Goal: Check status: Check status

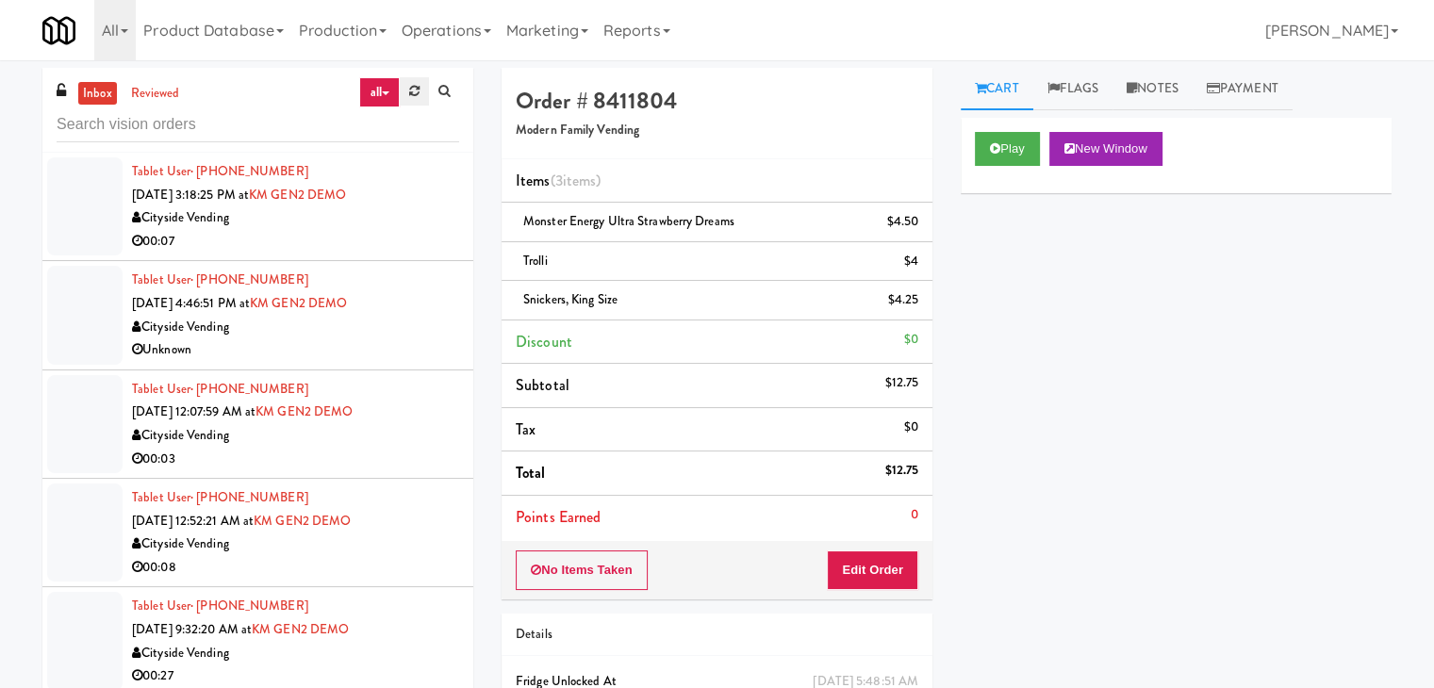
scroll to position [7385, 0]
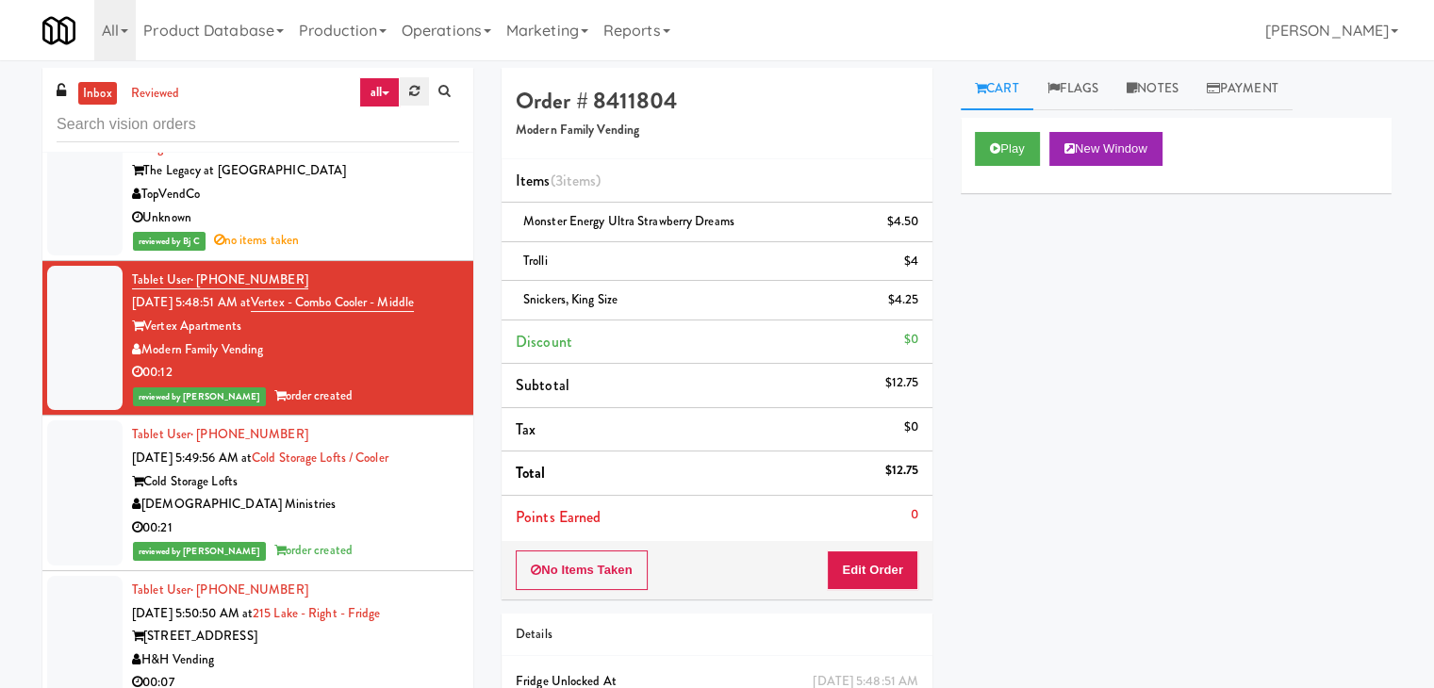
click at [422, 84] on link at bounding box center [414, 91] width 29 height 28
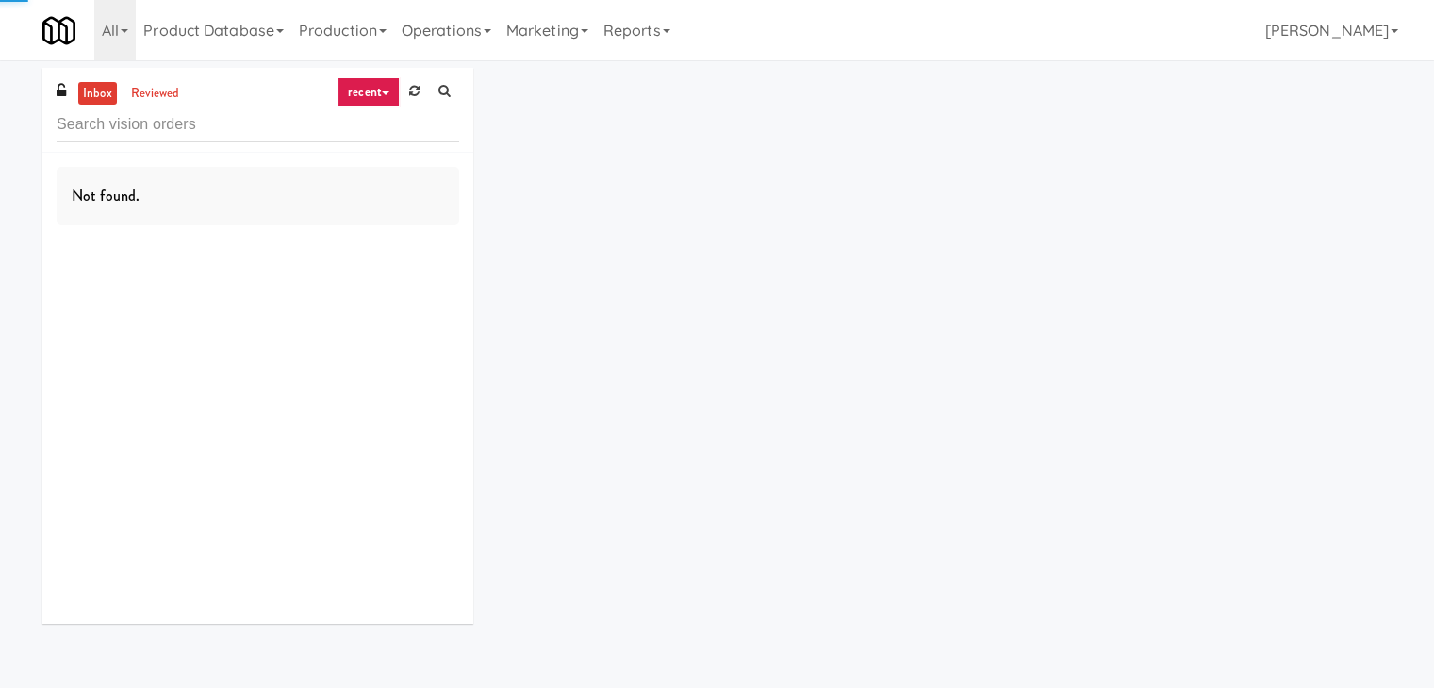
click at [387, 91] on link "recent" at bounding box center [369, 92] width 62 height 30
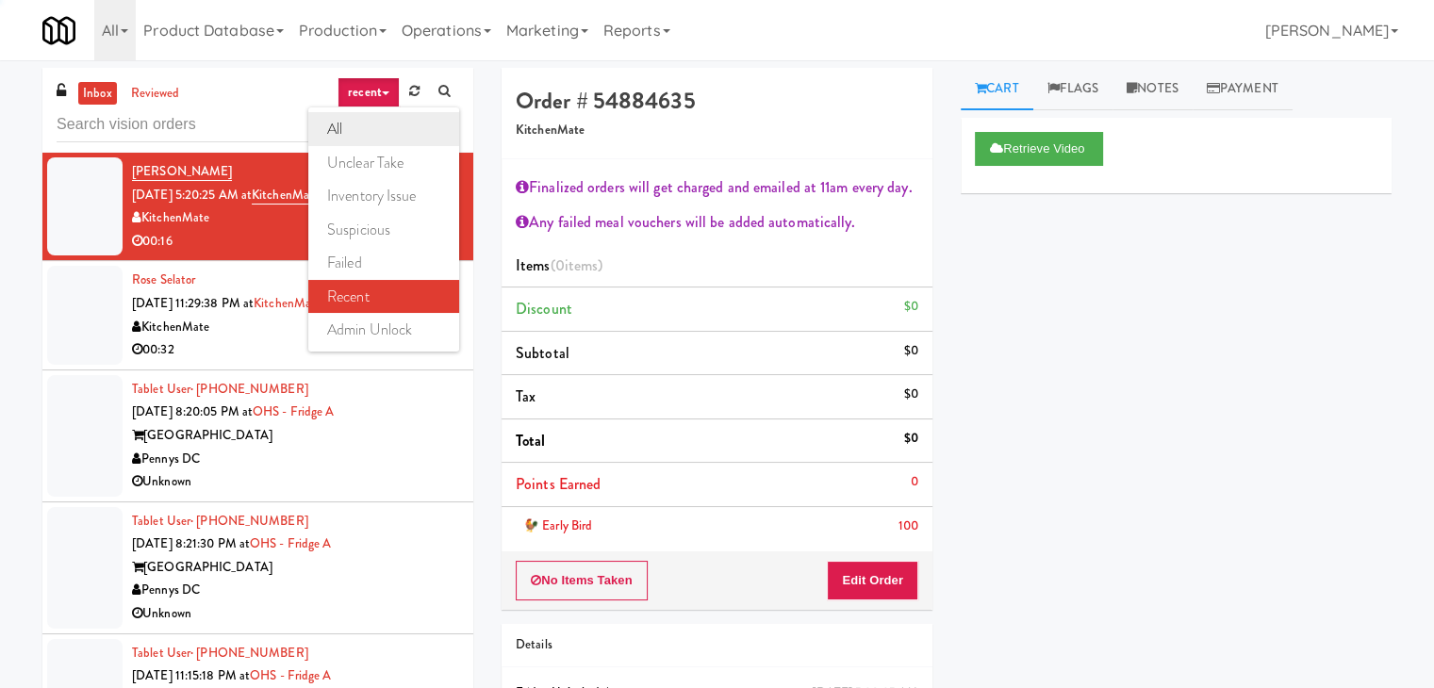
click at [365, 129] on link "all" at bounding box center [383, 129] width 151 height 34
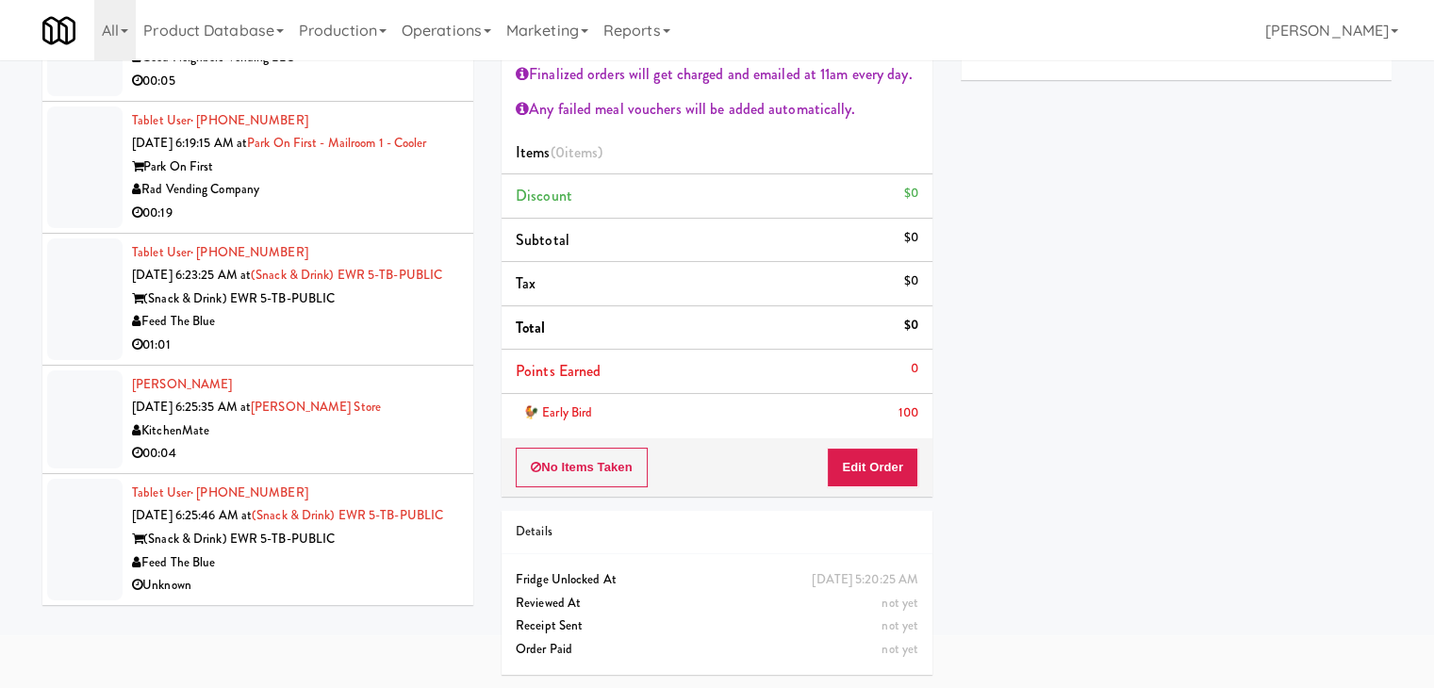
scroll to position [7734, 0]
click at [370, 554] on div "Feed The Blue" at bounding box center [295, 564] width 327 height 24
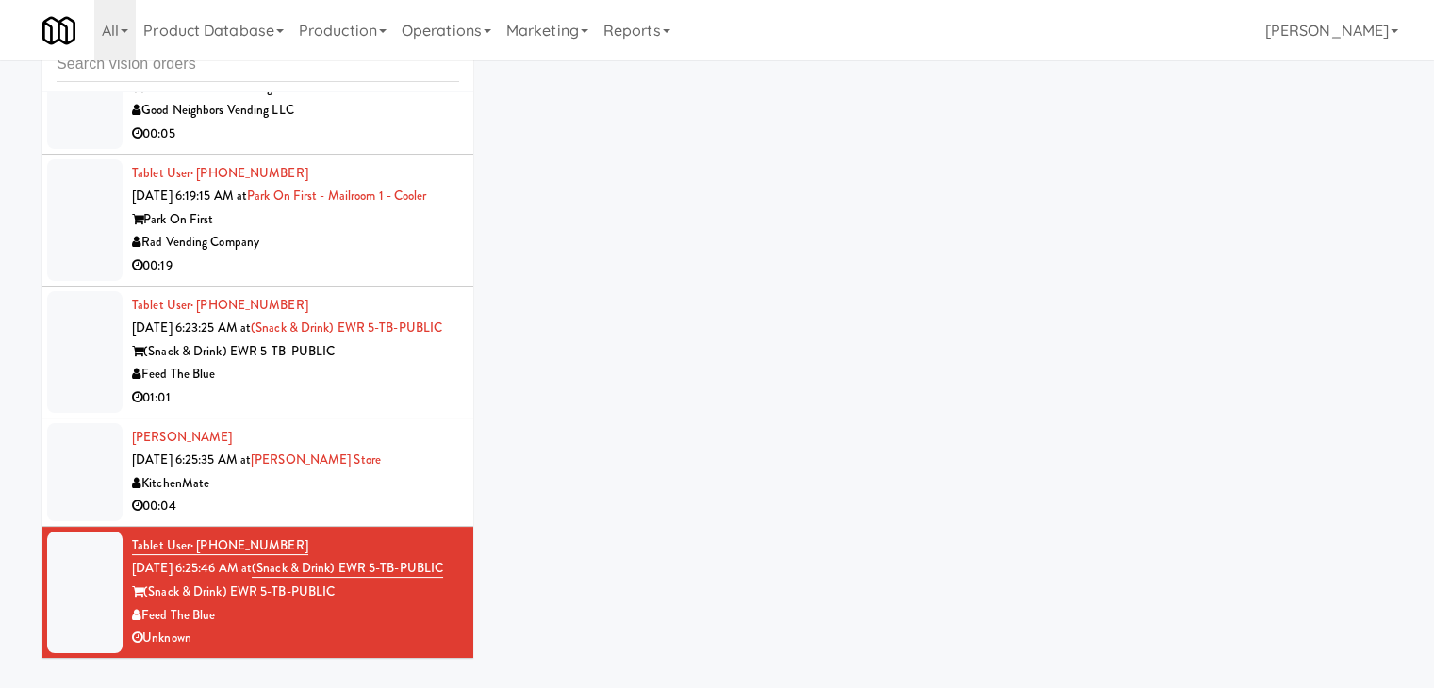
scroll to position [60, 0]
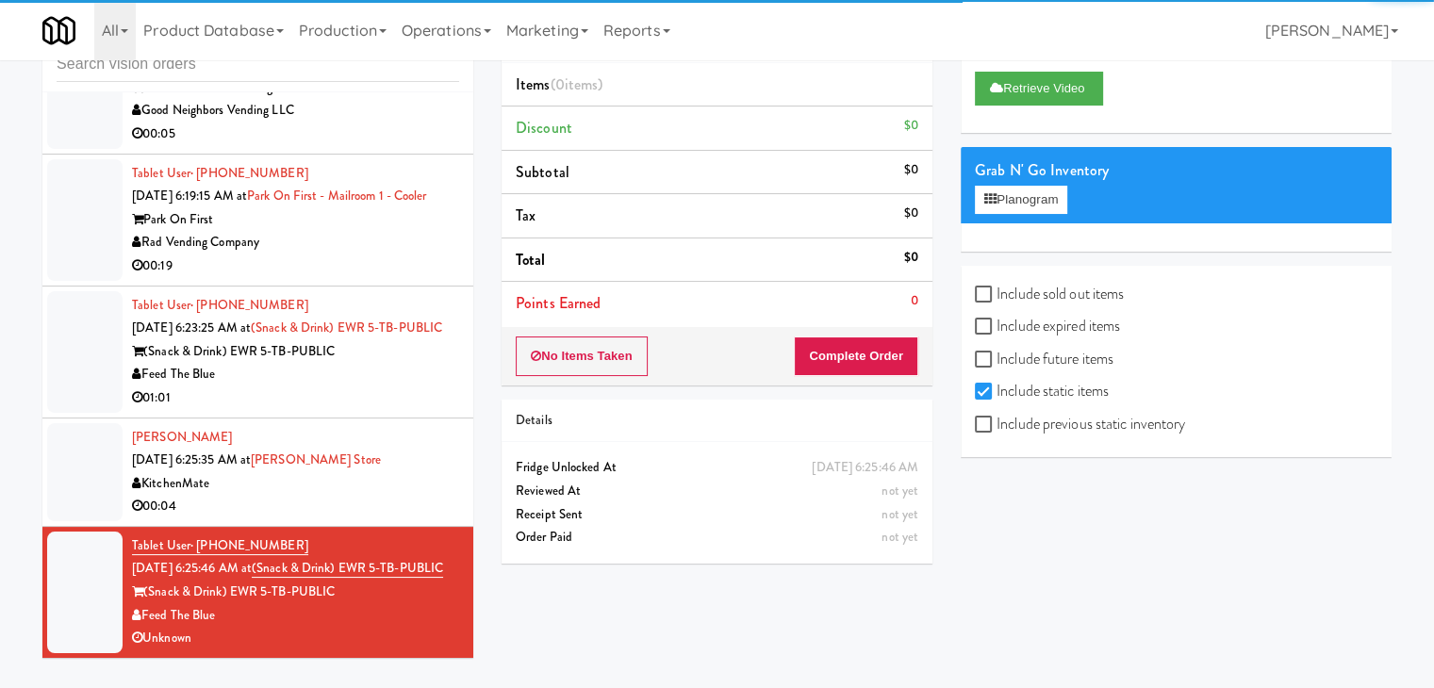
click at [396, 472] on div "KitchenMate" at bounding box center [295, 484] width 327 height 24
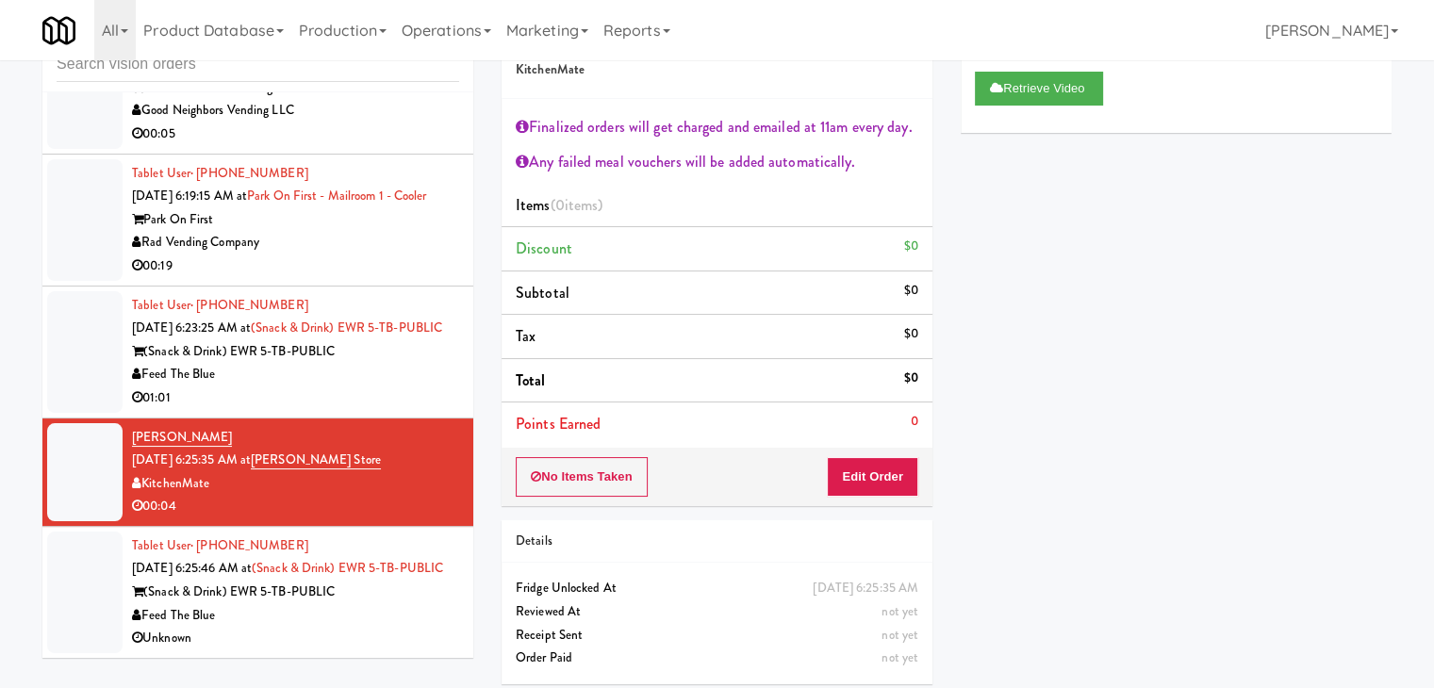
click at [400, 363] on div "Feed The Blue" at bounding box center [295, 375] width 327 height 24
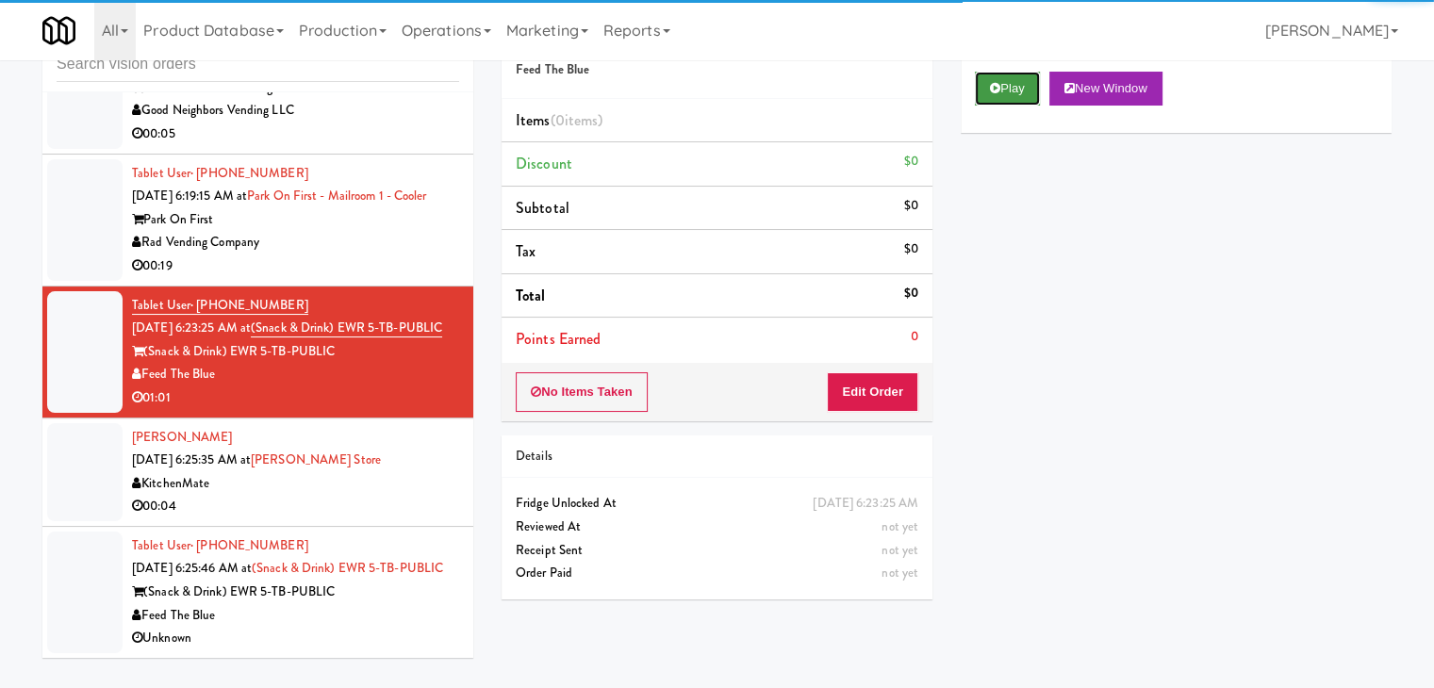
click at [993, 91] on icon at bounding box center [995, 88] width 10 height 12
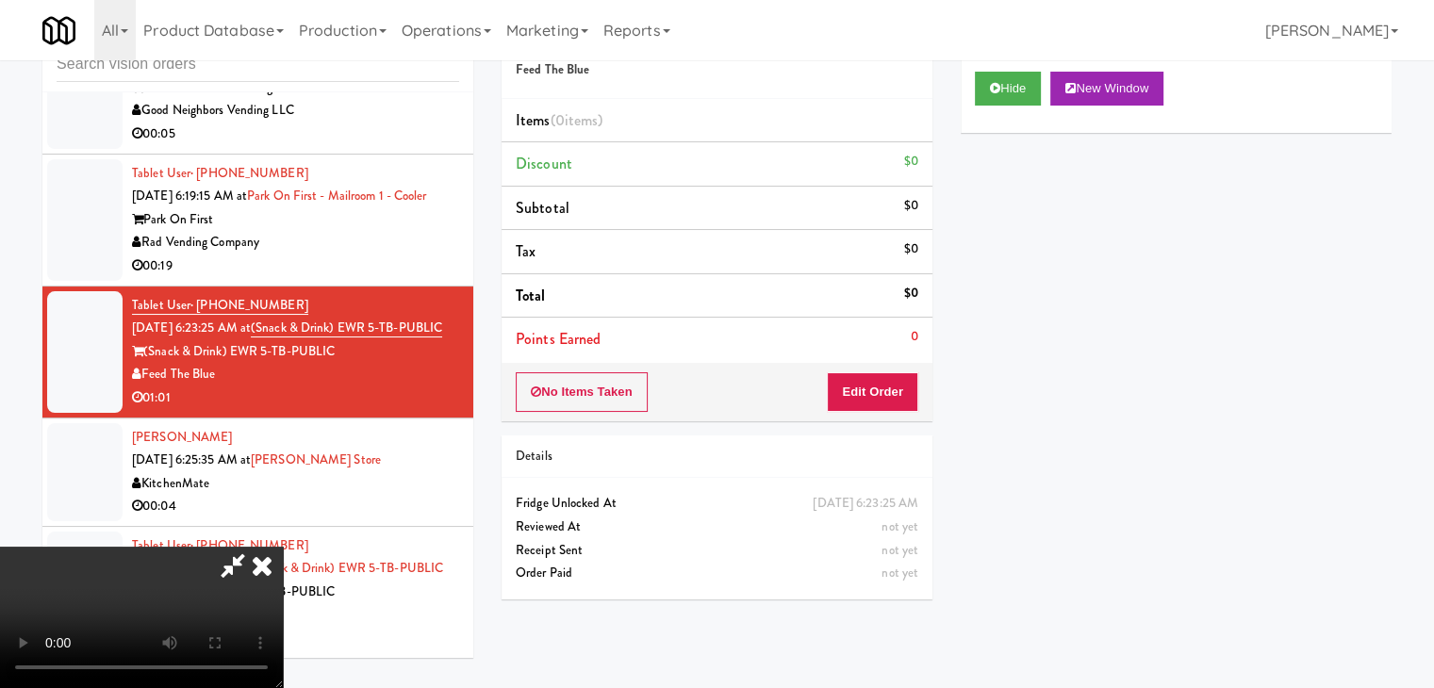
click at [283, 547] on video at bounding box center [141, 617] width 283 height 141
drag, startPoint x: 598, startPoint y: 337, endPoint x: 630, endPoint y: 406, distance: 76.8
click at [283, 547] on video at bounding box center [141, 617] width 283 height 141
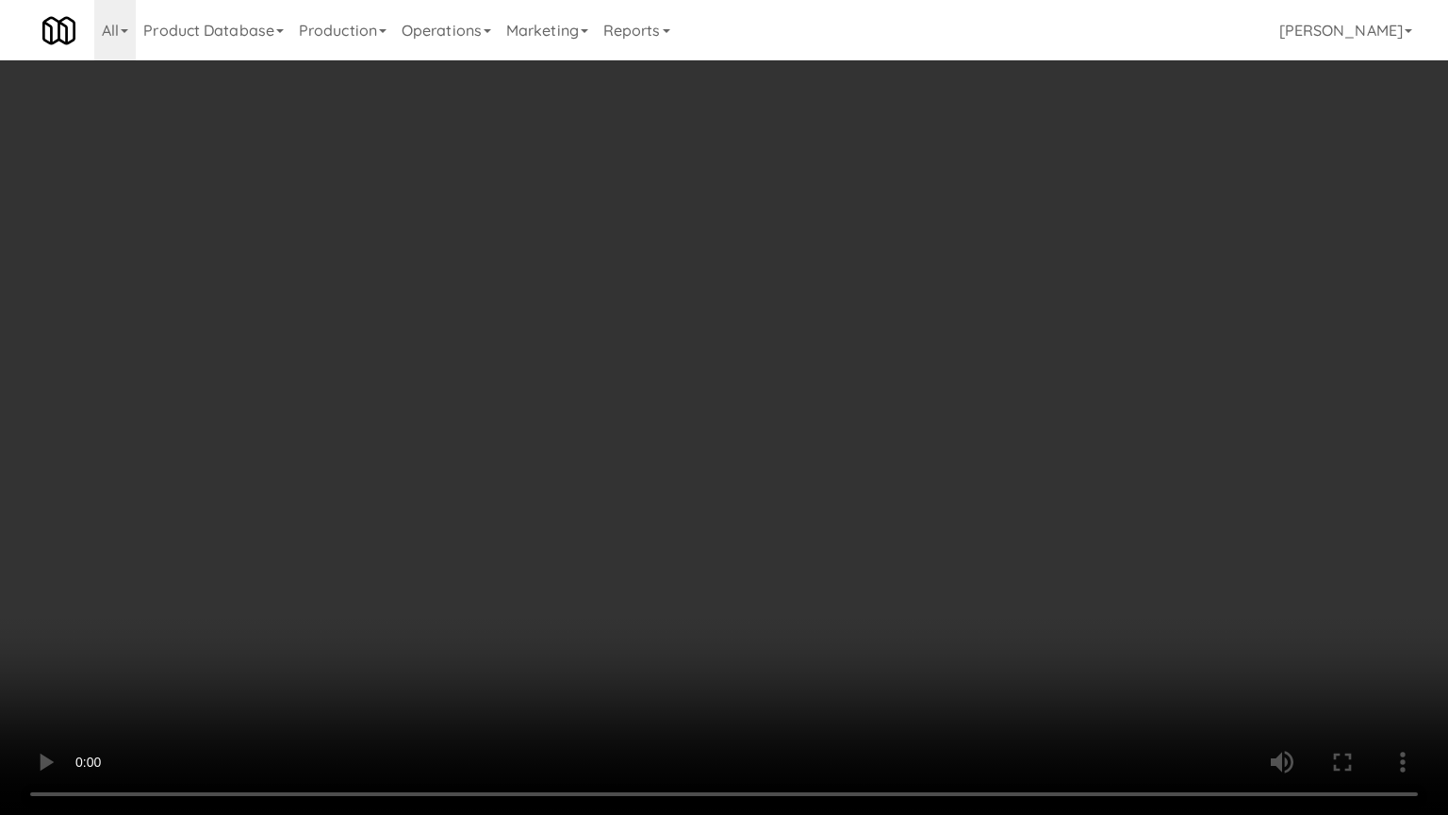
click at [796, 369] on video at bounding box center [724, 407] width 1448 height 815
click at [795, 381] on video at bounding box center [724, 407] width 1448 height 815
click at [754, 396] on video at bounding box center [724, 407] width 1448 height 815
click at [750, 399] on video at bounding box center [724, 407] width 1448 height 815
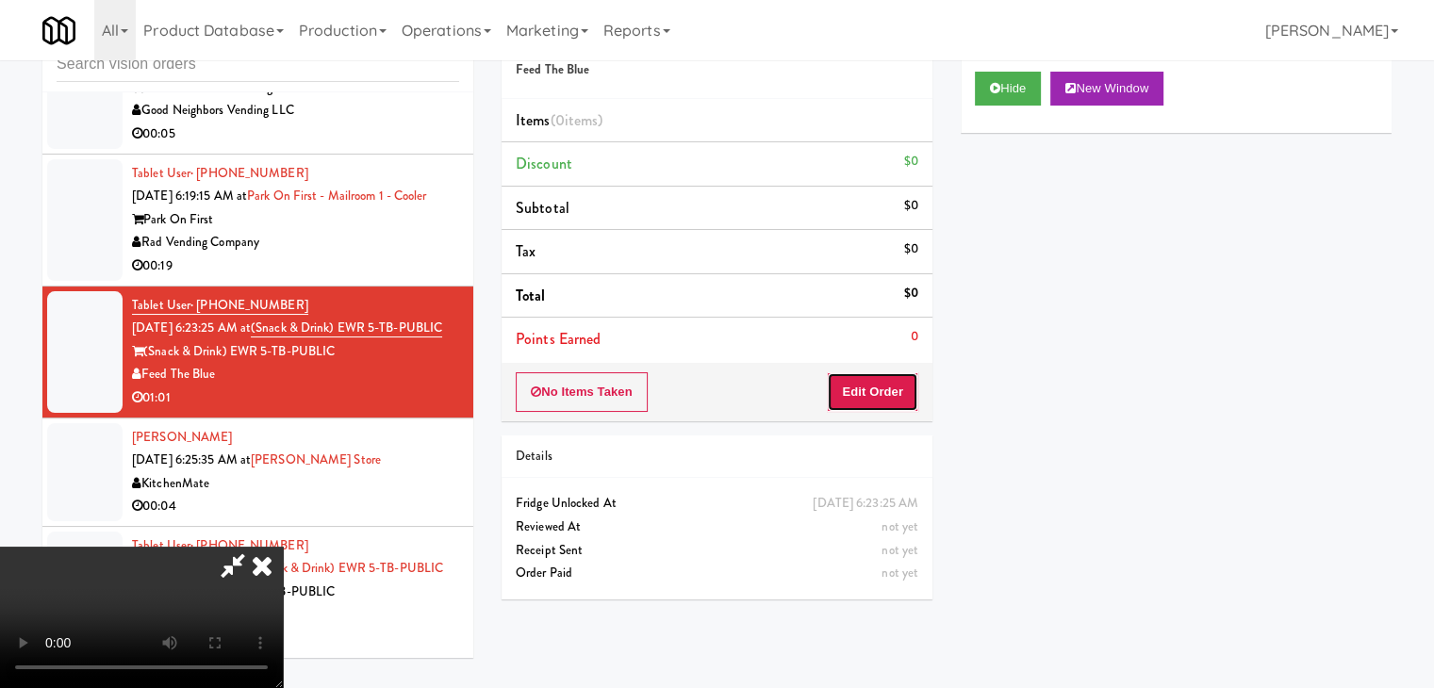
click at [886, 372] on button "Edit Order" at bounding box center [872, 392] width 91 height 40
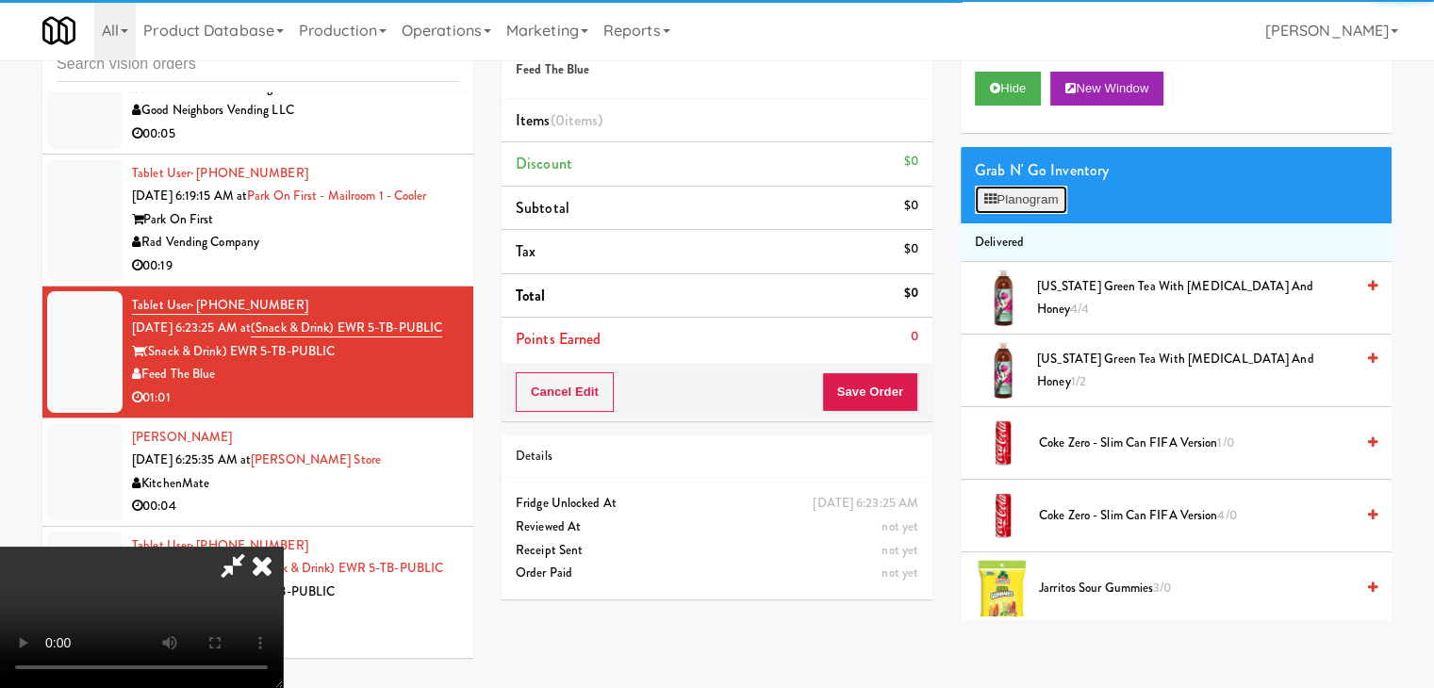
click at [1034, 202] on button "Planogram" at bounding box center [1021, 200] width 92 height 28
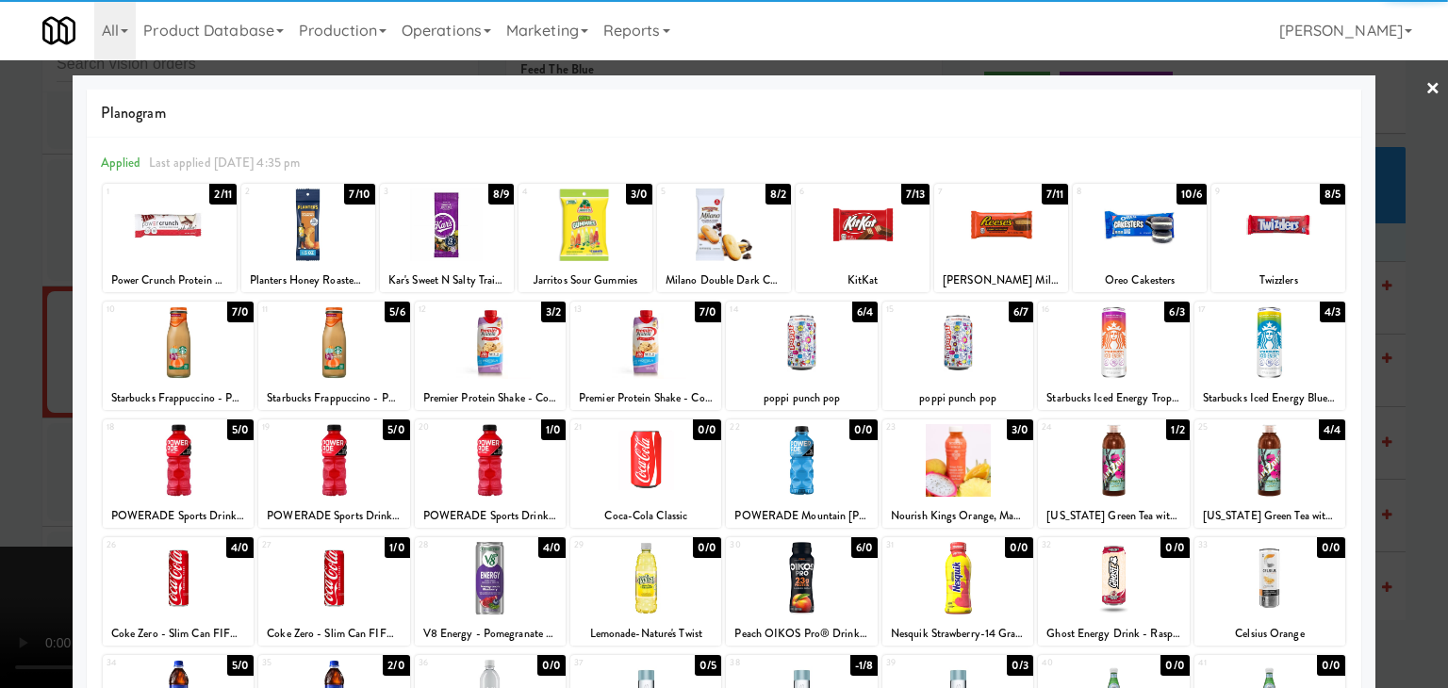
click at [1108, 236] on div at bounding box center [1140, 225] width 134 height 73
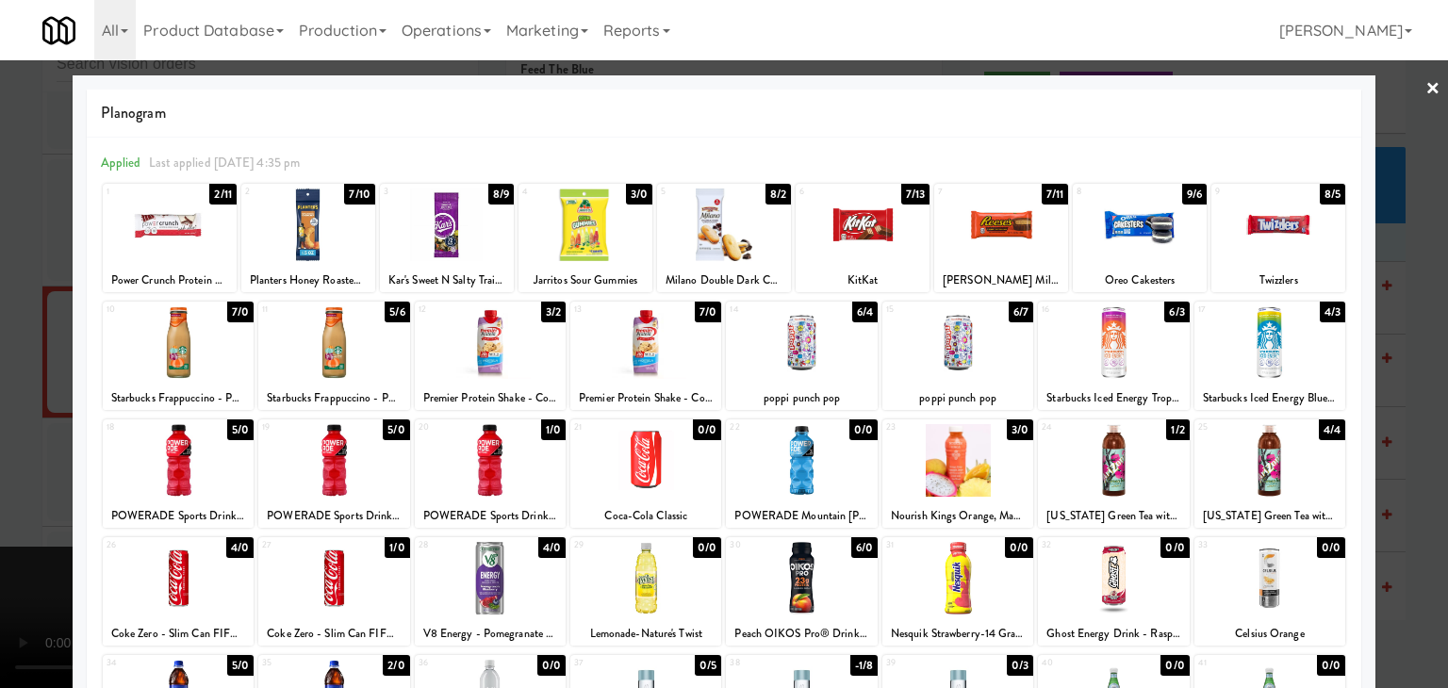
drag, startPoint x: 0, startPoint y: 432, endPoint x: 191, endPoint y: 421, distance: 191.7
click at [13, 427] on div at bounding box center [724, 344] width 1448 height 688
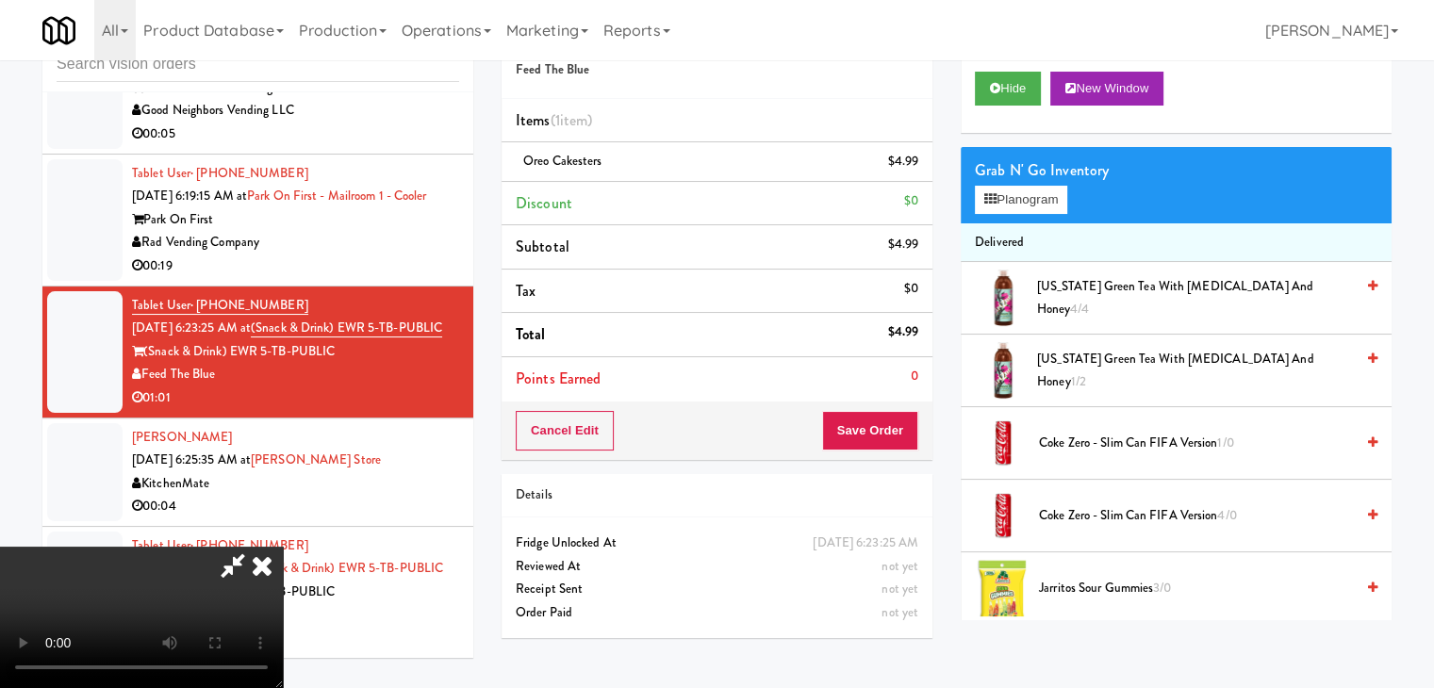
click at [283, 547] on video at bounding box center [141, 617] width 283 height 141
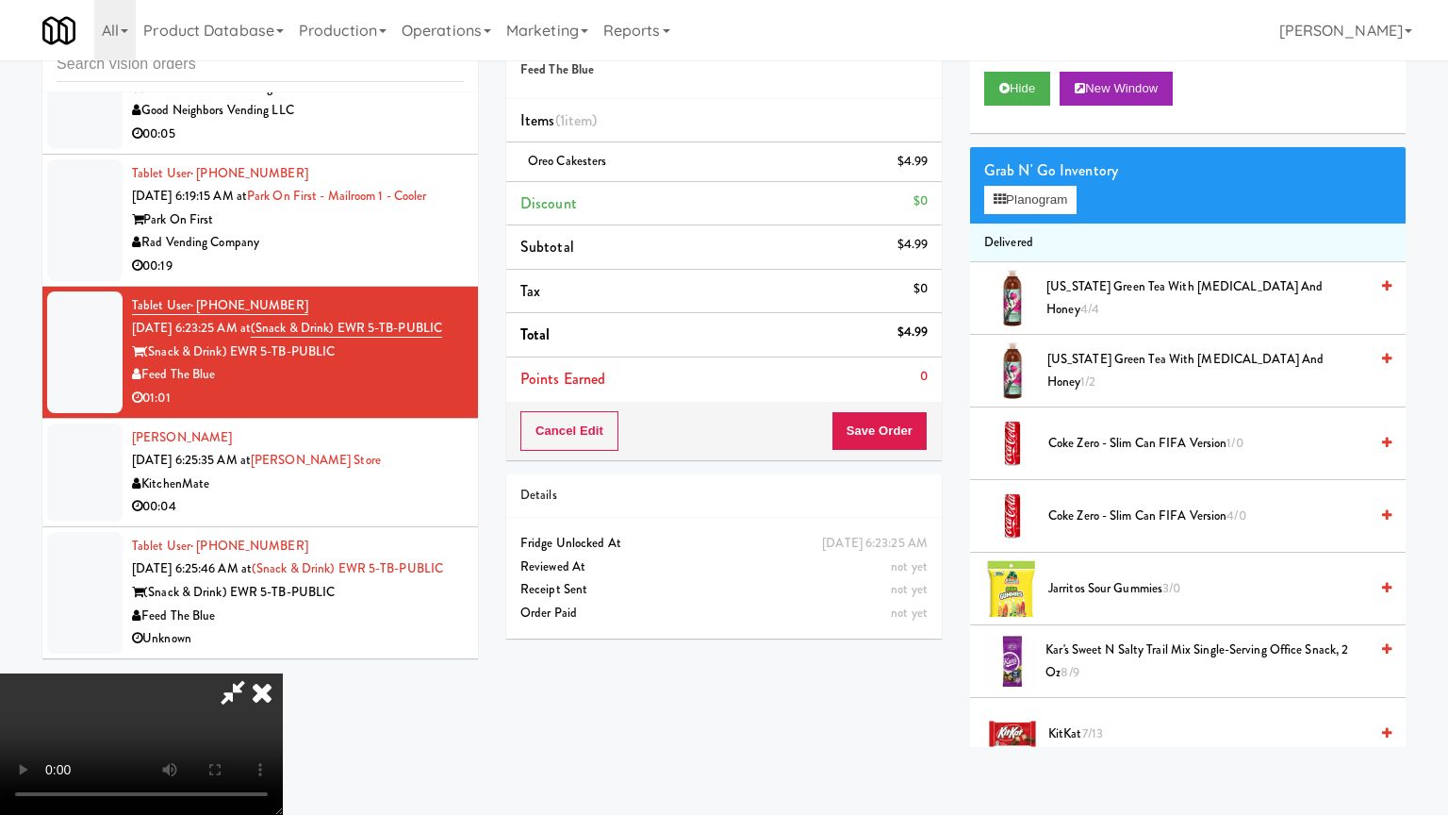
click at [283, 673] on video at bounding box center [141, 743] width 283 height 141
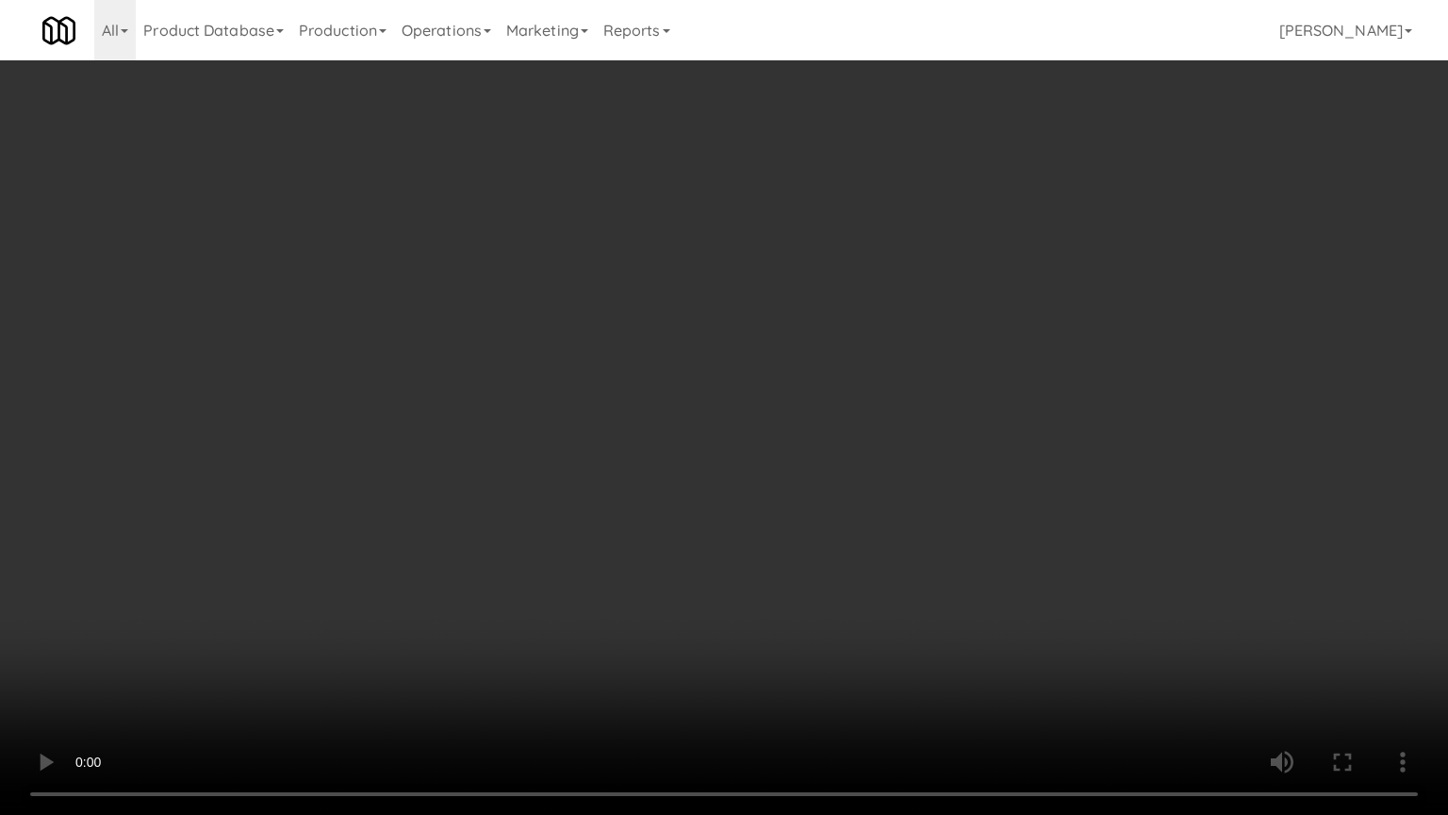
click at [788, 460] on video at bounding box center [724, 407] width 1448 height 815
click at [800, 458] on video at bounding box center [724, 407] width 1448 height 815
click at [800, 457] on video at bounding box center [724, 407] width 1448 height 815
click at [797, 433] on video at bounding box center [724, 407] width 1448 height 815
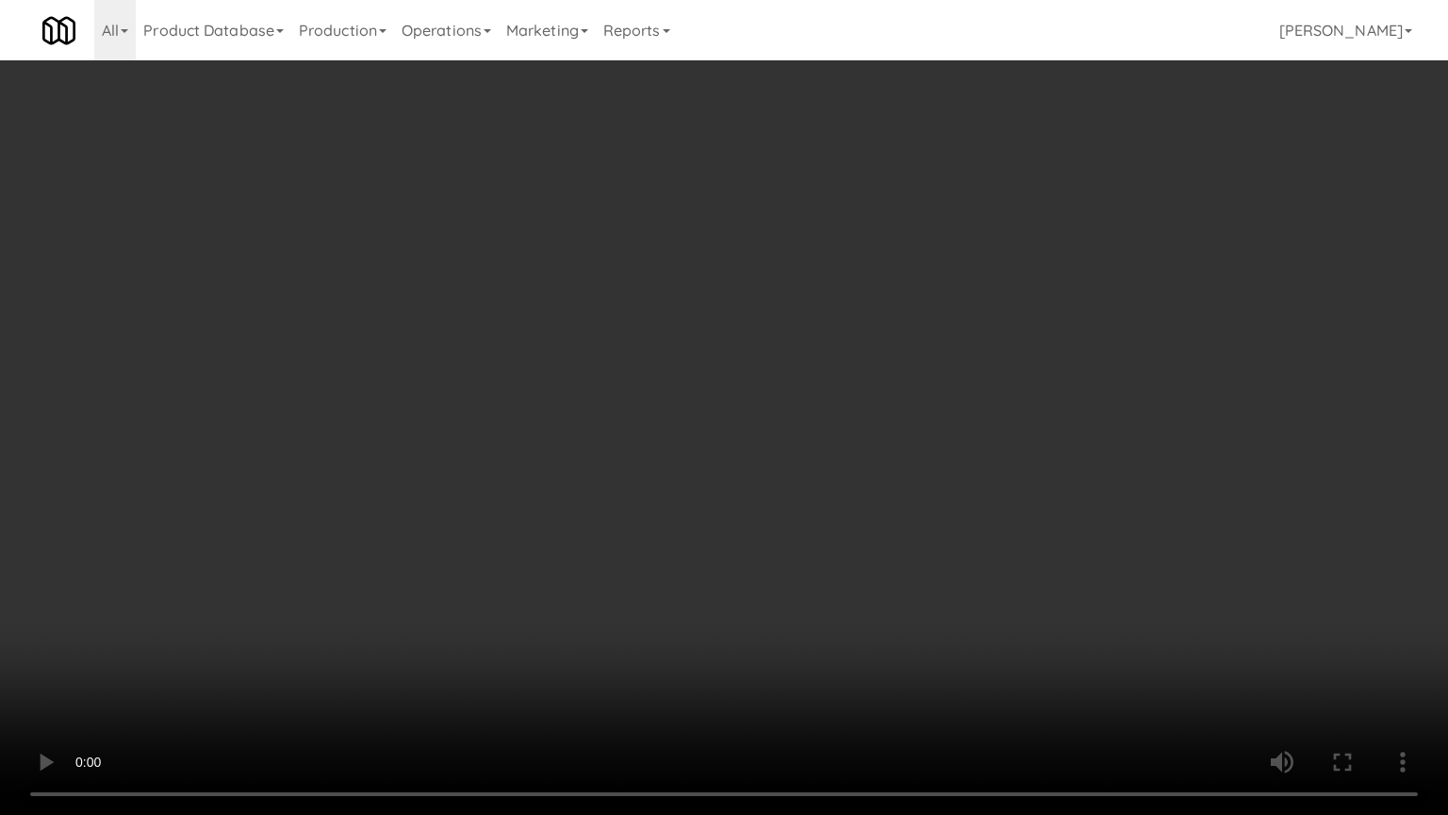
click at [798, 433] on video at bounding box center [724, 407] width 1448 height 815
click at [815, 422] on video at bounding box center [724, 407] width 1448 height 815
click at [854, 453] on video at bounding box center [724, 407] width 1448 height 815
click at [879, 458] on video at bounding box center [724, 407] width 1448 height 815
click at [881, 457] on video at bounding box center [724, 407] width 1448 height 815
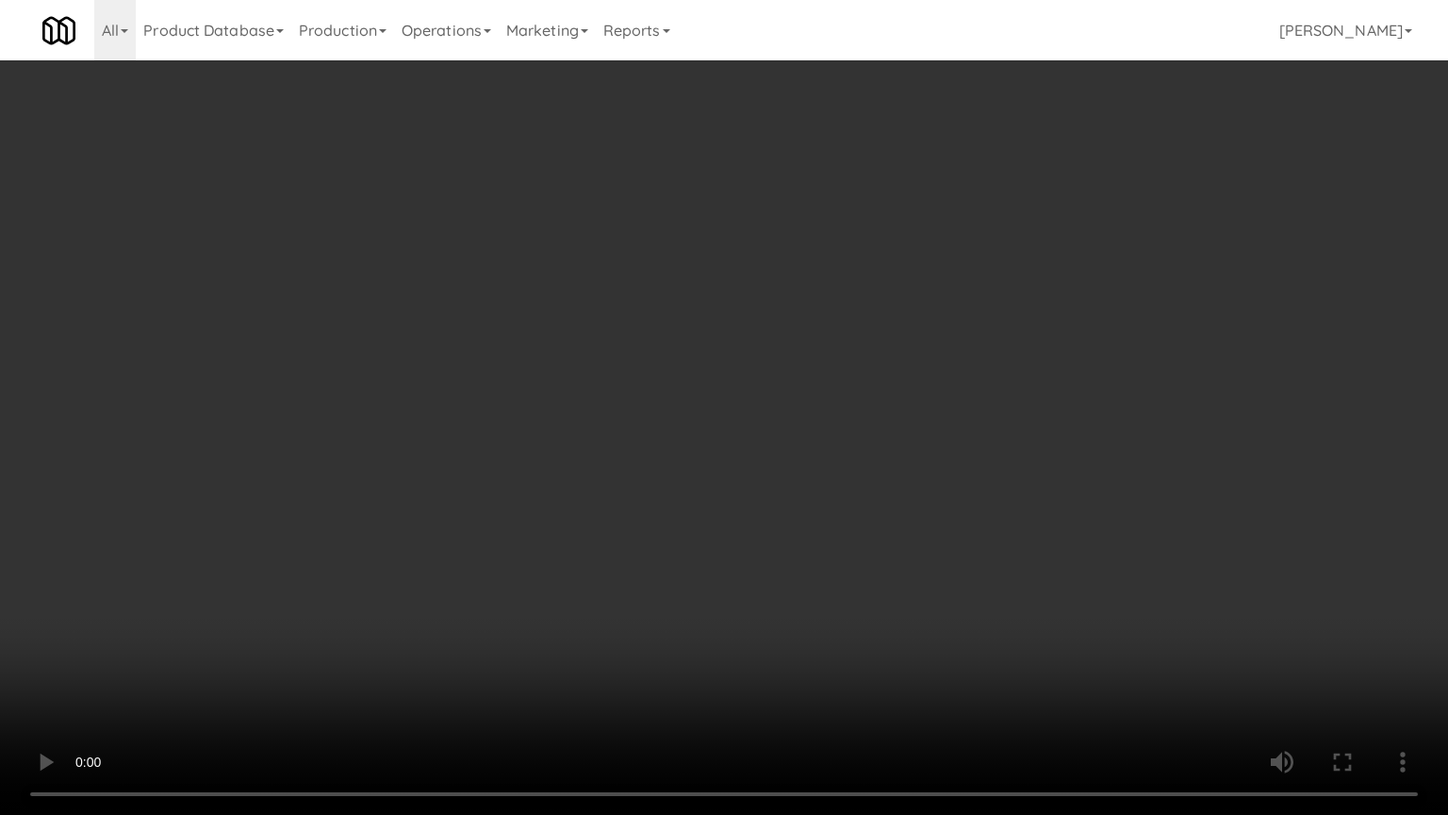
click at [884, 464] on video at bounding box center [724, 407] width 1448 height 815
click at [892, 467] on video at bounding box center [724, 407] width 1448 height 815
click at [897, 474] on video at bounding box center [724, 407] width 1448 height 815
click at [906, 476] on video at bounding box center [724, 407] width 1448 height 815
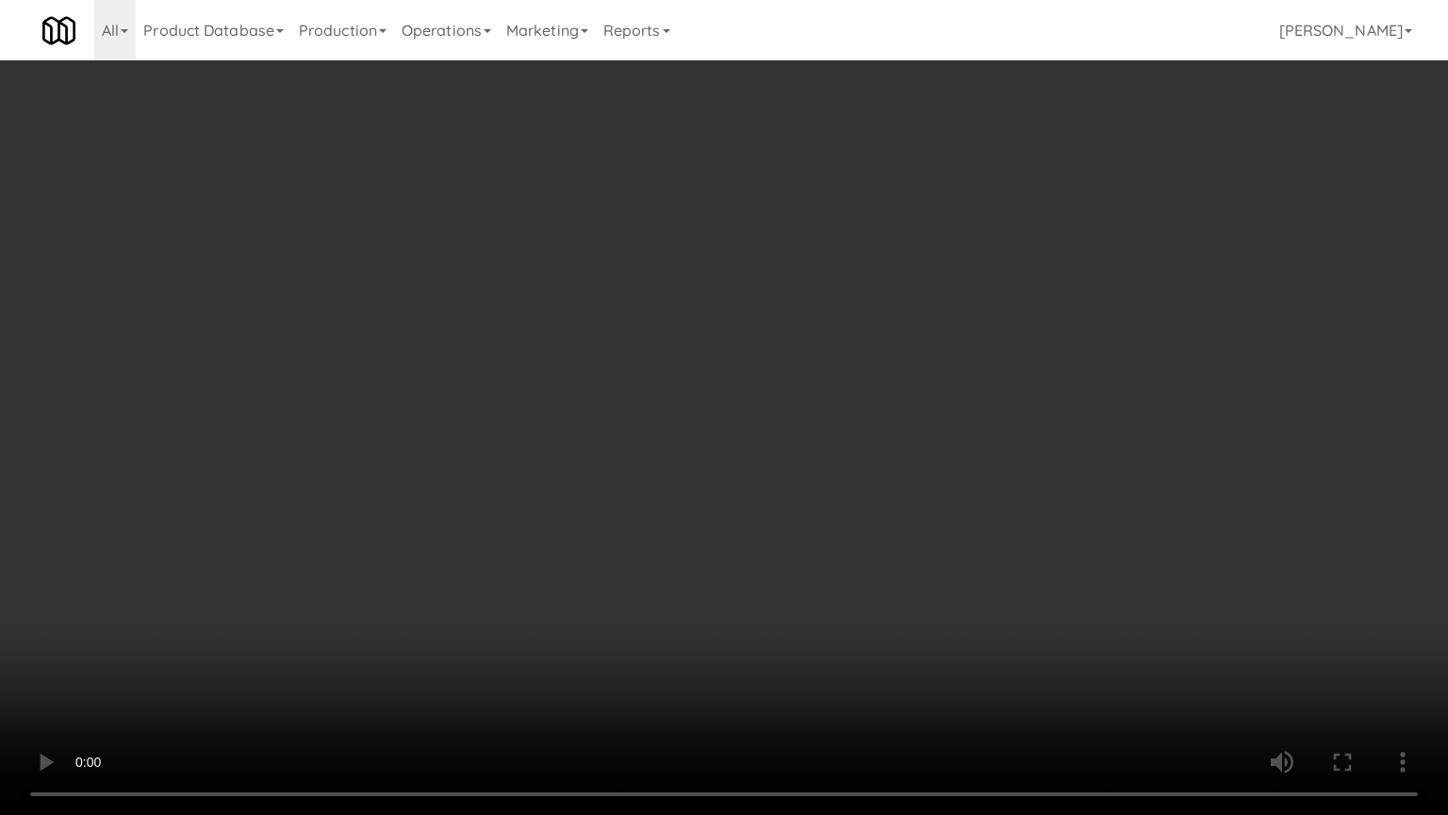
click at [906, 476] on video at bounding box center [724, 407] width 1448 height 815
click at [906, 486] on video at bounding box center [724, 407] width 1448 height 815
click at [905, 493] on video at bounding box center [724, 407] width 1448 height 815
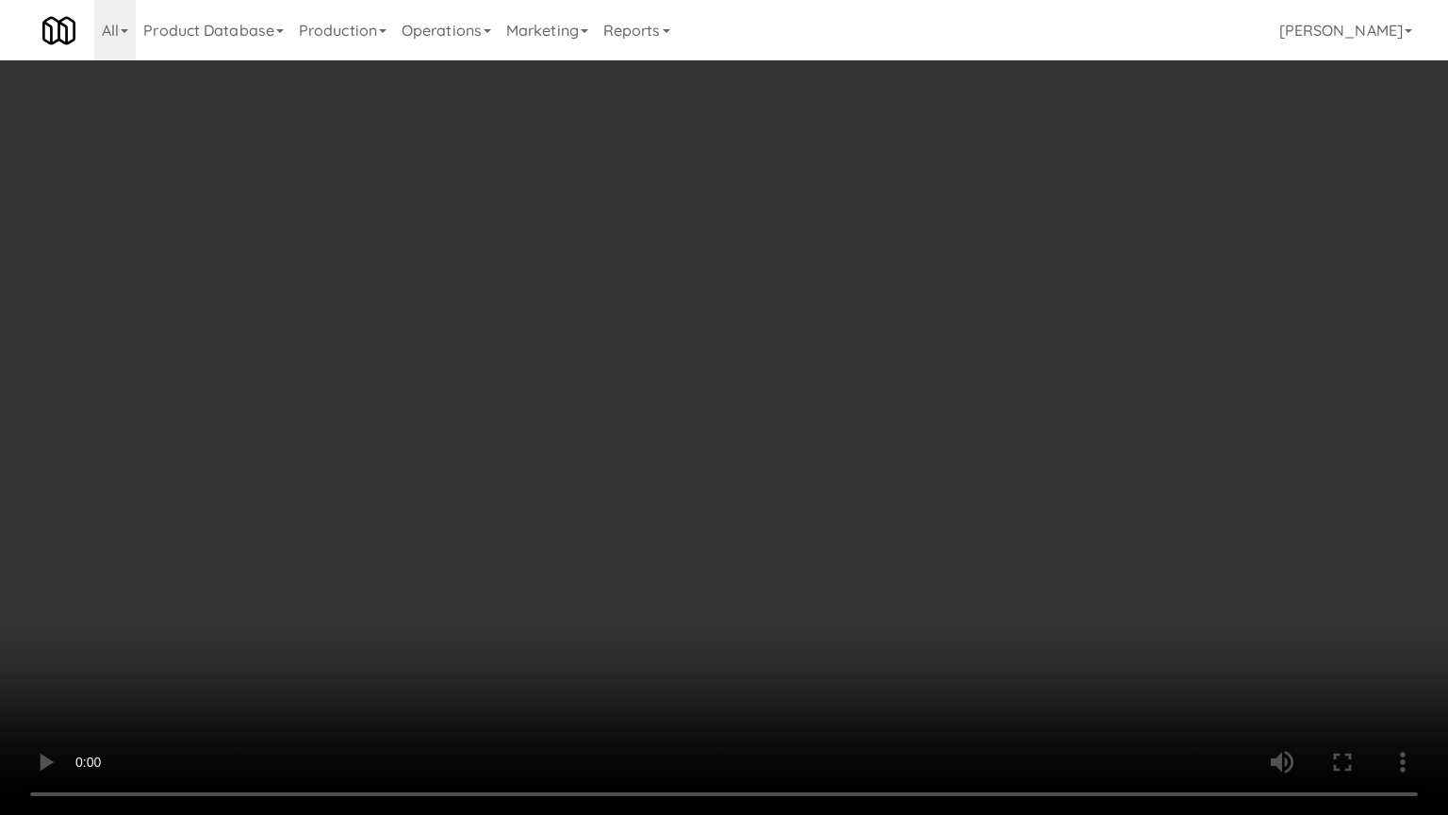
click at [905, 493] on video at bounding box center [724, 407] width 1448 height 815
click at [940, 523] on video at bounding box center [724, 407] width 1448 height 815
click at [944, 525] on video at bounding box center [724, 407] width 1448 height 815
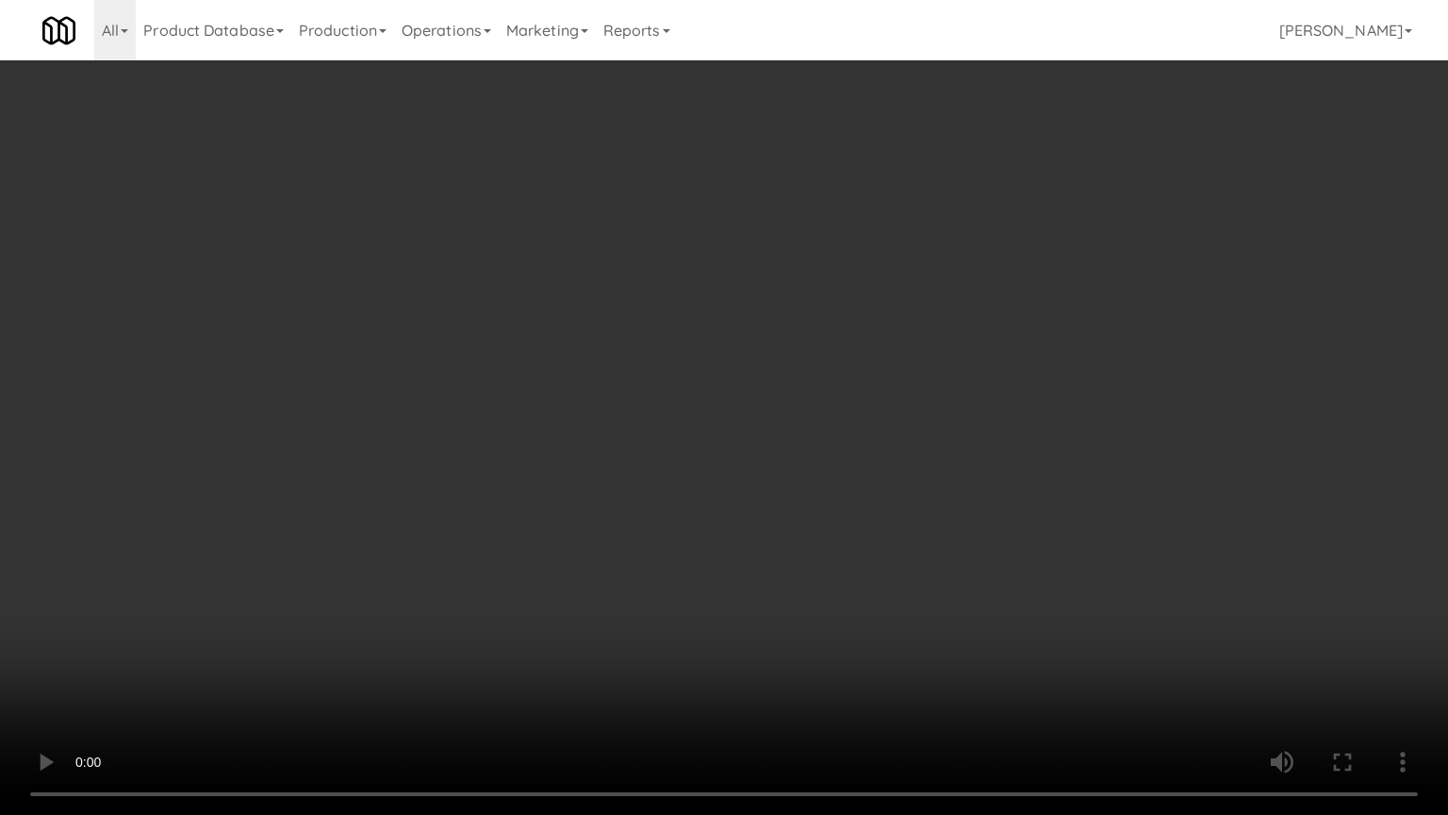
click at [618, 656] on video at bounding box center [724, 407] width 1448 height 815
click at [902, 603] on video at bounding box center [724, 407] width 1448 height 815
click at [899, 611] on video at bounding box center [724, 407] width 1448 height 815
click at [977, 456] on video at bounding box center [724, 407] width 1448 height 815
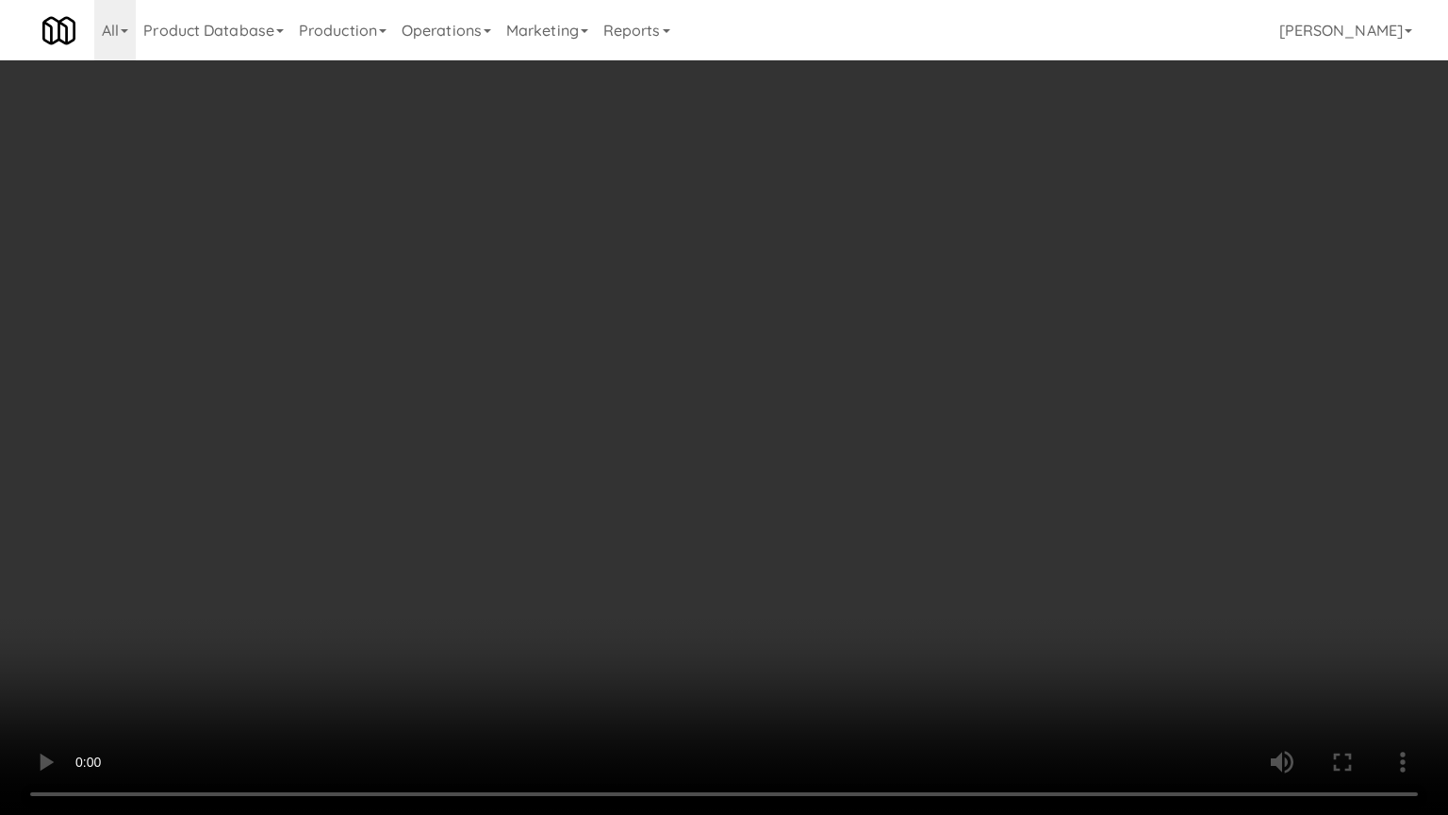
click at [933, 464] on video at bounding box center [724, 407] width 1448 height 815
click at [926, 466] on video at bounding box center [724, 407] width 1448 height 815
click at [907, 370] on video at bounding box center [724, 407] width 1448 height 815
click at [907, 371] on video at bounding box center [724, 407] width 1448 height 815
click at [914, 388] on video at bounding box center [724, 407] width 1448 height 815
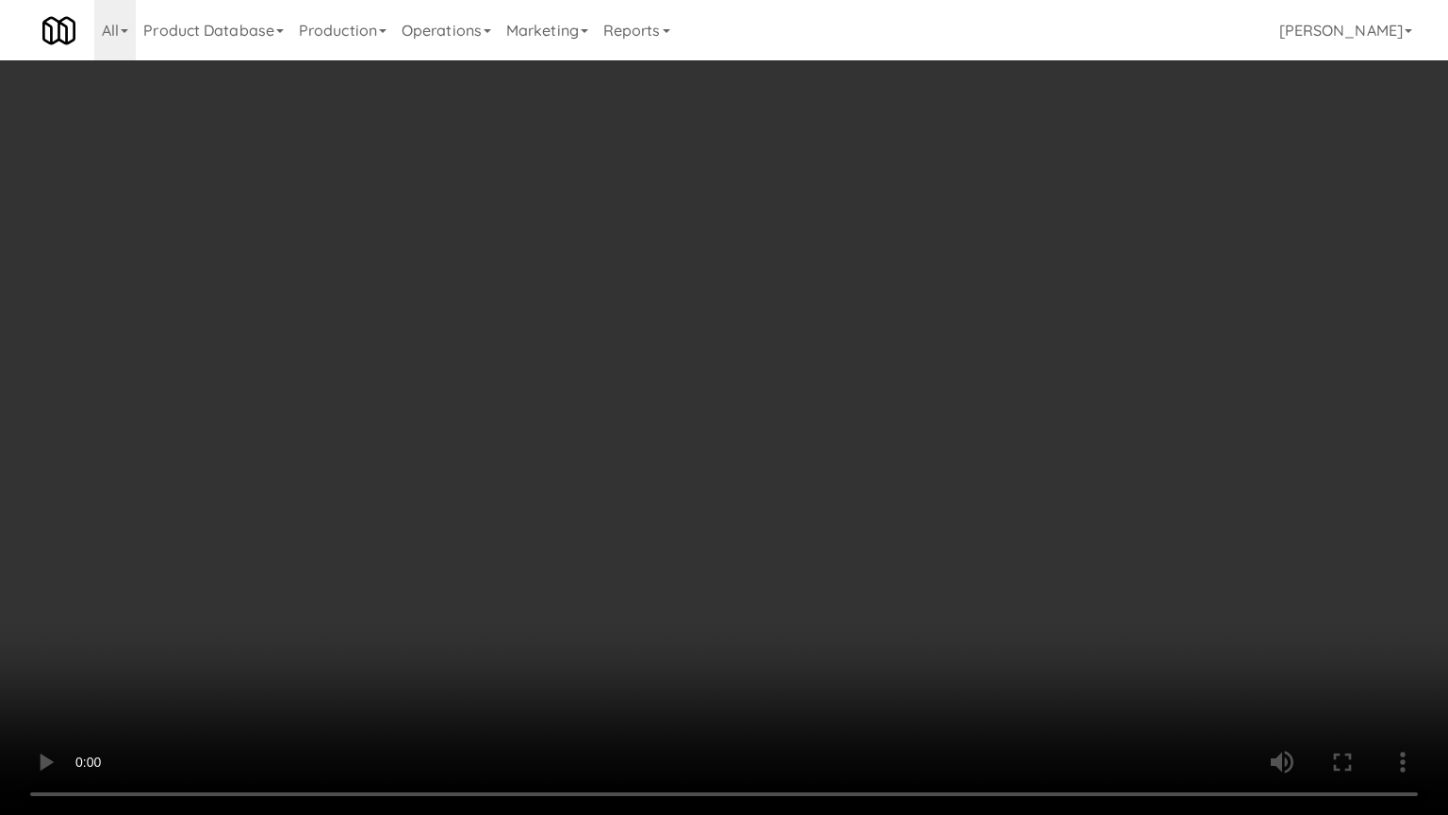
click at [914, 388] on video at bounding box center [724, 407] width 1448 height 815
click at [913, 386] on video at bounding box center [724, 407] width 1448 height 815
click at [914, 388] on video at bounding box center [724, 407] width 1448 height 815
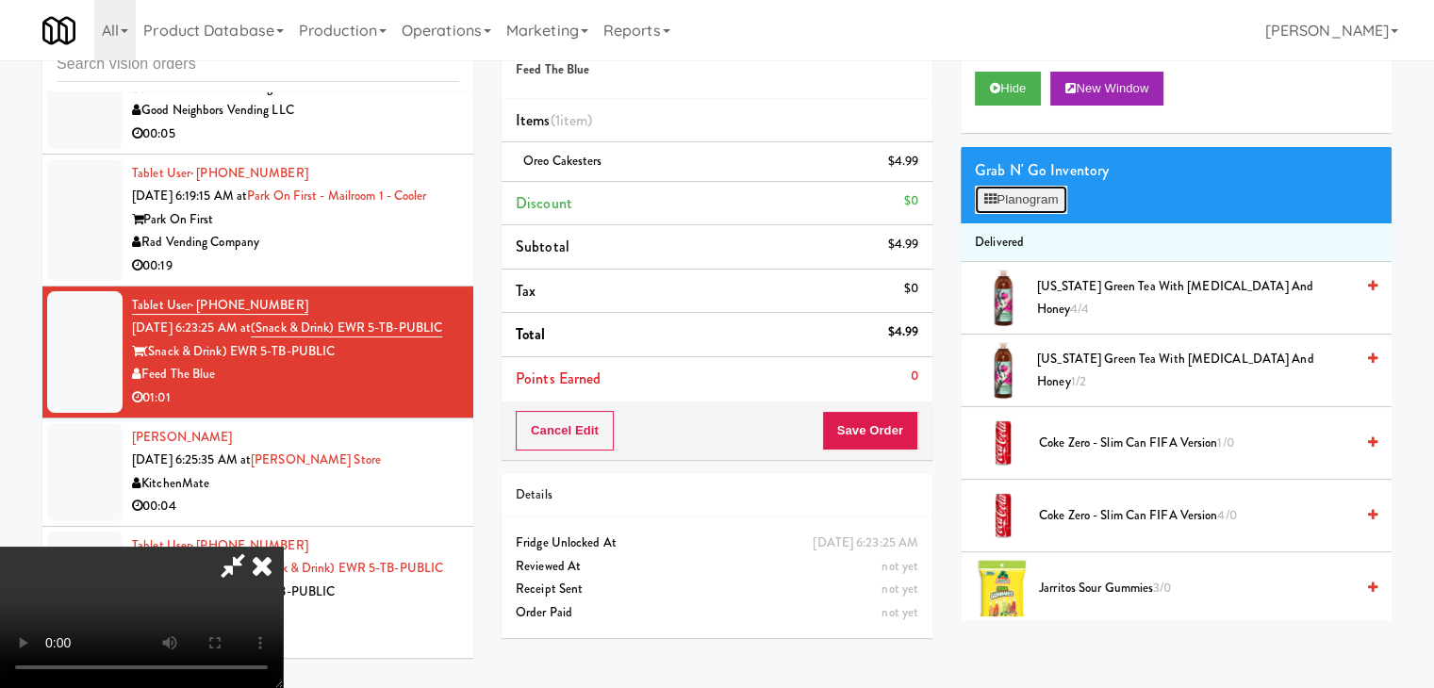
click at [1039, 201] on button "Planogram" at bounding box center [1021, 200] width 92 height 28
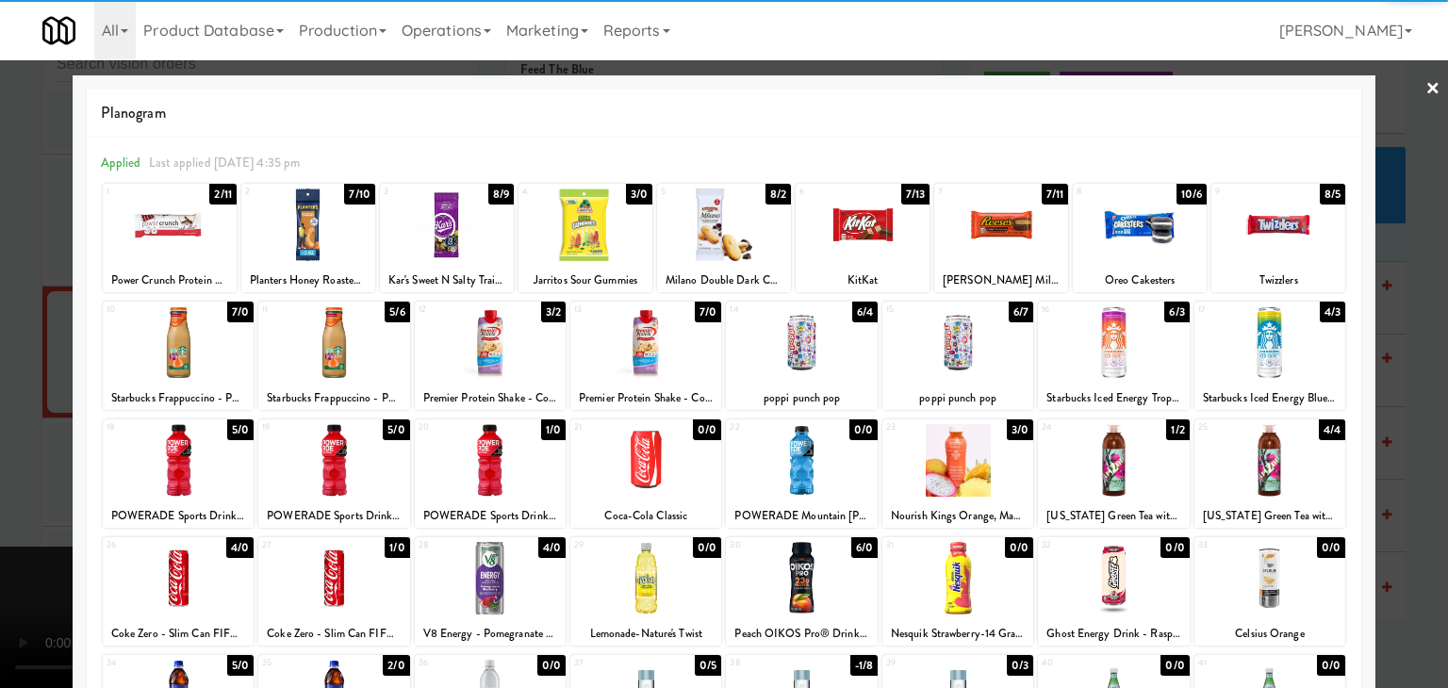
click at [1138, 233] on div at bounding box center [1140, 225] width 134 height 73
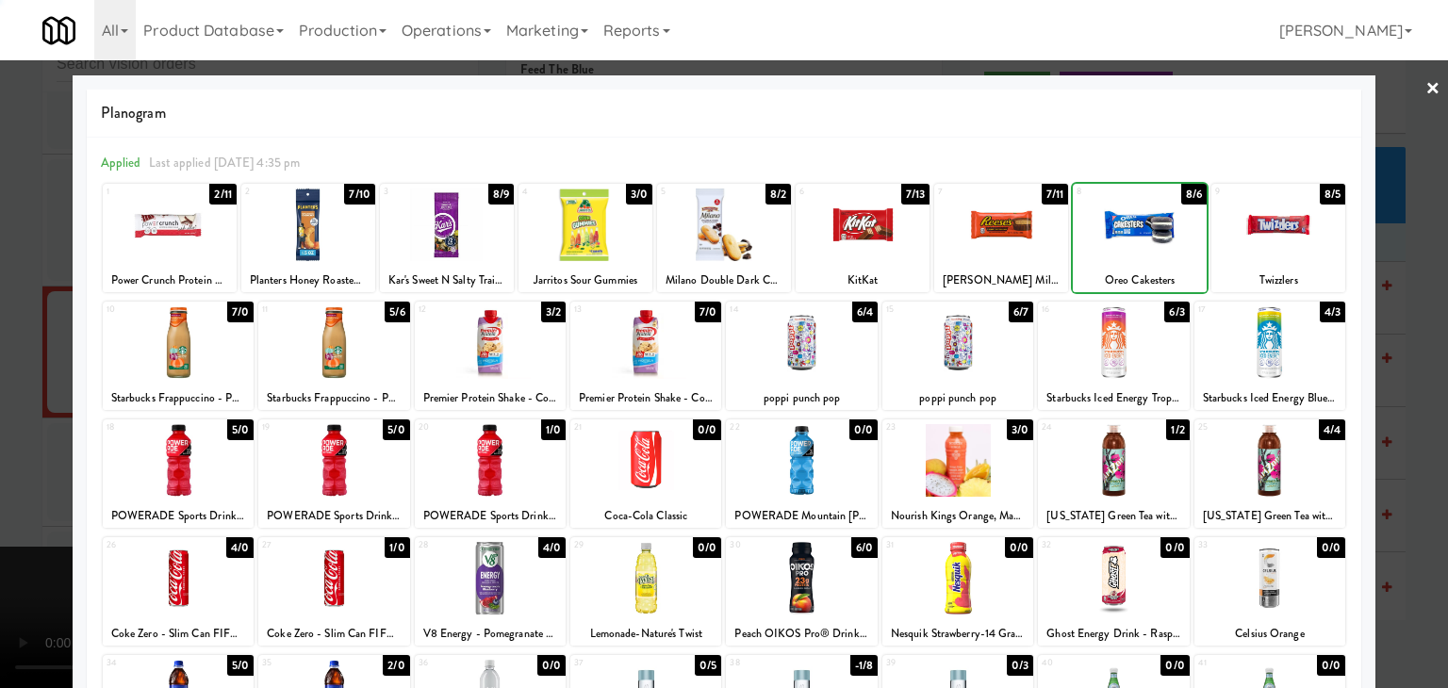
click at [1138, 233] on div at bounding box center [1140, 225] width 134 height 73
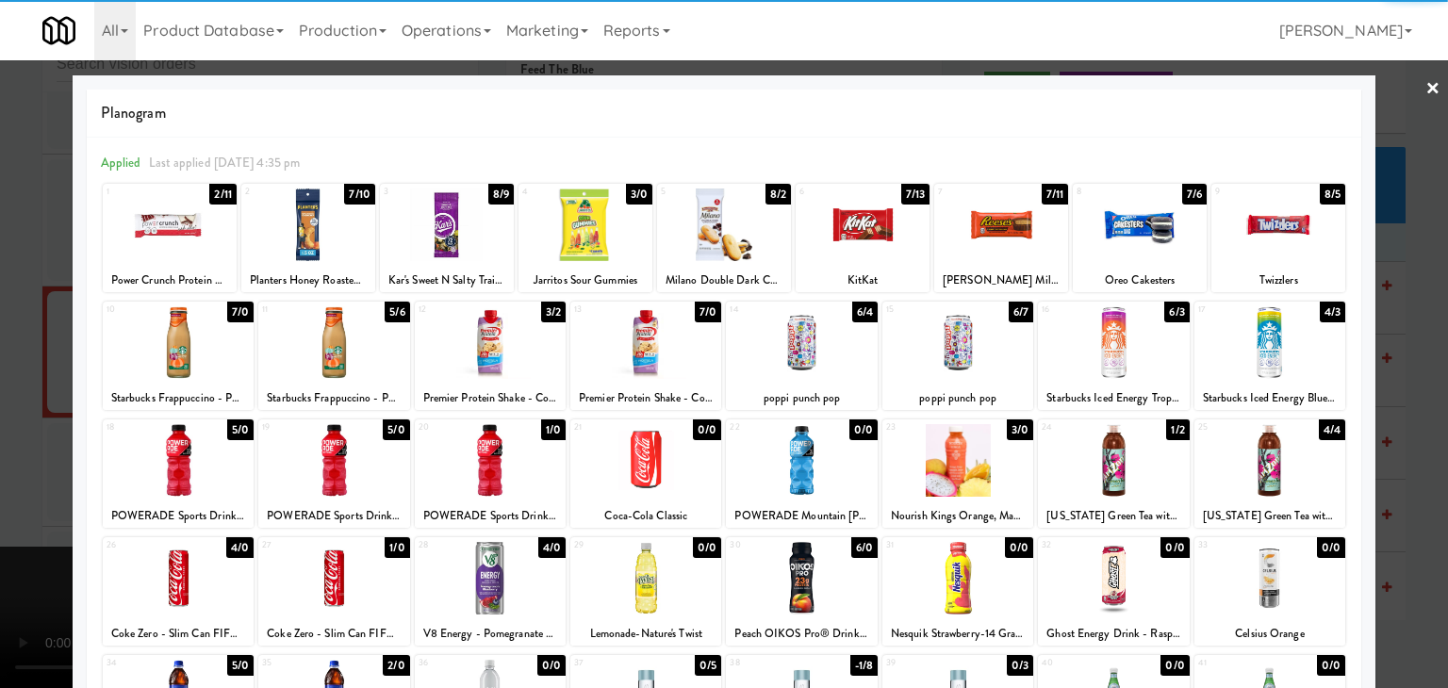
click at [1392, 420] on div at bounding box center [724, 344] width 1448 height 688
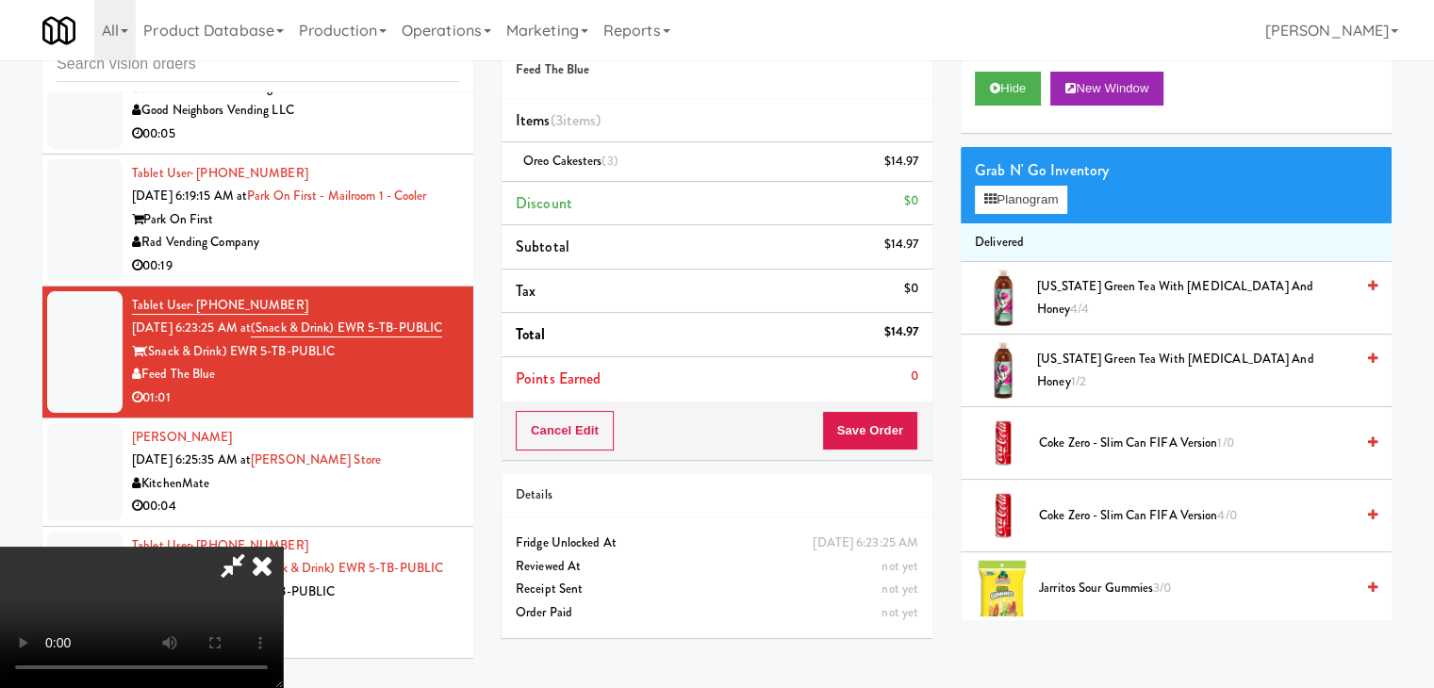
click at [283, 547] on video at bounding box center [141, 617] width 283 height 141
click at [917, 166] on icon at bounding box center [919, 168] width 9 height 12
click at [283, 547] on video at bounding box center [141, 617] width 283 height 141
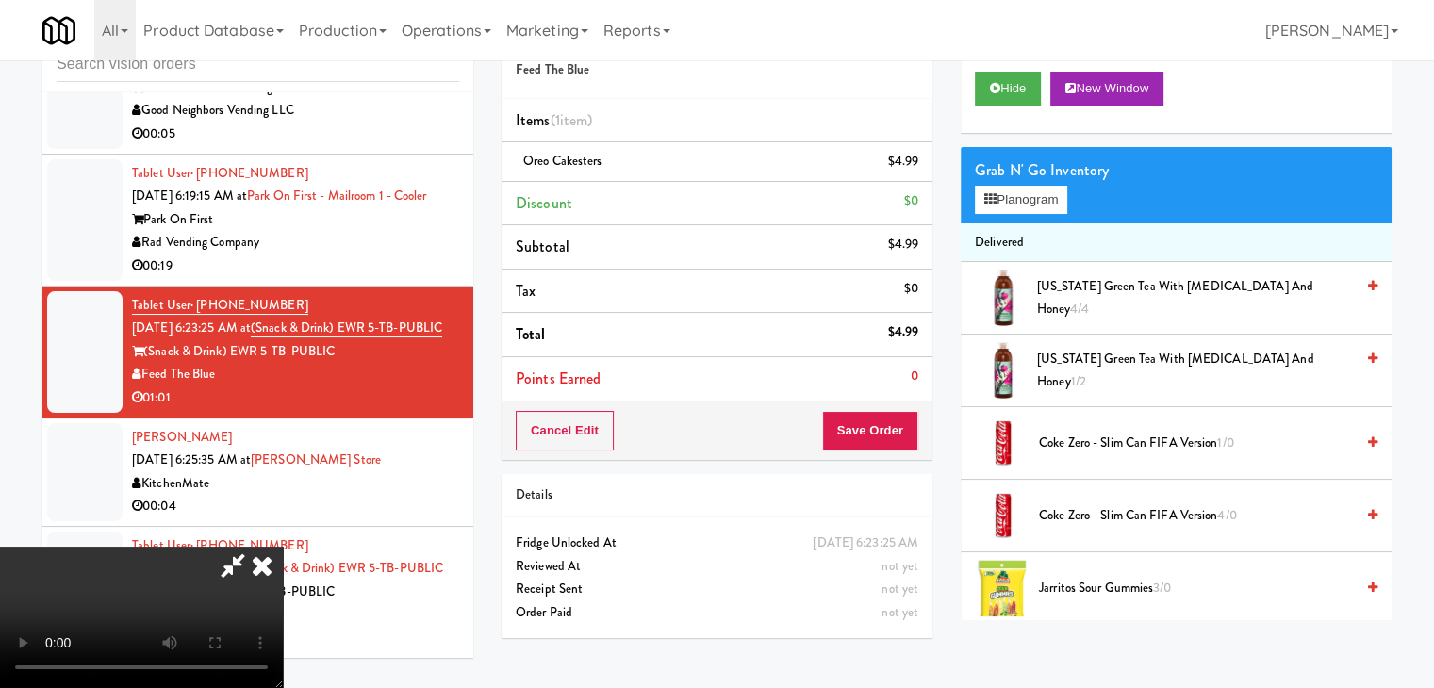
click at [283, 547] on video at bounding box center [141, 617] width 283 height 141
drag, startPoint x: 730, startPoint y: 318, endPoint x: 722, endPoint y: 326, distance: 11.4
click at [283, 547] on video at bounding box center [141, 617] width 283 height 141
click at [1014, 196] on button "Planogram" at bounding box center [1021, 200] width 92 height 28
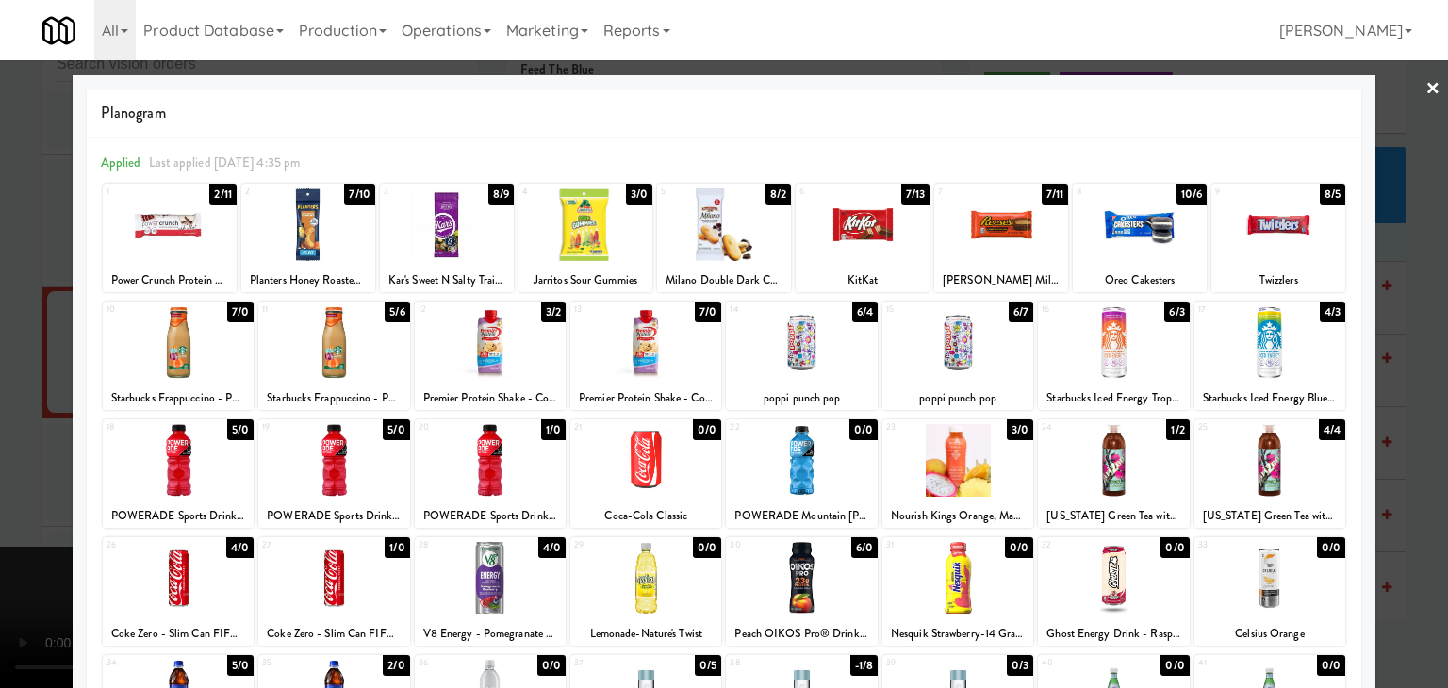
click at [3, 312] on div at bounding box center [724, 344] width 1448 height 688
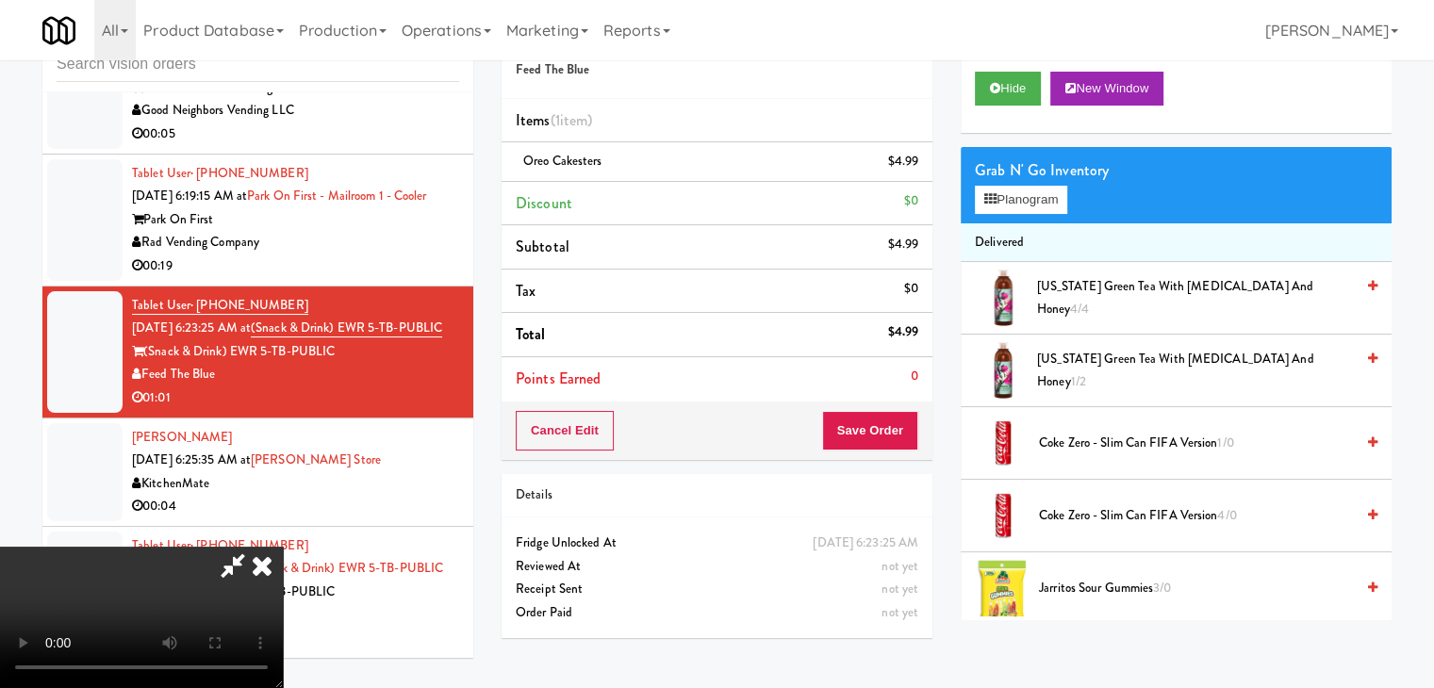
click at [283, 547] on video at bounding box center [141, 617] width 283 height 141
drag, startPoint x: 664, startPoint y: 369, endPoint x: 731, endPoint y: 497, distance: 144.6
click at [283, 547] on video at bounding box center [141, 617] width 283 height 141
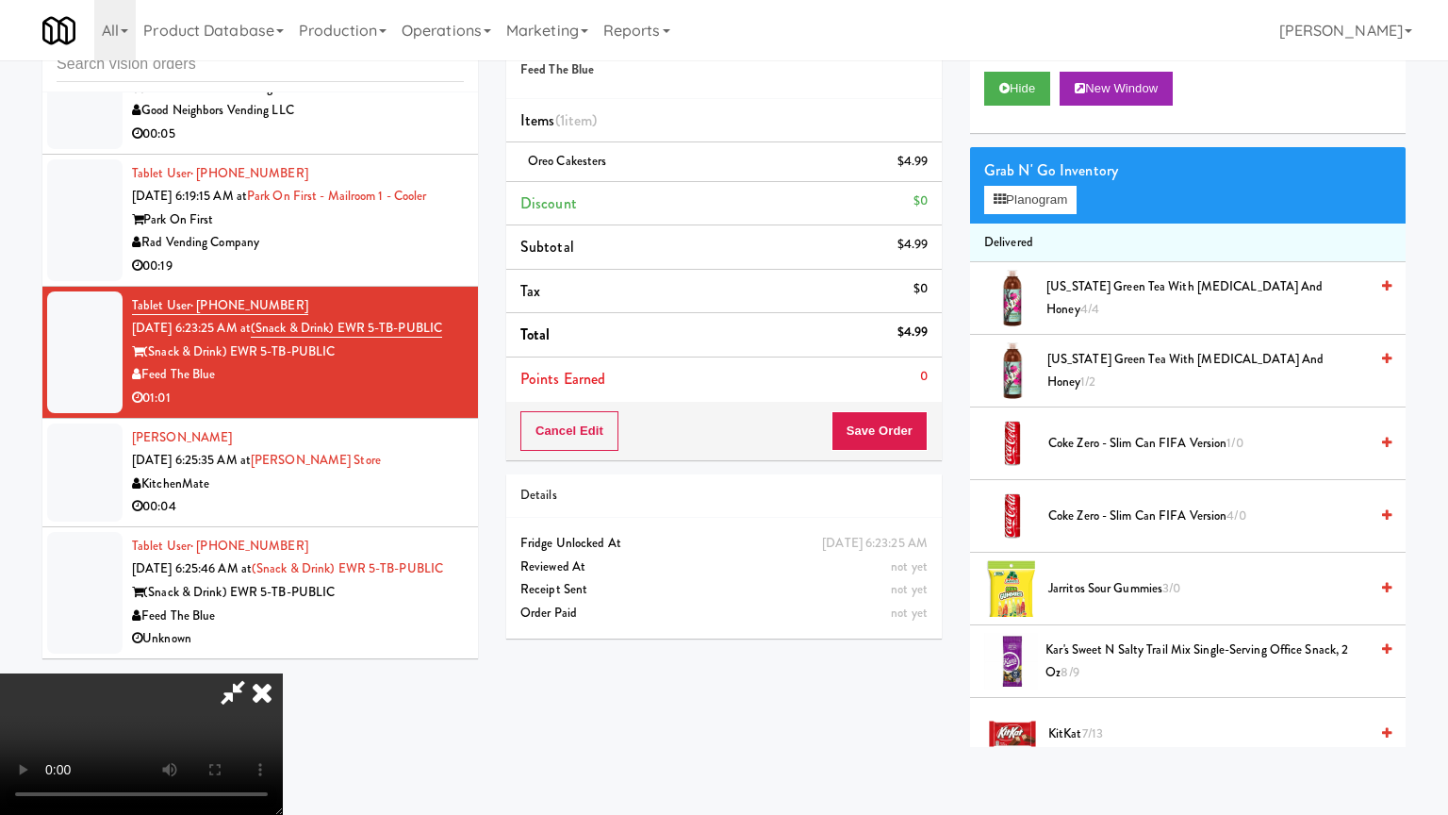
click at [283, 673] on video at bounding box center [141, 743] width 283 height 141
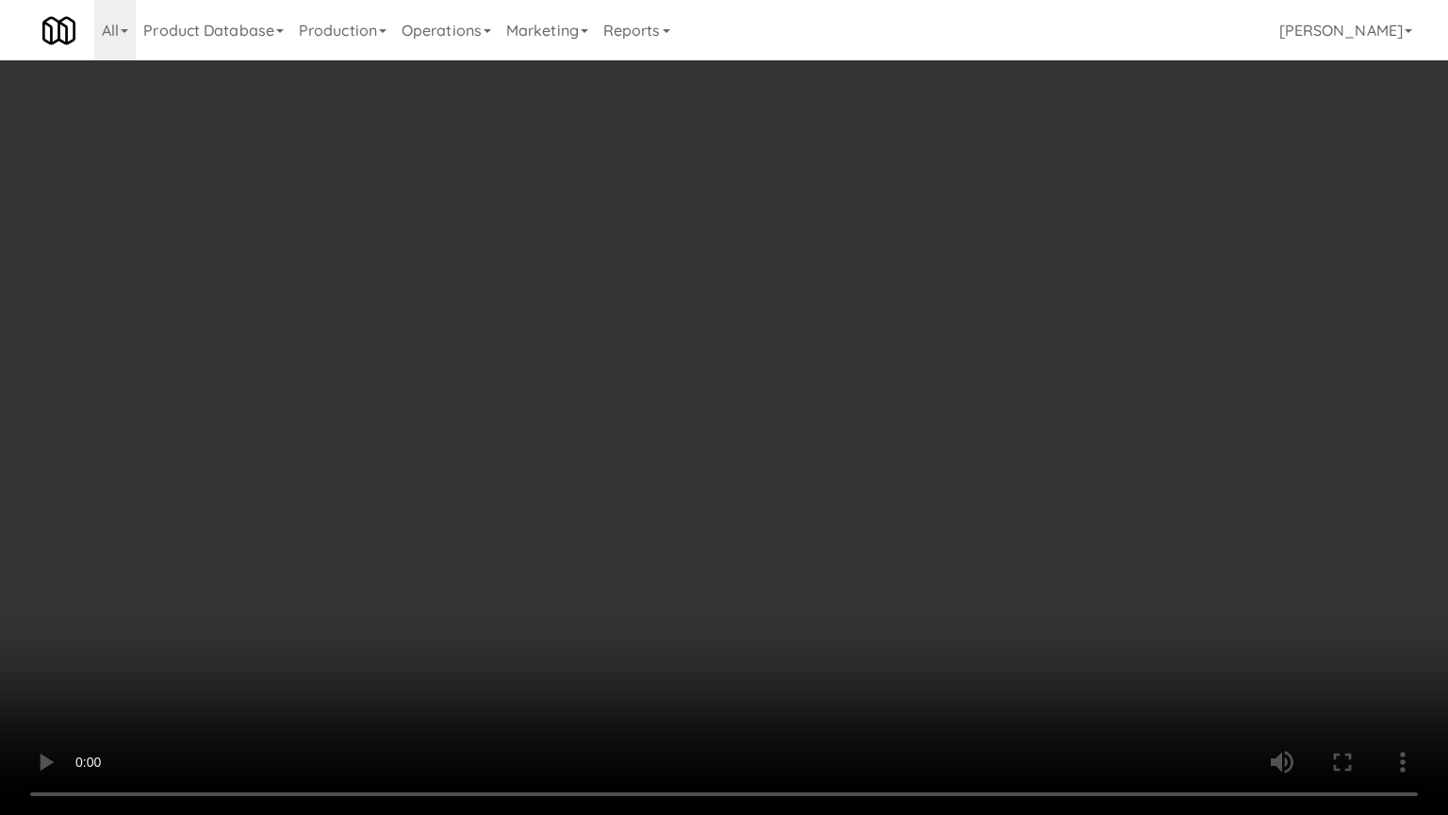
click at [954, 516] on video at bounding box center [724, 407] width 1448 height 815
click at [954, 515] on video at bounding box center [724, 407] width 1448 height 815
click at [944, 430] on video at bounding box center [724, 407] width 1448 height 815
click at [950, 434] on video at bounding box center [724, 407] width 1448 height 815
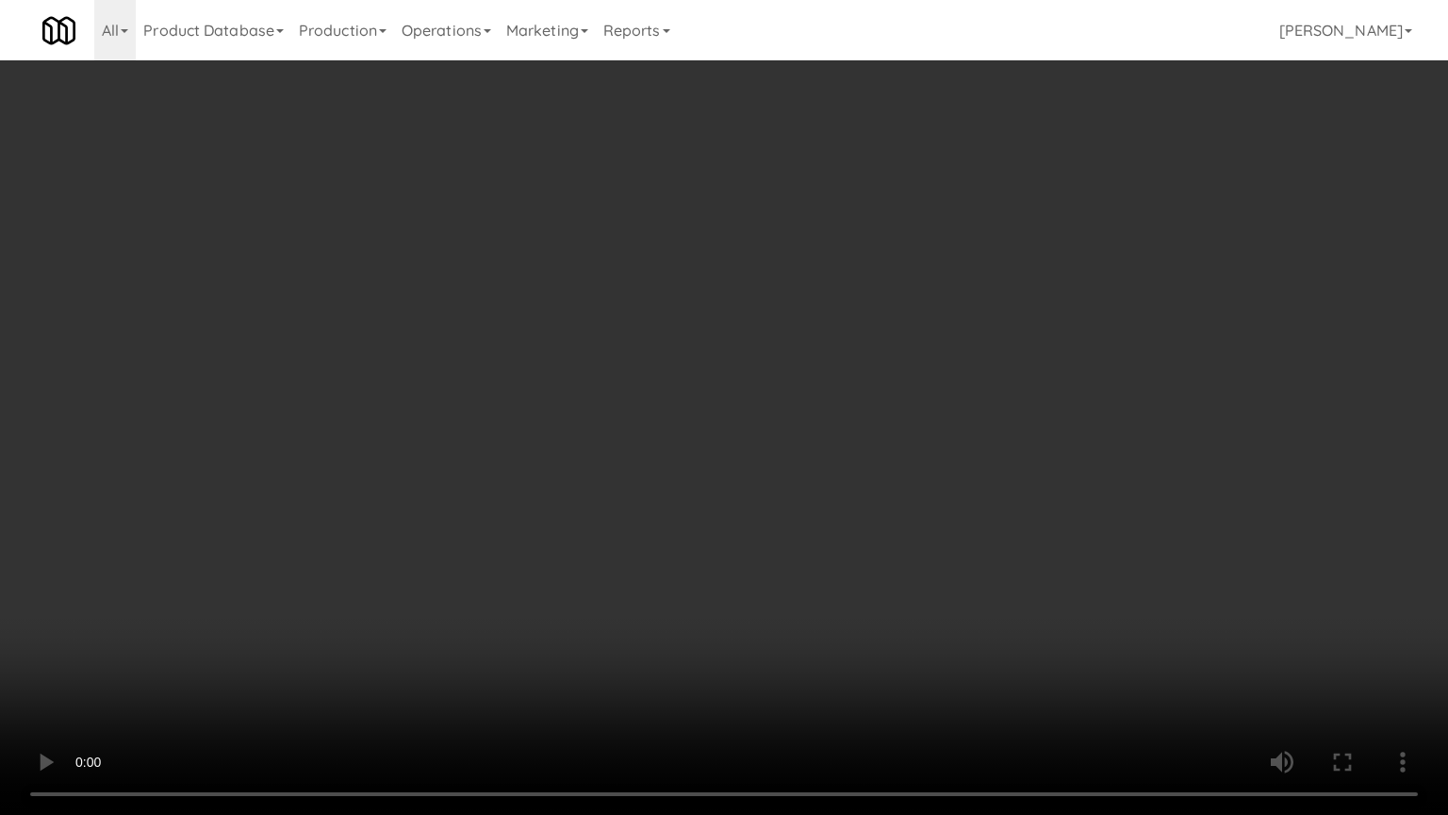
click at [950, 436] on video at bounding box center [724, 407] width 1448 height 815
click at [948, 432] on video at bounding box center [724, 407] width 1448 height 815
click at [938, 426] on video at bounding box center [724, 407] width 1448 height 815
click at [932, 429] on video at bounding box center [724, 407] width 1448 height 815
click at [931, 432] on video at bounding box center [724, 407] width 1448 height 815
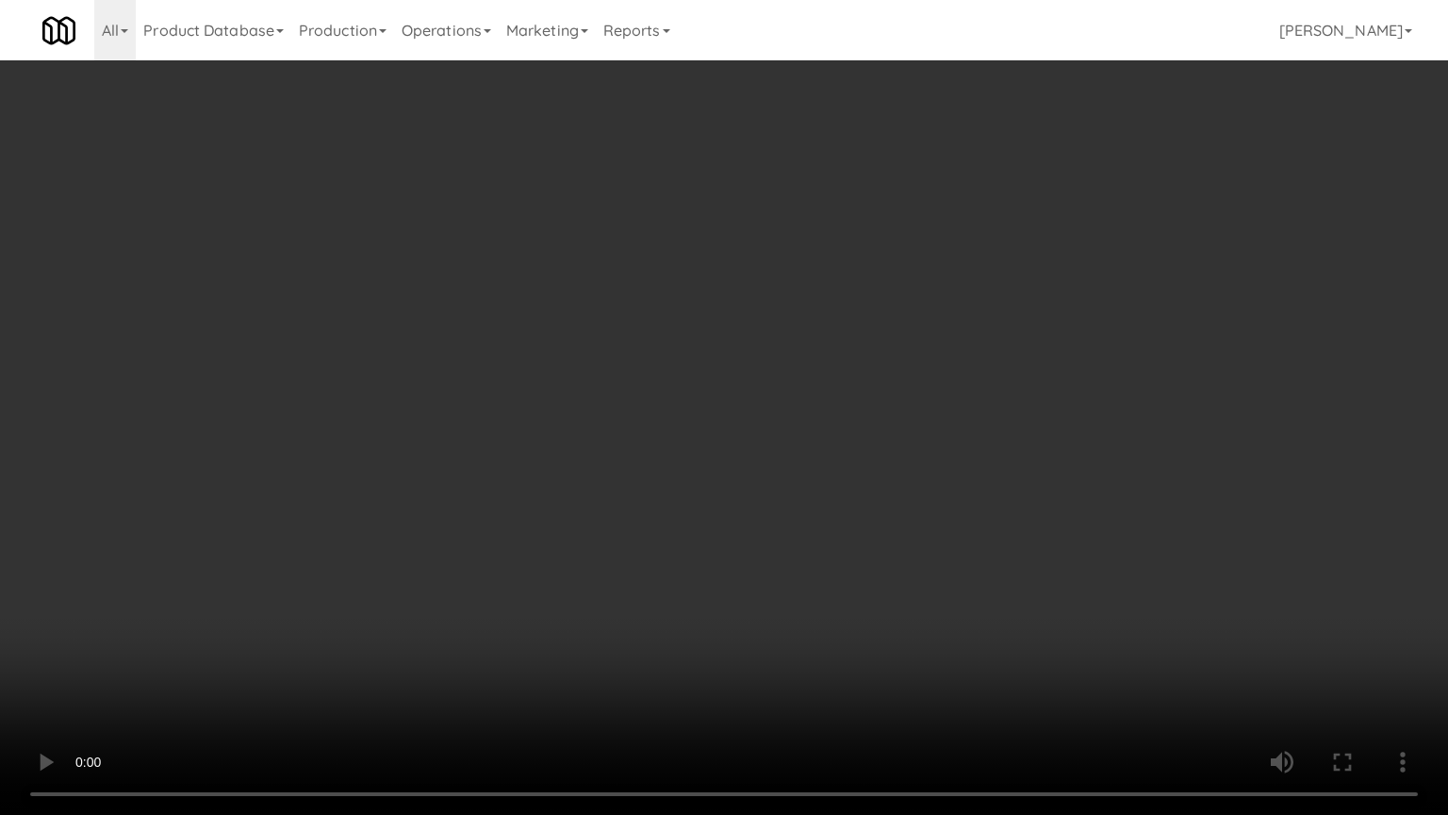
click at [931, 425] on video at bounding box center [724, 407] width 1448 height 815
drag, startPoint x: 931, startPoint y: 425, endPoint x: 987, endPoint y: 275, distance: 159.9
click at [931, 422] on video at bounding box center [724, 407] width 1448 height 815
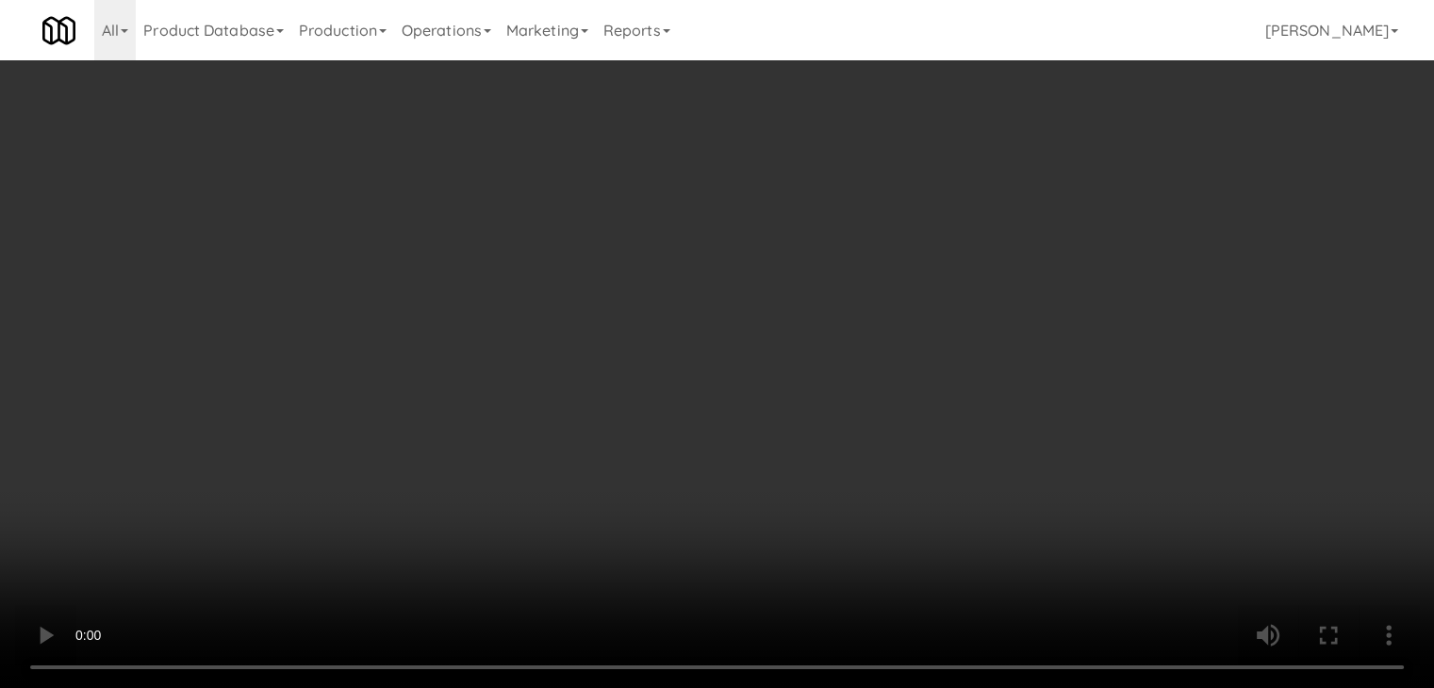
drag, startPoint x: 752, startPoint y: 288, endPoint x: 828, endPoint y: 252, distance: 83.5
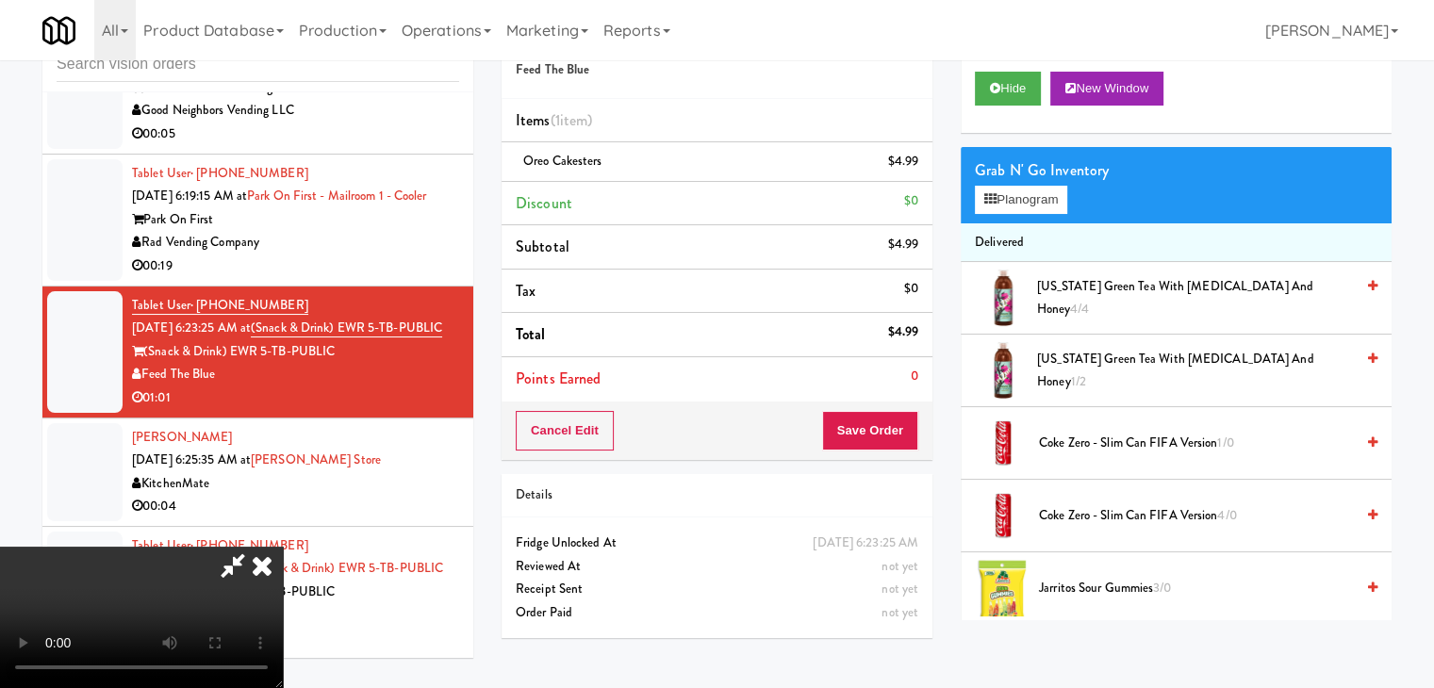
click at [283, 547] on video at bounding box center [141, 617] width 283 height 141
click at [1033, 194] on button "Planogram" at bounding box center [1021, 200] width 92 height 28
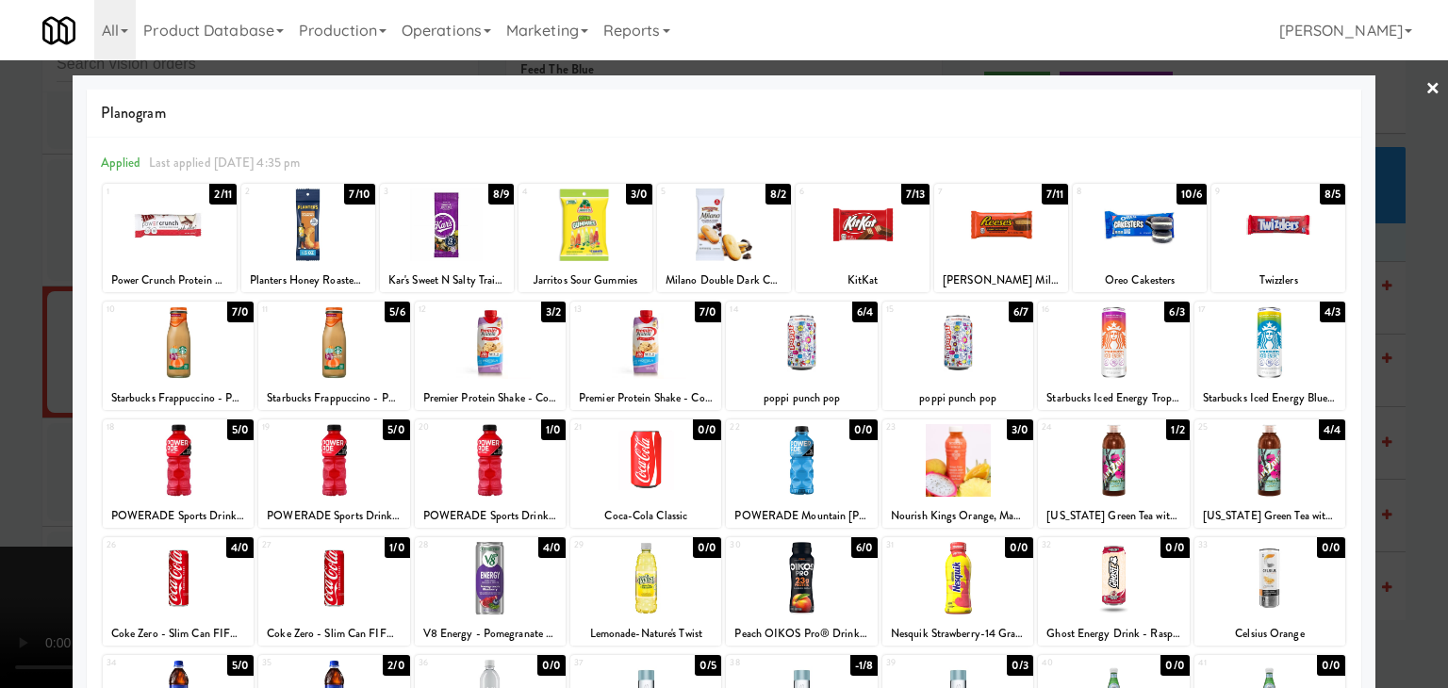
click at [1090, 233] on div at bounding box center [1140, 225] width 134 height 73
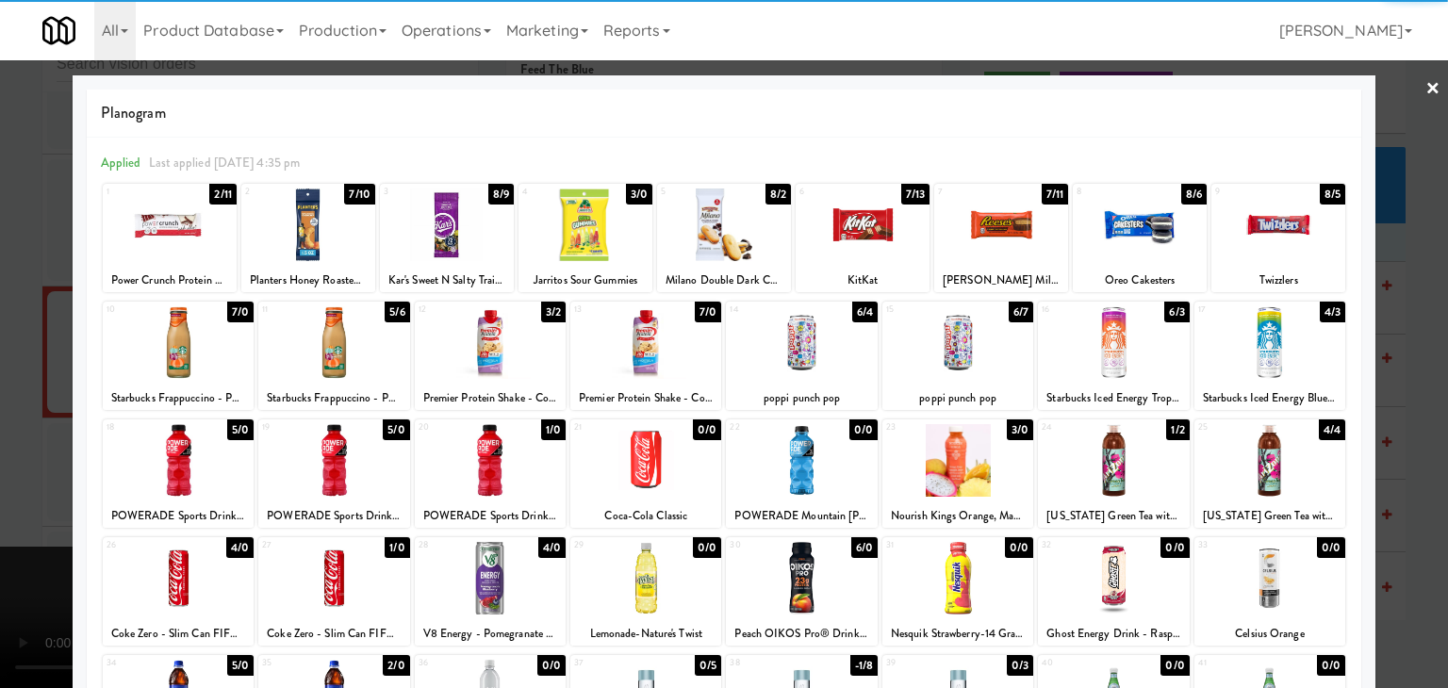
click at [1003, 235] on div at bounding box center [1001, 225] width 134 height 73
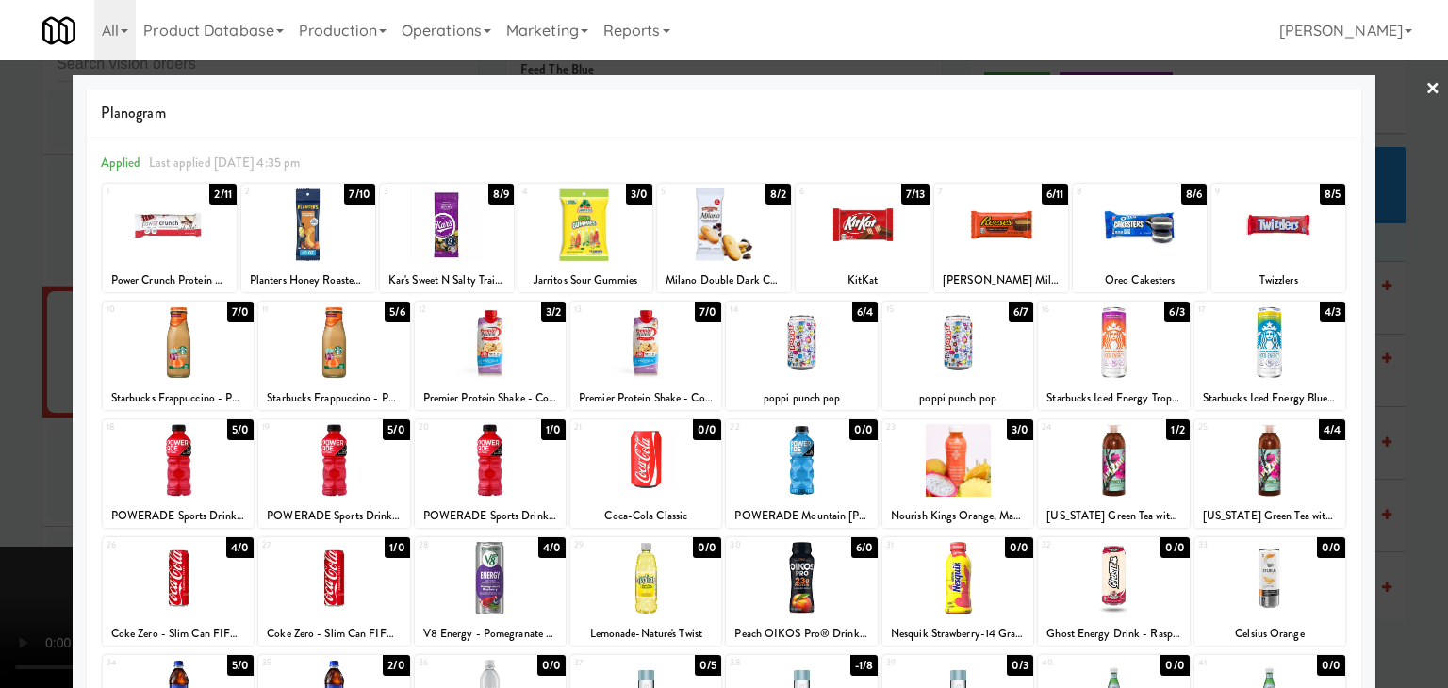
click at [0, 415] on div at bounding box center [724, 344] width 1448 height 688
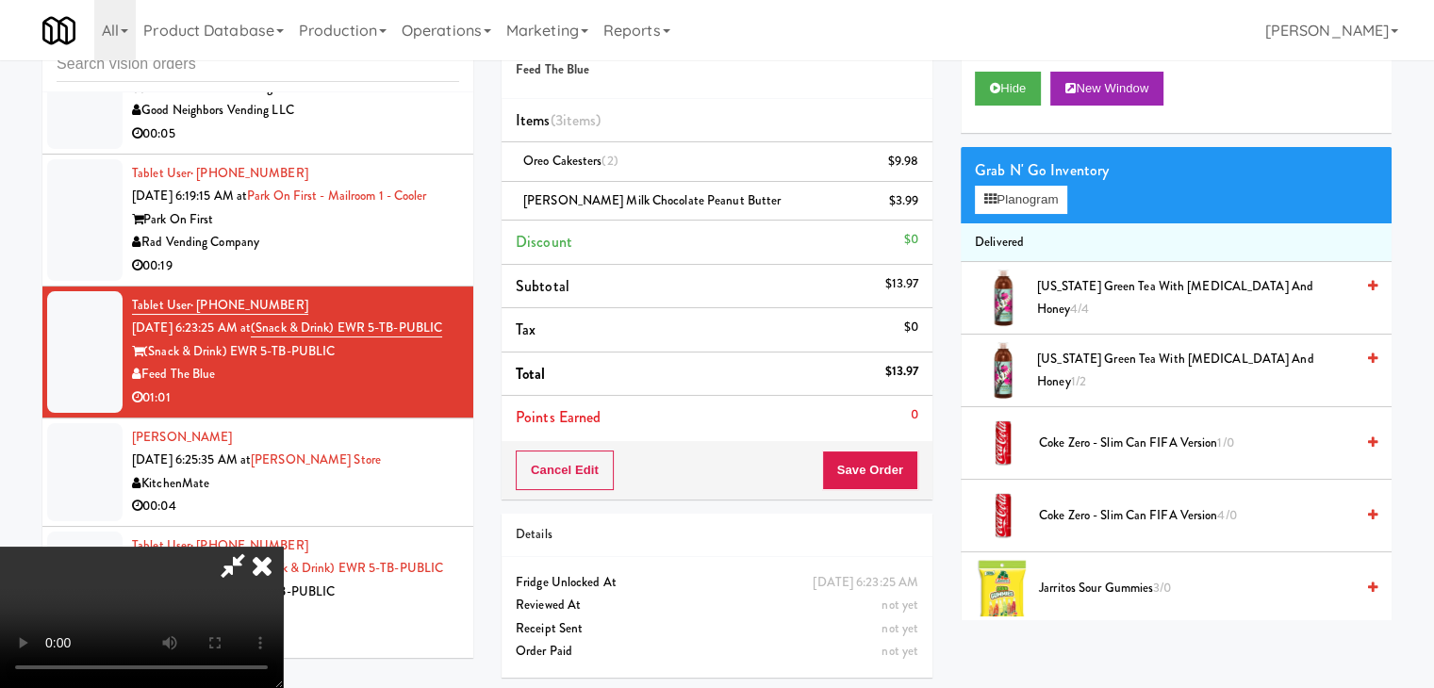
click at [283, 547] on video at bounding box center [141, 617] width 283 height 141
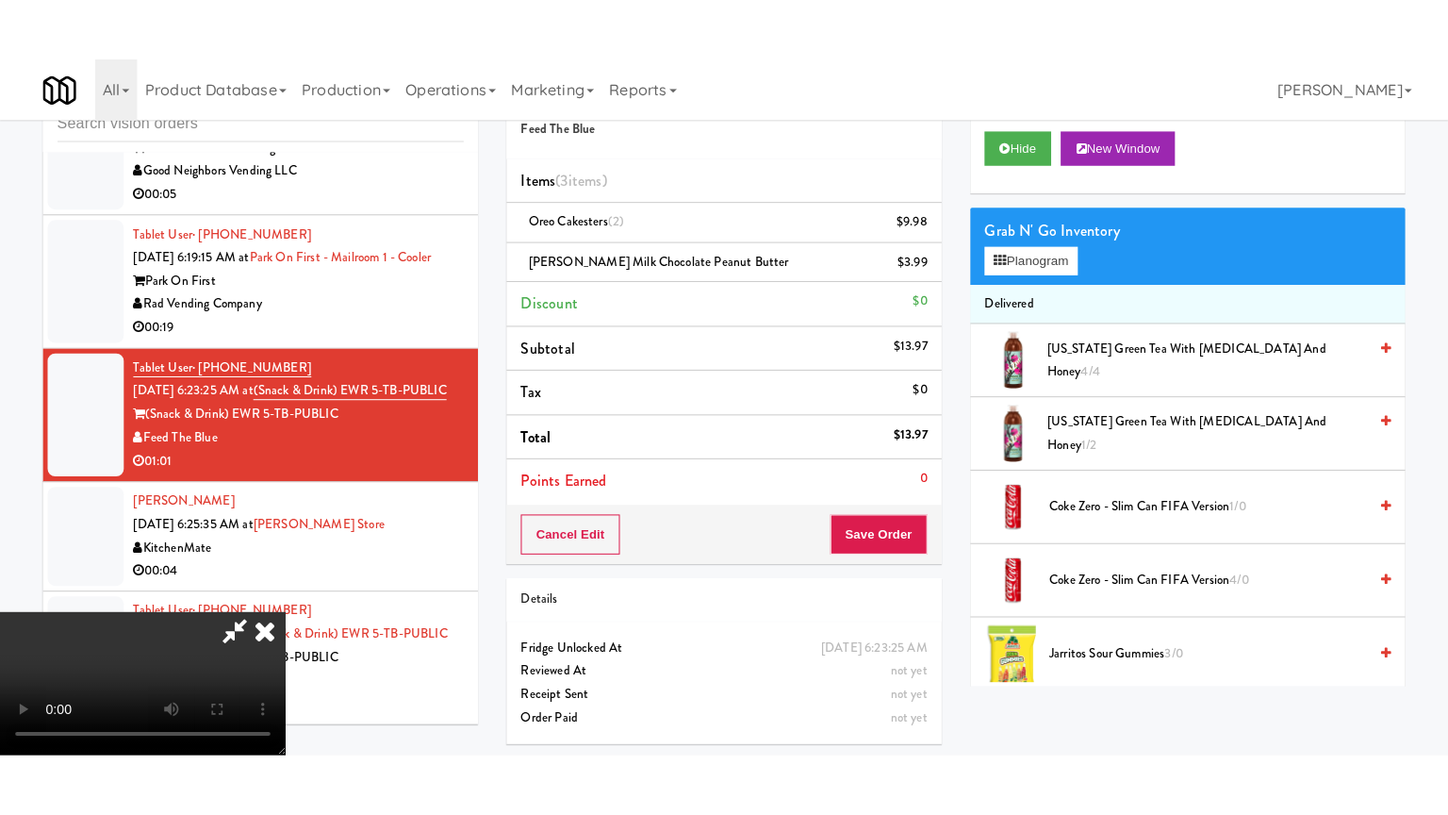
scroll to position [76, 0]
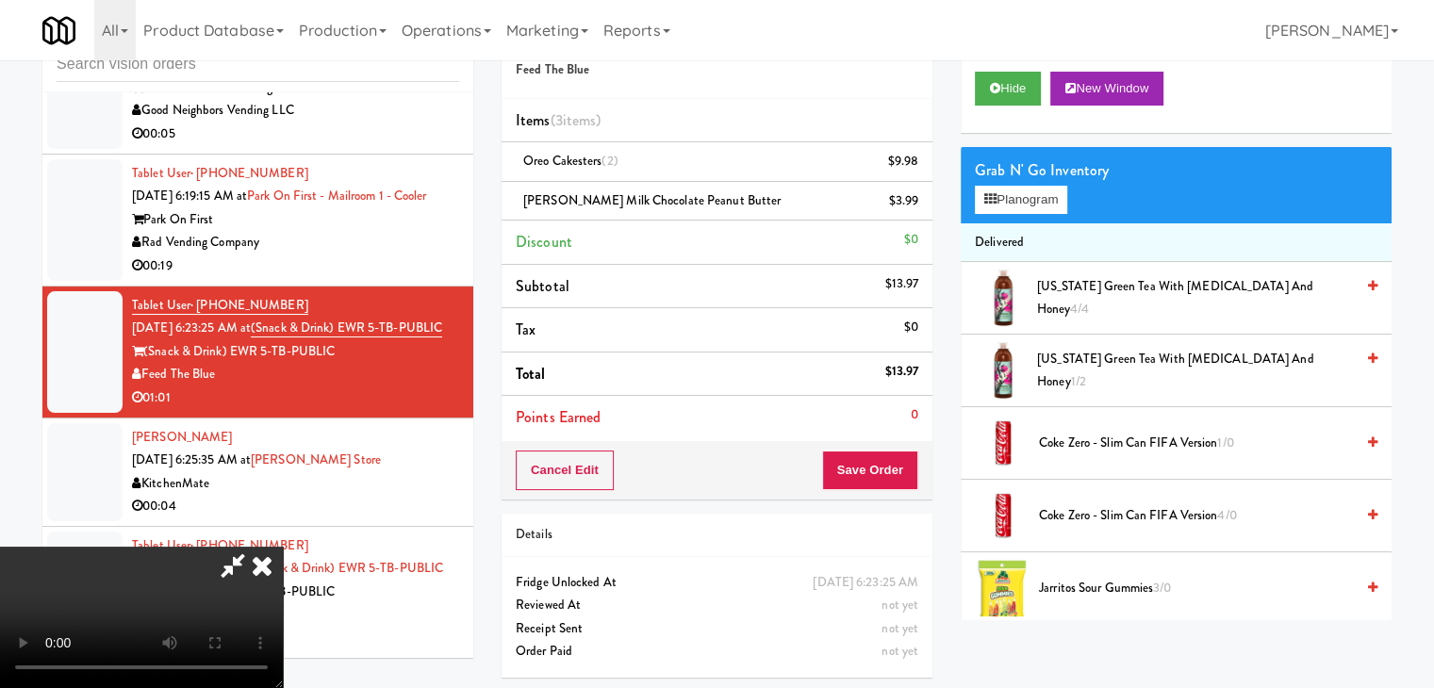
click at [283, 547] on video at bounding box center [141, 617] width 283 height 141
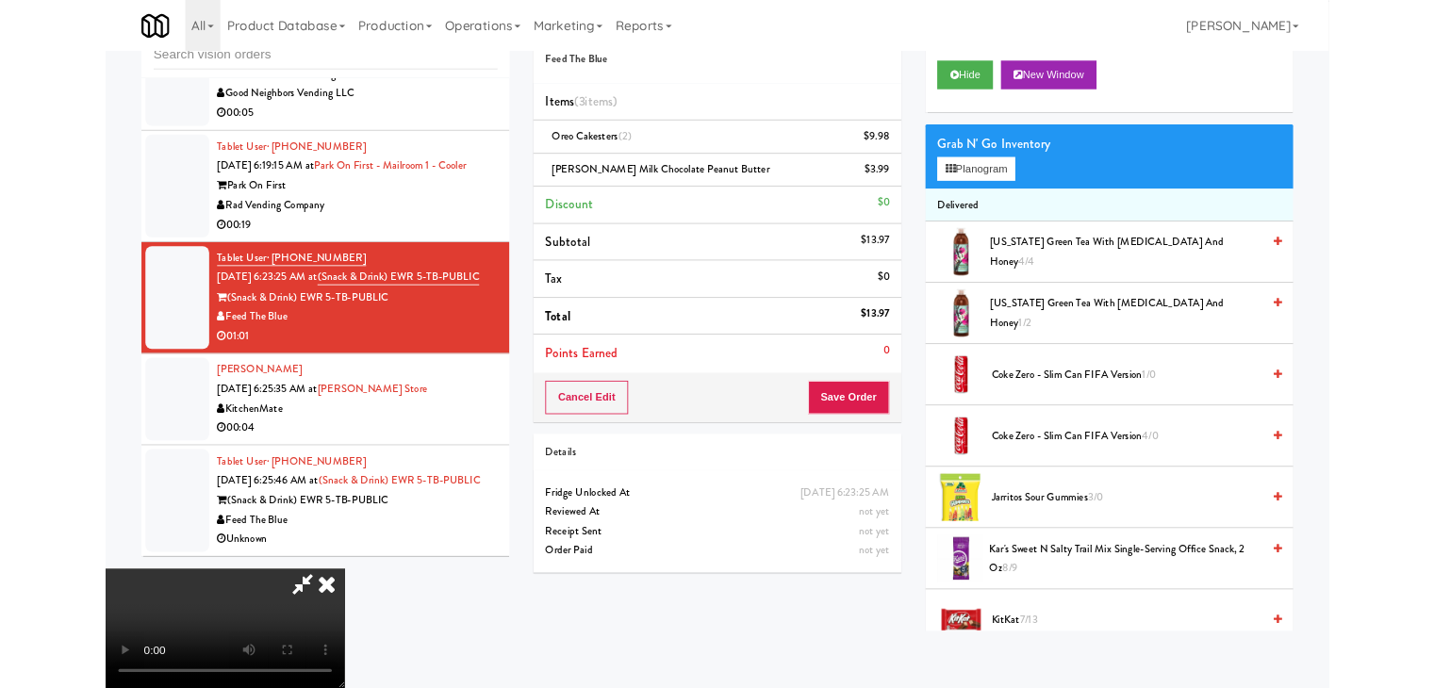
scroll to position [0, 0]
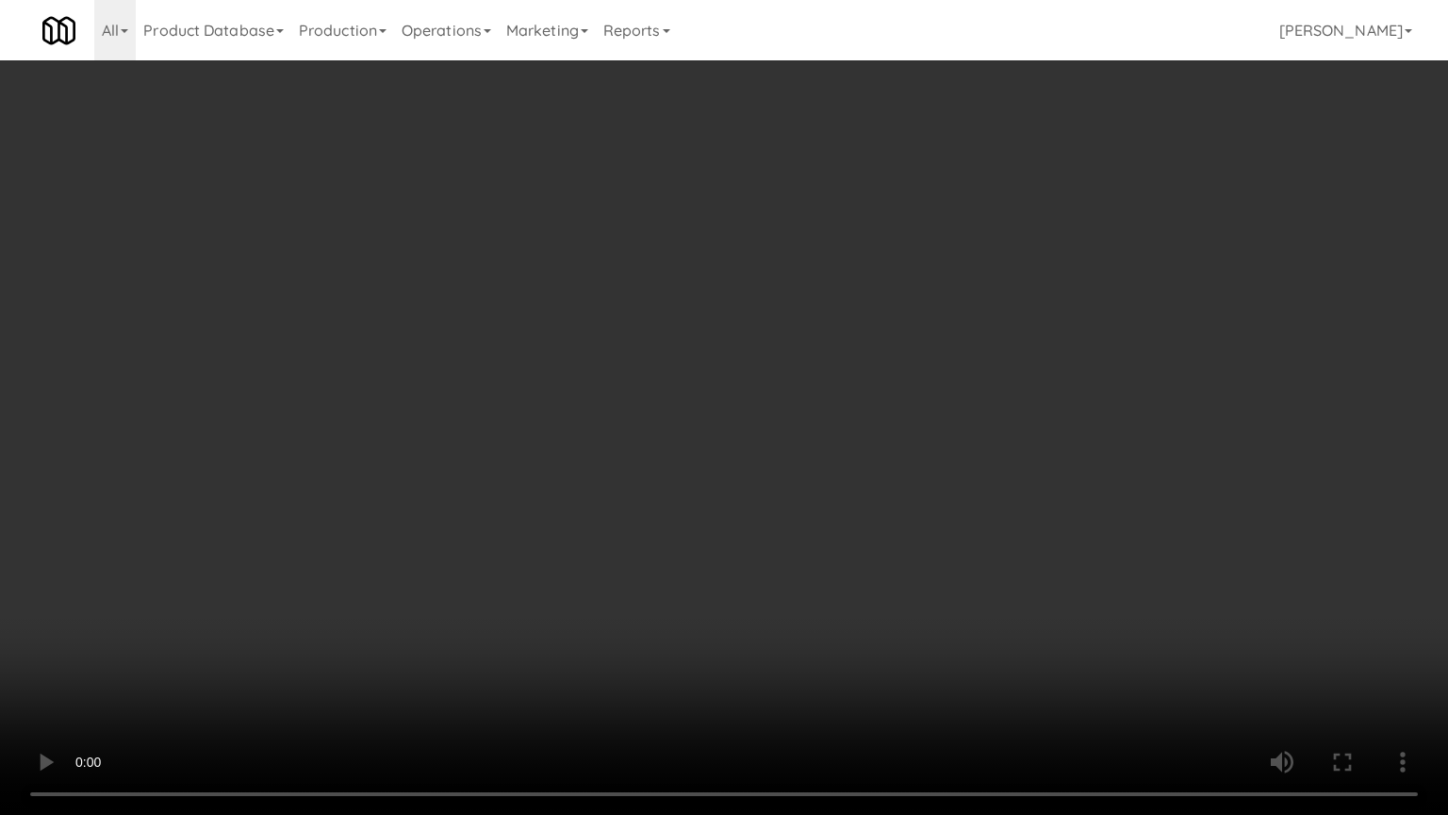
click at [943, 458] on video at bounding box center [724, 407] width 1448 height 815
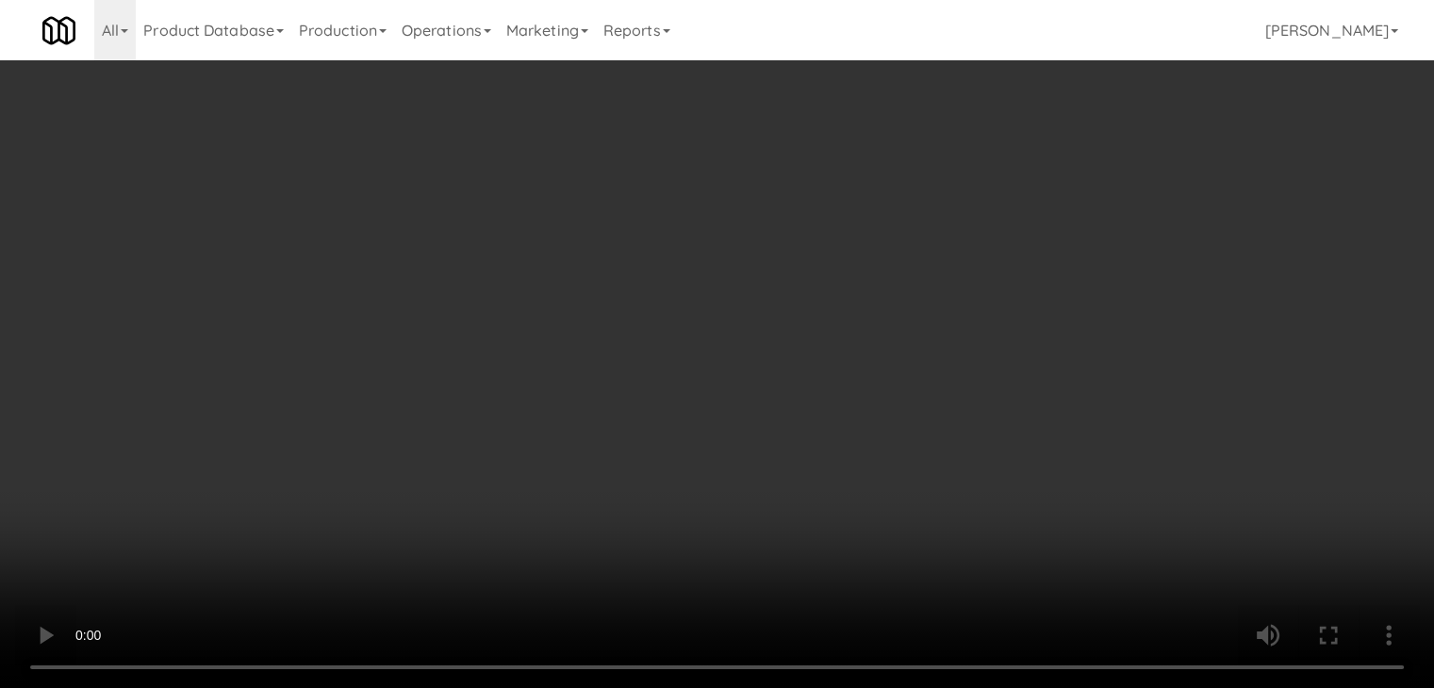
click at [920, 163] on icon at bounding box center [919, 168] width 9 height 12
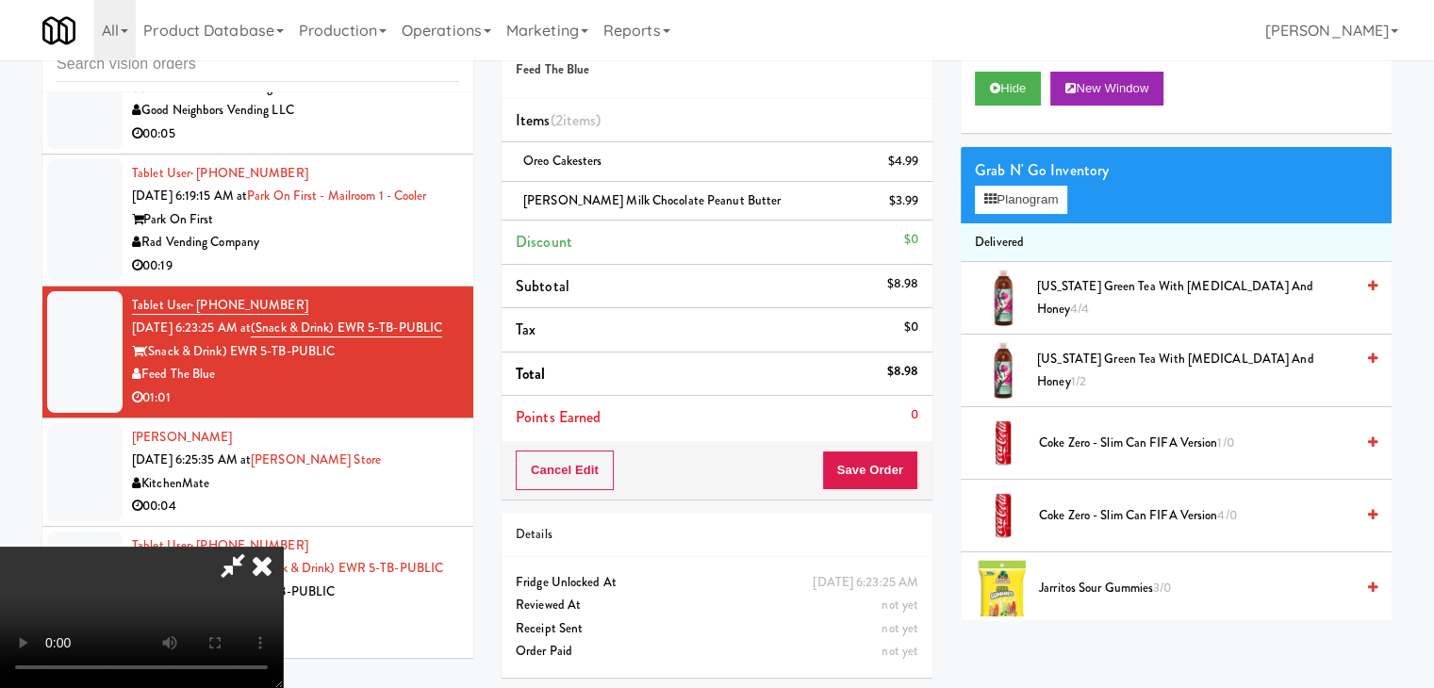
click at [283, 547] on icon at bounding box center [261, 566] width 41 height 38
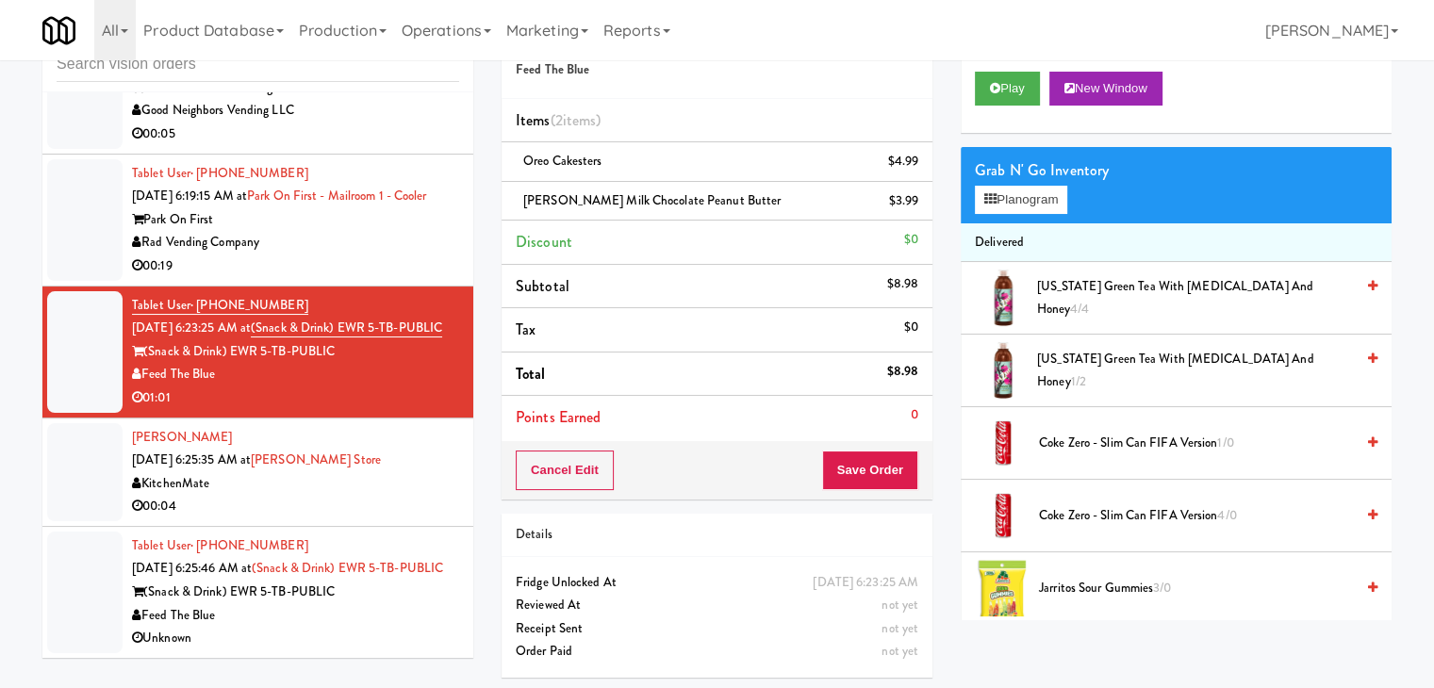
click at [1024, 214] on div "Grab N' Go Inventory Planogram" at bounding box center [1176, 185] width 431 height 76
click at [1021, 198] on button "Planogram" at bounding box center [1021, 200] width 92 height 28
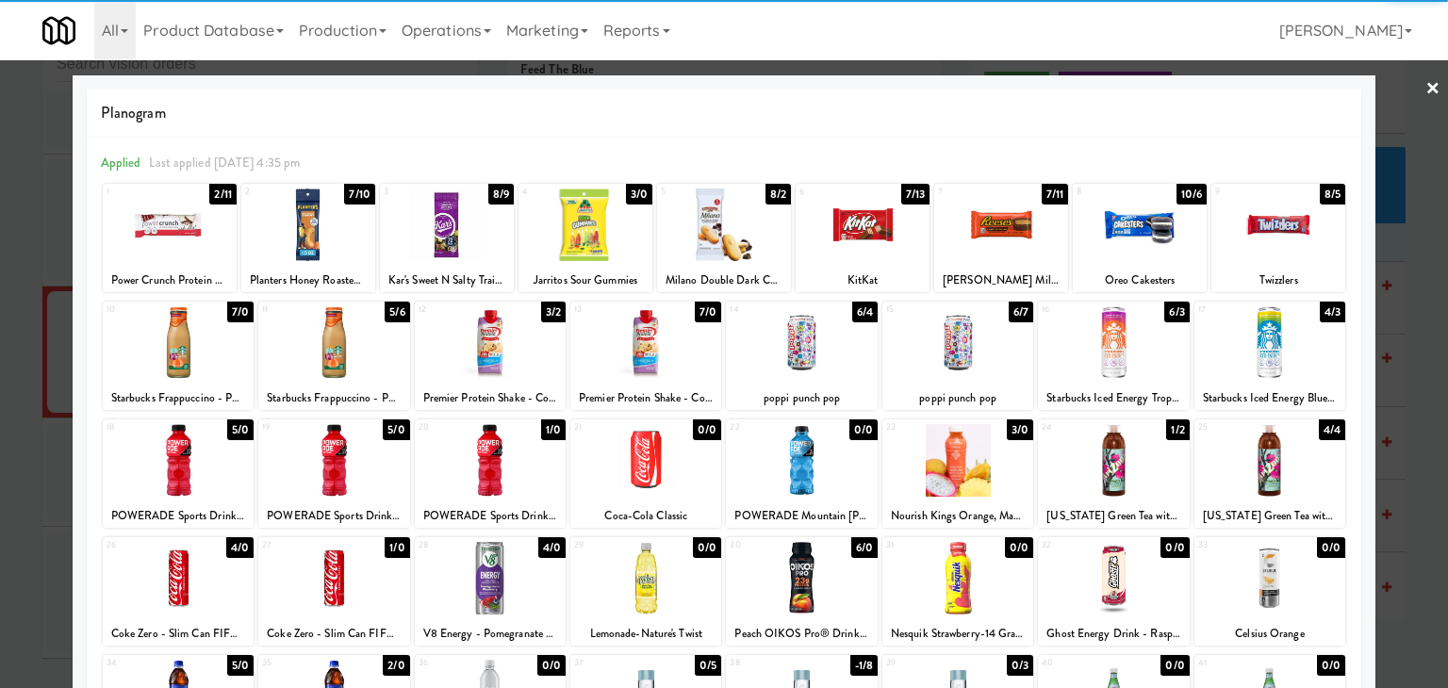
click at [1144, 239] on div at bounding box center [1140, 225] width 134 height 73
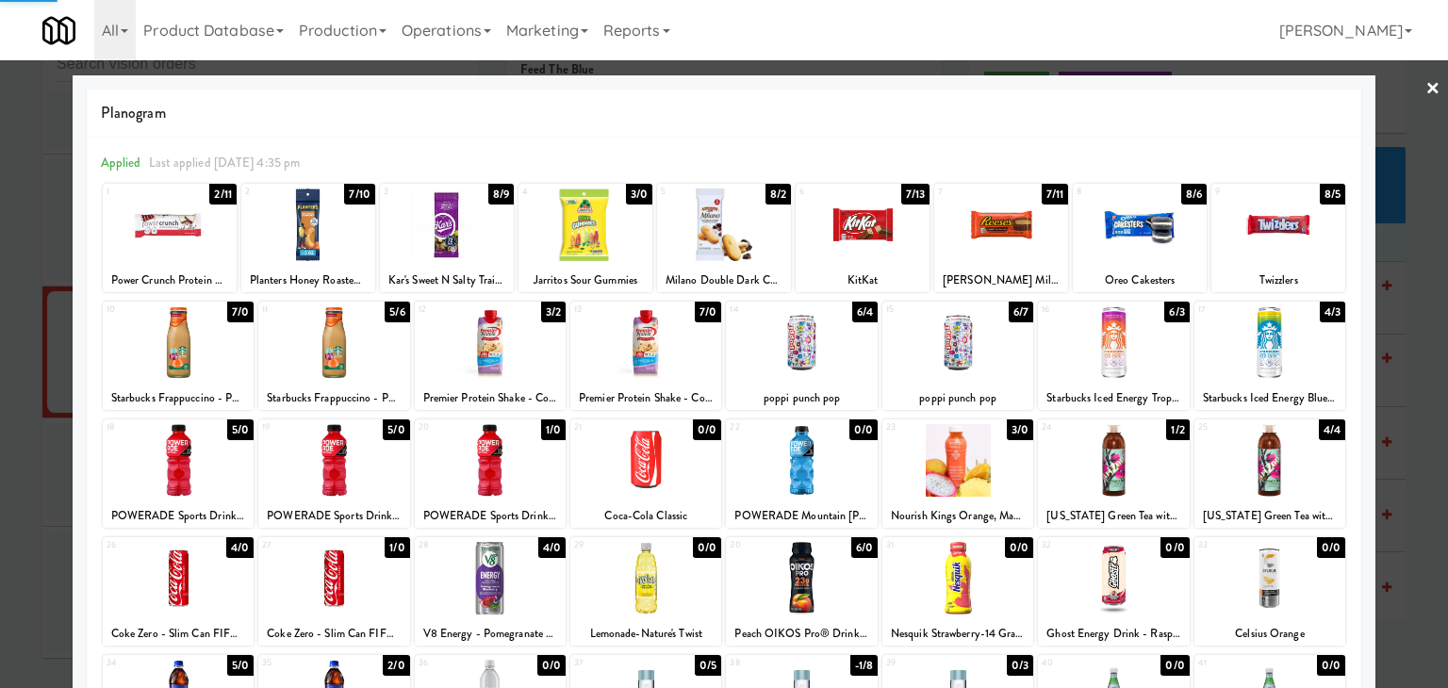
click at [0, 272] on div at bounding box center [724, 344] width 1448 height 688
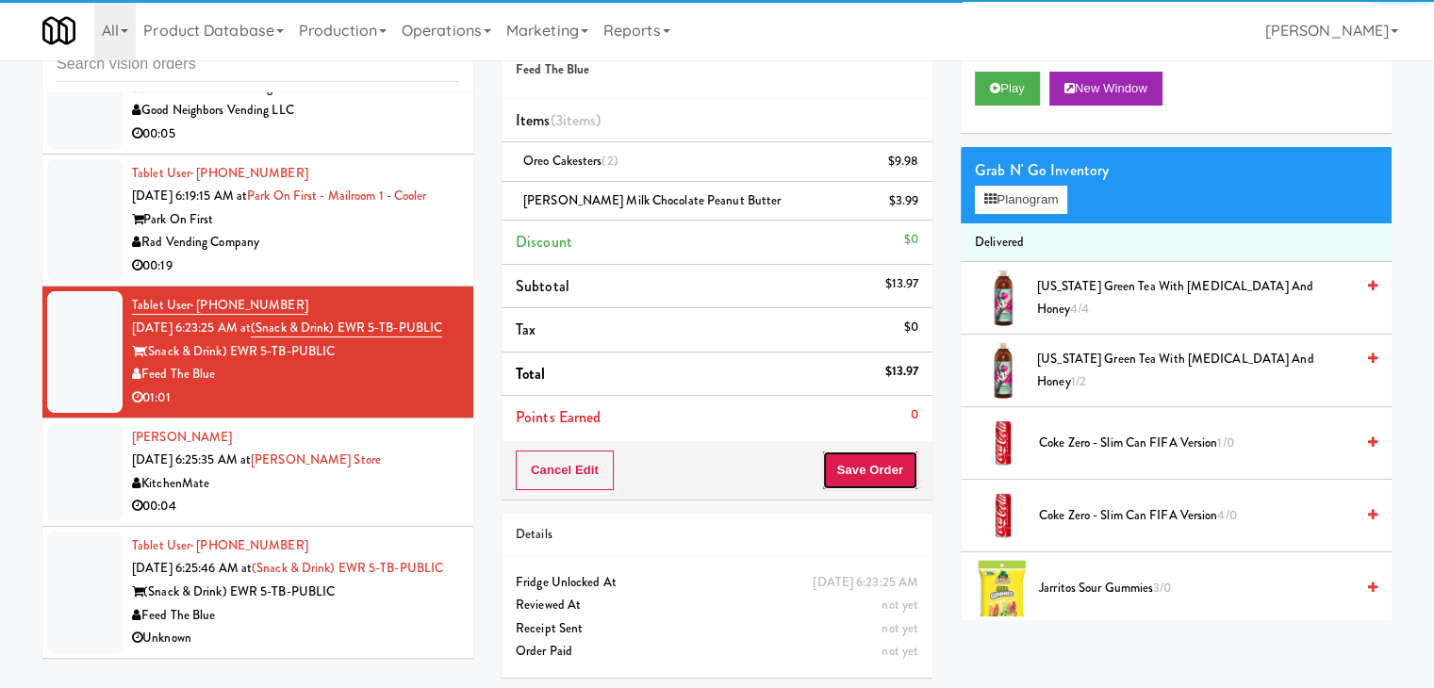
click at [861, 458] on button "Save Order" at bounding box center [870, 471] width 96 height 40
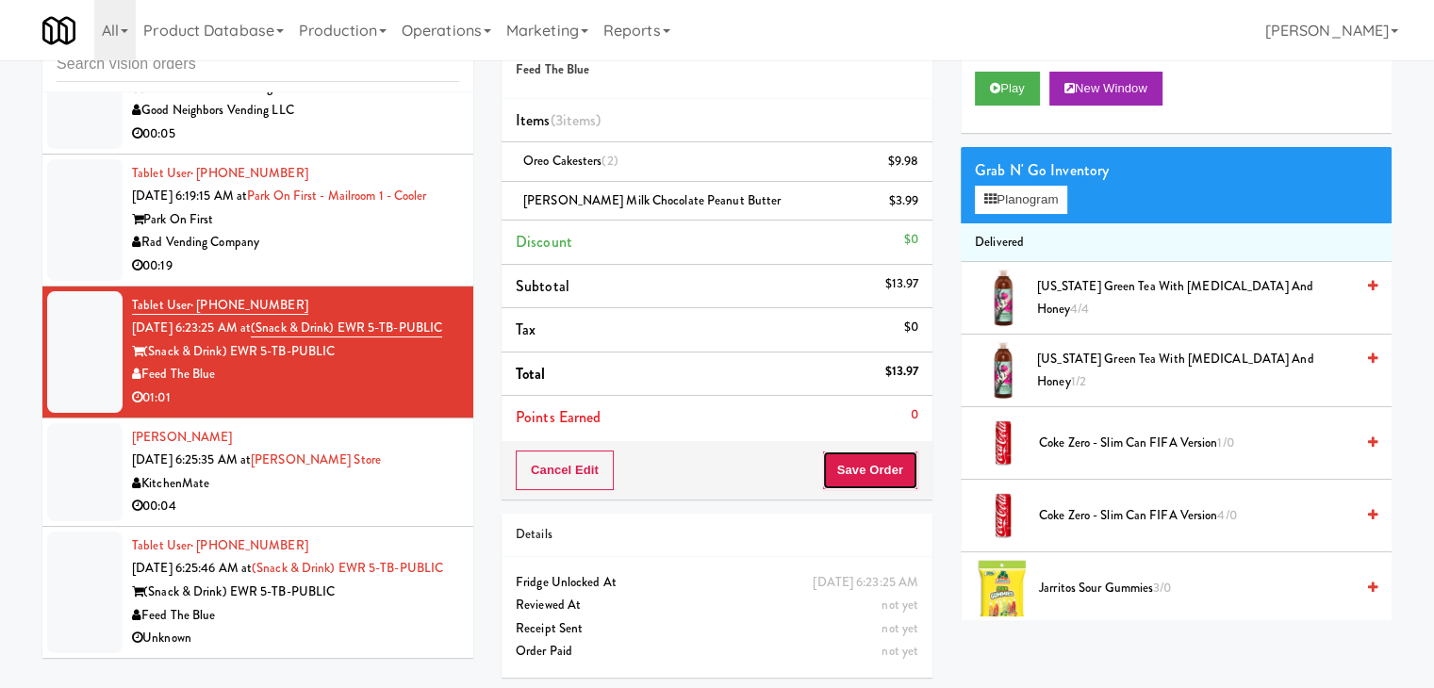
click at [860, 459] on button "Save Order" at bounding box center [870, 471] width 96 height 40
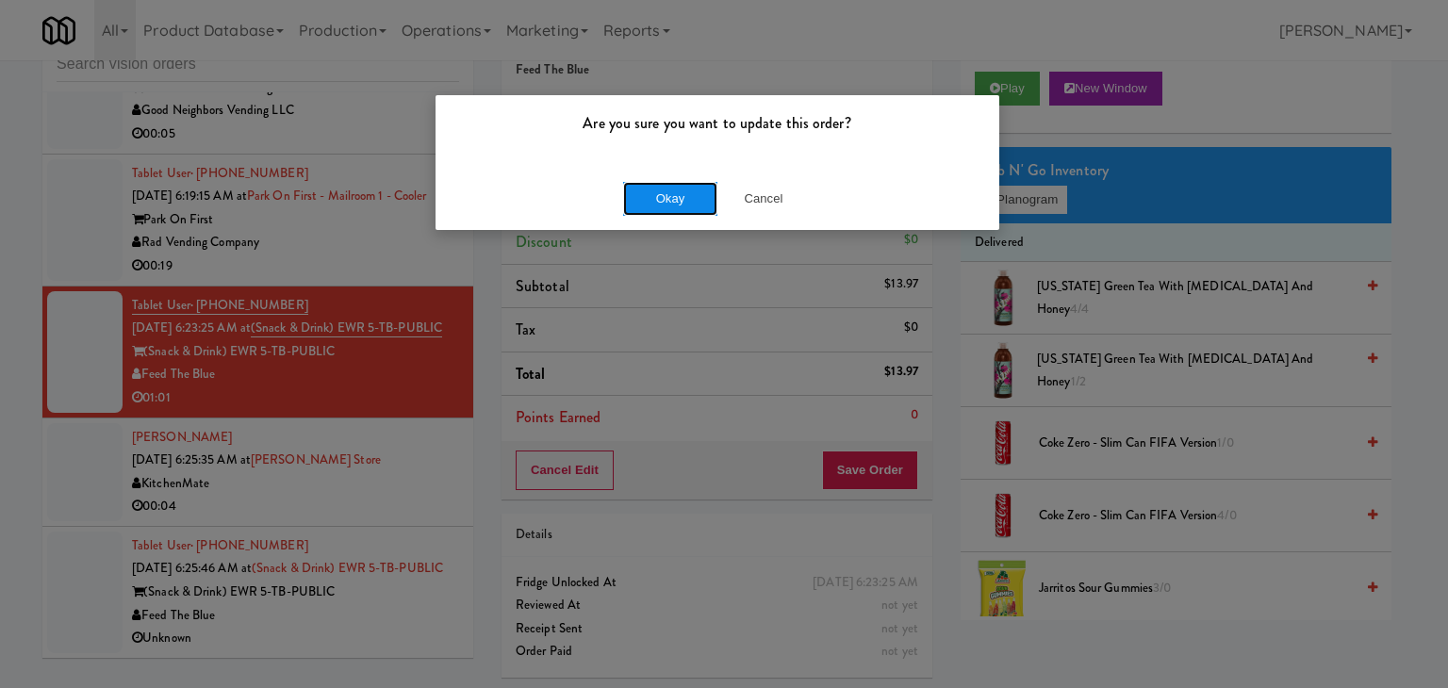
click at [667, 187] on button "Okay" at bounding box center [670, 199] width 94 height 34
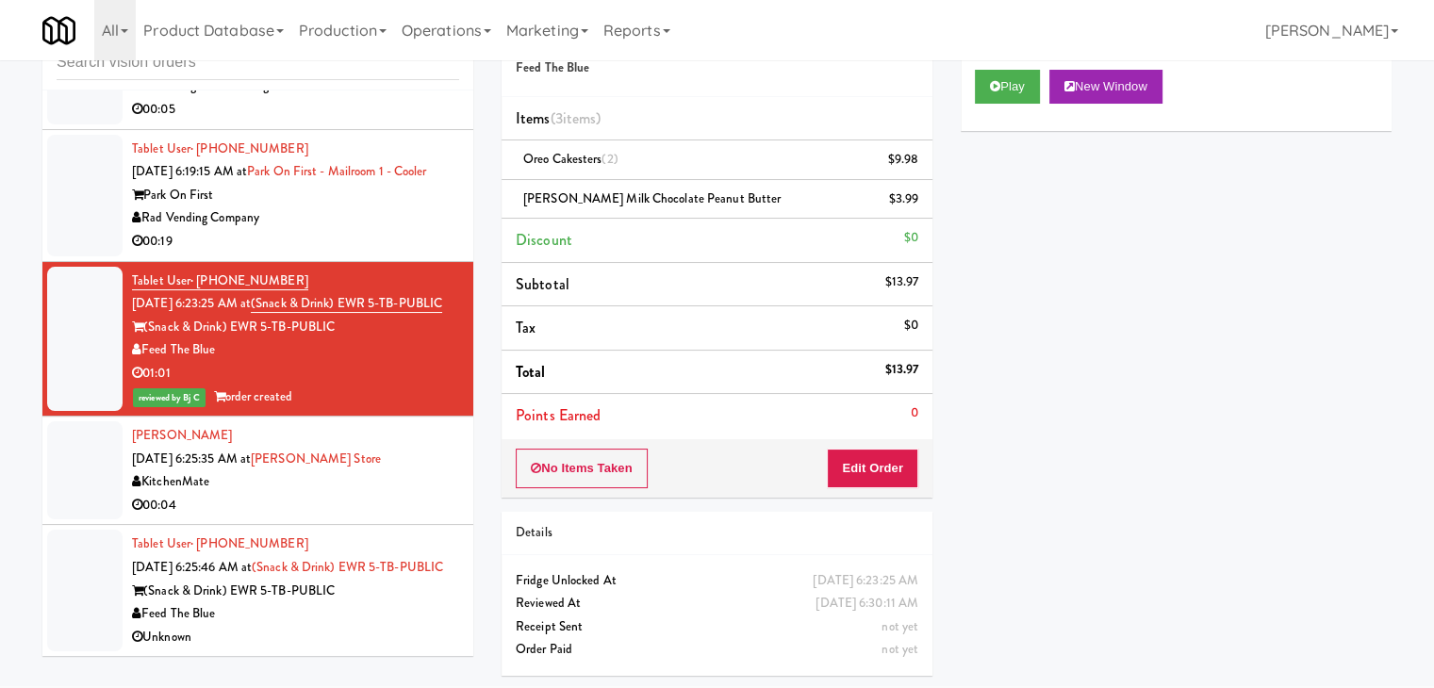
scroll to position [7757, 0]
click at [422, 431] on div "Austin Solis Oct 12, 2025 6:25:35 AM at IKEA Vaughan Store KitchenMate 00:04" at bounding box center [295, 470] width 327 height 92
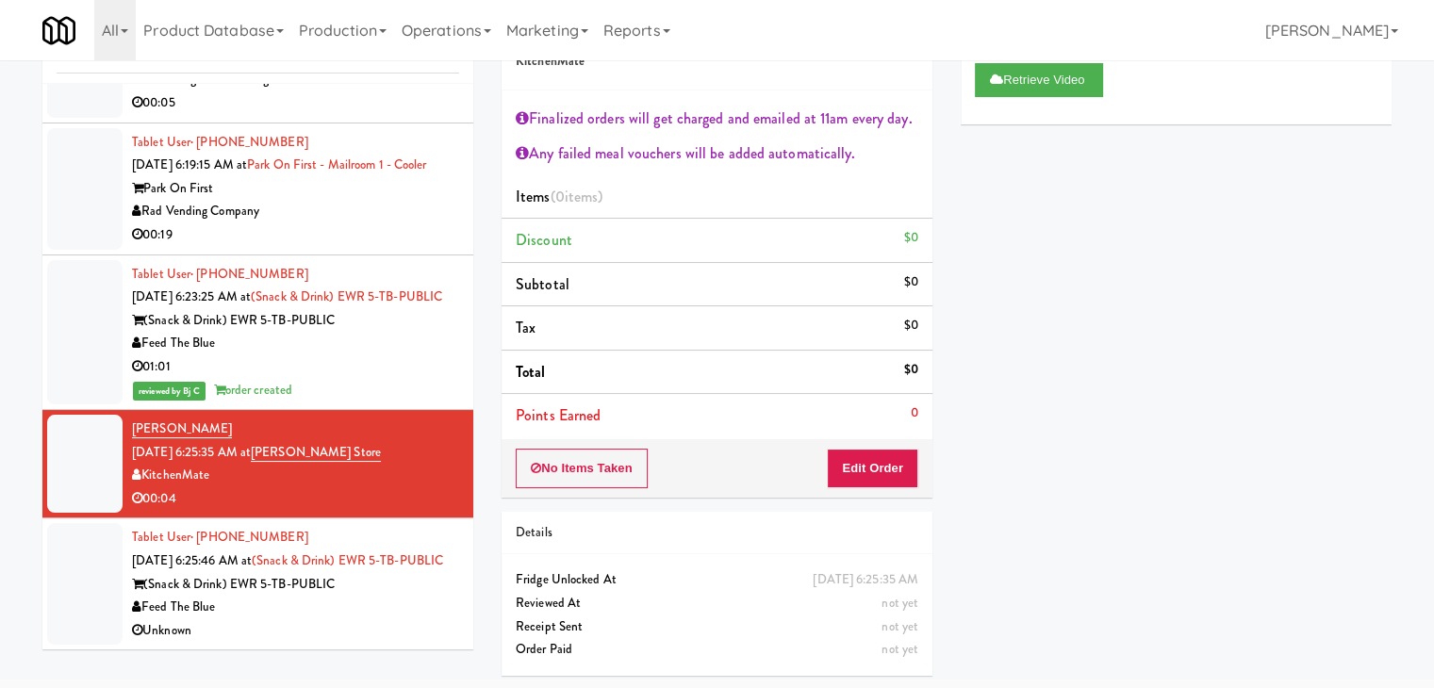
click at [411, 584] on div "(Snack & Drink) EWR 5-TB-PUBLIC" at bounding box center [295, 585] width 327 height 24
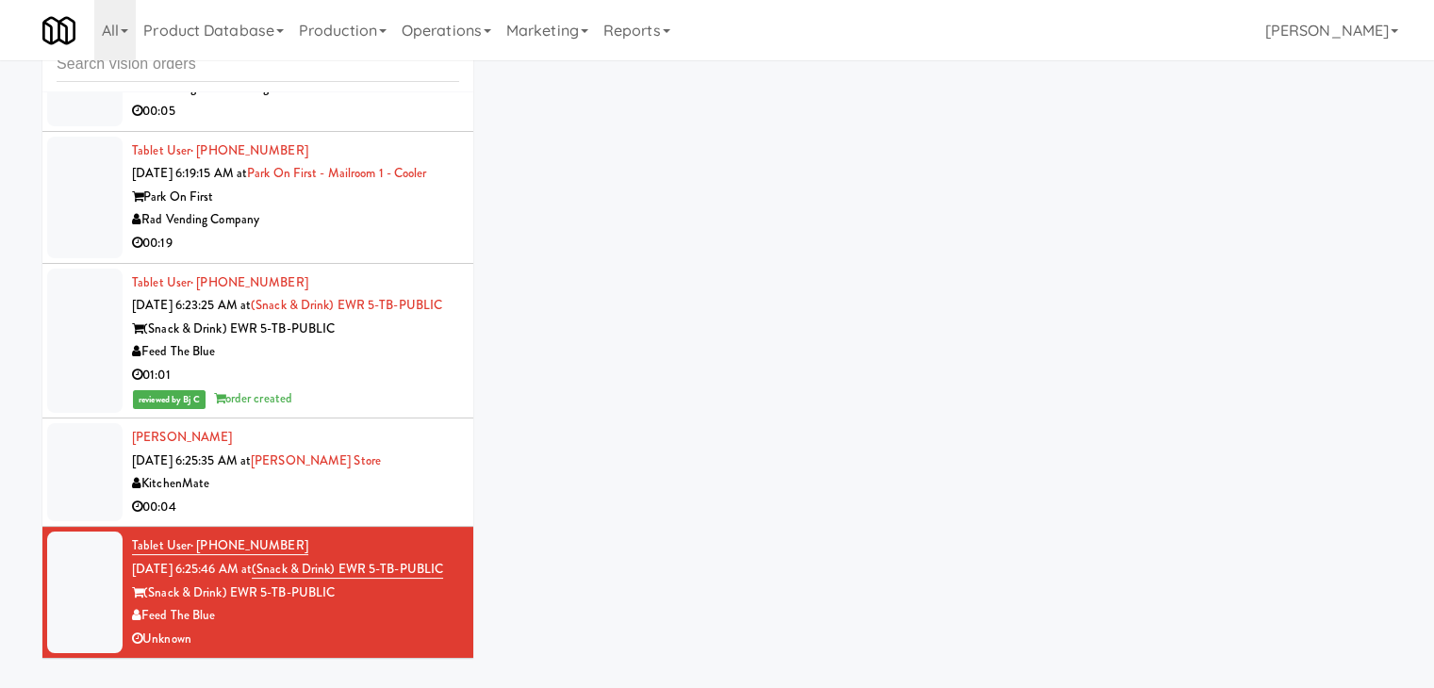
scroll to position [60, 0]
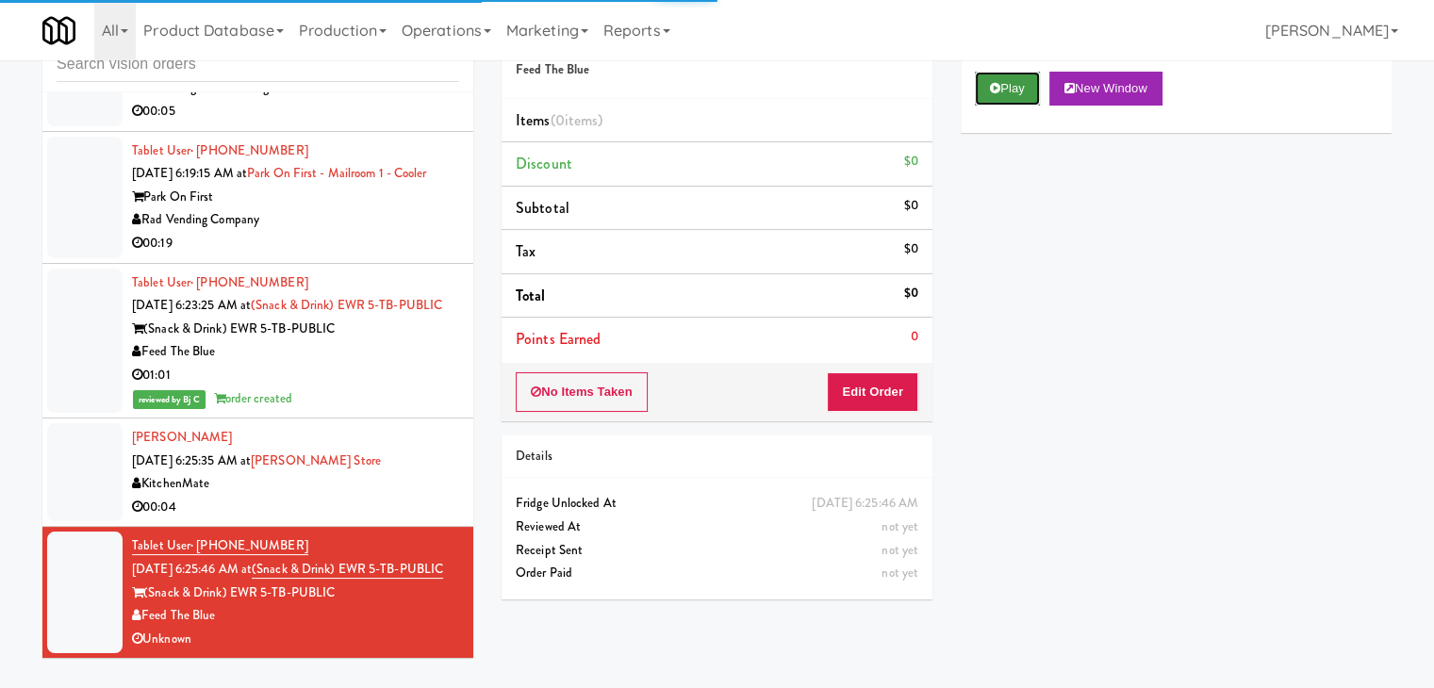
click at [993, 86] on icon at bounding box center [995, 88] width 10 height 12
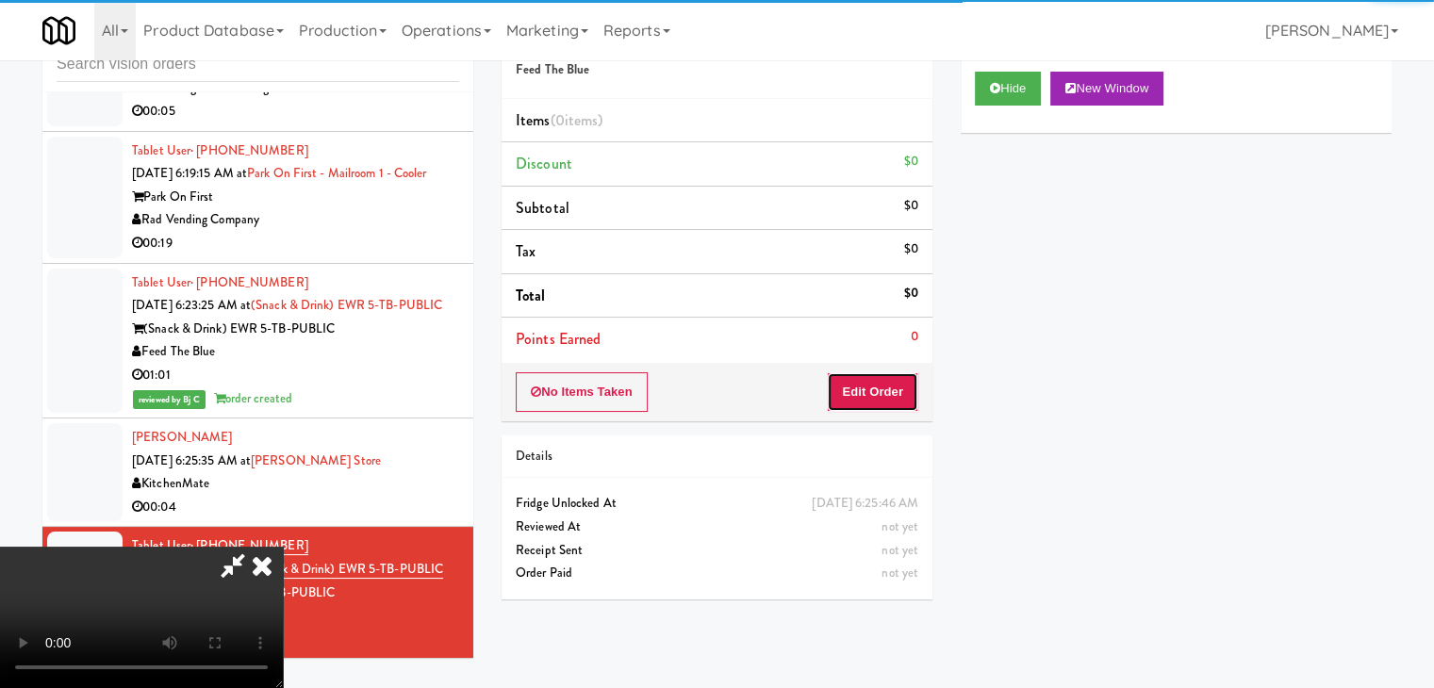
click at [874, 386] on button "Edit Order" at bounding box center [872, 392] width 91 height 40
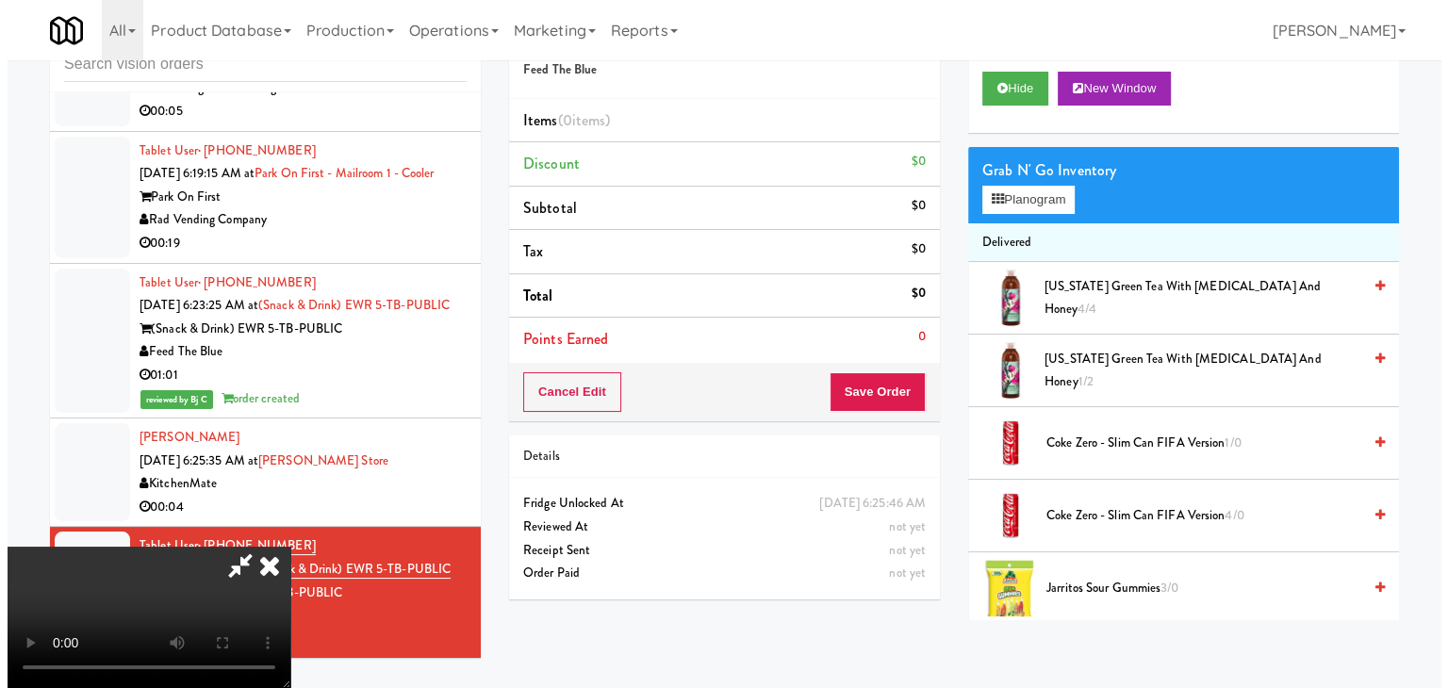
scroll to position [0, 0]
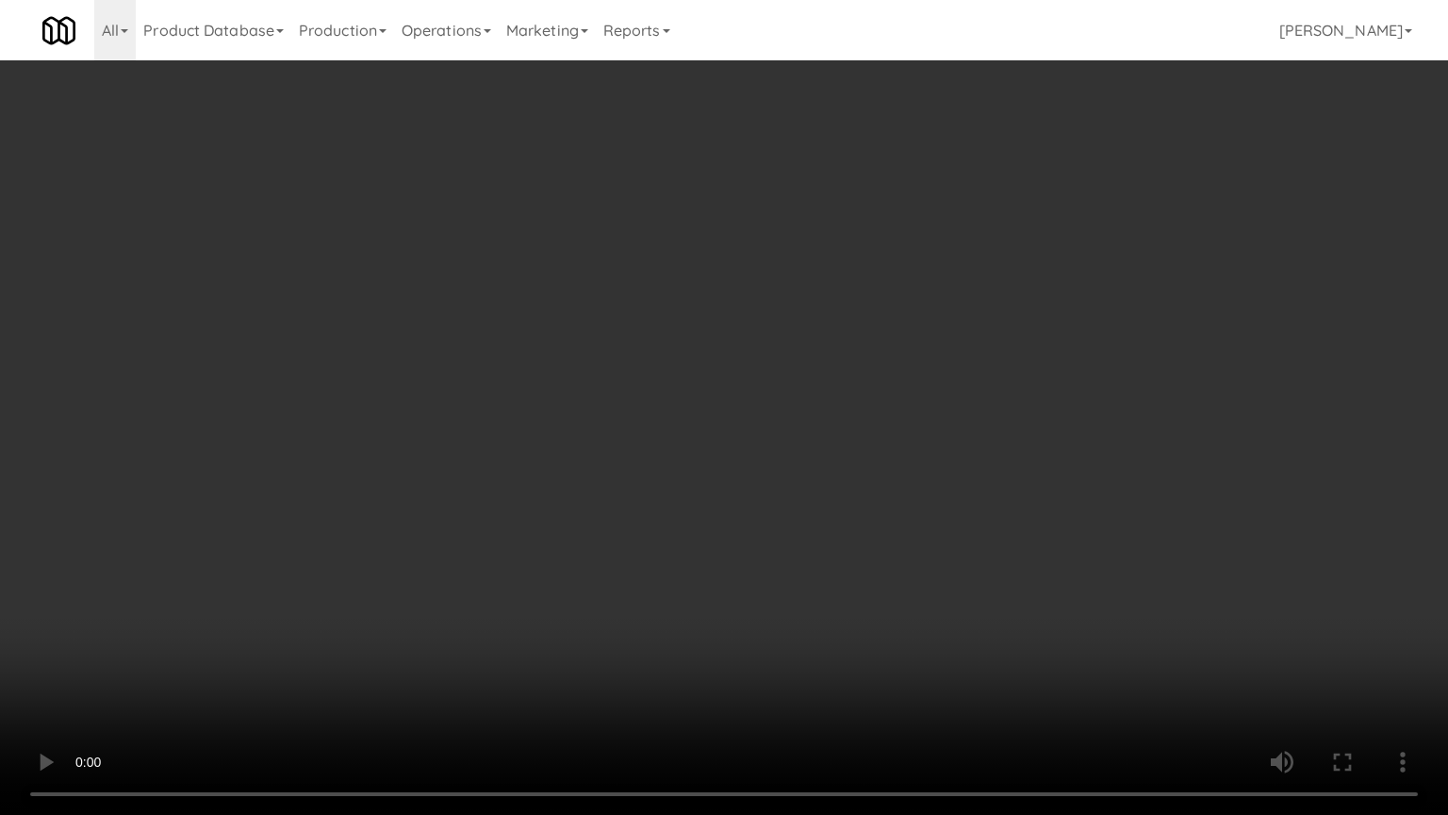
click at [898, 425] on video at bounding box center [724, 407] width 1448 height 815
click at [747, 555] on video at bounding box center [724, 407] width 1448 height 815
click at [764, 552] on video at bounding box center [724, 407] width 1448 height 815
click at [778, 540] on video at bounding box center [724, 407] width 1448 height 815
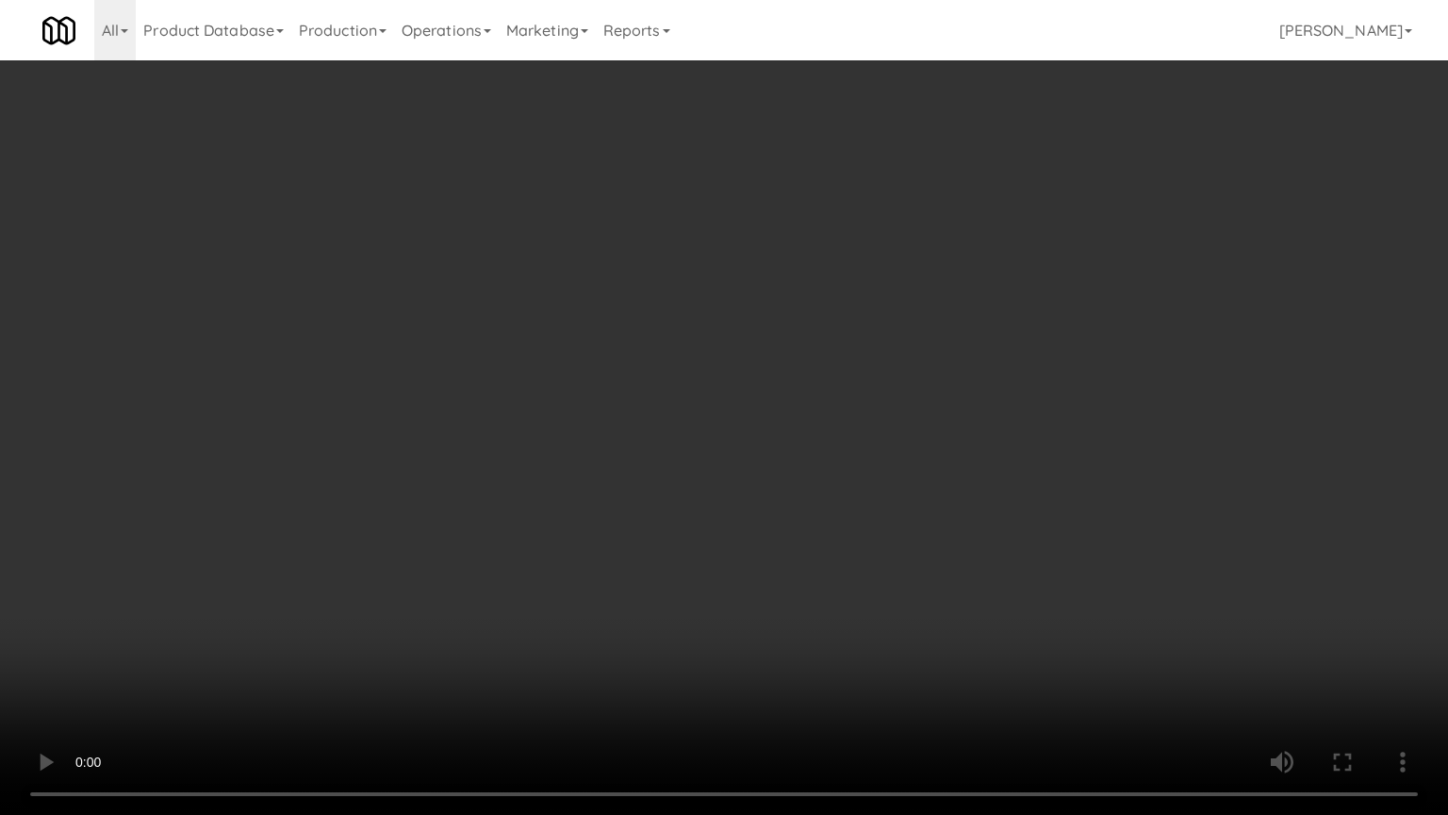
click at [780, 540] on video at bounding box center [724, 407] width 1448 height 815
click at [777, 546] on video at bounding box center [724, 407] width 1448 height 815
click at [780, 543] on video at bounding box center [724, 407] width 1448 height 815
click at [796, 535] on video at bounding box center [724, 407] width 1448 height 815
click at [847, 533] on video at bounding box center [724, 407] width 1448 height 815
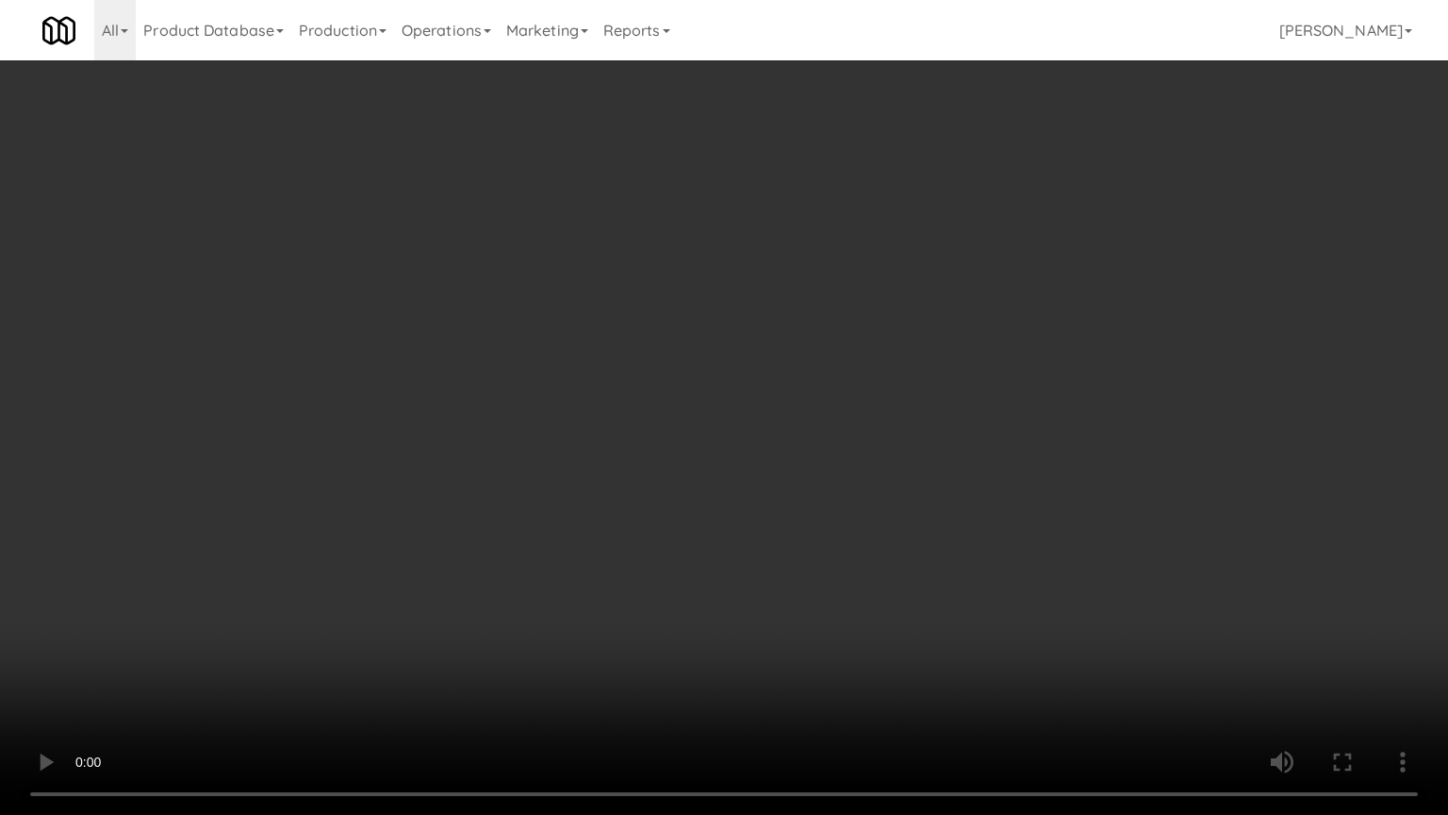
click at [974, 352] on video at bounding box center [724, 407] width 1448 height 815
click at [1018, 298] on video at bounding box center [724, 407] width 1448 height 815
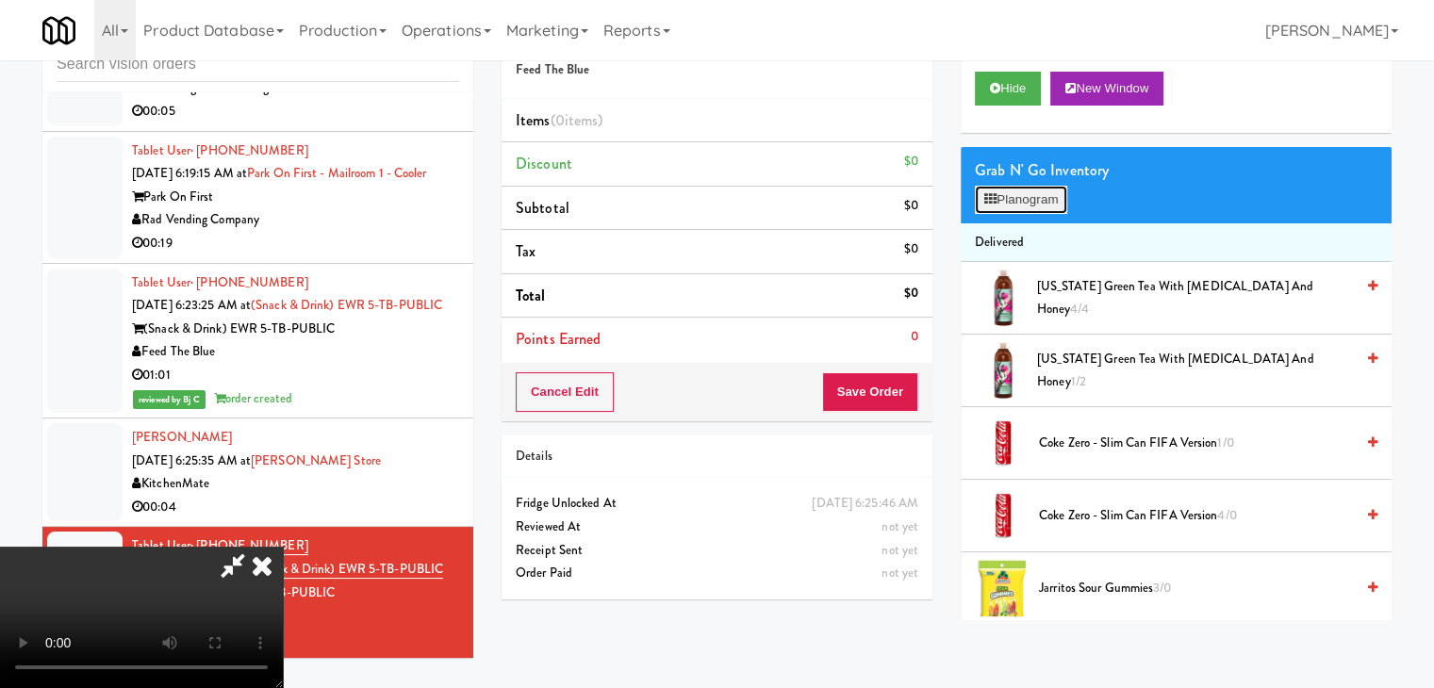
click at [1037, 205] on button "Planogram" at bounding box center [1021, 200] width 92 height 28
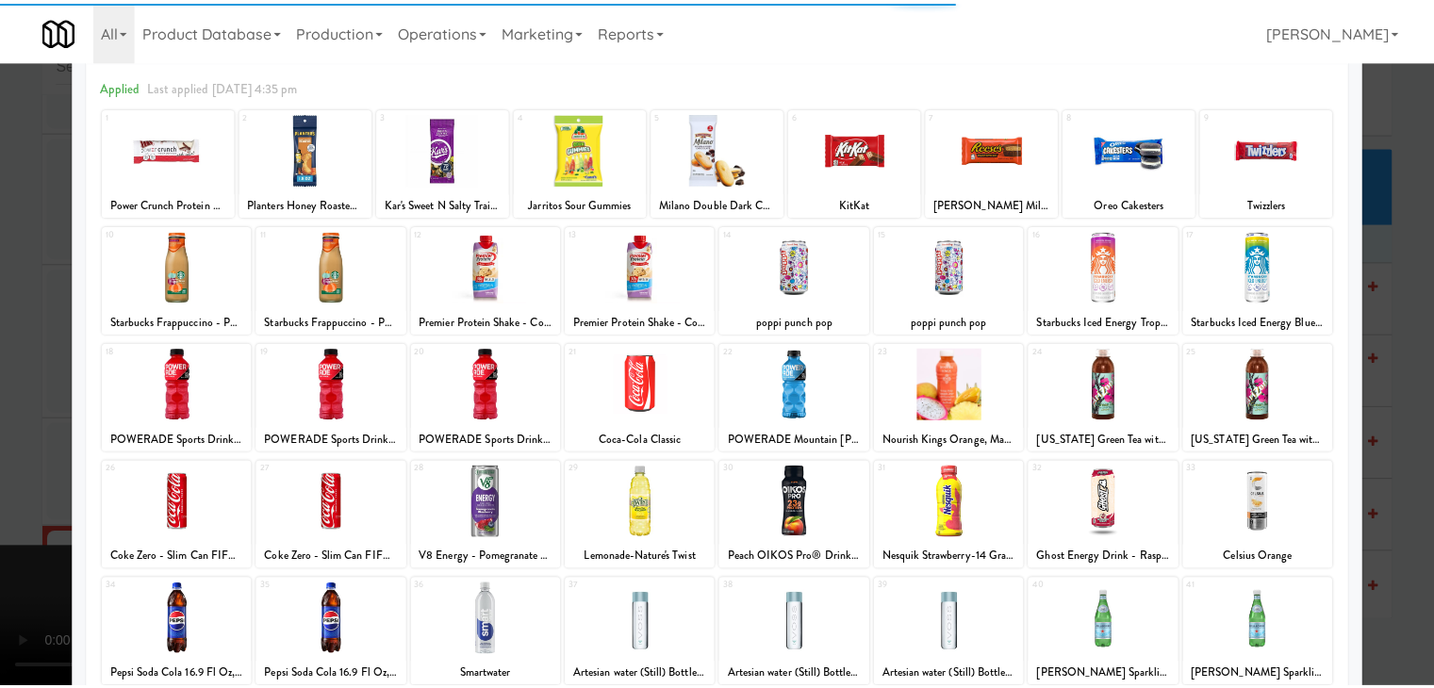
scroll to position [189, 0]
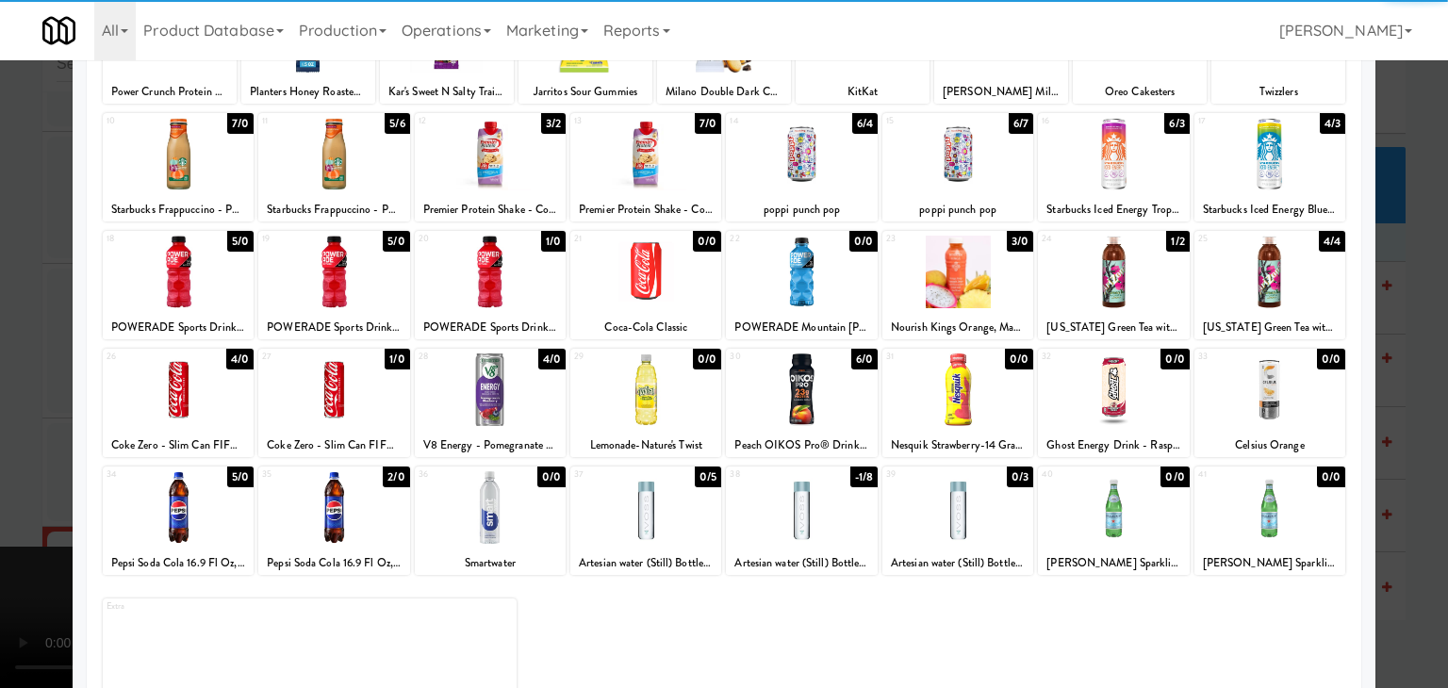
click at [505, 283] on div at bounding box center [490, 272] width 151 height 73
drag, startPoint x: 505, startPoint y: 283, endPoint x: 100, endPoint y: 345, distance: 410.1
click at [503, 282] on div at bounding box center [490, 272] width 151 height 73
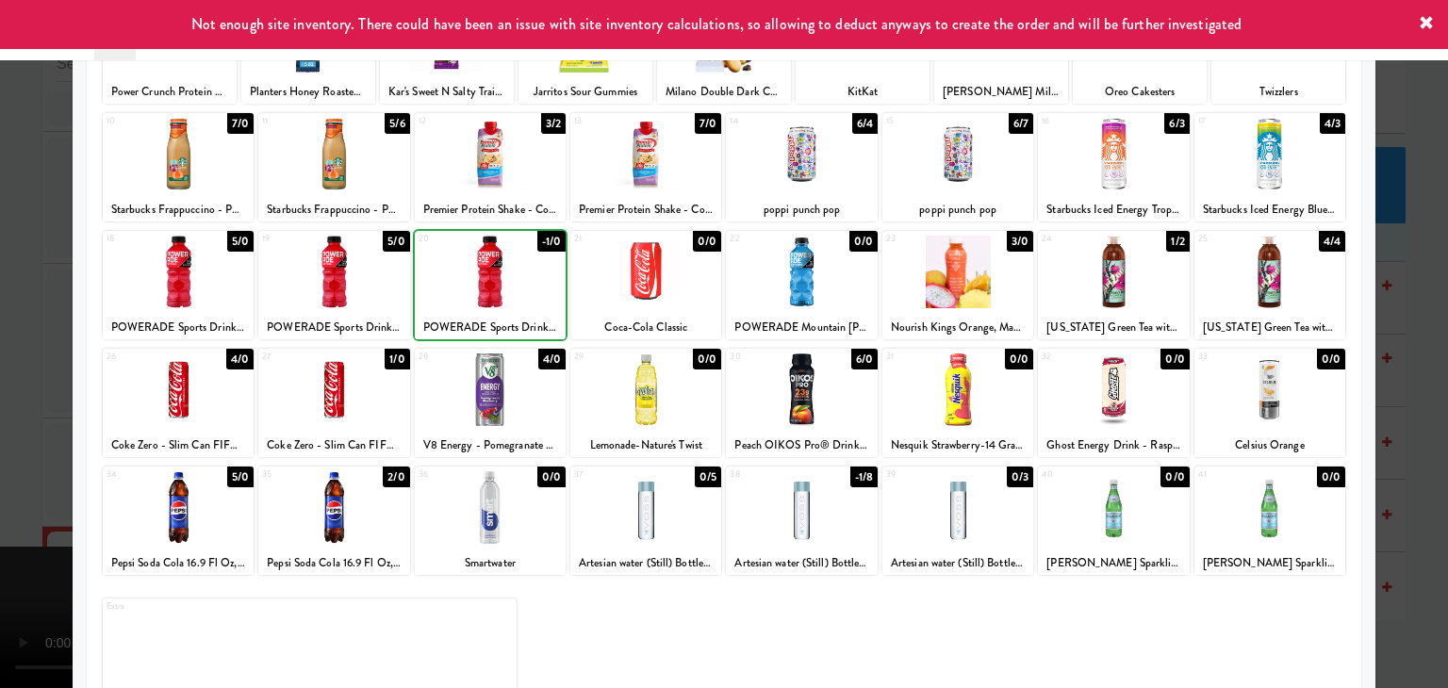
click at [0, 359] on div at bounding box center [724, 344] width 1448 height 688
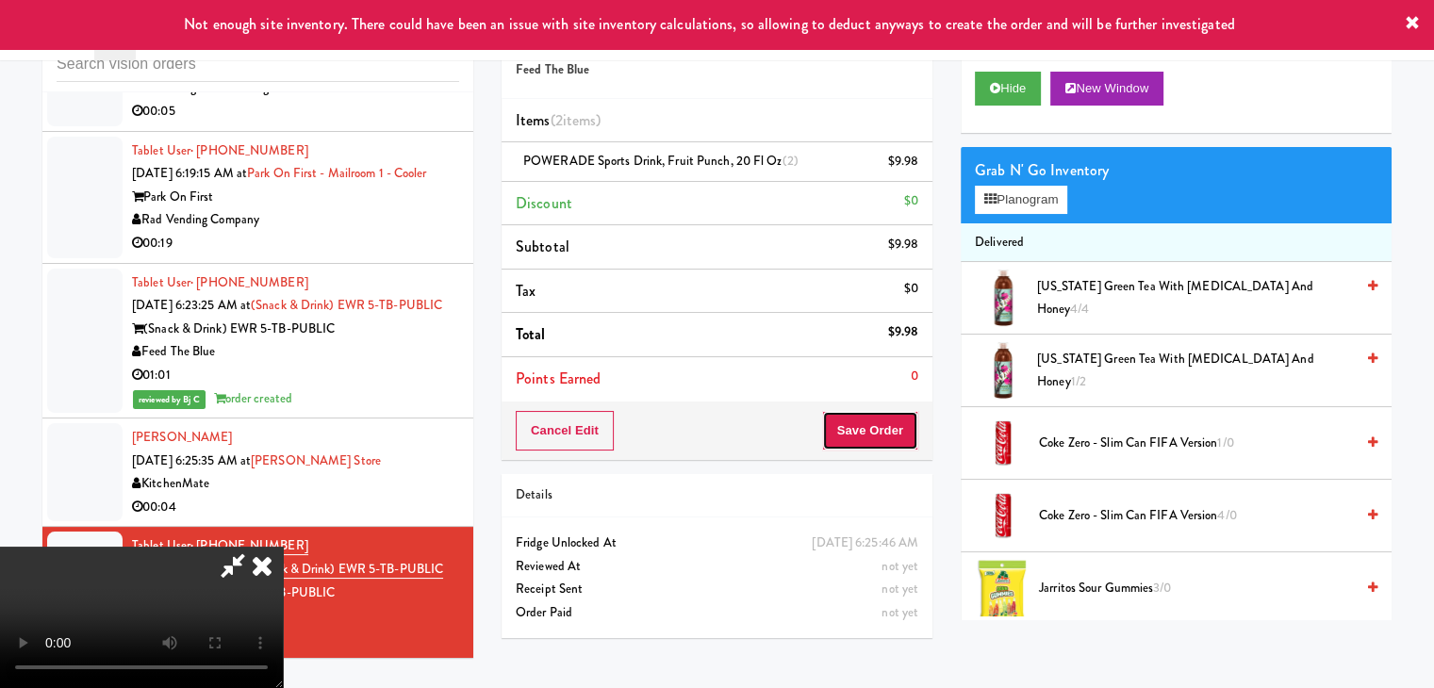
click at [896, 423] on button "Save Order" at bounding box center [870, 431] width 96 height 40
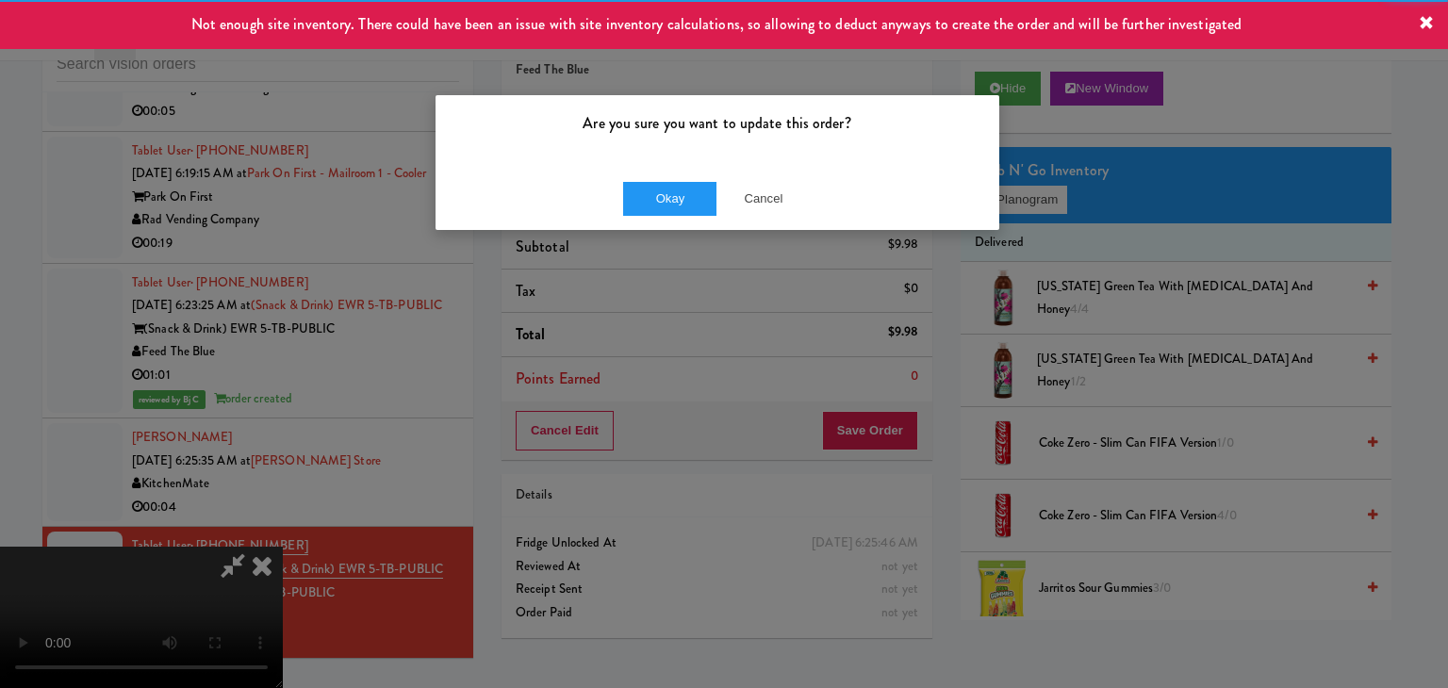
click at [677, 179] on div "Okay Cancel" at bounding box center [718, 198] width 564 height 63
click at [675, 184] on button "Okay" at bounding box center [670, 199] width 94 height 34
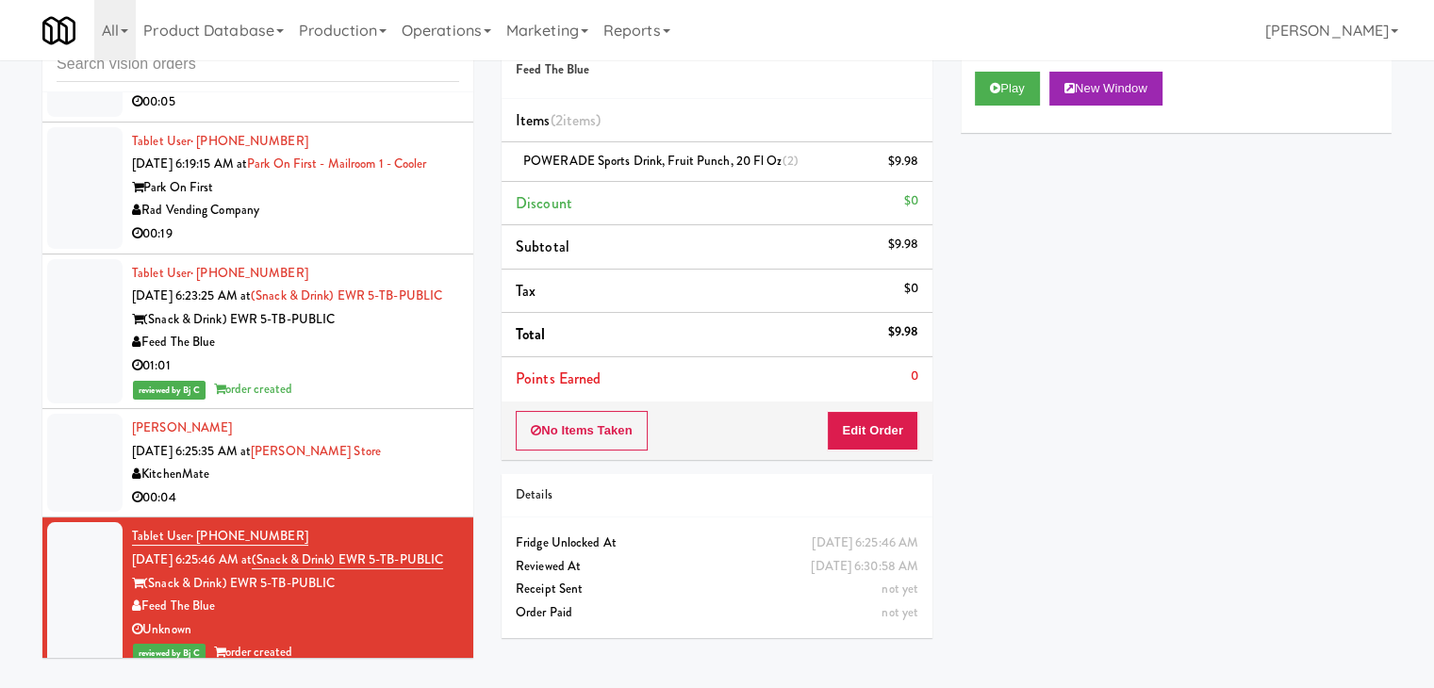
scroll to position [7569, 0]
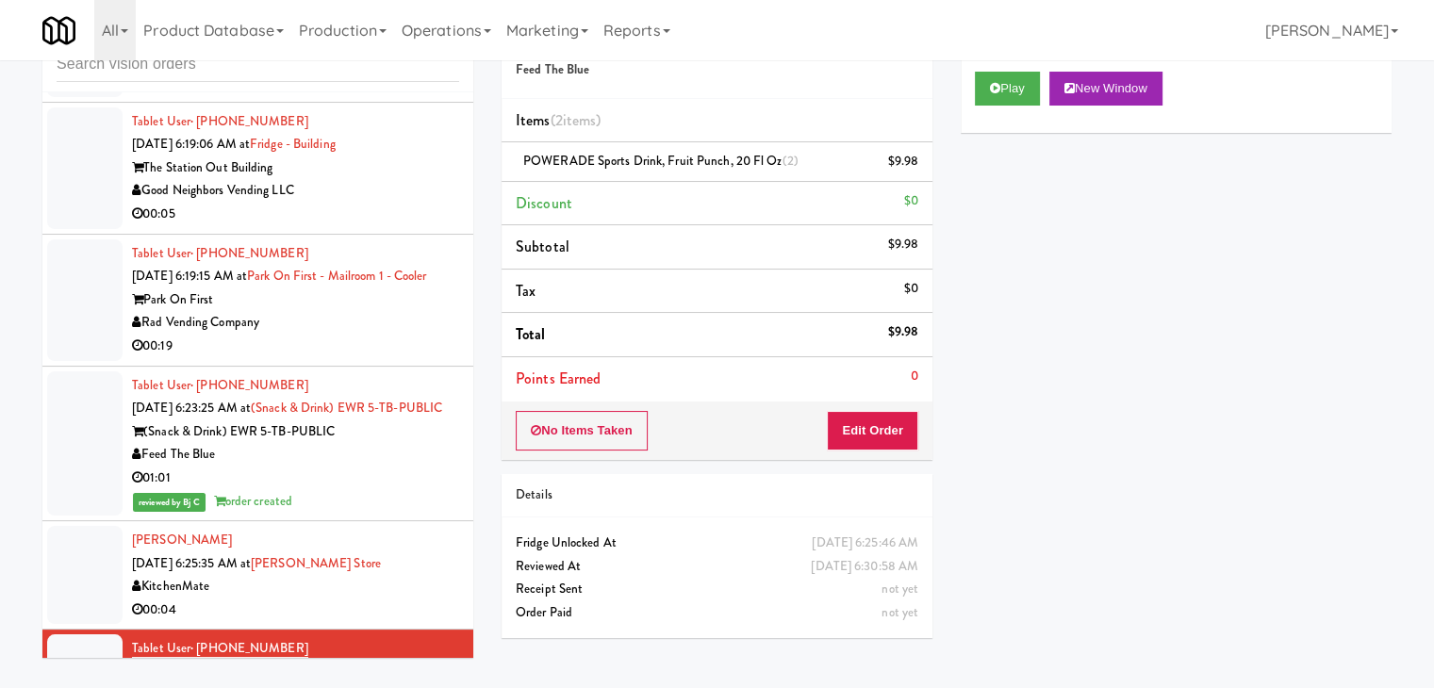
click at [412, 335] on div "Rad Vending Company" at bounding box center [295, 323] width 327 height 24
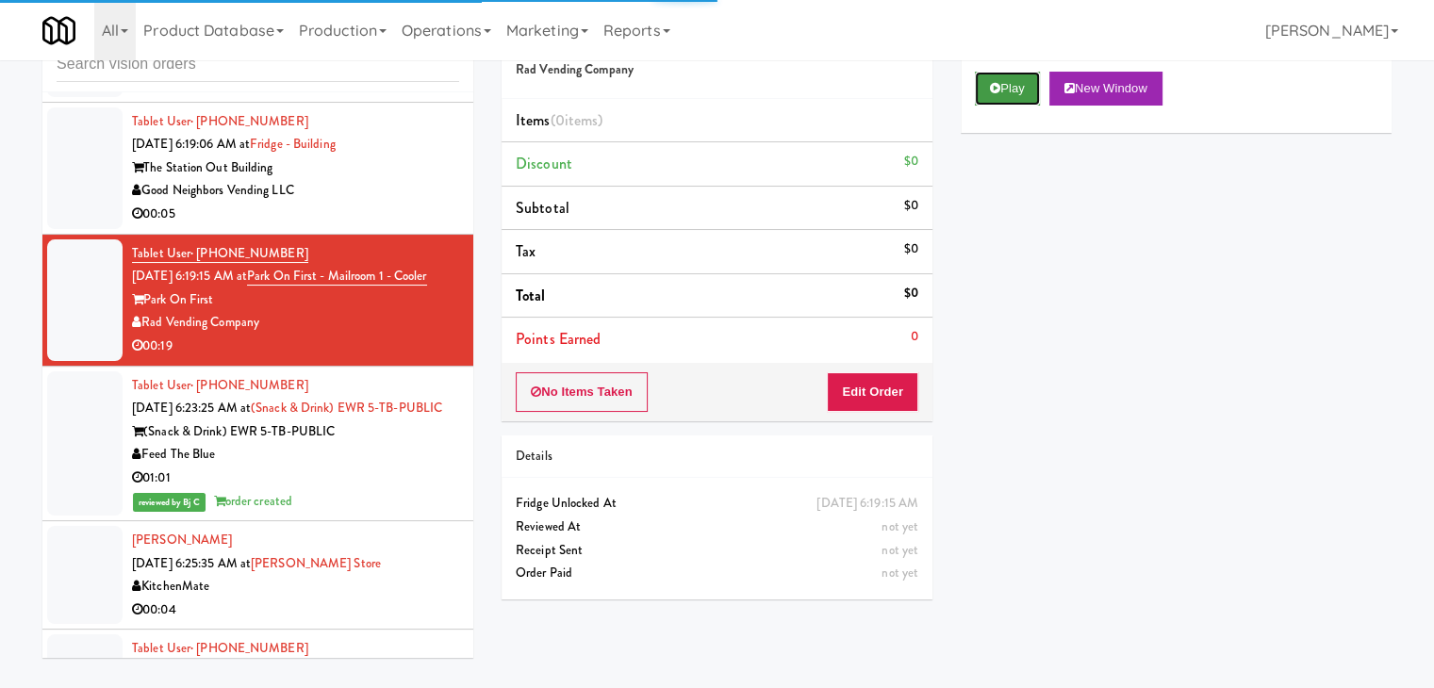
click at [1013, 95] on button "Play" at bounding box center [1007, 89] width 65 height 34
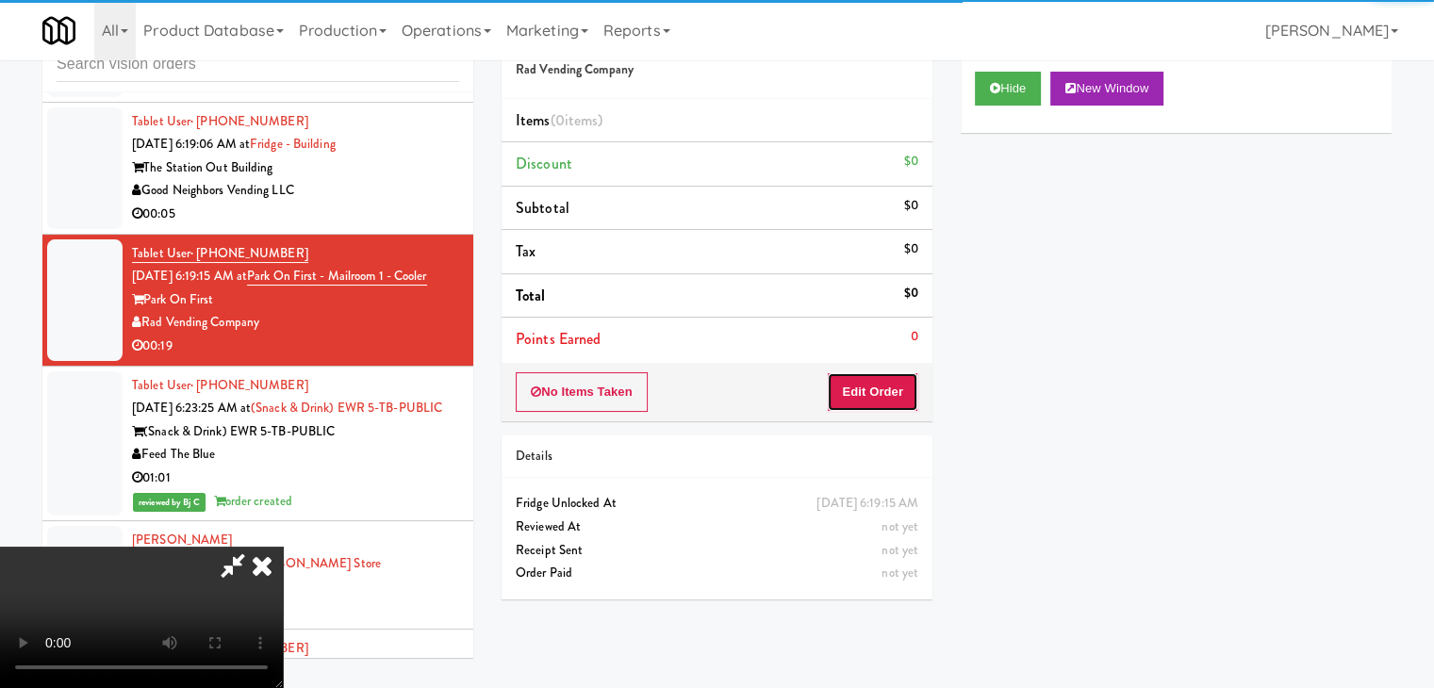
click at [856, 380] on button "Edit Order" at bounding box center [872, 392] width 91 height 40
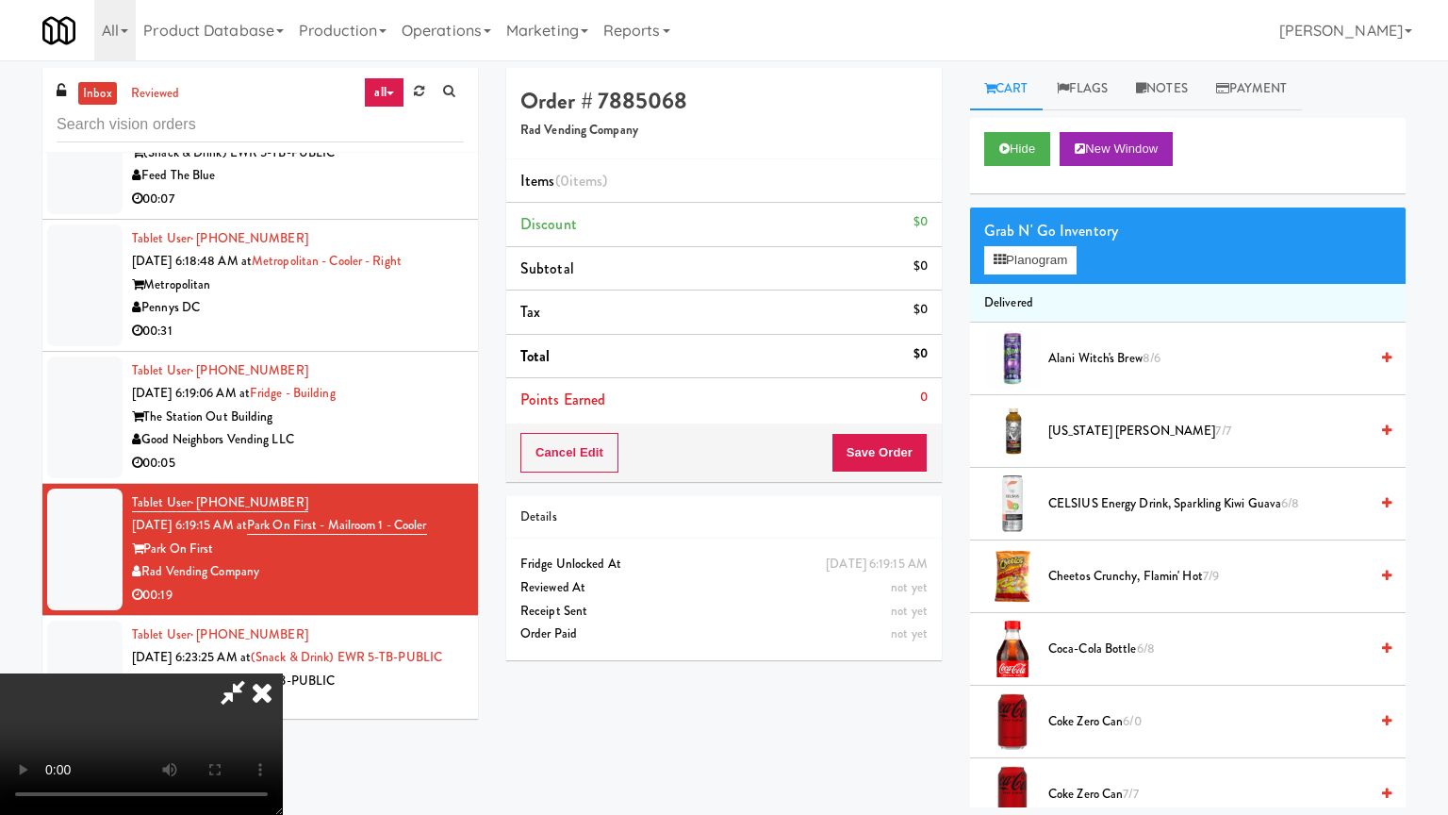
click at [283, 673] on video at bounding box center [141, 743] width 283 height 141
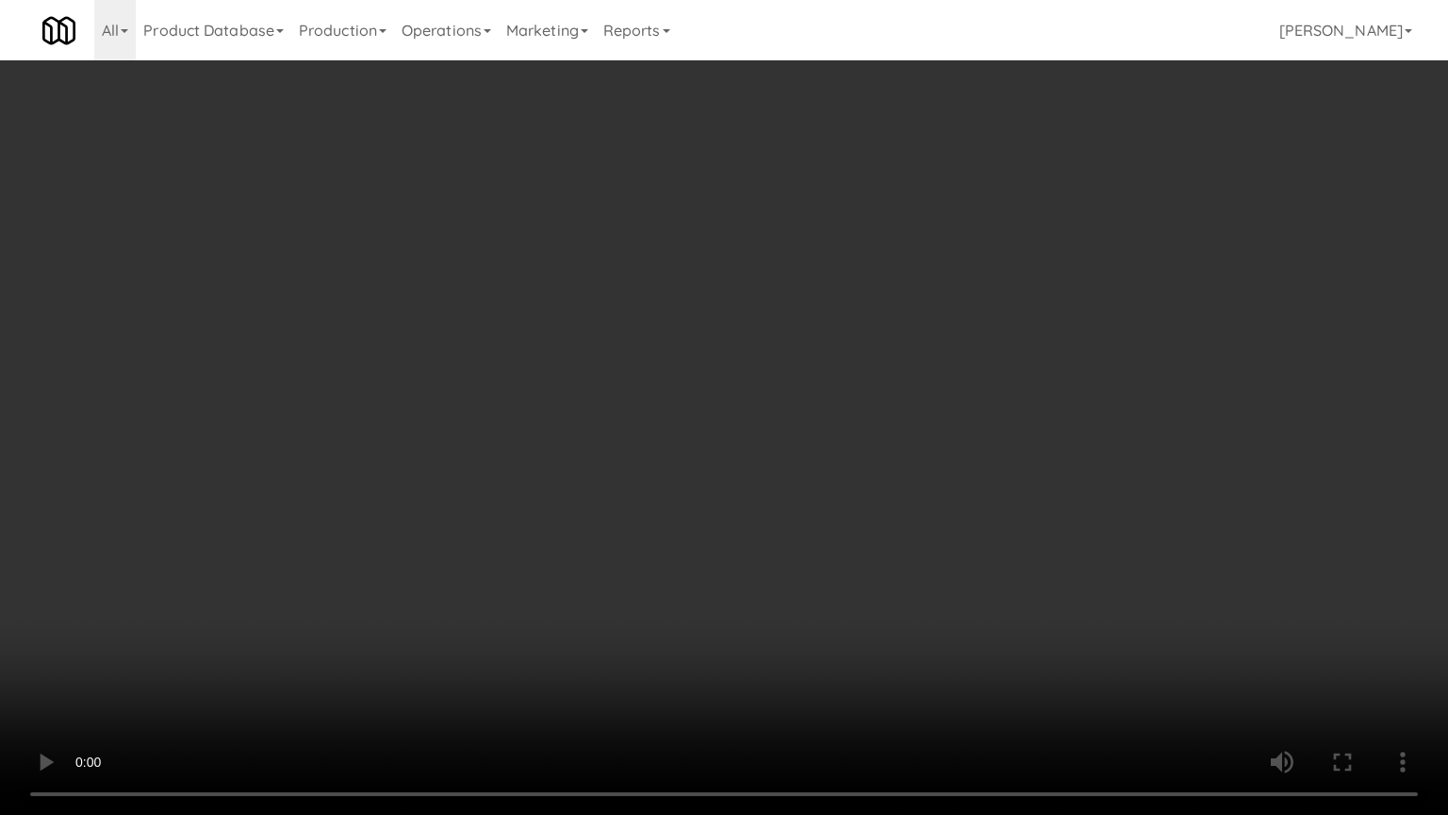
click at [1043, 404] on video at bounding box center [724, 407] width 1448 height 815
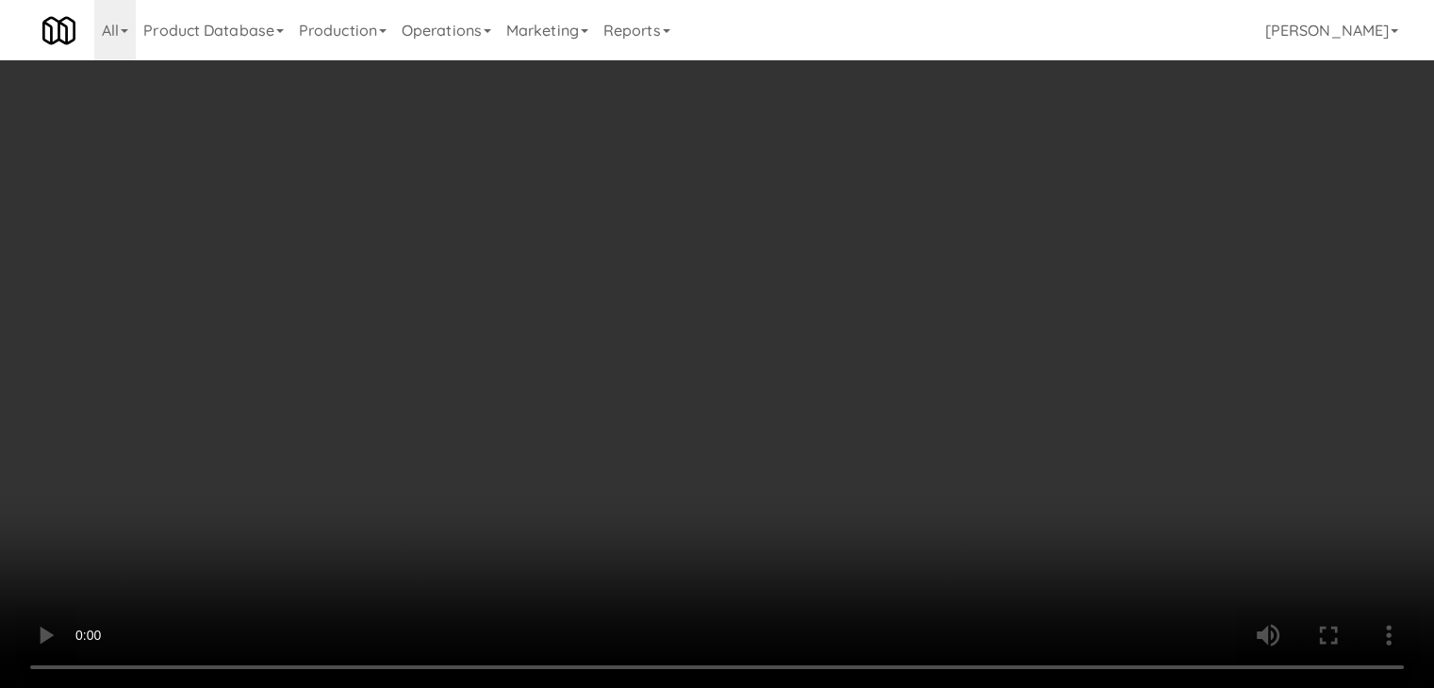
click at [759, 319] on video at bounding box center [717, 344] width 1434 height 688
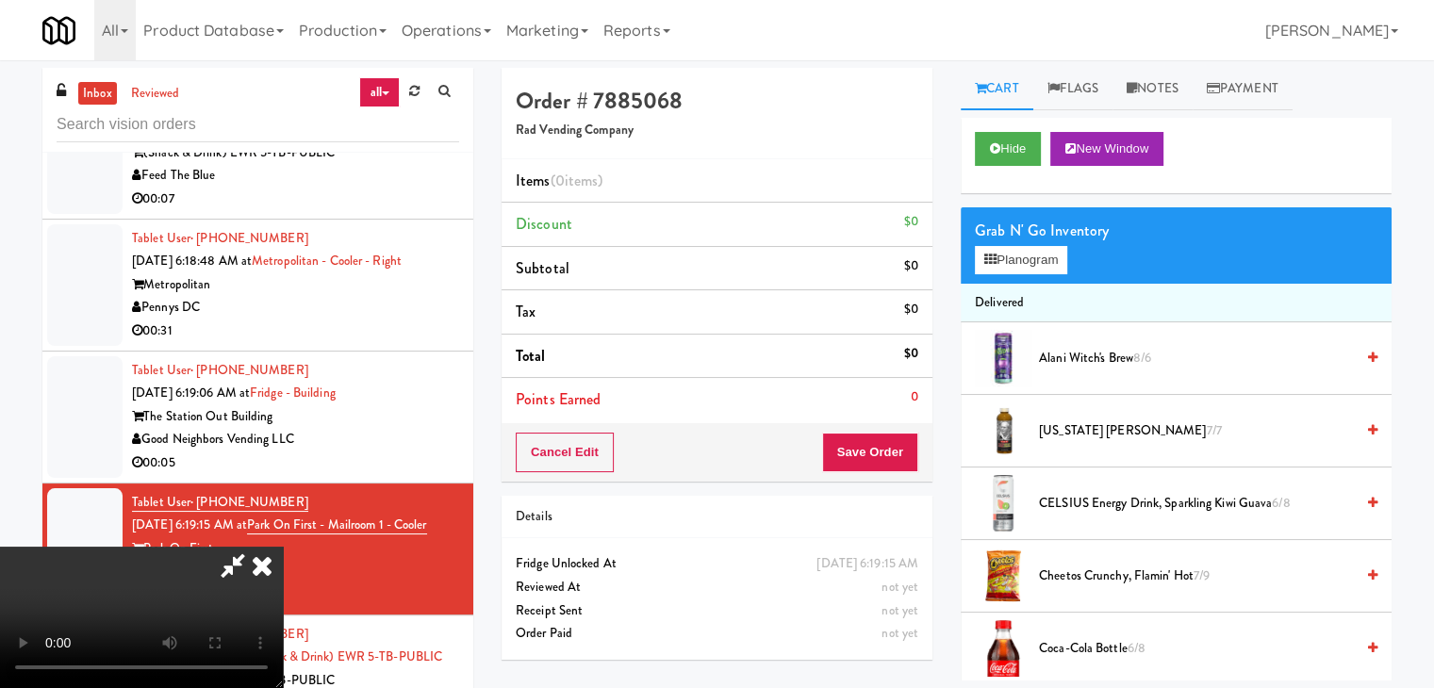
click at [283, 547] on video at bounding box center [141, 617] width 283 height 141
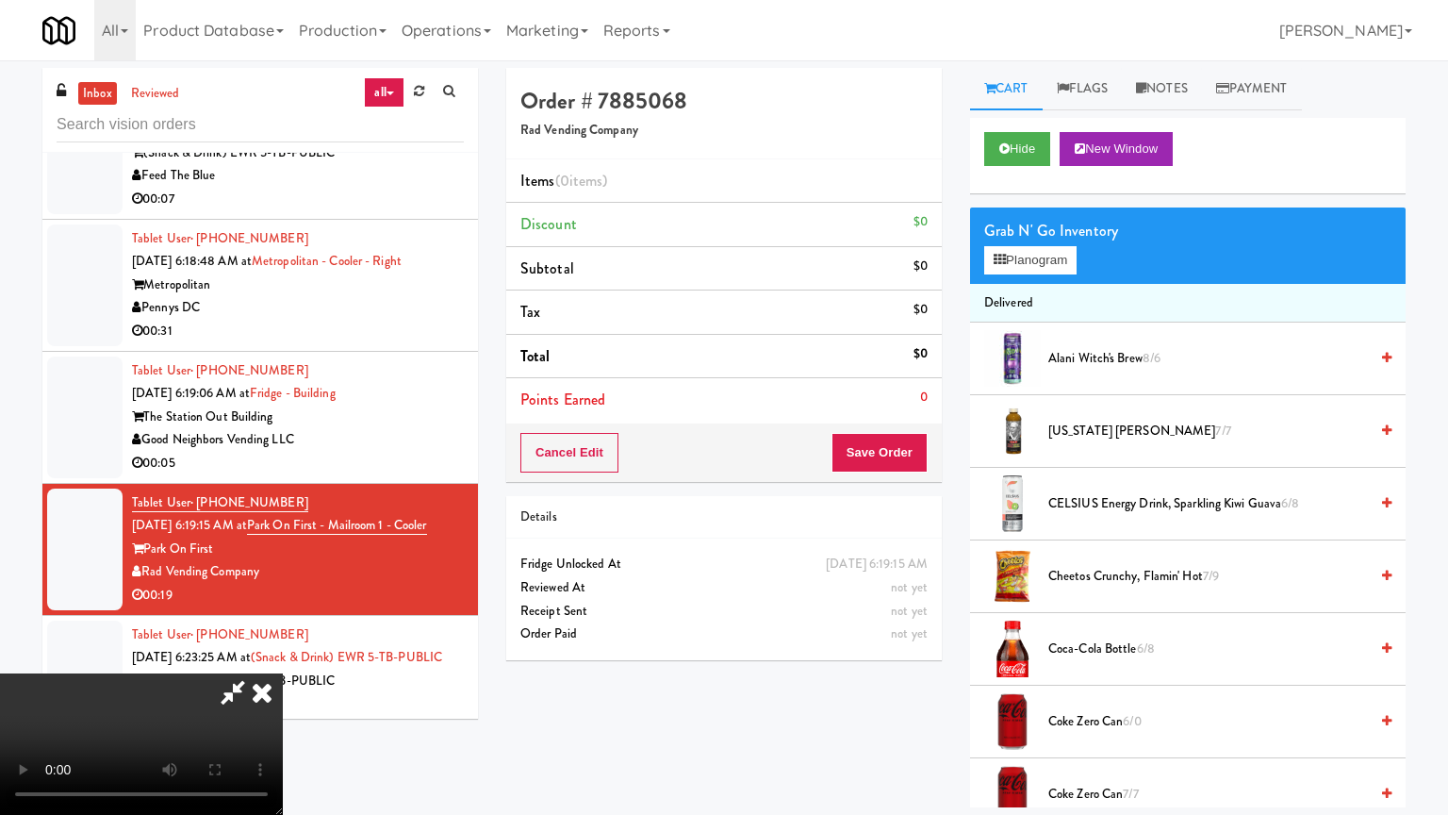
click at [283, 673] on video at bounding box center [141, 743] width 283 height 141
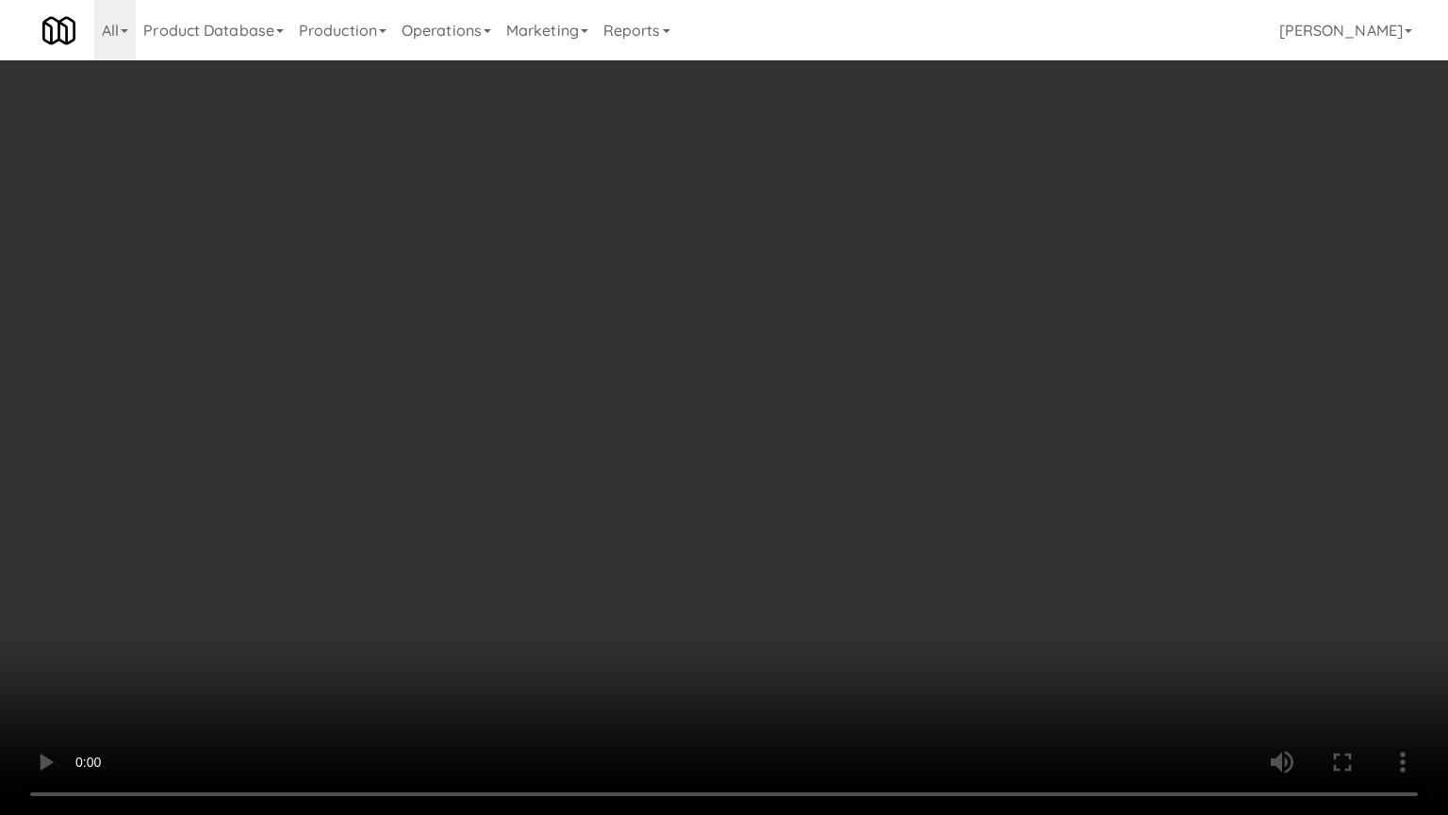
click at [833, 386] on video at bounding box center [724, 407] width 1448 height 815
click at [832, 386] on video at bounding box center [724, 407] width 1448 height 815
click at [819, 388] on video at bounding box center [724, 407] width 1448 height 815
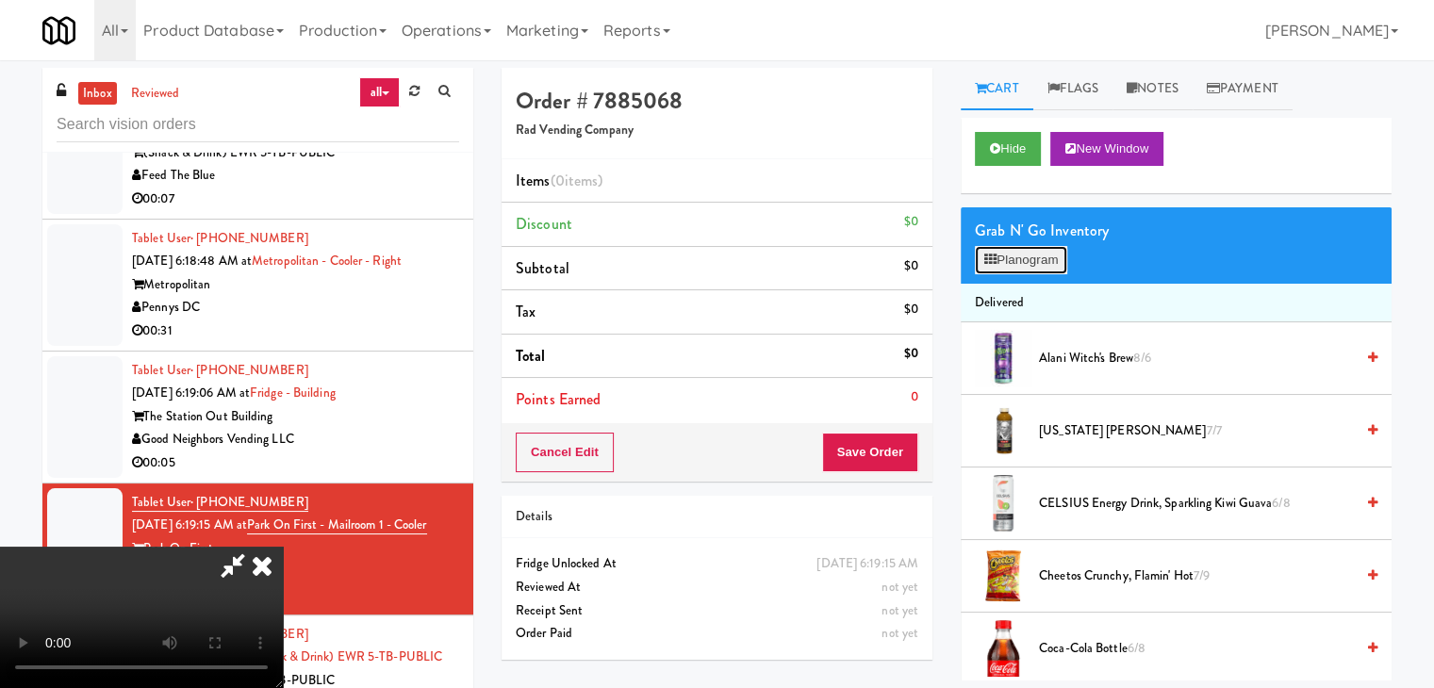
click at [1027, 255] on button "Planogram" at bounding box center [1021, 260] width 92 height 28
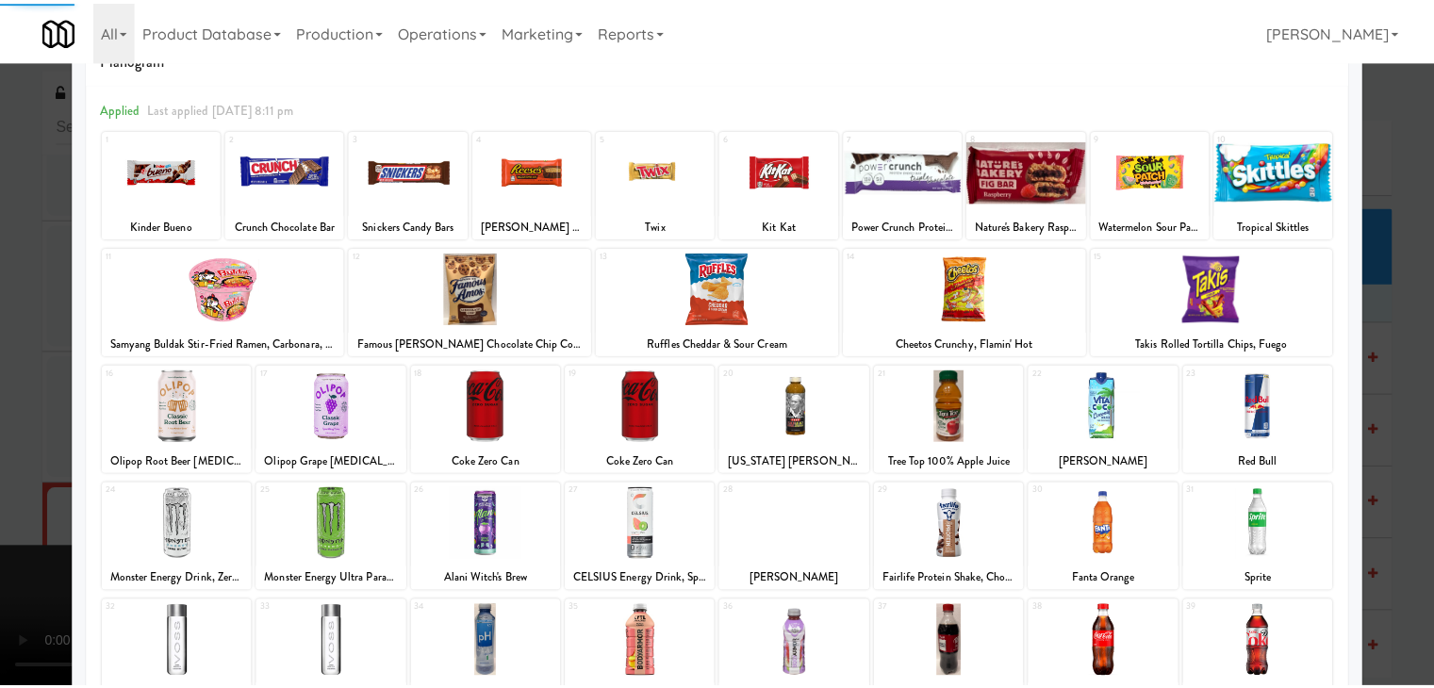
scroll to position [189, 0]
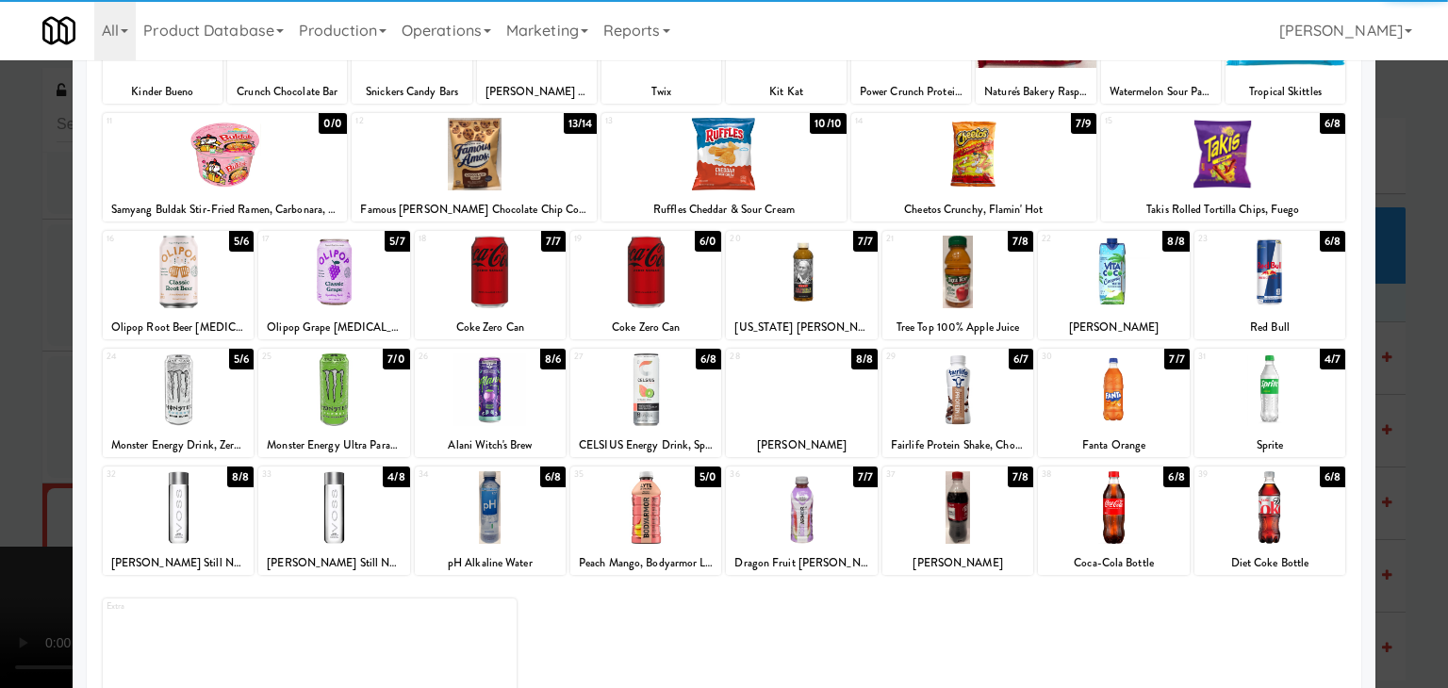
drag, startPoint x: 360, startPoint y: 514, endPoint x: 344, endPoint y: 514, distance: 16.0
click at [359, 514] on div at bounding box center [333, 507] width 151 height 73
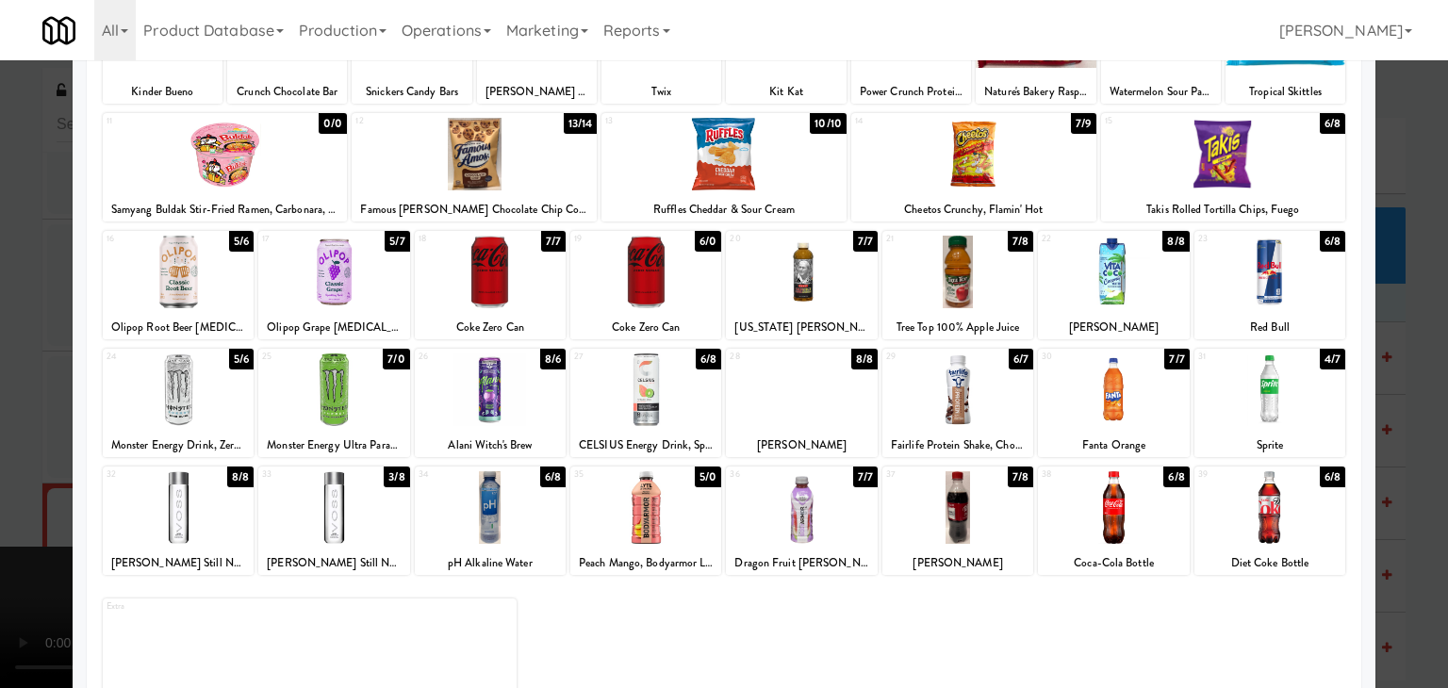
drag, startPoint x: 0, startPoint y: 486, endPoint x: 420, endPoint y: 455, distance: 420.7
click at [0, 486] on div at bounding box center [724, 344] width 1448 height 688
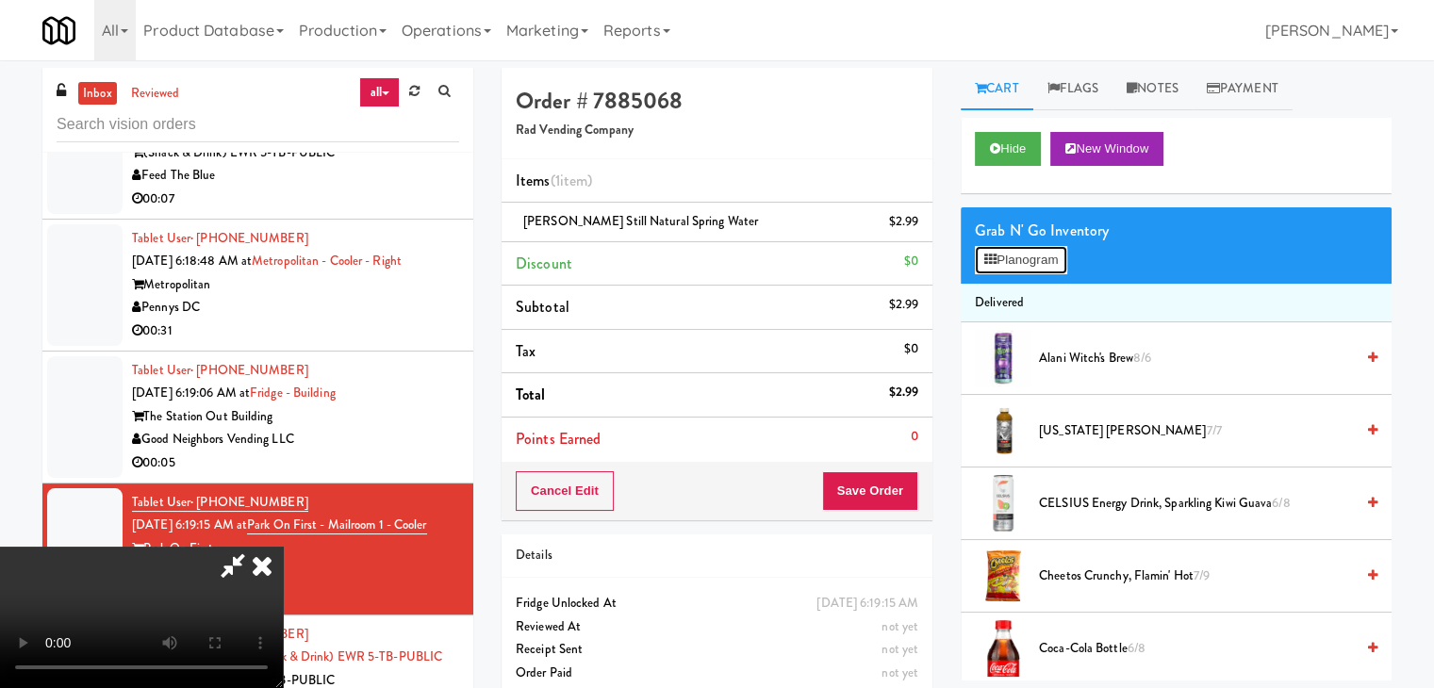
click at [1050, 267] on button "Planogram" at bounding box center [1021, 260] width 92 height 28
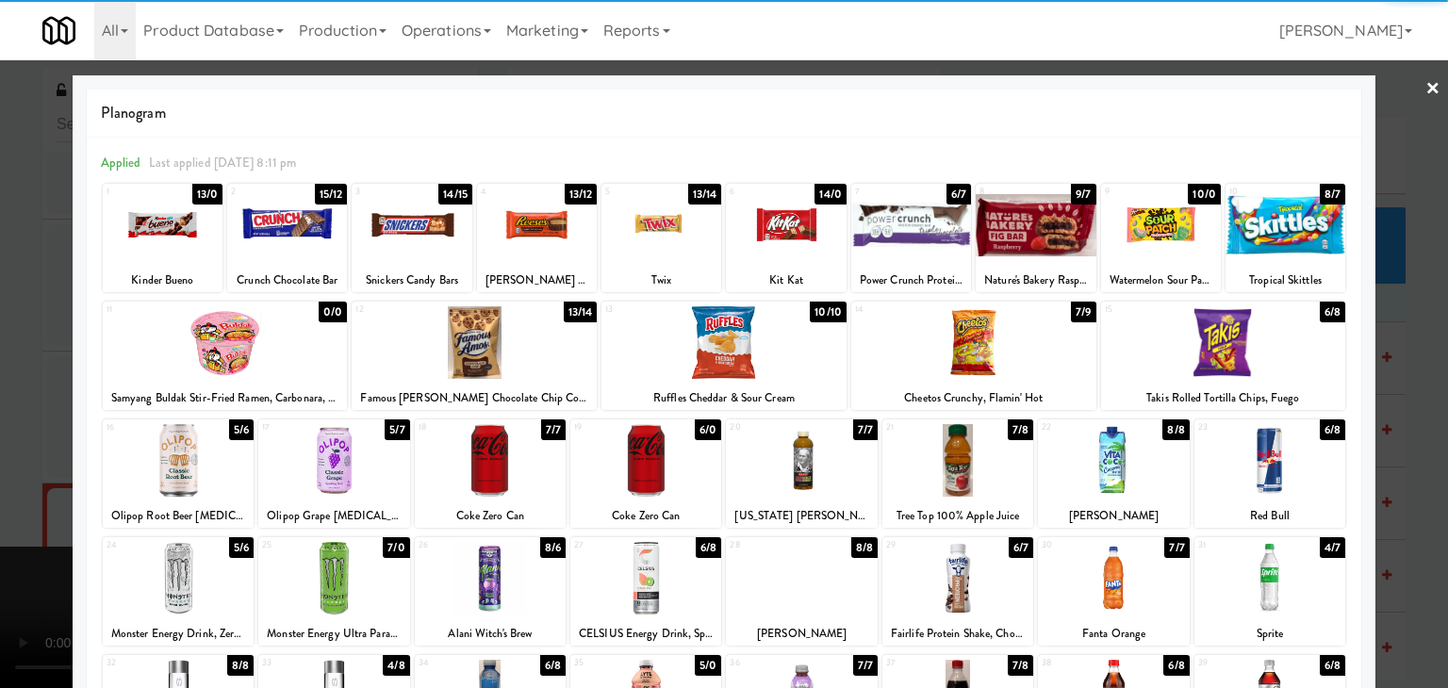
drag, startPoint x: 1247, startPoint y: 338, endPoint x: 1403, endPoint y: 376, distance: 160.3
click at [1251, 338] on div at bounding box center [1223, 342] width 245 height 73
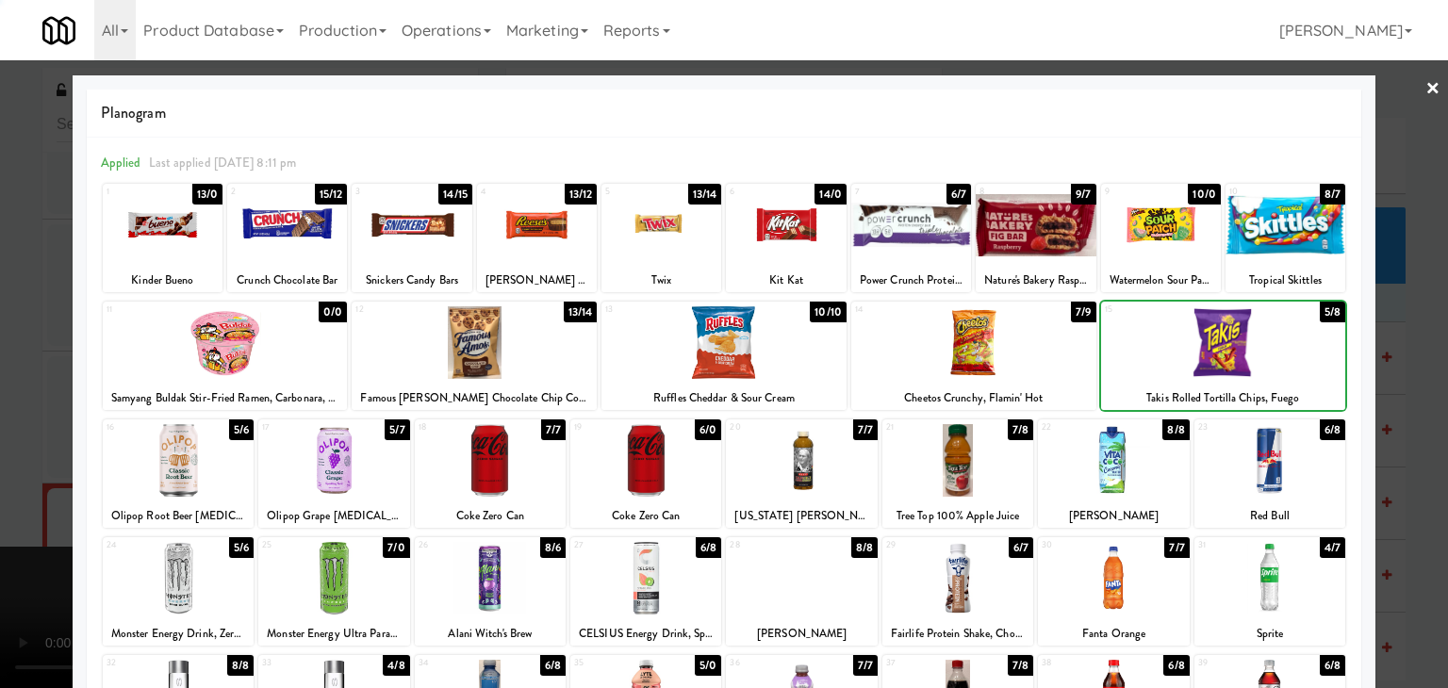
click at [1413, 378] on div at bounding box center [724, 344] width 1448 height 688
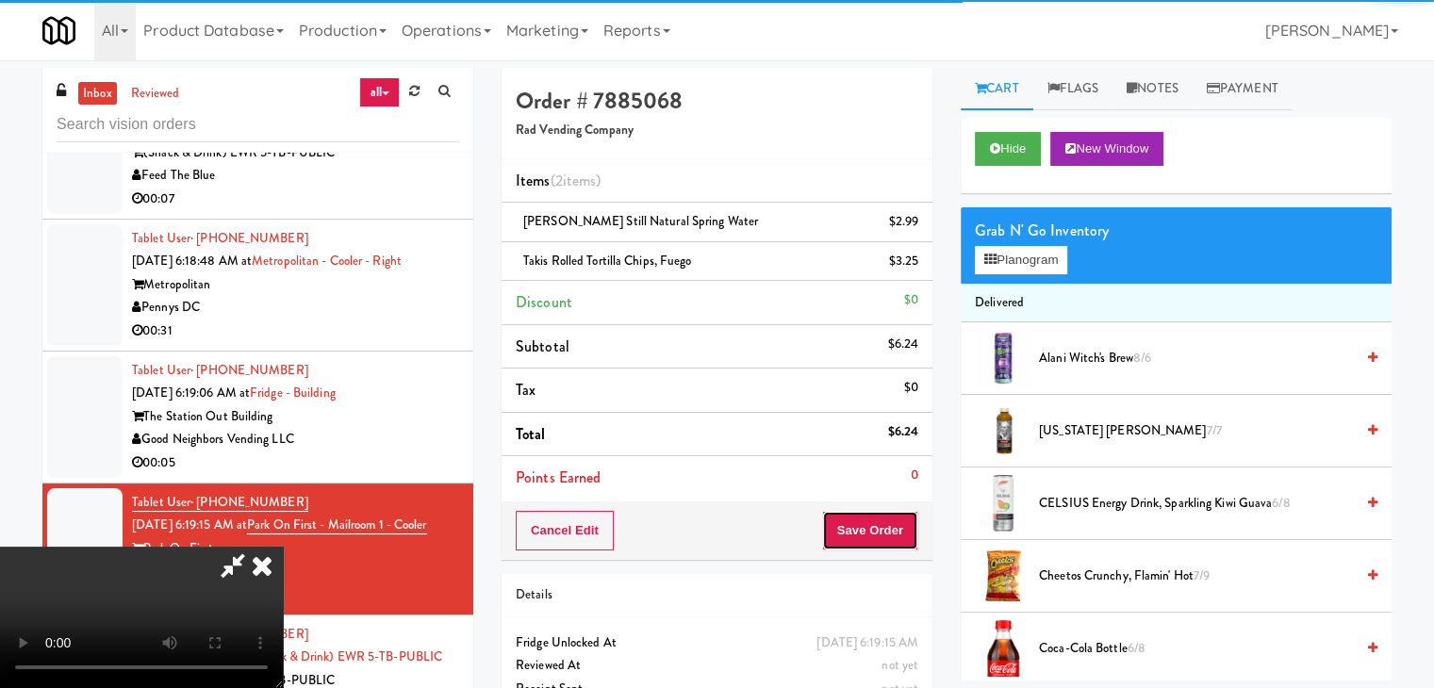
click at [907, 533] on button "Save Order" at bounding box center [870, 531] width 96 height 40
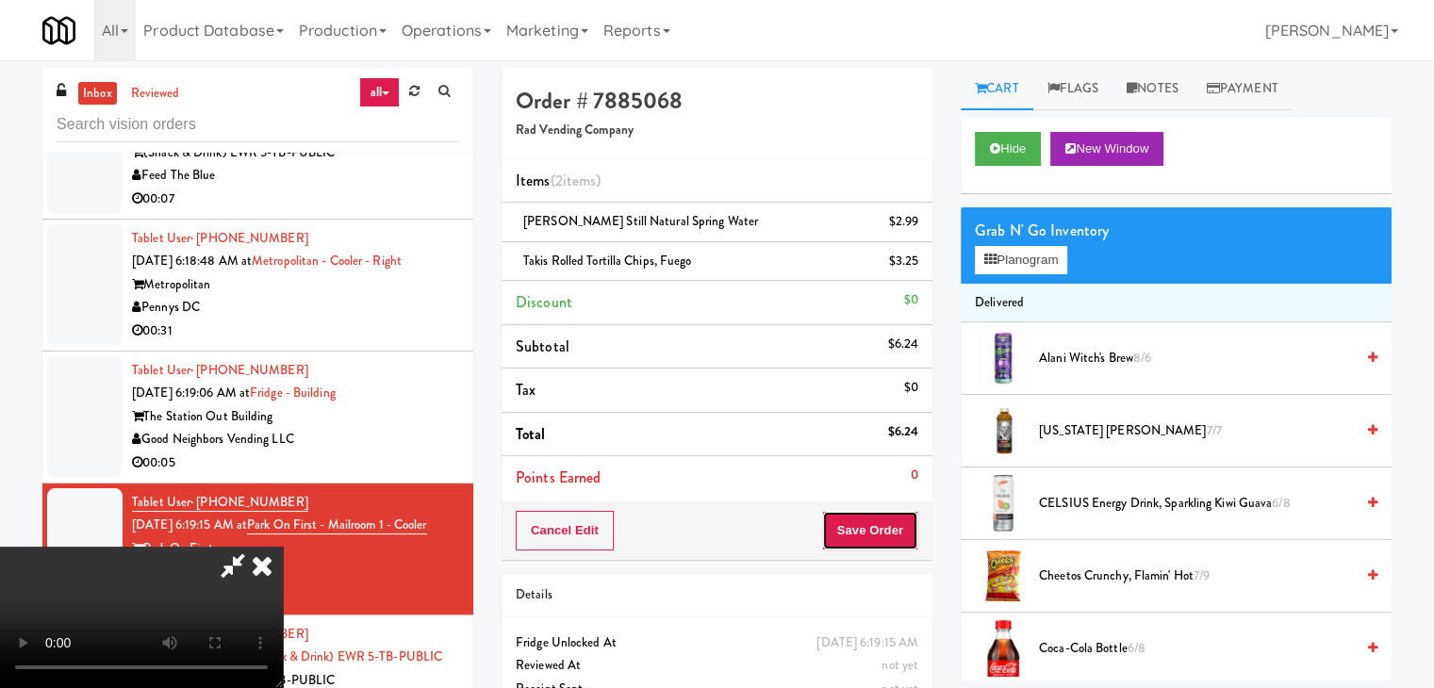
click at [904, 535] on button "Save Order" at bounding box center [870, 531] width 96 height 40
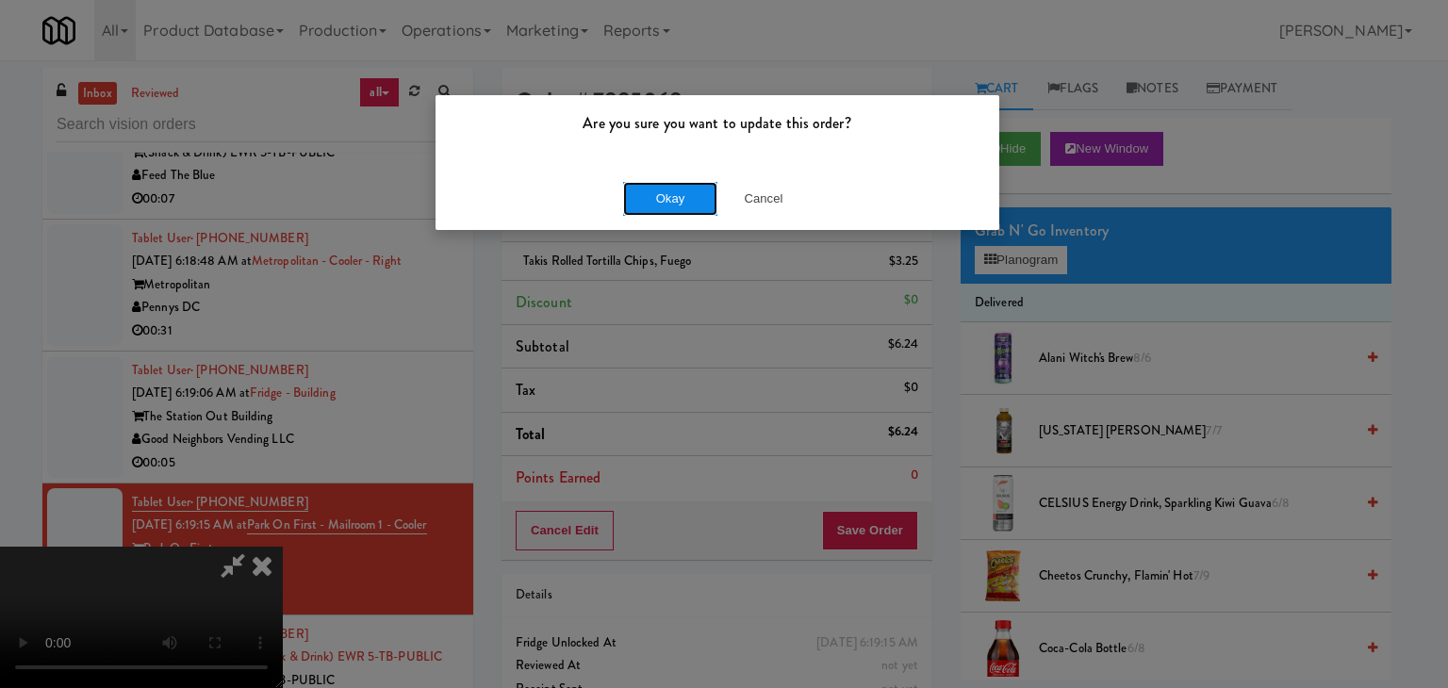
click at [685, 211] on button "Okay" at bounding box center [670, 199] width 94 height 34
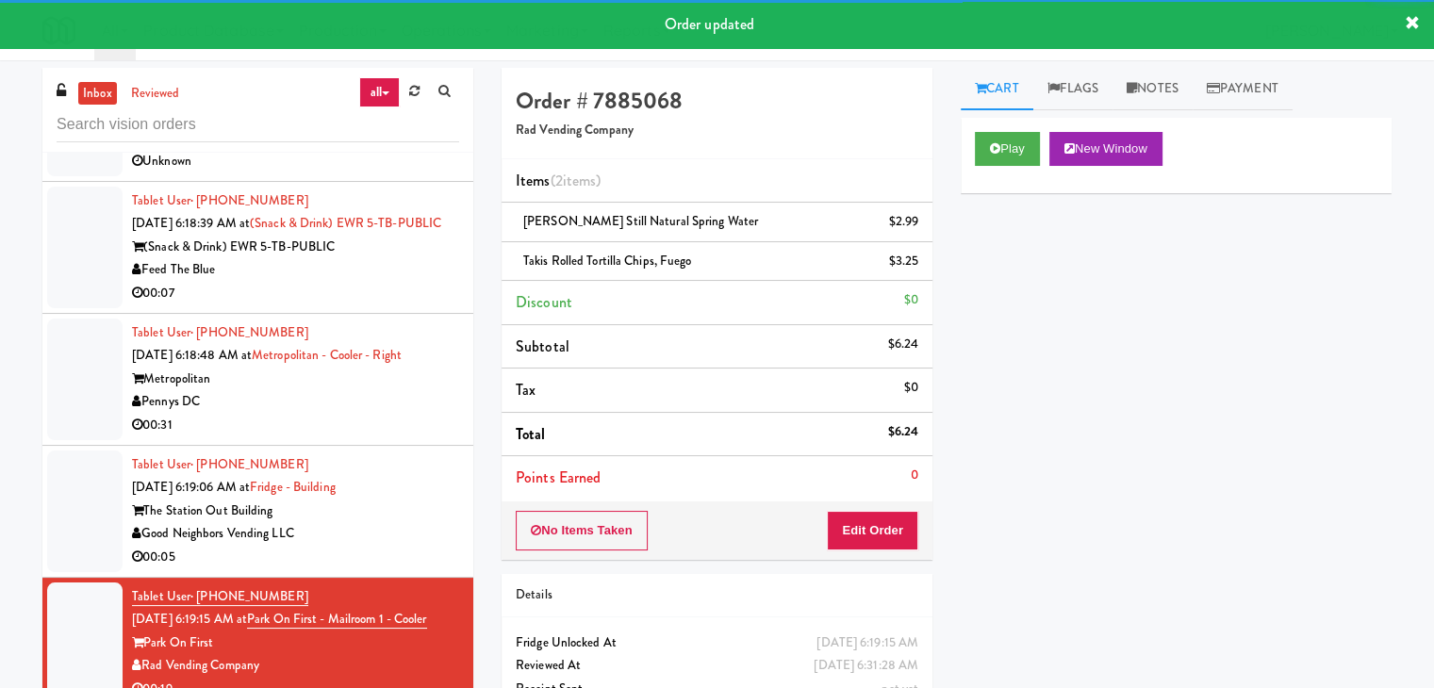
scroll to position [7380, 0]
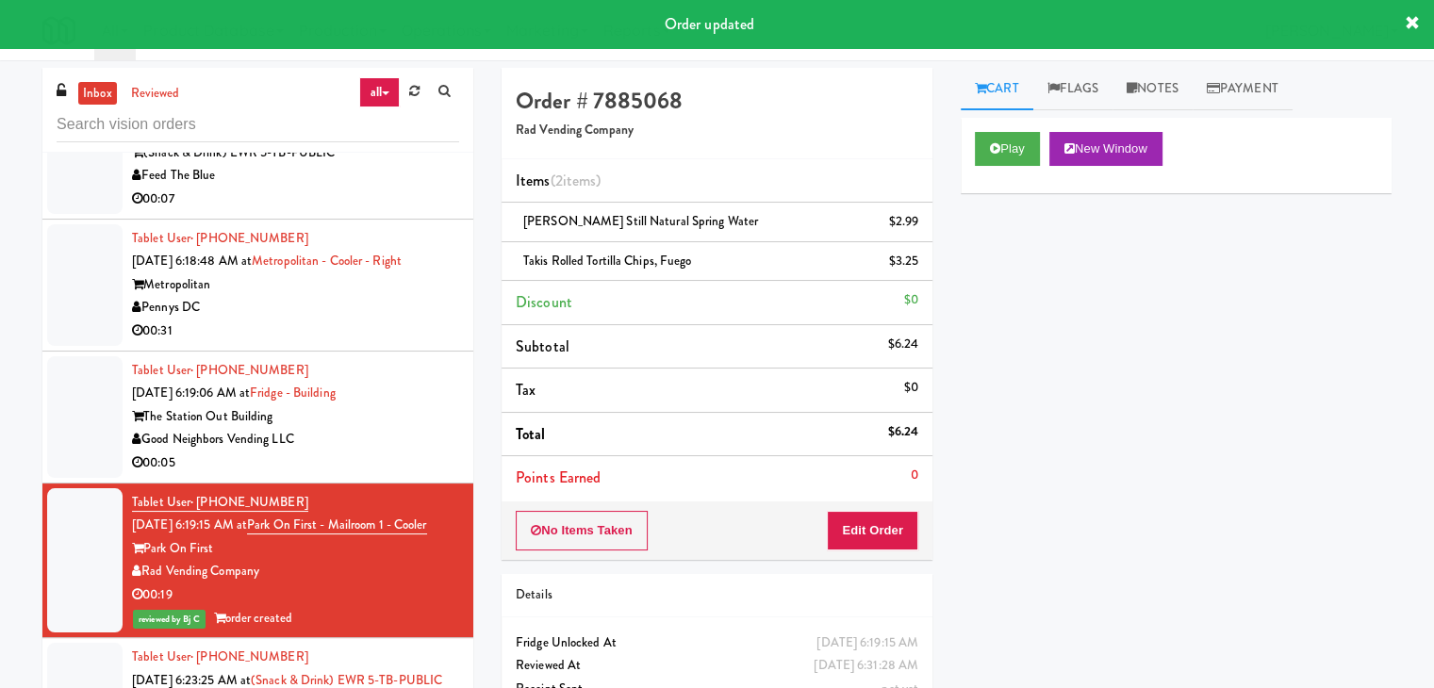
drag, startPoint x: 435, startPoint y: 448, endPoint x: 437, endPoint y: 435, distance: 13.5
click at [437, 446] on div "Good Neighbors Vending LLC" at bounding box center [295, 440] width 327 height 24
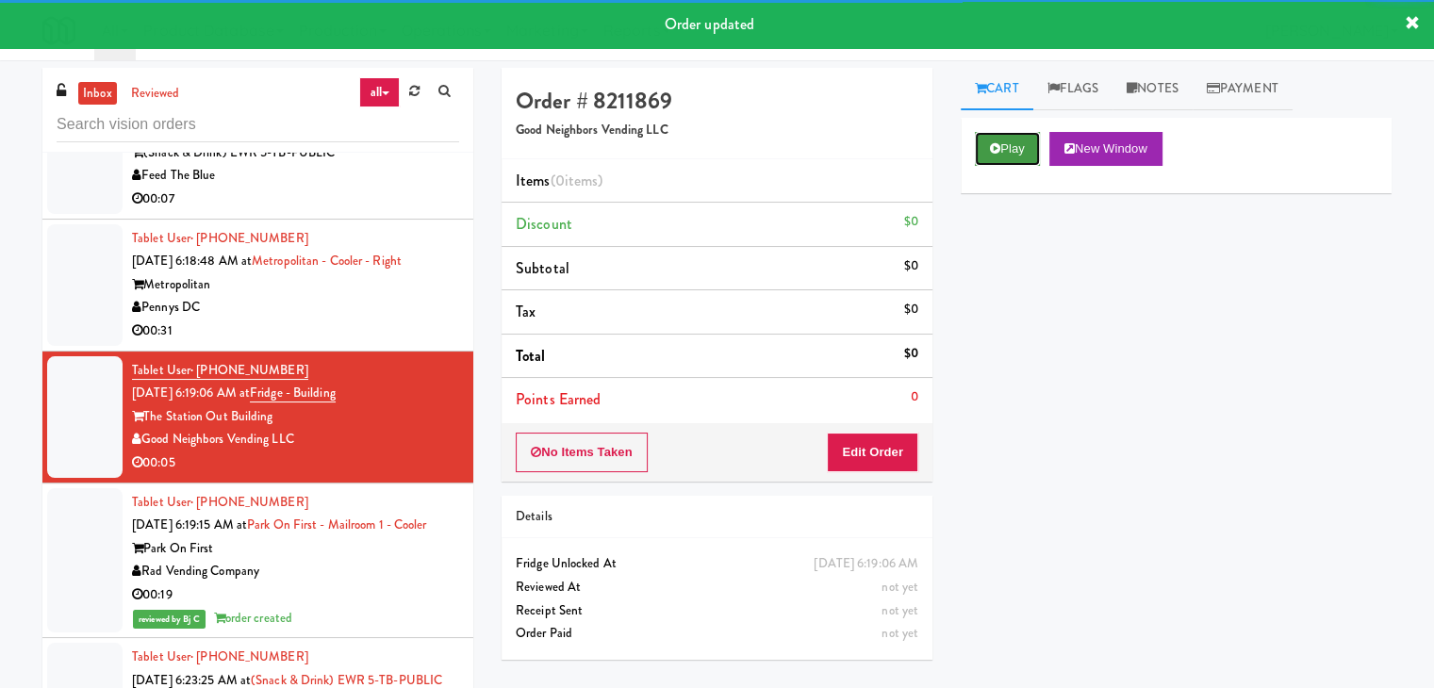
click at [1018, 144] on button "Play" at bounding box center [1007, 149] width 65 height 34
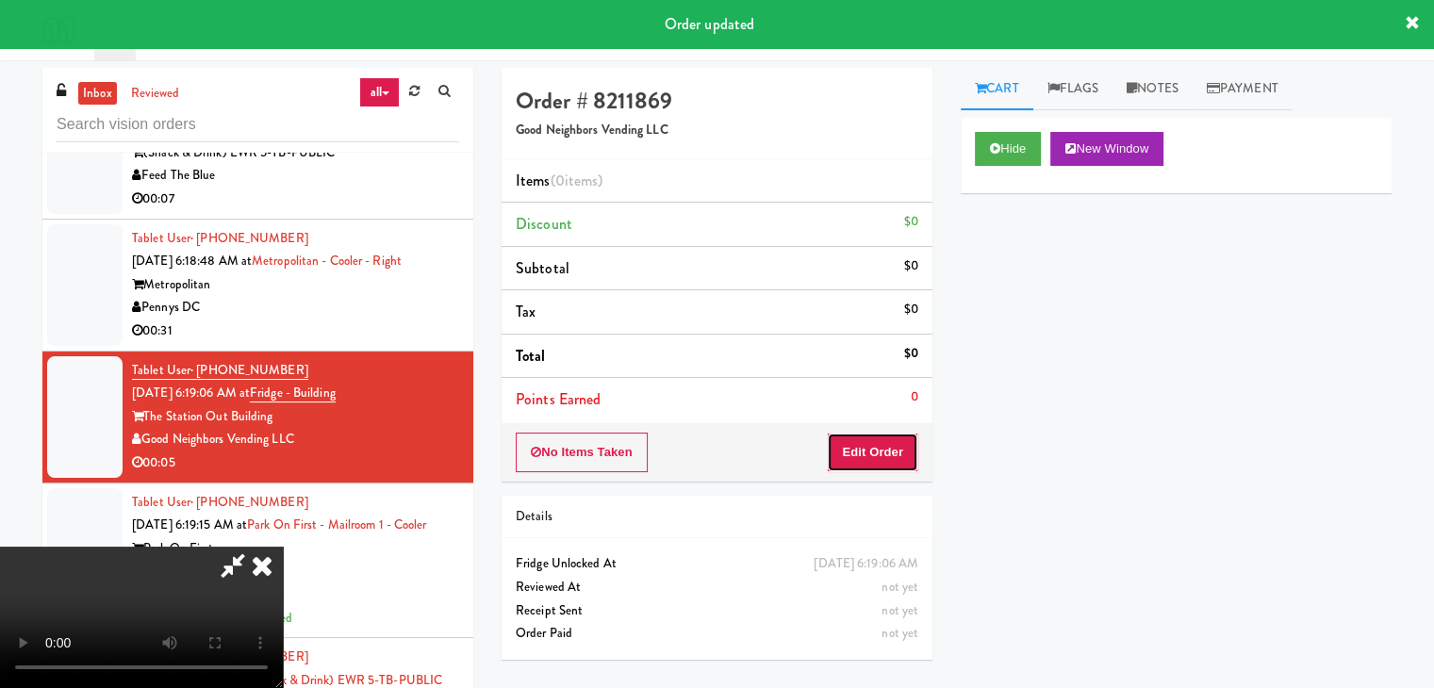
click at [853, 445] on button "Edit Order" at bounding box center [872, 453] width 91 height 40
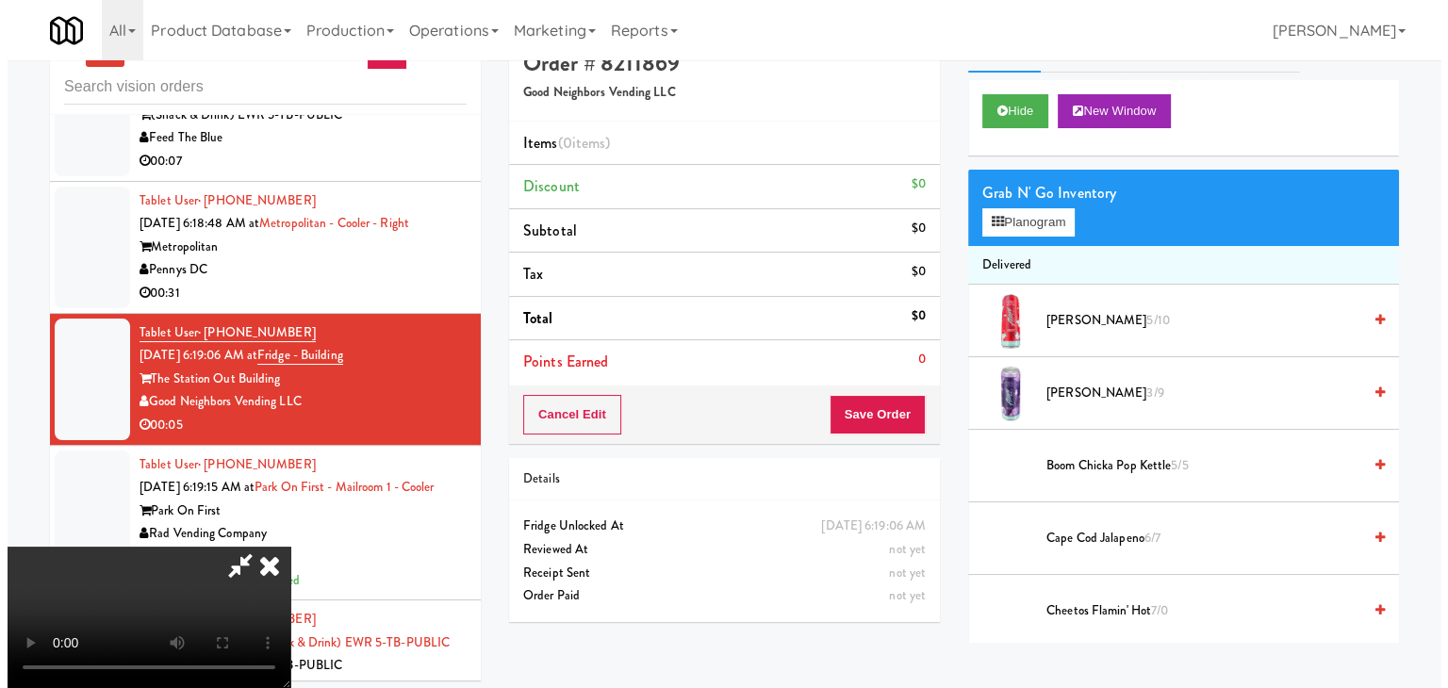
scroll to position [60, 0]
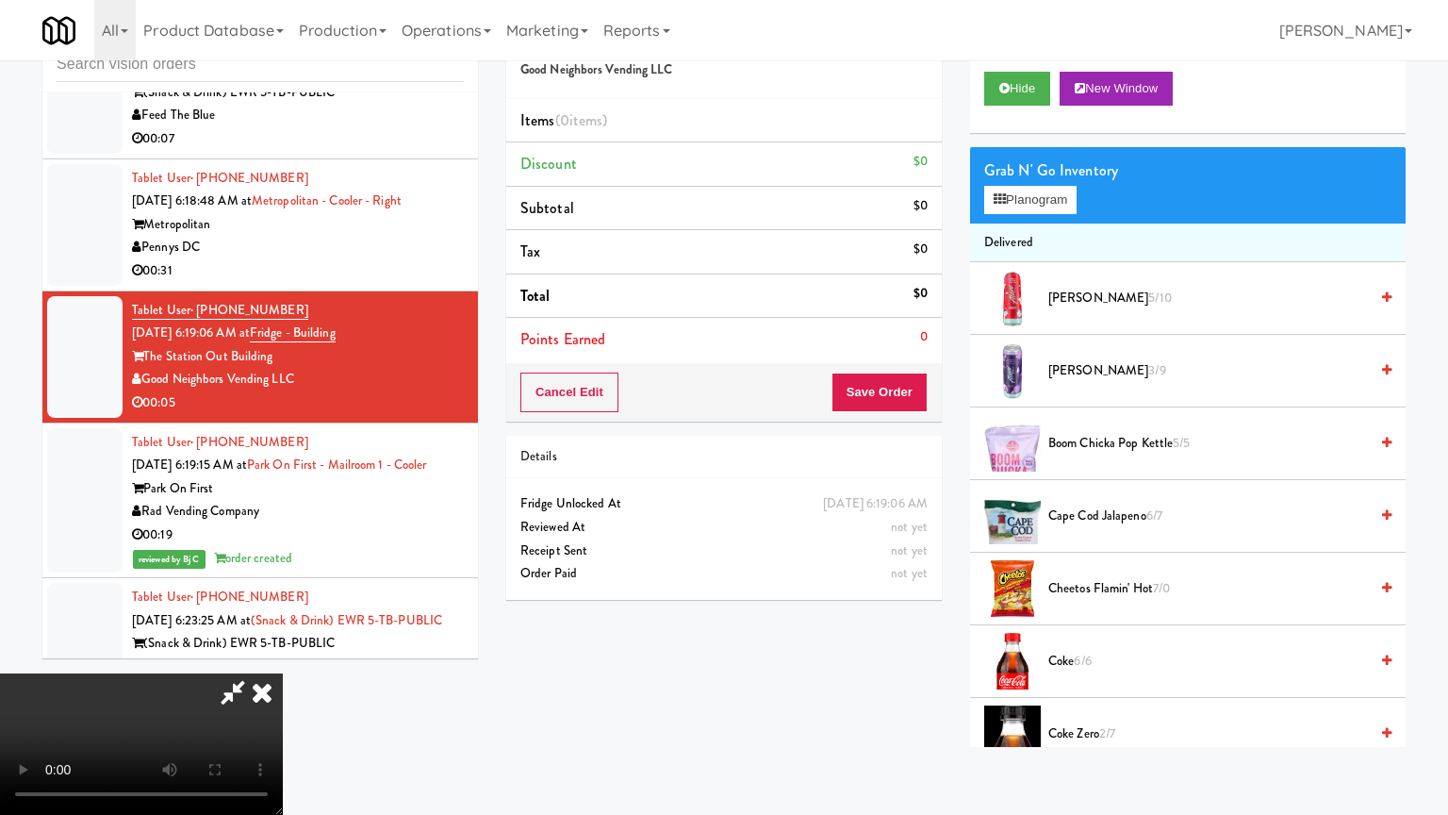
click at [283, 673] on video at bounding box center [141, 743] width 283 height 141
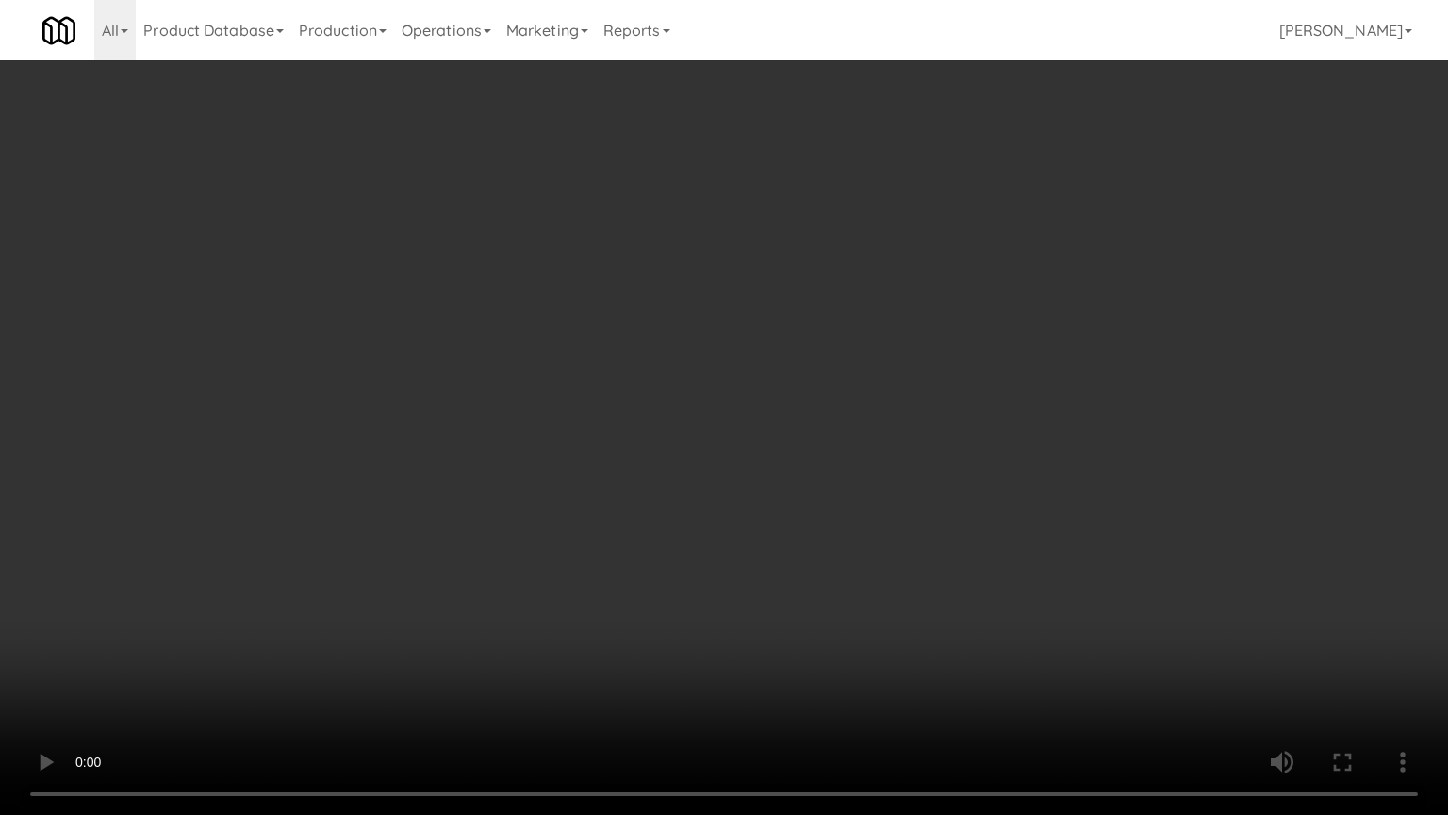
drag, startPoint x: 773, startPoint y: 469, endPoint x: 758, endPoint y: 480, distance: 18.3
click at [771, 469] on video at bounding box center [724, 407] width 1448 height 815
click at [788, 465] on video at bounding box center [724, 407] width 1448 height 815
click at [781, 471] on video at bounding box center [724, 407] width 1448 height 815
click at [780, 470] on video at bounding box center [724, 407] width 1448 height 815
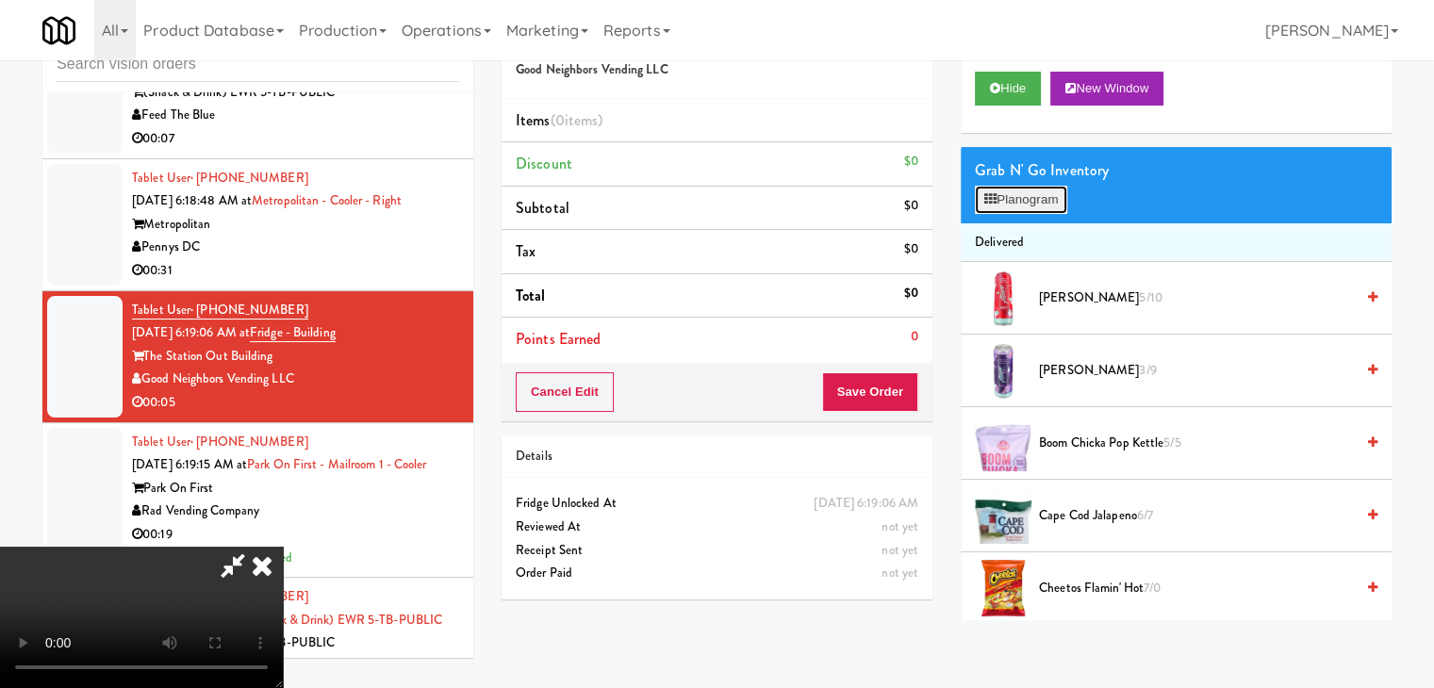
click at [1039, 201] on button "Planogram" at bounding box center [1021, 200] width 92 height 28
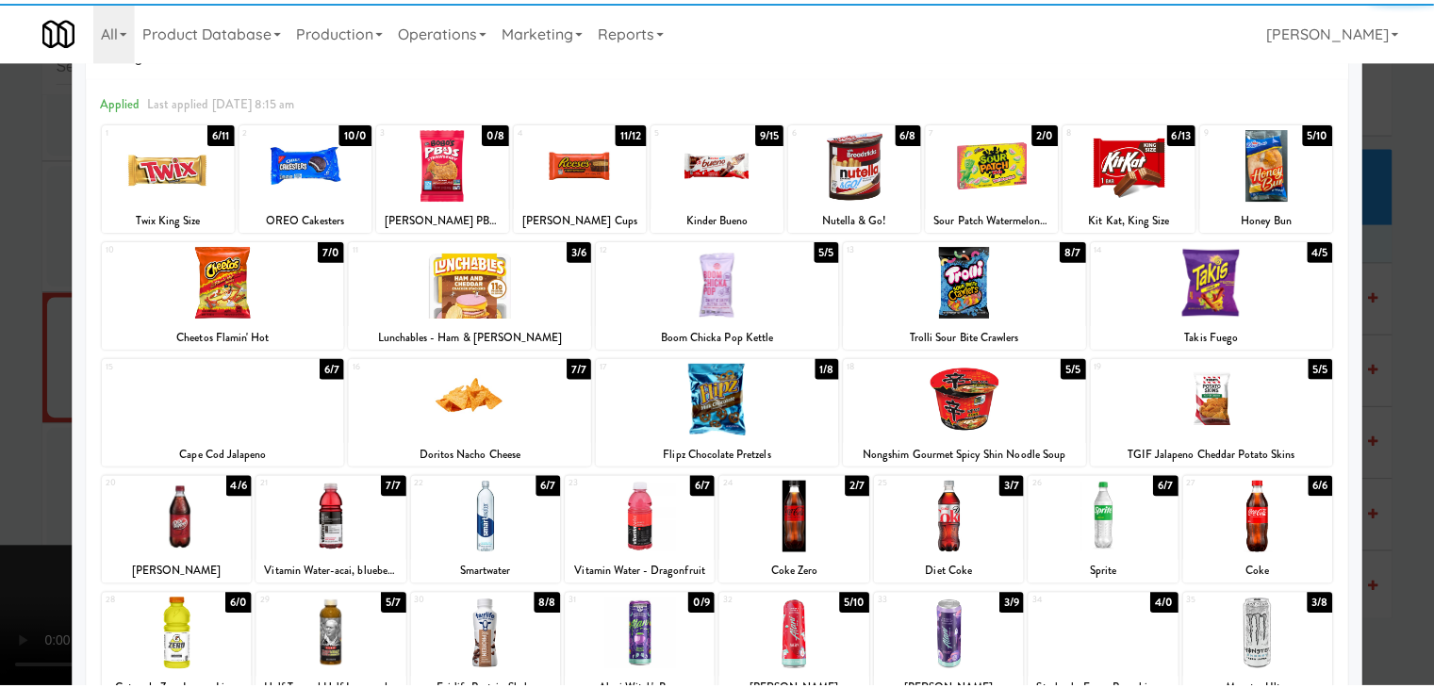
scroll to position [94, 0]
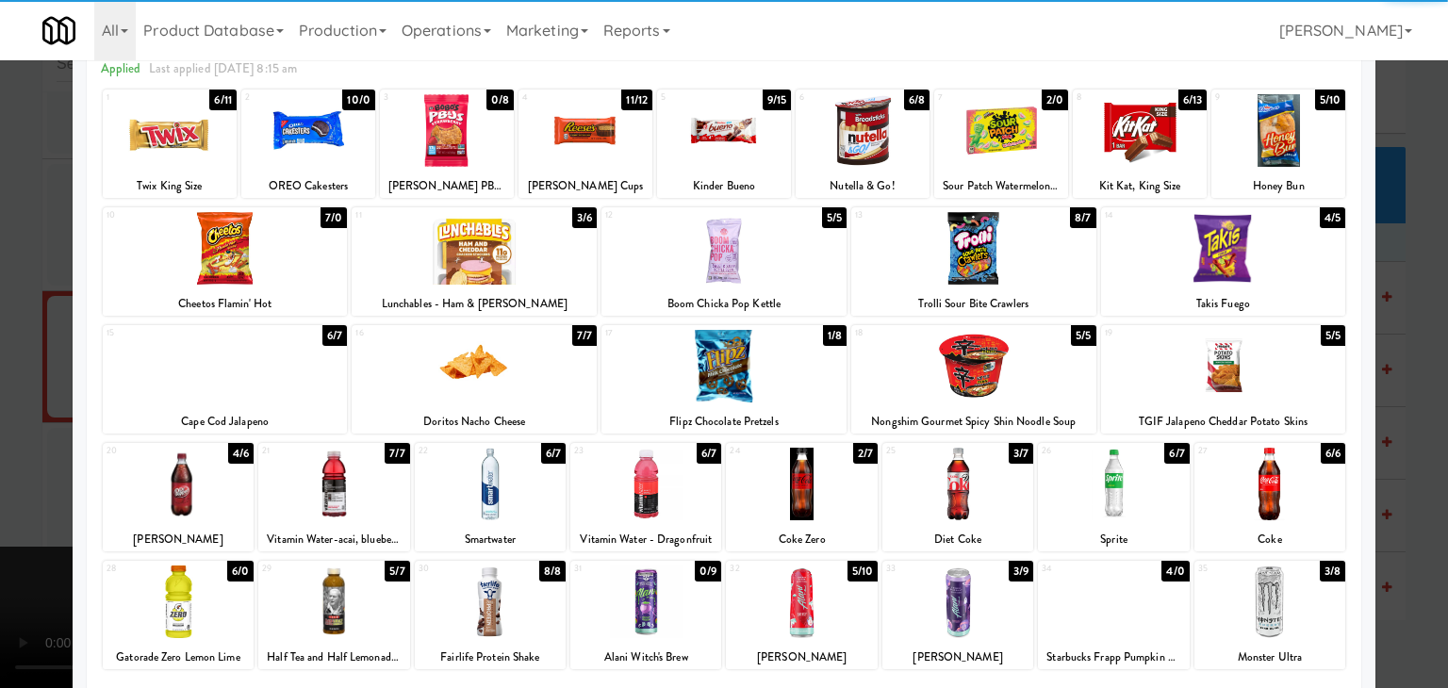
drag, startPoint x: 969, startPoint y: 367, endPoint x: 213, endPoint y: 404, distance: 757.0
click at [964, 367] on div at bounding box center [973, 366] width 245 height 73
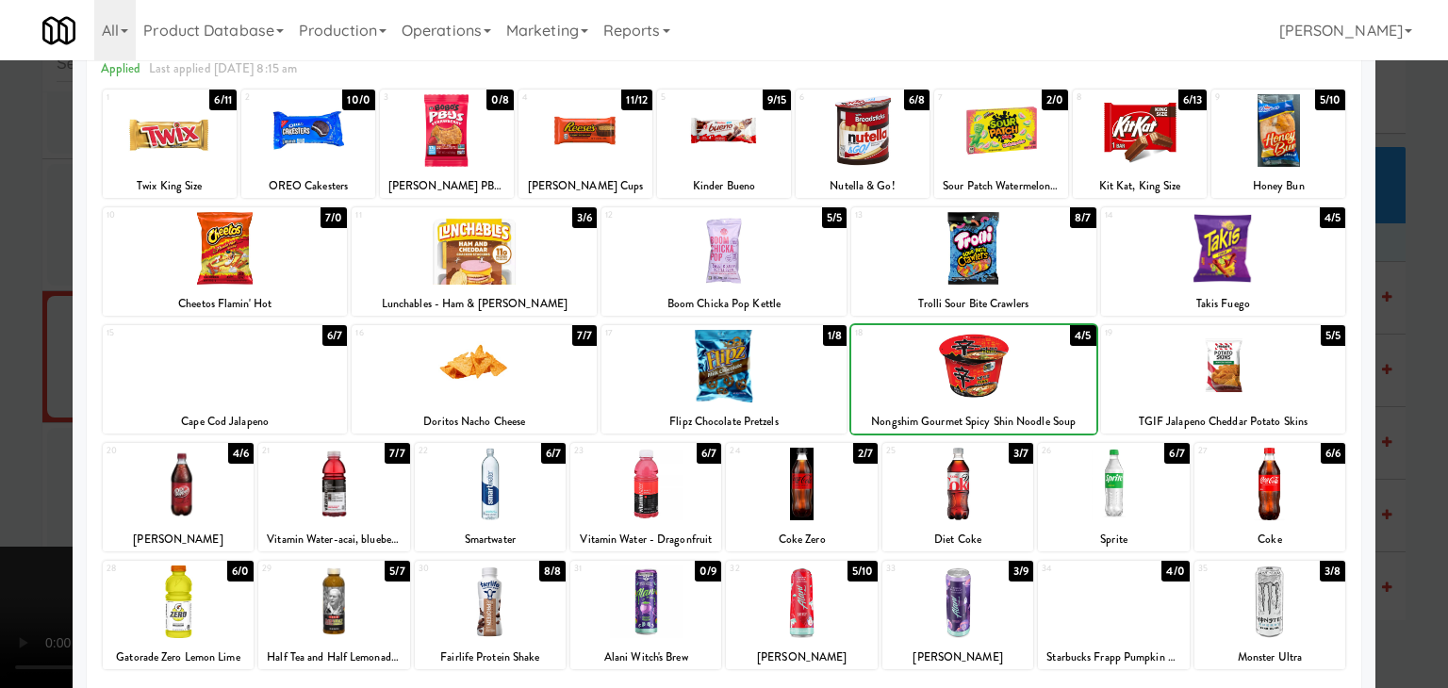
drag, startPoint x: 0, startPoint y: 418, endPoint x: 138, endPoint y: 416, distance: 137.7
click at [4, 418] on div at bounding box center [724, 344] width 1448 height 688
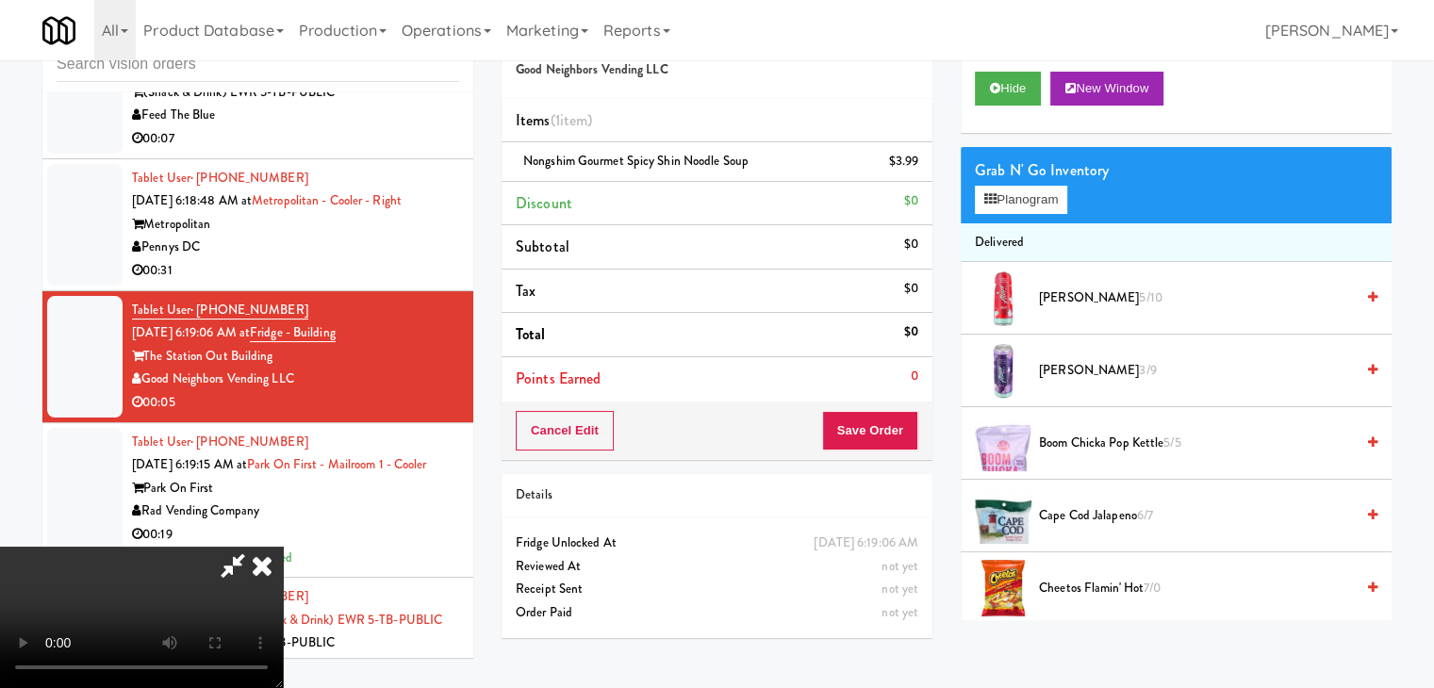
click at [283, 547] on video at bounding box center [141, 617] width 283 height 141
click at [890, 428] on button "Save Order" at bounding box center [870, 431] width 96 height 40
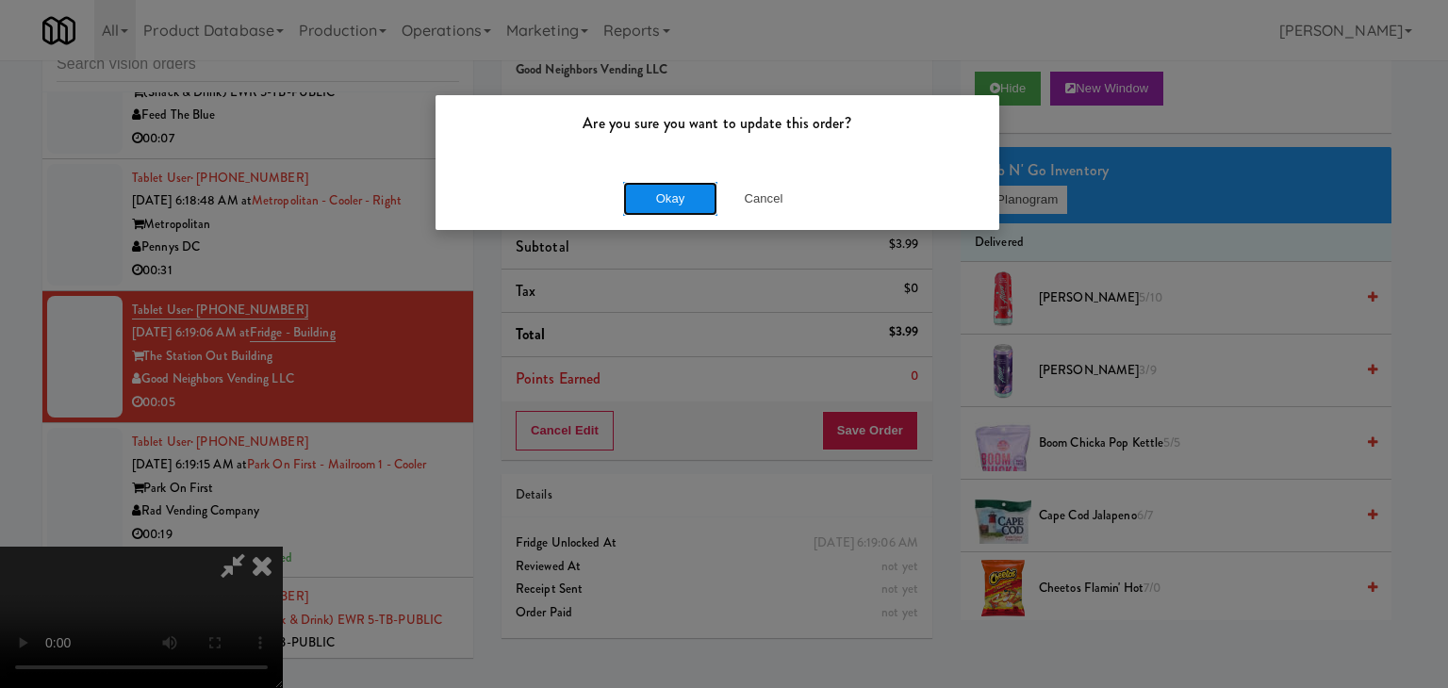
click at [693, 205] on button "Okay" at bounding box center [670, 199] width 94 height 34
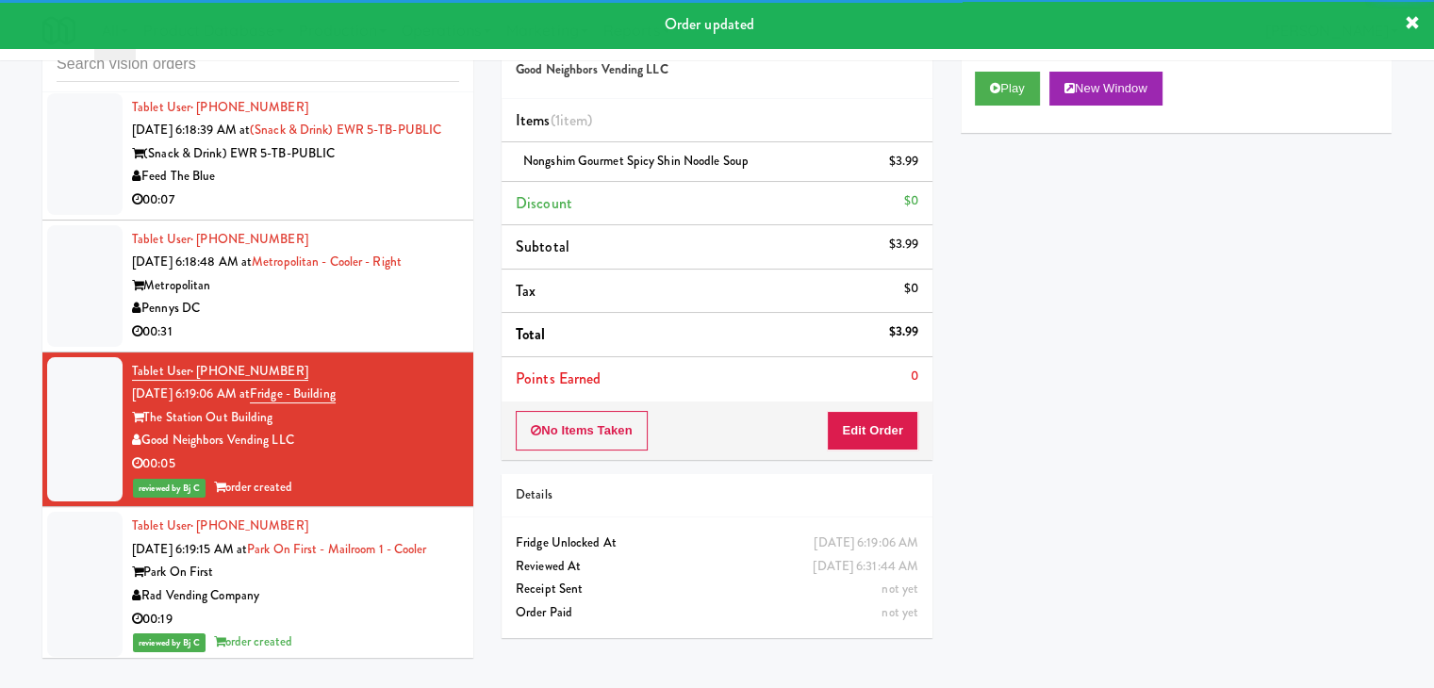
scroll to position [7286, 0]
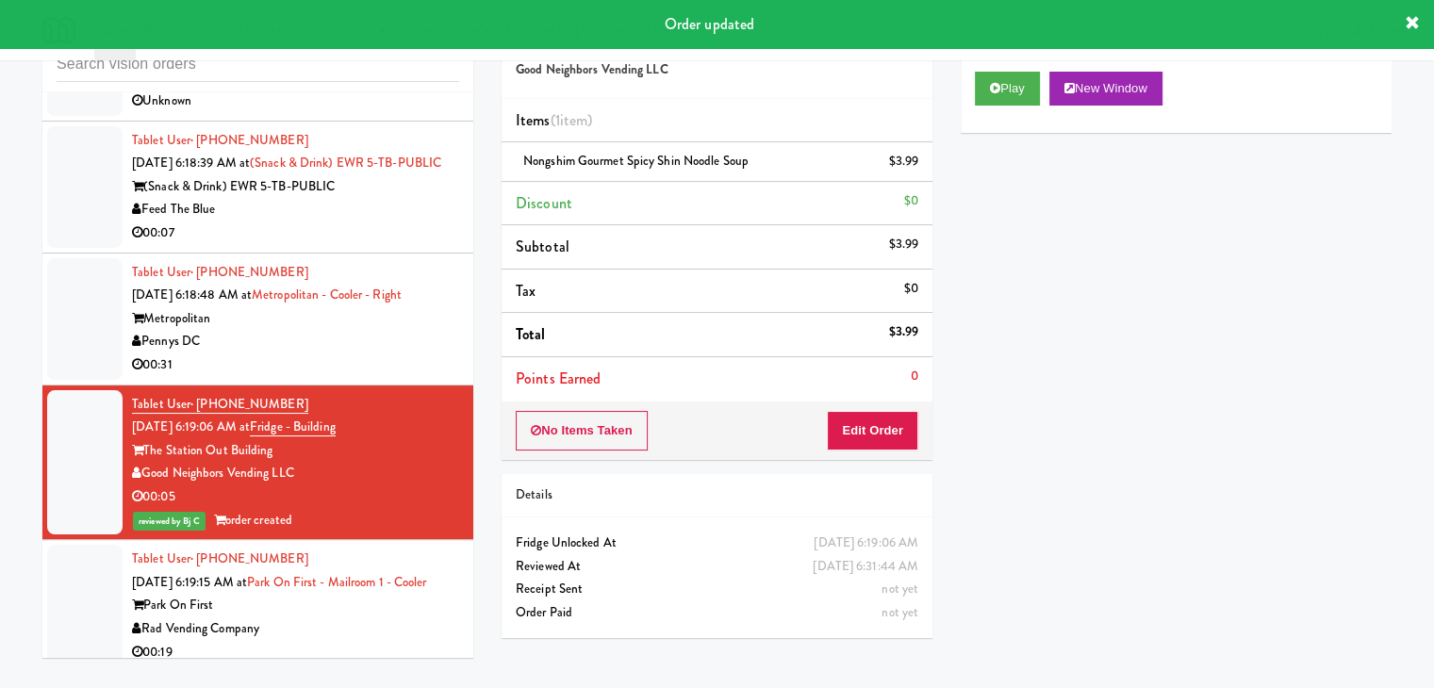
click at [363, 354] on div "Pennys DC" at bounding box center [295, 342] width 327 height 24
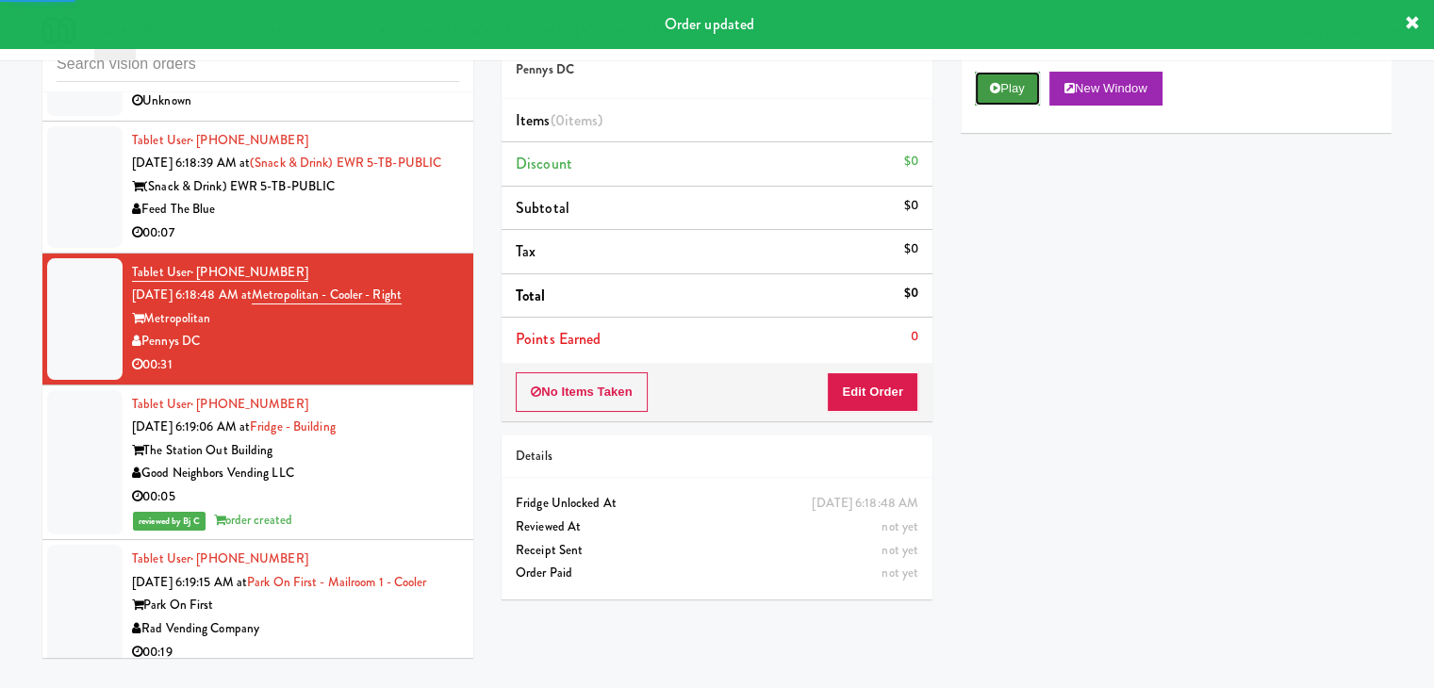
click at [1007, 85] on button "Play" at bounding box center [1007, 89] width 65 height 34
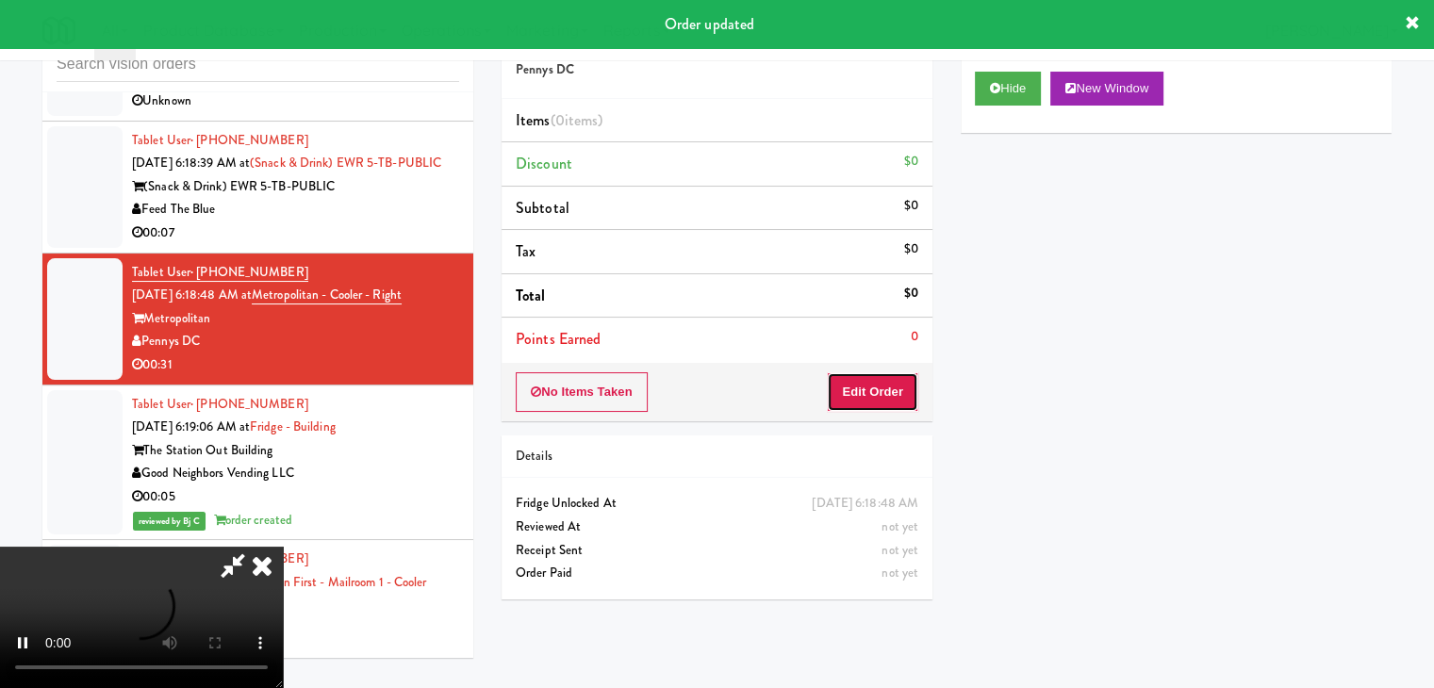
click at [862, 391] on button "Edit Order" at bounding box center [872, 392] width 91 height 40
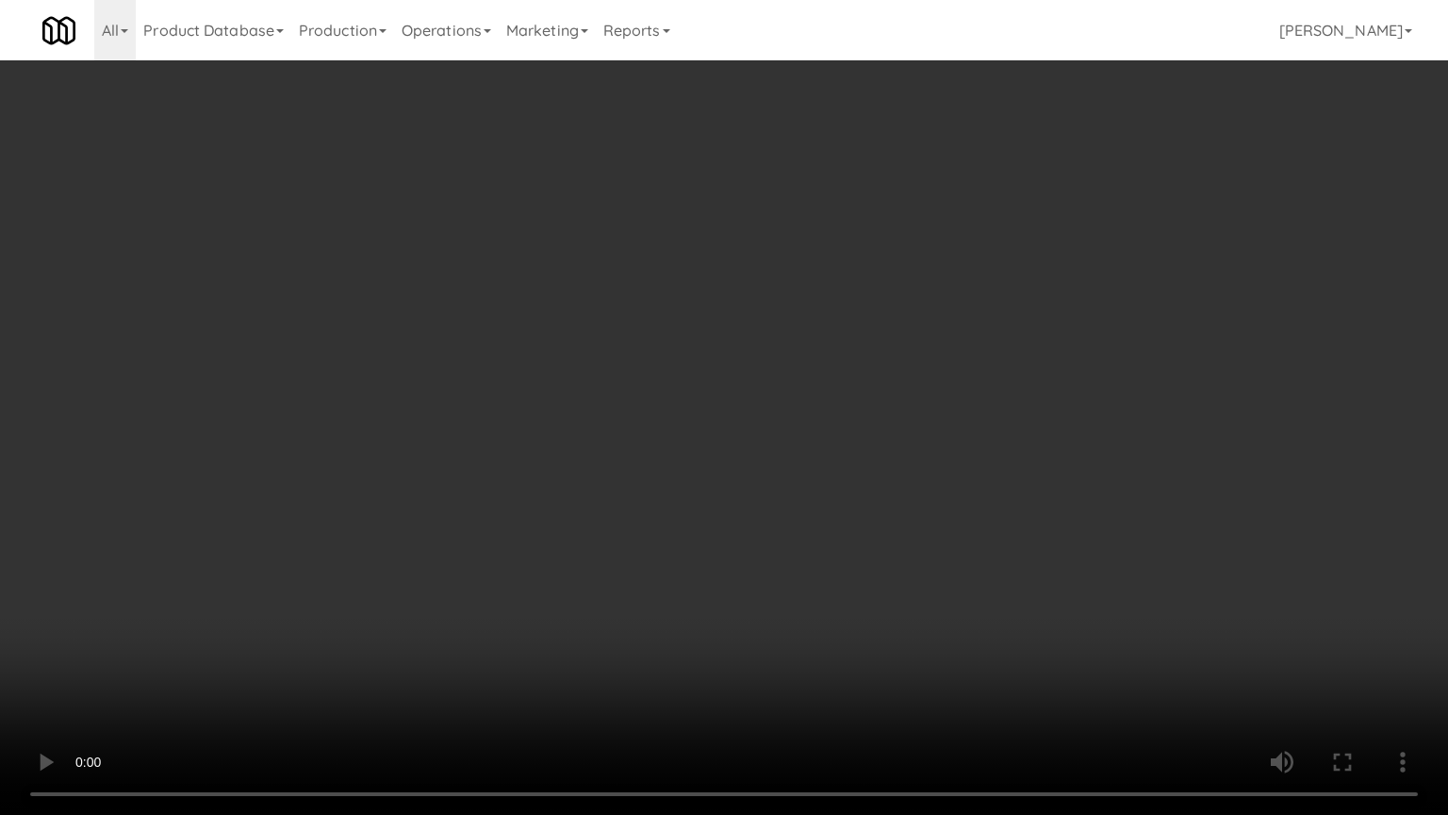
click at [783, 489] on video at bounding box center [724, 407] width 1448 height 815
click at [786, 480] on video at bounding box center [724, 407] width 1448 height 815
click at [784, 481] on video at bounding box center [724, 407] width 1448 height 815
click at [788, 477] on video at bounding box center [724, 407] width 1448 height 815
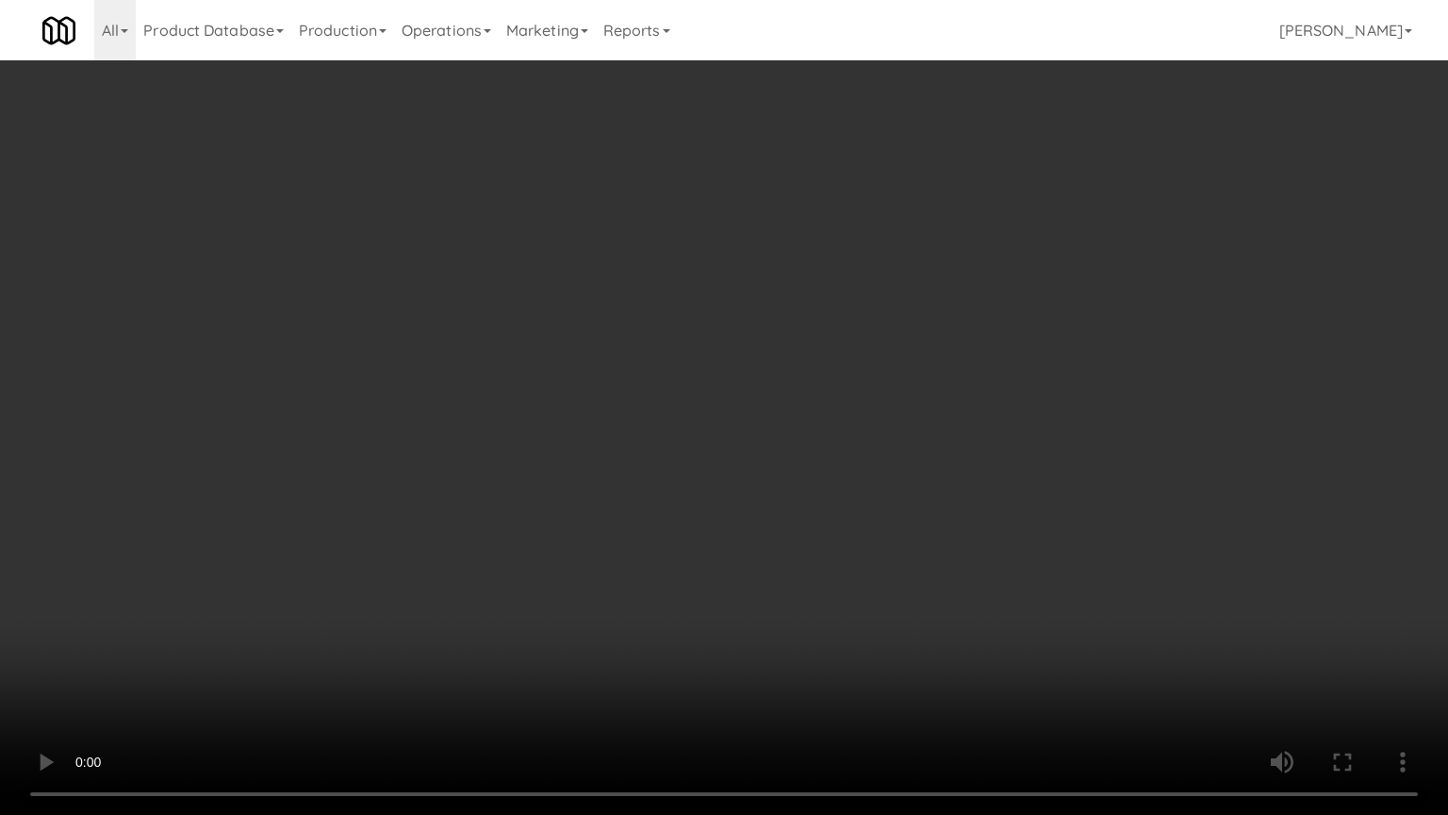
click at [788, 483] on video at bounding box center [724, 407] width 1448 height 815
click at [791, 467] on video at bounding box center [724, 407] width 1448 height 815
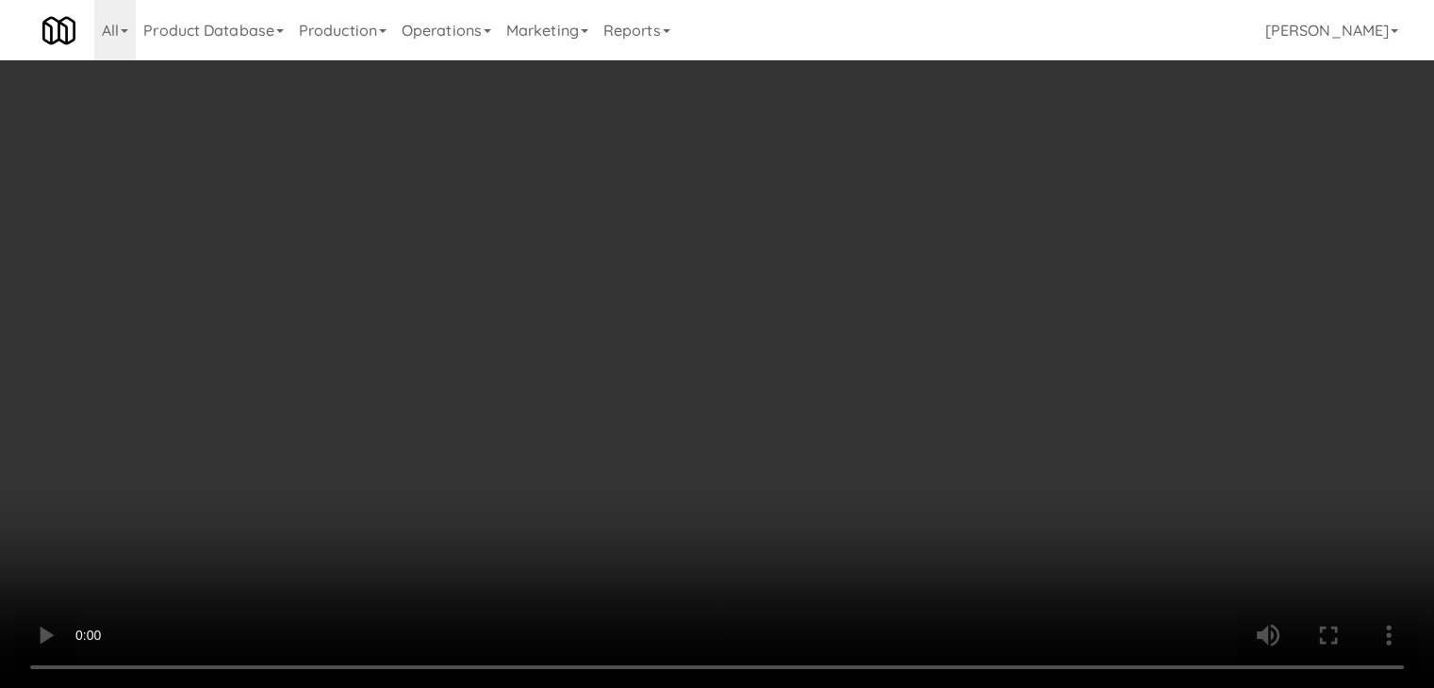
click at [696, 353] on video at bounding box center [717, 344] width 1434 height 688
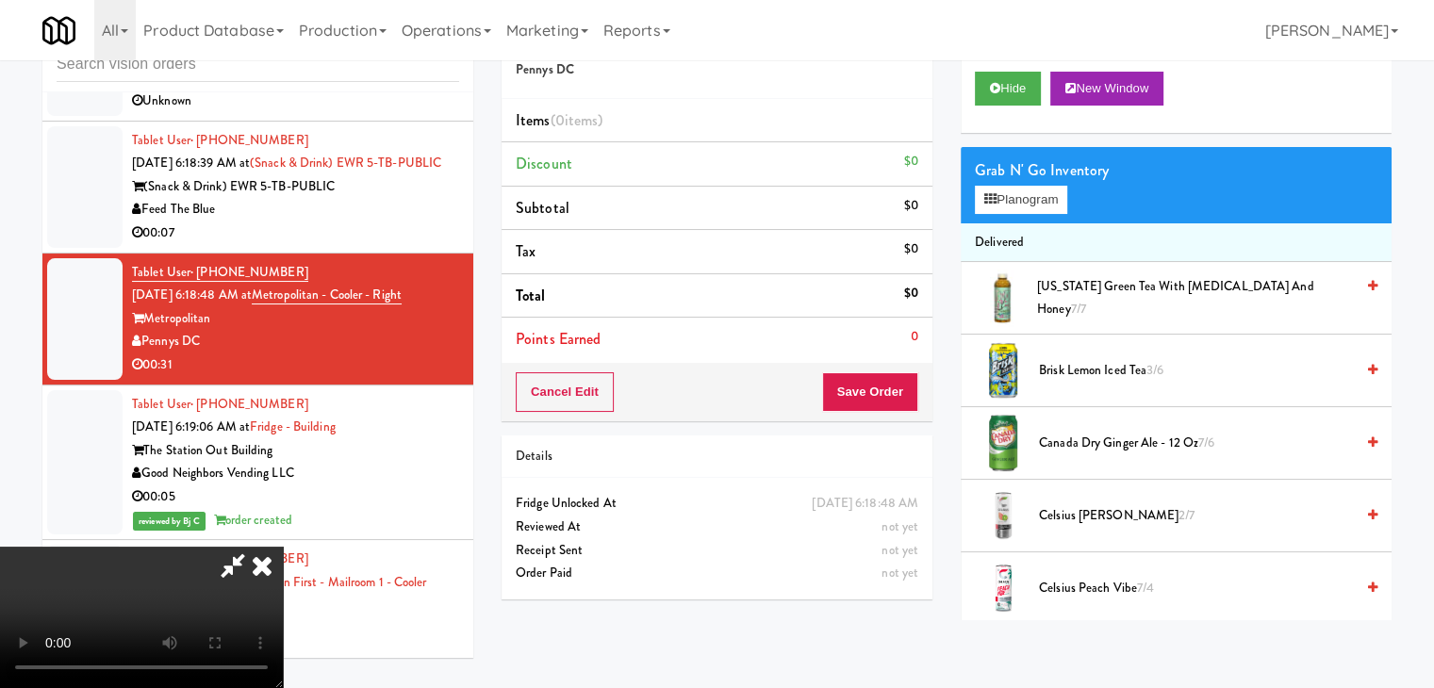
click at [283, 547] on video at bounding box center [141, 617] width 283 height 141
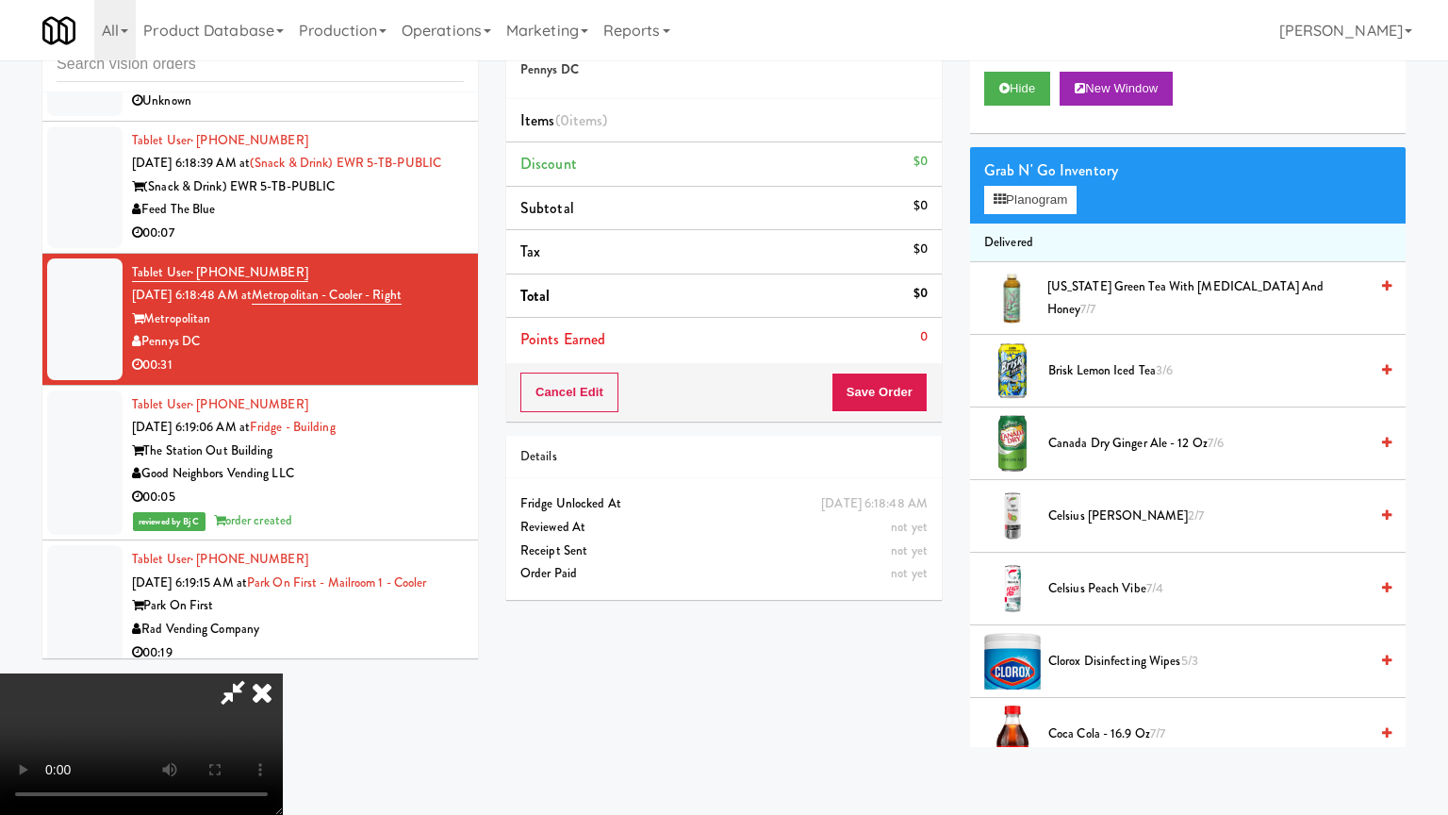
click at [283, 673] on video at bounding box center [141, 743] width 283 height 141
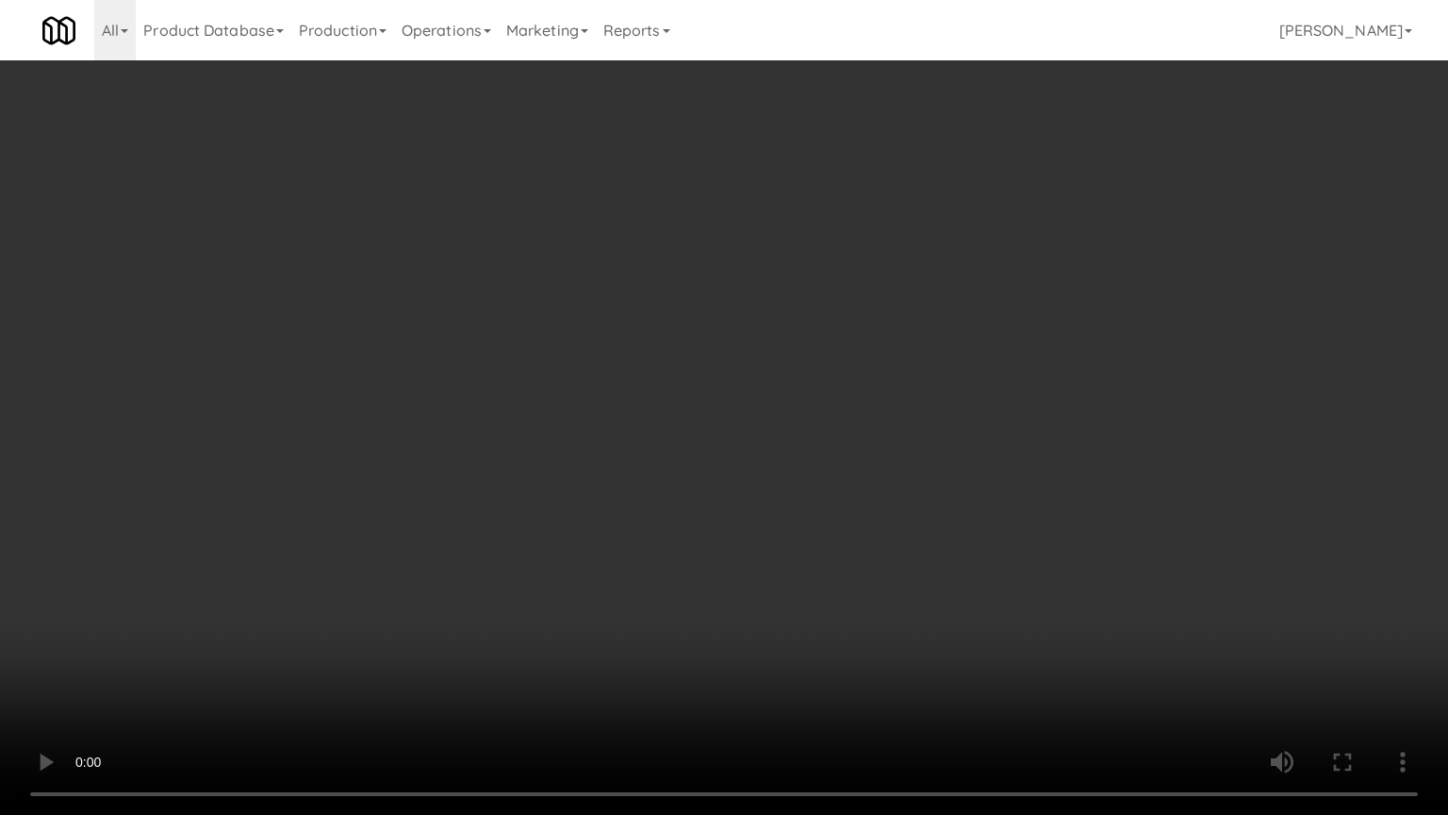
click at [738, 437] on video at bounding box center [724, 407] width 1448 height 815
click at [739, 437] on video at bounding box center [724, 407] width 1448 height 815
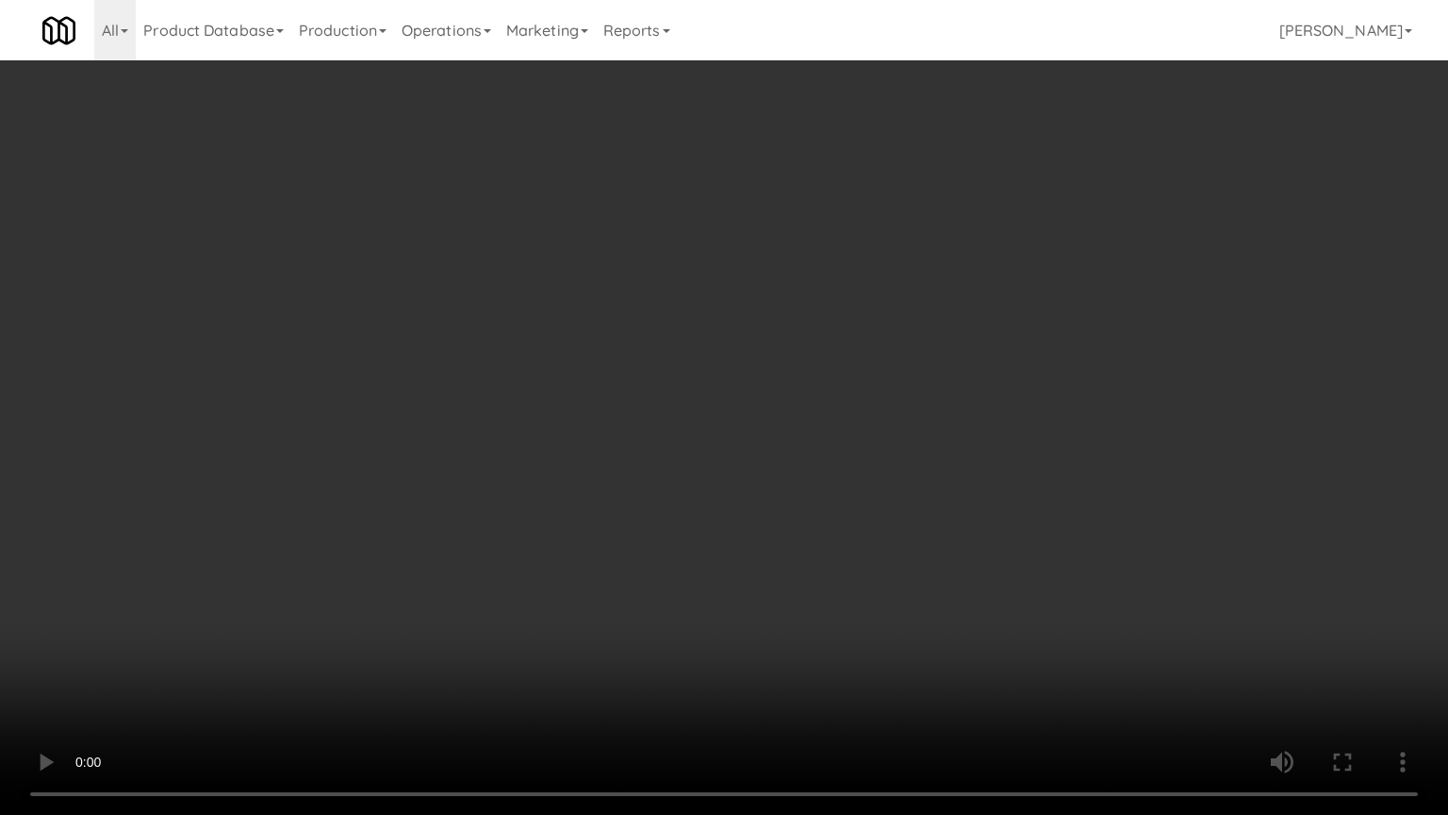
click at [739, 437] on video at bounding box center [724, 407] width 1448 height 815
click at [745, 435] on video at bounding box center [724, 407] width 1448 height 815
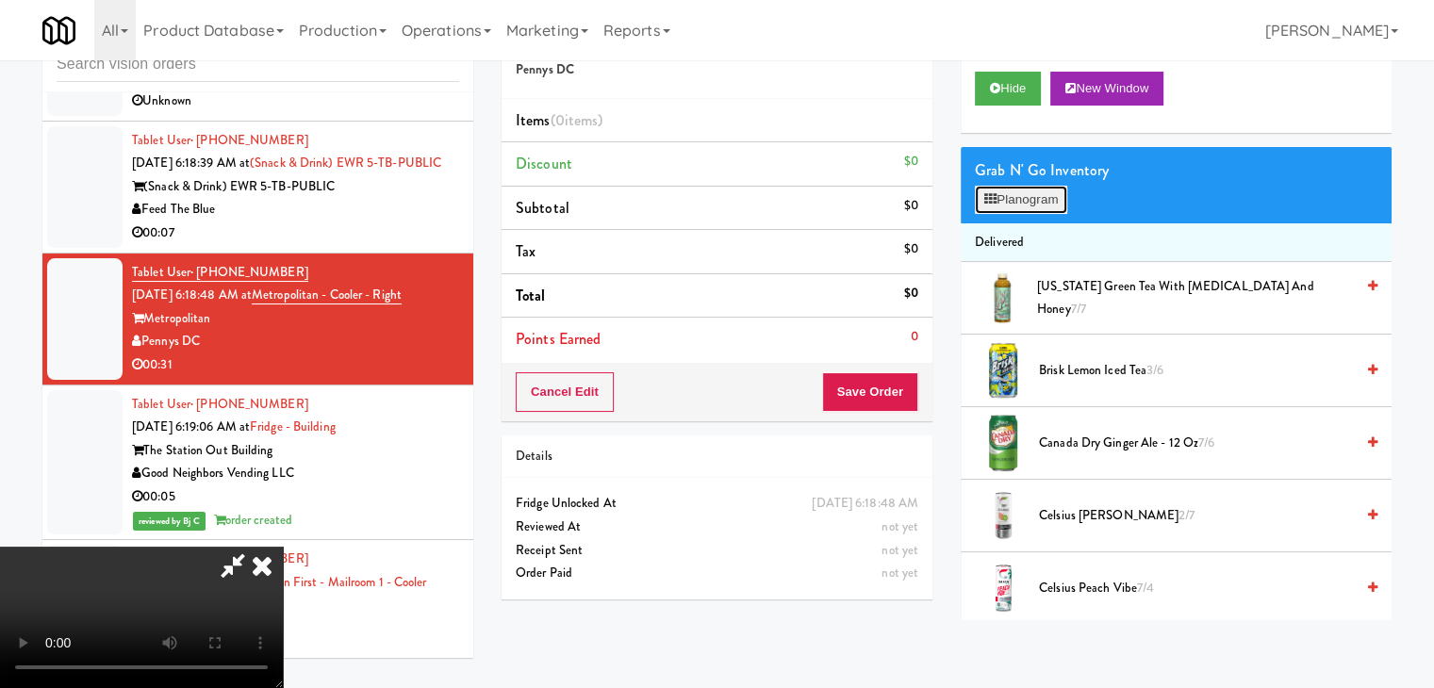
click at [1027, 198] on button "Planogram" at bounding box center [1021, 200] width 92 height 28
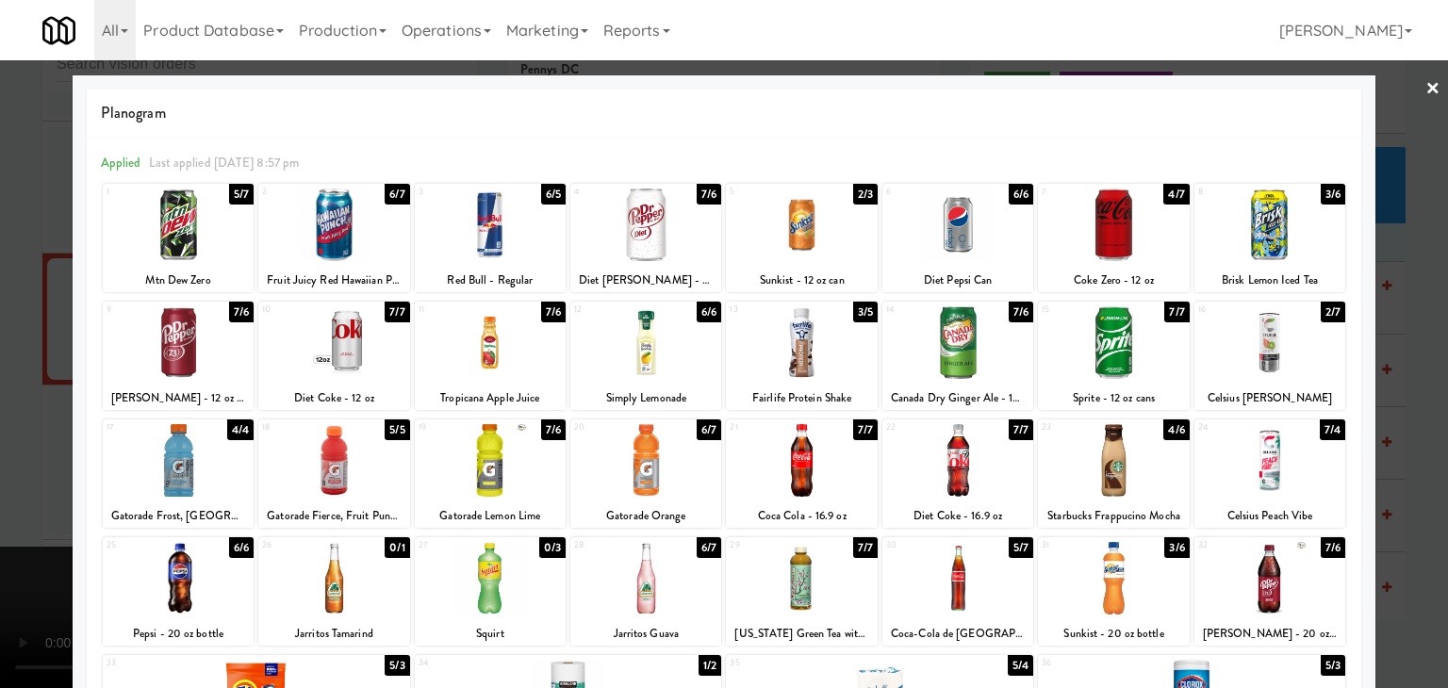
click at [475, 352] on div at bounding box center [490, 342] width 151 height 73
click at [211, 470] on div at bounding box center [178, 460] width 151 height 73
drag, startPoint x: 0, startPoint y: 456, endPoint x: 74, endPoint y: 452, distance: 73.7
click at [1, 454] on div at bounding box center [724, 344] width 1448 height 688
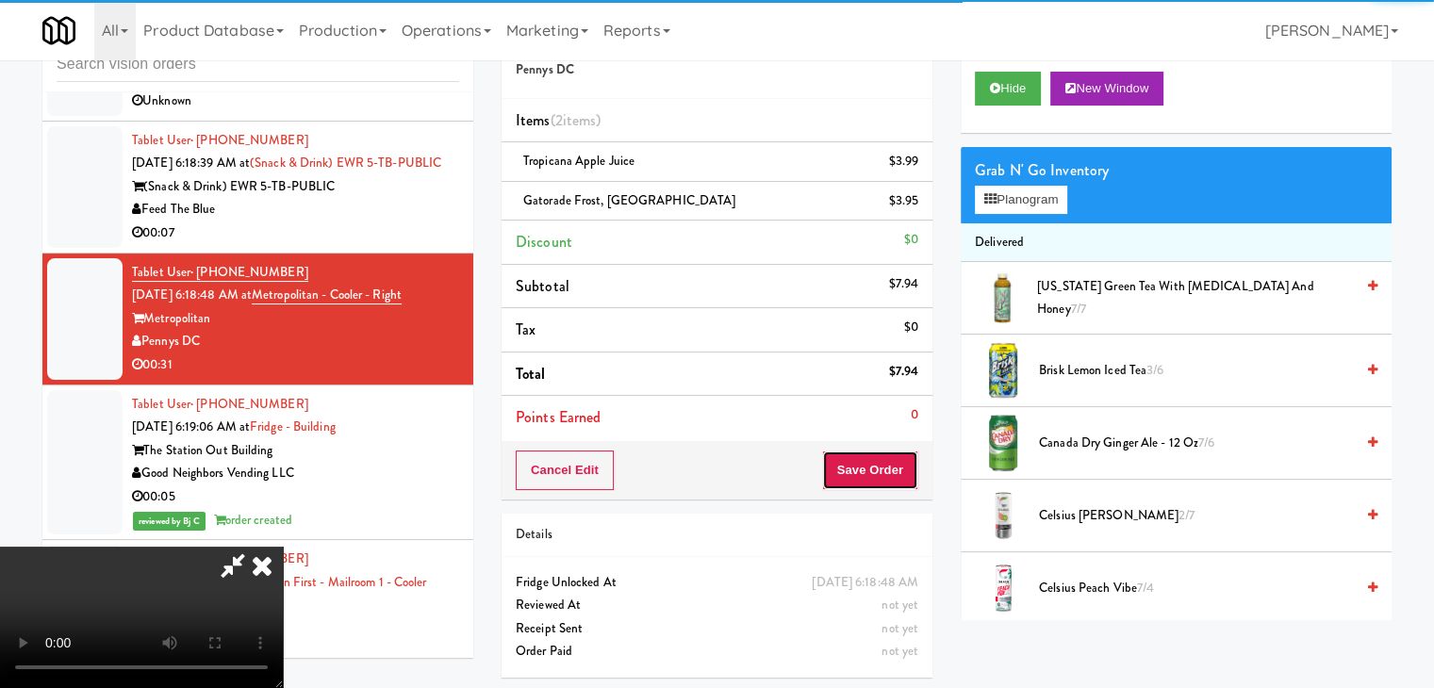
click at [892, 452] on button "Save Order" at bounding box center [870, 471] width 96 height 40
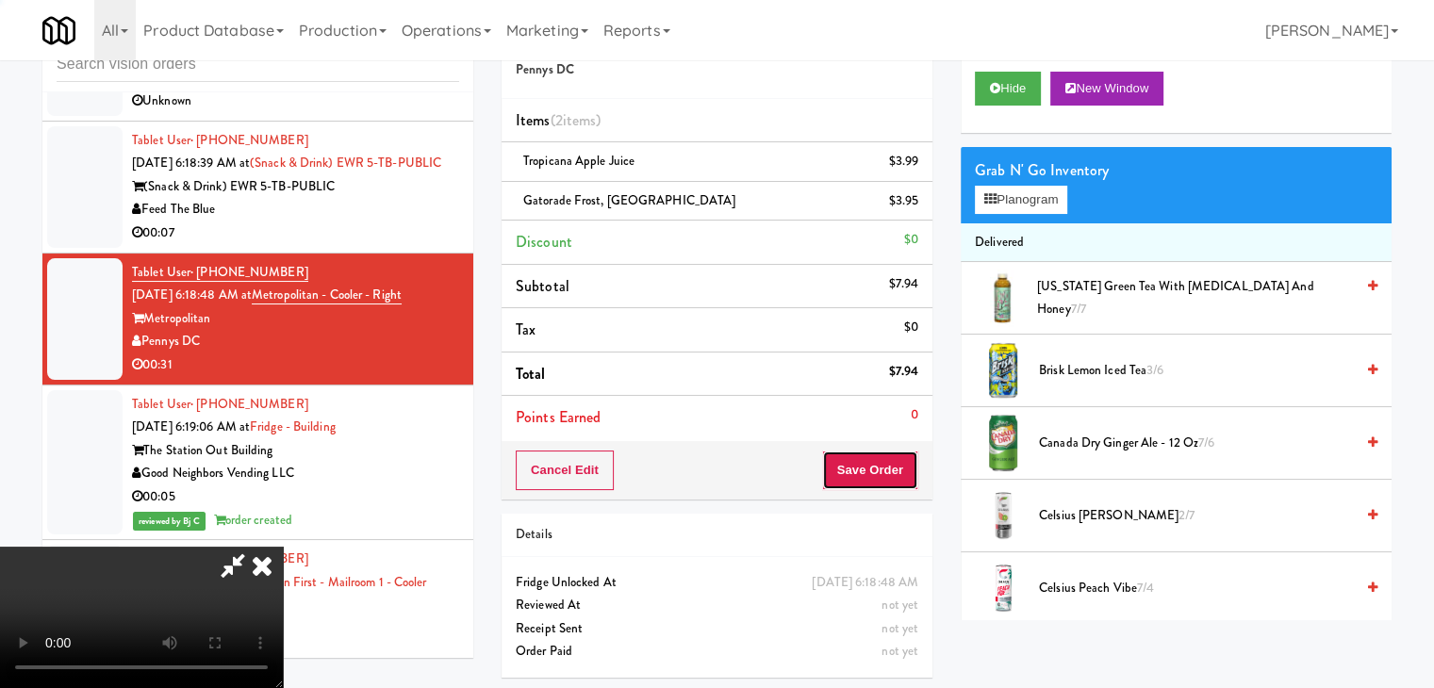
click at [891, 452] on button "Save Order" at bounding box center [870, 471] width 96 height 40
click at [888, 455] on body "Are you sure you want to update this order? Okay Cancel Okay Are you sure you w…" at bounding box center [717, 344] width 1434 height 688
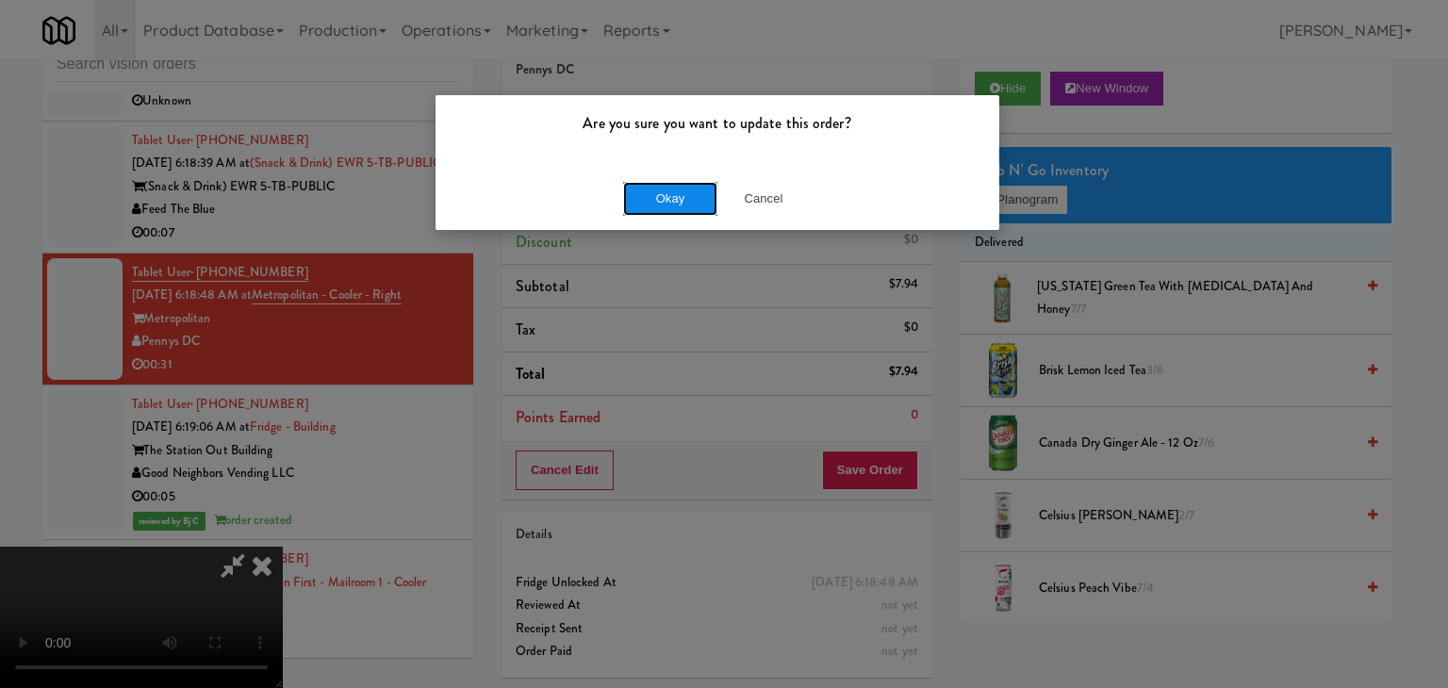
click at [681, 204] on button "Okay" at bounding box center [670, 199] width 94 height 34
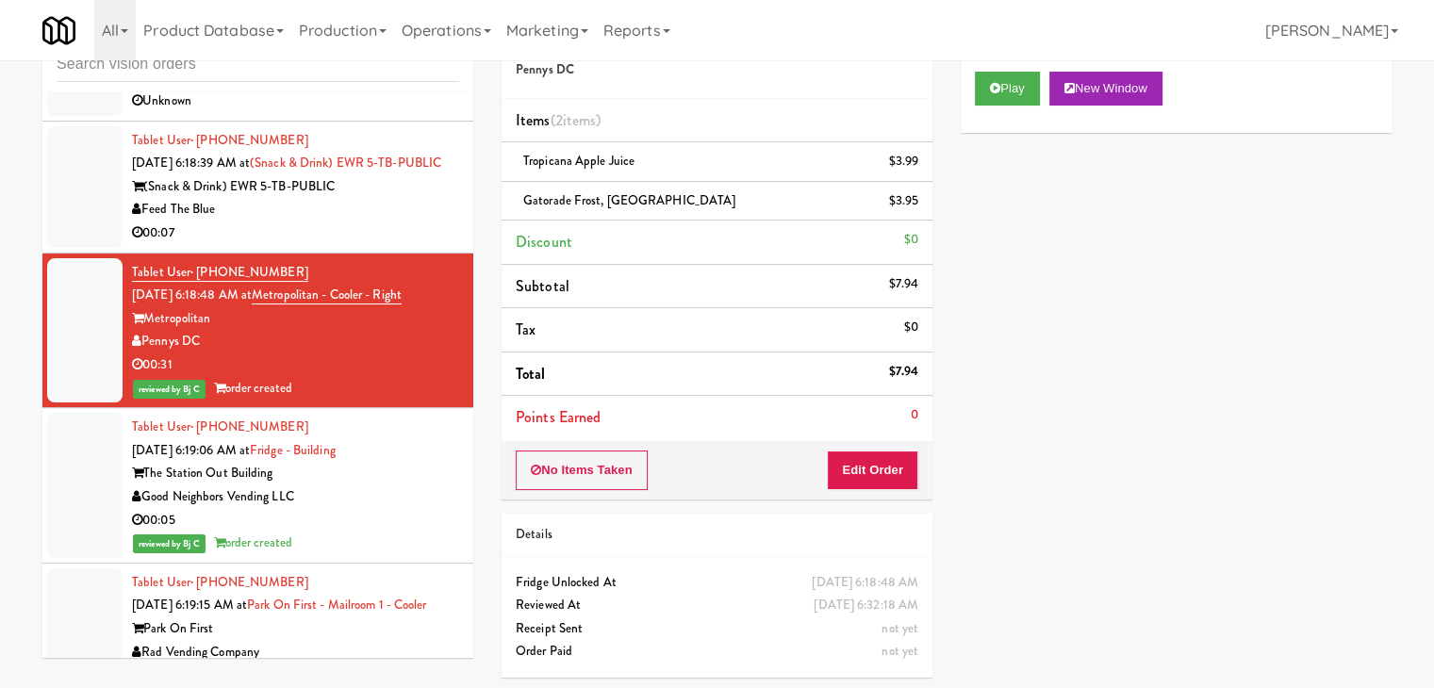
click at [368, 222] on div "Feed The Blue" at bounding box center [295, 210] width 327 height 24
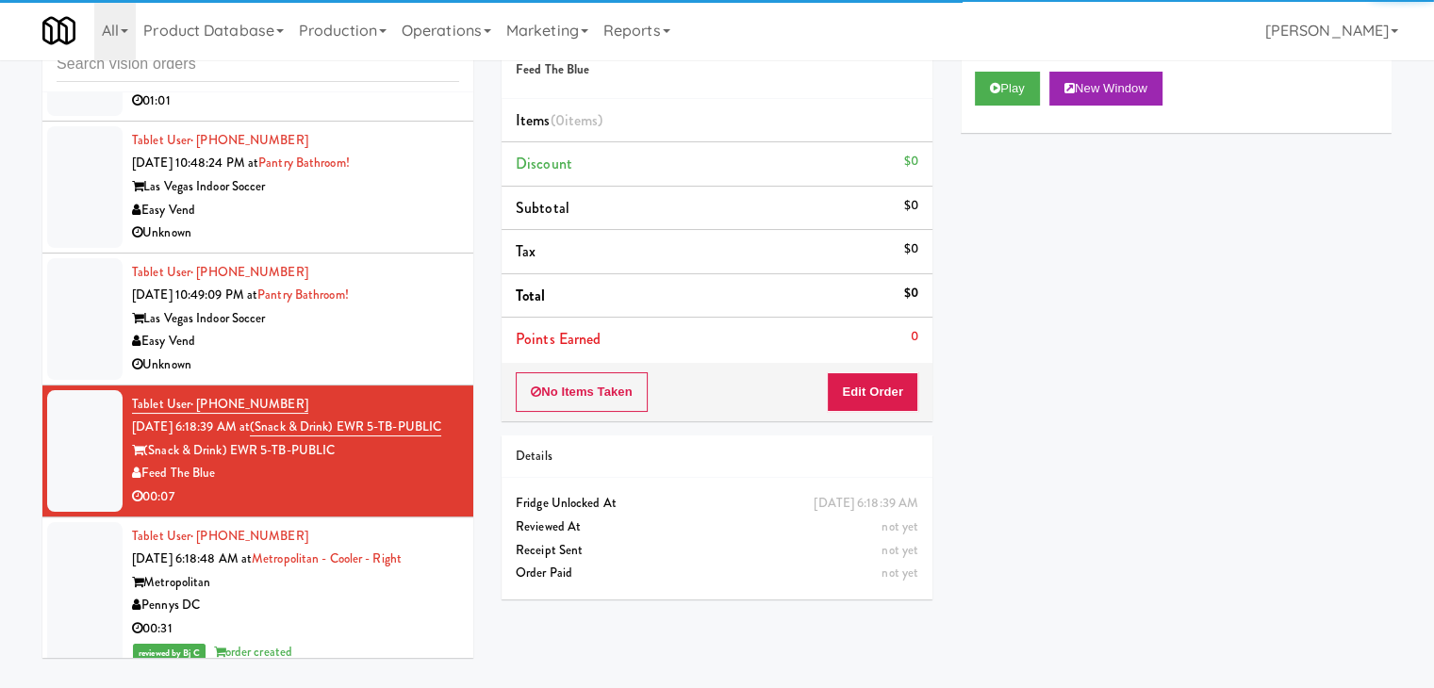
scroll to position [7003, 0]
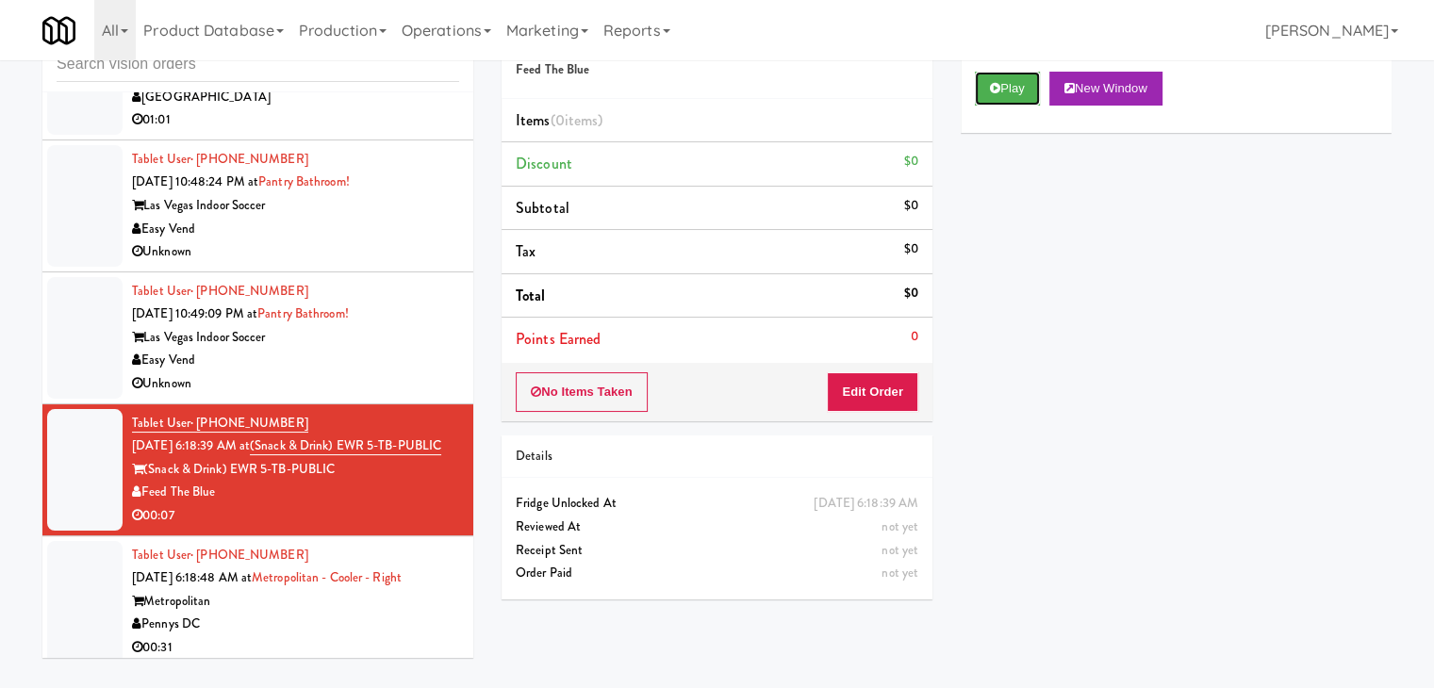
drag, startPoint x: 1022, startPoint y: 84, endPoint x: 1003, endPoint y: 128, distance: 48.2
click at [1022, 84] on button "Play" at bounding box center [1007, 89] width 65 height 34
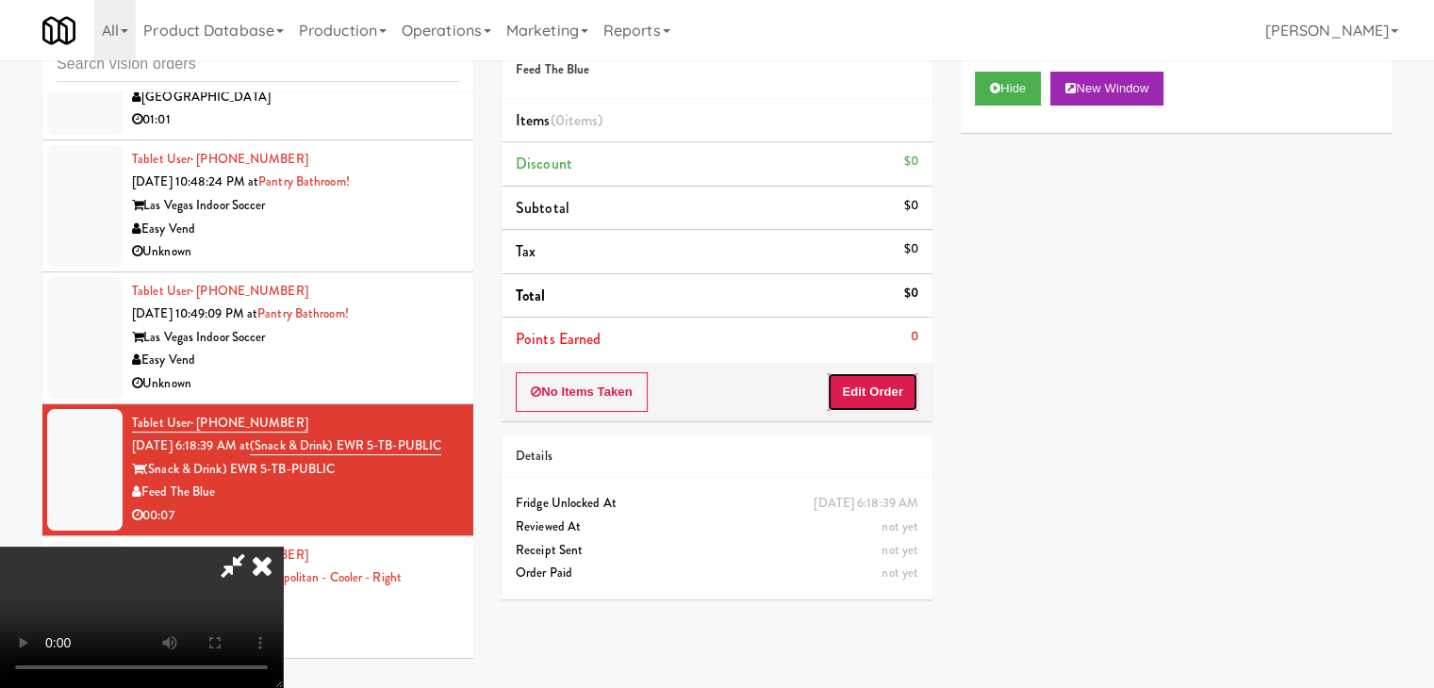
click at [892, 384] on button "Edit Order" at bounding box center [872, 392] width 91 height 40
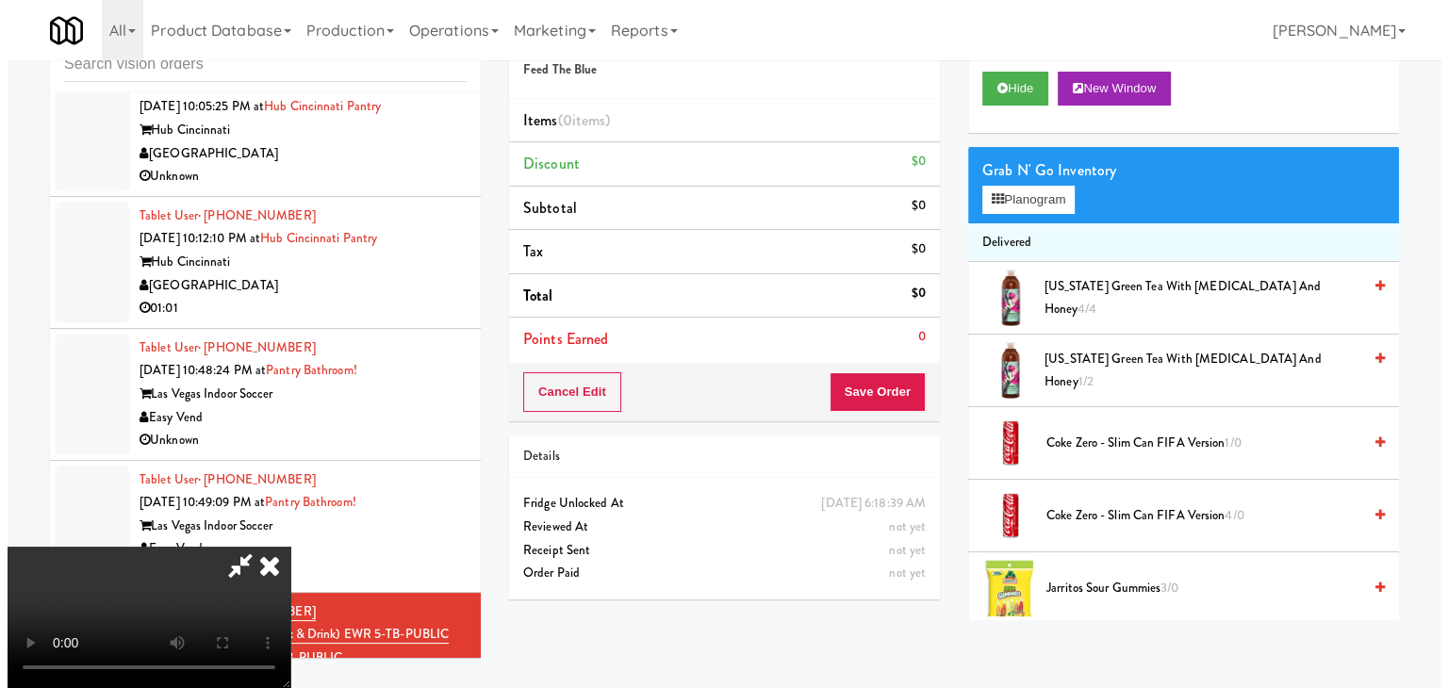
scroll to position [0, 0]
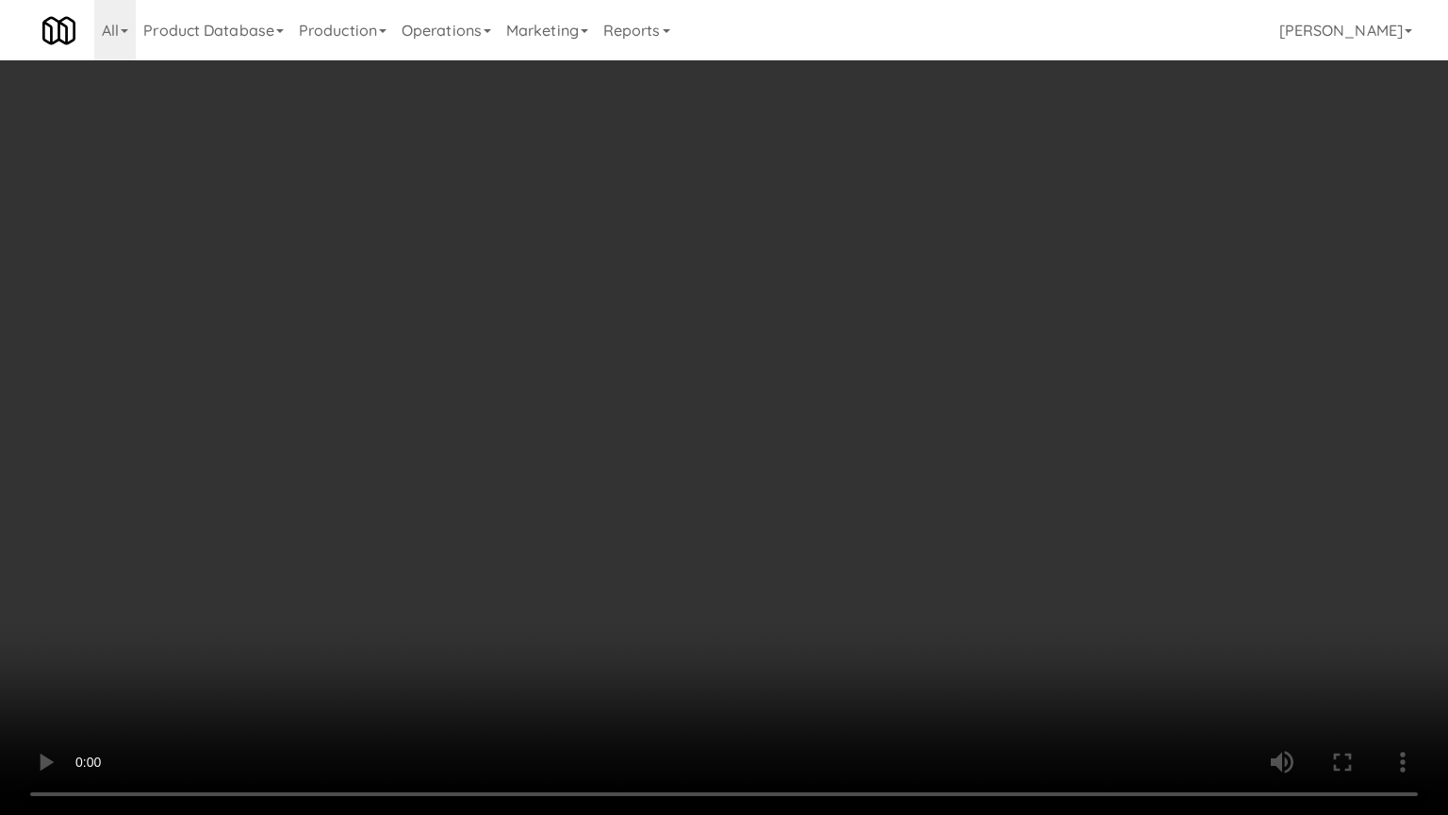
click at [881, 411] on video at bounding box center [724, 407] width 1448 height 815
drag, startPoint x: 857, startPoint y: 421, endPoint x: 835, endPoint y: 428, distance: 22.7
click at [857, 420] on video at bounding box center [724, 407] width 1448 height 815
click at [843, 425] on video at bounding box center [724, 407] width 1448 height 815
drag, startPoint x: 843, startPoint y: 425, endPoint x: 962, endPoint y: 272, distance: 194.2
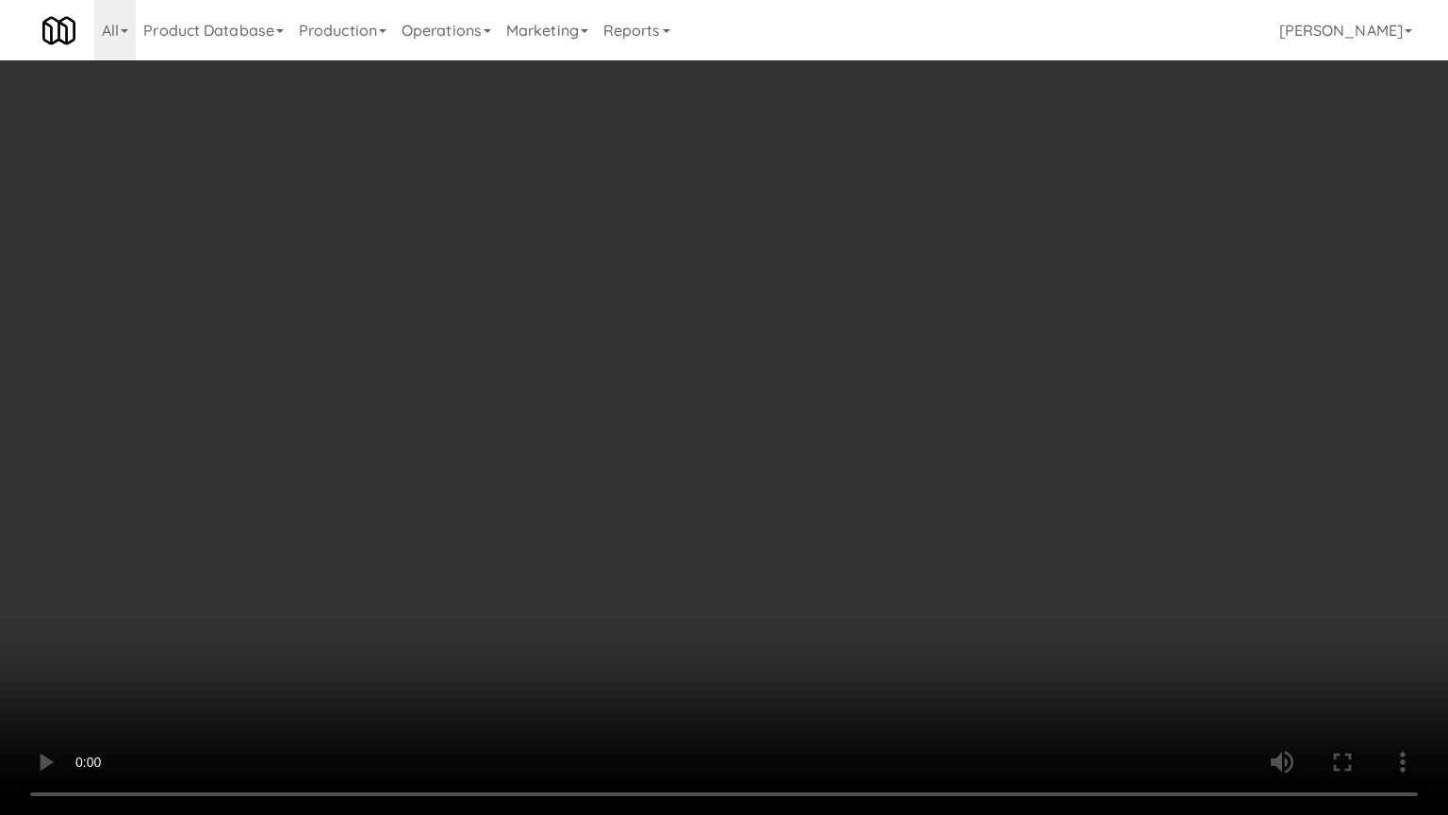
click at [845, 422] on video at bounding box center [724, 407] width 1448 height 815
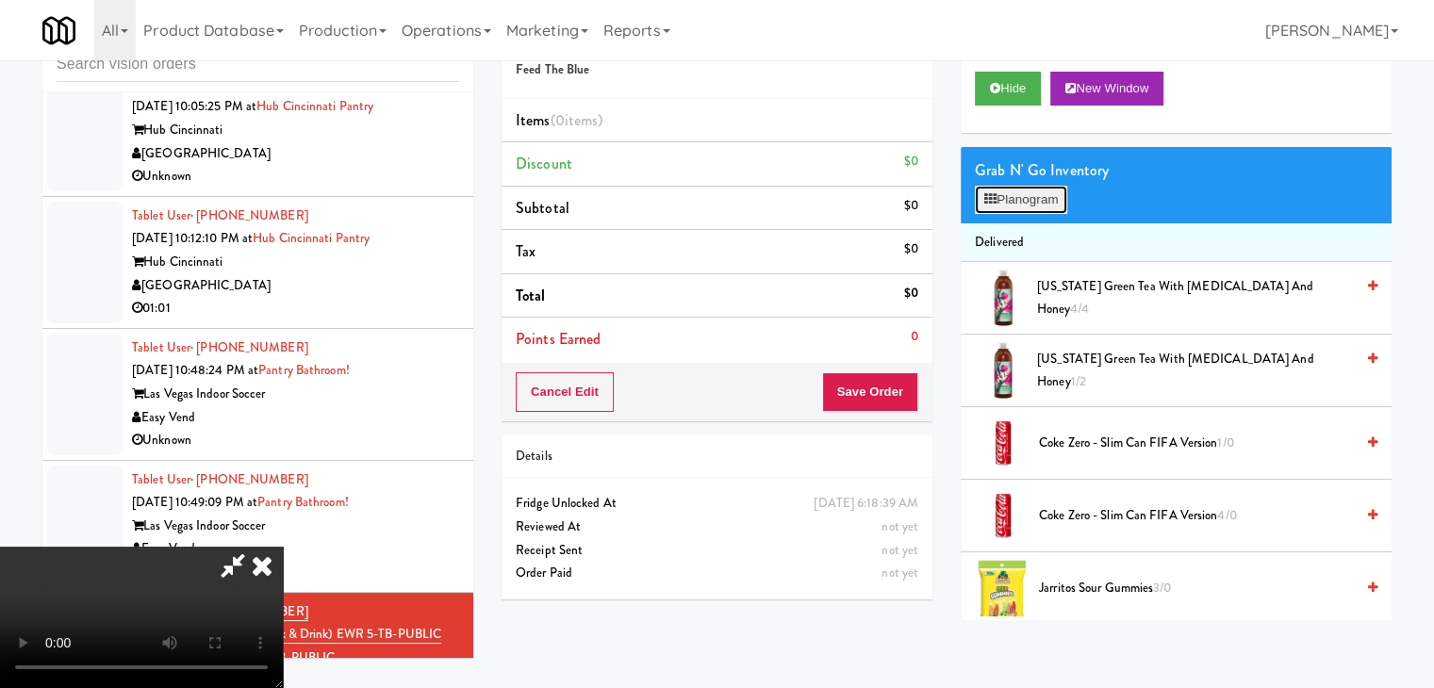
click at [1020, 201] on button "Planogram" at bounding box center [1021, 200] width 92 height 28
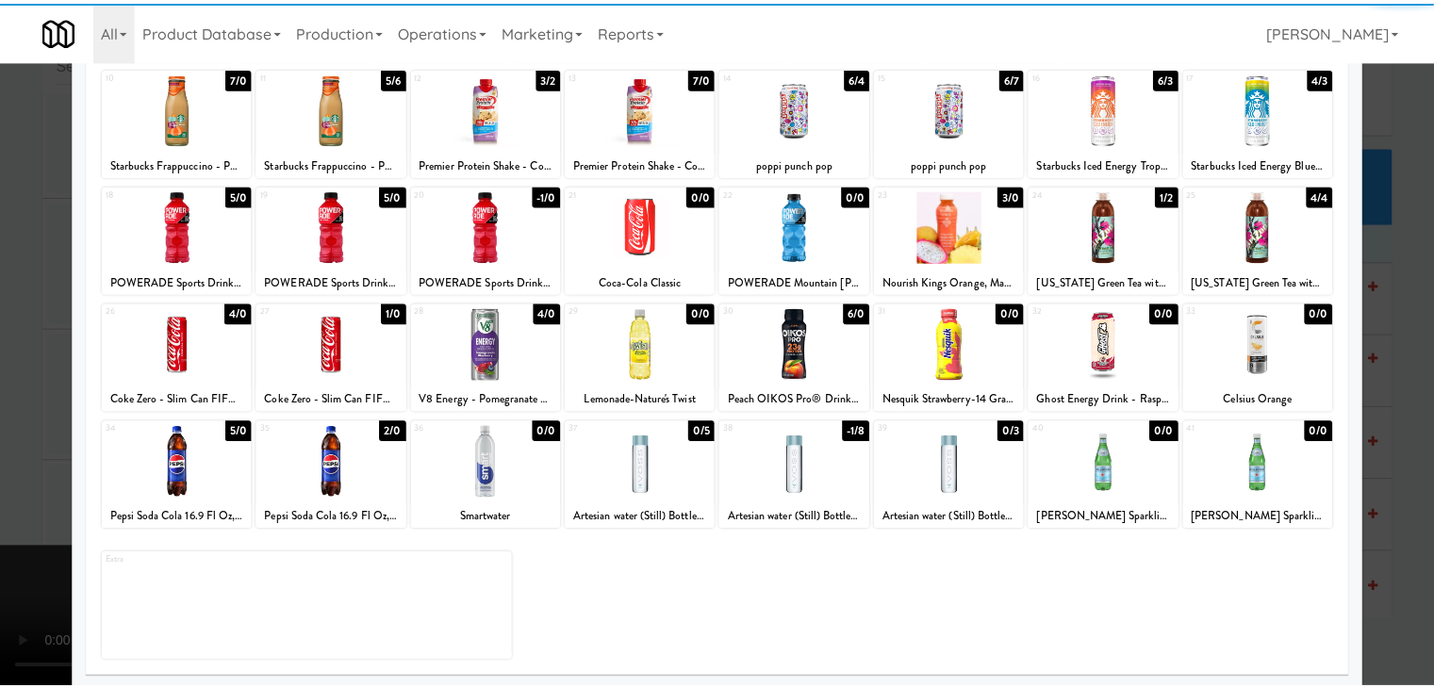
scroll to position [238, 0]
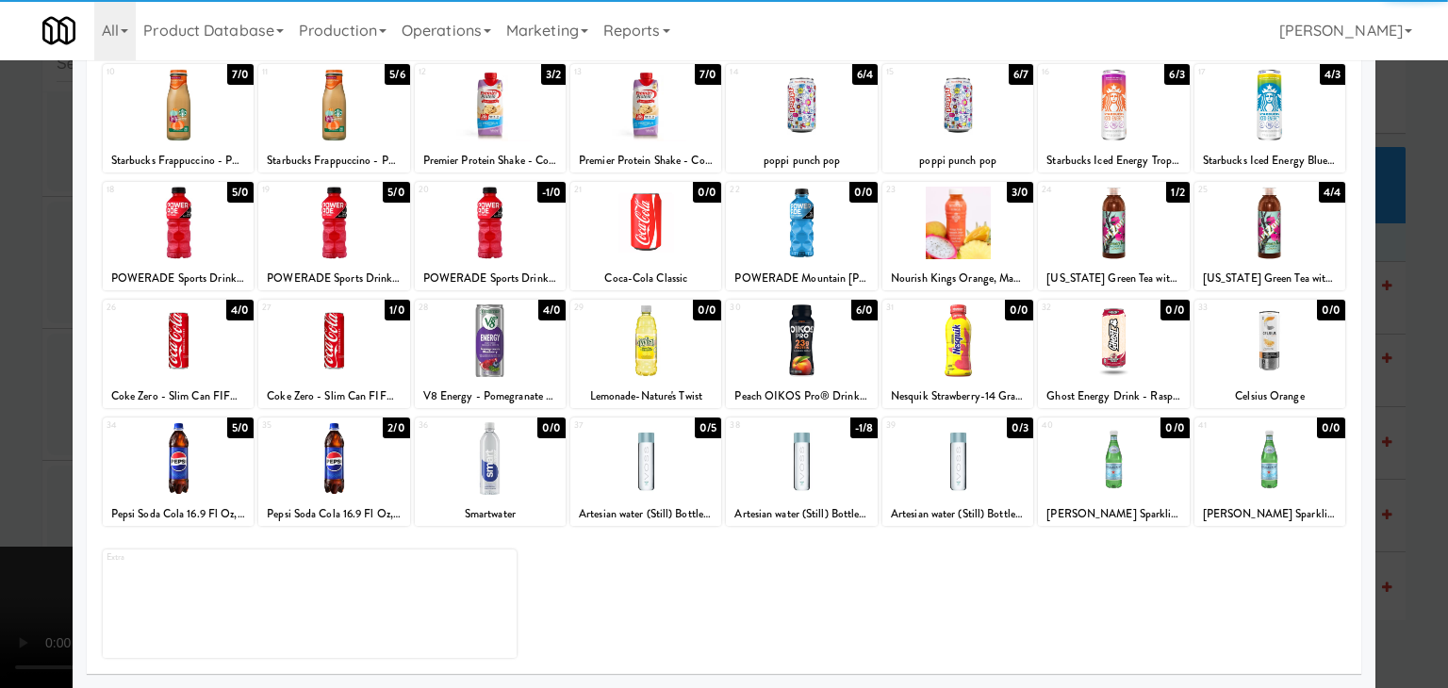
click at [167, 353] on div at bounding box center [178, 341] width 151 height 73
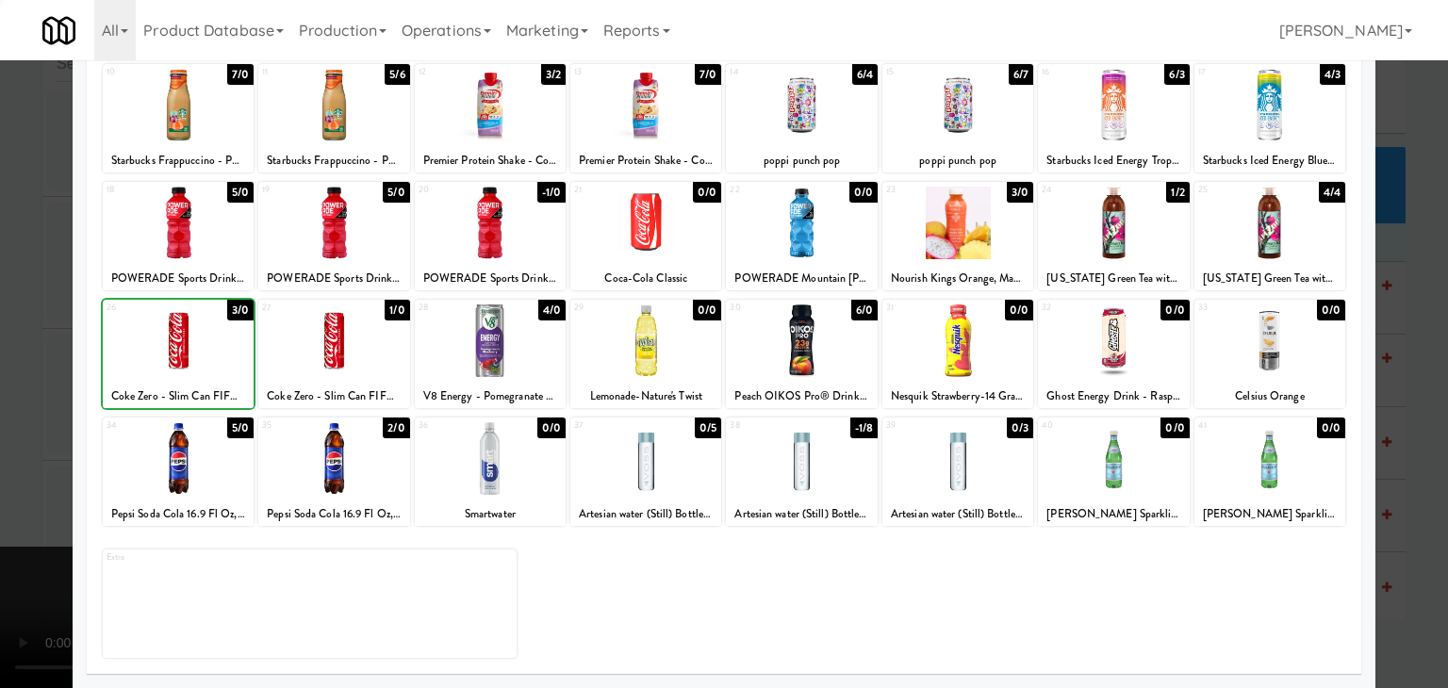
drag, startPoint x: 0, startPoint y: 384, endPoint x: 458, endPoint y: 372, distance: 458.3
click at [25, 373] on div at bounding box center [724, 344] width 1448 height 688
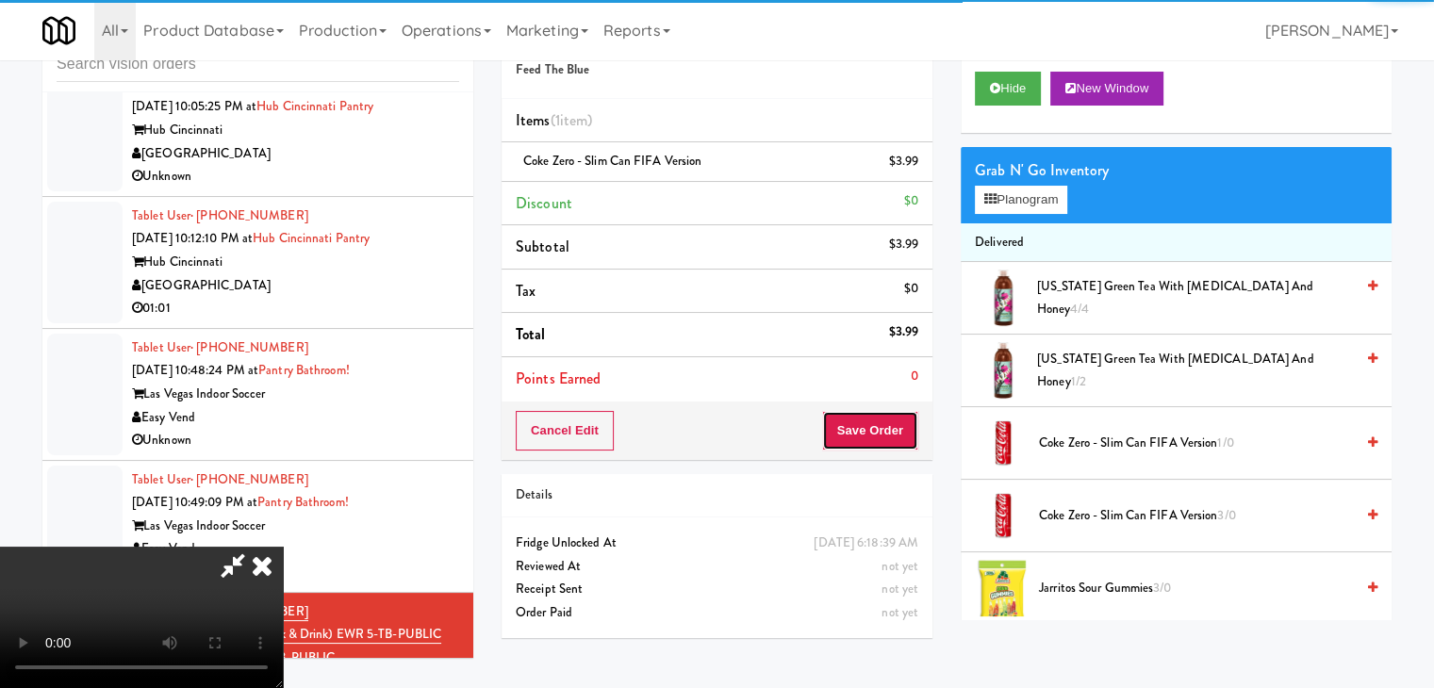
click at [893, 424] on button "Save Order" at bounding box center [870, 431] width 96 height 40
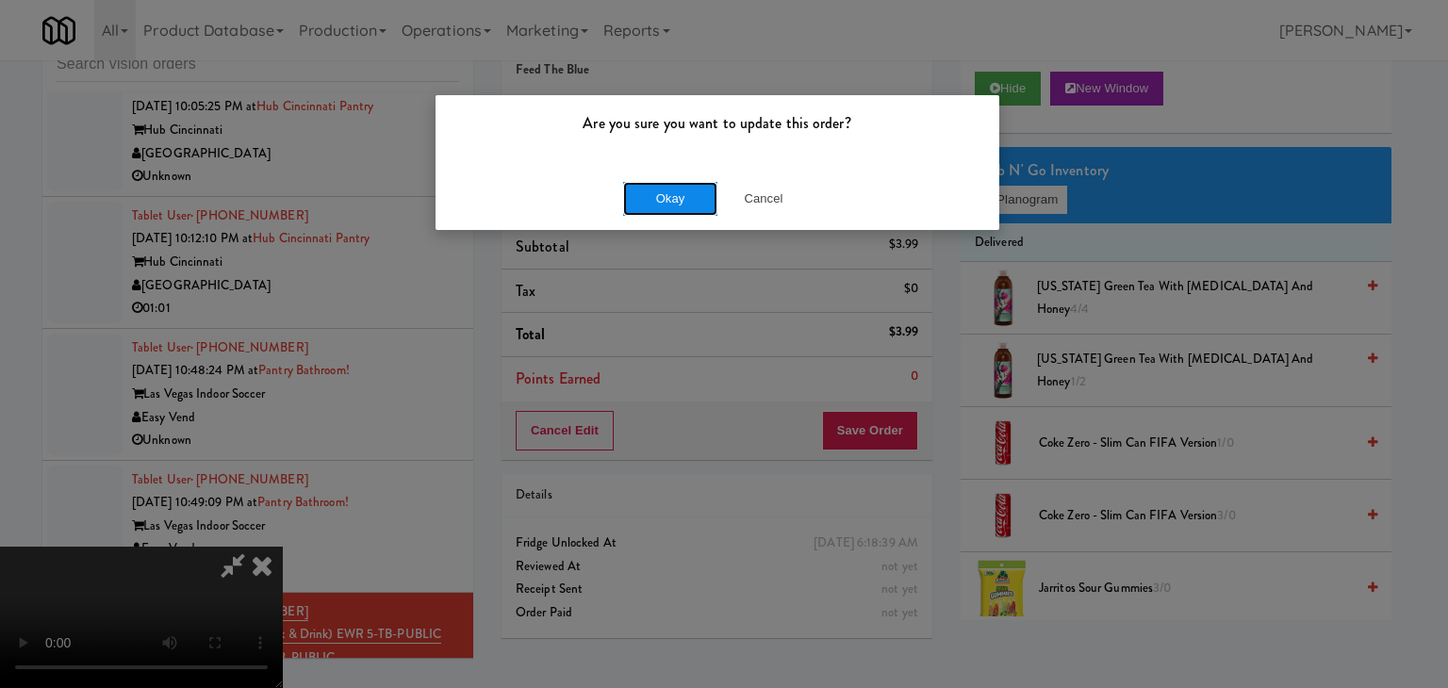
click at [658, 208] on button "Okay" at bounding box center [670, 199] width 94 height 34
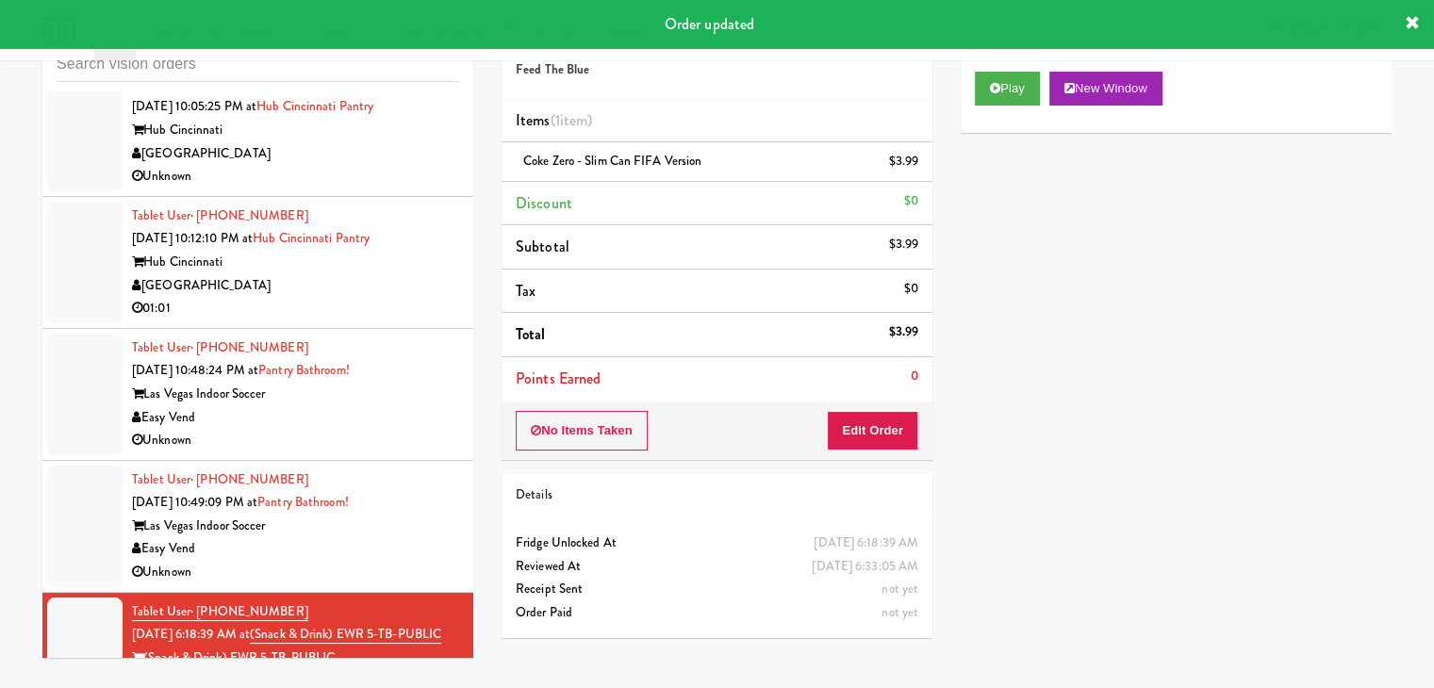
click at [405, 552] on div "Tablet User · (702) 626-9075 [DATE] 10:49:09 PM at [GEOGRAPHIC_DATA]! Las Vegas…" at bounding box center [295, 527] width 327 height 116
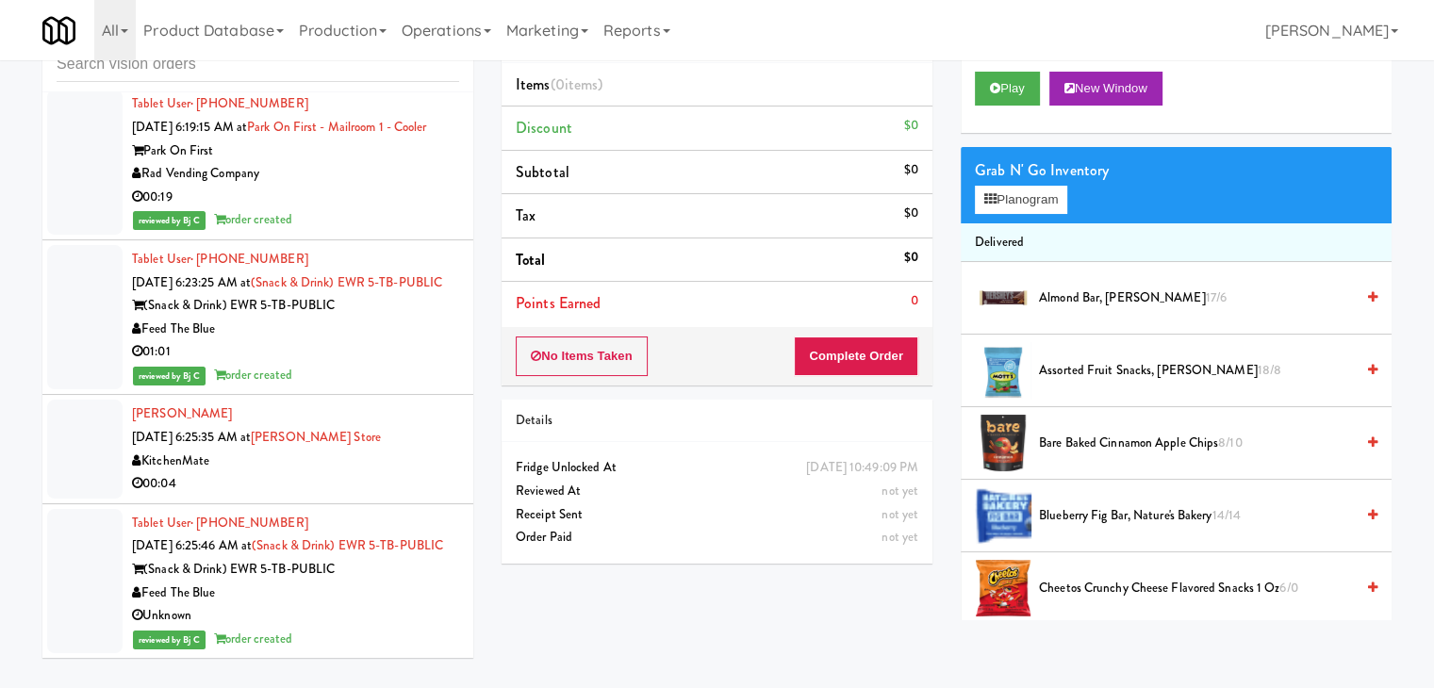
scroll to position [7873, 0]
click at [392, 472] on div "00:04" at bounding box center [295, 484] width 327 height 24
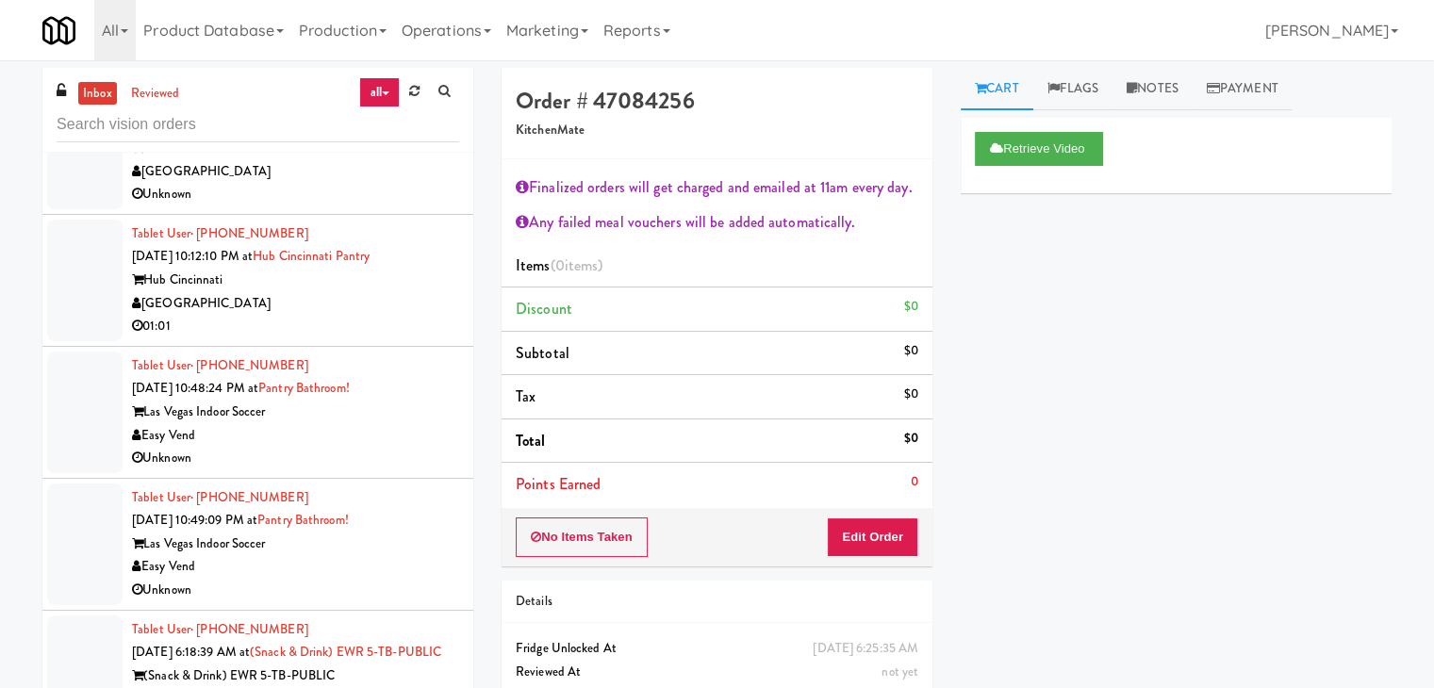
scroll to position [6836, 0]
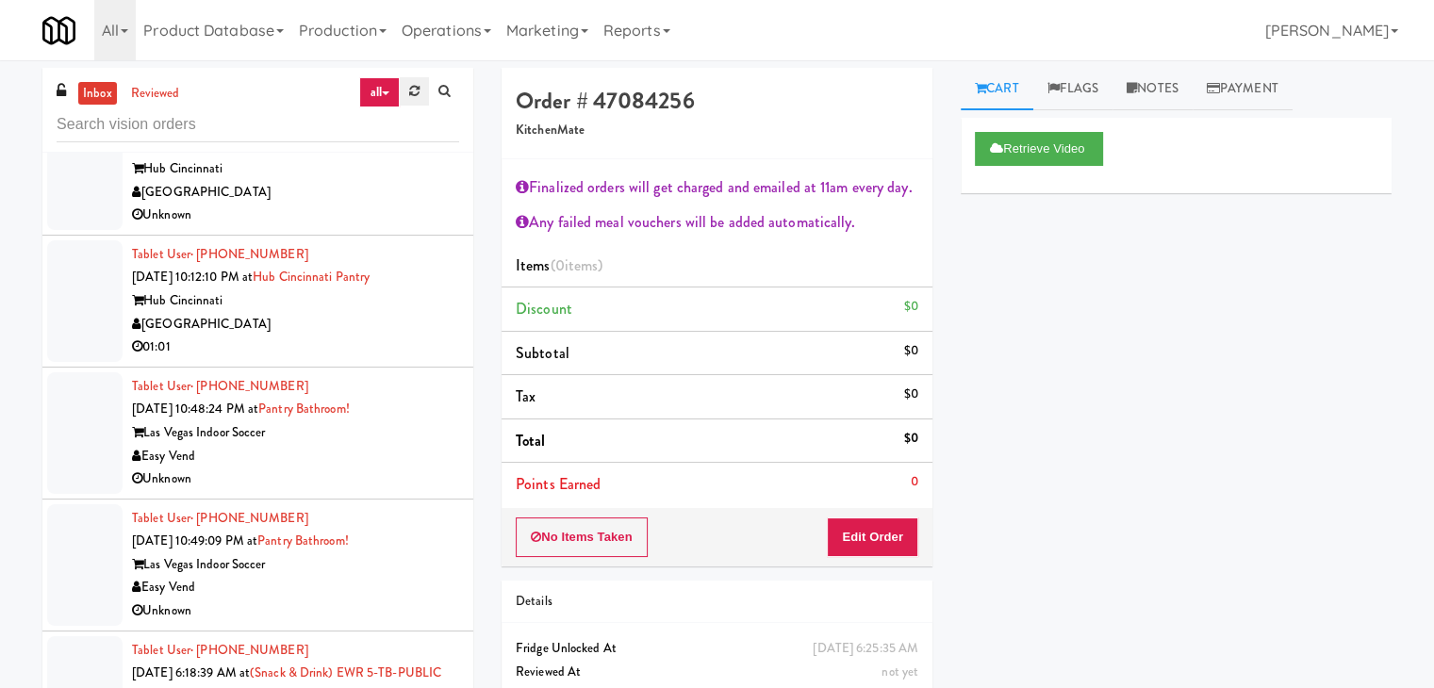
click at [412, 92] on icon at bounding box center [414, 91] width 10 height 12
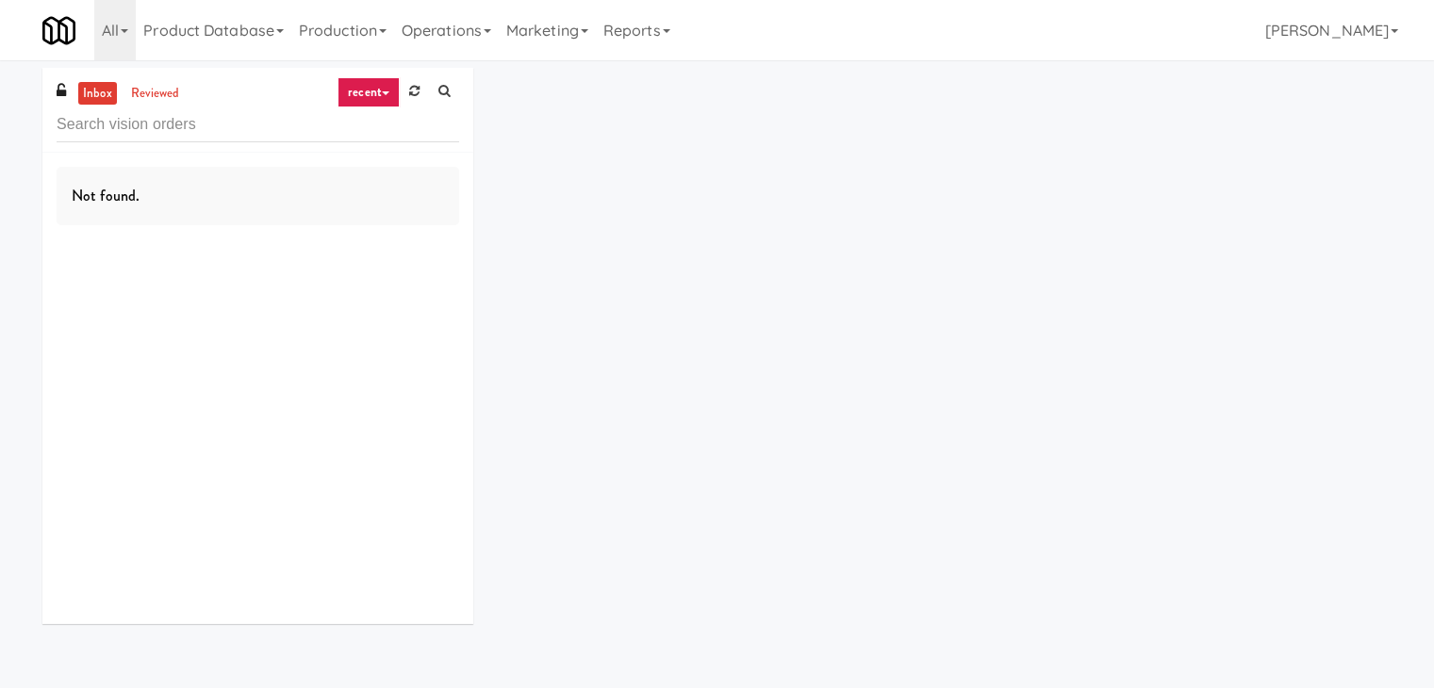
click at [372, 95] on link "recent" at bounding box center [369, 92] width 62 height 30
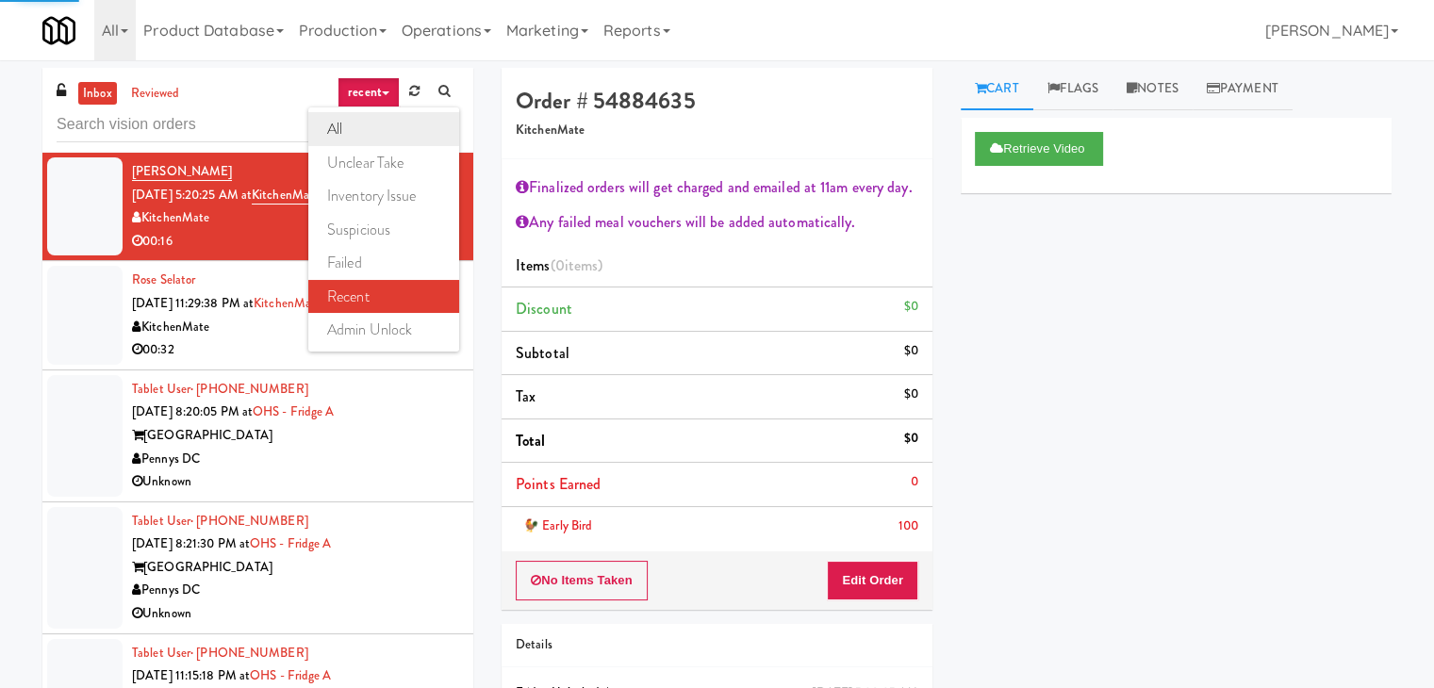
click at [362, 125] on link "all" at bounding box center [383, 129] width 151 height 34
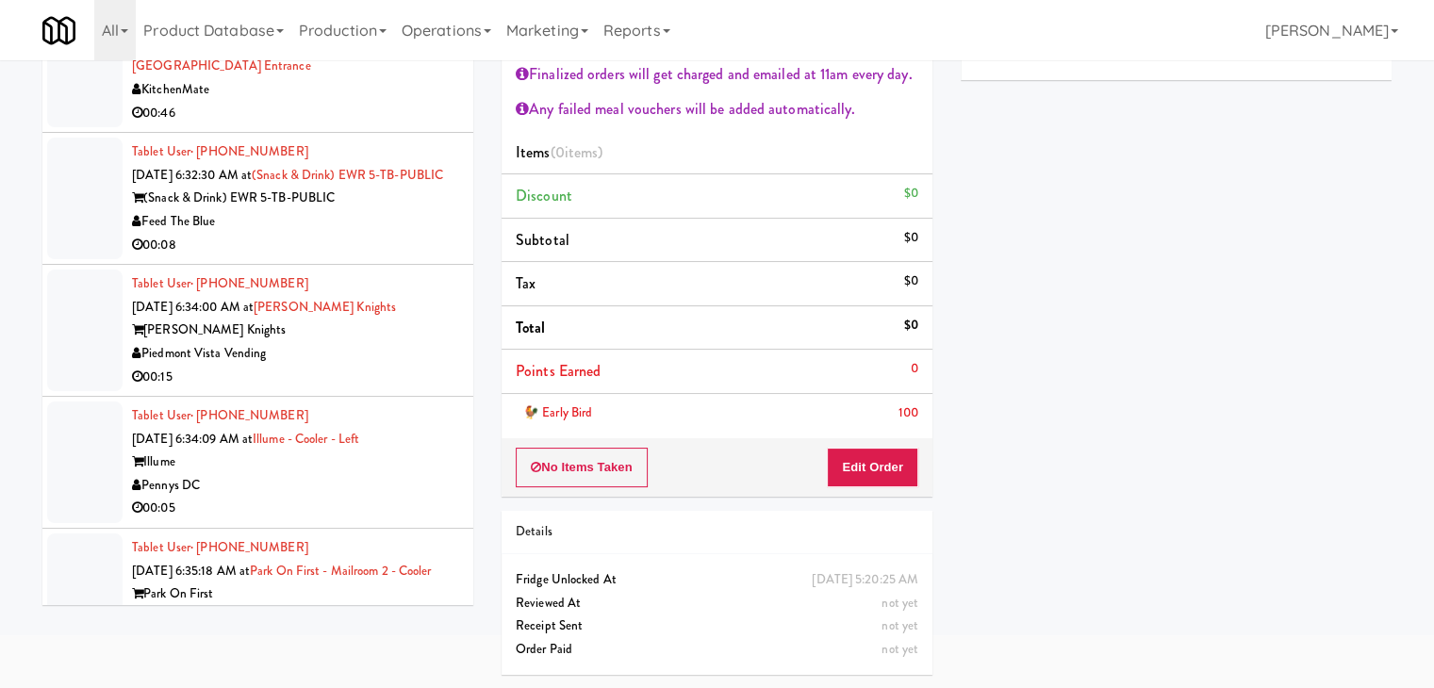
scroll to position [7711, 0]
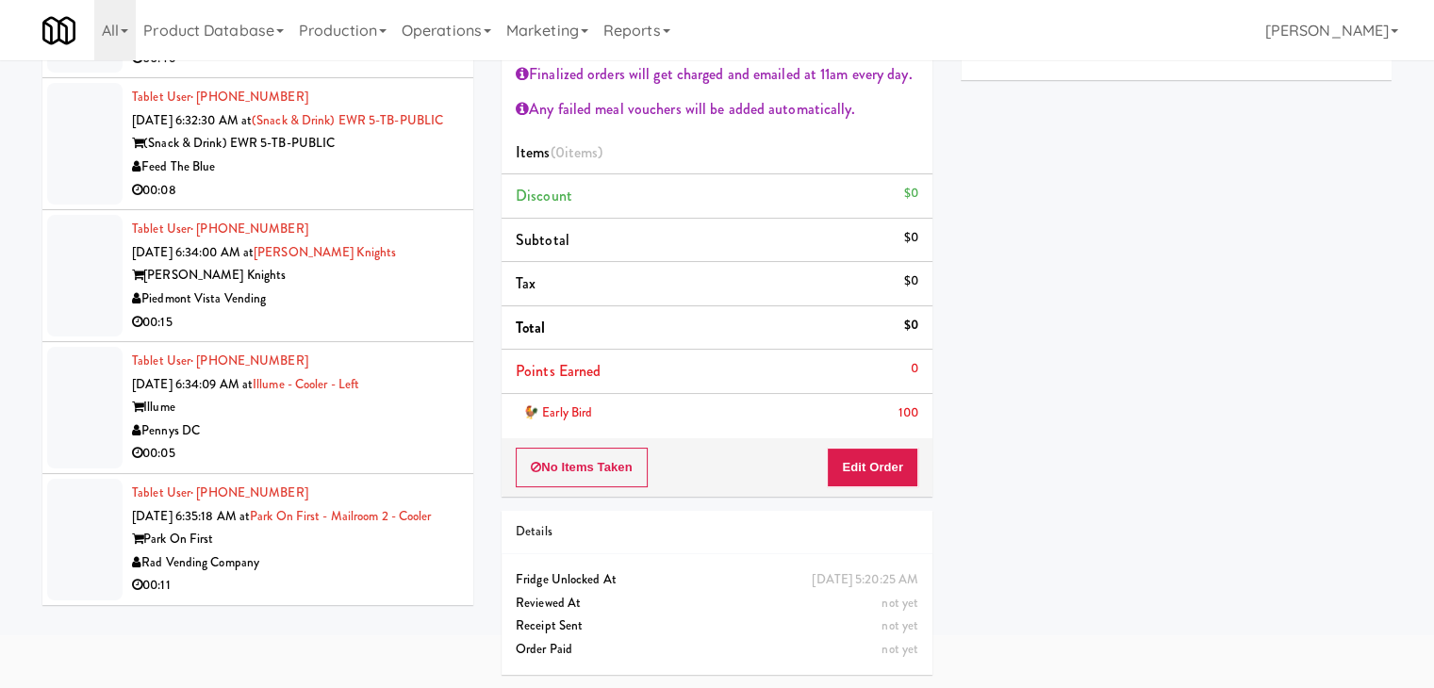
click at [365, 548] on div "Park On First" at bounding box center [295, 540] width 327 height 24
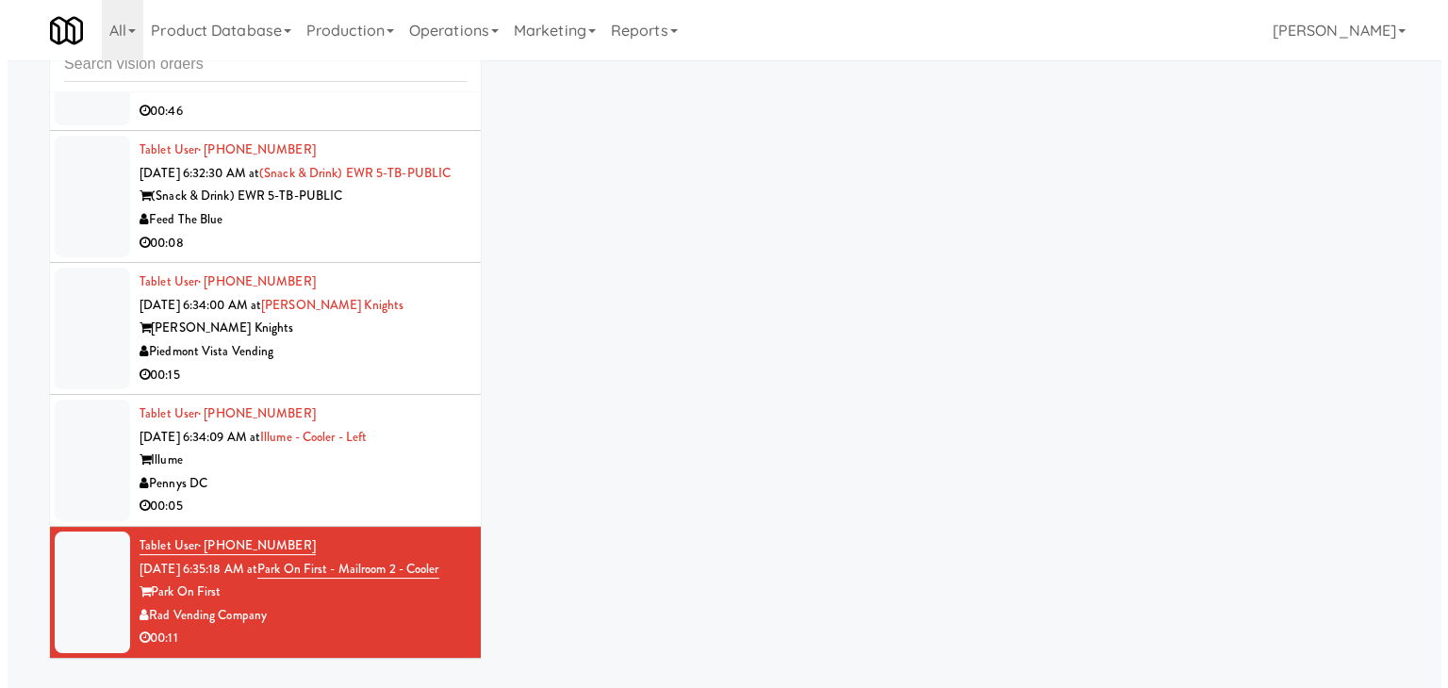
scroll to position [60, 0]
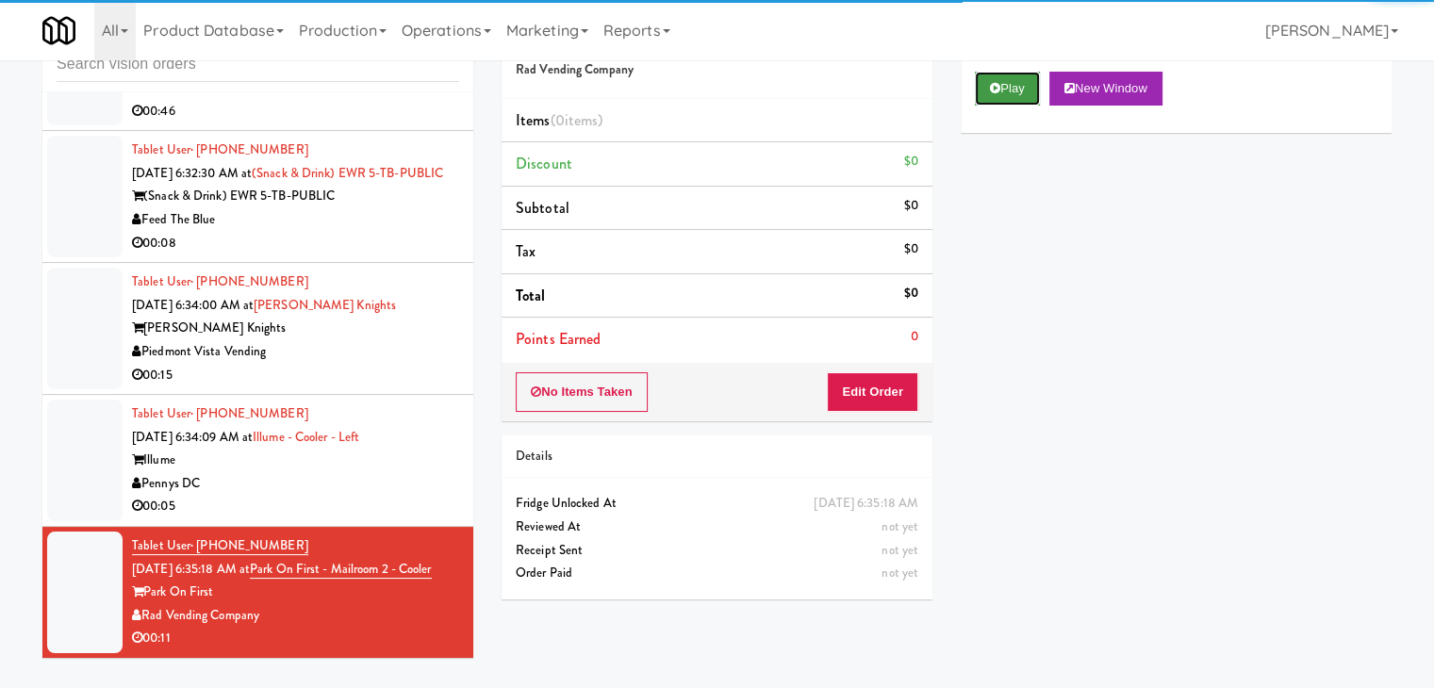
click at [1007, 91] on button "Play" at bounding box center [1007, 89] width 65 height 34
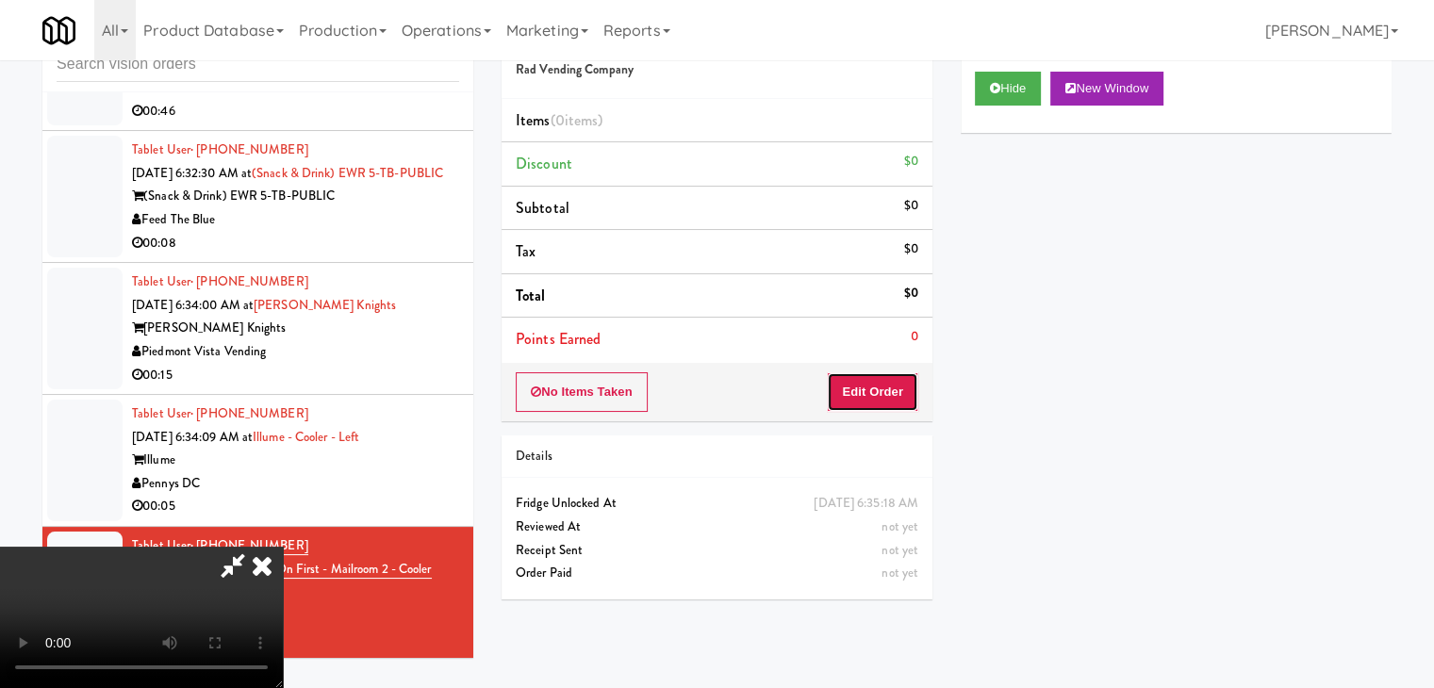
click at [886, 387] on button "Edit Order" at bounding box center [872, 392] width 91 height 40
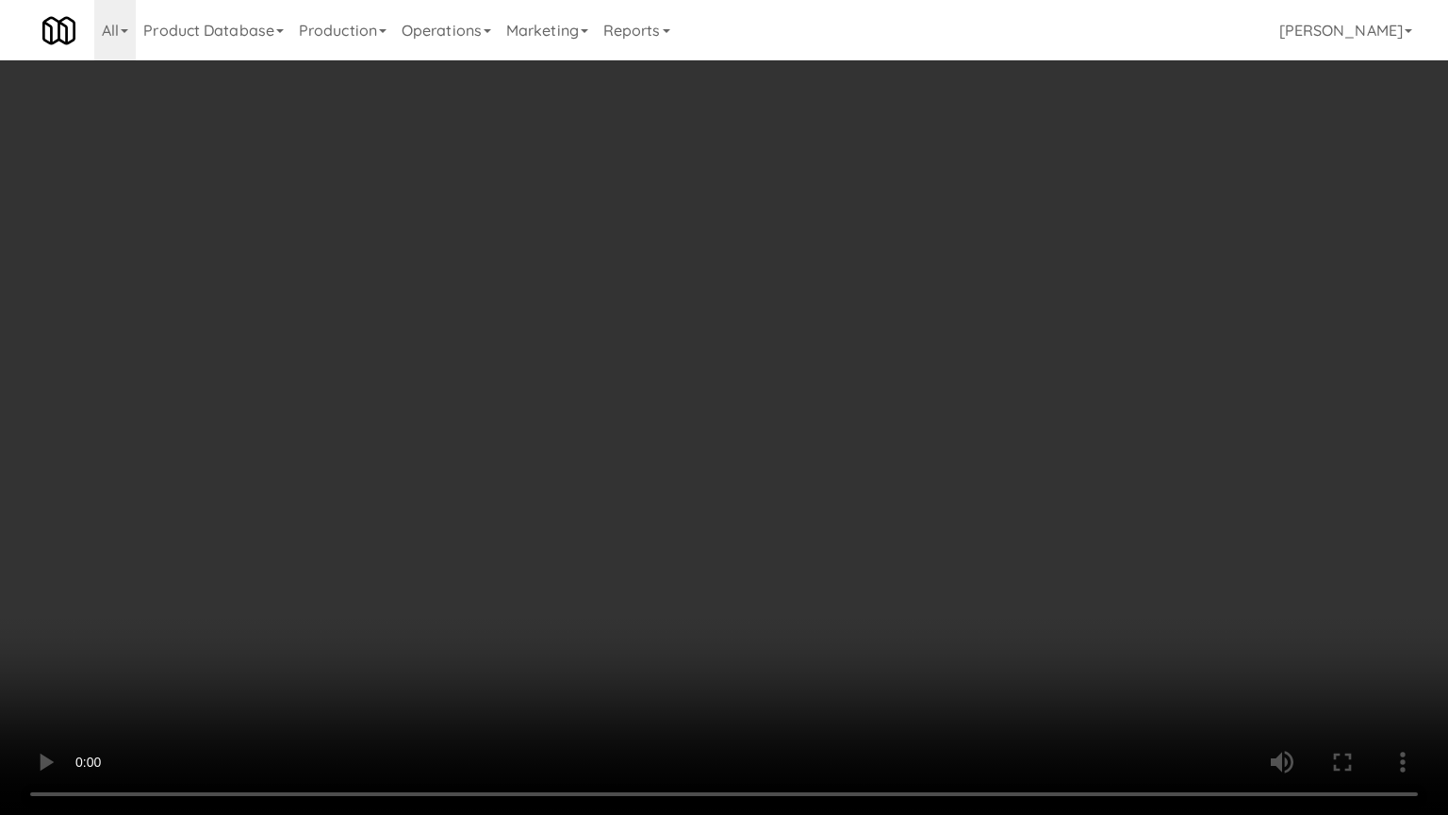
click at [886, 428] on video at bounding box center [724, 407] width 1448 height 815
drag, startPoint x: 886, startPoint y: 428, endPoint x: 939, endPoint y: 289, distance: 148.3
click at [889, 421] on video at bounding box center [724, 407] width 1448 height 815
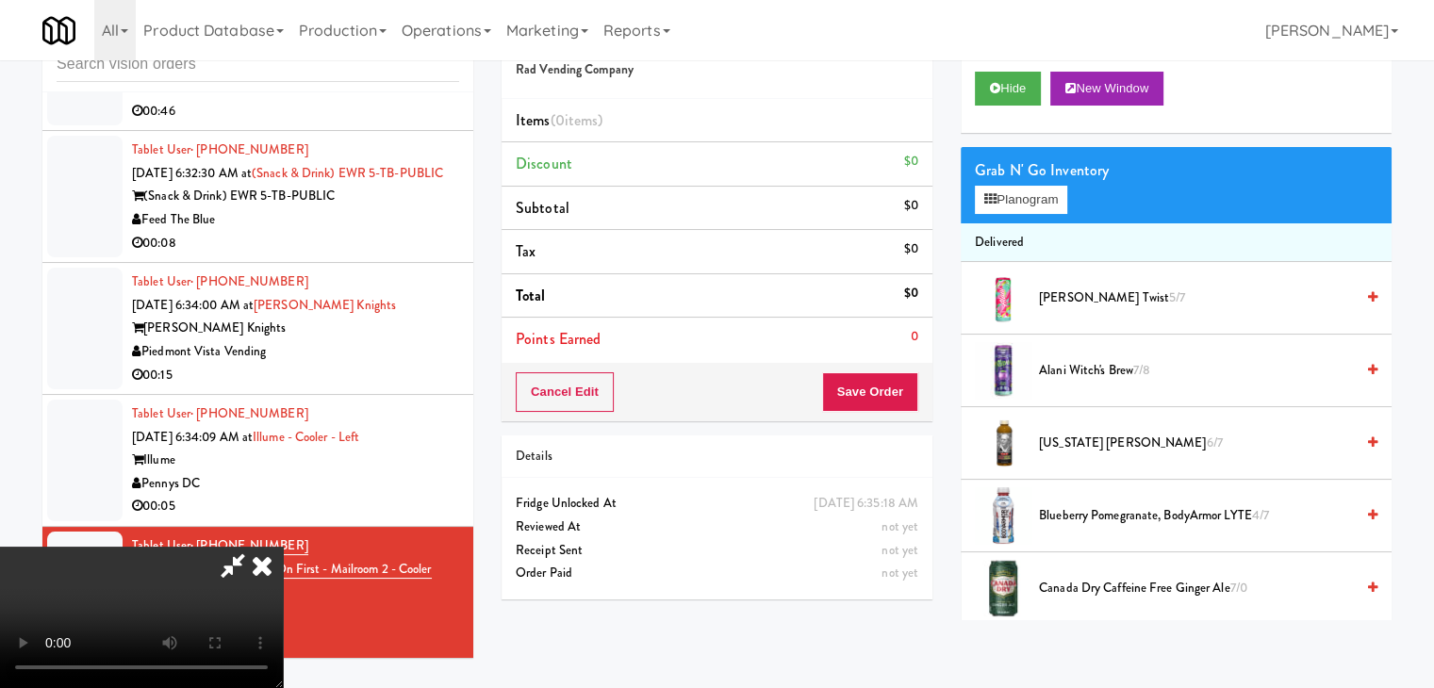
click at [283, 547] on video at bounding box center [141, 617] width 283 height 141
click at [1033, 200] on button "Planogram" at bounding box center [1021, 200] width 92 height 28
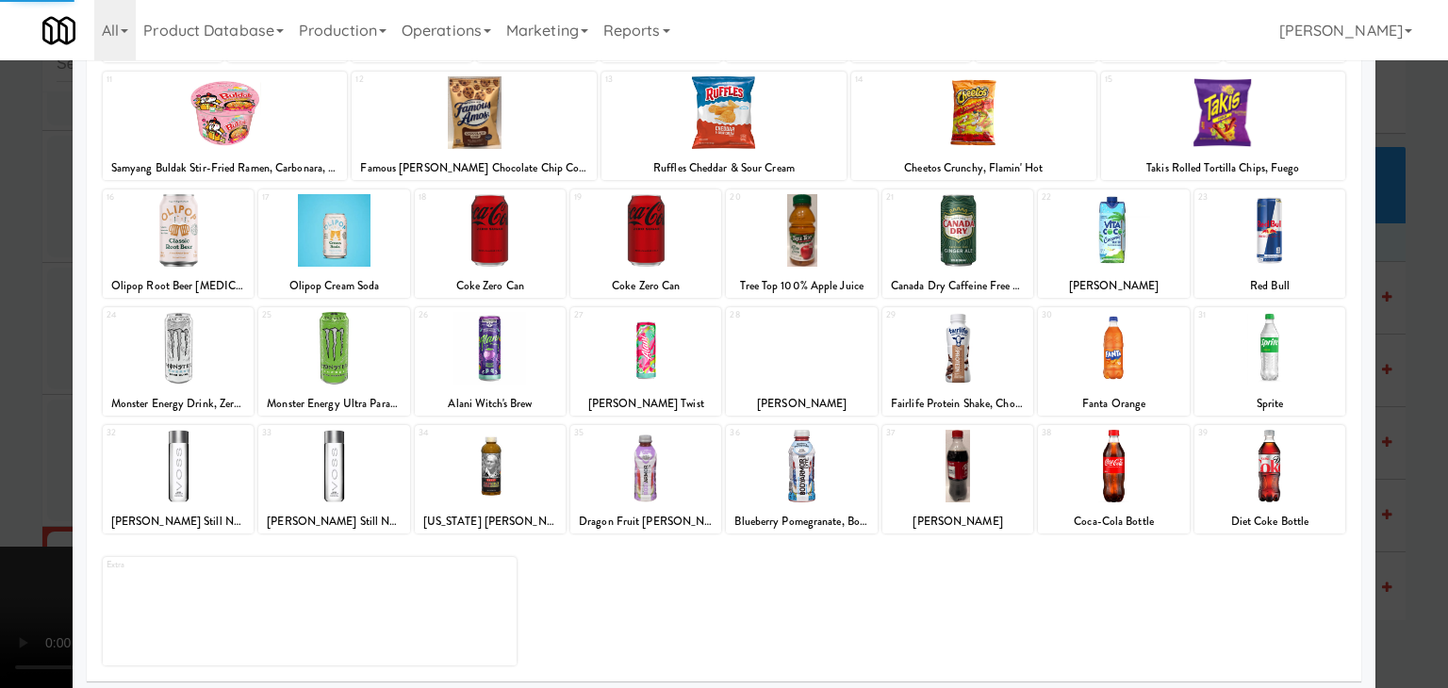
scroll to position [238, 0]
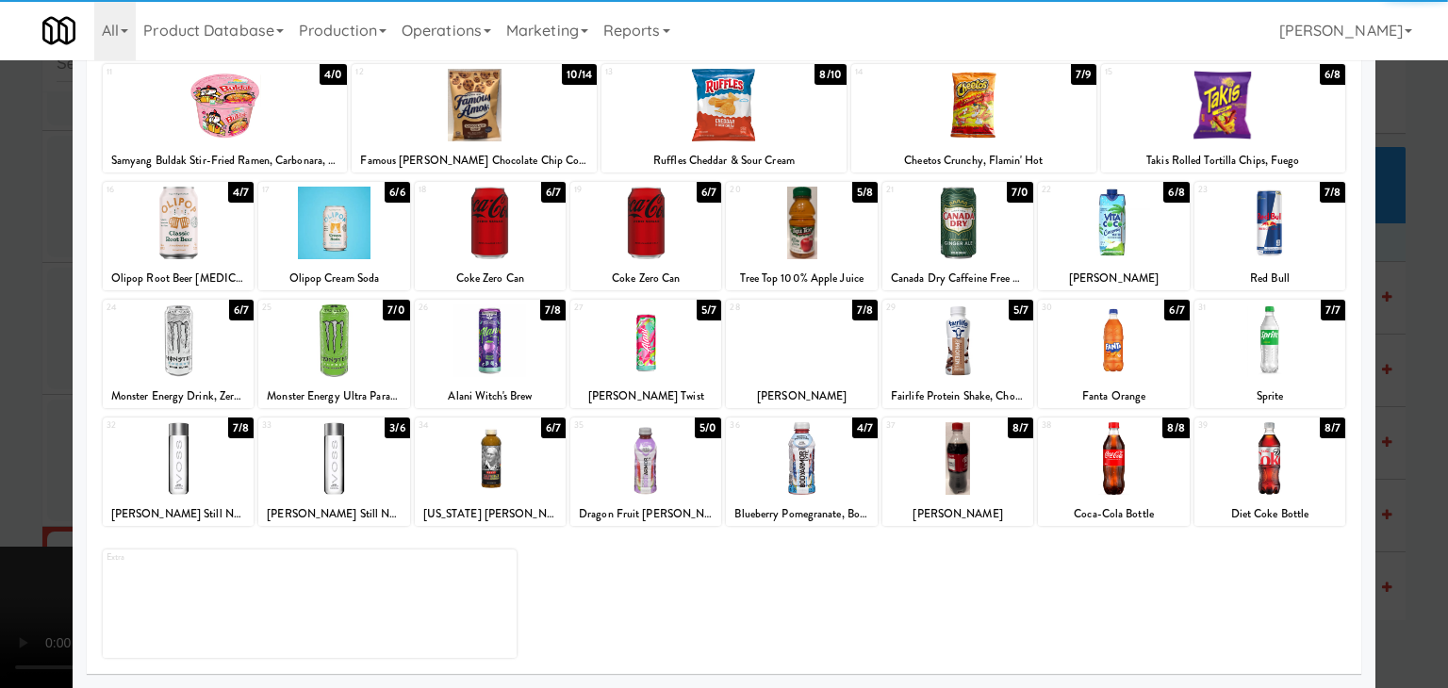
click at [818, 233] on div at bounding box center [801, 223] width 151 height 73
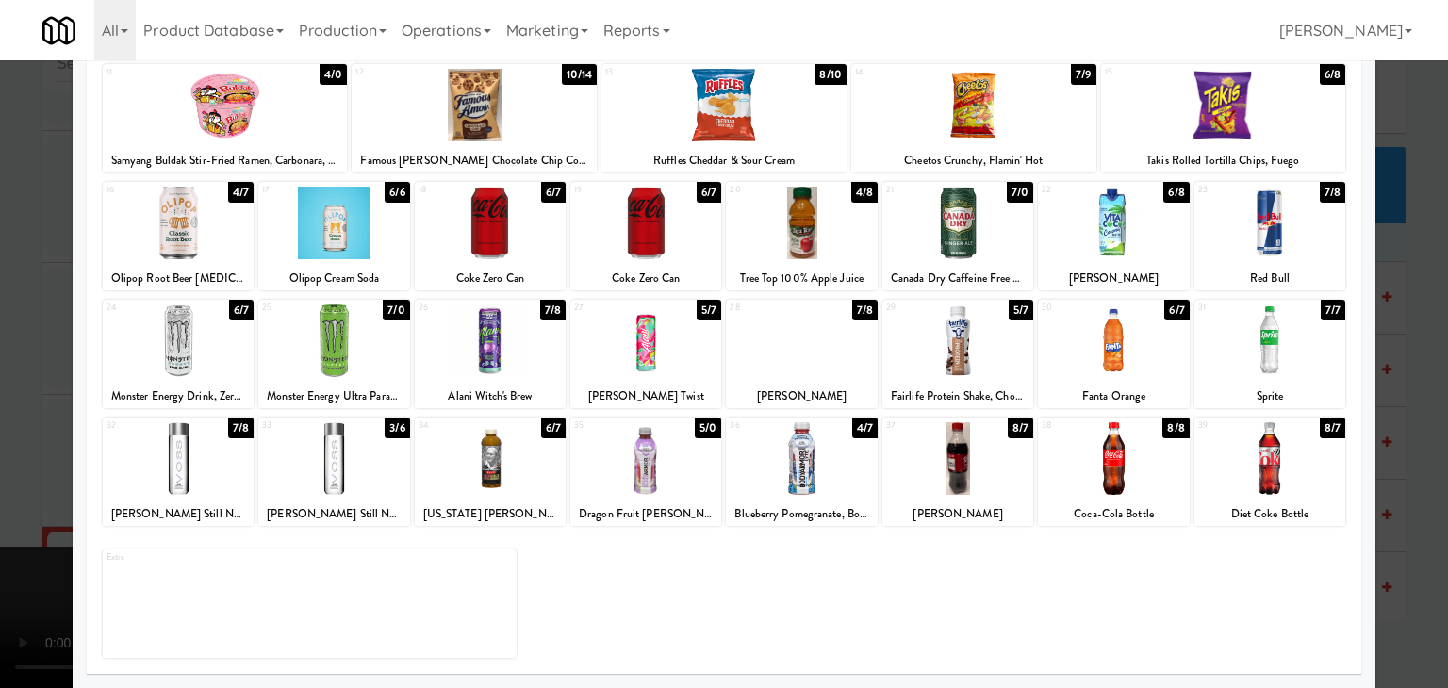
click at [1290, 488] on div at bounding box center [1269, 458] width 151 height 73
click at [1407, 491] on div at bounding box center [724, 344] width 1448 height 688
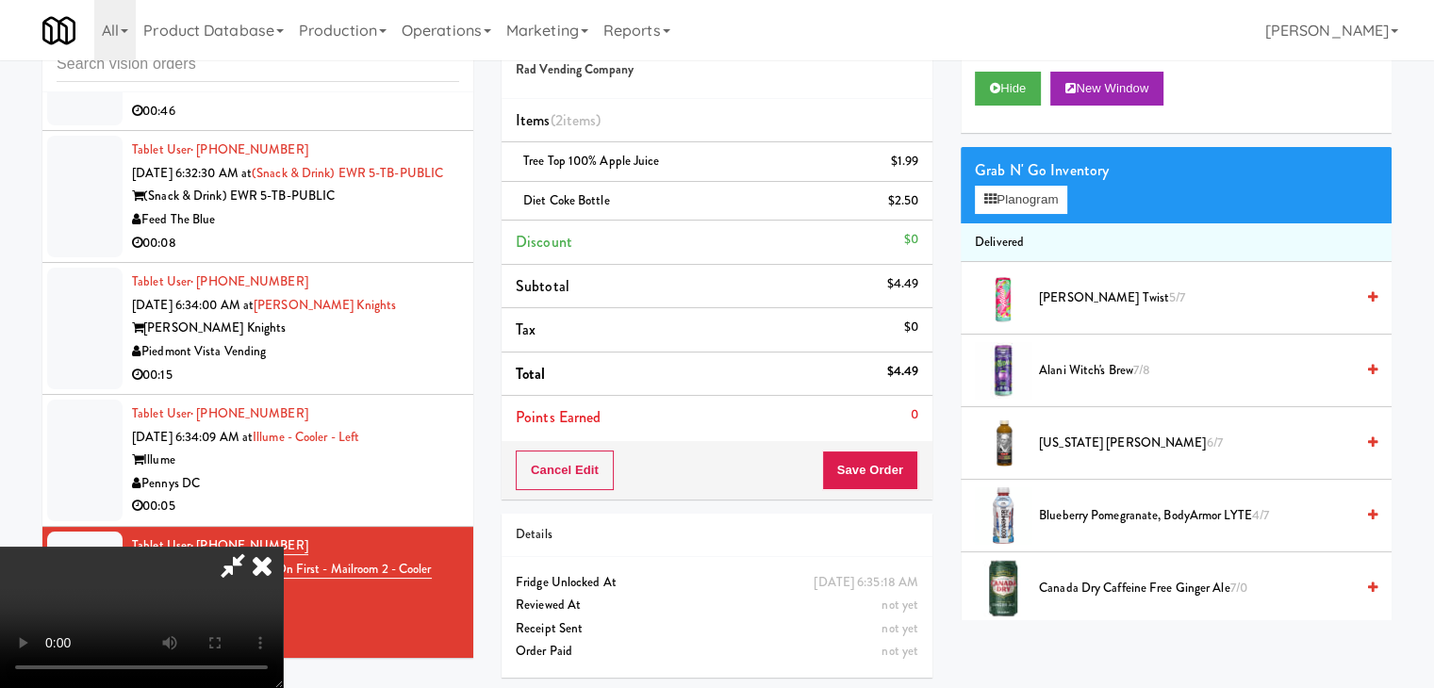
drag, startPoint x: 948, startPoint y: 472, endPoint x: 913, endPoint y: 472, distance: 35.8
click at [930, 472] on div "Order # 6884119 Rad Vending Company Items (2 items ) Tree Top 100% Apple Juice …" at bounding box center [946, 350] width 918 height 684
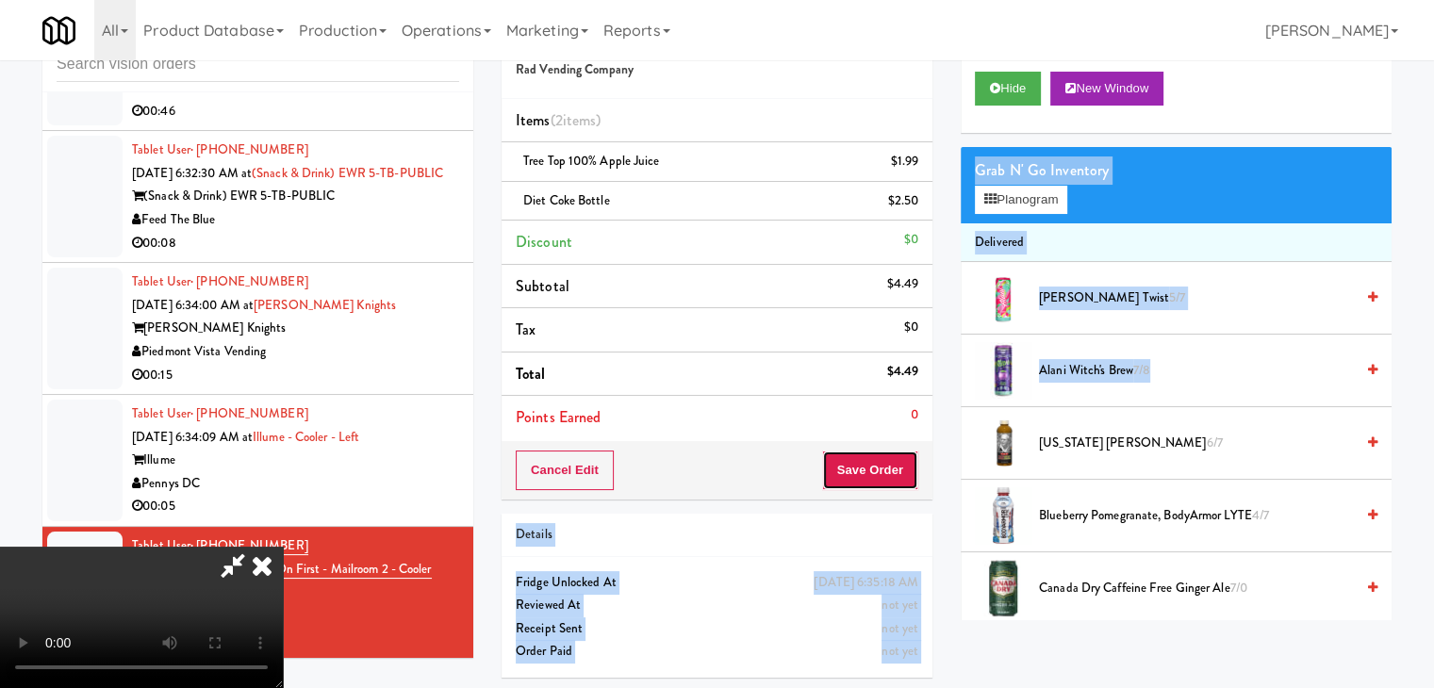
click at [904, 472] on button "Save Order" at bounding box center [870, 471] width 96 height 40
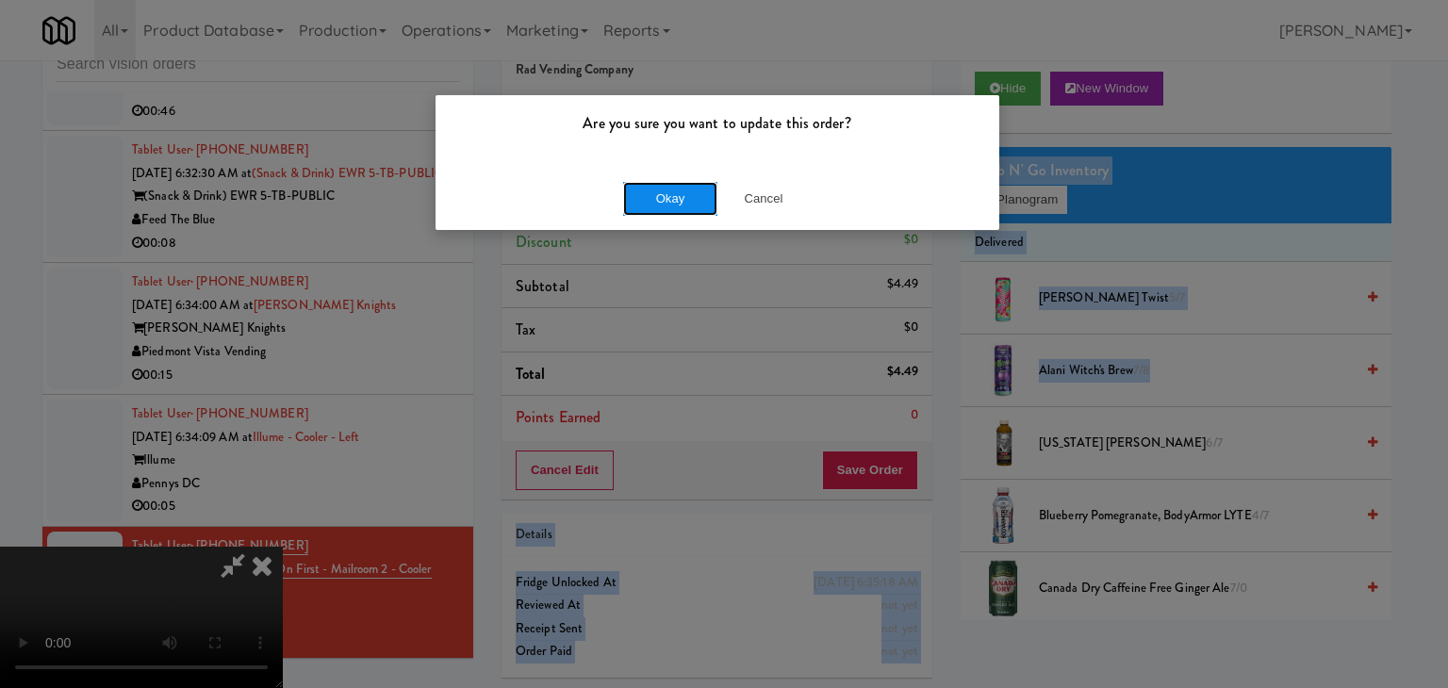
click at [686, 205] on button "Okay" at bounding box center [670, 199] width 94 height 34
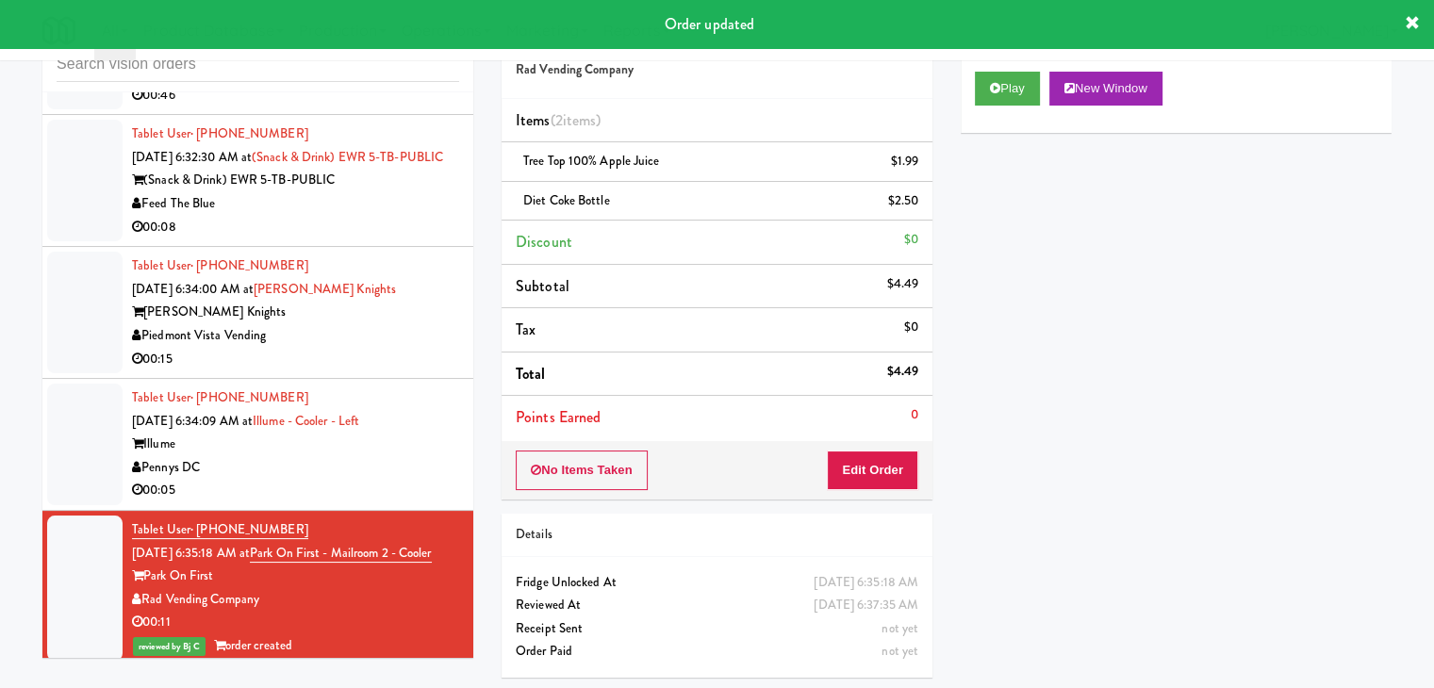
click at [341, 468] on div "Pennys DC" at bounding box center [295, 468] width 327 height 24
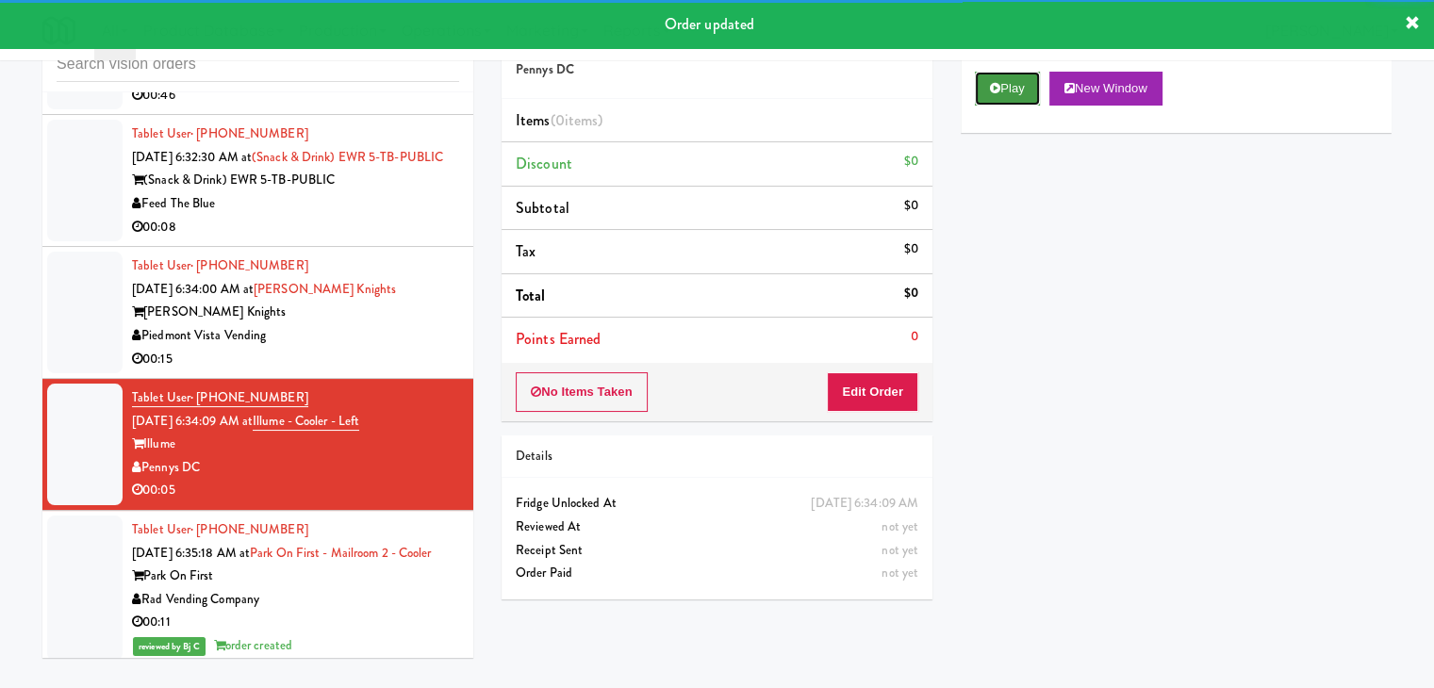
click at [1011, 82] on button "Play" at bounding box center [1007, 89] width 65 height 34
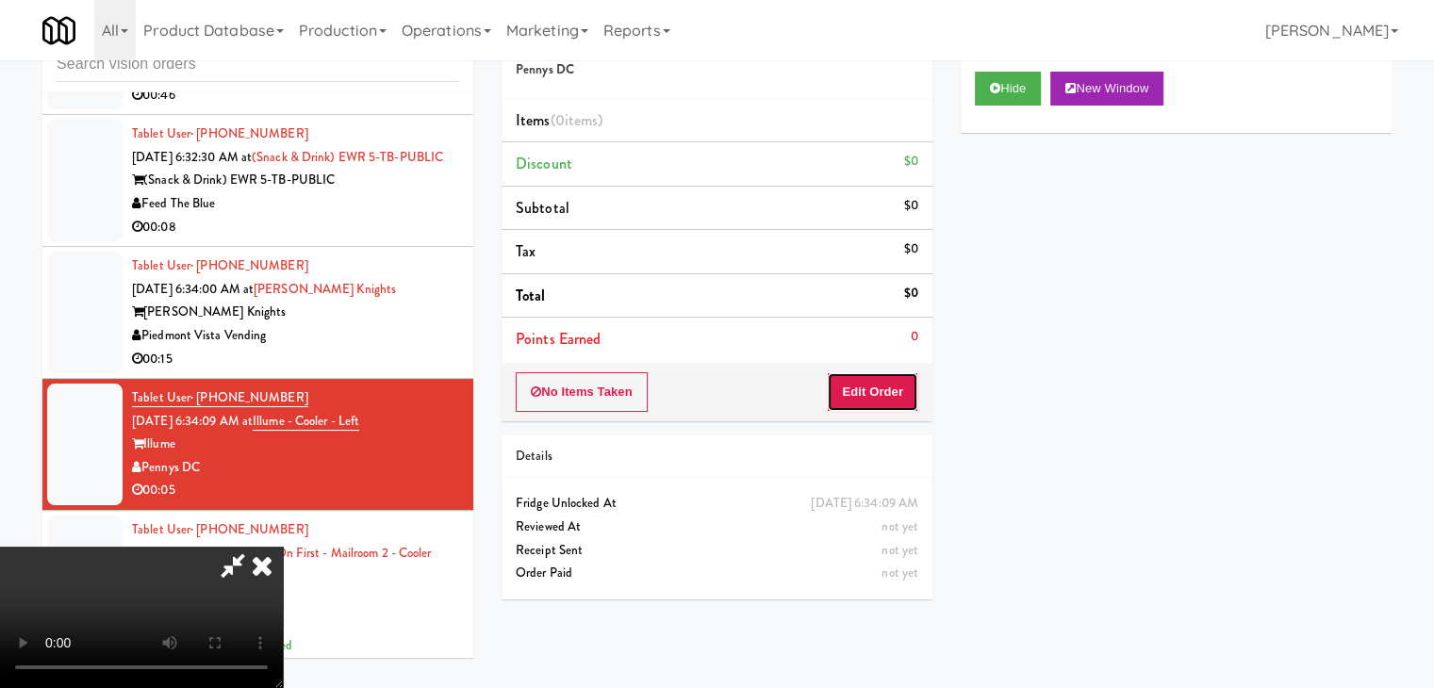
click at [878, 386] on button "Edit Order" at bounding box center [872, 392] width 91 height 40
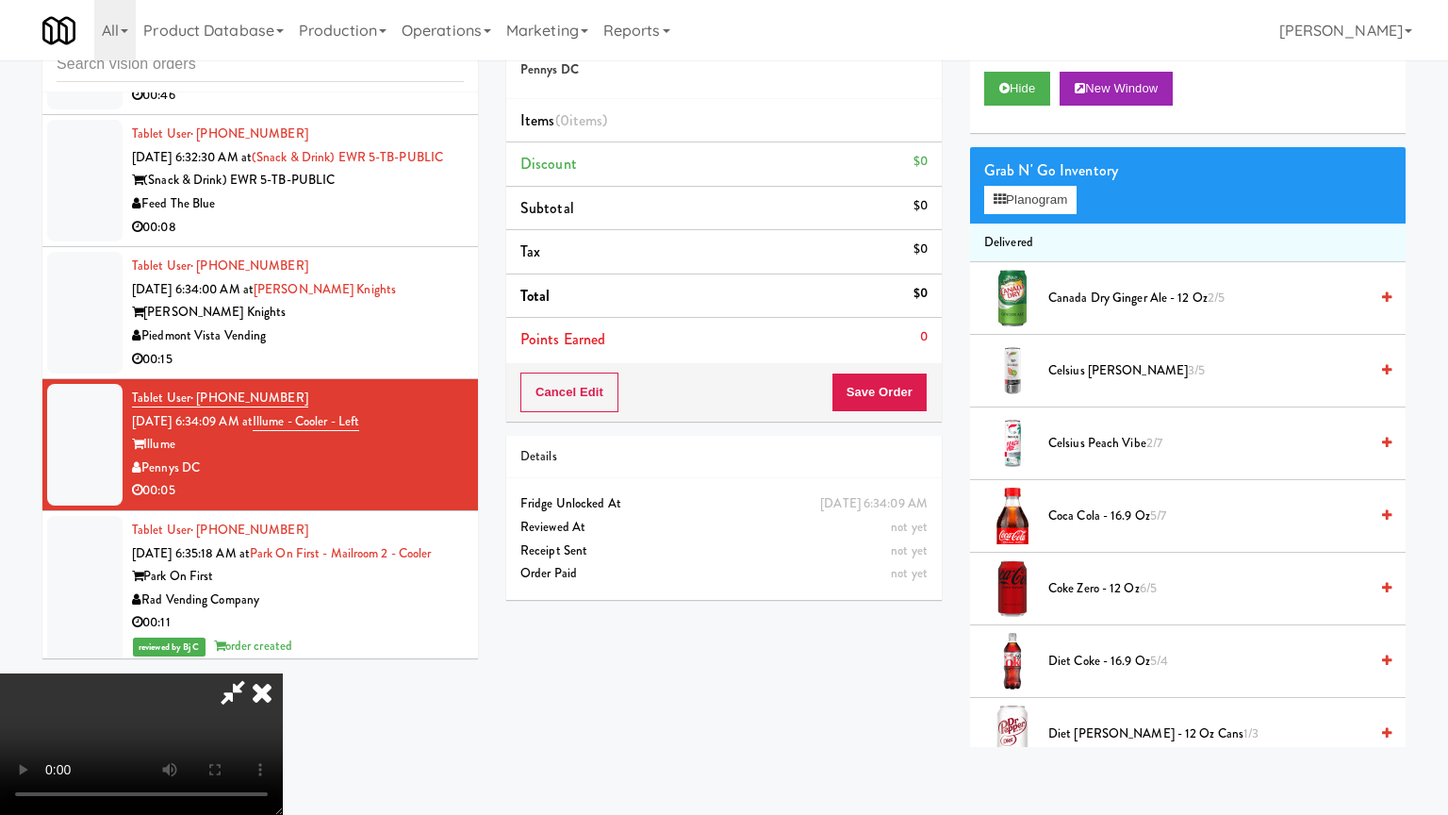
click at [283, 673] on video at bounding box center [141, 743] width 283 height 141
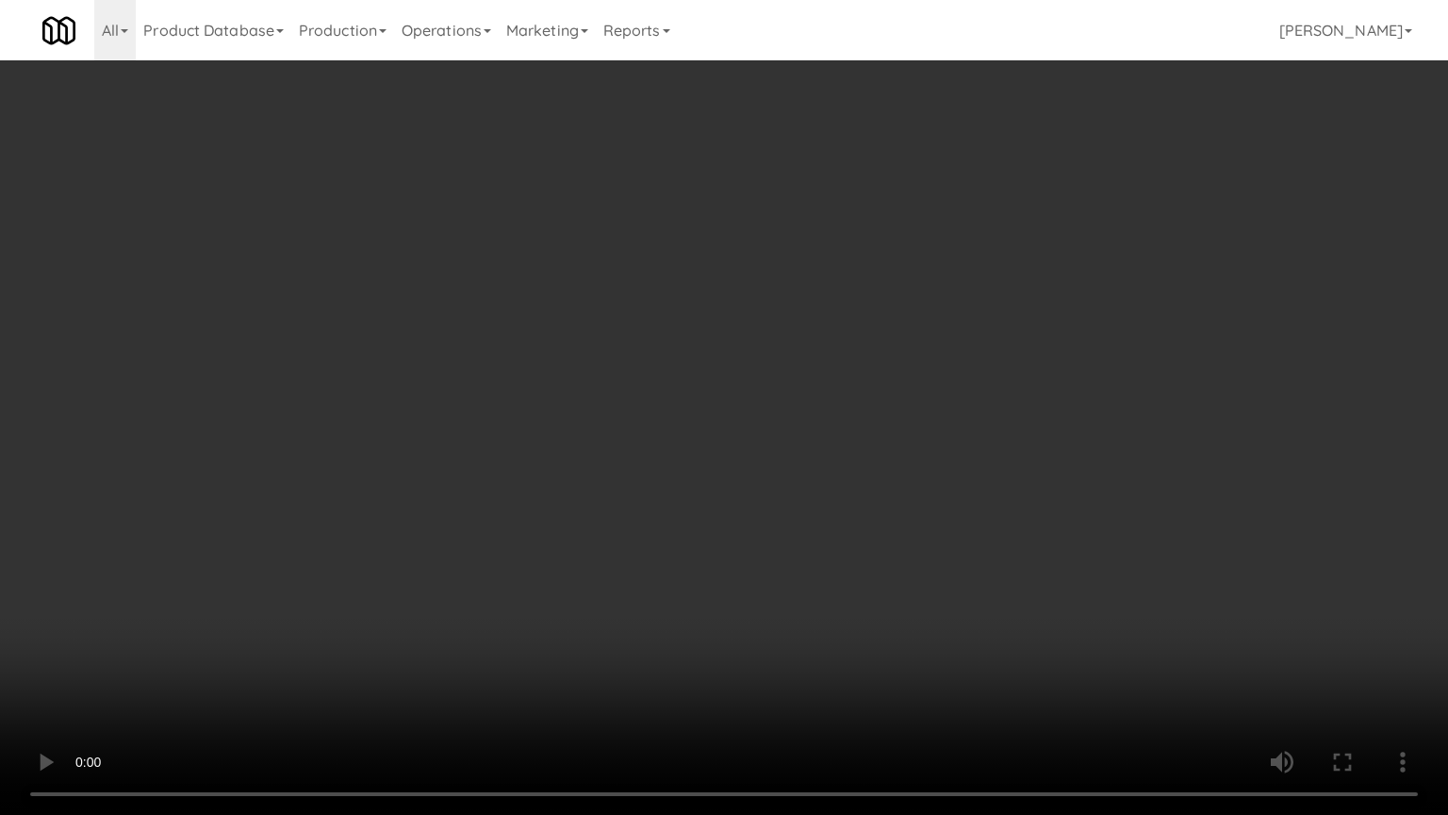
click at [769, 513] on video at bounding box center [724, 407] width 1448 height 815
click at [777, 500] on video at bounding box center [724, 407] width 1448 height 815
click at [806, 493] on video at bounding box center [724, 407] width 1448 height 815
click at [918, 540] on video at bounding box center [724, 407] width 1448 height 815
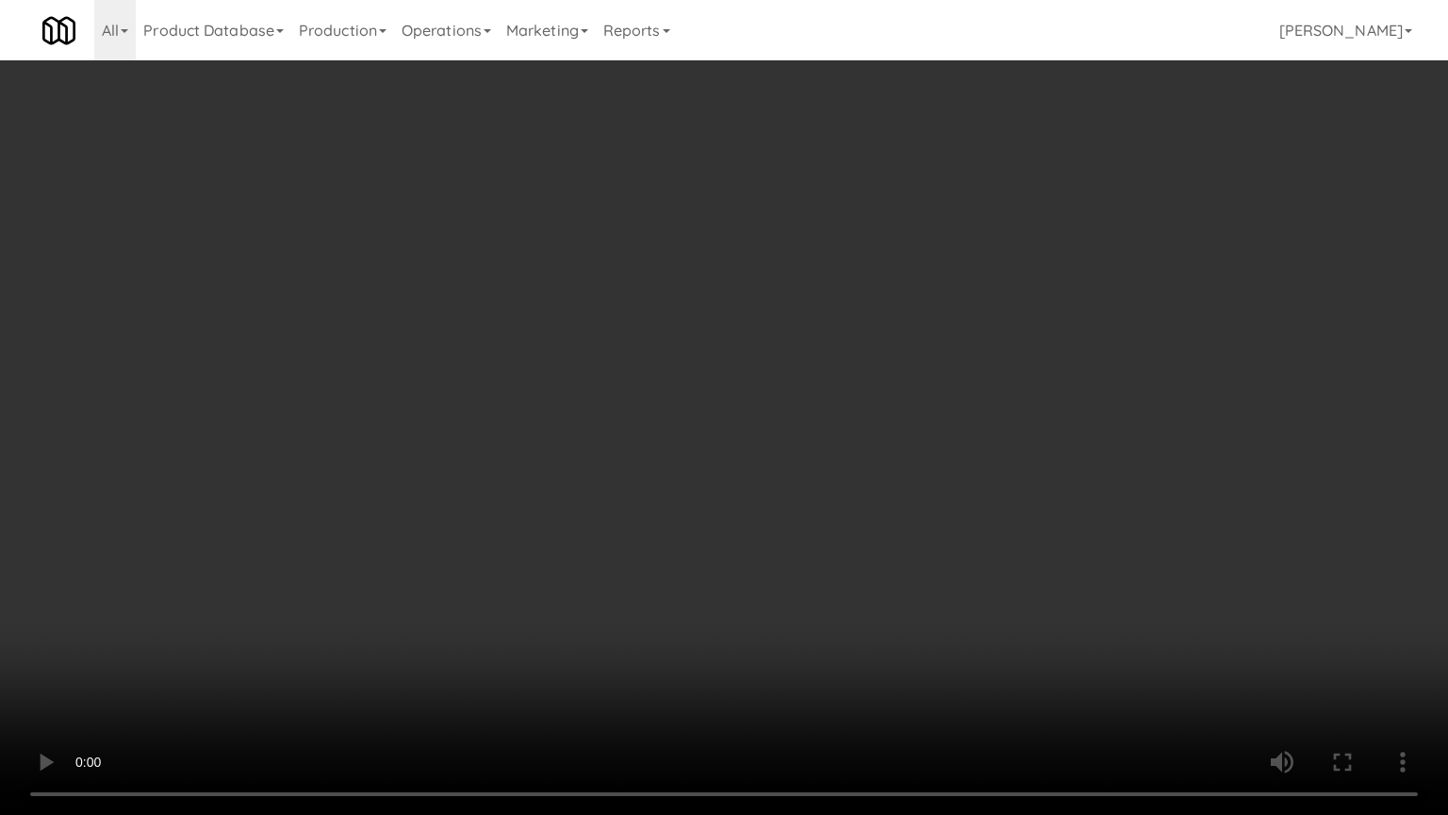
click at [918, 540] on video at bounding box center [724, 407] width 1448 height 815
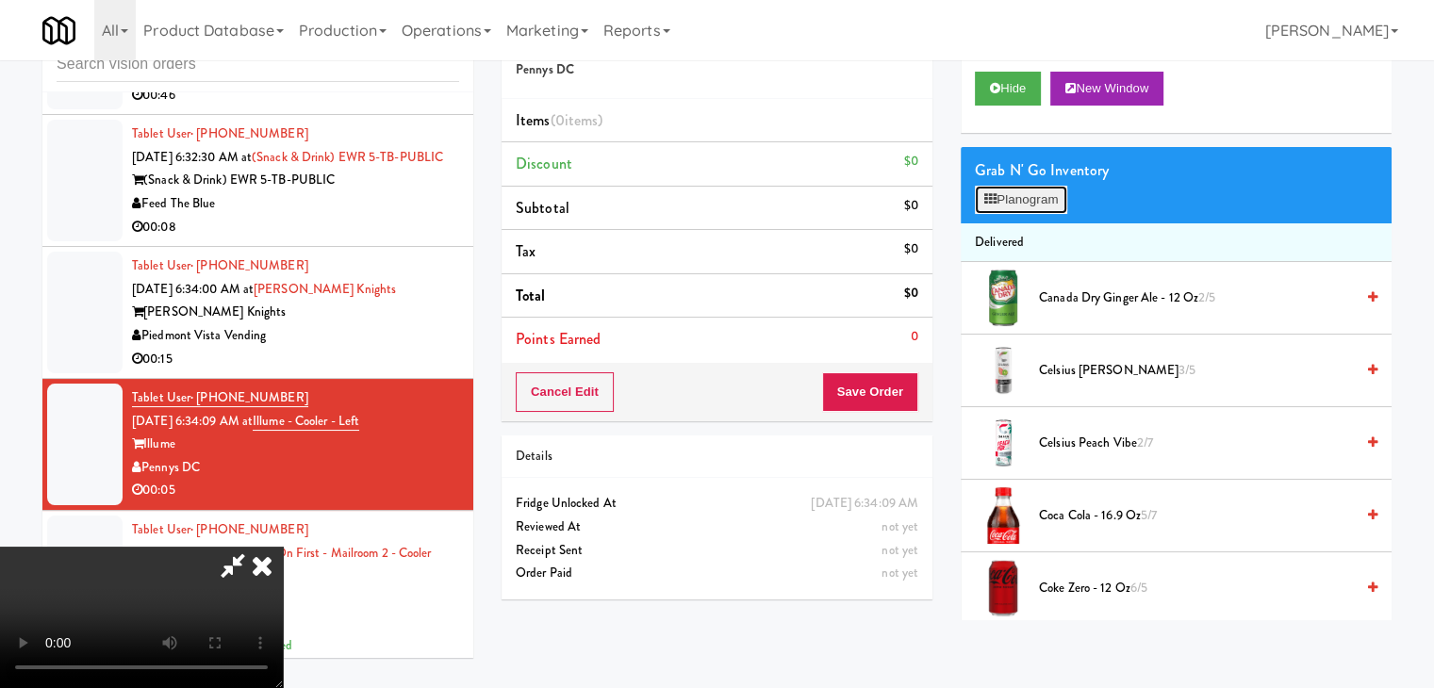
click at [1040, 205] on button "Planogram" at bounding box center [1021, 200] width 92 height 28
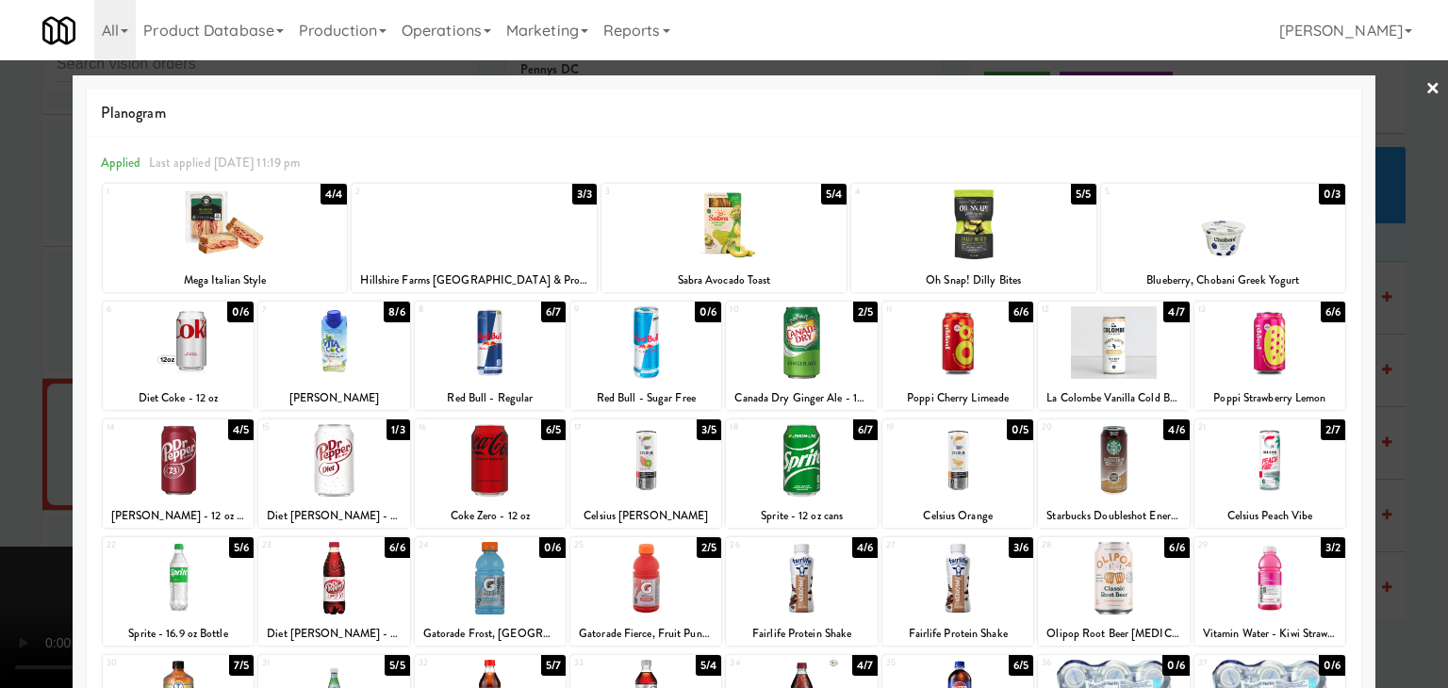
click at [324, 589] on div at bounding box center [333, 578] width 151 height 73
click at [20, 506] on div at bounding box center [724, 344] width 1448 height 688
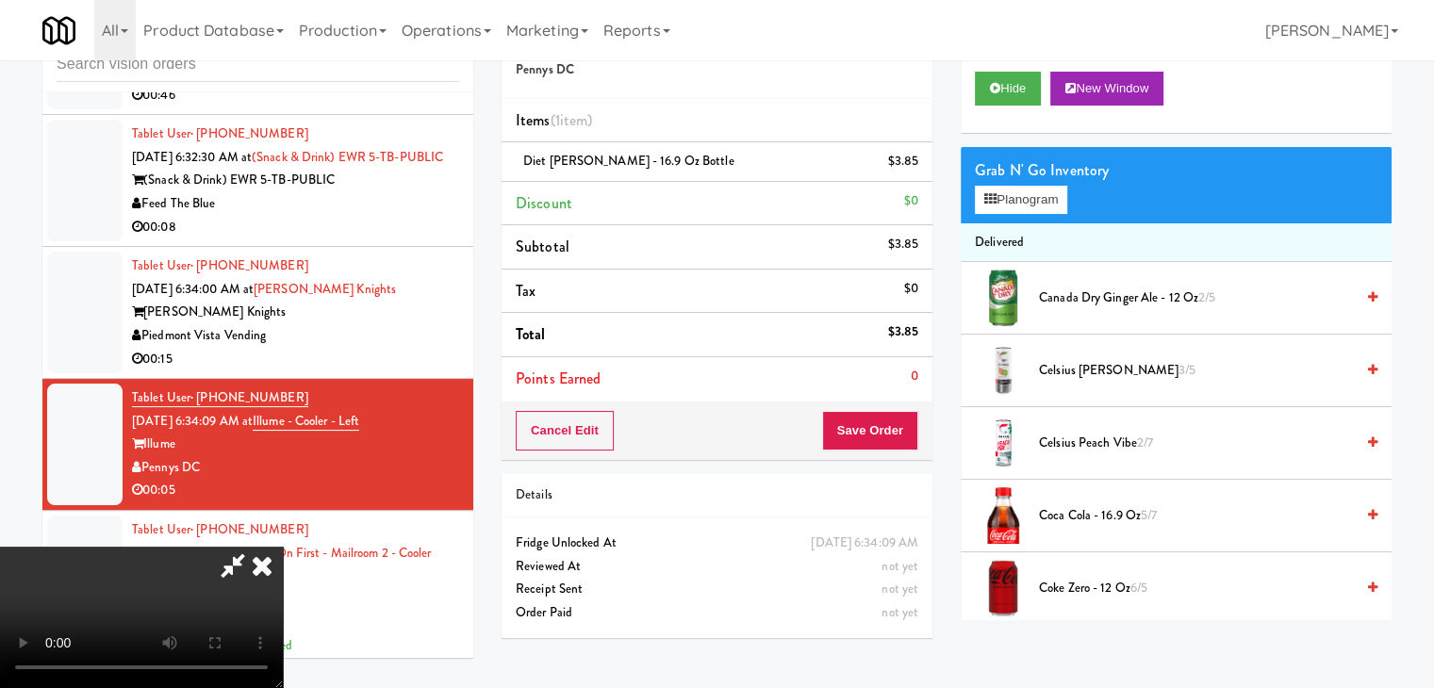
click at [920, 174] on link at bounding box center [916, 169] width 17 height 24
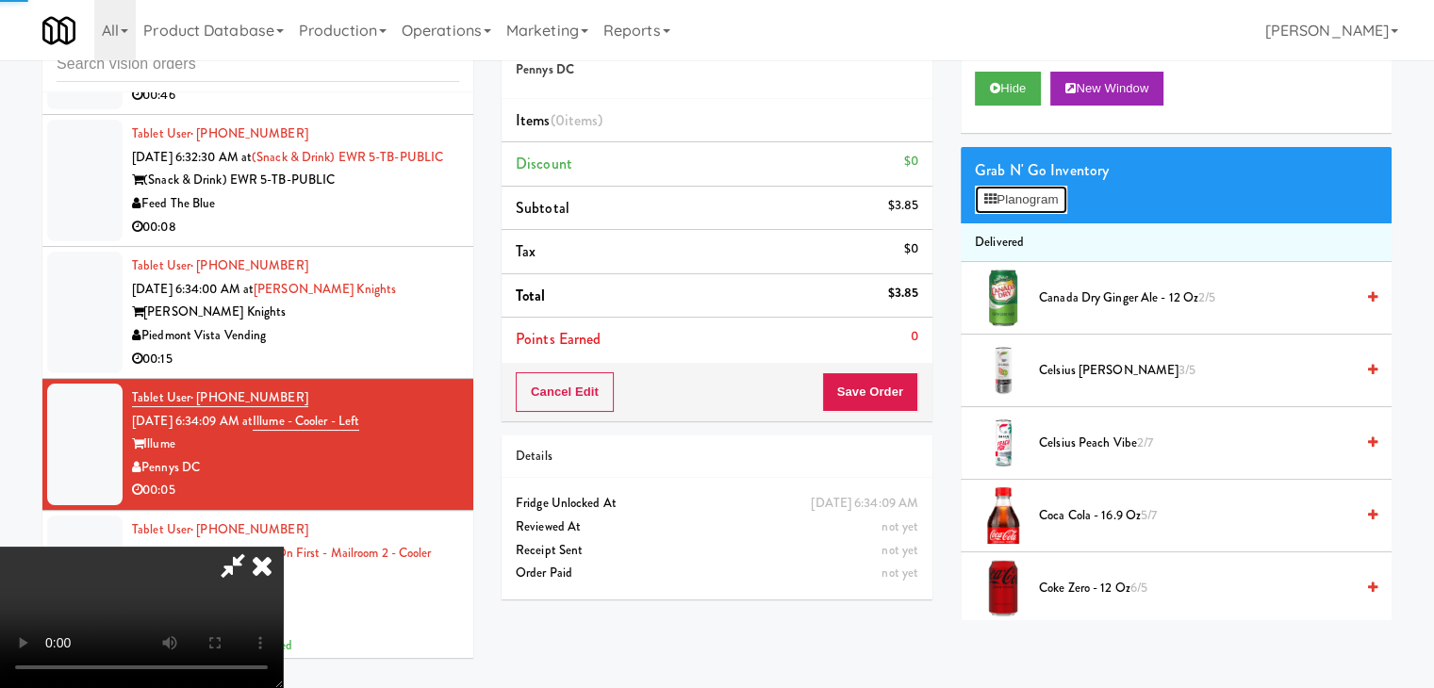
click at [1025, 187] on button "Planogram" at bounding box center [1021, 200] width 92 height 28
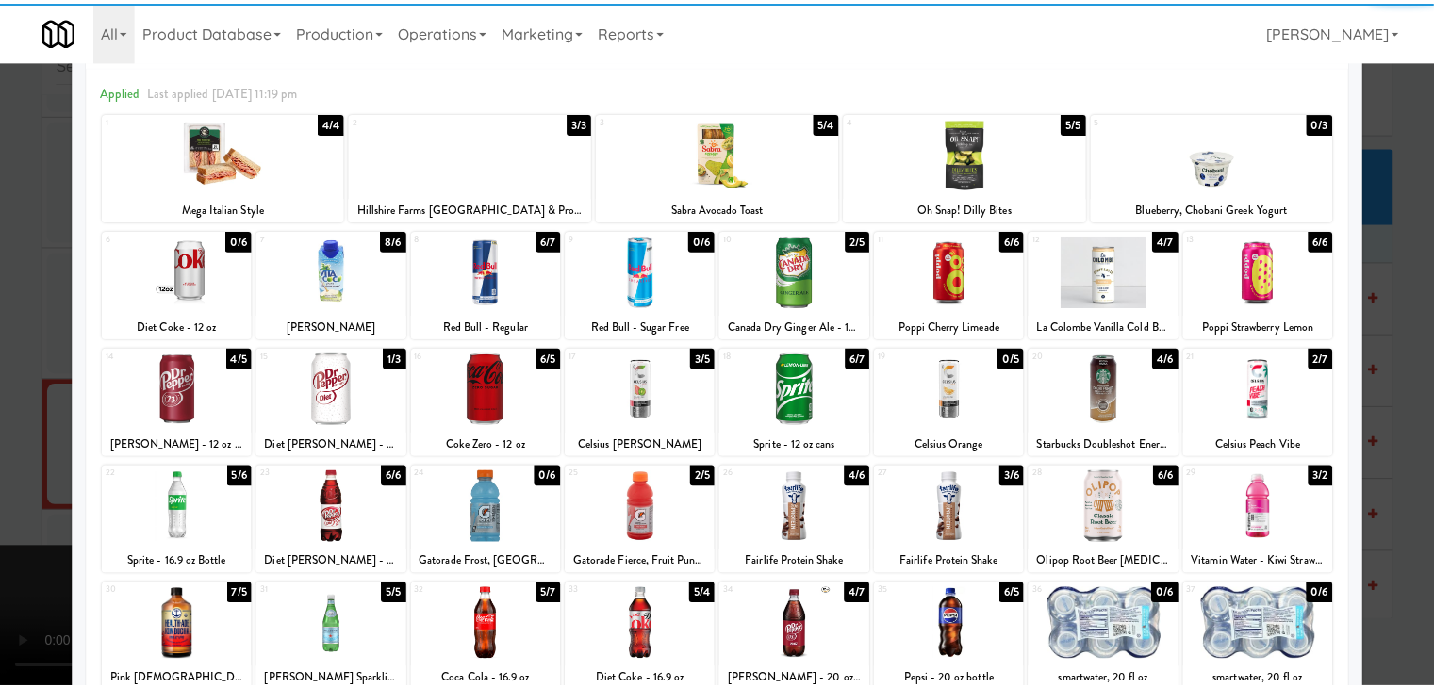
scroll to position [189, 0]
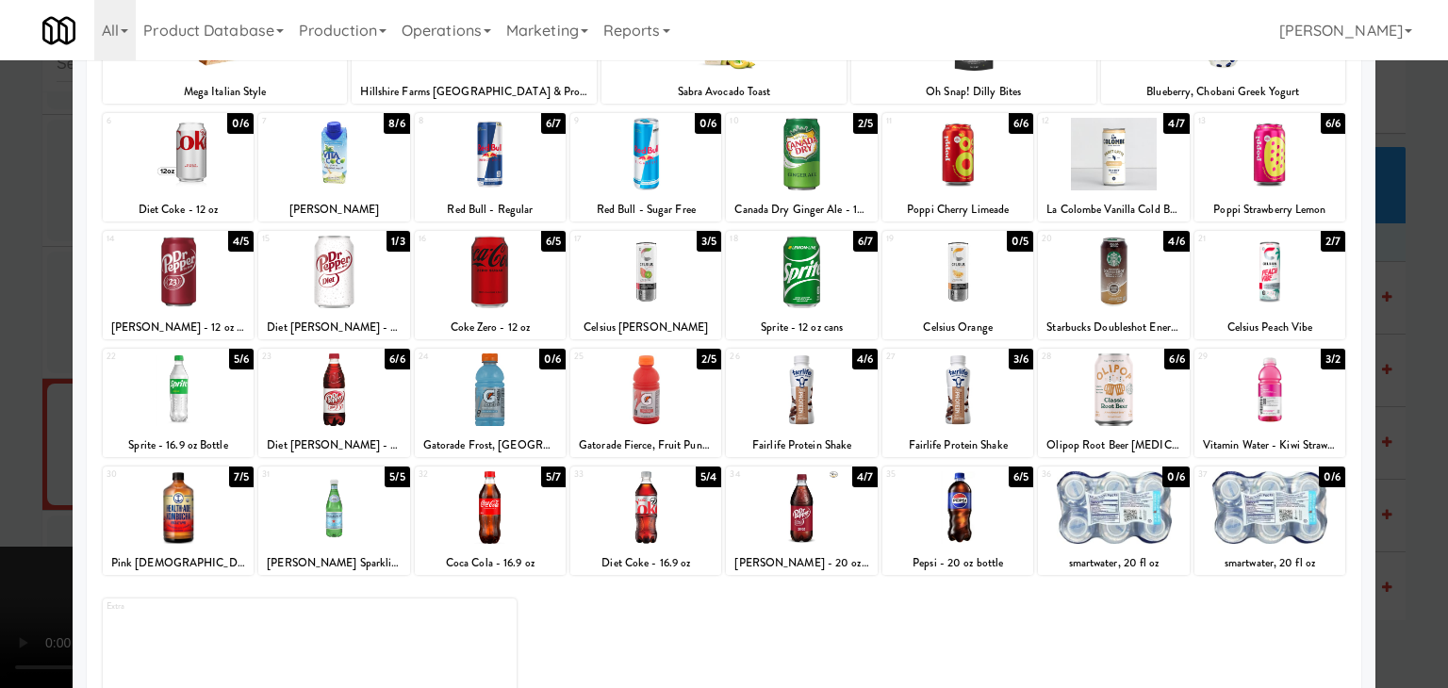
click at [614, 284] on div at bounding box center [645, 272] width 151 height 73
drag, startPoint x: 0, startPoint y: 446, endPoint x: 91, endPoint y: 444, distance: 90.5
click at [2, 446] on div at bounding box center [724, 344] width 1448 height 688
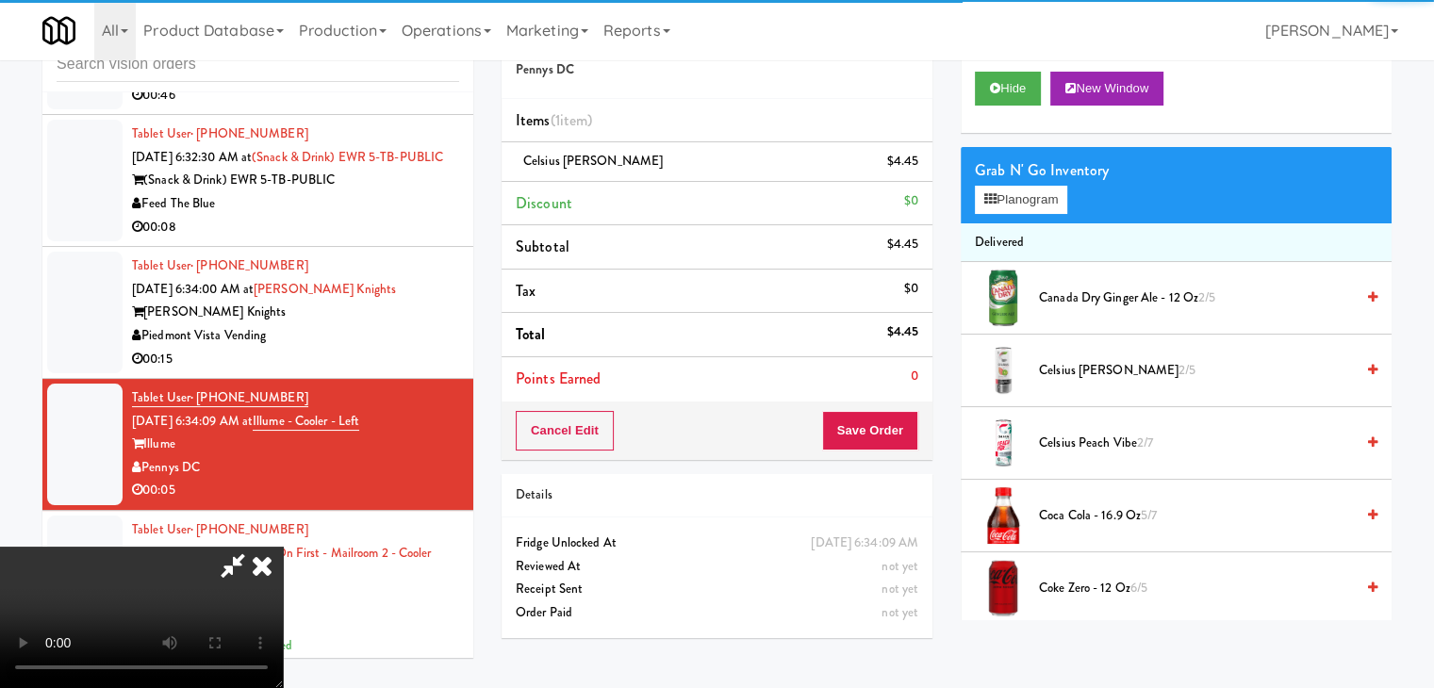
click at [283, 547] on video at bounding box center [141, 617] width 283 height 141
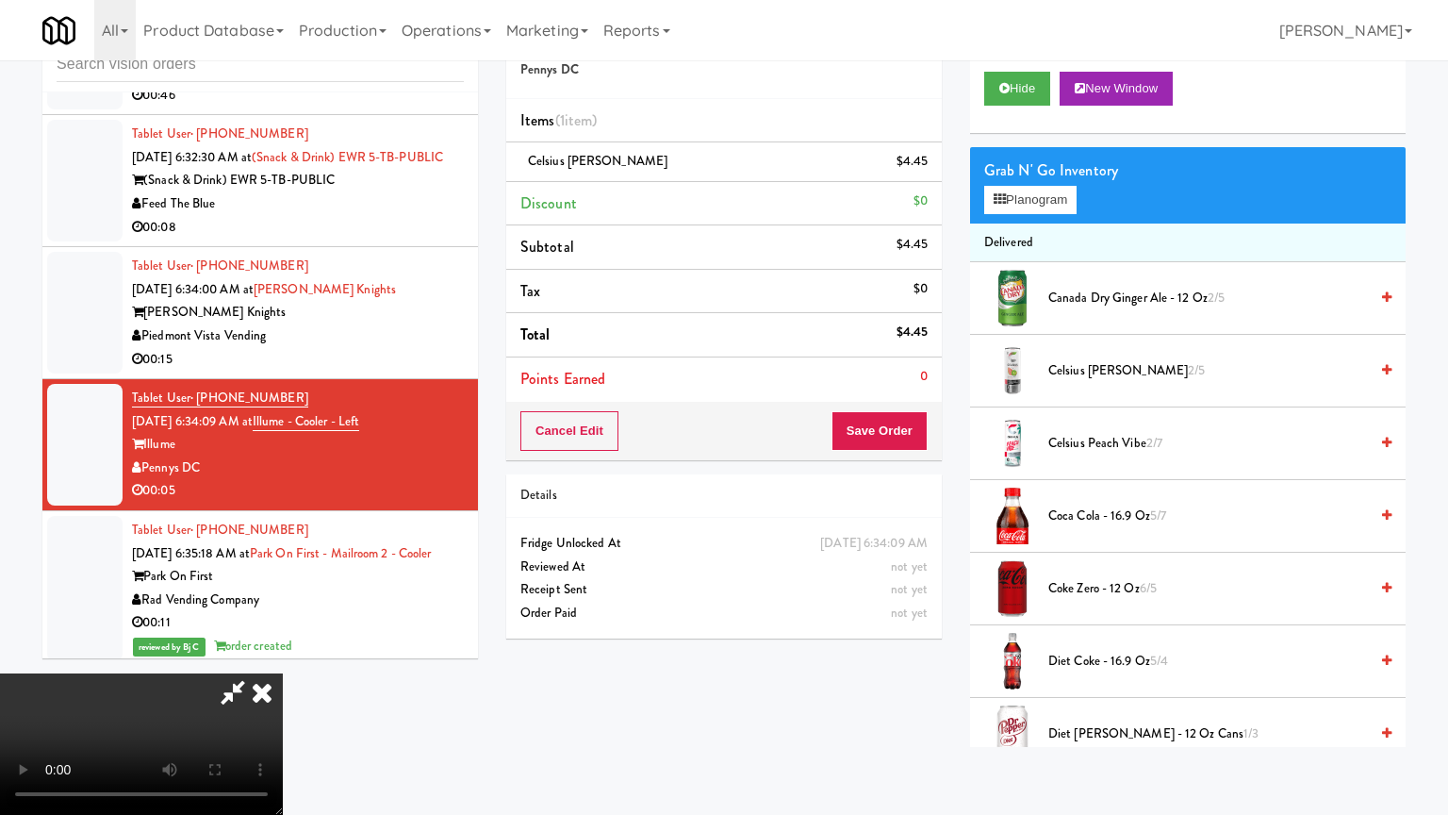
click at [283, 673] on video at bounding box center [141, 743] width 283 height 141
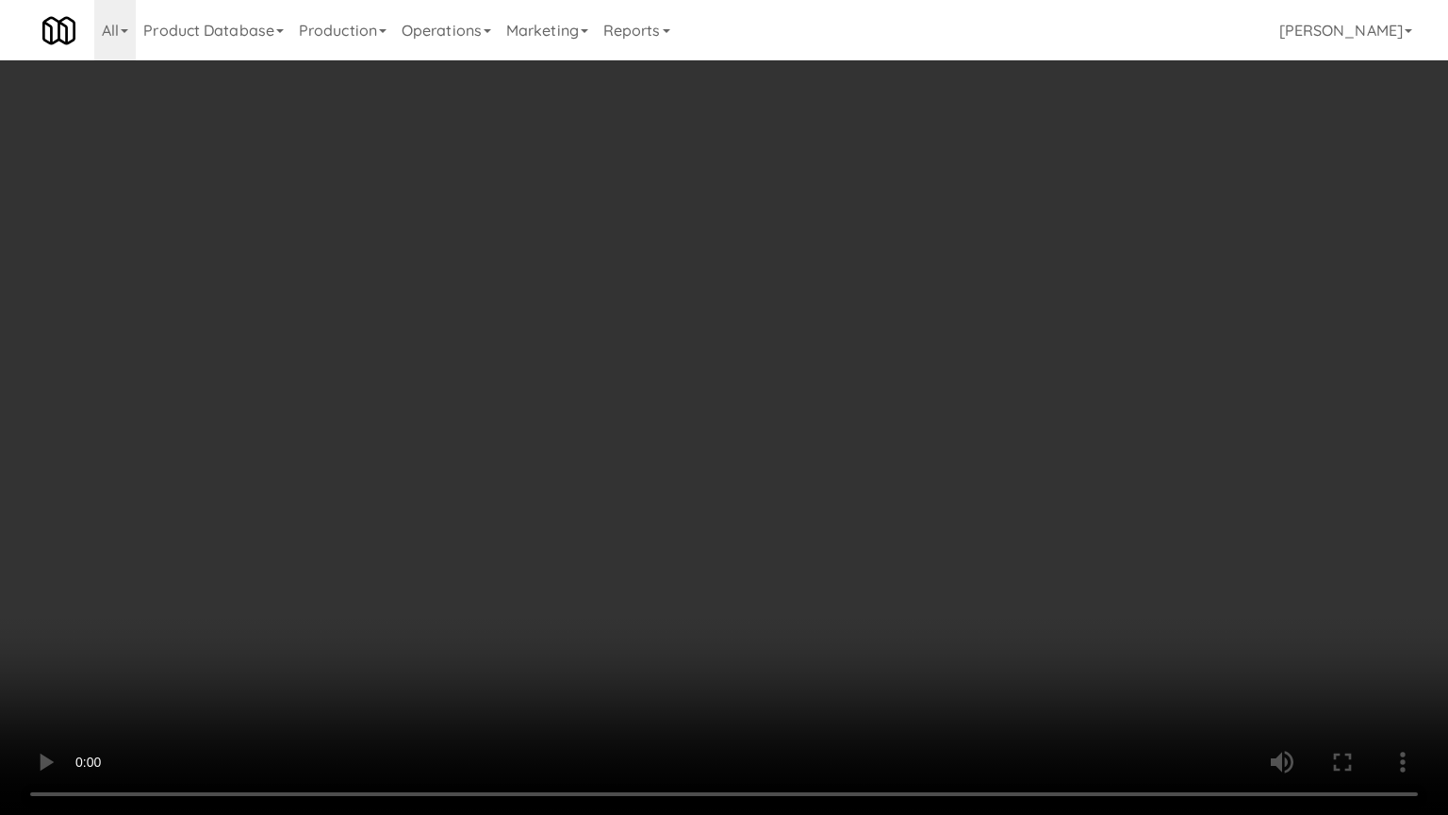
click at [845, 551] on video at bounding box center [724, 407] width 1448 height 815
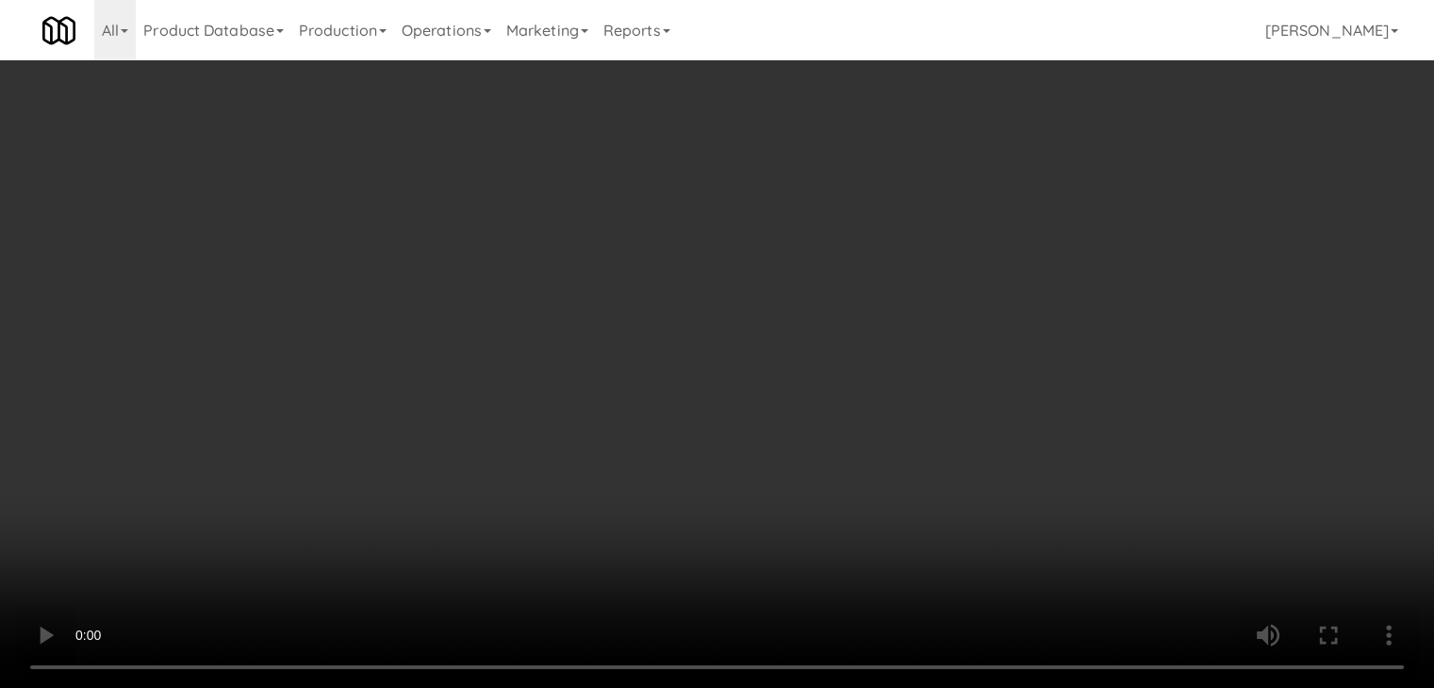
click at [922, 435] on div "Cancel Edit Save Order" at bounding box center [717, 431] width 431 height 58
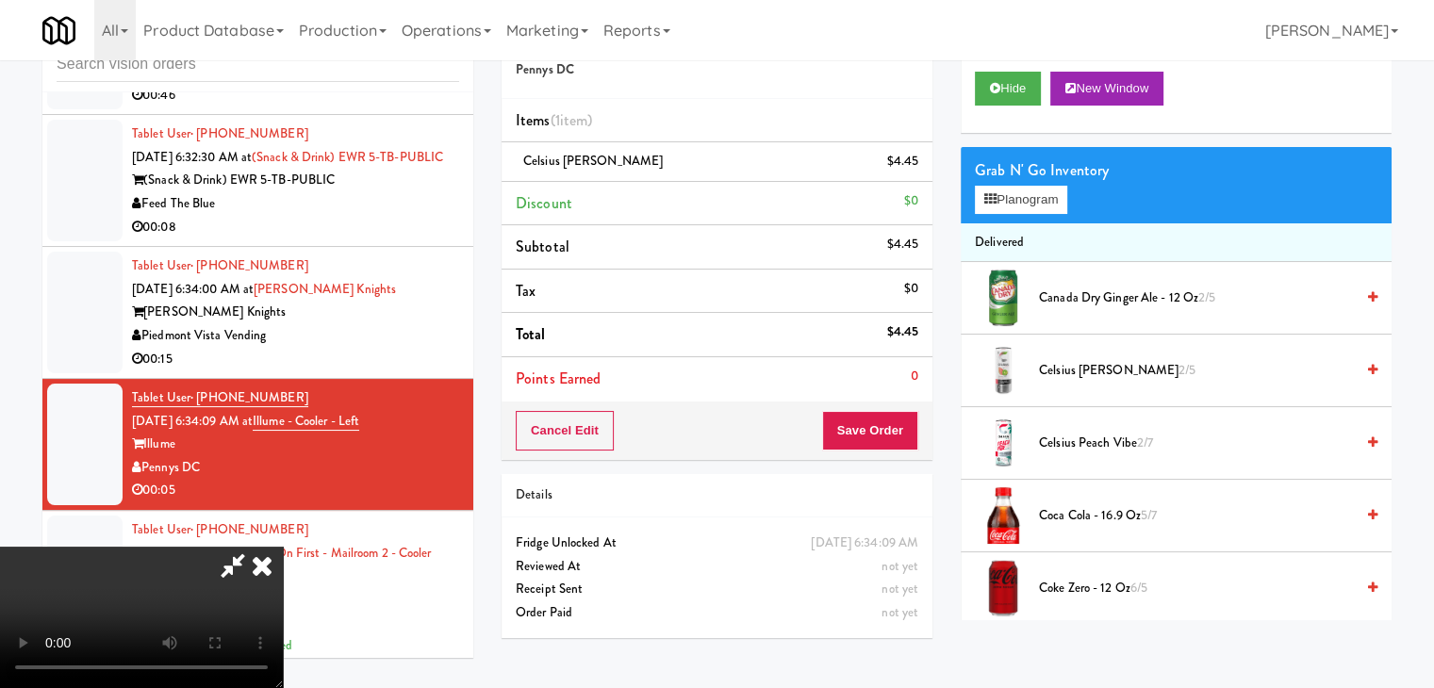
click at [920, 430] on div "Cancel Edit Save Order" at bounding box center [717, 431] width 431 height 58
click at [913, 430] on button "Save Order" at bounding box center [870, 431] width 96 height 40
click at [908, 429] on button "Save Order" at bounding box center [870, 431] width 96 height 40
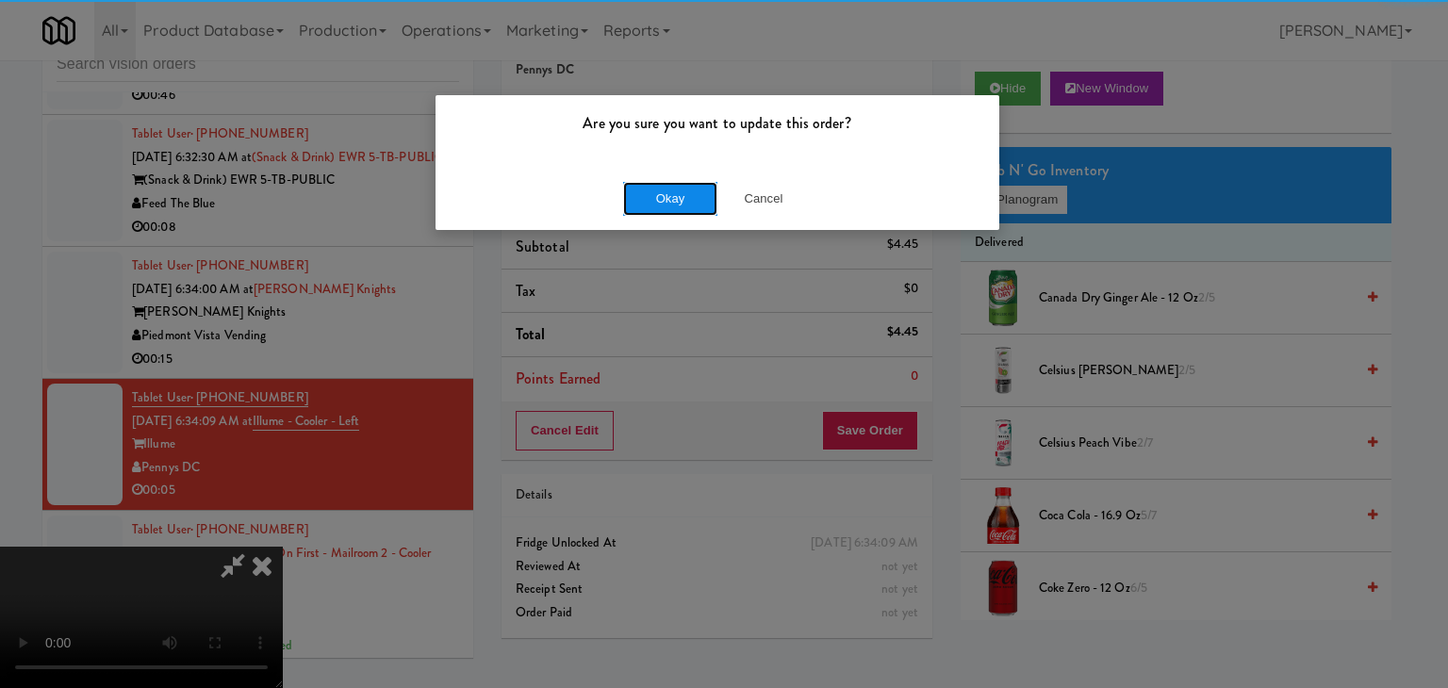
drag, startPoint x: 706, startPoint y: 181, endPoint x: 691, endPoint y: 186, distance: 15.8
click at [704, 182] on button "Okay" at bounding box center [670, 199] width 94 height 34
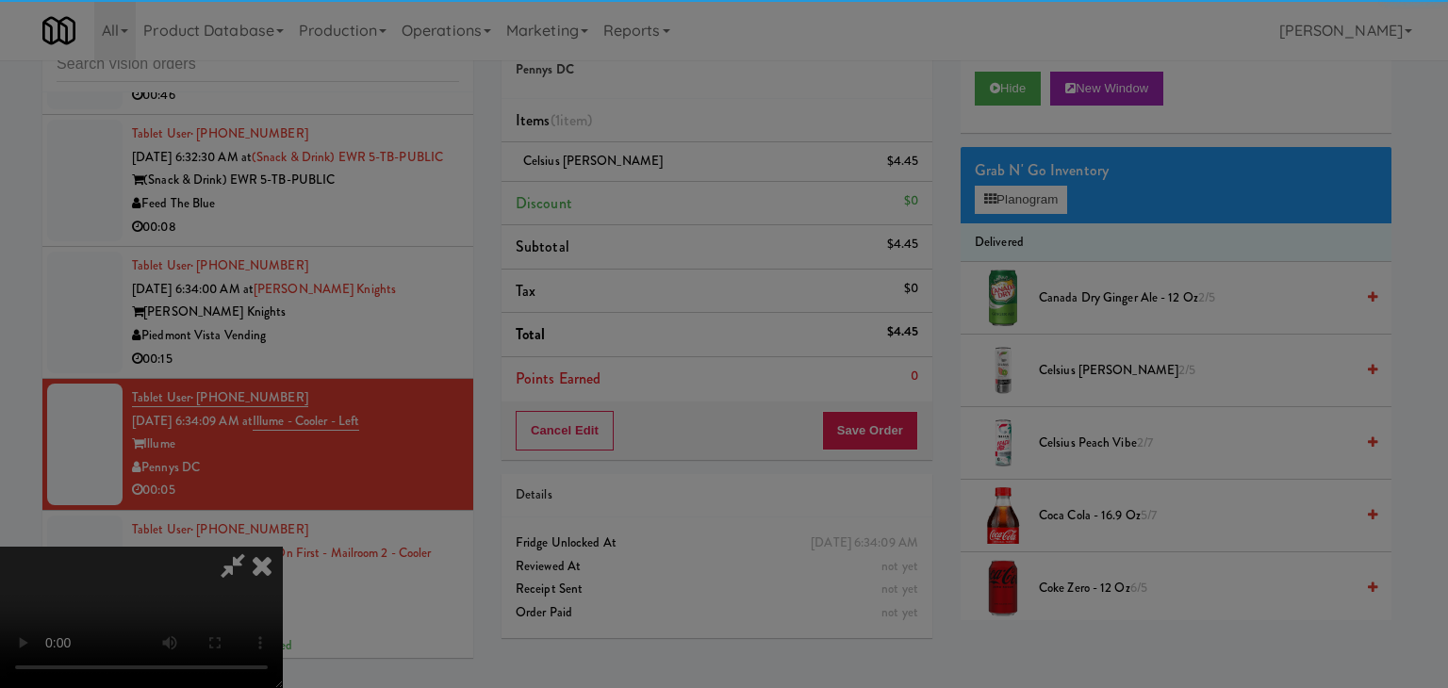
click at [690, 181] on button "Okay" at bounding box center [670, 164] width 94 height 34
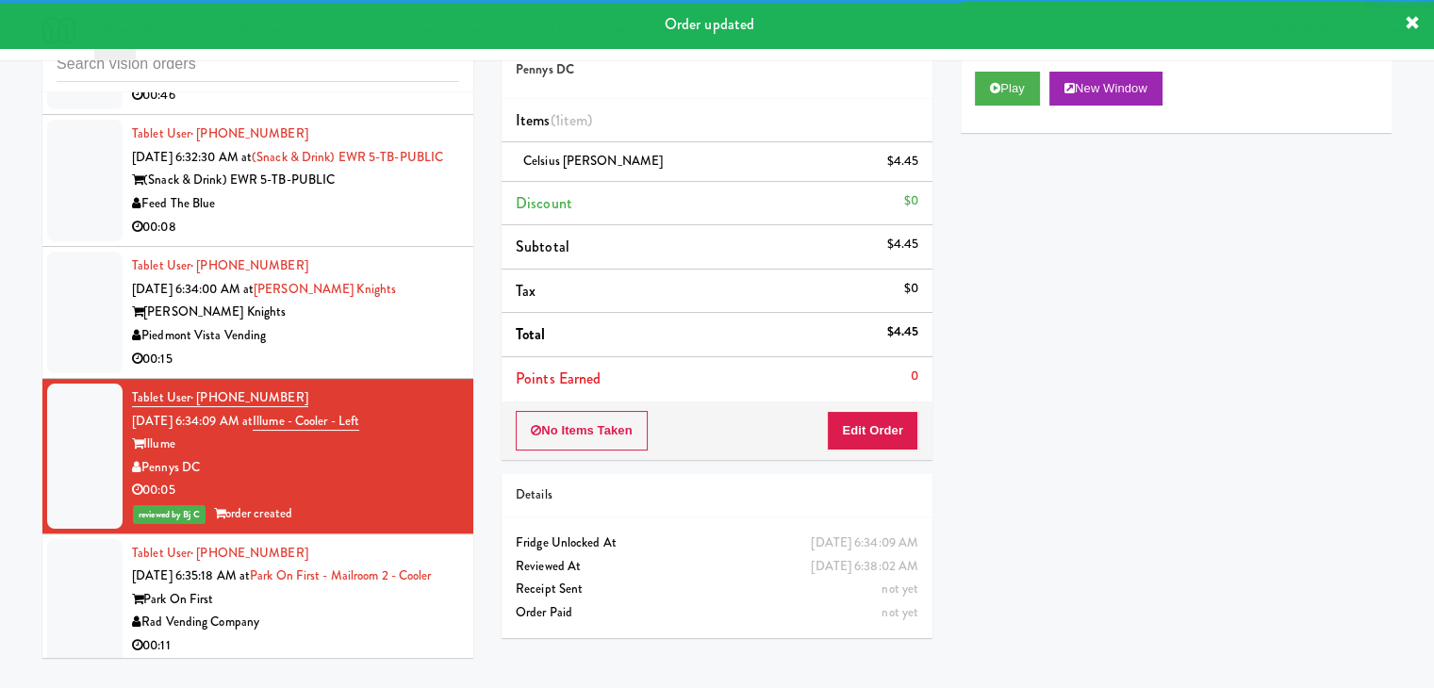
click at [430, 348] on div "00:15" at bounding box center [295, 360] width 327 height 24
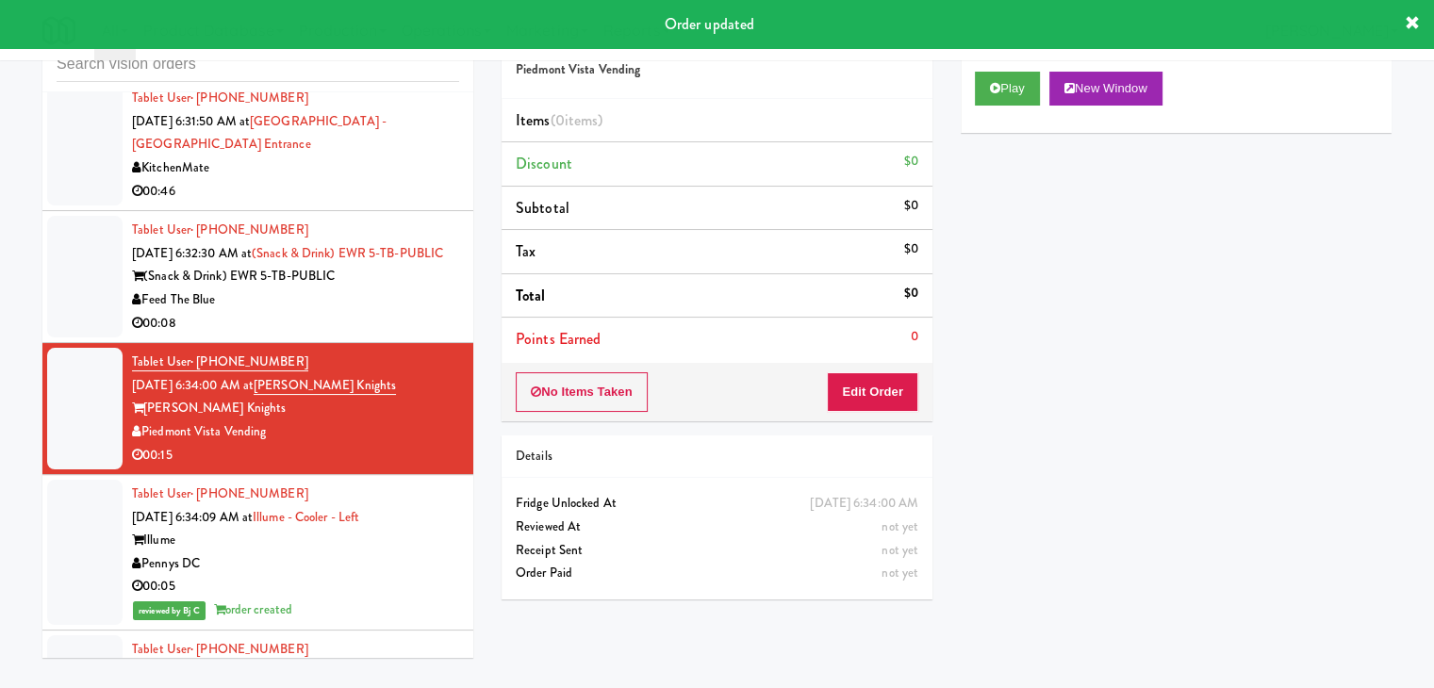
scroll to position [7428, 0]
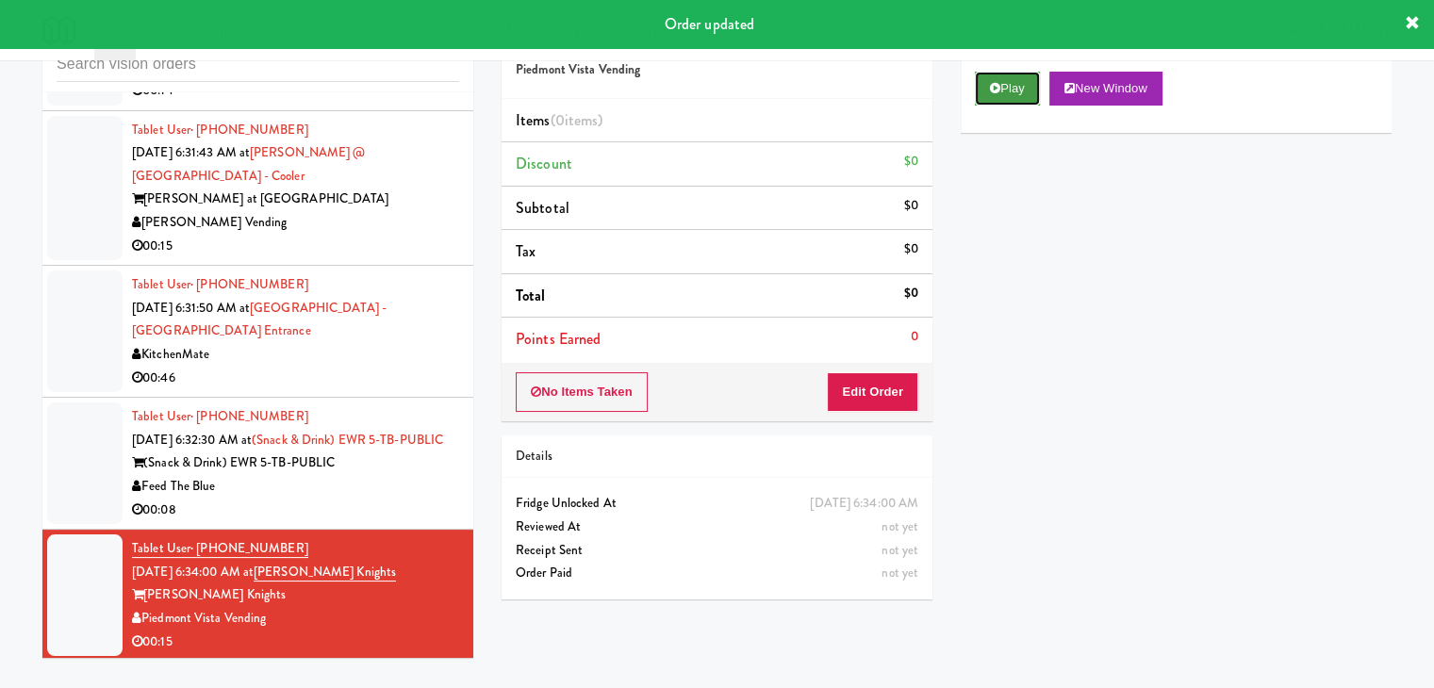
click at [1025, 85] on button "Play" at bounding box center [1007, 89] width 65 height 34
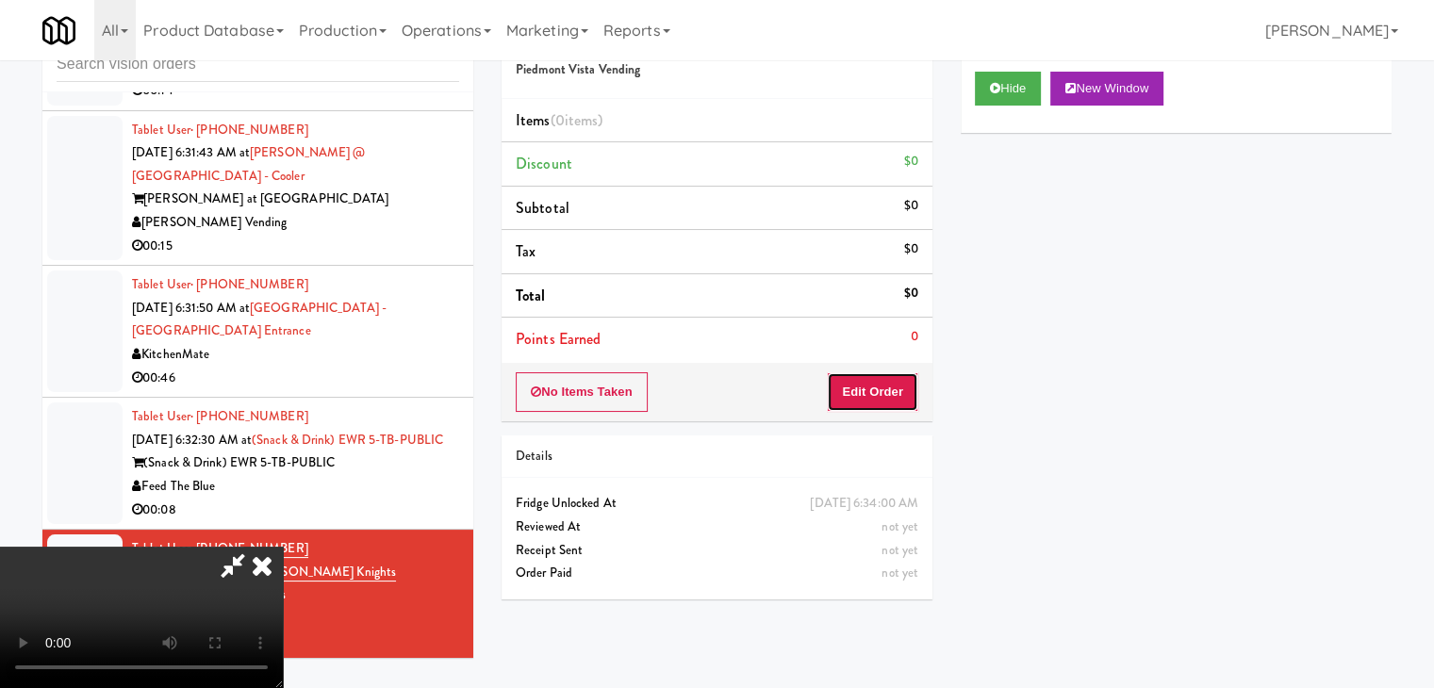
click at [866, 397] on button "Edit Order" at bounding box center [872, 392] width 91 height 40
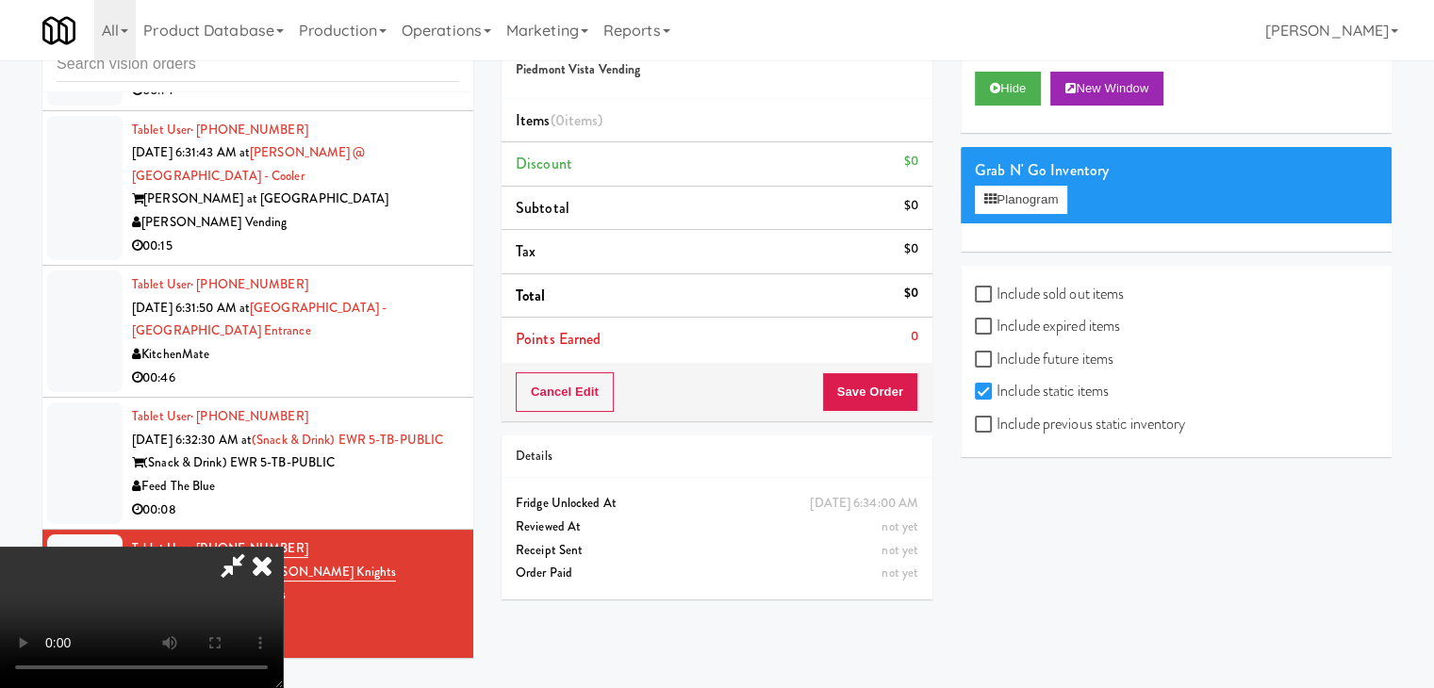
scroll to position [0, 0]
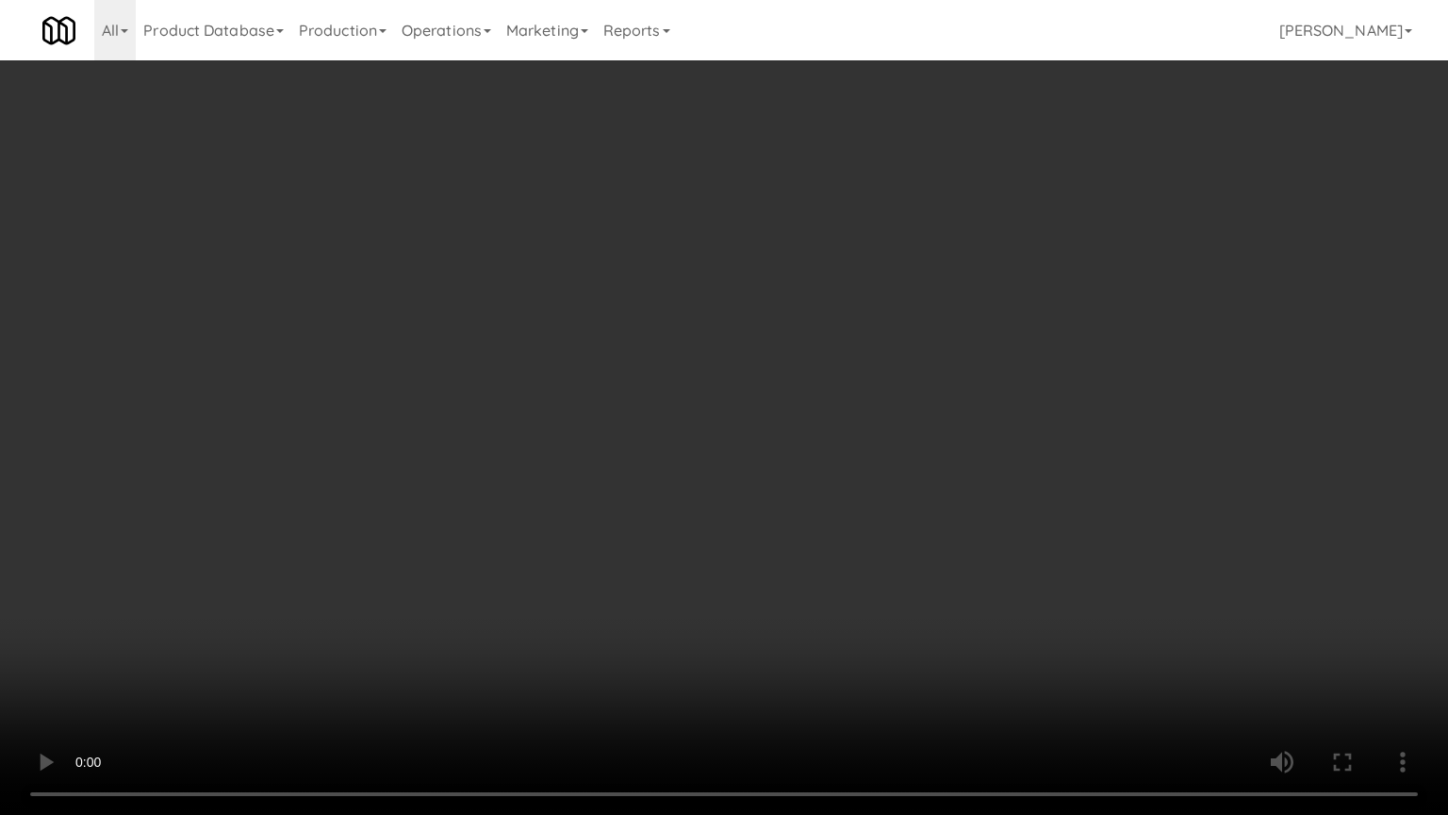
click at [819, 413] on video at bounding box center [724, 407] width 1448 height 815
click at [826, 415] on video at bounding box center [724, 407] width 1448 height 815
click at [839, 394] on video at bounding box center [724, 407] width 1448 height 815
click at [954, 503] on video at bounding box center [724, 407] width 1448 height 815
click at [962, 504] on video at bounding box center [724, 407] width 1448 height 815
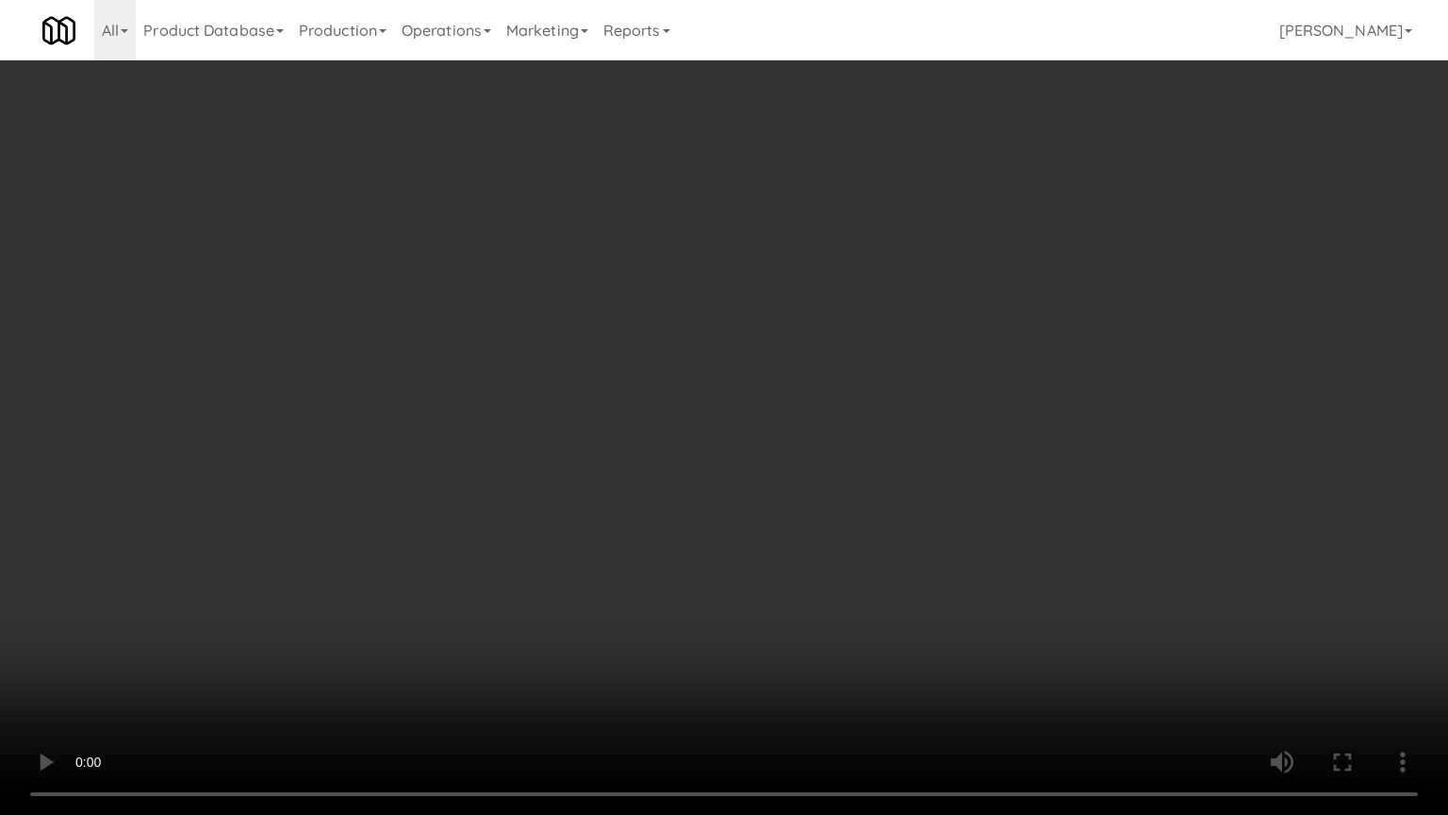
drag, startPoint x: 962, startPoint y: 504, endPoint x: 986, endPoint y: 366, distance: 140.7
click at [962, 501] on video at bounding box center [724, 407] width 1448 height 815
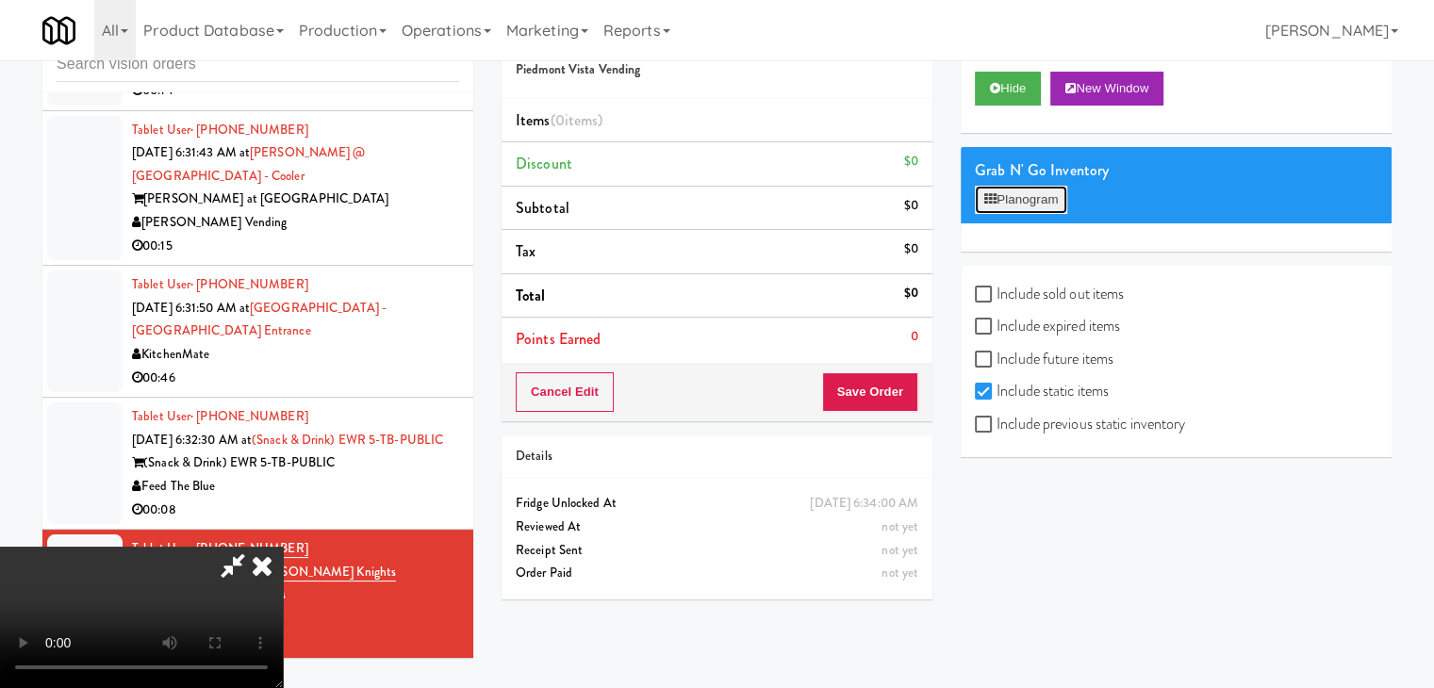
click at [1042, 201] on button "Planogram" at bounding box center [1021, 200] width 92 height 28
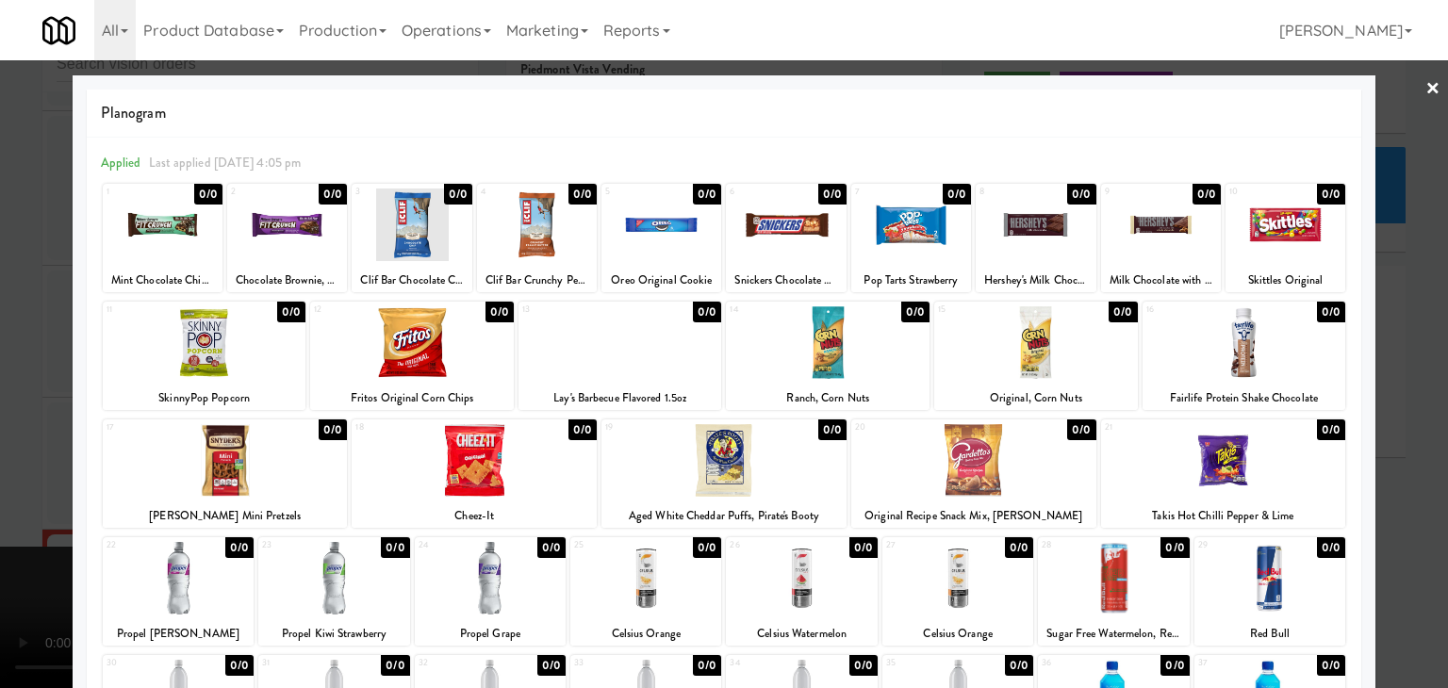
drag, startPoint x: 0, startPoint y: 403, endPoint x: 256, endPoint y: 391, distance: 256.7
click at [15, 394] on div at bounding box center [724, 344] width 1448 height 688
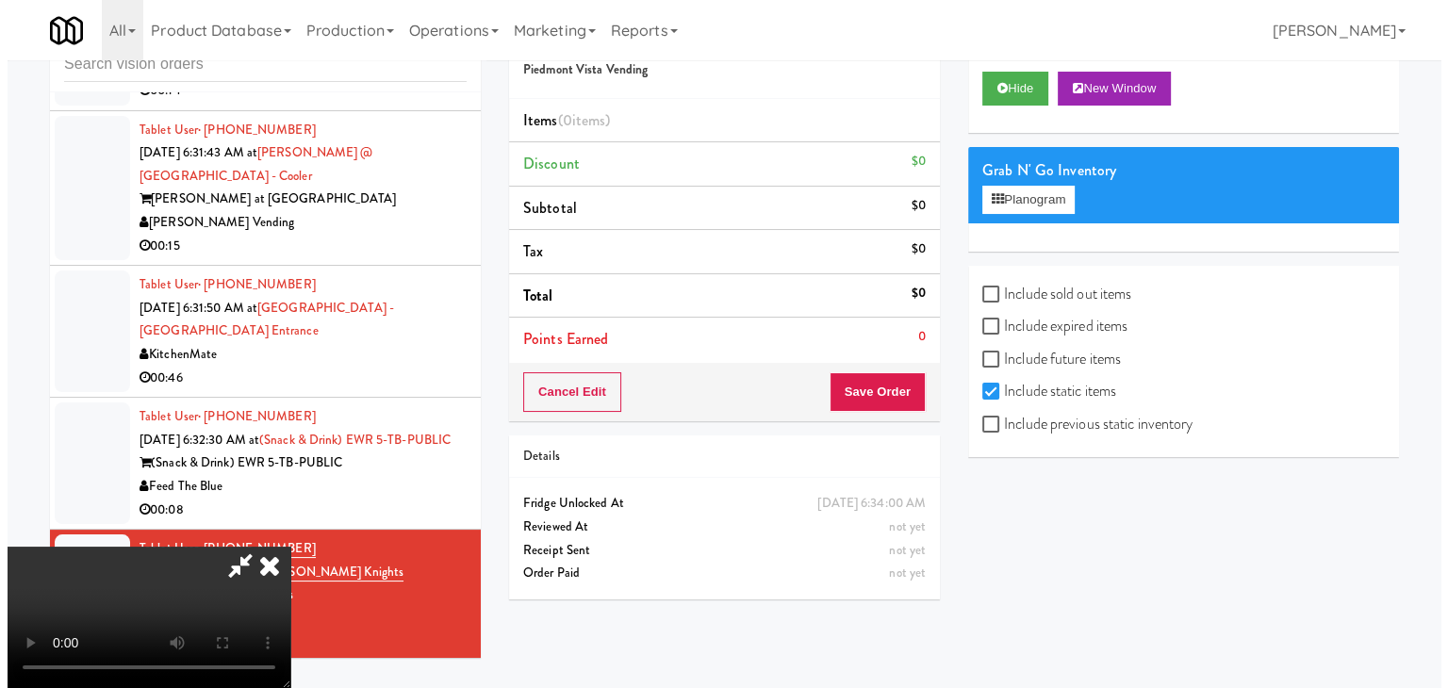
scroll to position [265, 0]
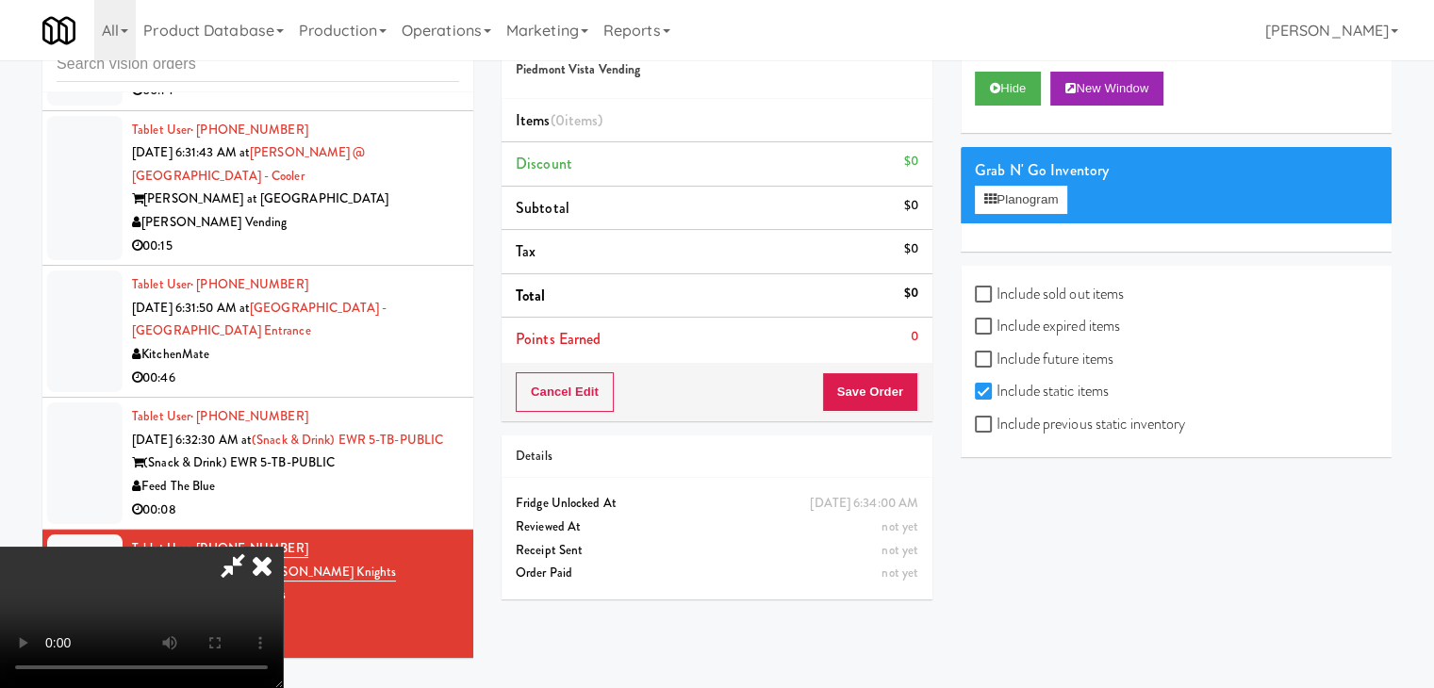
click at [1051, 411] on label "Include previous static inventory" at bounding box center [1080, 424] width 210 height 28
click at [997, 418] on input "Include previous static inventory" at bounding box center [986, 425] width 22 height 15
checkbox input "true"
click at [1034, 201] on button "Planogram" at bounding box center [1021, 200] width 92 height 28
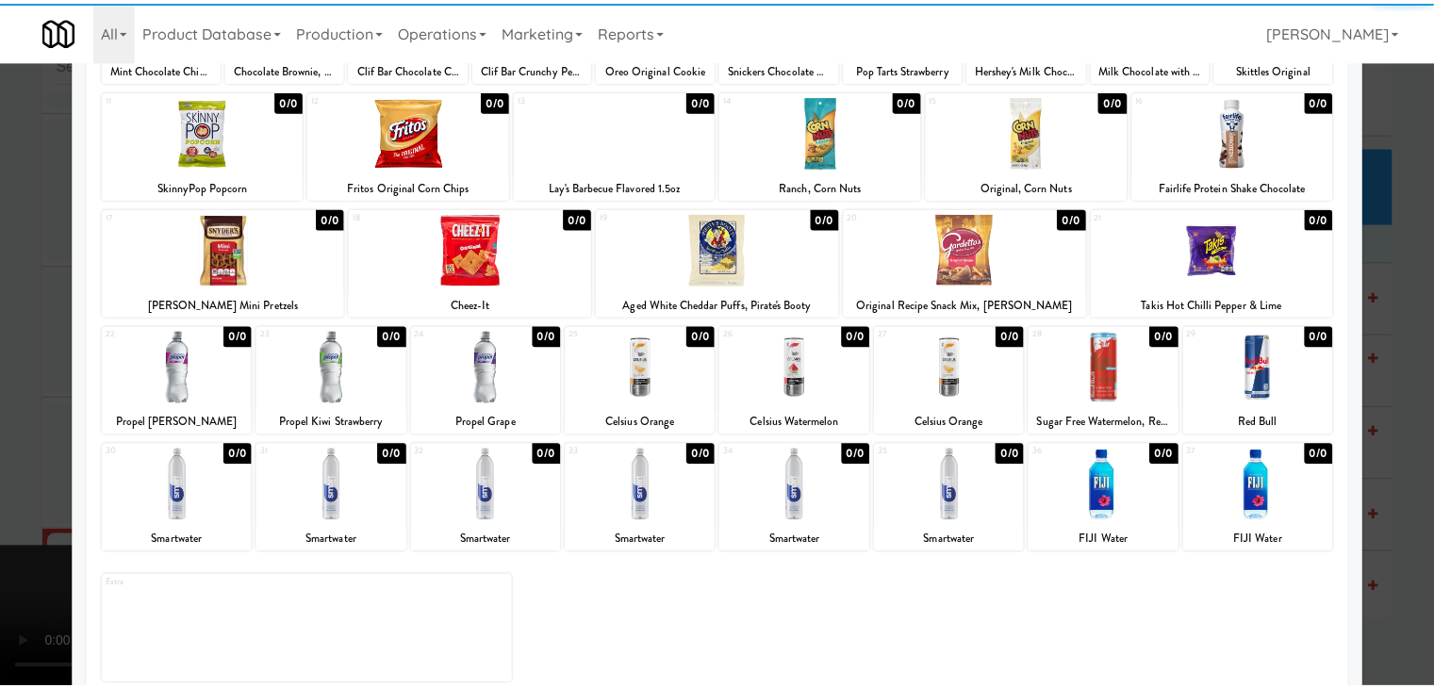
scroll to position [238, 0]
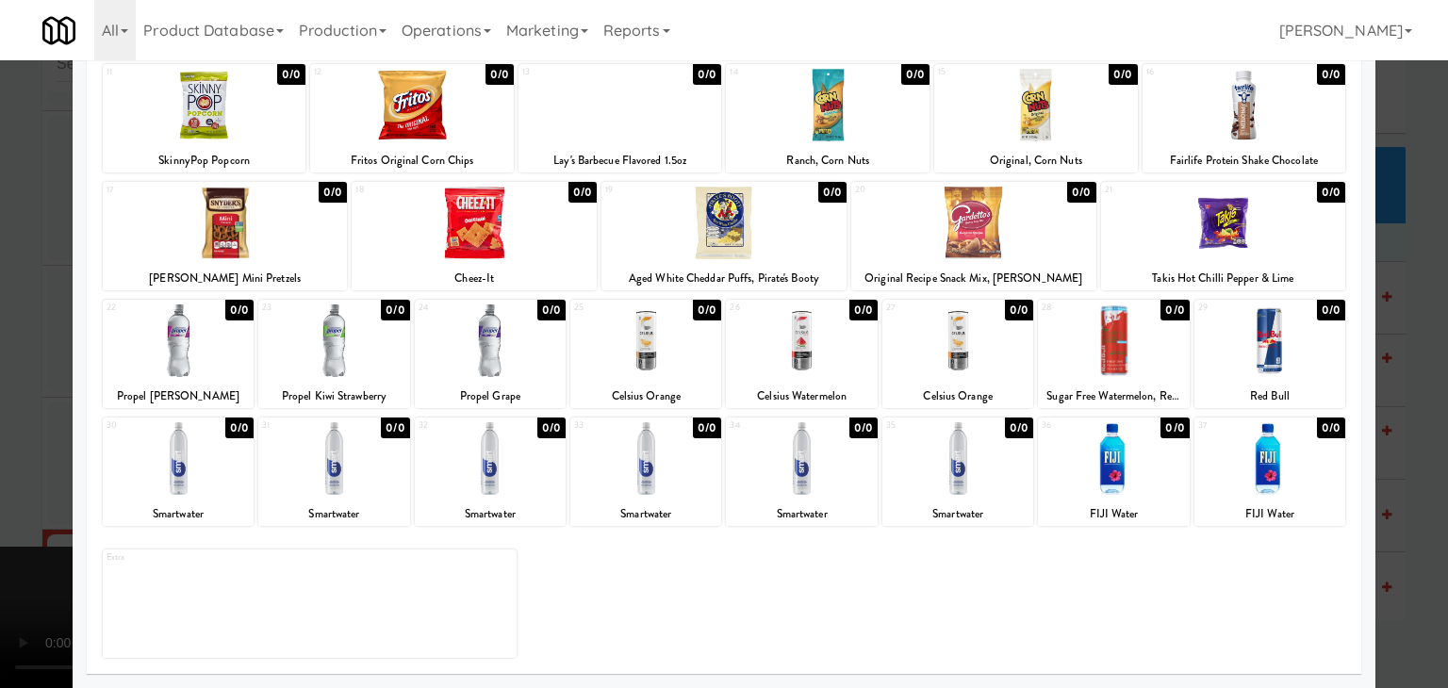
click at [627, 347] on div at bounding box center [645, 341] width 151 height 73
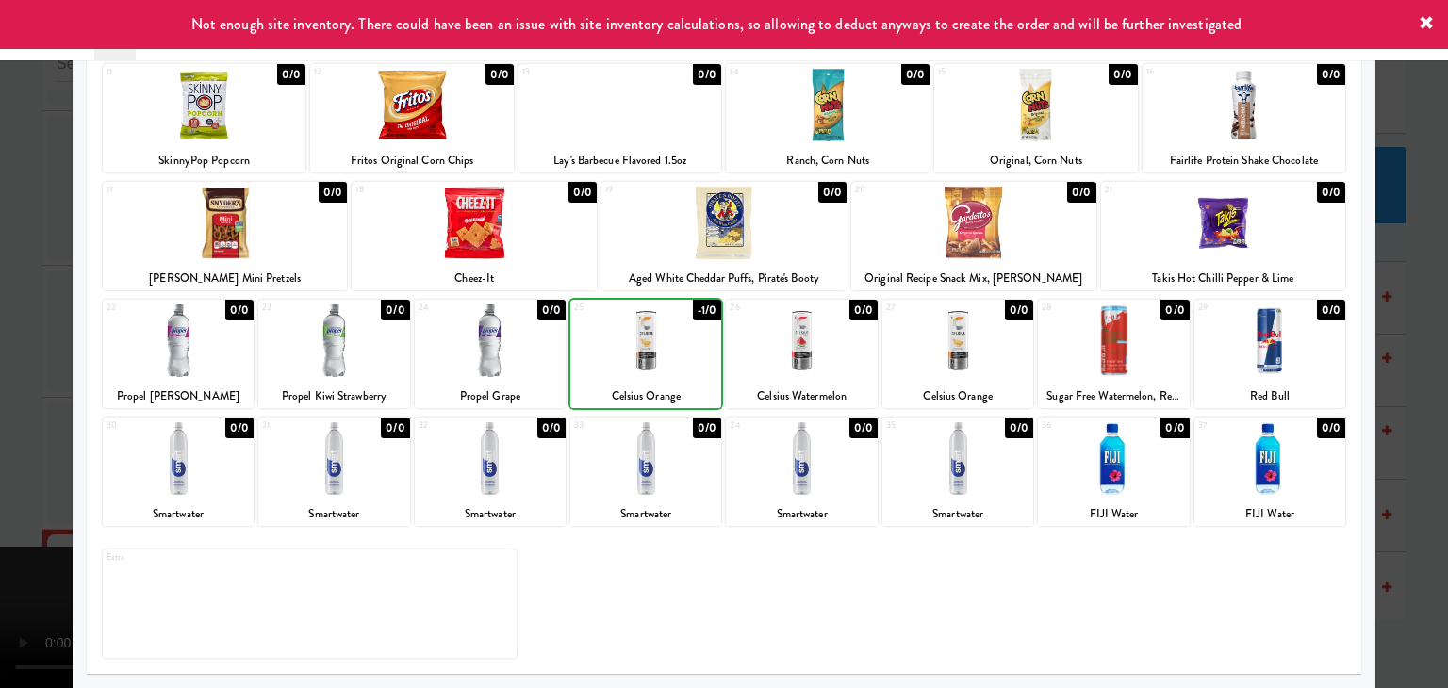
click at [7, 403] on div at bounding box center [724, 344] width 1448 height 688
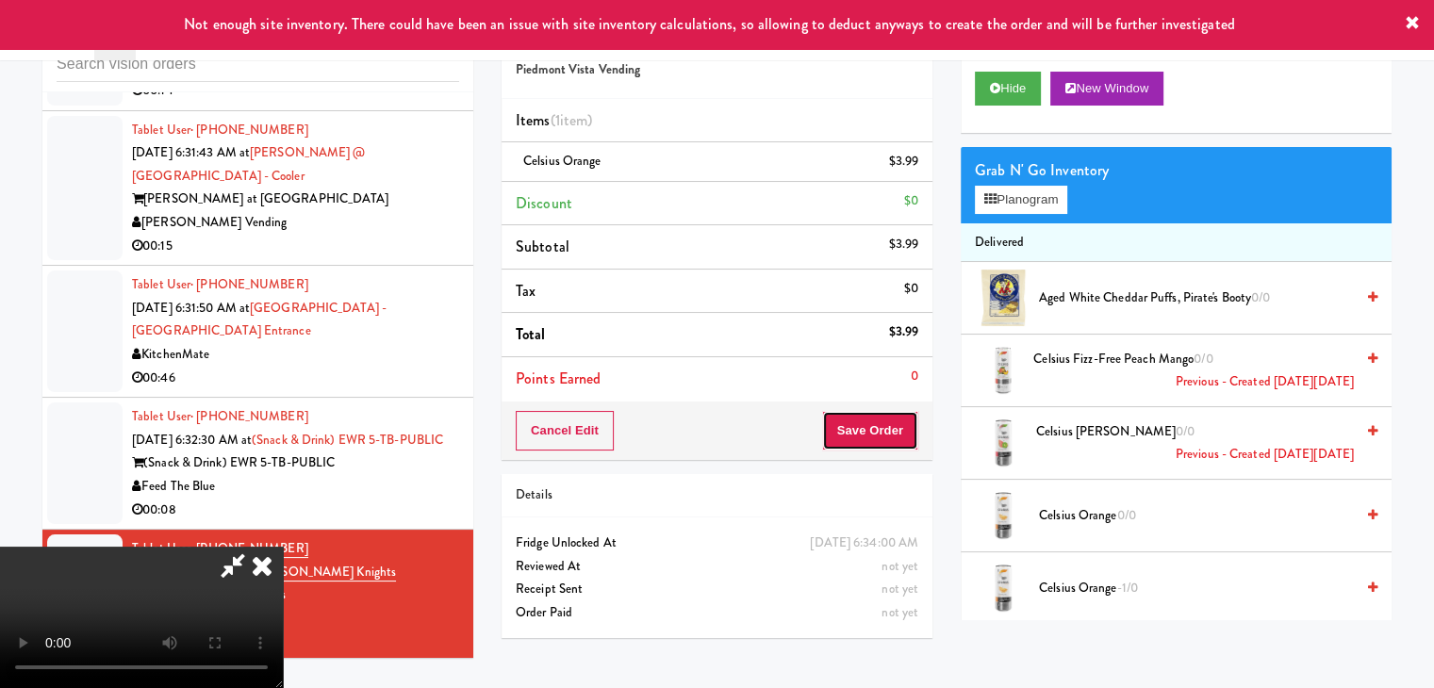
click at [891, 437] on button "Save Order" at bounding box center [870, 431] width 96 height 40
click at [891, 438] on button "Save Order" at bounding box center [870, 431] width 96 height 40
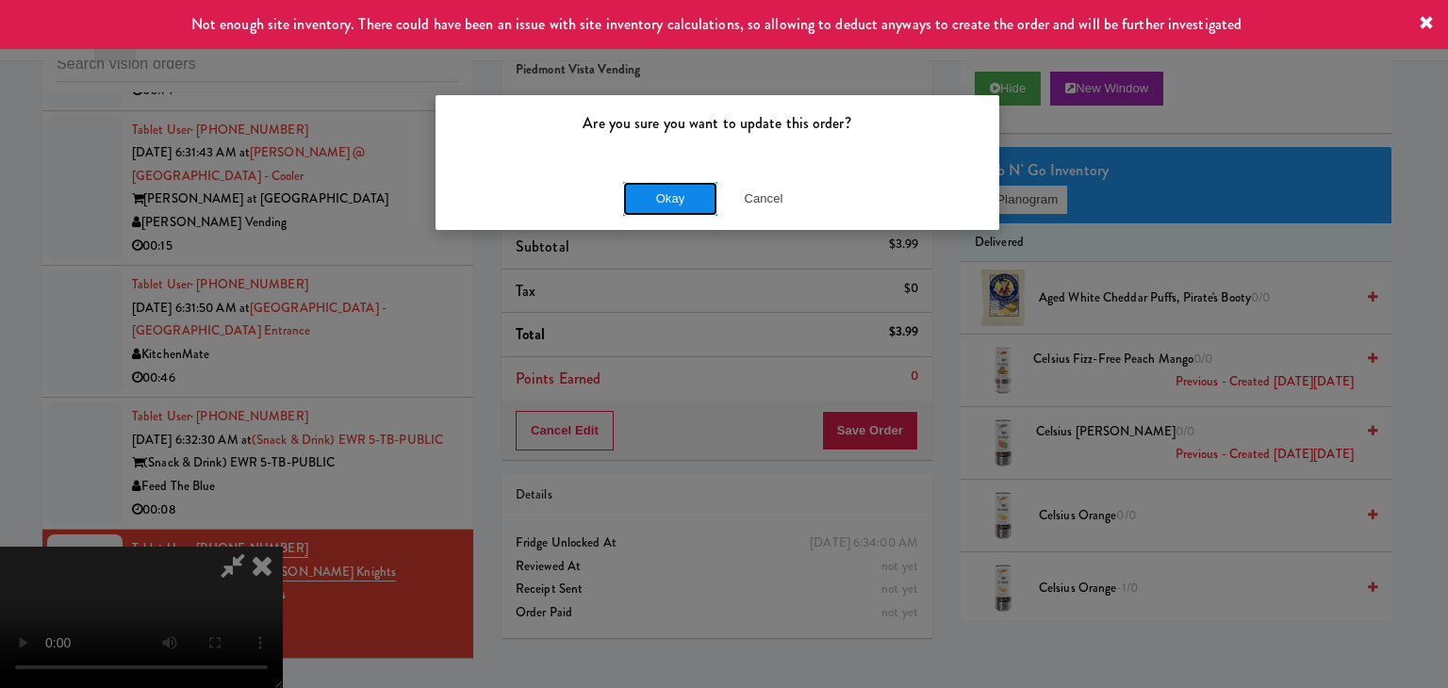
click at [679, 200] on button "Okay" at bounding box center [670, 199] width 94 height 34
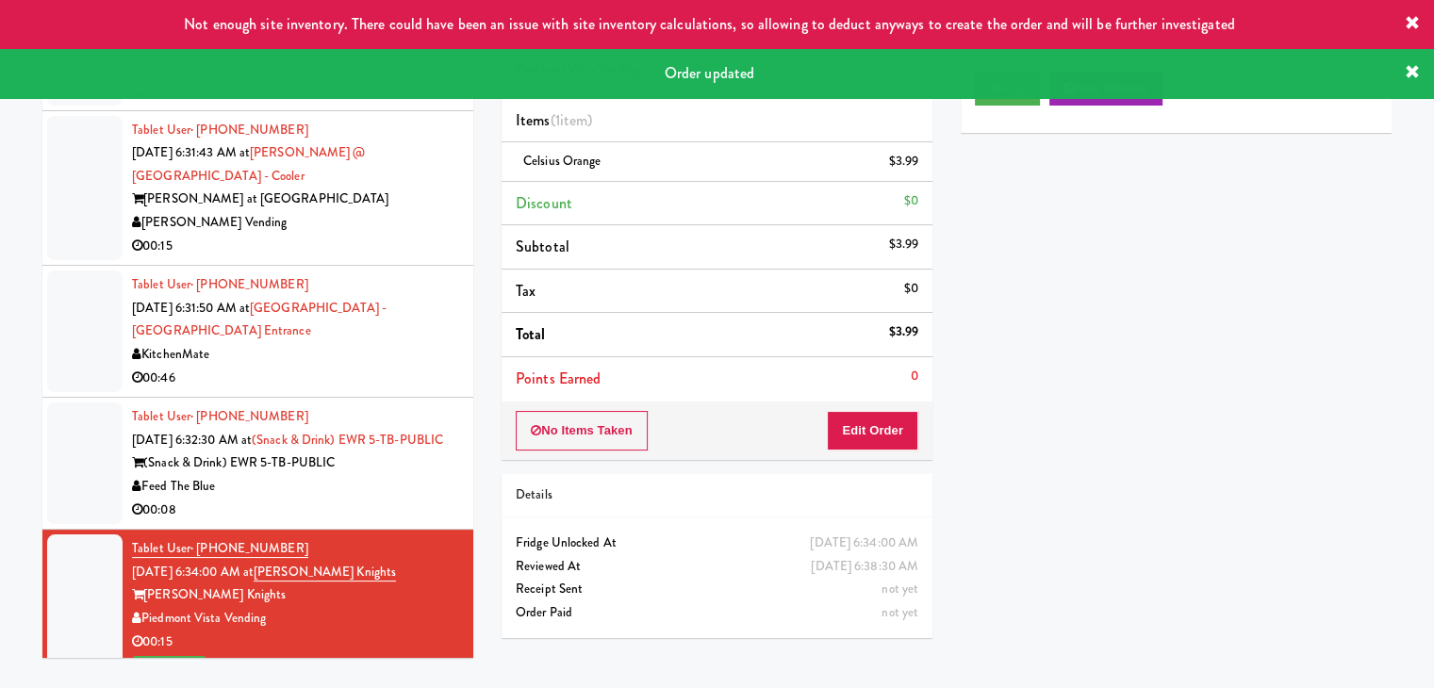
click at [368, 476] on div "Feed The Blue" at bounding box center [295, 487] width 327 height 24
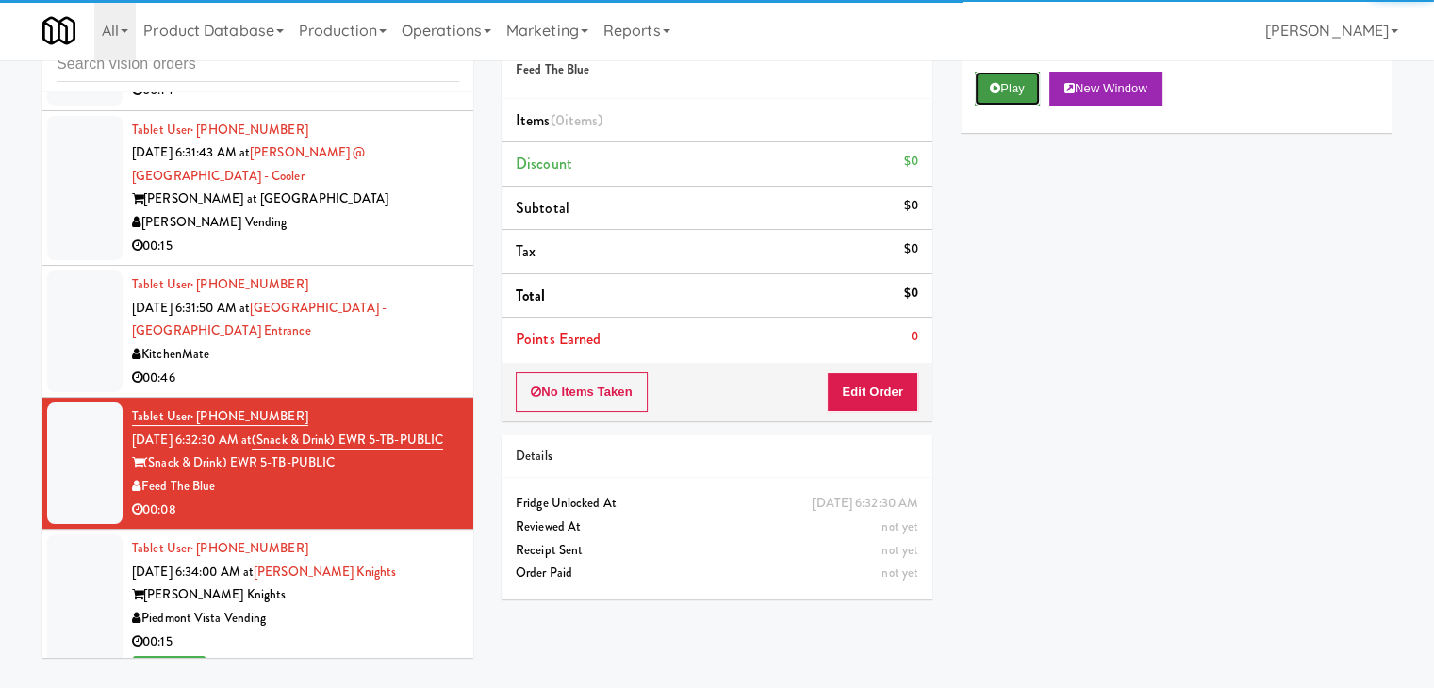
click at [1002, 86] on button "Play" at bounding box center [1007, 89] width 65 height 34
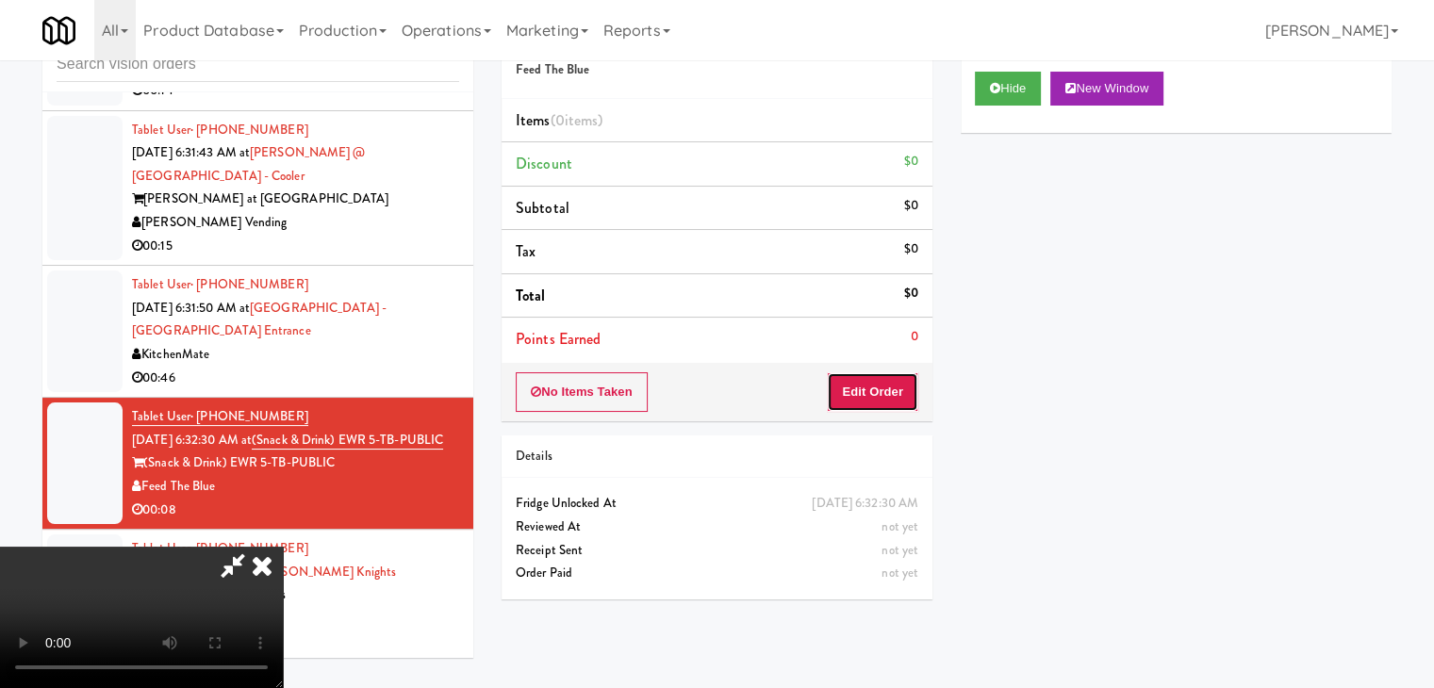
click at [882, 401] on button "Edit Order" at bounding box center [872, 392] width 91 height 40
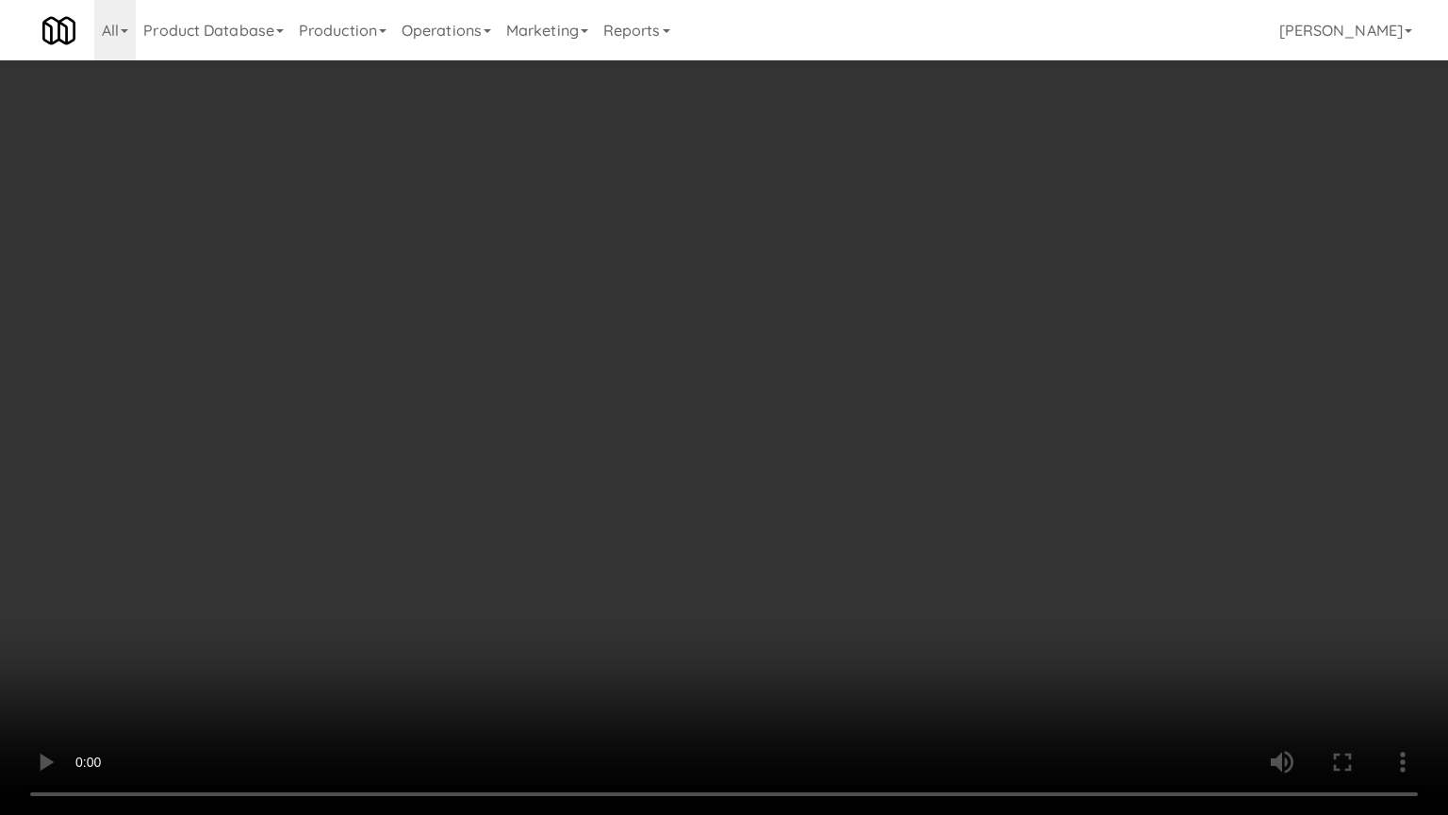
click at [829, 483] on video at bounding box center [724, 407] width 1448 height 815
drag, startPoint x: 829, startPoint y: 483, endPoint x: 948, endPoint y: 274, distance: 240.3
click at [838, 453] on video at bounding box center [724, 407] width 1448 height 815
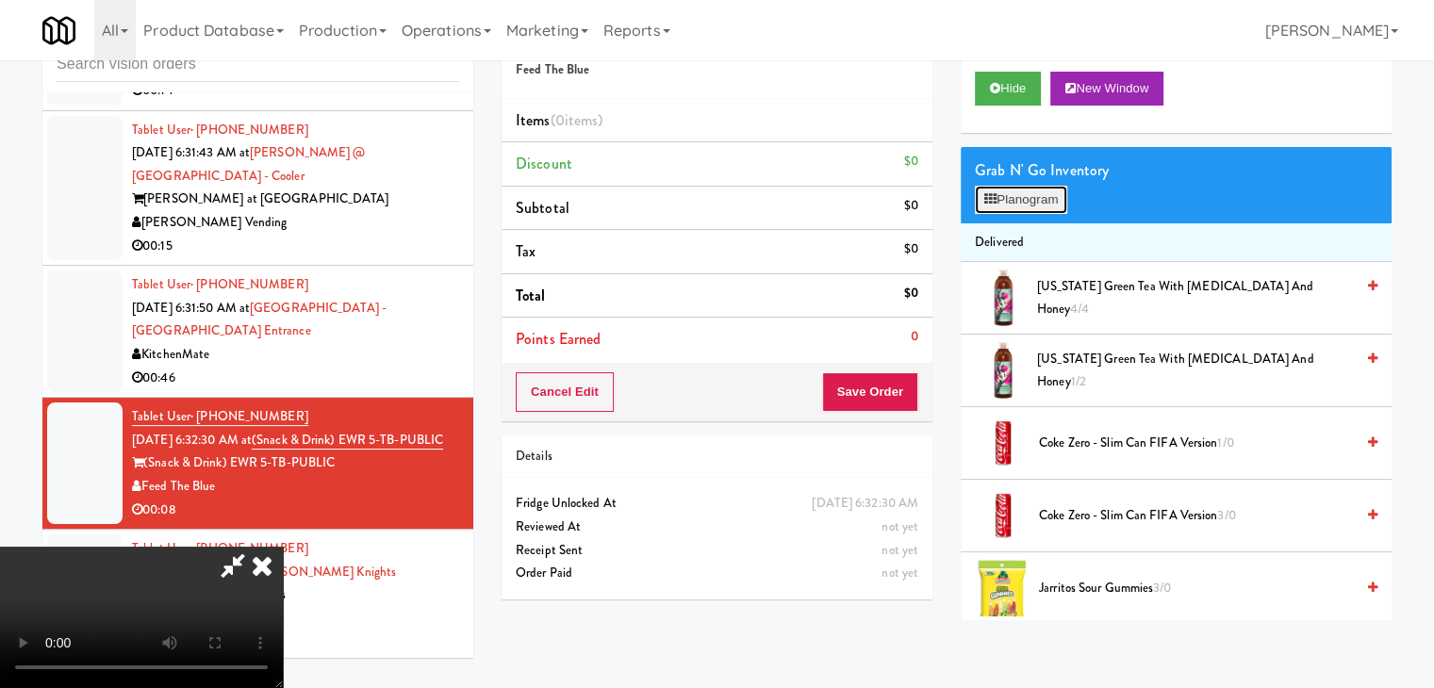
click at [1021, 198] on button "Planogram" at bounding box center [1021, 200] width 92 height 28
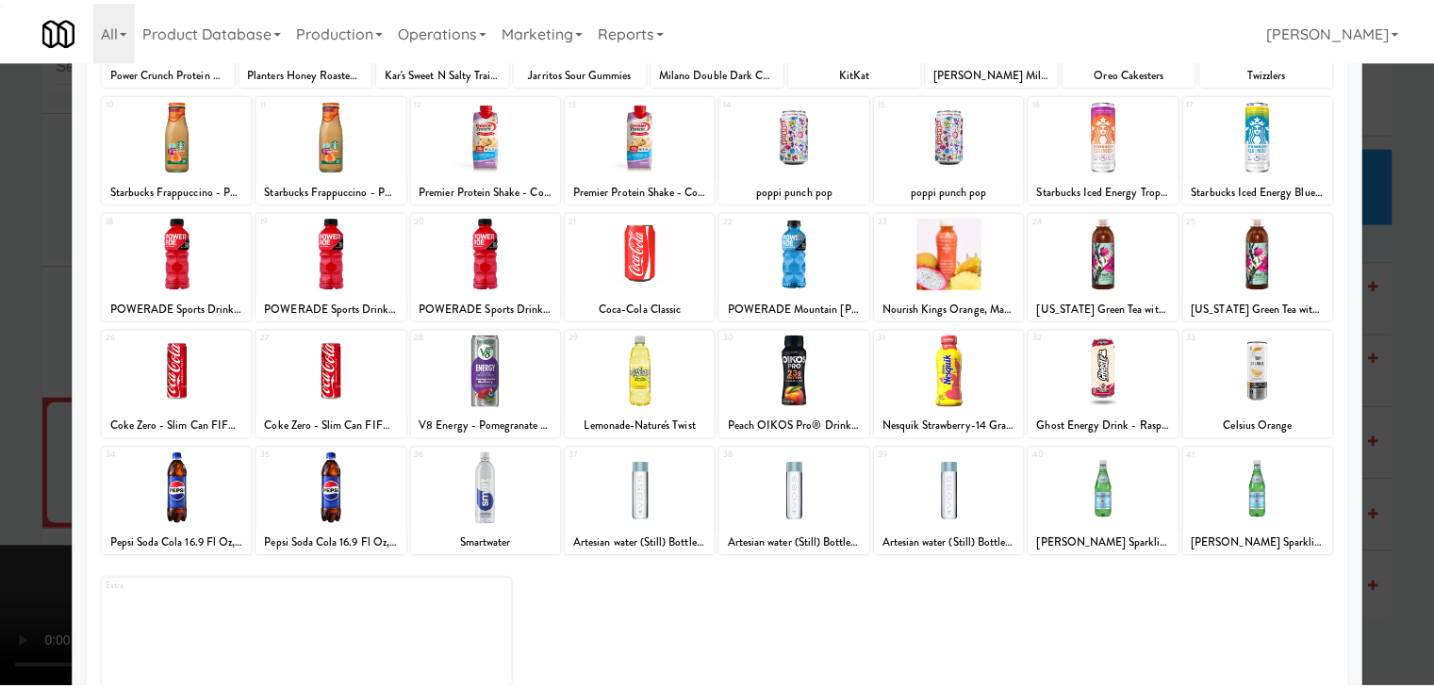
scroll to position [238, 0]
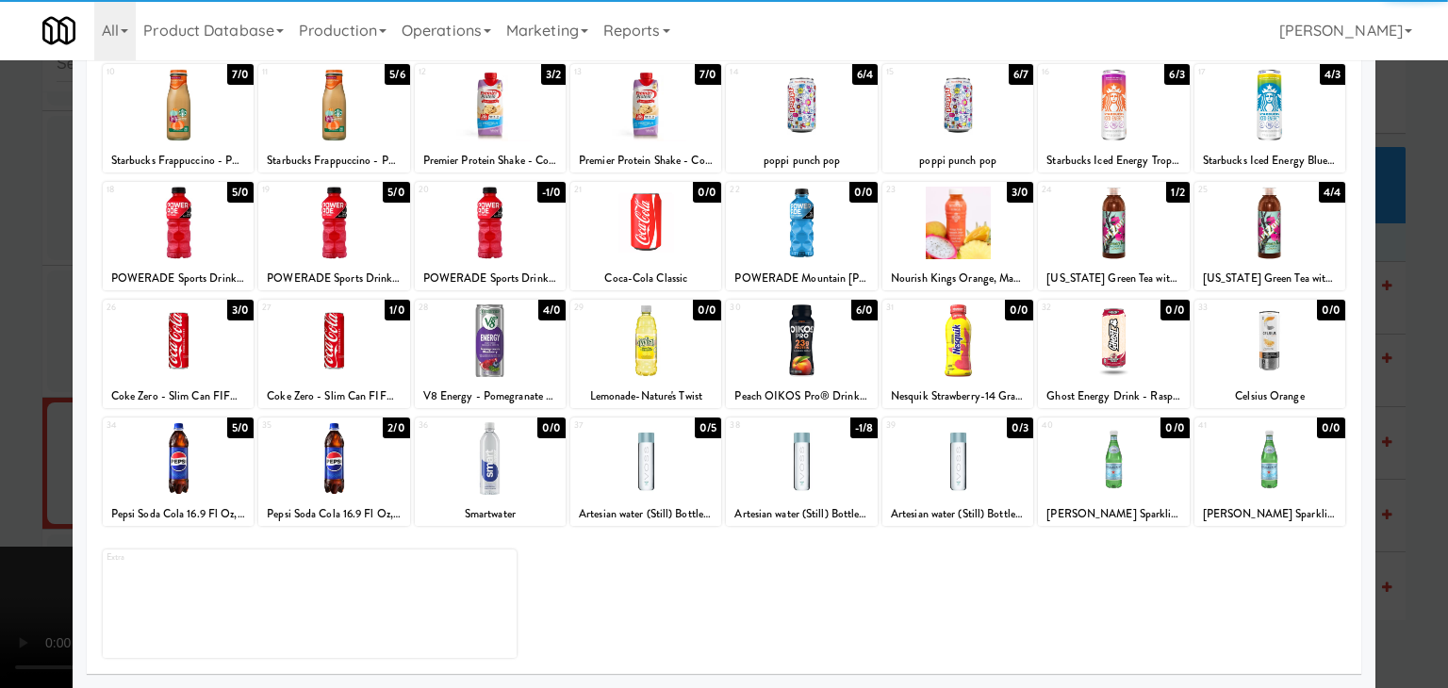
click at [956, 339] on div at bounding box center [957, 341] width 151 height 73
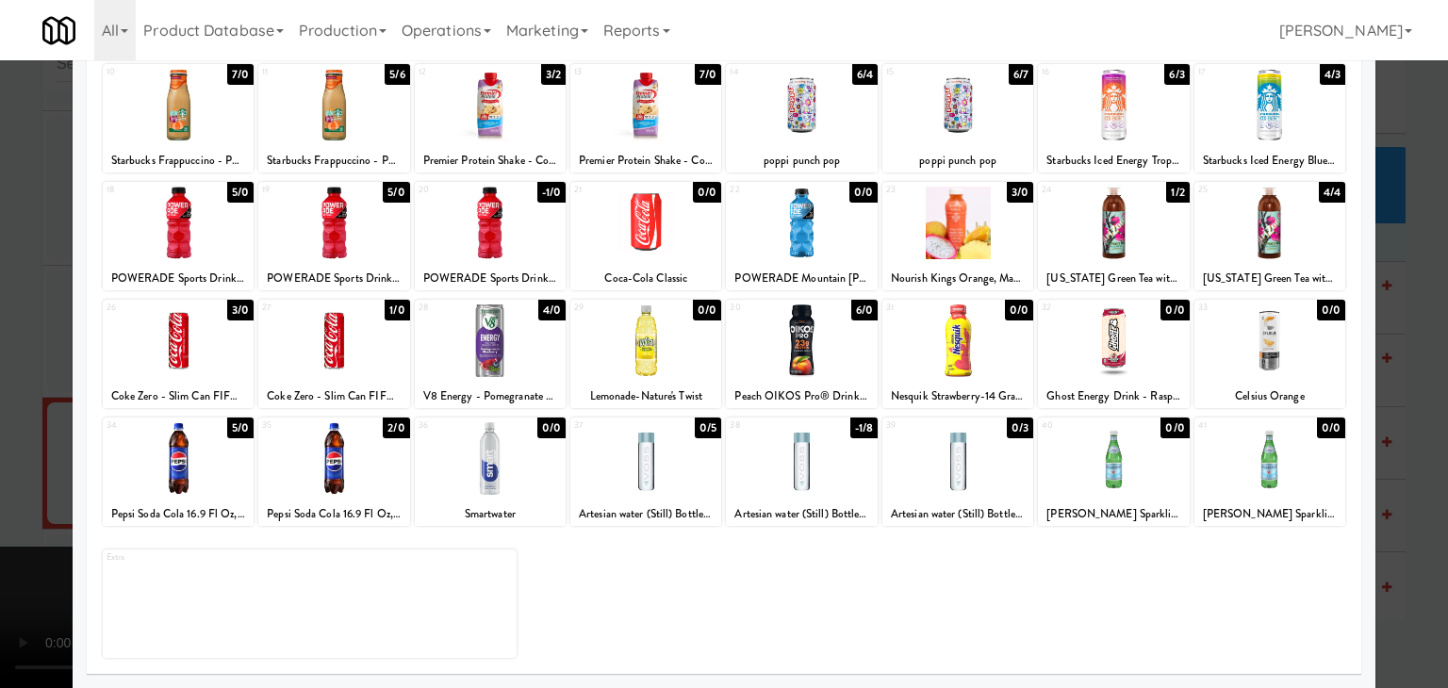
click at [1380, 462] on div at bounding box center [724, 344] width 1448 height 688
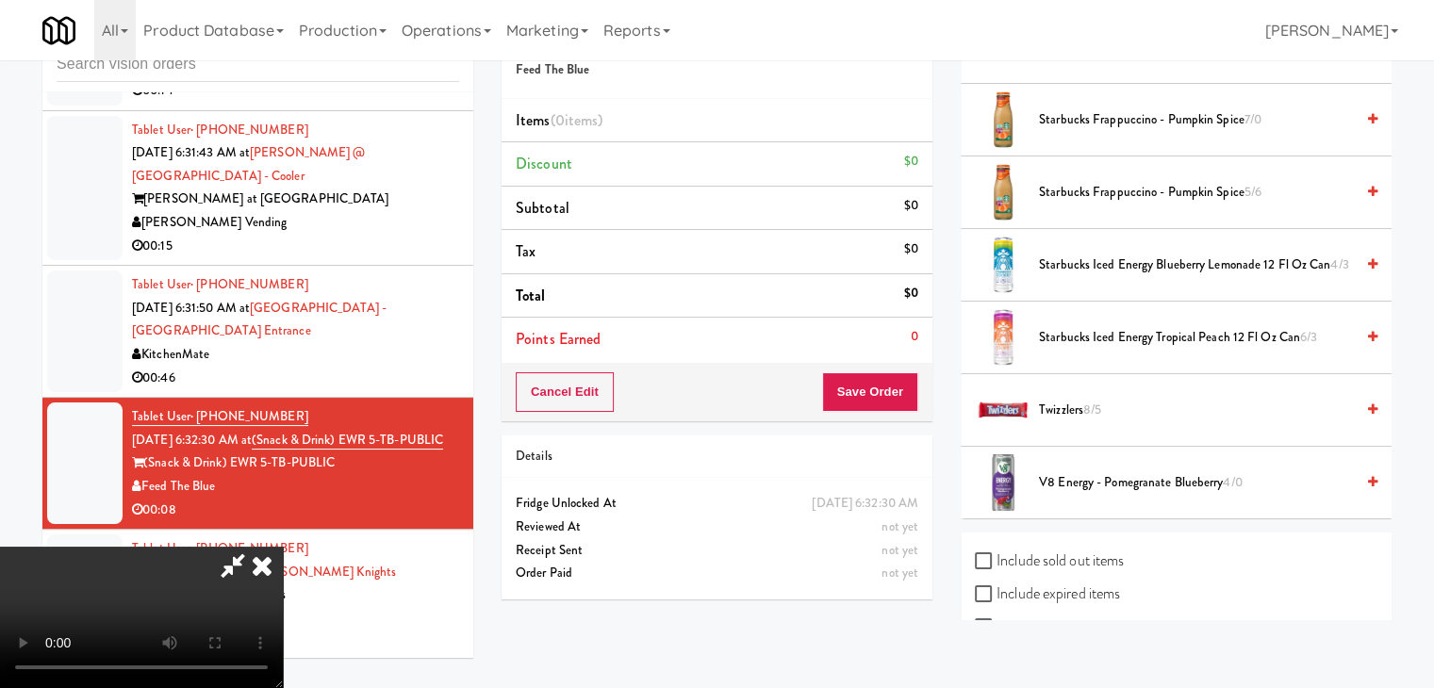
scroll to position [1886, 0]
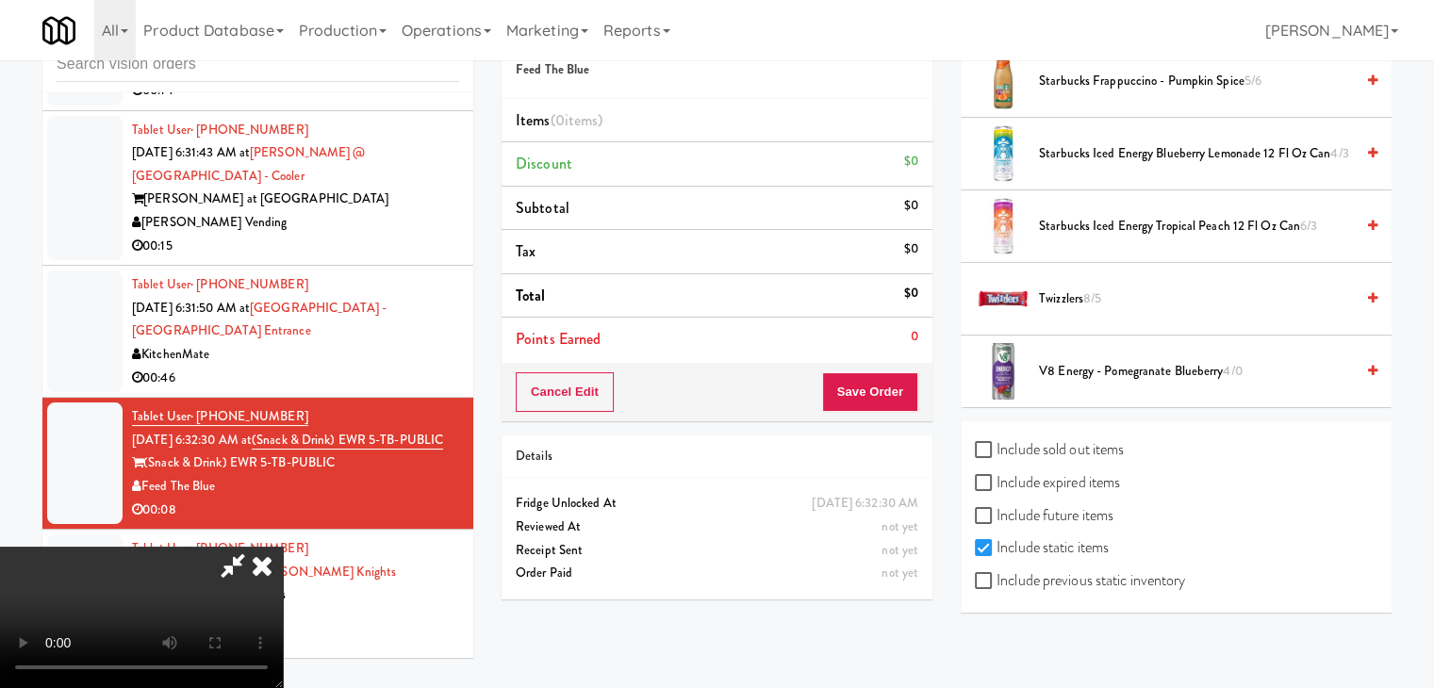
click at [1143, 576] on label "Include previous static inventory" at bounding box center [1080, 581] width 210 height 28
click at [997, 576] on input "Include previous static inventory" at bounding box center [986, 581] width 22 height 15
checkbox input "true"
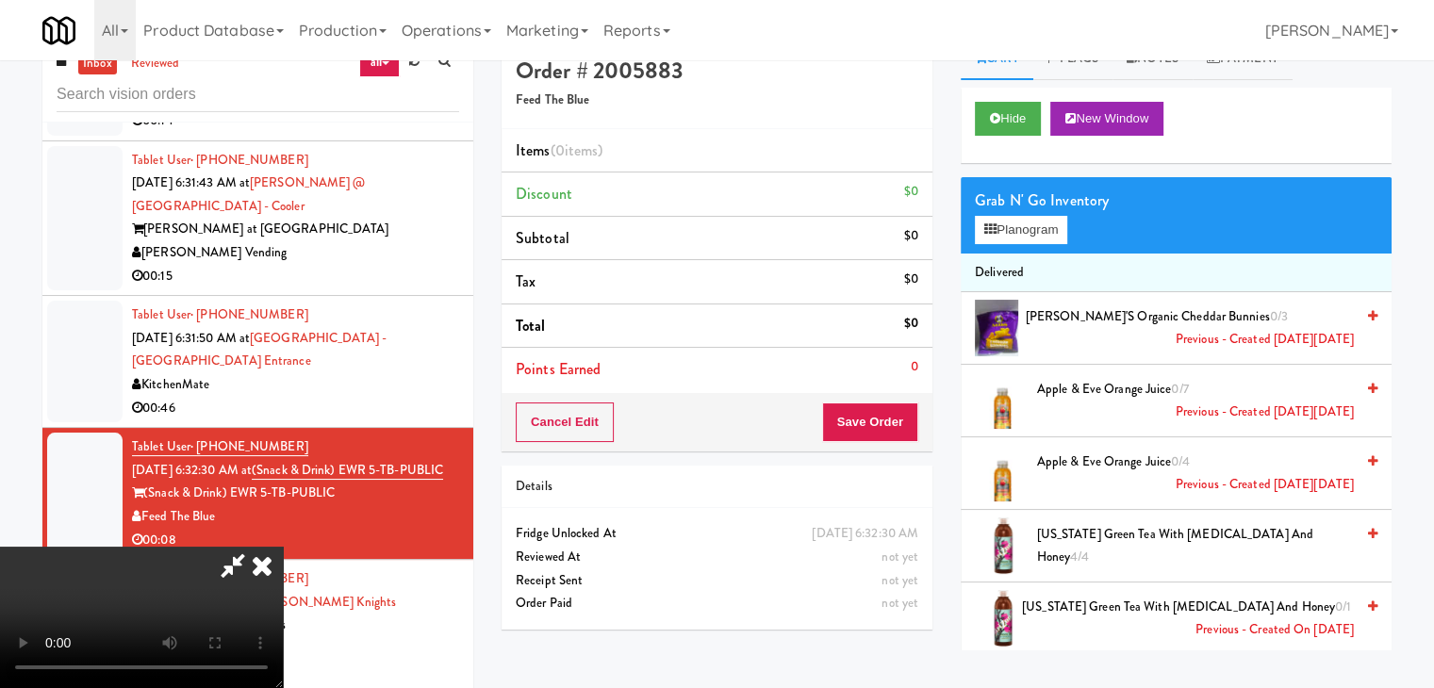
scroll to position [0, 0]
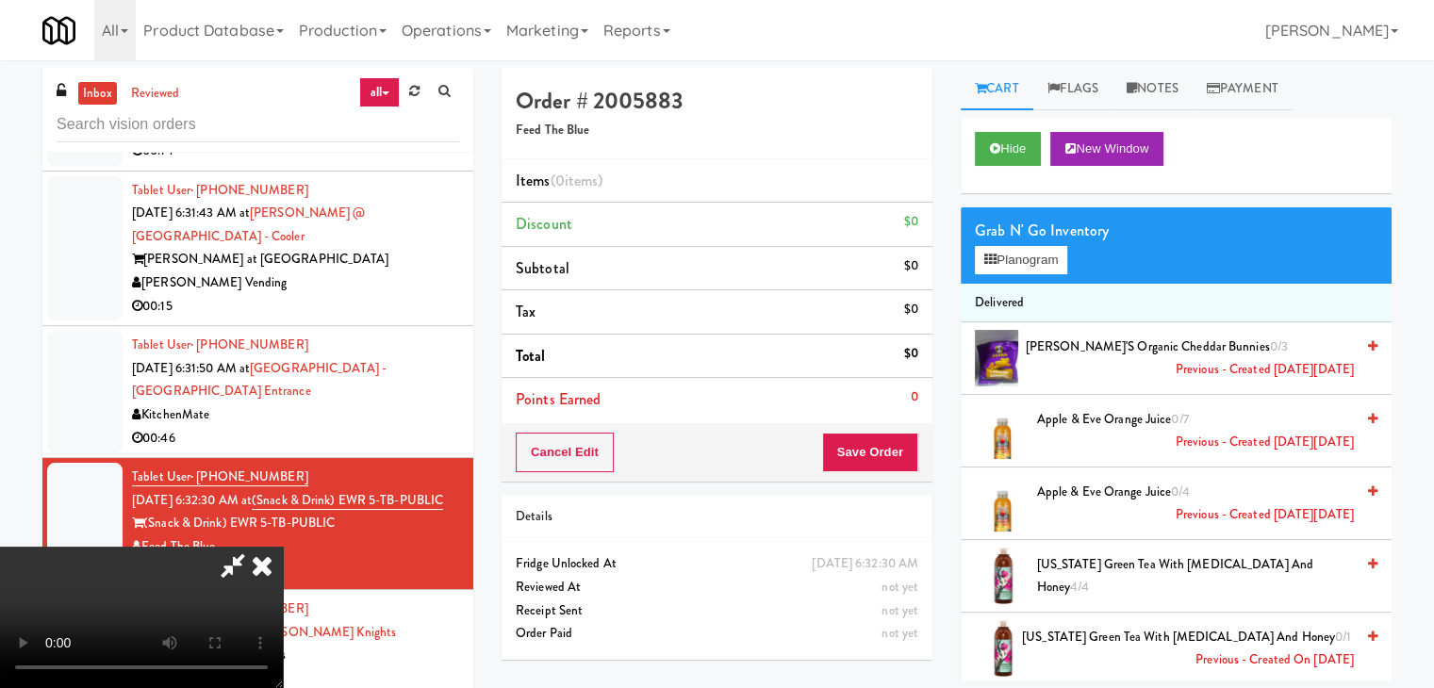
click at [1044, 285] on li "Delivered" at bounding box center [1176, 304] width 431 height 40
click at [1030, 265] on button "Planogram" at bounding box center [1021, 260] width 92 height 28
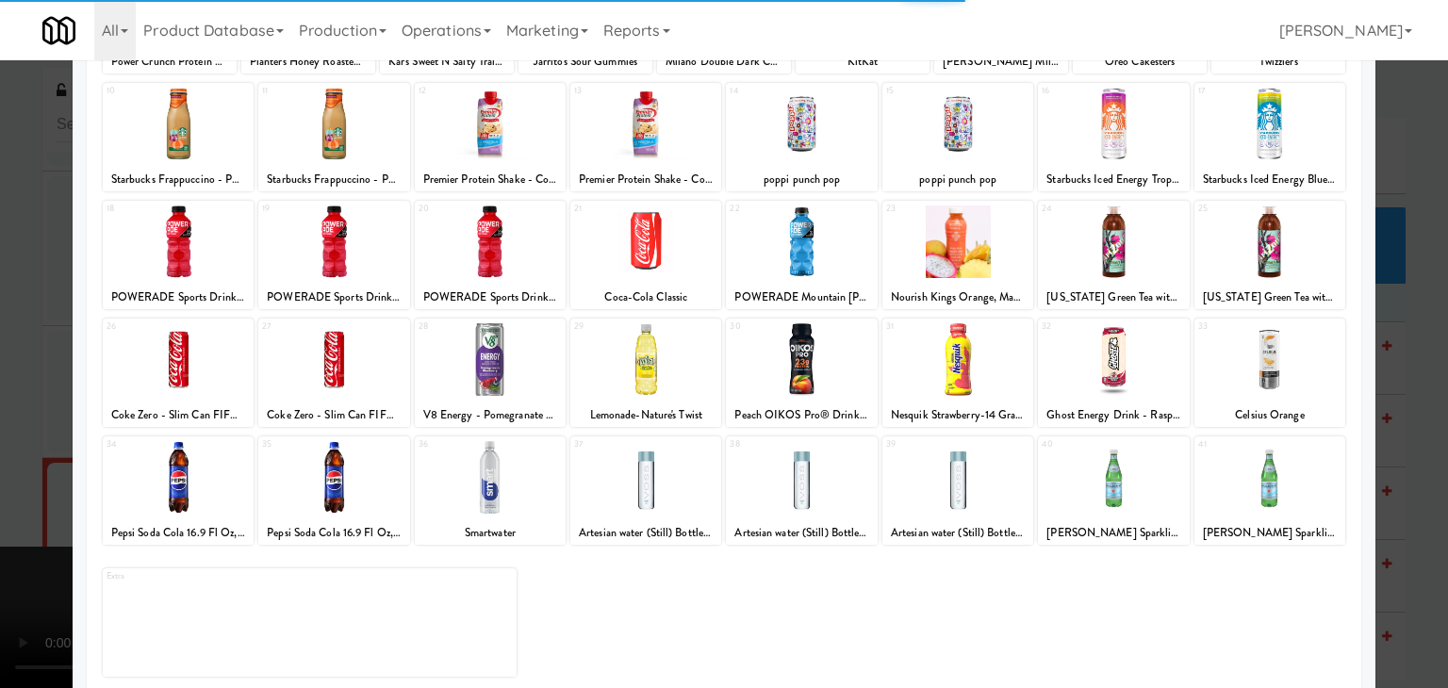
scroll to position [238, 0]
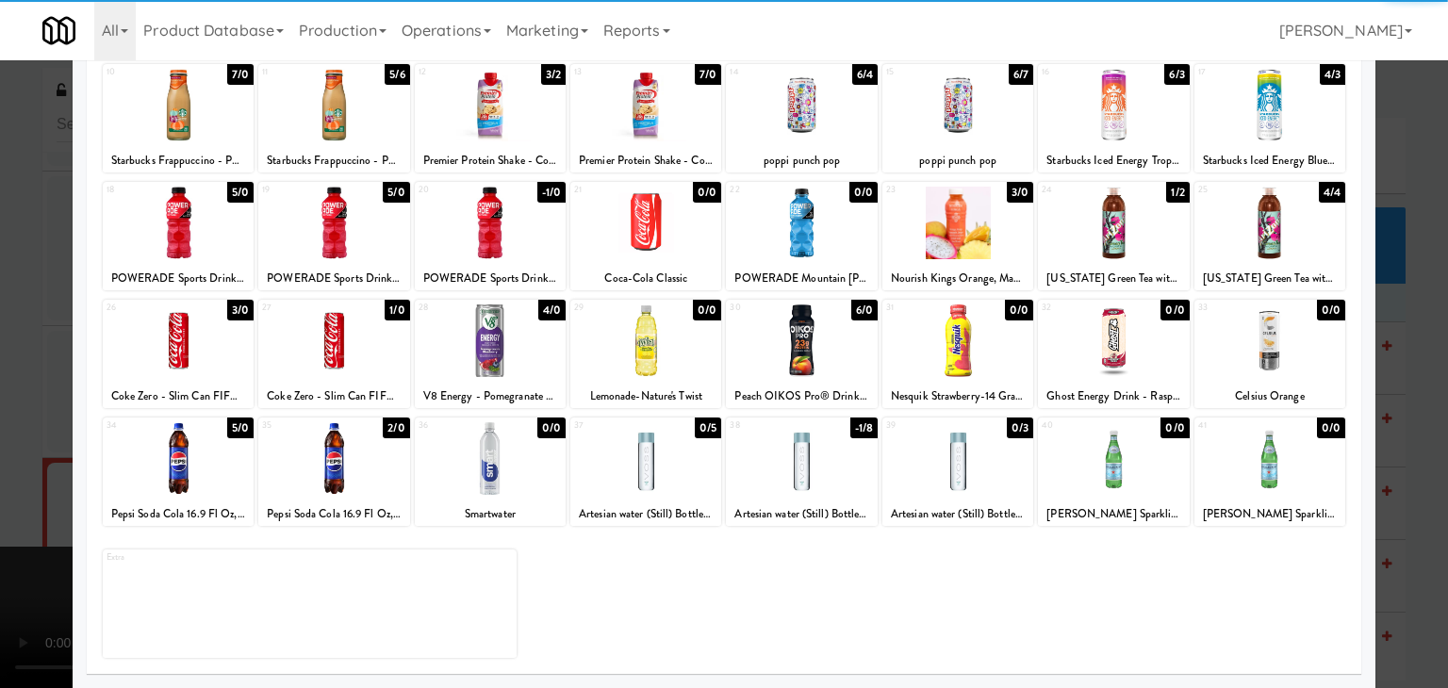
click at [947, 330] on div at bounding box center [957, 341] width 151 height 73
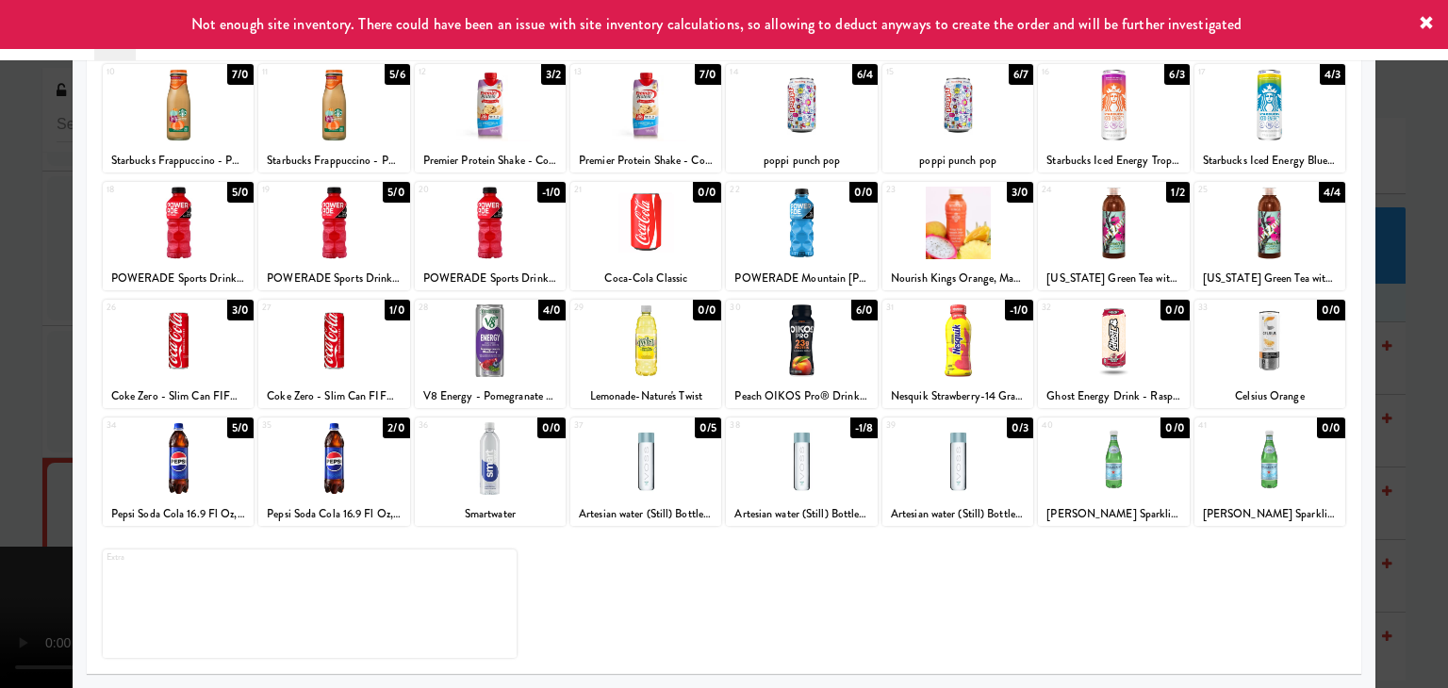
drag, startPoint x: 0, startPoint y: 338, endPoint x: 318, endPoint y: 338, distance: 317.7
click at [0, 338] on div at bounding box center [724, 344] width 1448 height 688
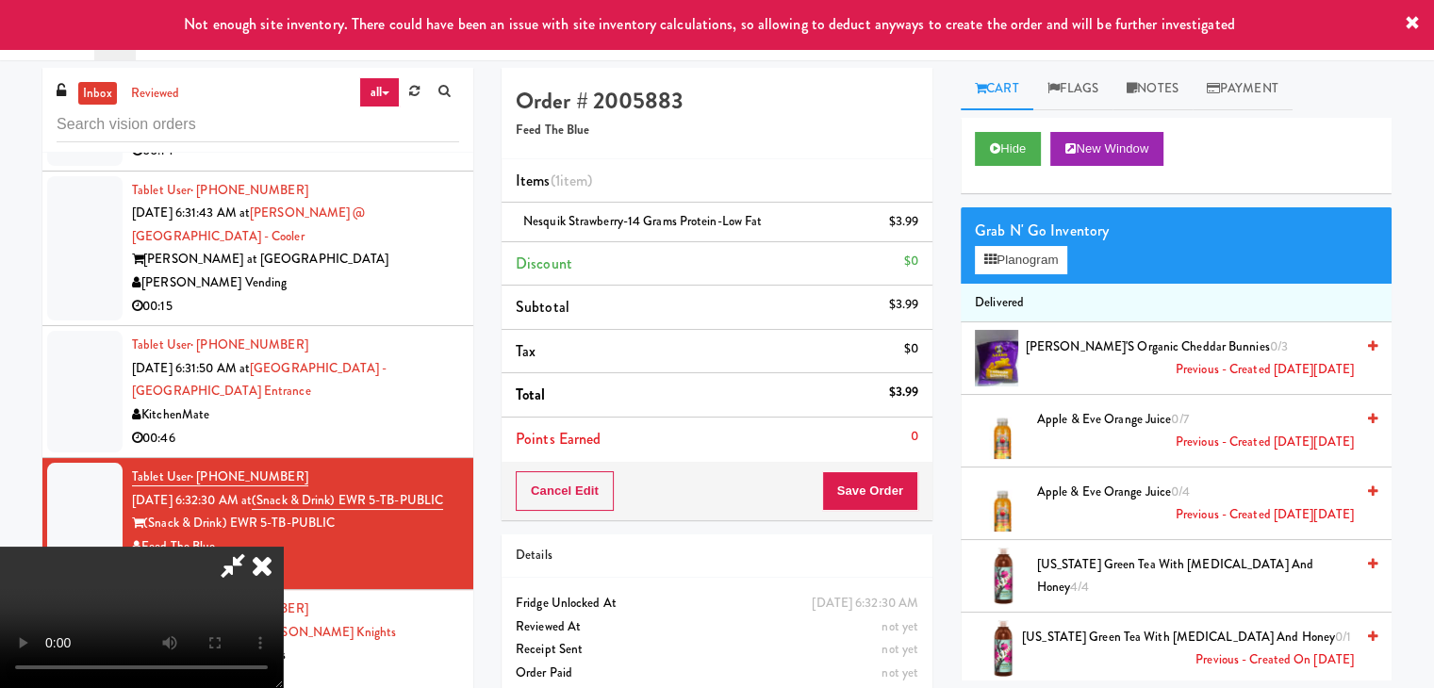
click at [283, 547] on video at bounding box center [141, 617] width 283 height 141
drag, startPoint x: 664, startPoint y: 419, endPoint x: 651, endPoint y: 421, distance: 13.5
click at [283, 547] on video at bounding box center [141, 617] width 283 height 141
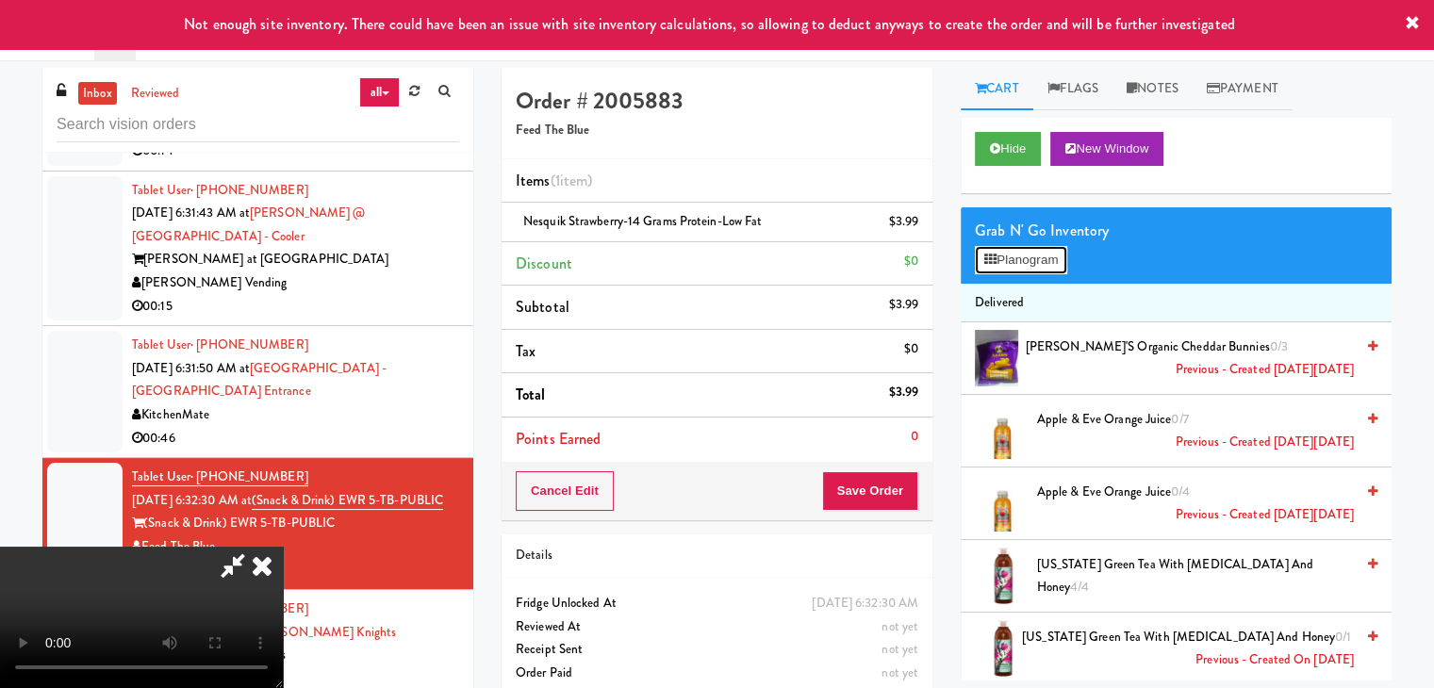
click at [1017, 269] on button "Planogram" at bounding box center [1021, 260] width 92 height 28
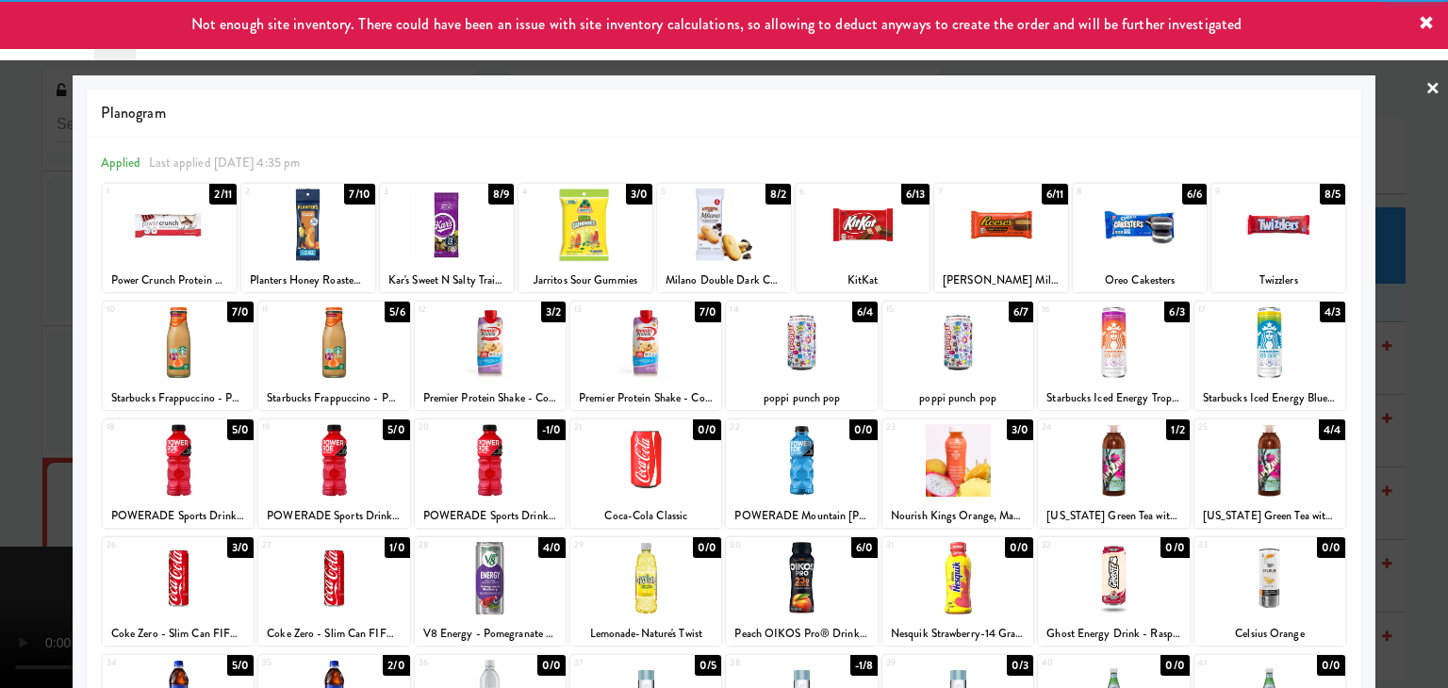
drag, startPoint x: 849, startPoint y: 235, endPoint x: 126, endPoint y: 284, distance: 724.8
click at [849, 234] on div at bounding box center [863, 225] width 134 height 73
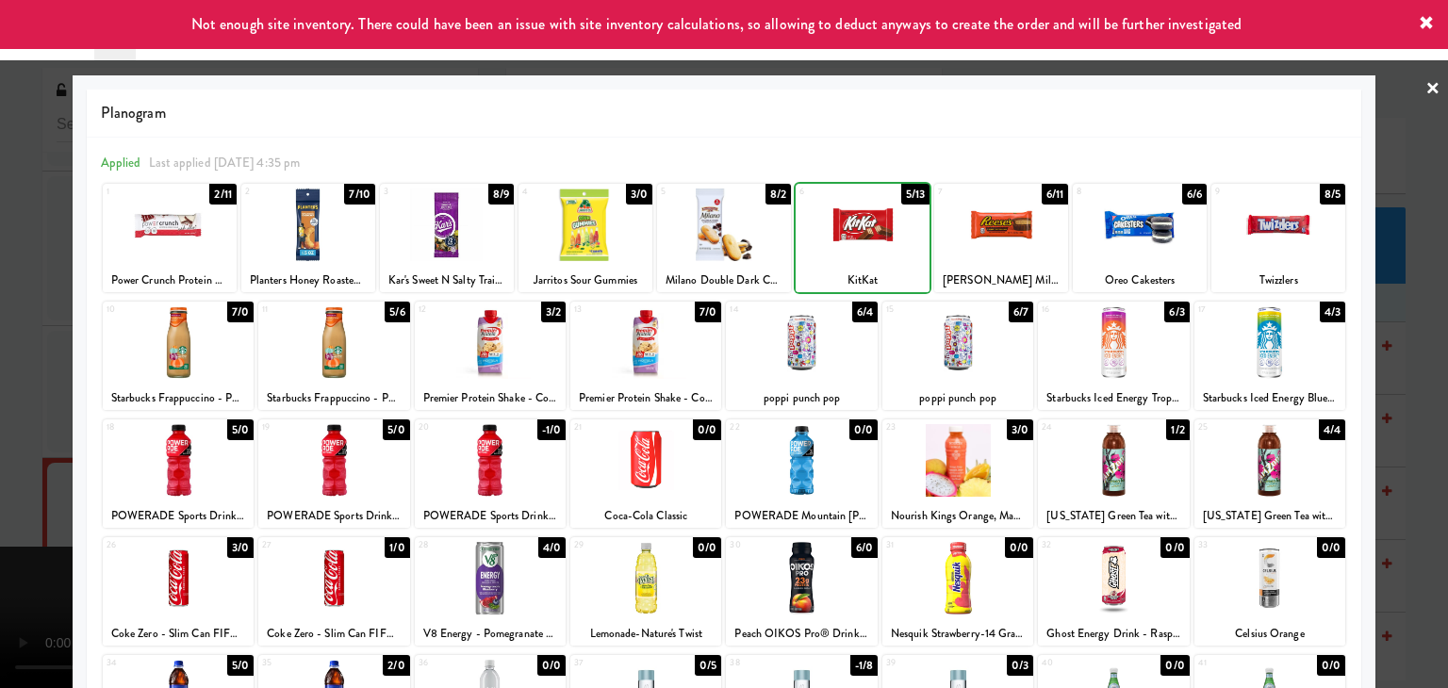
click at [0, 298] on div at bounding box center [724, 344] width 1448 height 688
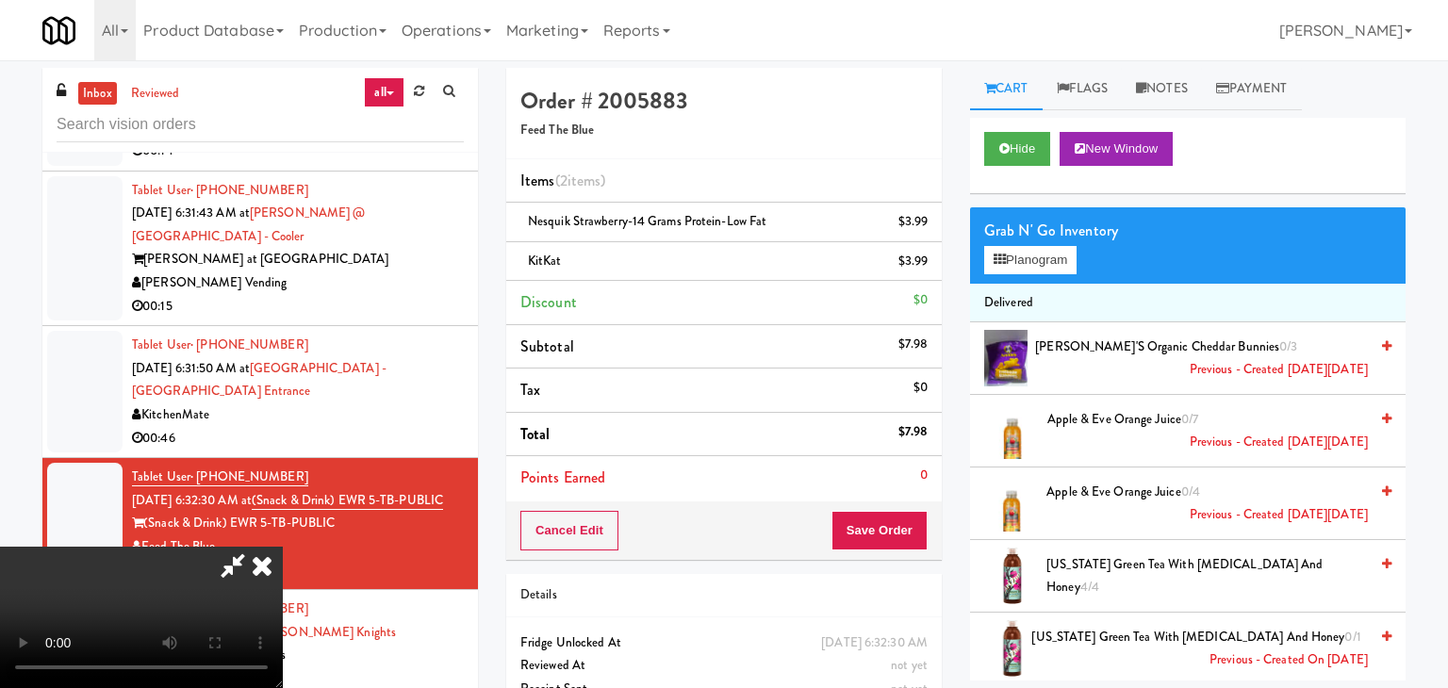
drag, startPoint x: 533, startPoint y: 390, endPoint x: 581, endPoint y: 393, distance: 48.2
click at [283, 547] on video at bounding box center [141, 617] width 283 height 141
click at [898, 531] on button "Save Order" at bounding box center [870, 531] width 96 height 40
click at [898, 532] on button "Save Order" at bounding box center [870, 531] width 96 height 40
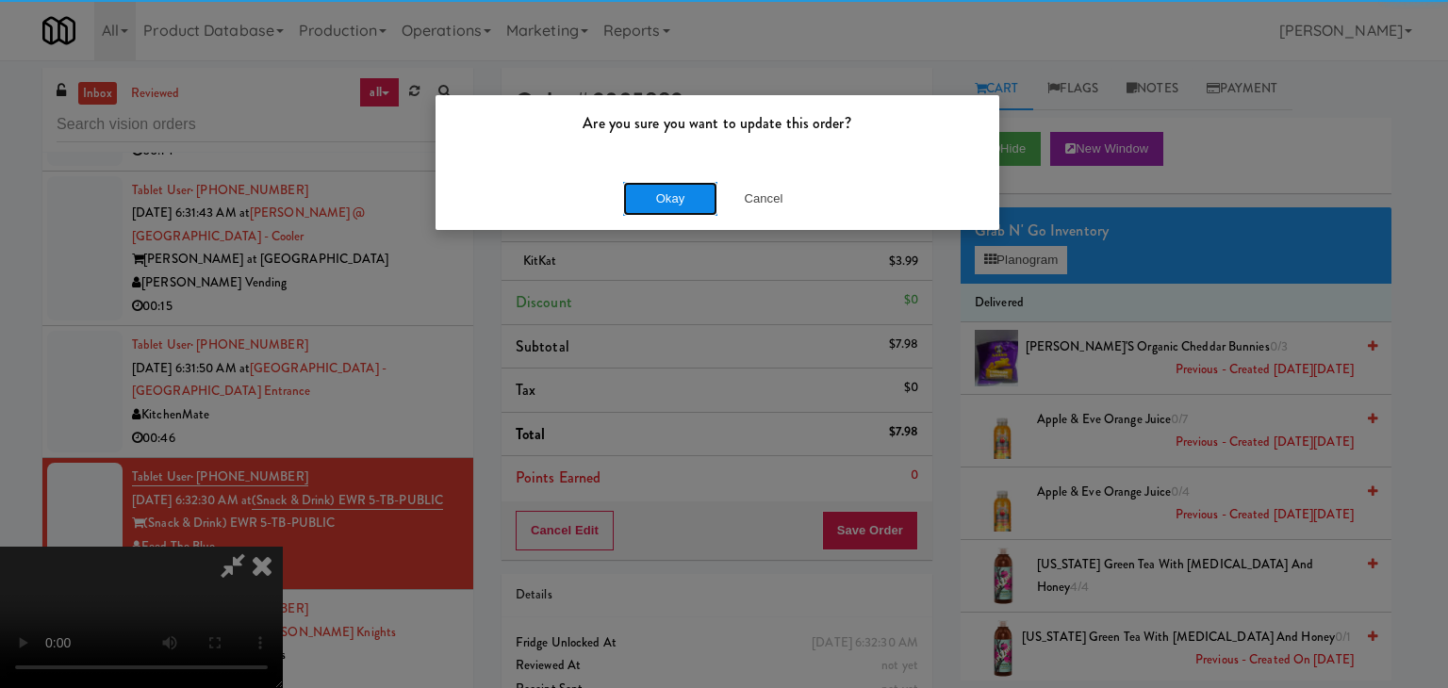
click at [679, 197] on button "Okay" at bounding box center [670, 199] width 94 height 34
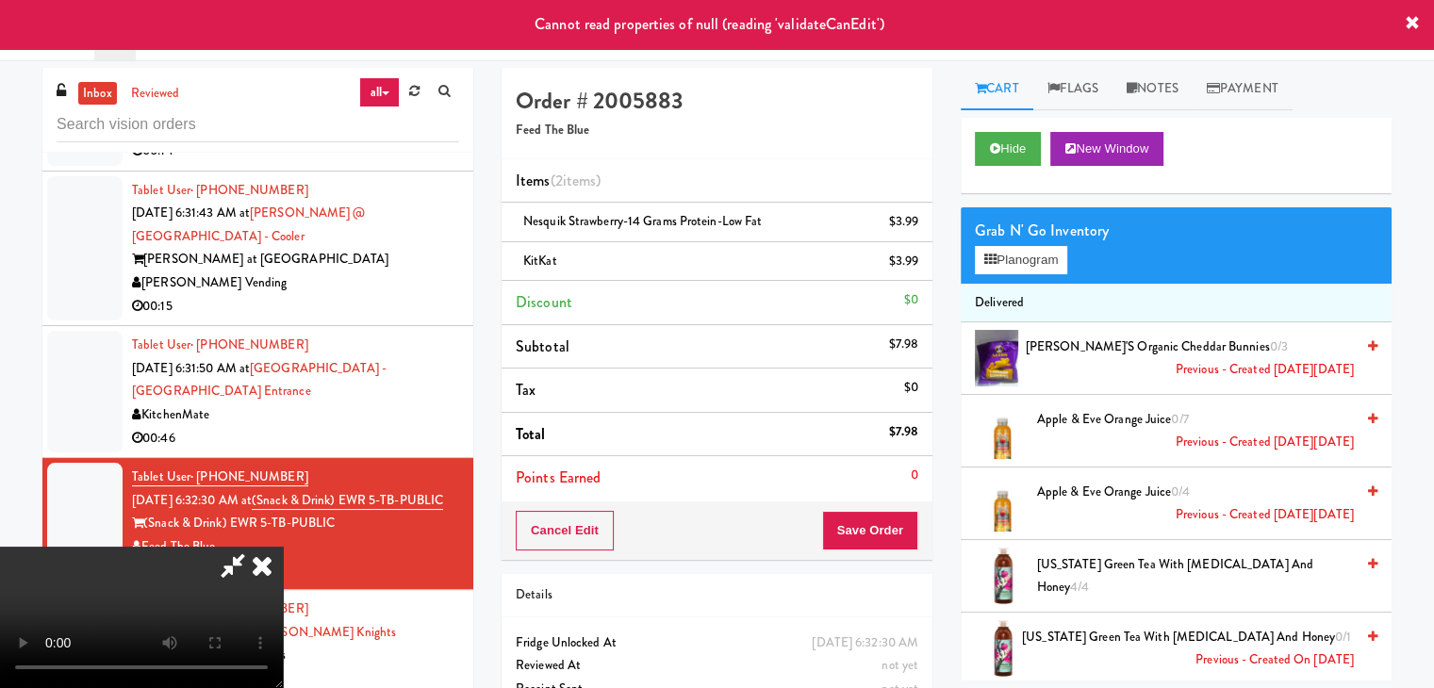
click at [283, 547] on icon at bounding box center [261, 566] width 41 height 38
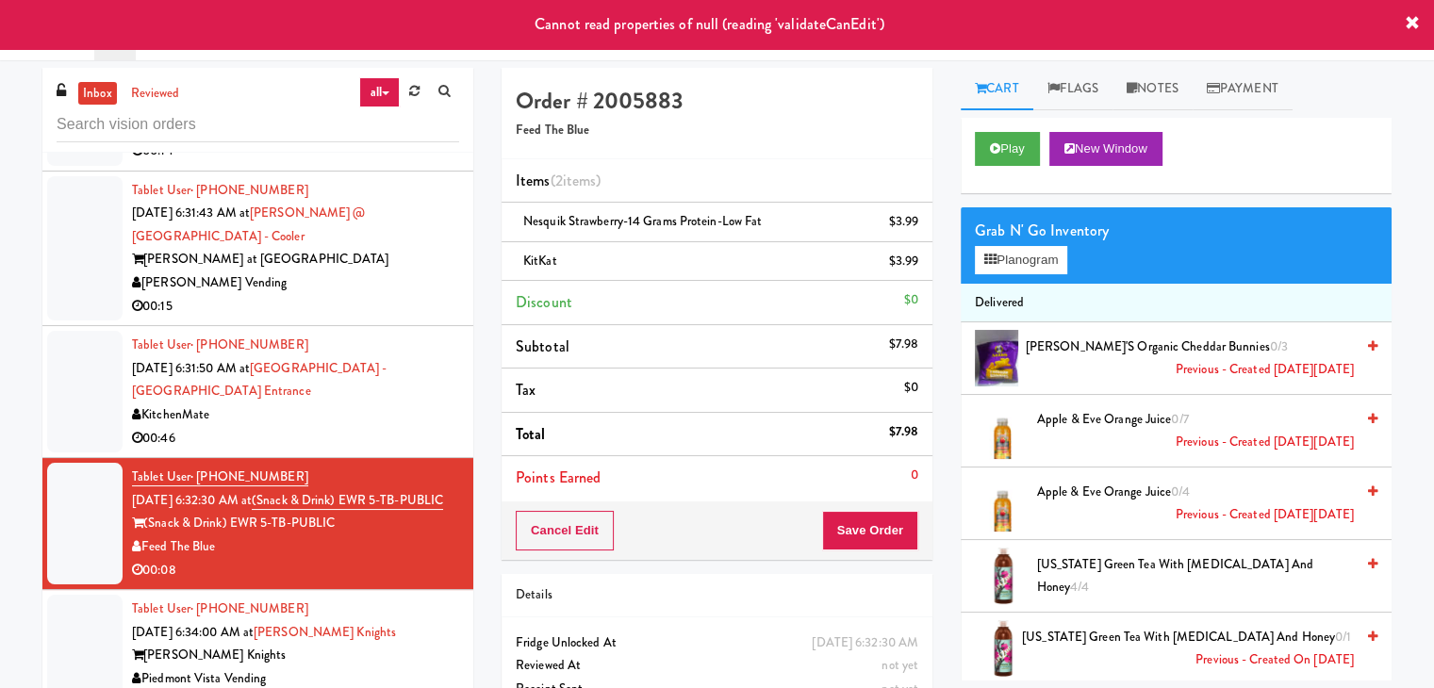
drag, startPoint x: 298, startPoint y: 393, endPoint x: 325, endPoint y: 369, distance: 36.7
click at [300, 404] on div "KitchenMate" at bounding box center [295, 416] width 327 height 24
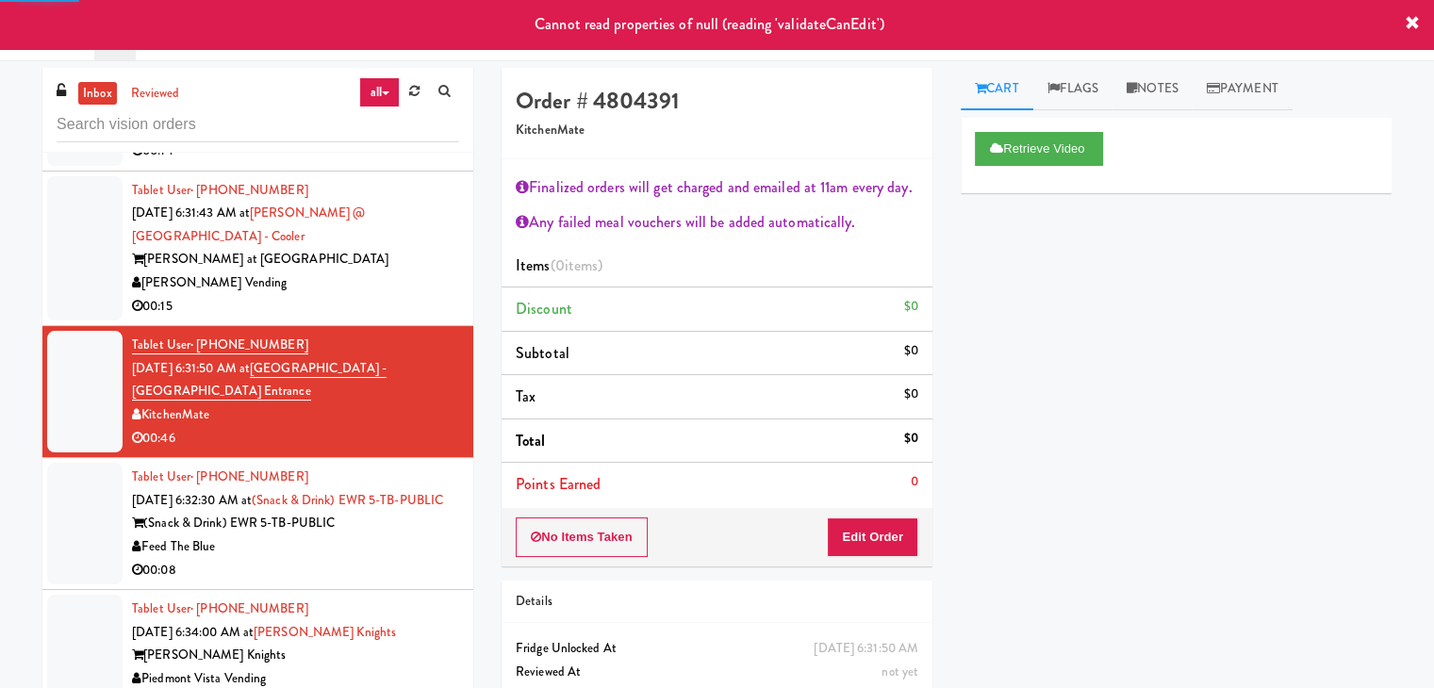
click at [373, 295] on div "00:15" at bounding box center [295, 307] width 327 height 24
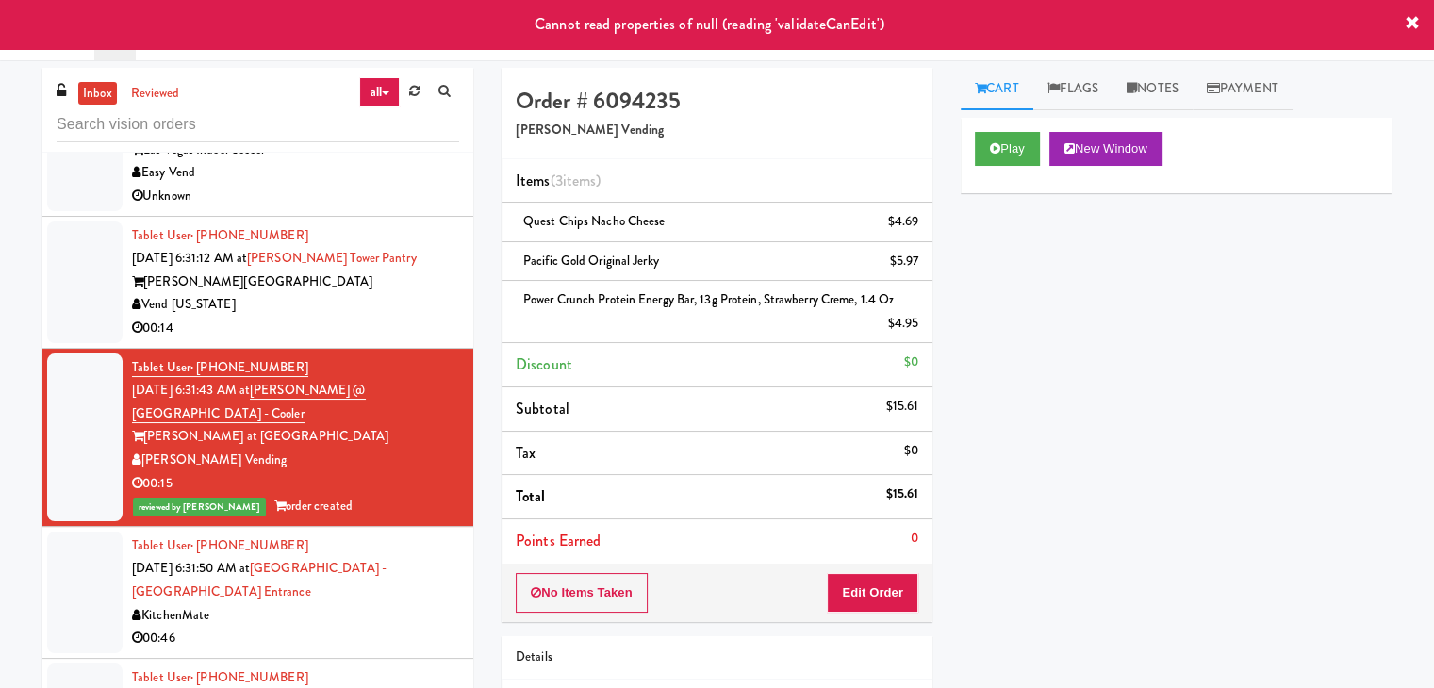
scroll to position [7240, 0]
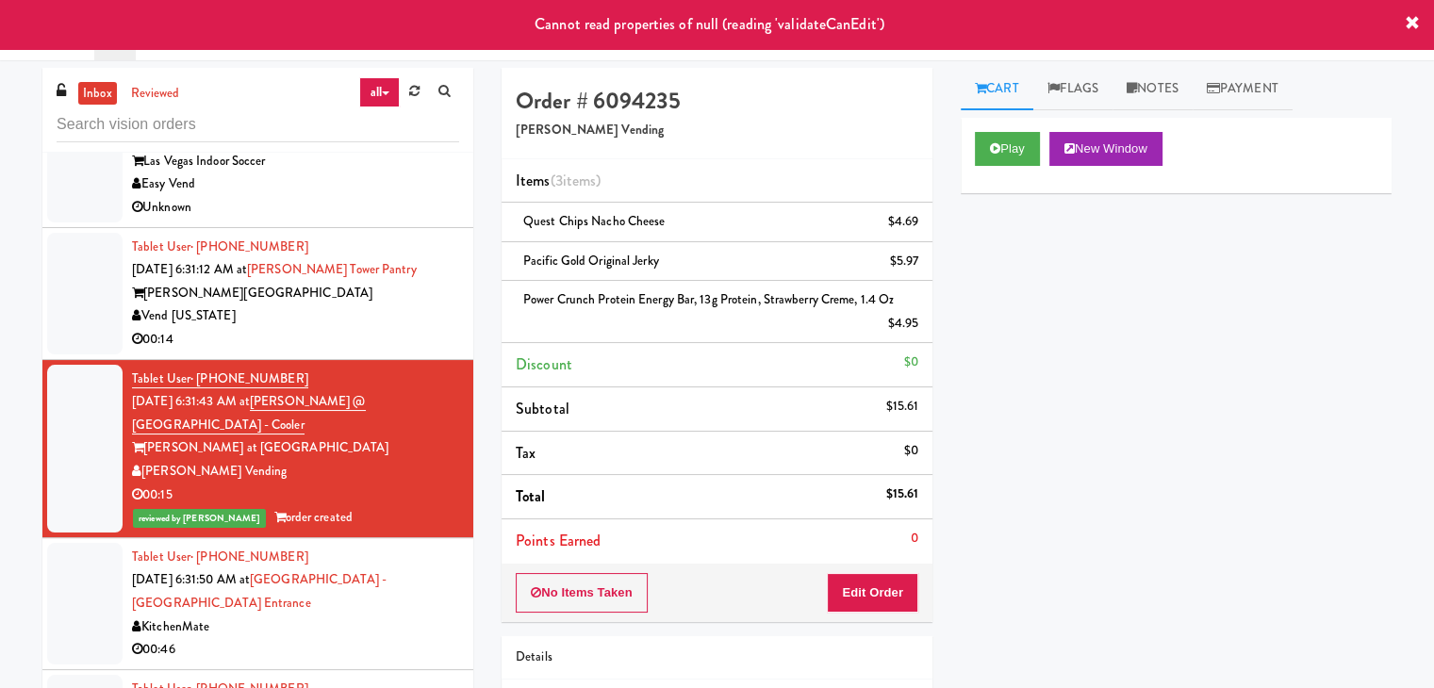
click at [377, 305] on div "Vend [US_STATE]" at bounding box center [295, 317] width 327 height 24
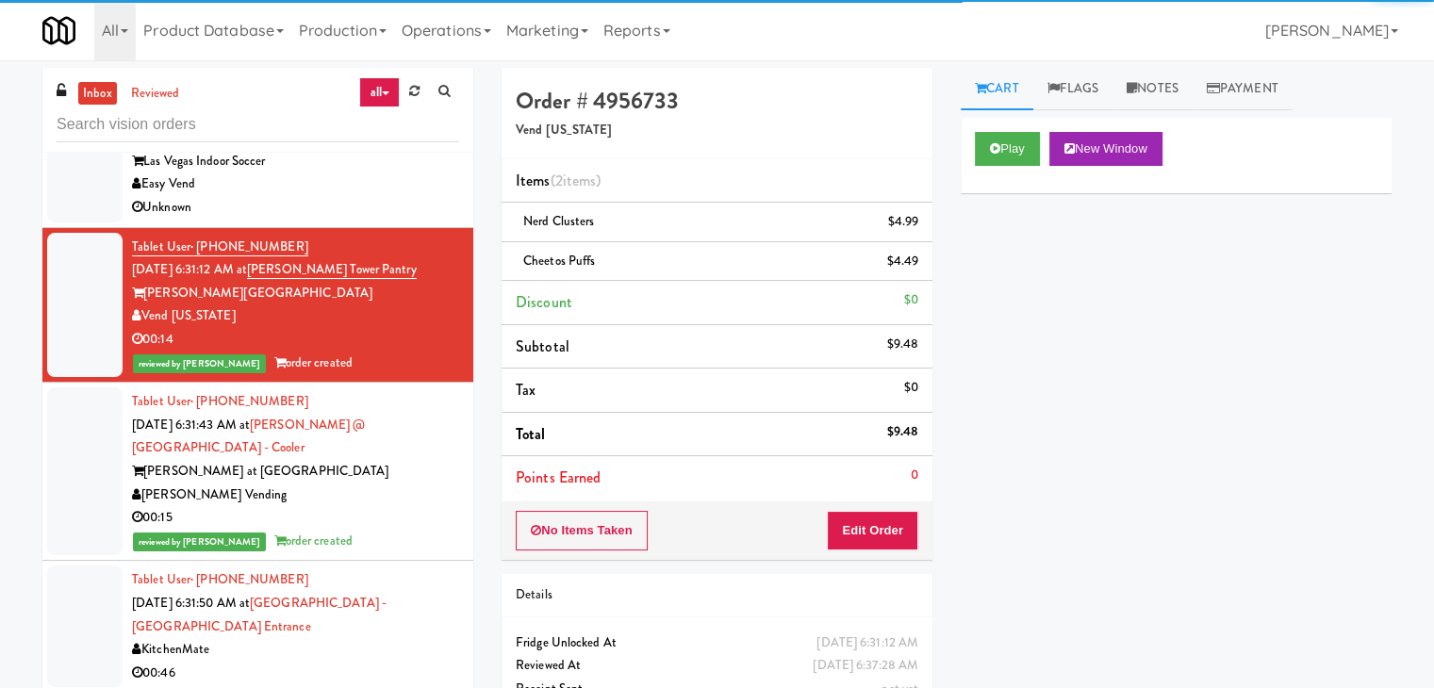
scroll to position [7051, 0]
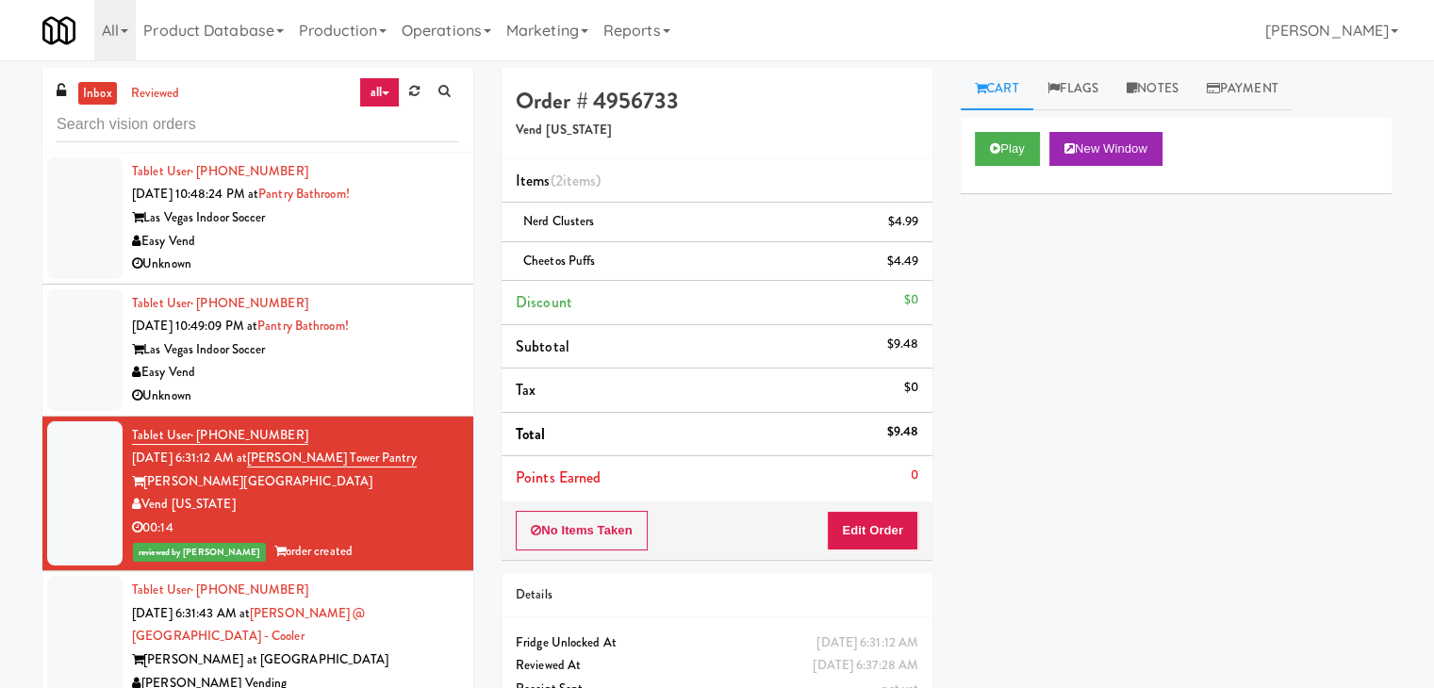
click at [405, 361] on div "Easy Vend" at bounding box center [295, 373] width 327 height 24
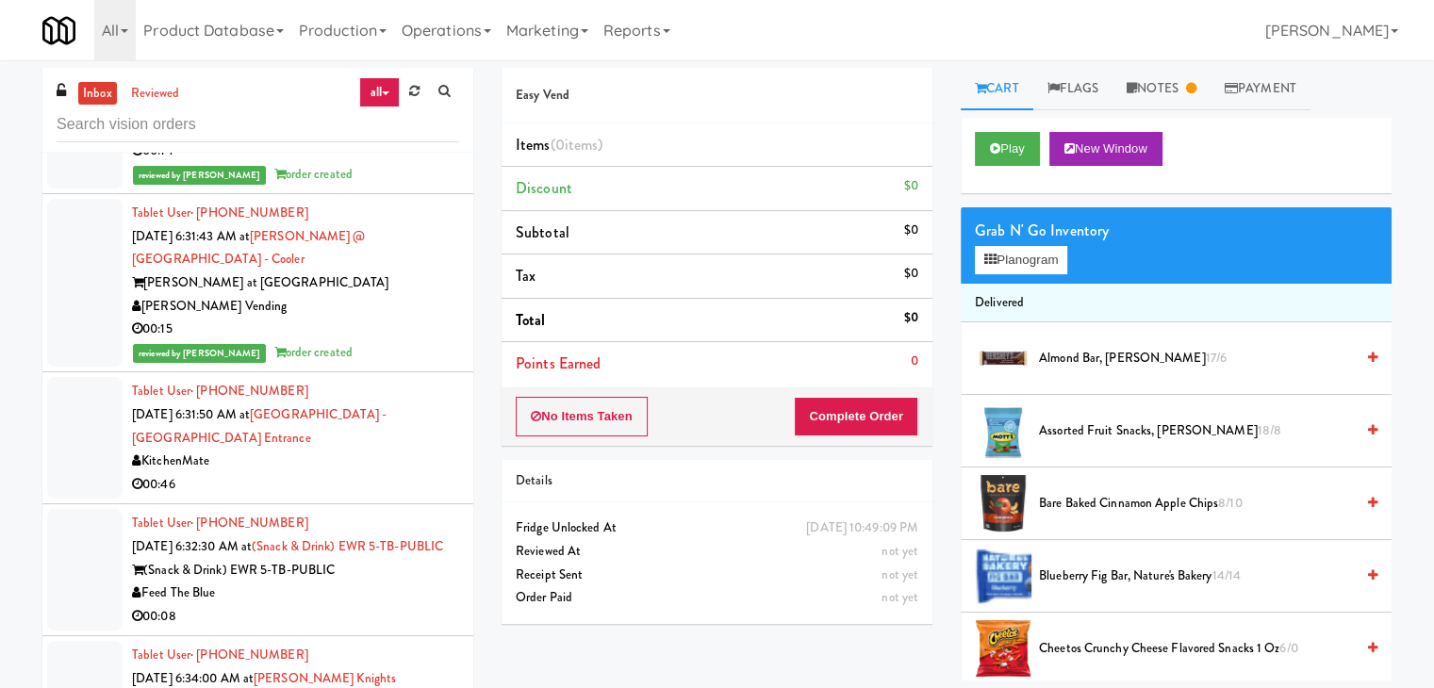
click at [348, 450] on div "KitchenMate" at bounding box center [295, 462] width 327 height 24
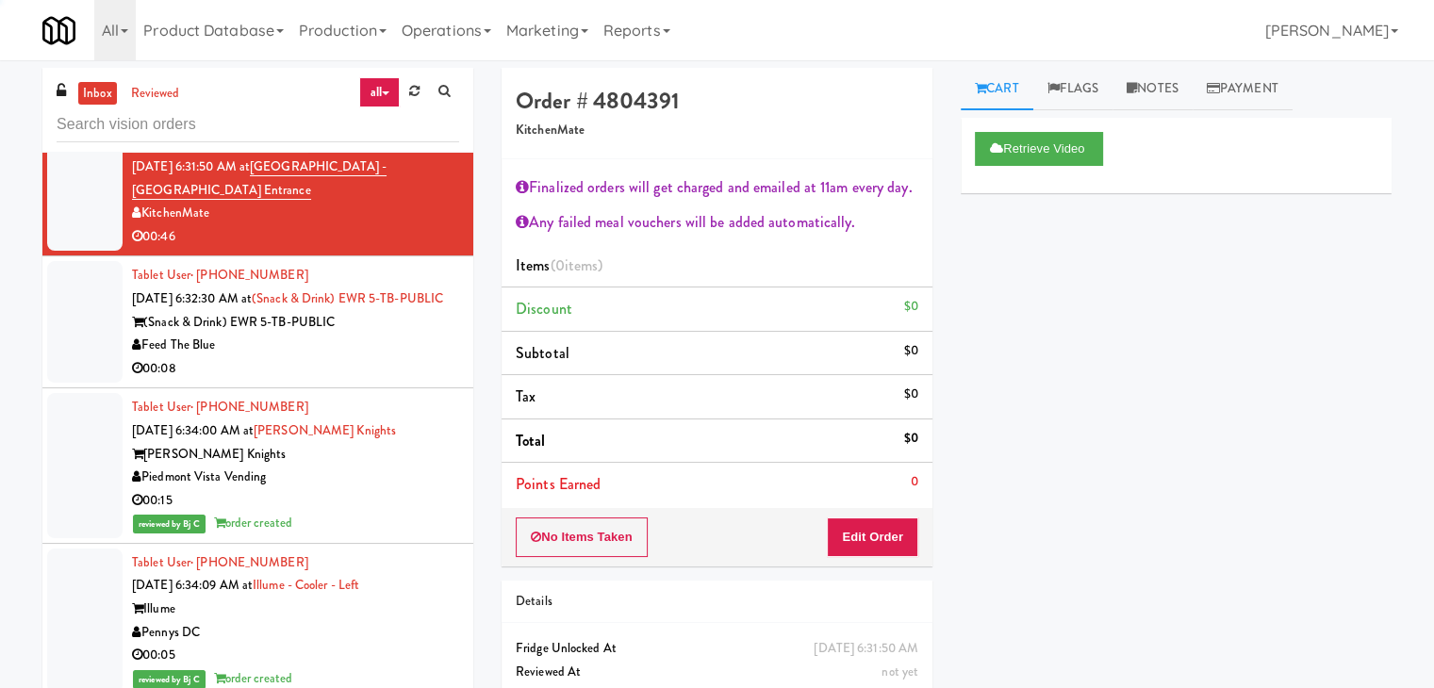
scroll to position [7711, 0]
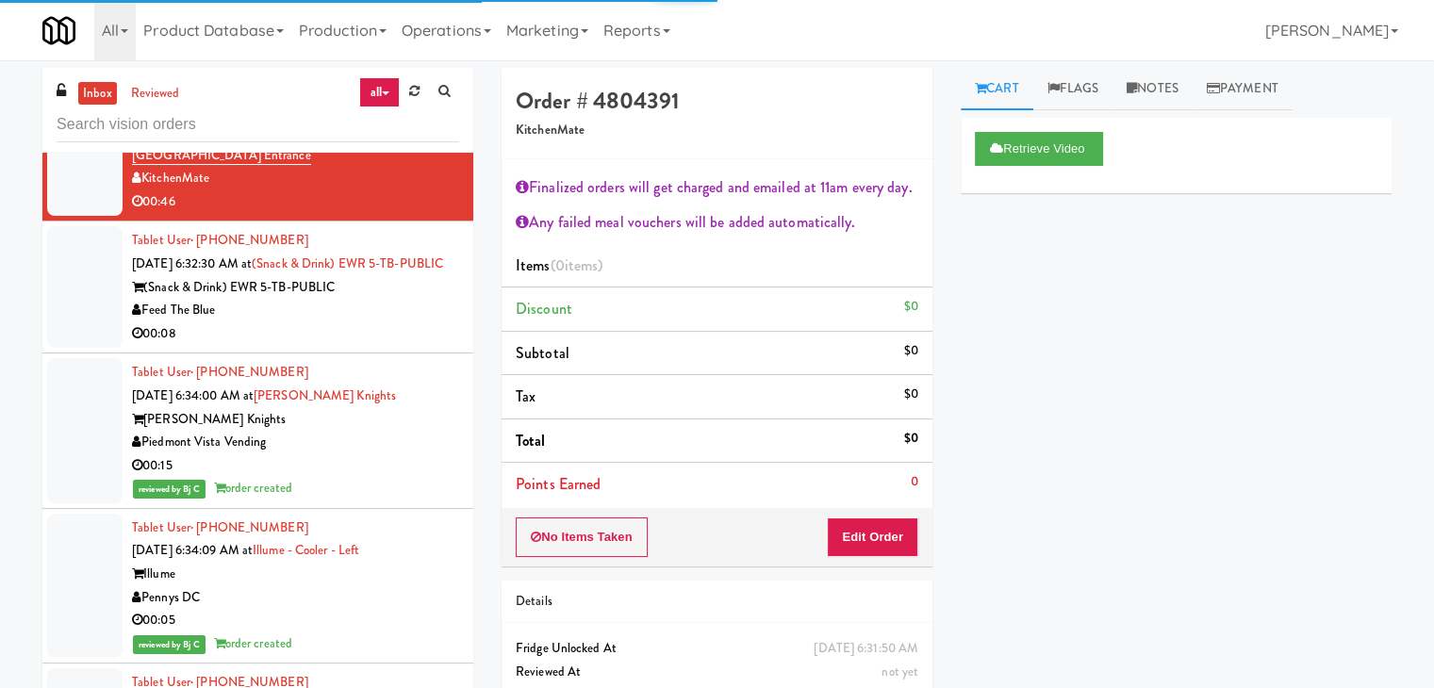
click at [430, 299] on div "Feed The Blue" at bounding box center [295, 311] width 327 height 24
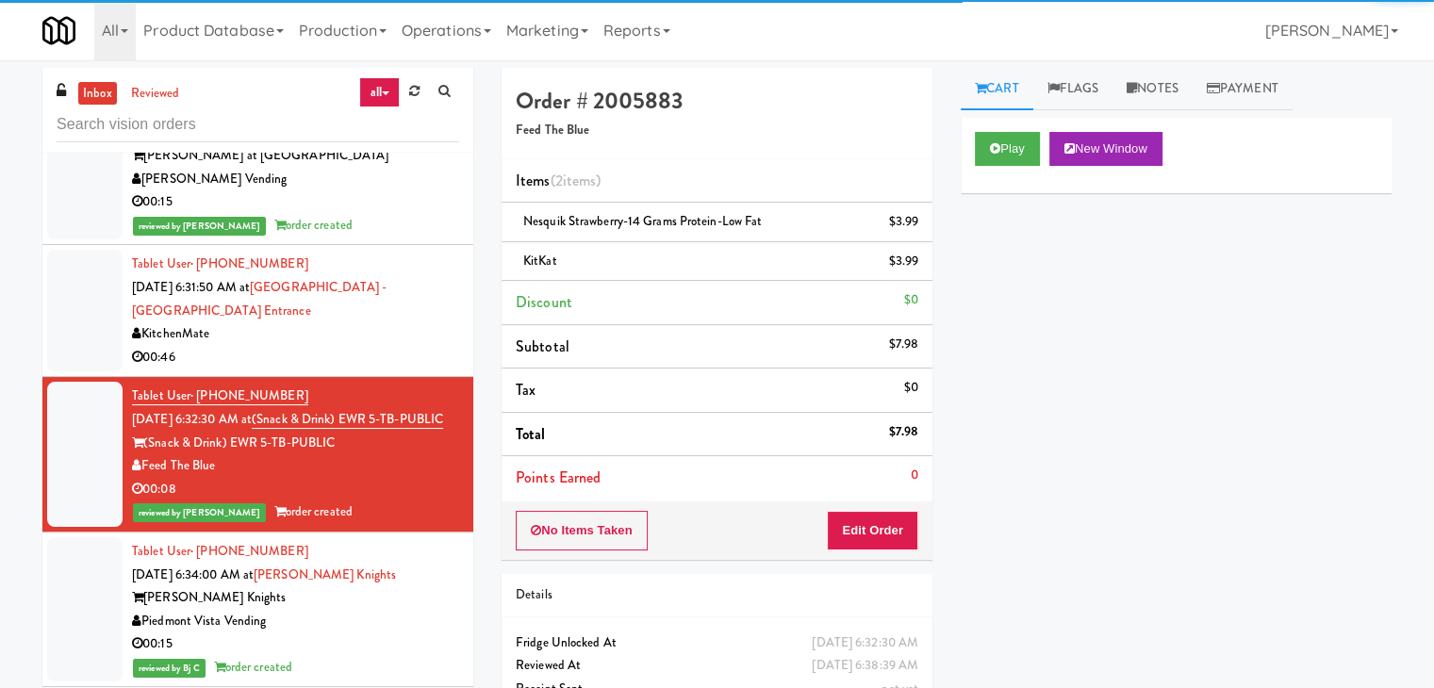
scroll to position [7522, 0]
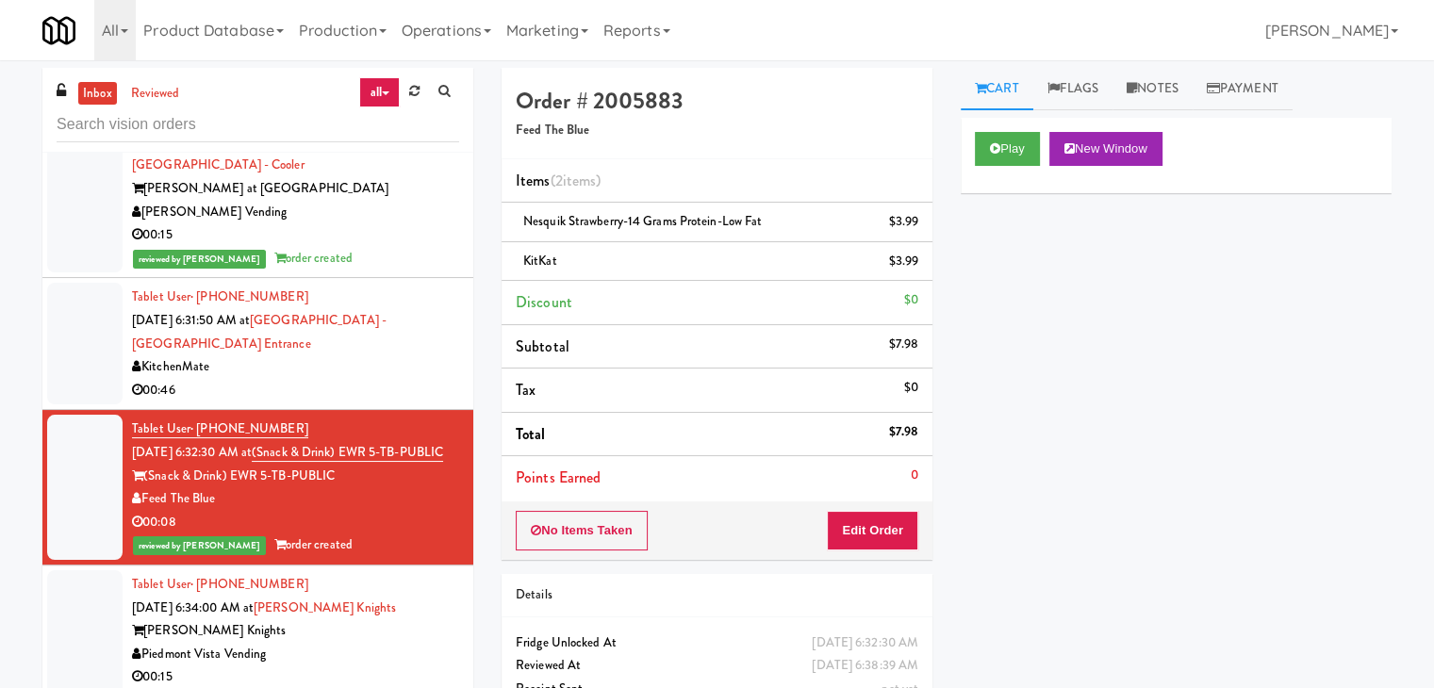
click at [392, 379] on div "00:46" at bounding box center [295, 391] width 327 height 24
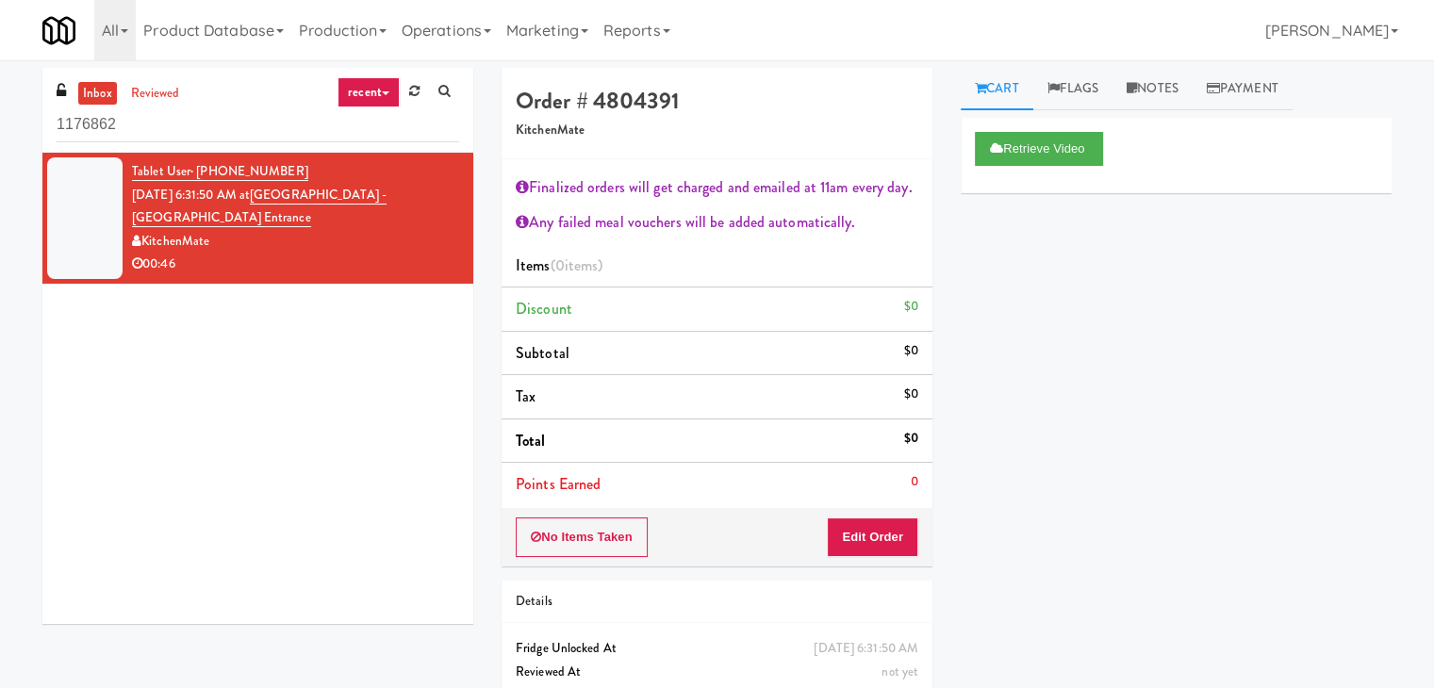
click at [377, 91] on link "recent" at bounding box center [369, 92] width 62 height 30
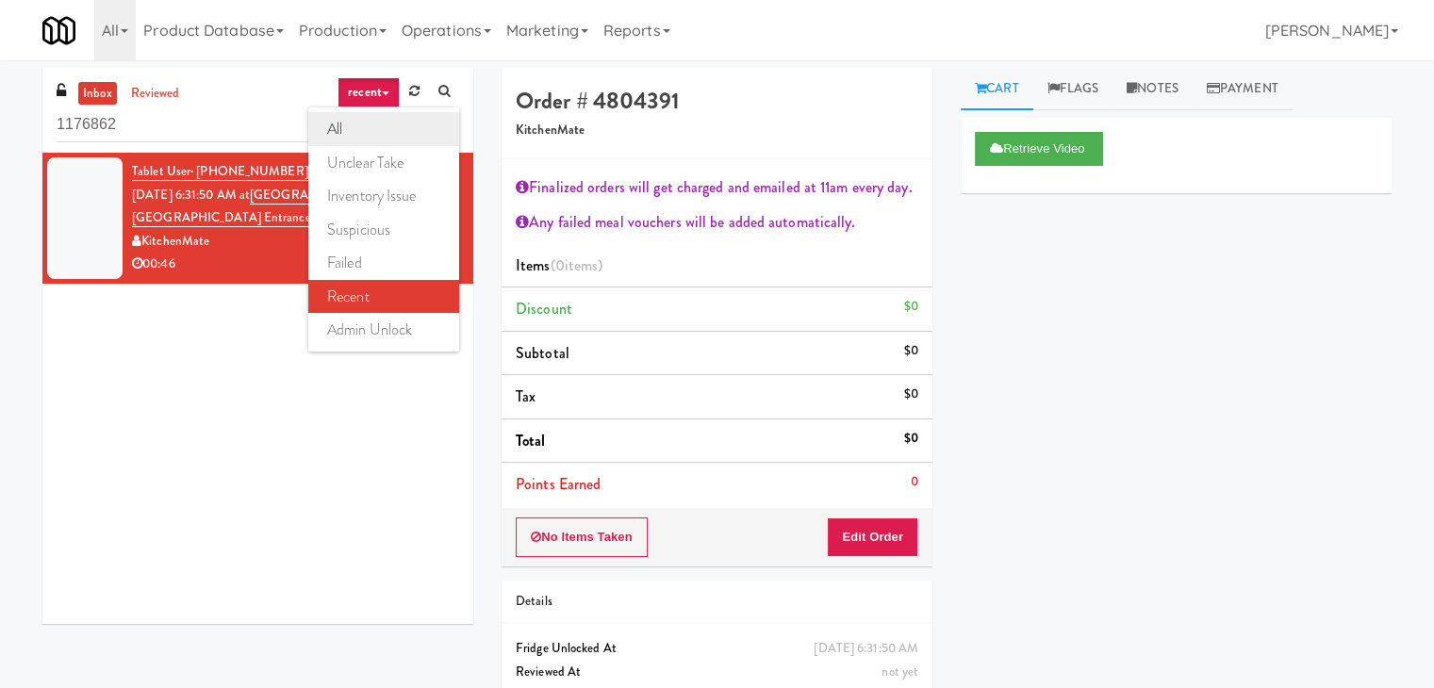
click at [373, 128] on link "all" at bounding box center [383, 129] width 151 height 34
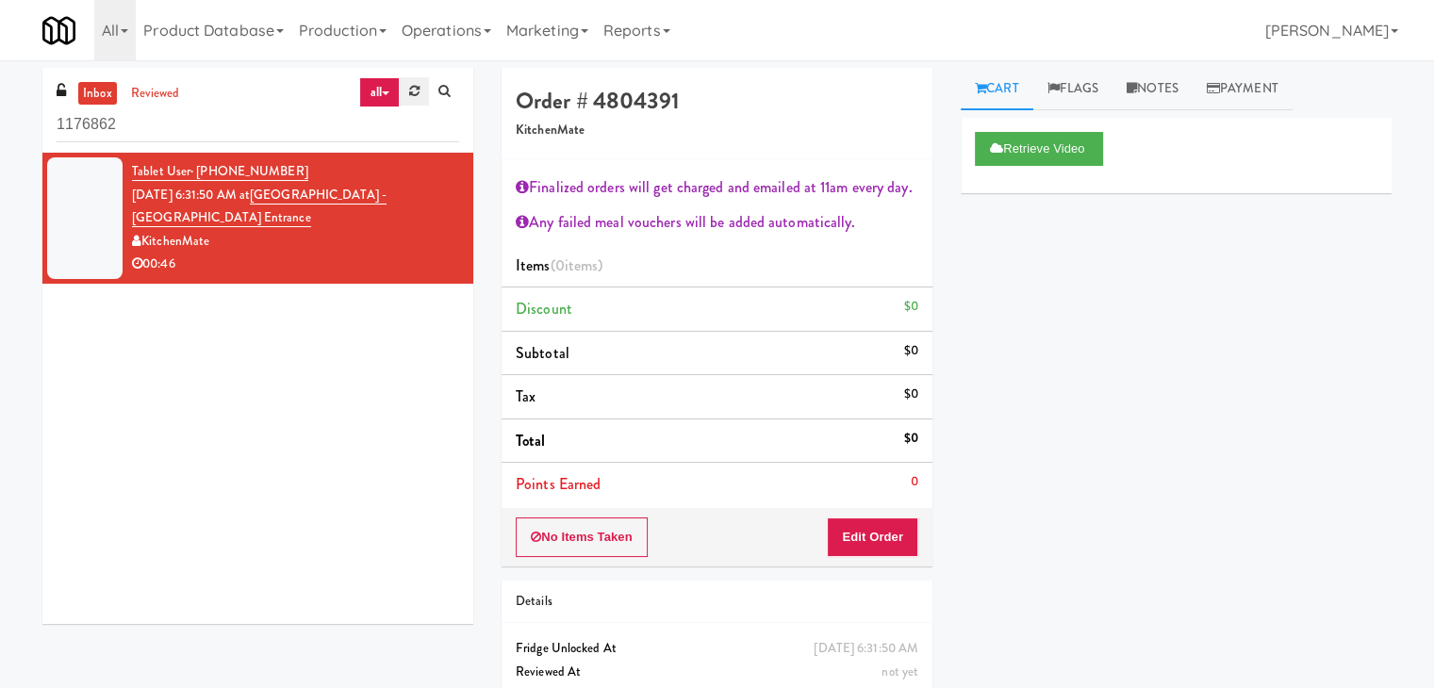
click at [417, 88] on icon at bounding box center [414, 91] width 10 height 12
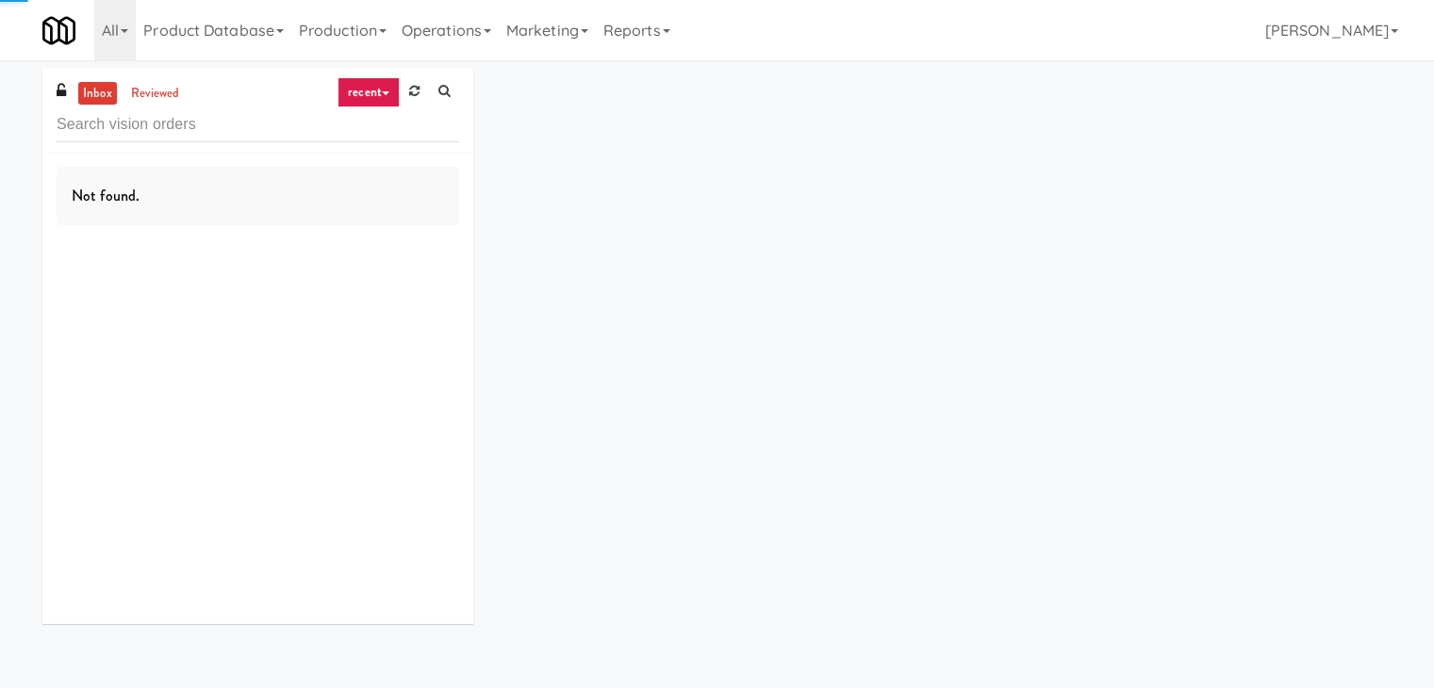
click at [380, 91] on link "recent" at bounding box center [369, 92] width 62 height 30
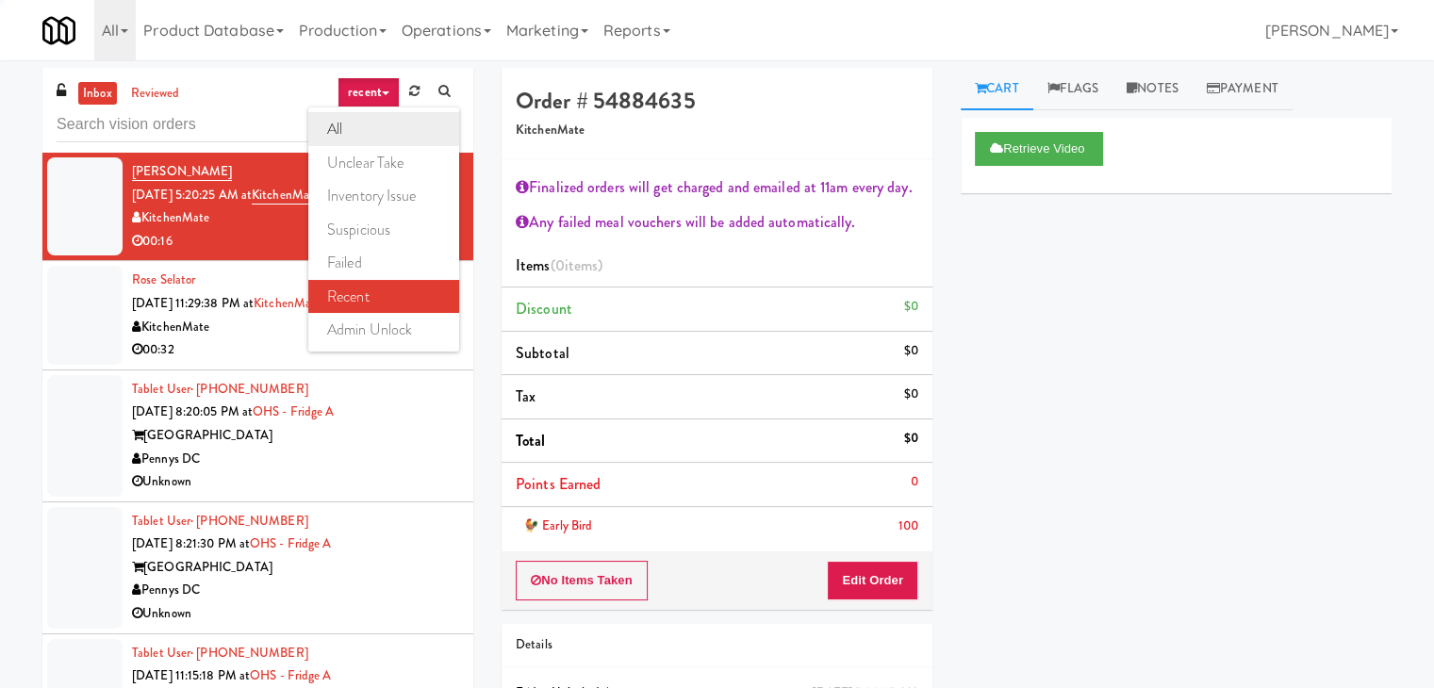
click at [373, 131] on link "all" at bounding box center [383, 129] width 151 height 34
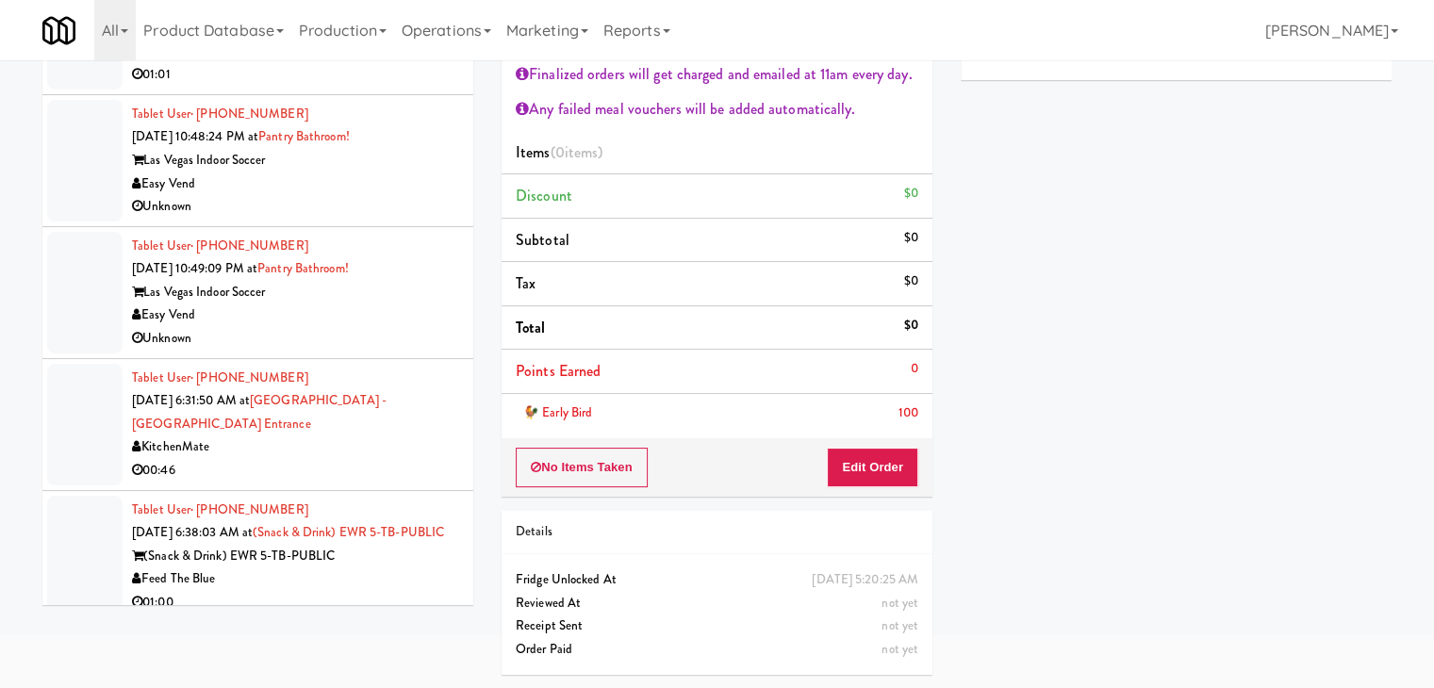
scroll to position [7184, 0]
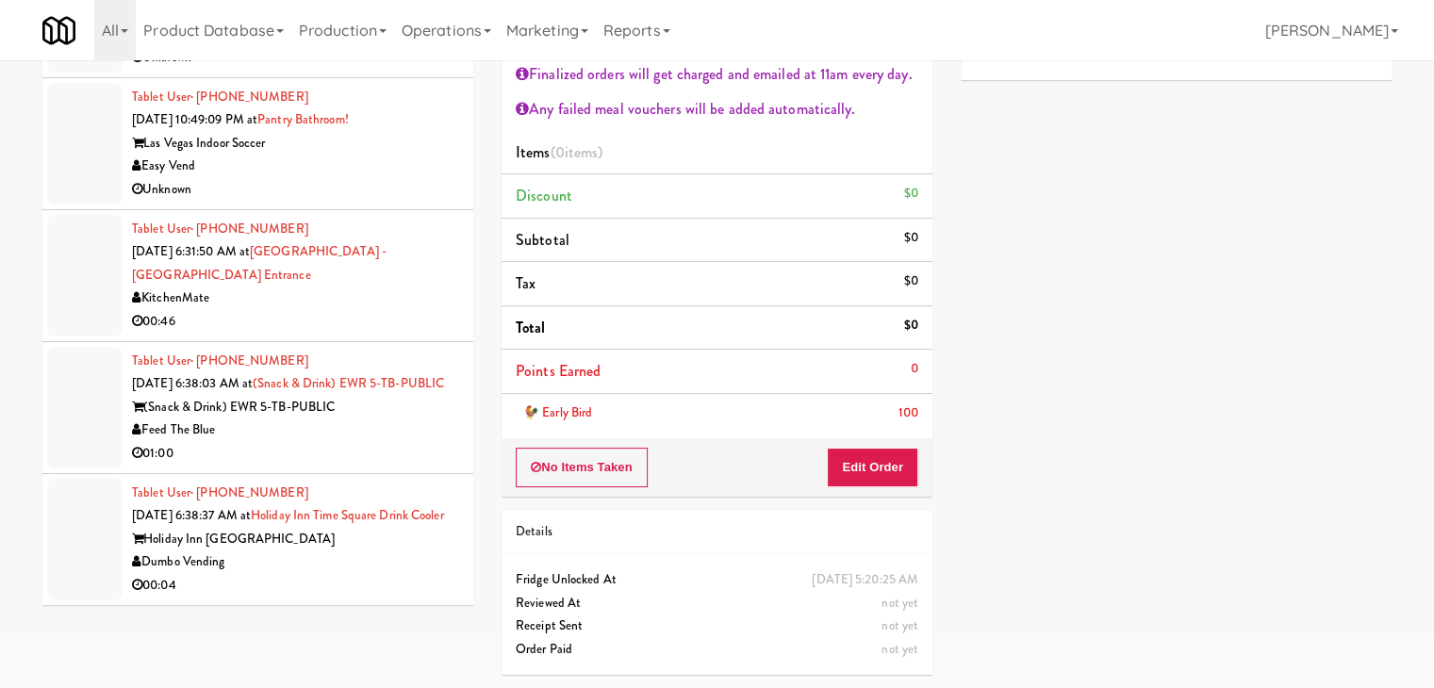
click at [313, 559] on div "Dumbo Vending" at bounding box center [295, 563] width 327 height 24
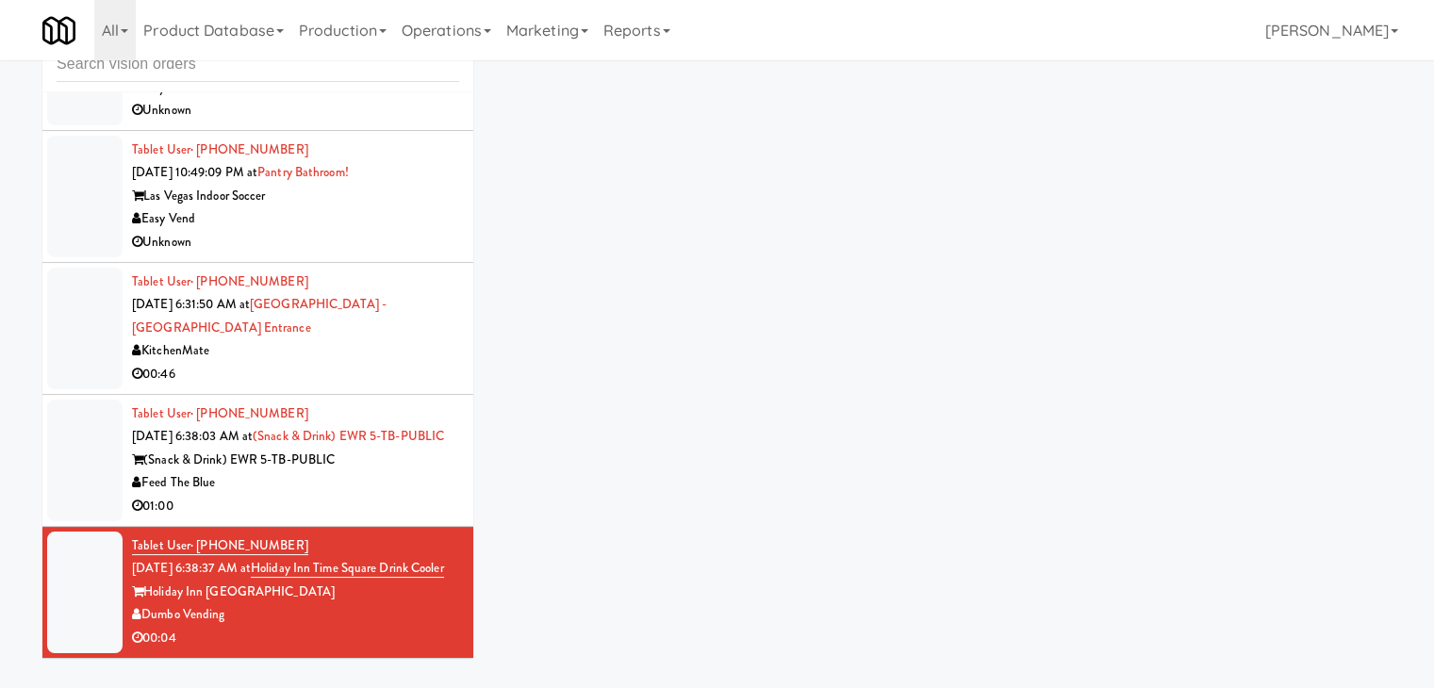
scroll to position [60, 0]
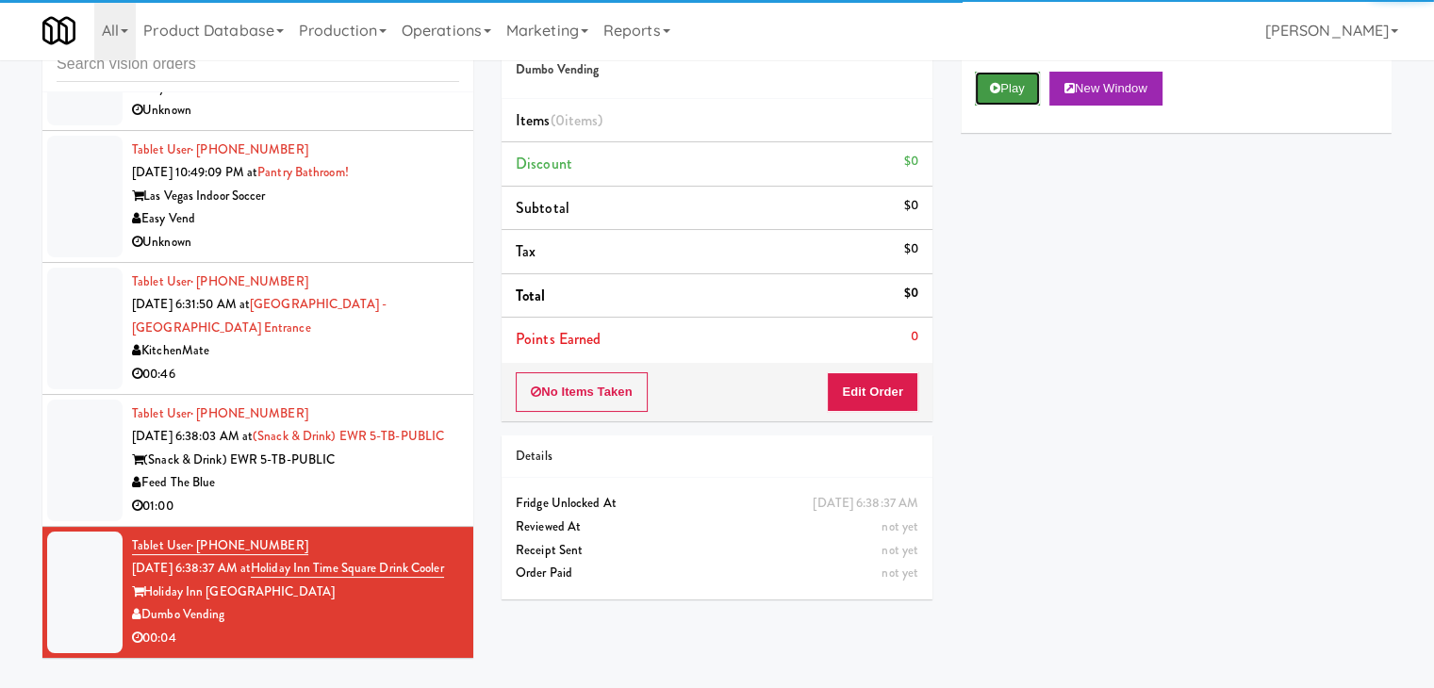
click at [1012, 87] on button "Play" at bounding box center [1007, 89] width 65 height 34
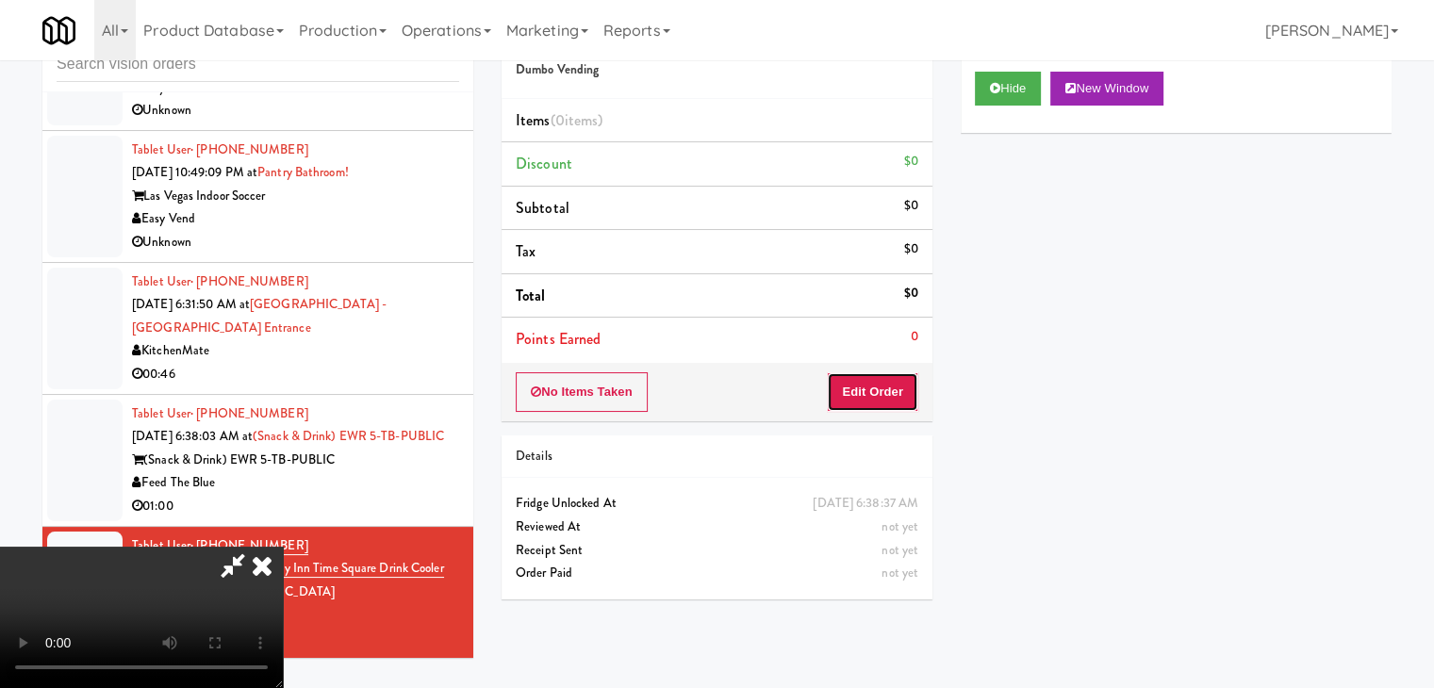
click at [872, 383] on button "Edit Order" at bounding box center [872, 392] width 91 height 40
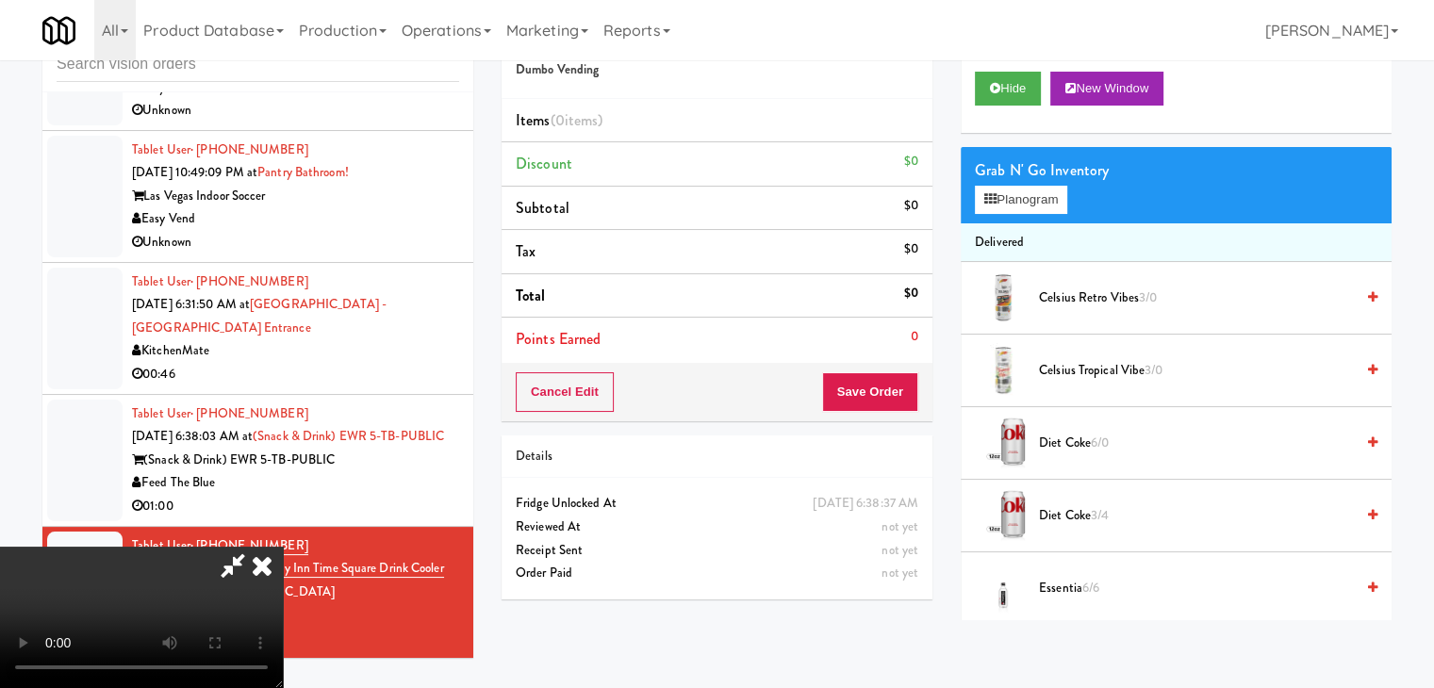
scroll to position [0, 0]
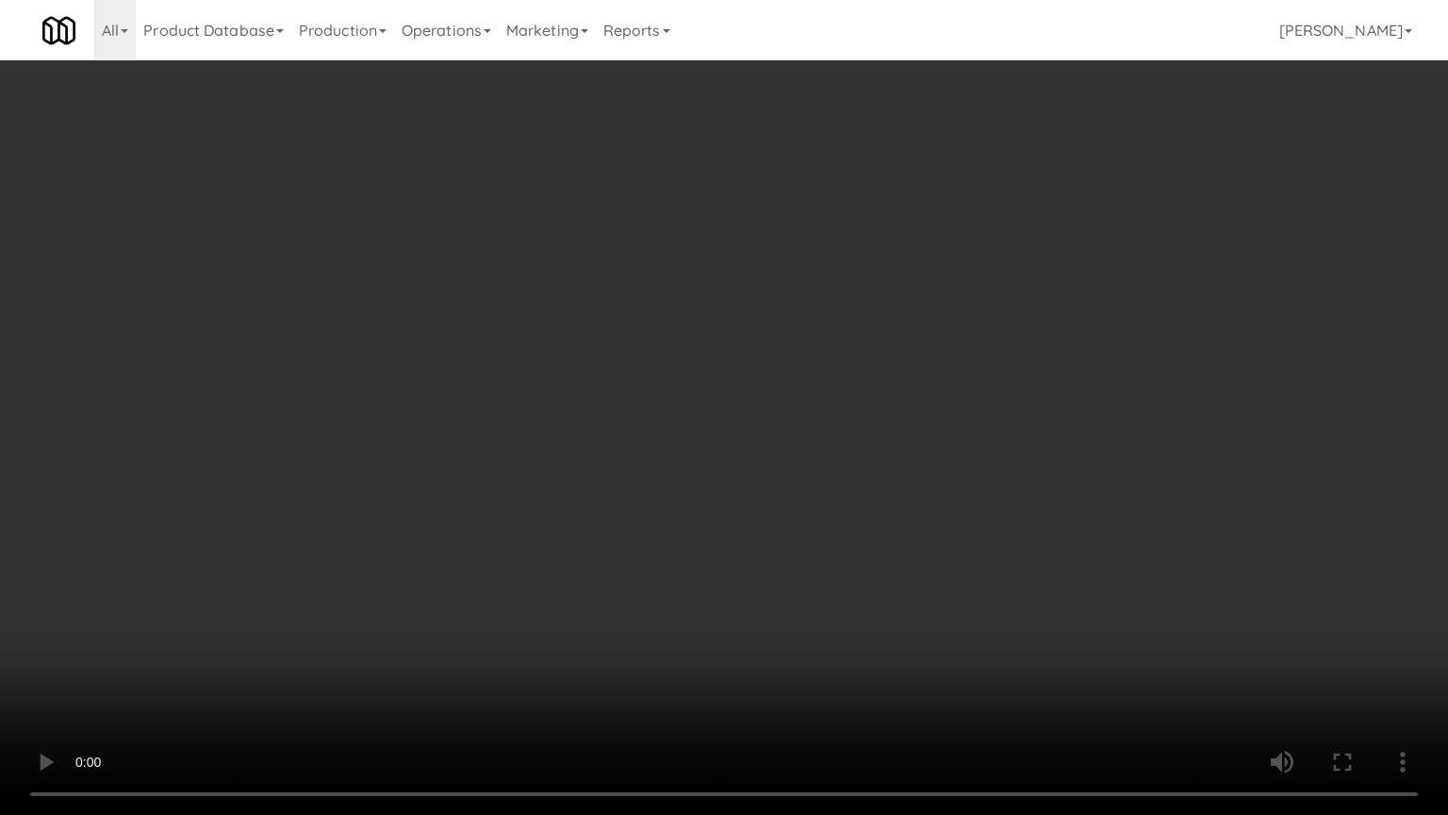
click at [931, 527] on video at bounding box center [724, 407] width 1448 height 815
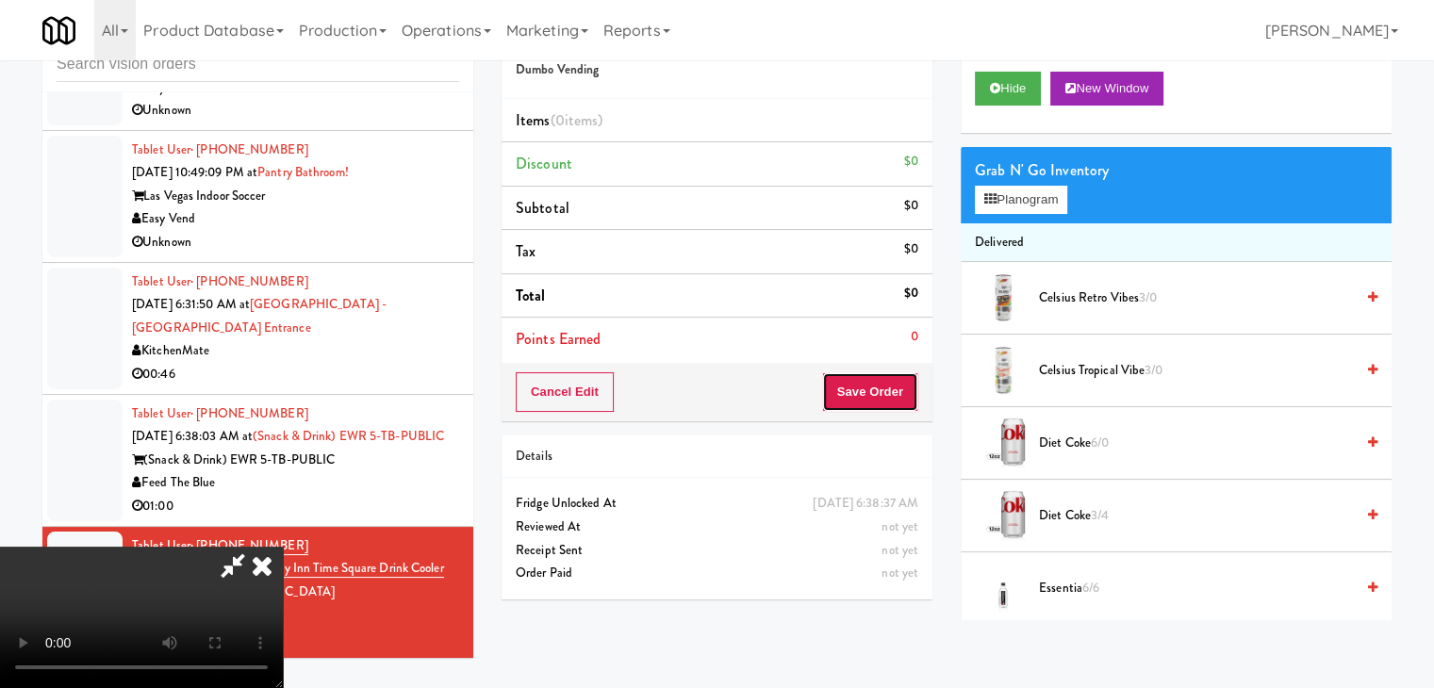
click at [906, 400] on button "Save Order" at bounding box center [870, 392] width 96 height 40
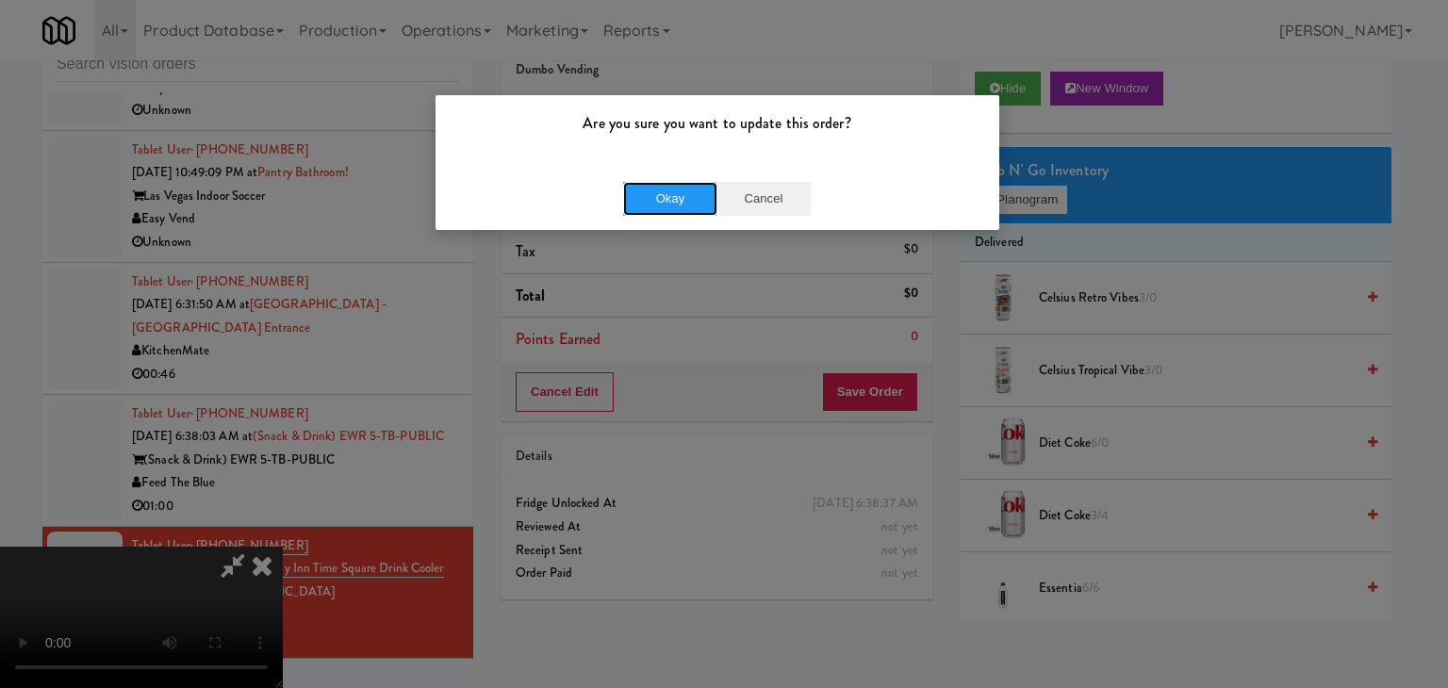
drag, startPoint x: 661, startPoint y: 197, endPoint x: 761, endPoint y: 201, distance: 100.0
click at [761, 201] on div "Okay Cancel" at bounding box center [717, 199] width 188 height 34
drag, startPoint x: 761, startPoint y: 201, endPoint x: 769, endPoint y: 195, distance: 10.2
click at [763, 199] on button "Cancel" at bounding box center [764, 199] width 94 height 34
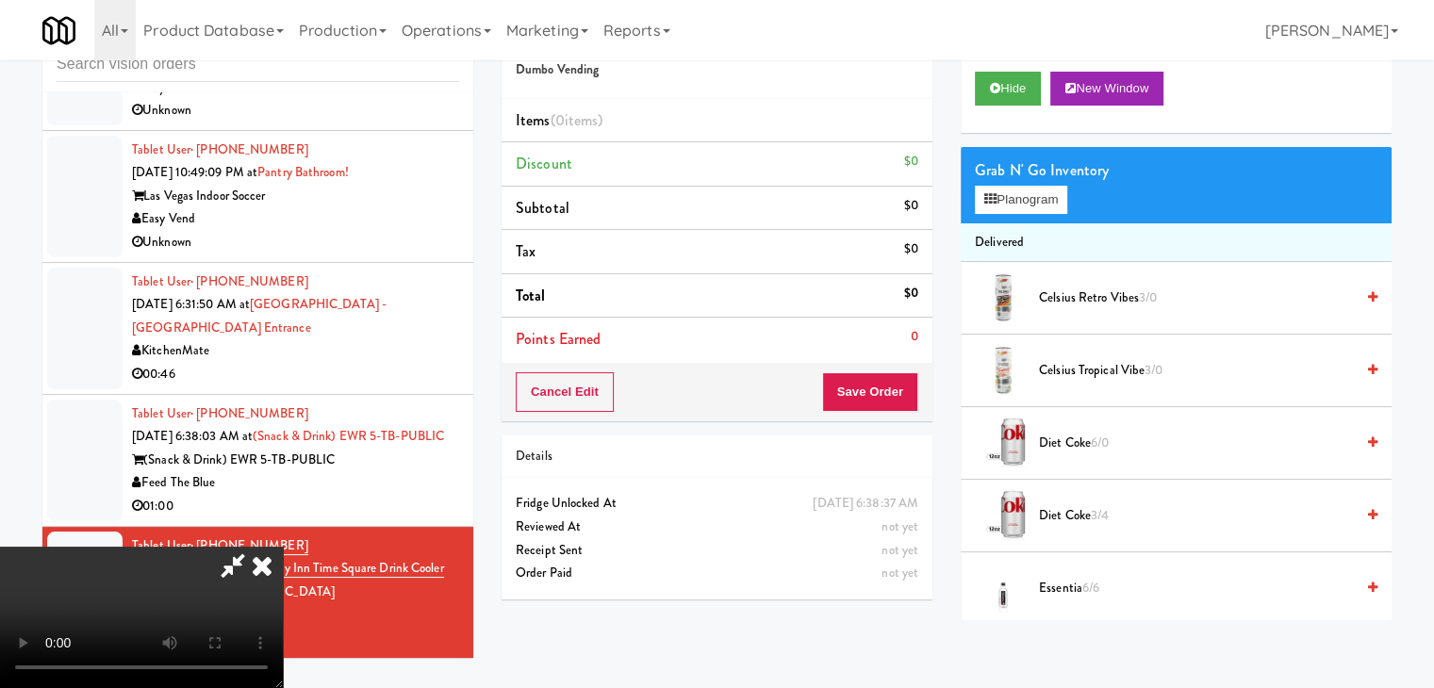
click at [283, 547] on video at bounding box center [141, 617] width 283 height 141
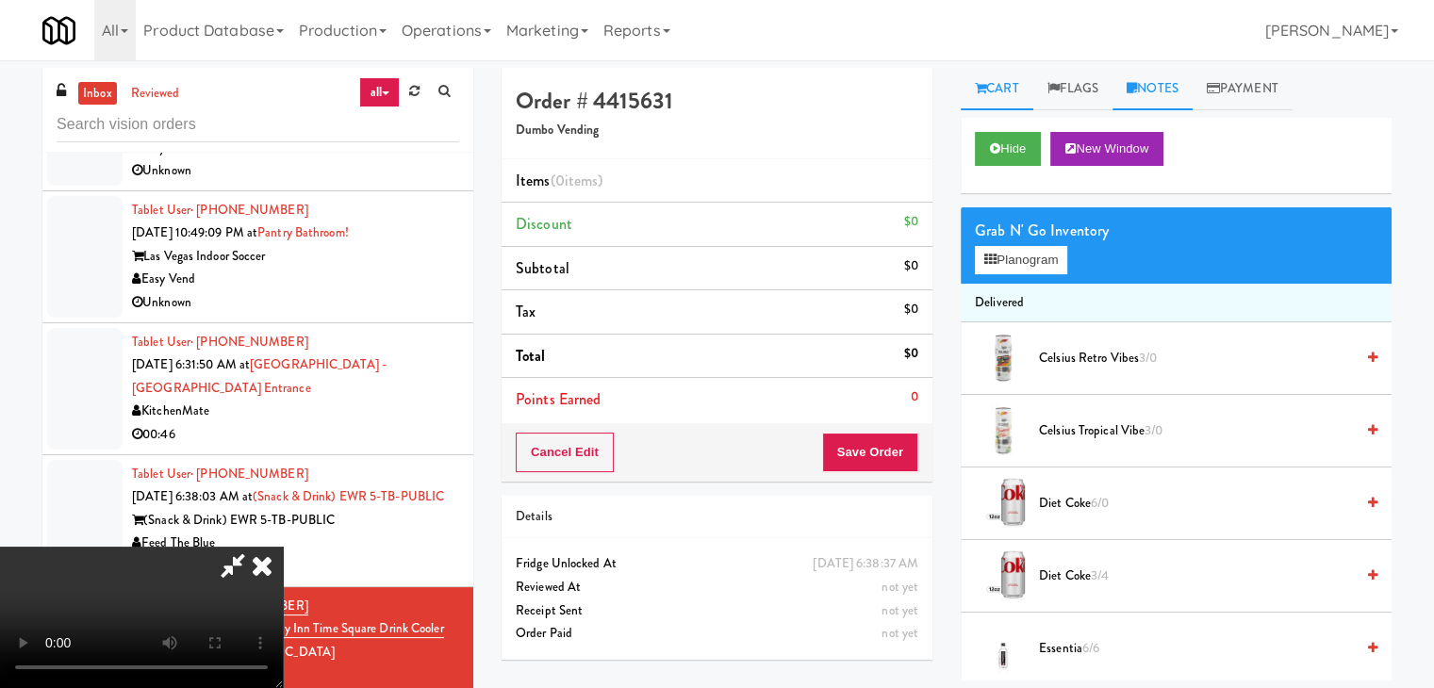
click at [1164, 74] on link "Notes" at bounding box center [1152, 89] width 80 height 42
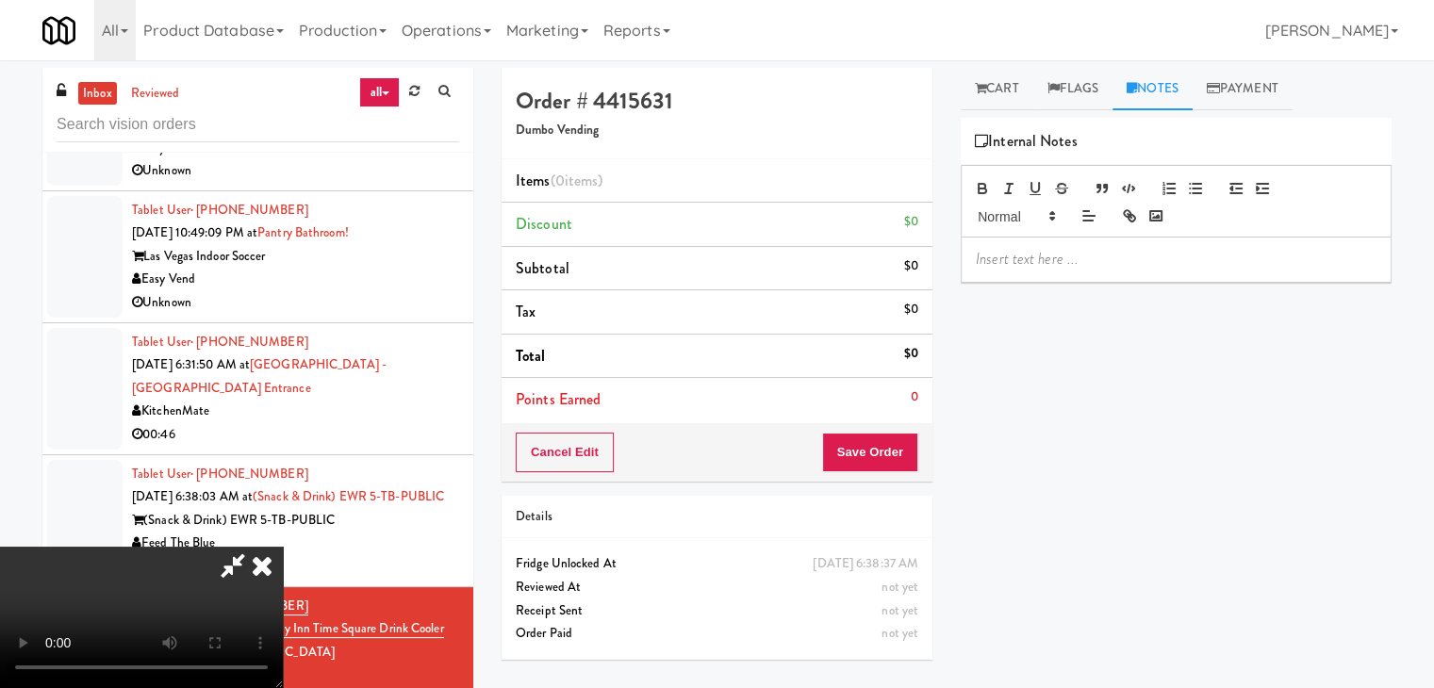
click at [1004, 263] on p at bounding box center [1176, 259] width 401 height 21
click at [255, 547] on icon at bounding box center [232, 566] width 43 height 38
click at [592, 447] on button "Cancel Edit" at bounding box center [565, 453] width 98 height 40
click at [598, 449] on button "No Items Taken" at bounding box center [582, 453] width 132 height 40
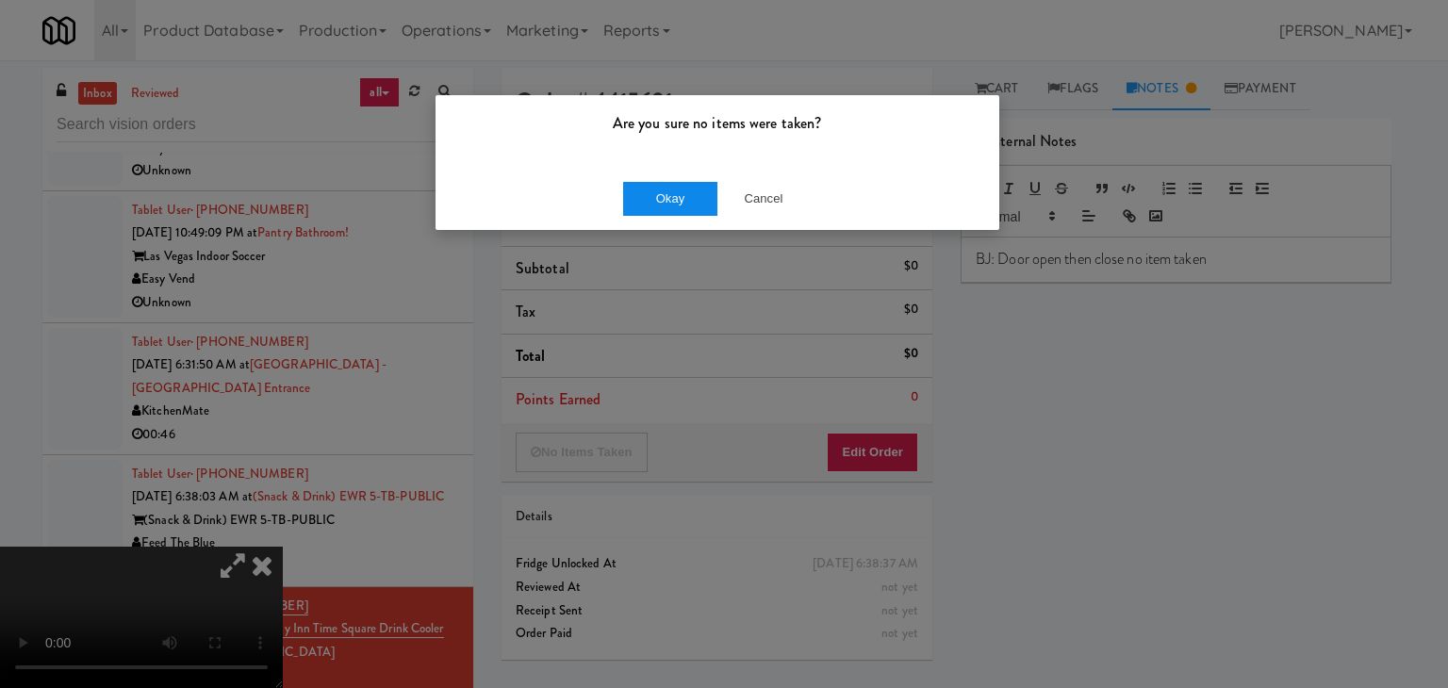
click at [632, 196] on div "Okay Cancel" at bounding box center [718, 198] width 564 height 63
click at [636, 194] on button "Okay" at bounding box center [670, 199] width 94 height 34
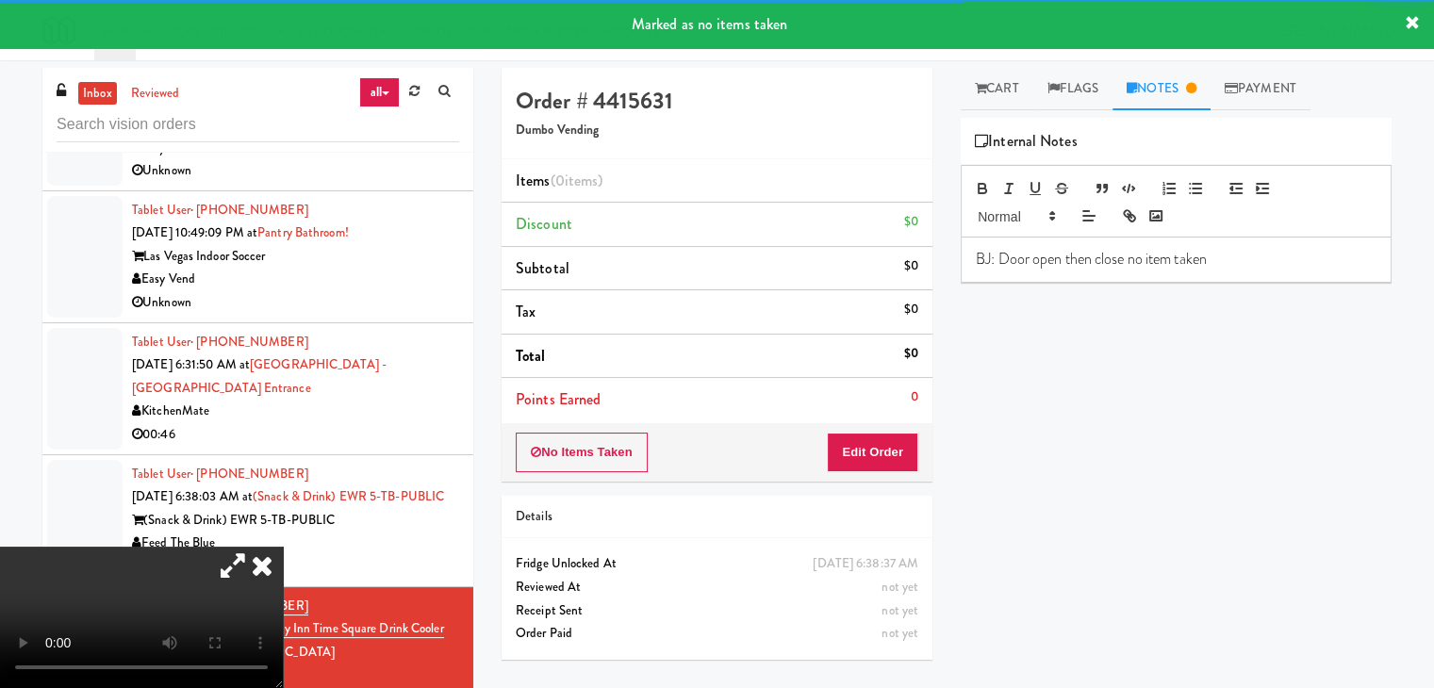
click at [255, 547] on icon at bounding box center [232, 566] width 43 height 38
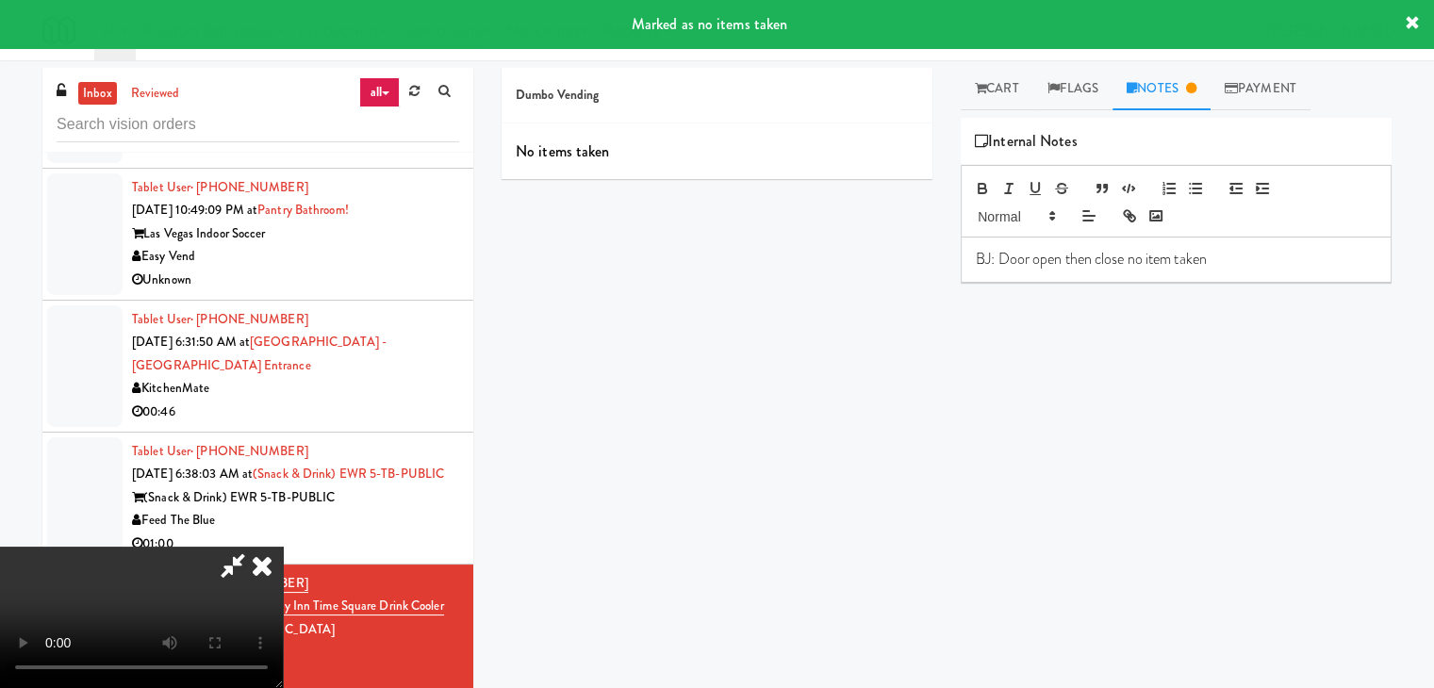
click at [255, 547] on icon at bounding box center [232, 566] width 43 height 38
click at [283, 547] on icon at bounding box center [261, 566] width 41 height 38
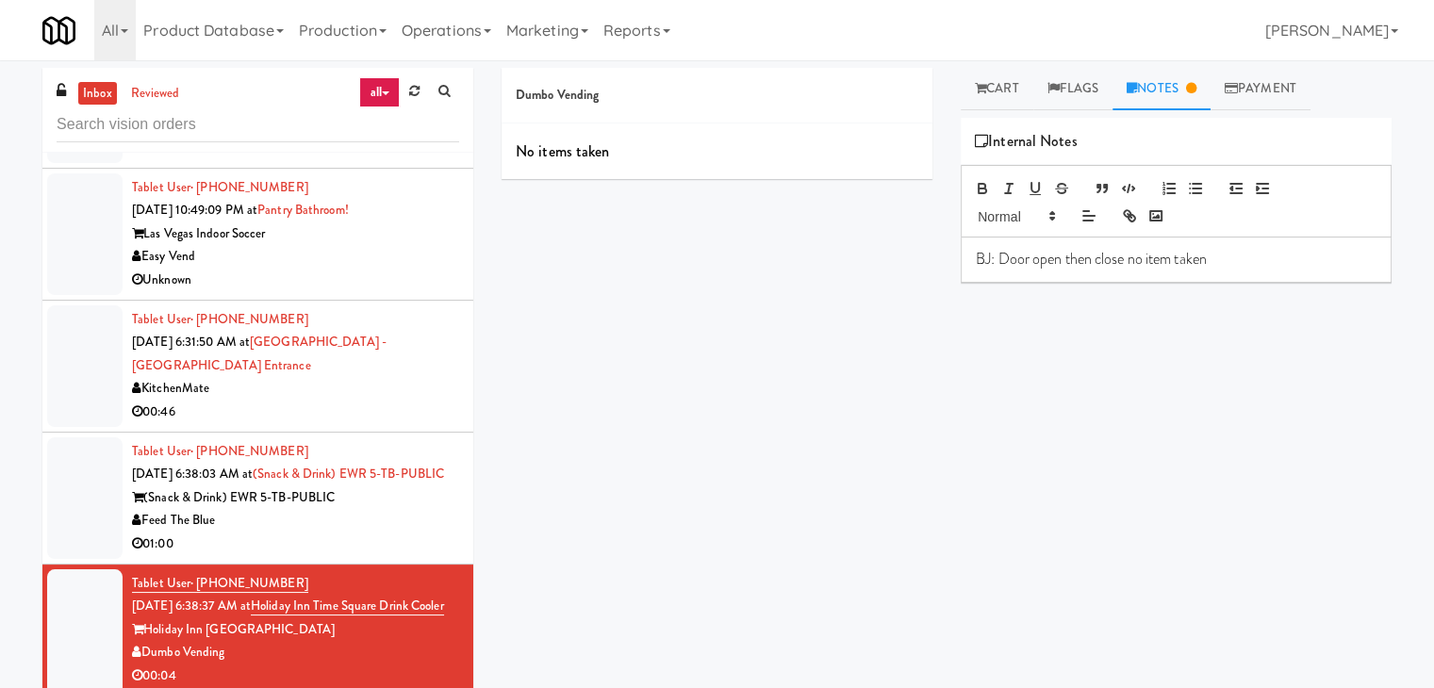
click at [408, 506] on div "(Snack & Drink) EWR 5-TB-PUBLIC" at bounding box center [295, 498] width 327 height 24
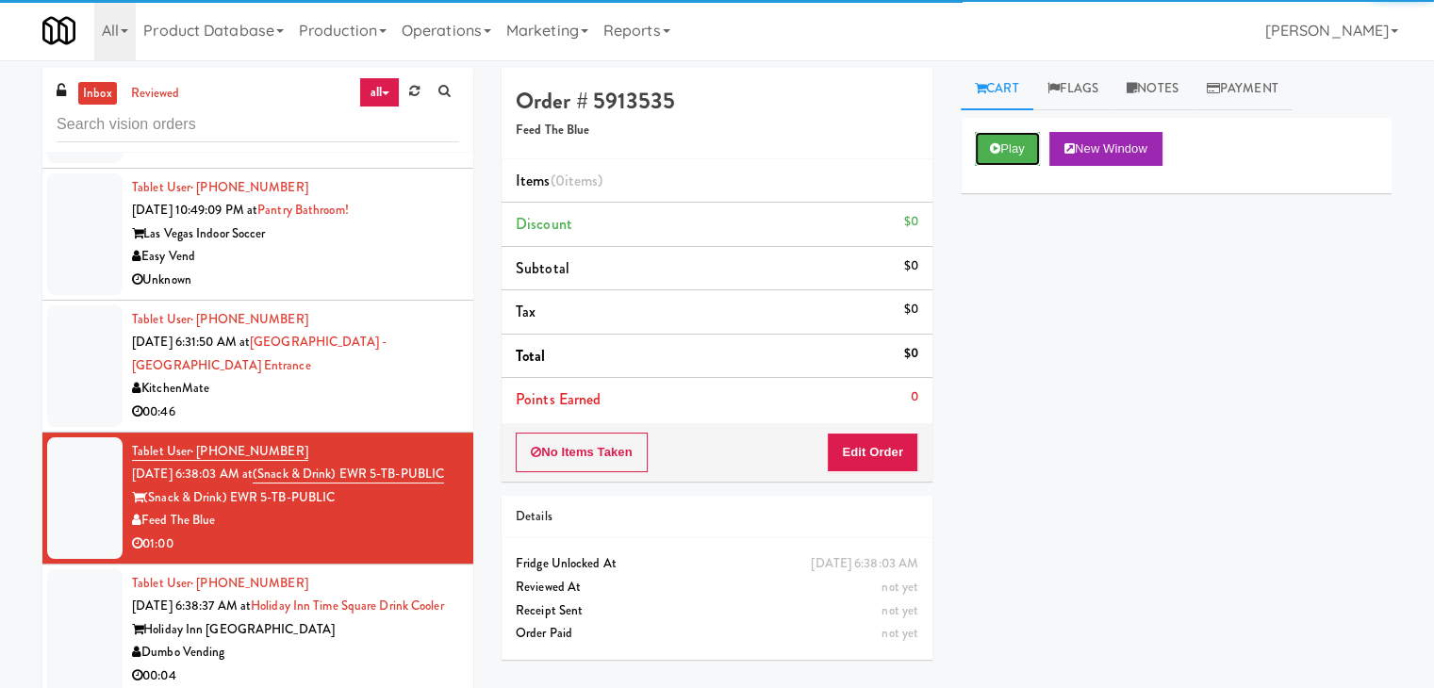
drag, startPoint x: 999, startPoint y: 149, endPoint x: 980, endPoint y: 324, distance: 176.5
click at [999, 149] on button "Play" at bounding box center [1007, 149] width 65 height 34
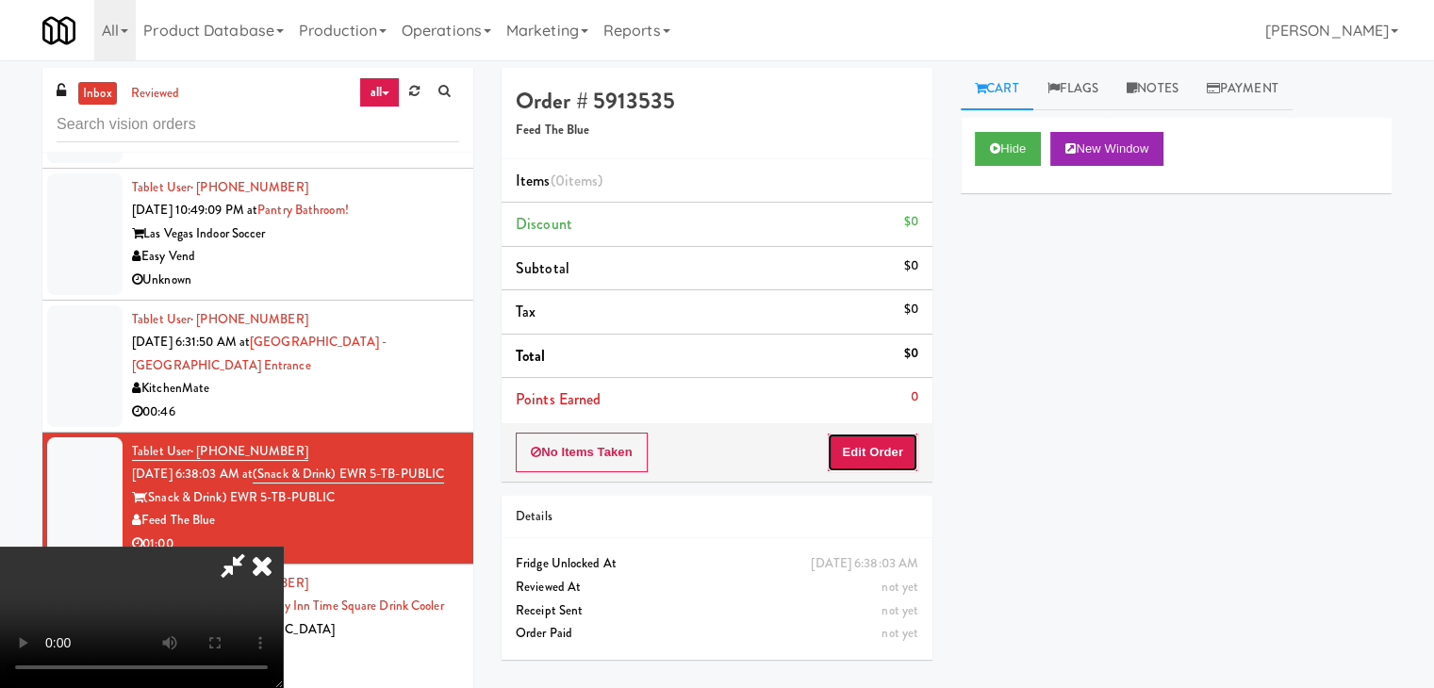
click at [878, 442] on button "Edit Order" at bounding box center [872, 453] width 91 height 40
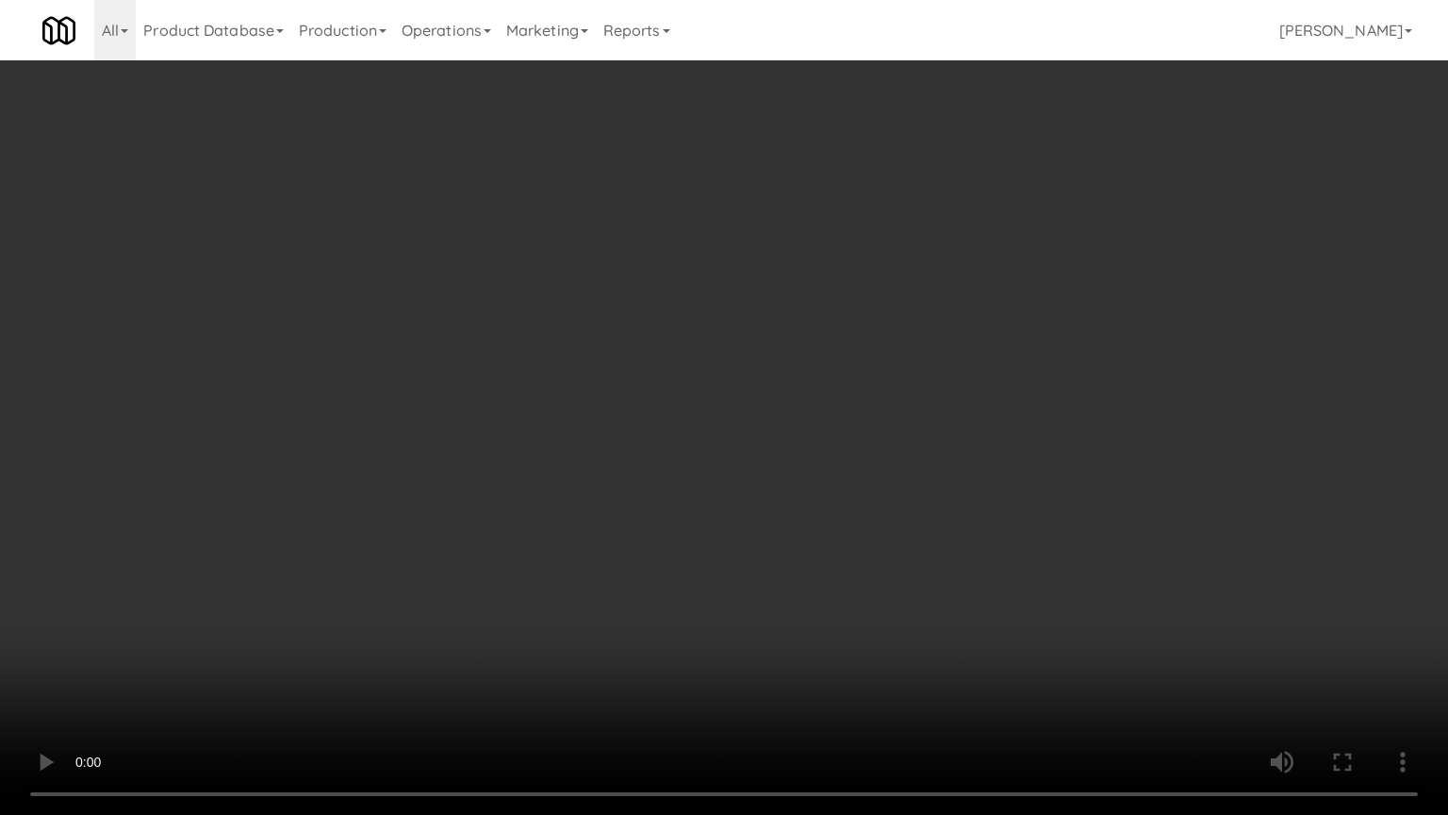
click at [830, 529] on video at bounding box center [724, 407] width 1448 height 815
click at [650, 498] on video at bounding box center [724, 407] width 1448 height 815
click at [637, 469] on video at bounding box center [724, 407] width 1448 height 815
click at [1007, 528] on video at bounding box center [724, 407] width 1448 height 815
drag, startPoint x: 999, startPoint y: 523, endPoint x: 1007, endPoint y: 389, distance: 134.1
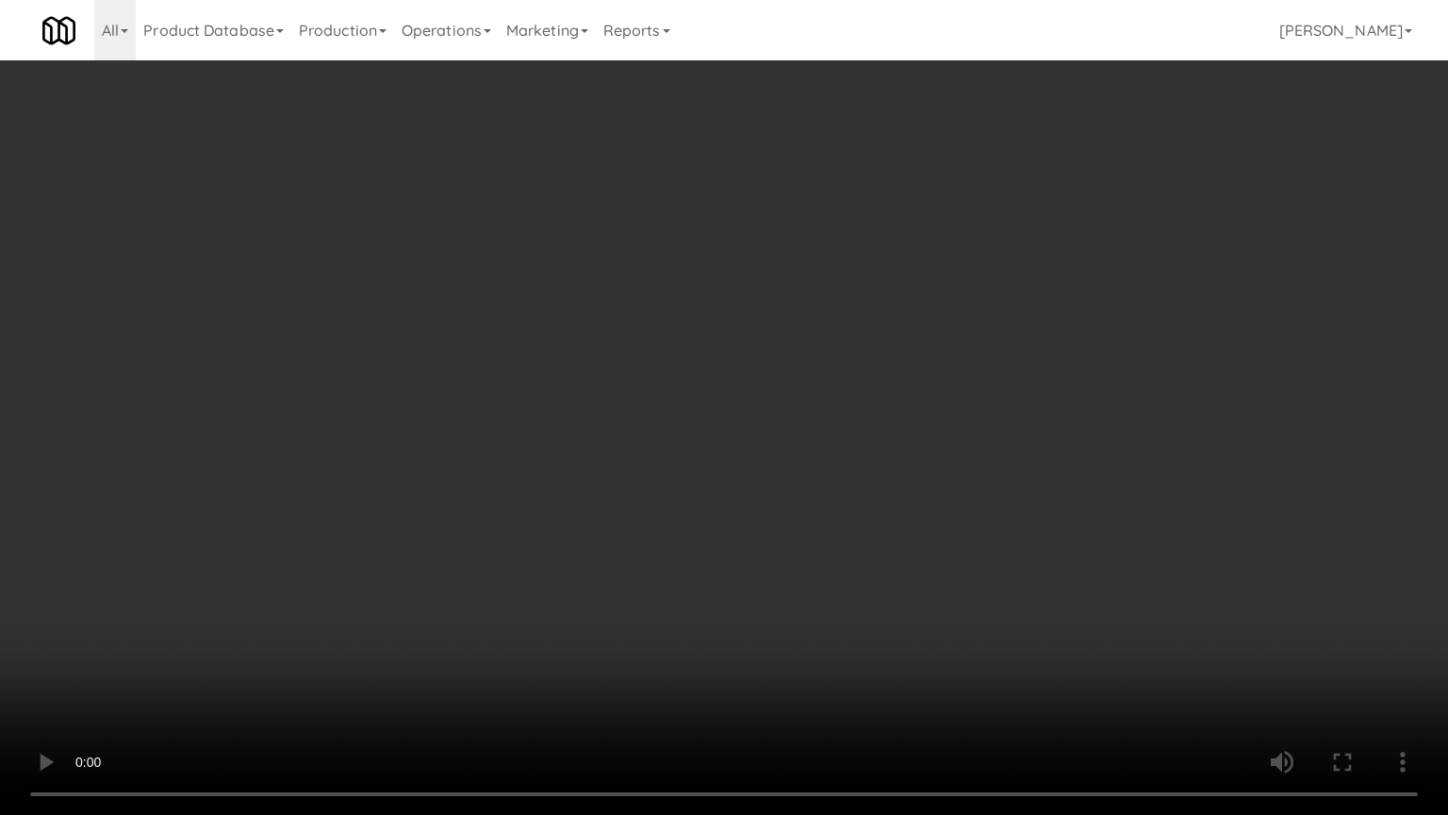
click at [999, 522] on video at bounding box center [724, 407] width 1448 height 815
click at [999, 513] on video at bounding box center [724, 407] width 1448 height 815
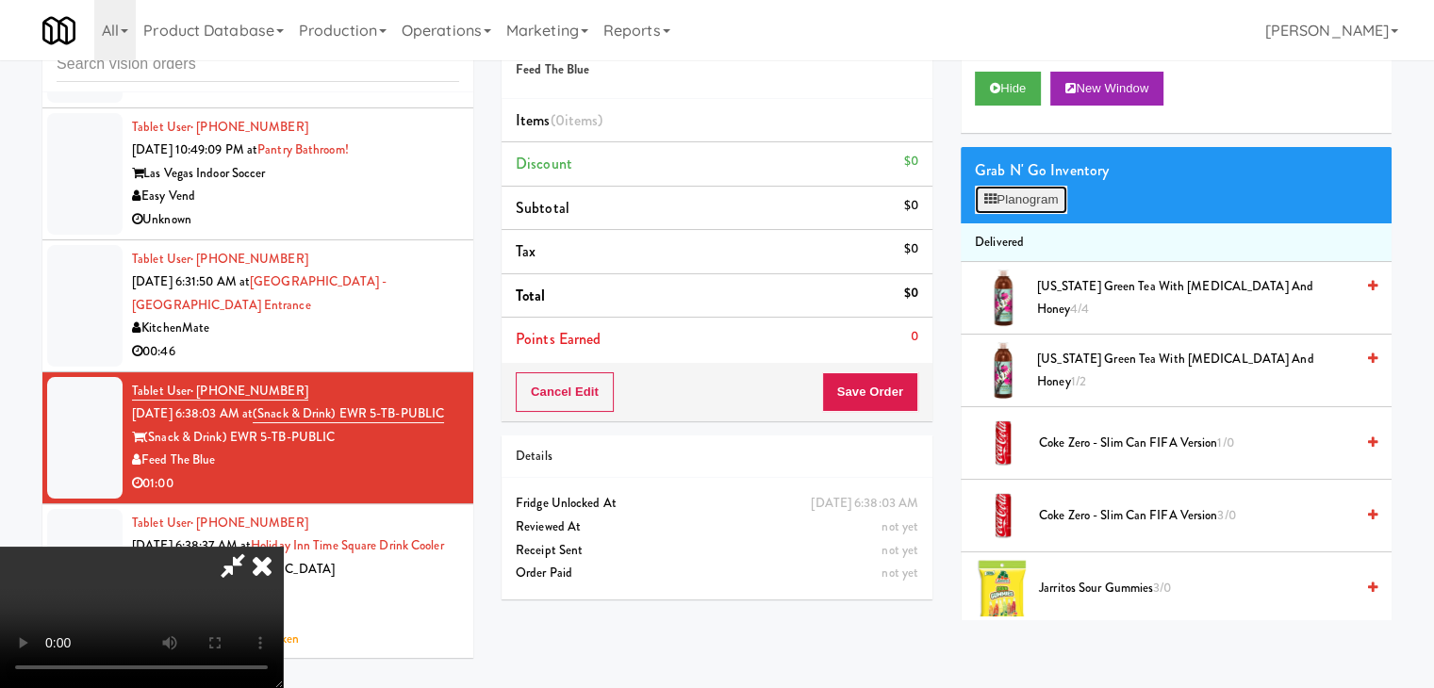
click at [1033, 197] on button "Planogram" at bounding box center [1021, 200] width 92 height 28
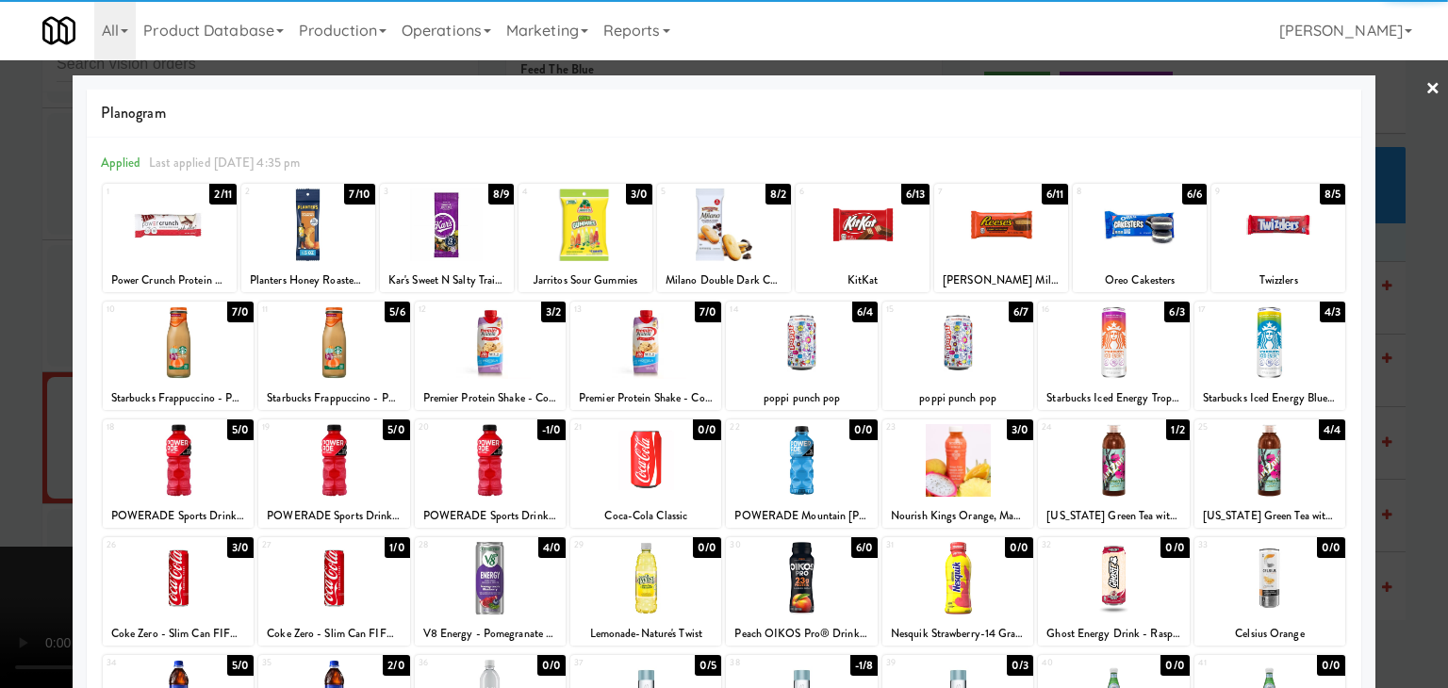
click at [317, 224] on div at bounding box center [308, 225] width 134 height 73
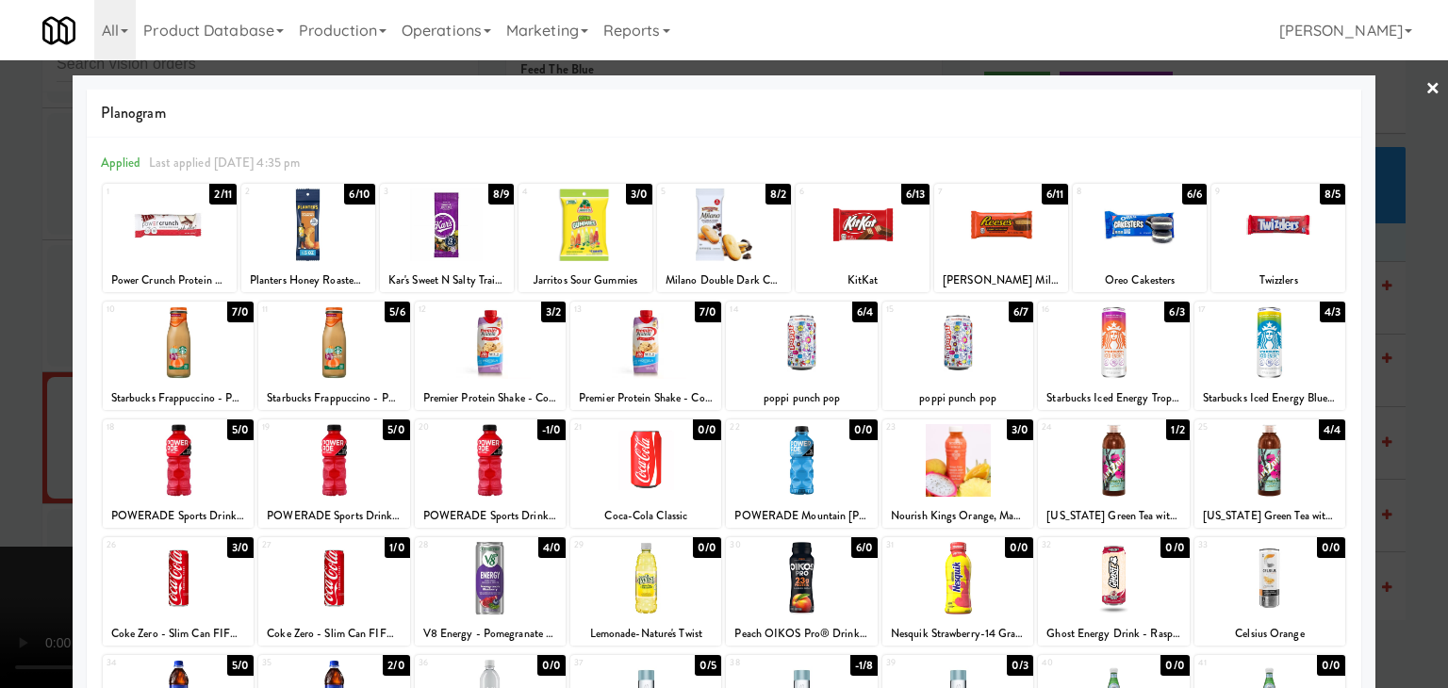
click at [762, 358] on div at bounding box center [801, 342] width 151 height 73
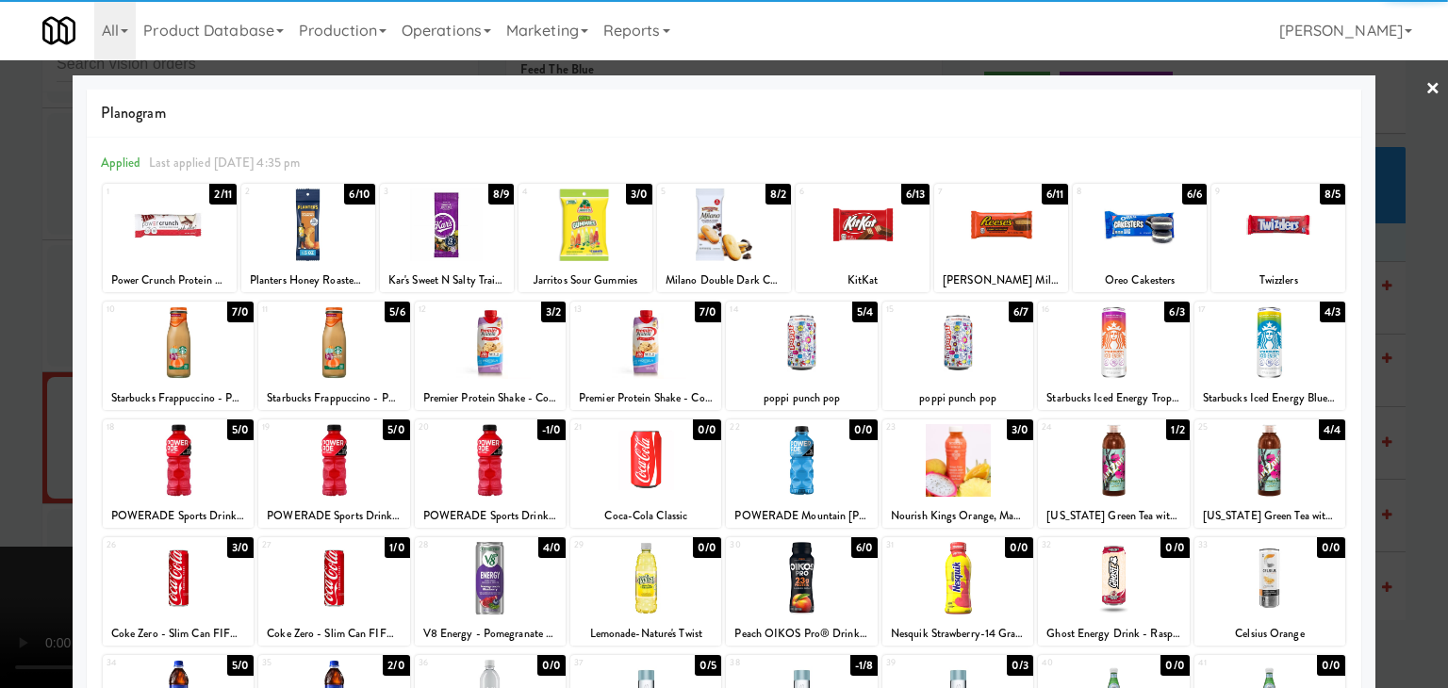
drag, startPoint x: 1003, startPoint y: 242, endPoint x: 1044, endPoint y: 252, distance: 41.6
click at [1011, 242] on div at bounding box center [1001, 225] width 134 height 73
click at [1399, 362] on div at bounding box center [724, 344] width 1448 height 688
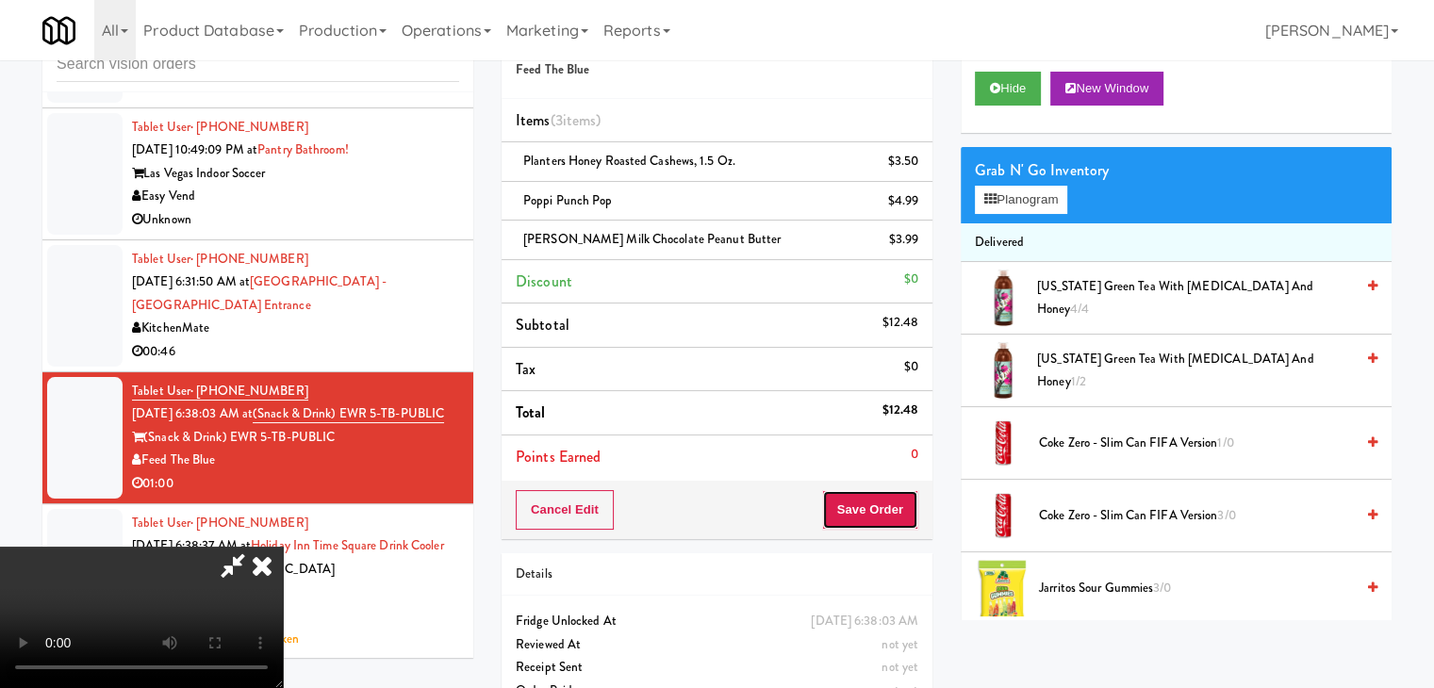
click at [885, 510] on button "Save Order" at bounding box center [870, 510] width 96 height 40
click at [885, 509] on button "Save Order" at bounding box center [870, 510] width 96 height 40
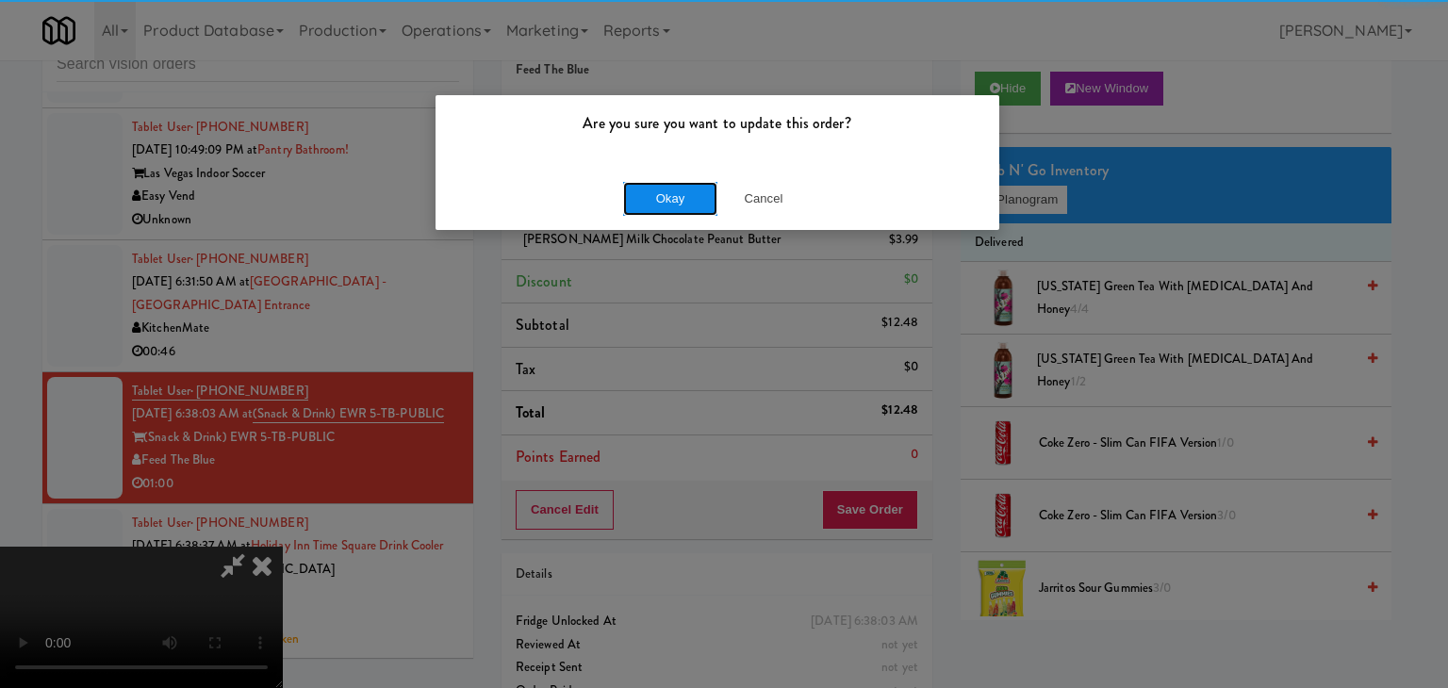
click at [677, 189] on button "Okay" at bounding box center [670, 199] width 94 height 34
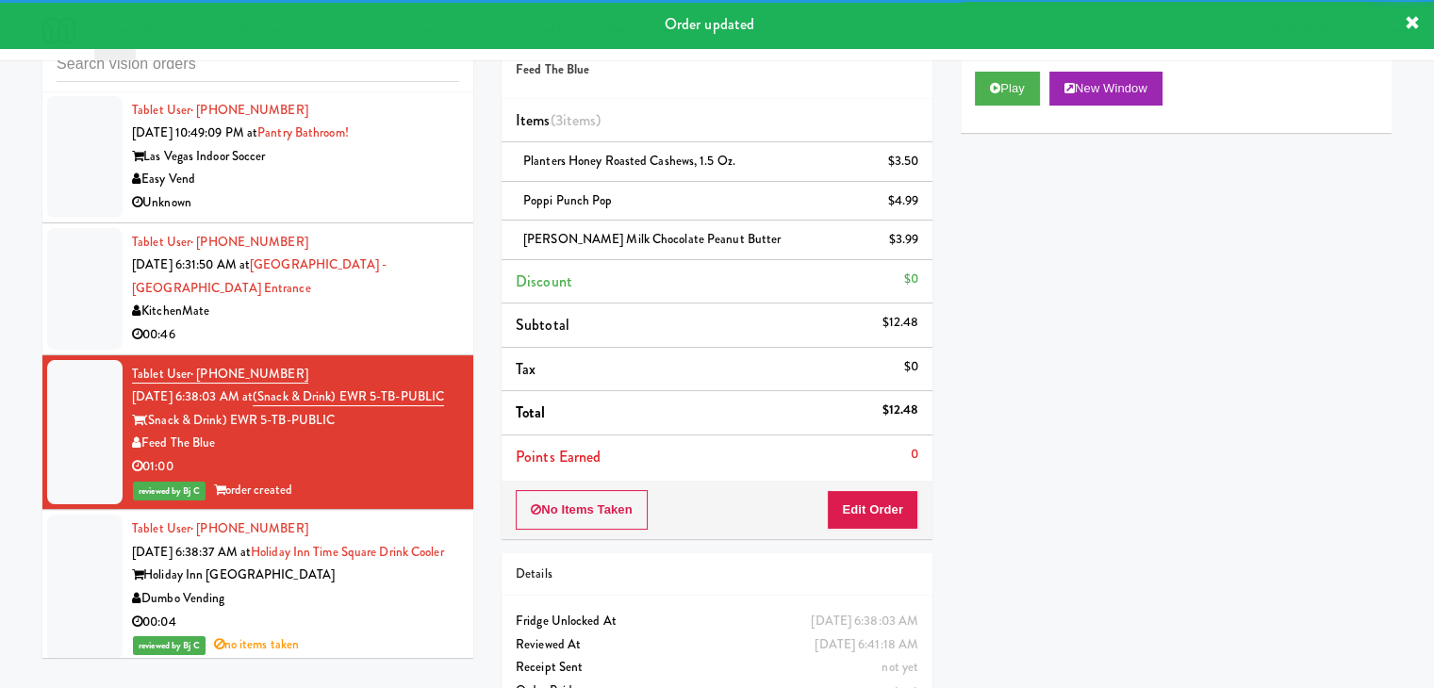
click at [331, 306] on div "KitchenMate" at bounding box center [295, 312] width 327 height 24
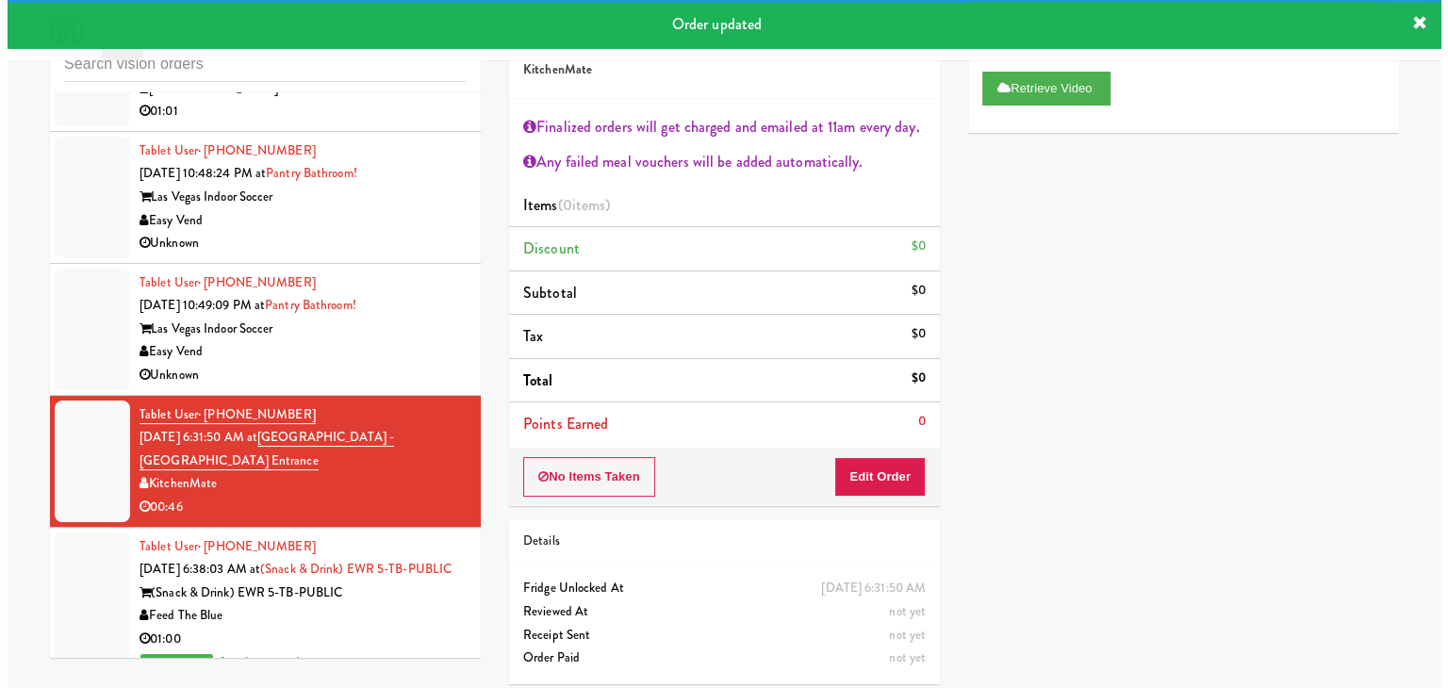
scroll to position [6995, 0]
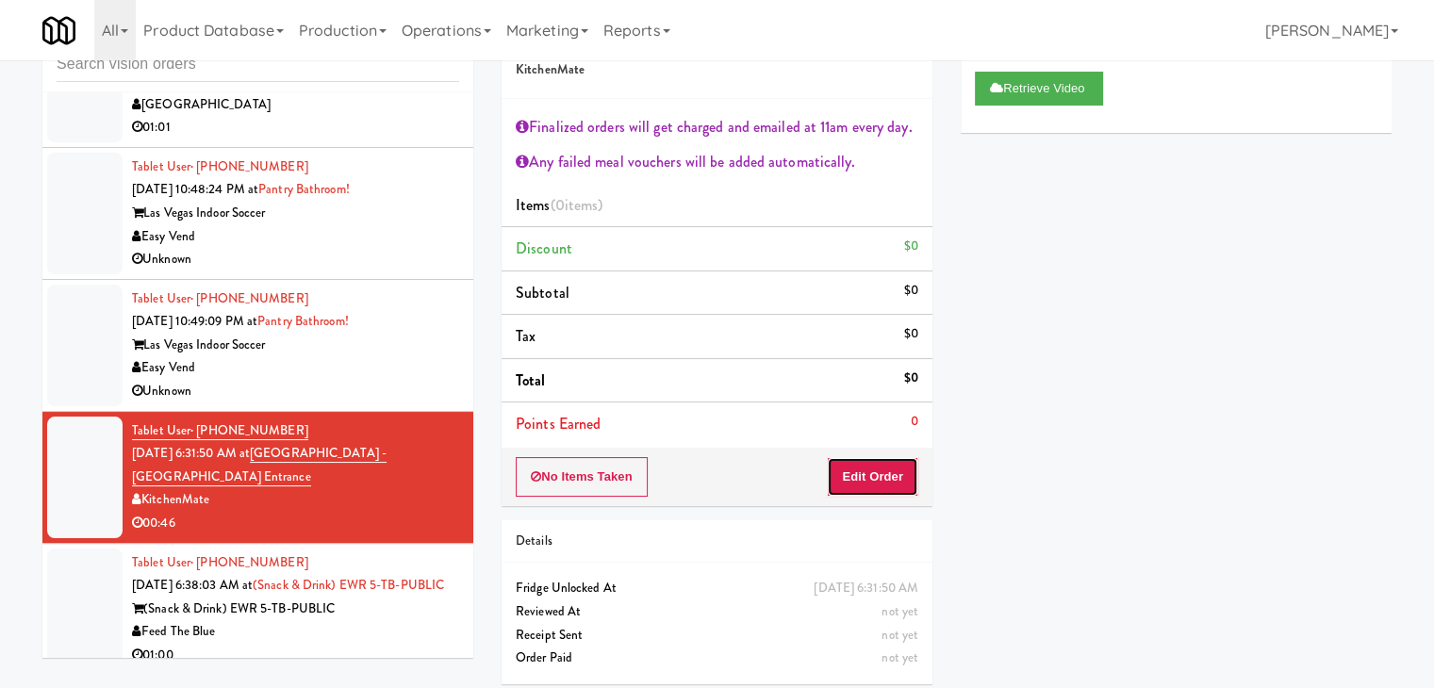
click at [886, 486] on button "Edit Order" at bounding box center [872, 477] width 91 height 40
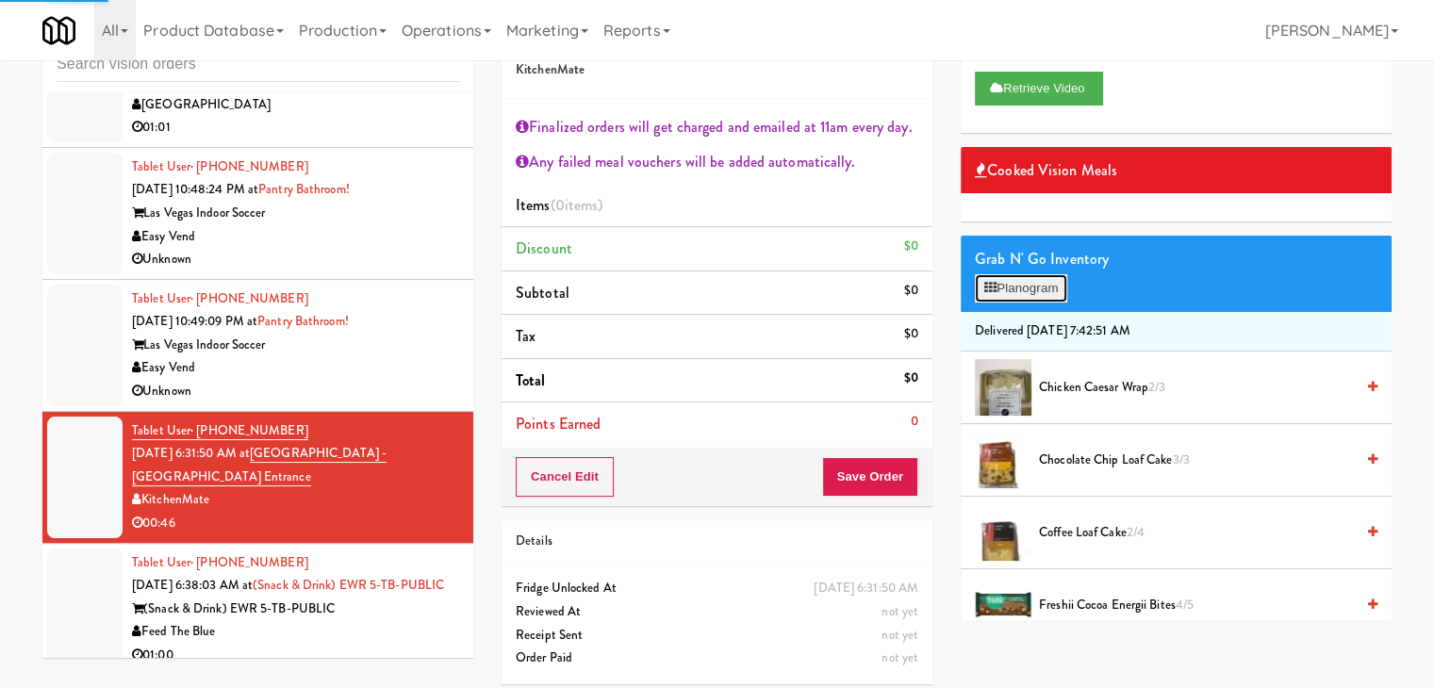
click at [1060, 280] on button "Planogram" at bounding box center [1021, 288] width 92 height 28
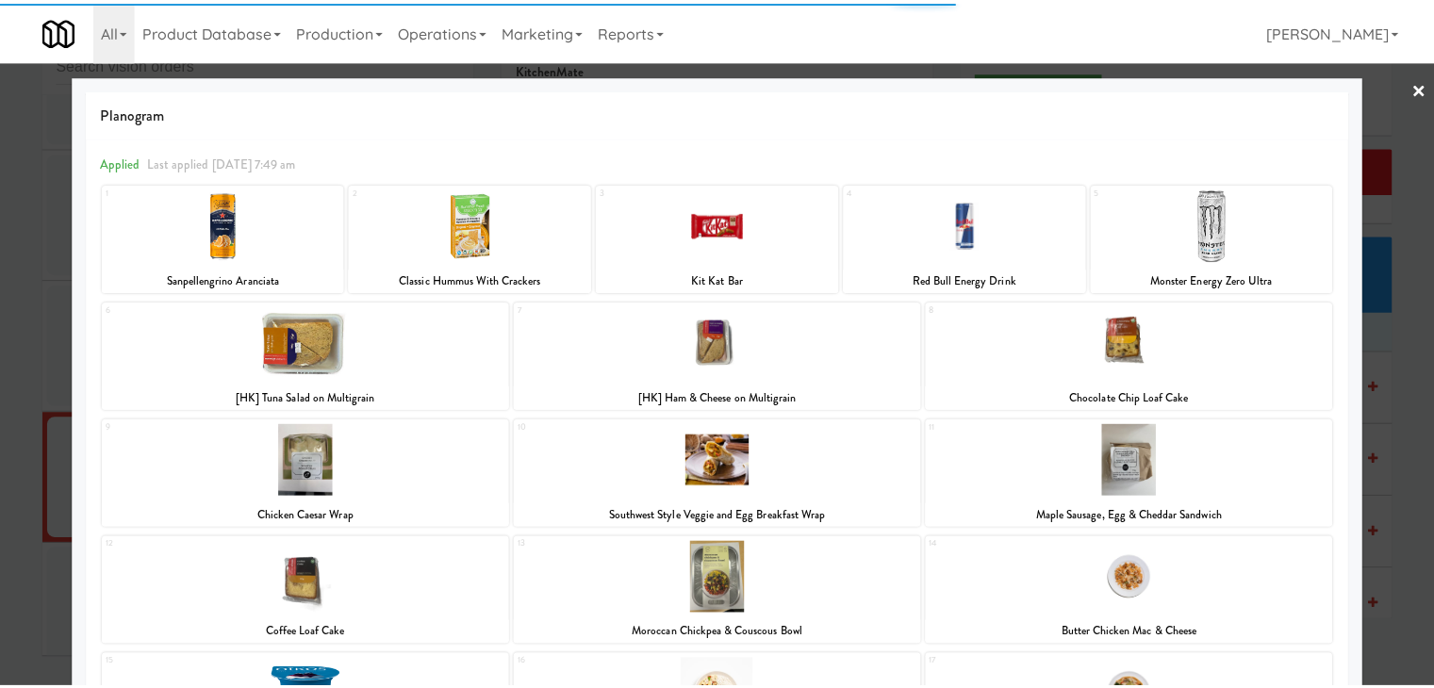
scroll to position [355, 0]
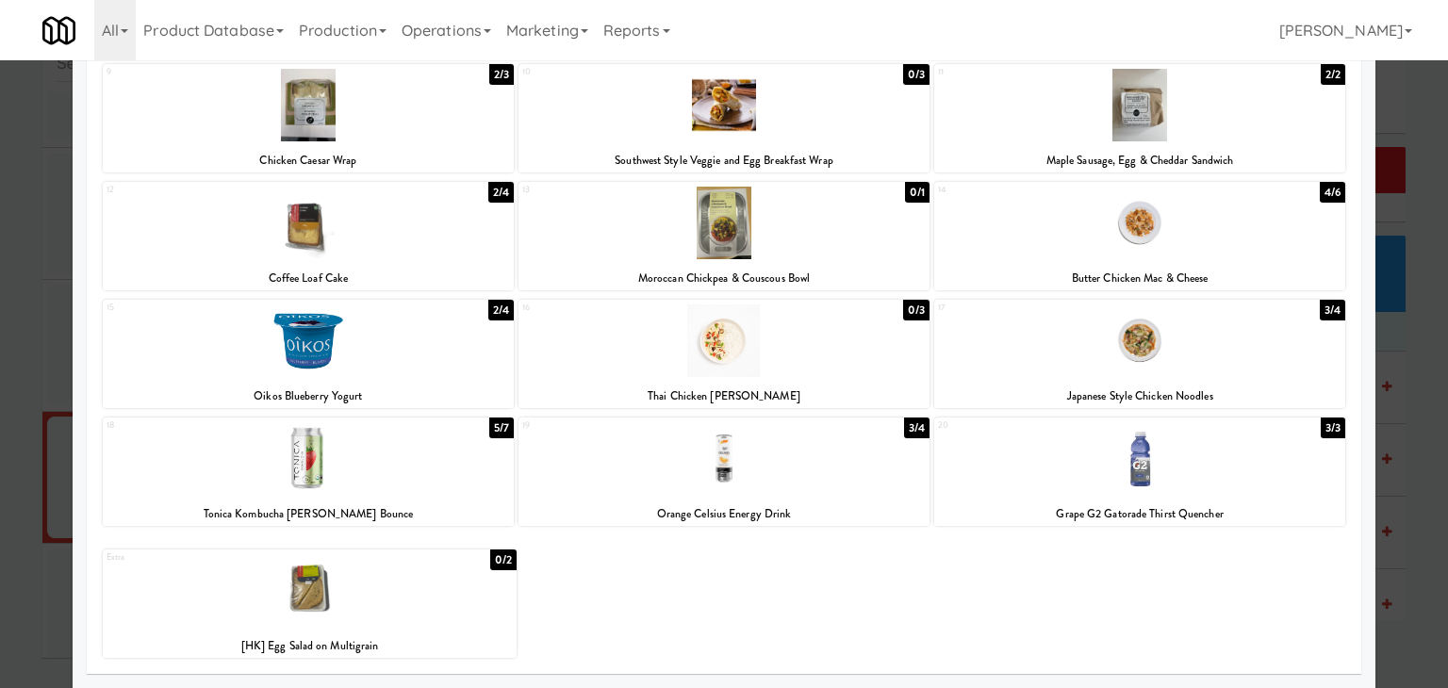
click at [385, 346] on div at bounding box center [308, 341] width 411 height 73
click at [360, 325] on div at bounding box center [308, 341] width 411 height 73
drag, startPoint x: 0, startPoint y: 269, endPoint x: 79, endPoint y: 261, distance: 79.6
click at [4, 264] on div at bounding box center [724, 344] width 1448 height 688
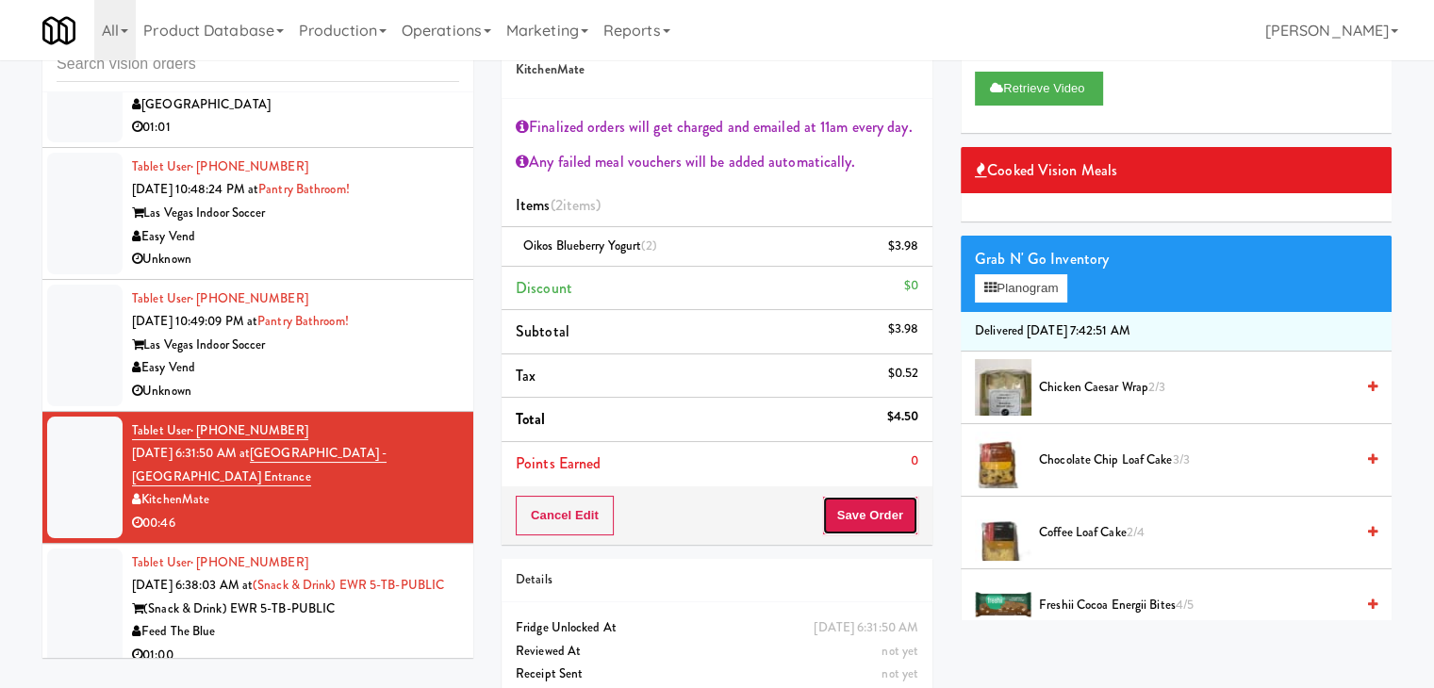
click at [876, 511] on button "Save Order" at bounding box center [870, 516] width 96 height 40
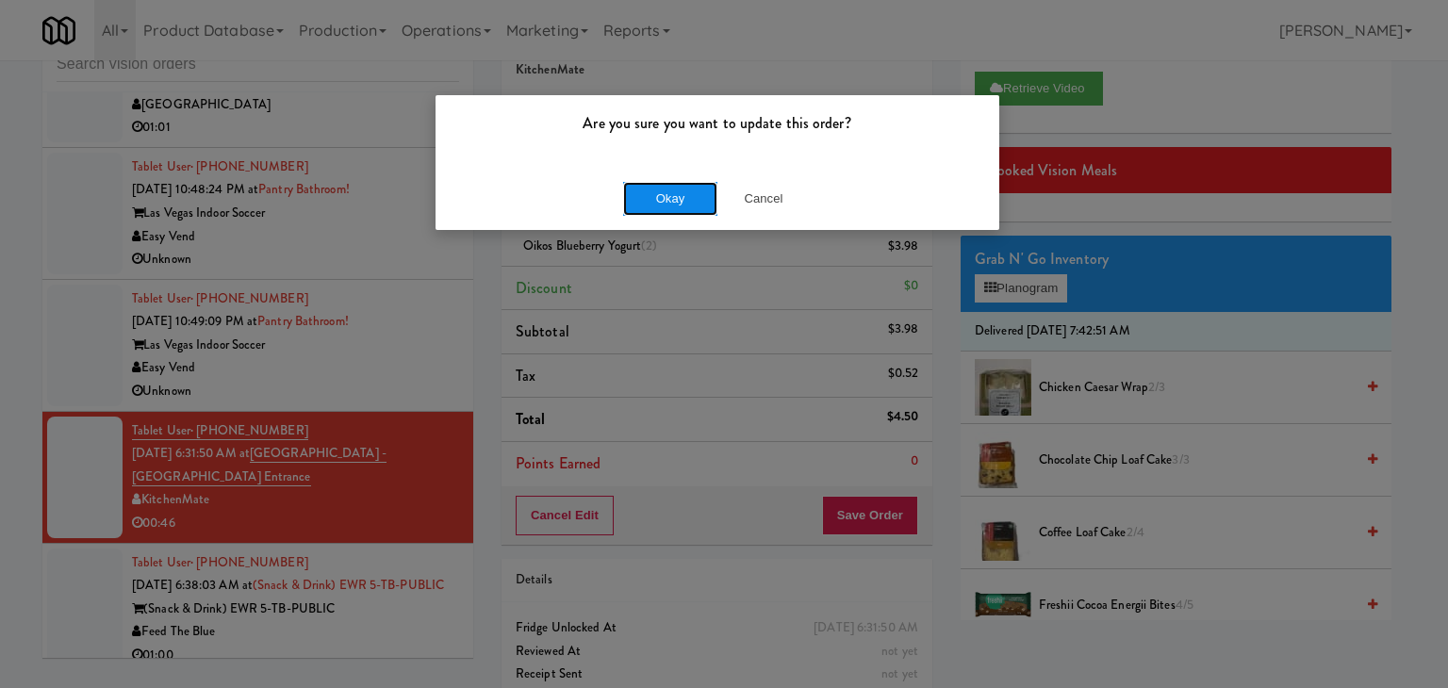
click at [646, 203] on button "Okay" at bounding box center [670, 199] width 94 height 34
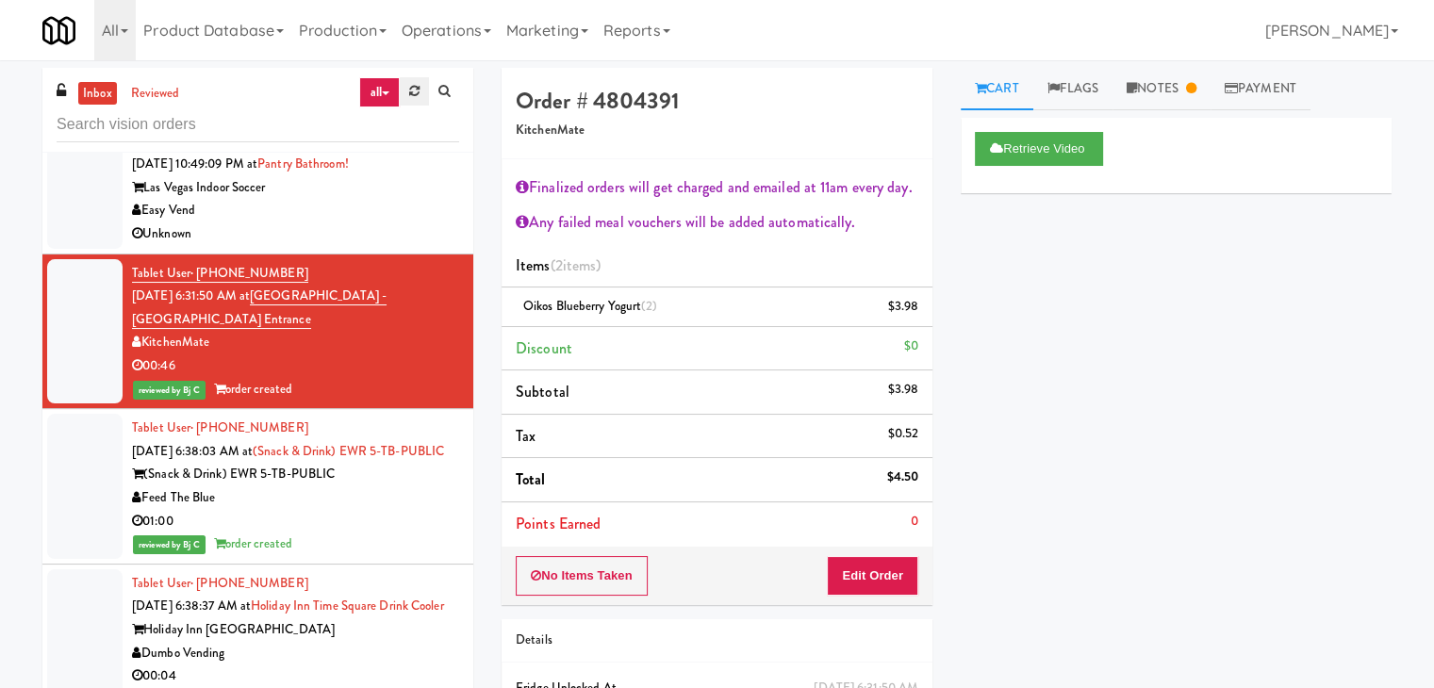
click at [415, 90] on icon at bounding box center [414, 91] width 10 height 12
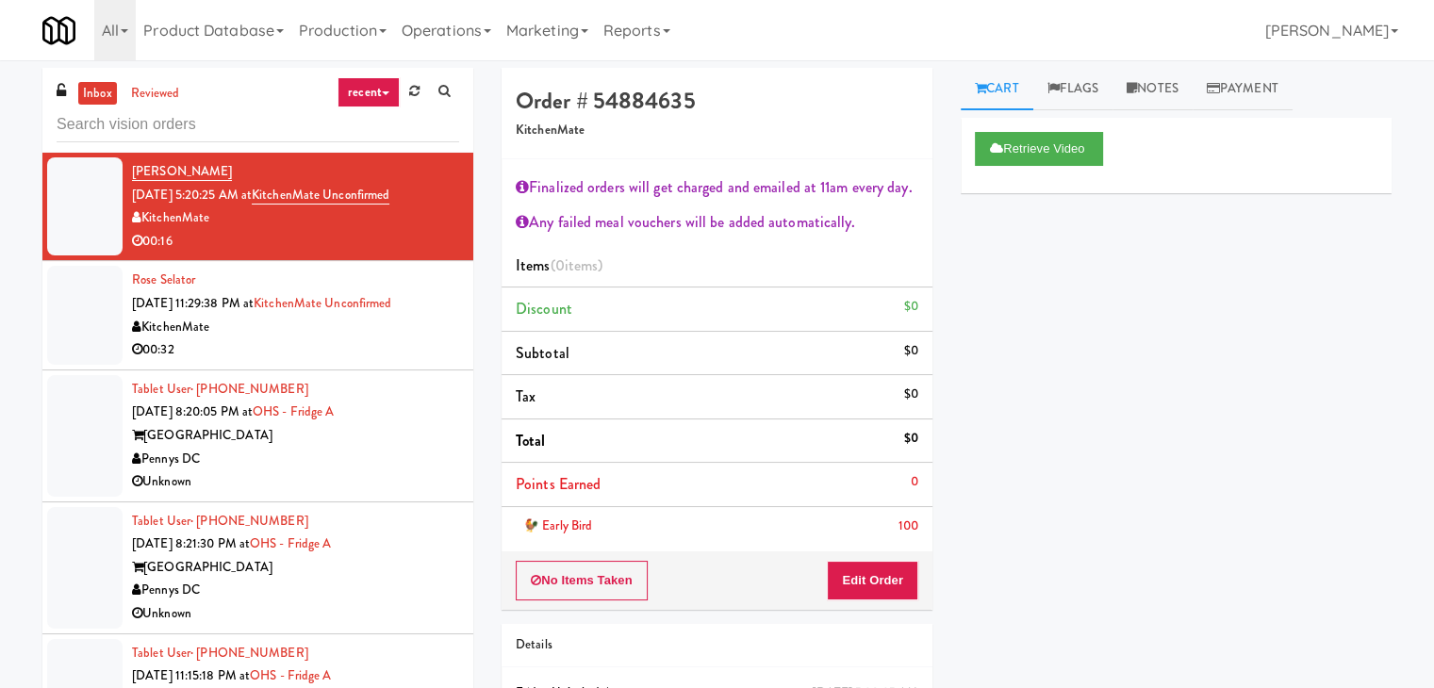
click at [397, 87] on link "recent" at bounding box center [369, 92] width 62 height 30
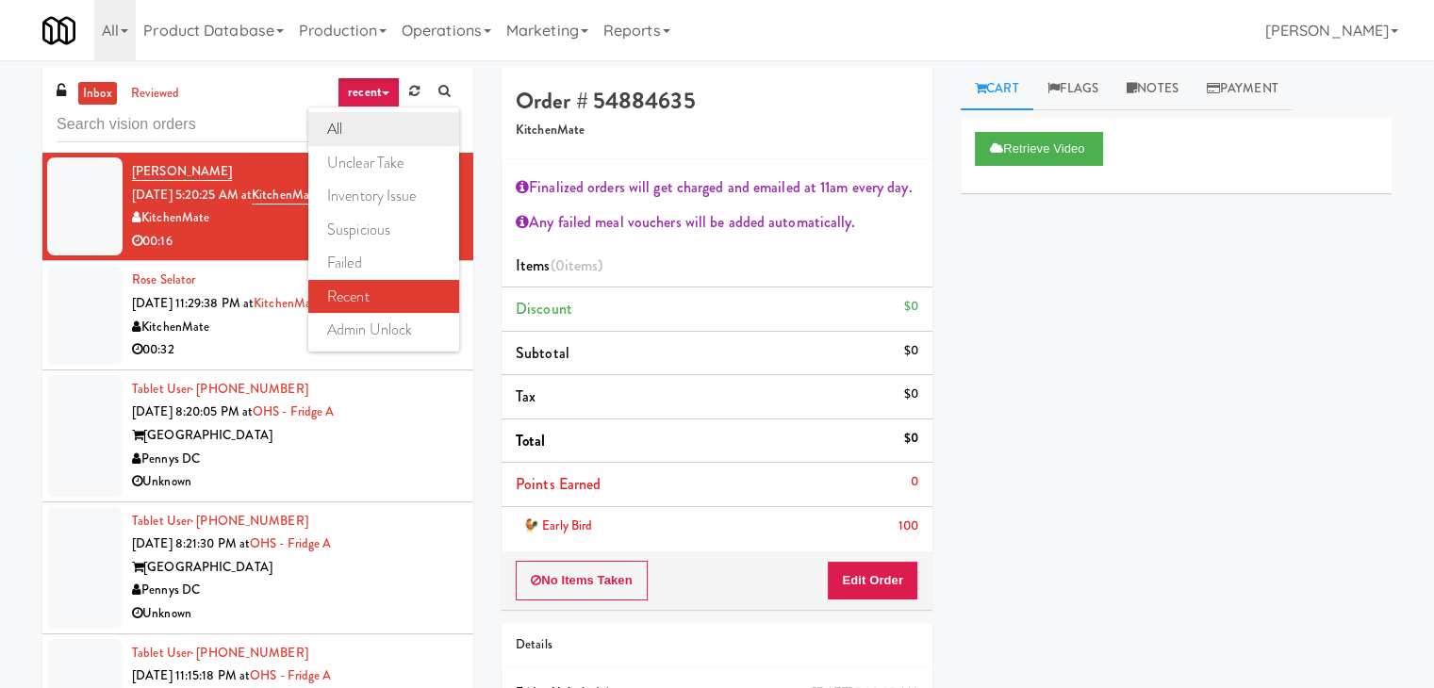
click at [364, 122] on link "all" at bounding box center [383, 129] width 151 height 34
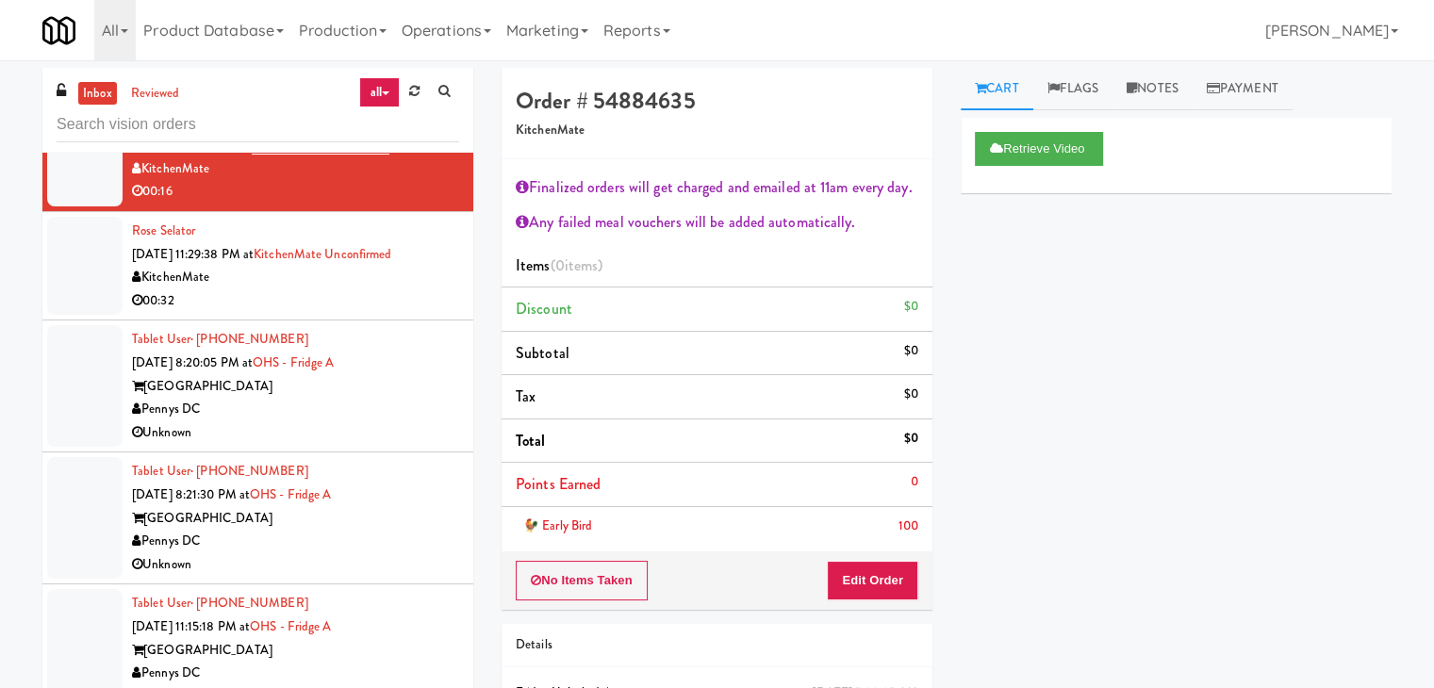
scroll to position [3047, 0]
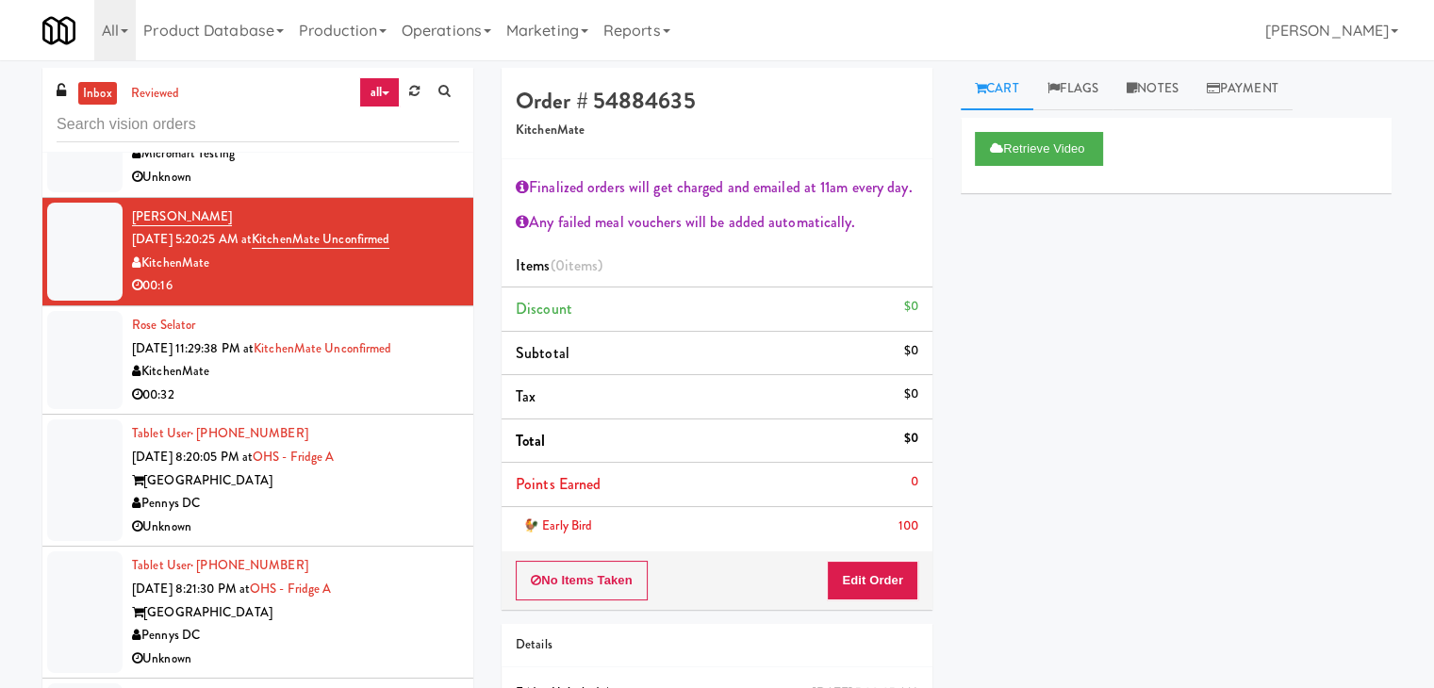
click at [384, 374] on div "KitchenMate" at bounding box center [295, 372] width 327 height 24
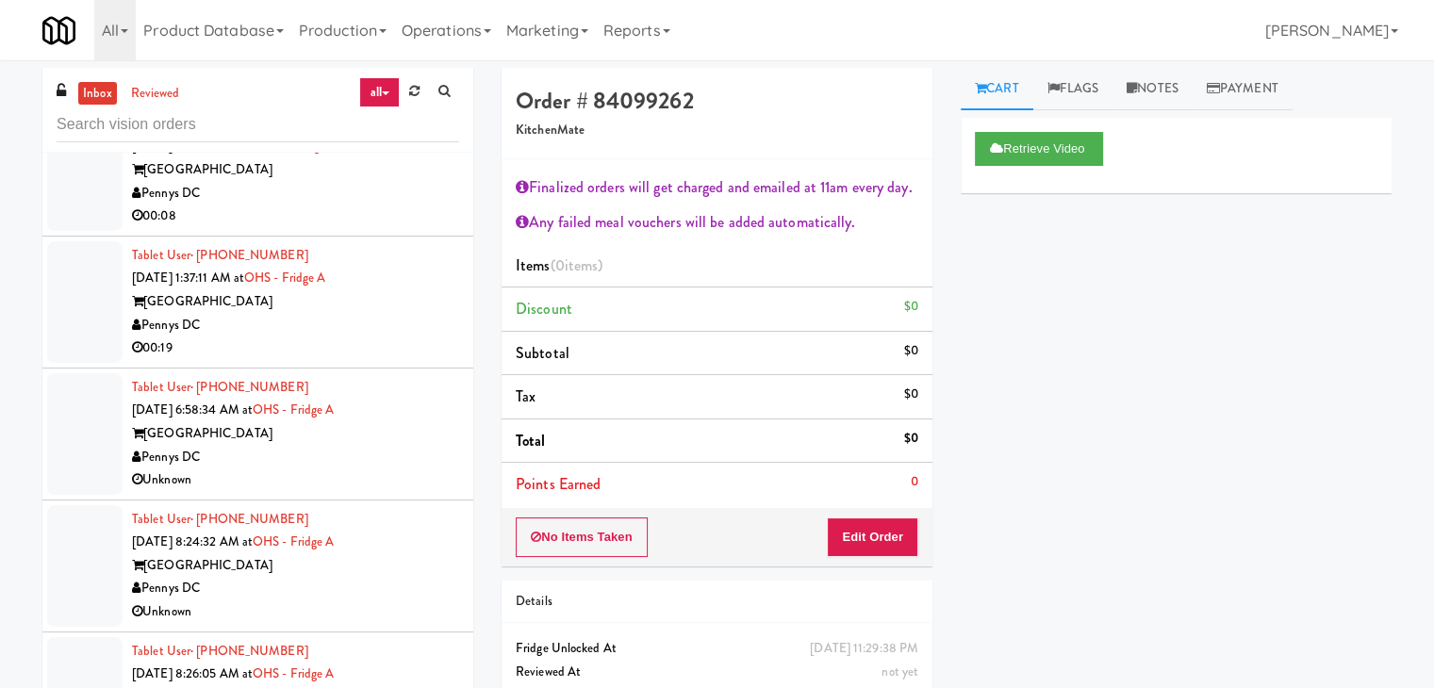
scroll to position [4273, 0]
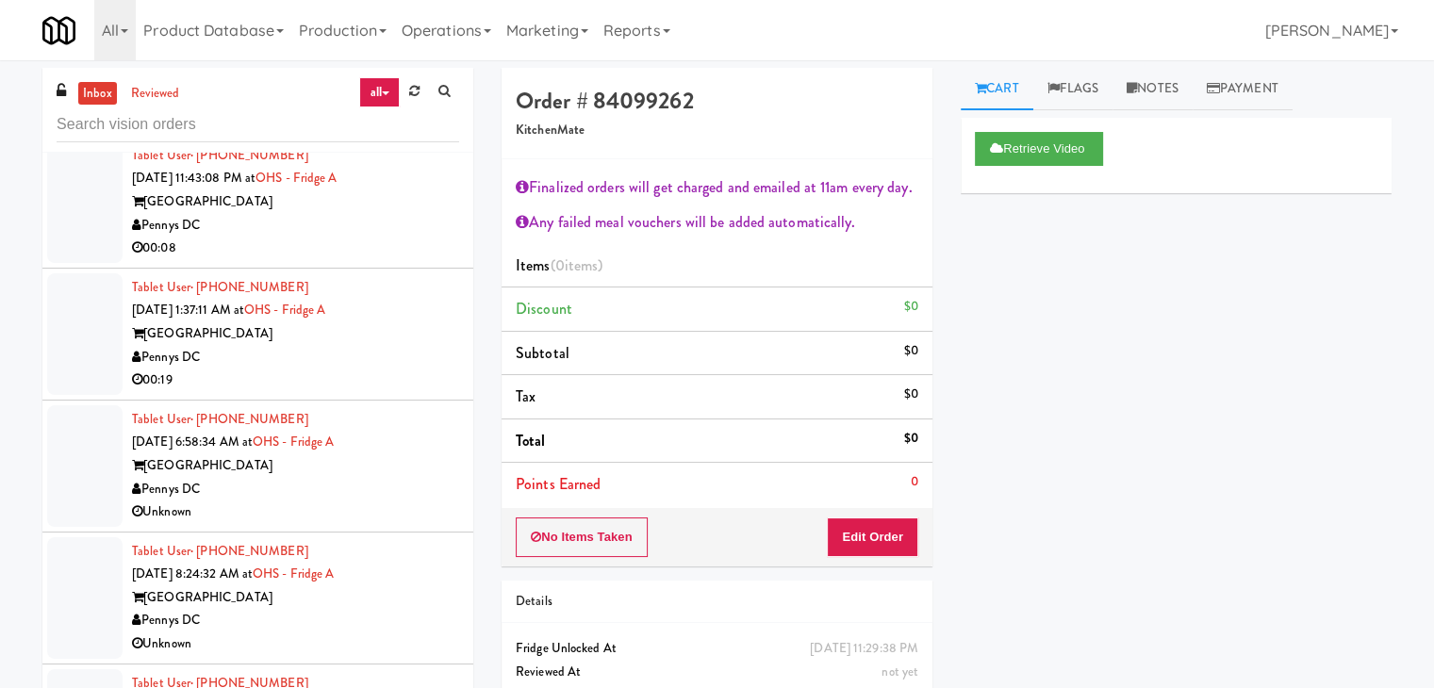
click at [369, 359] on div "Pennys DC" at bounding box center [295, 358] width 327 height 24
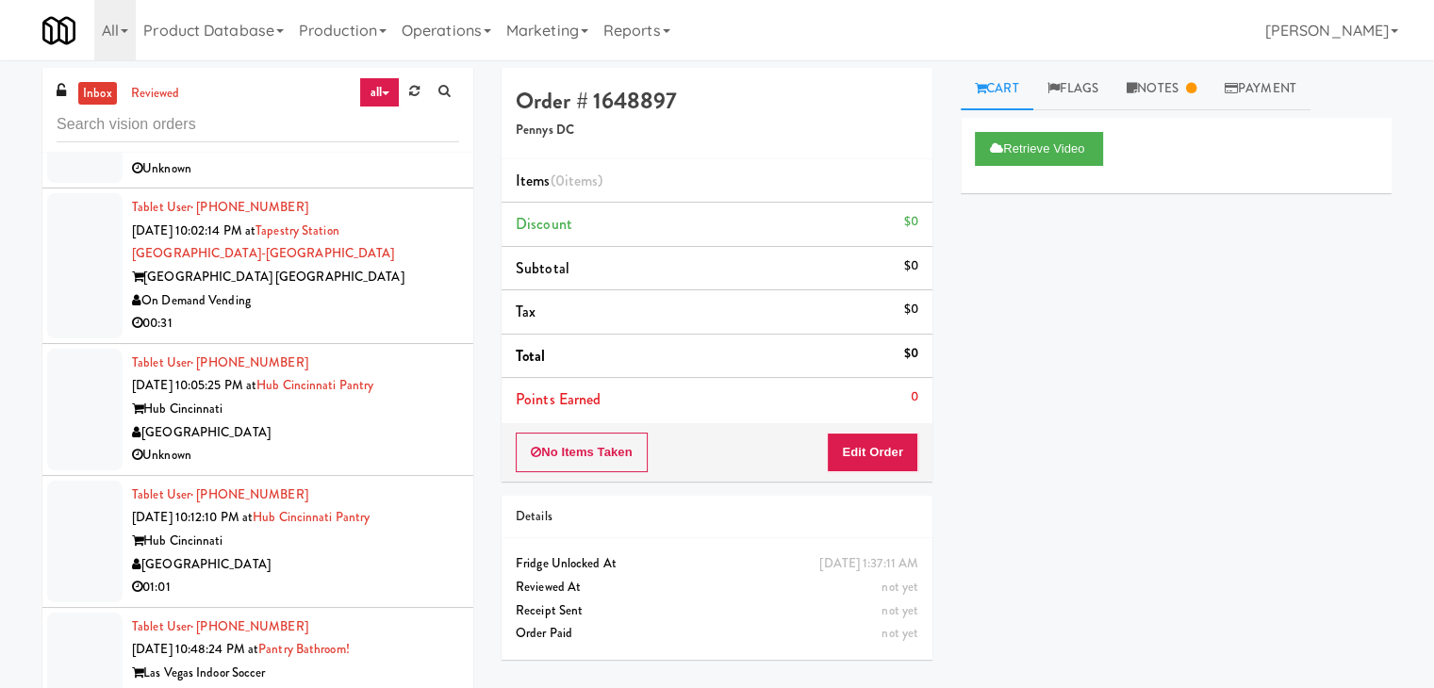
scroll to position [6630, 0]
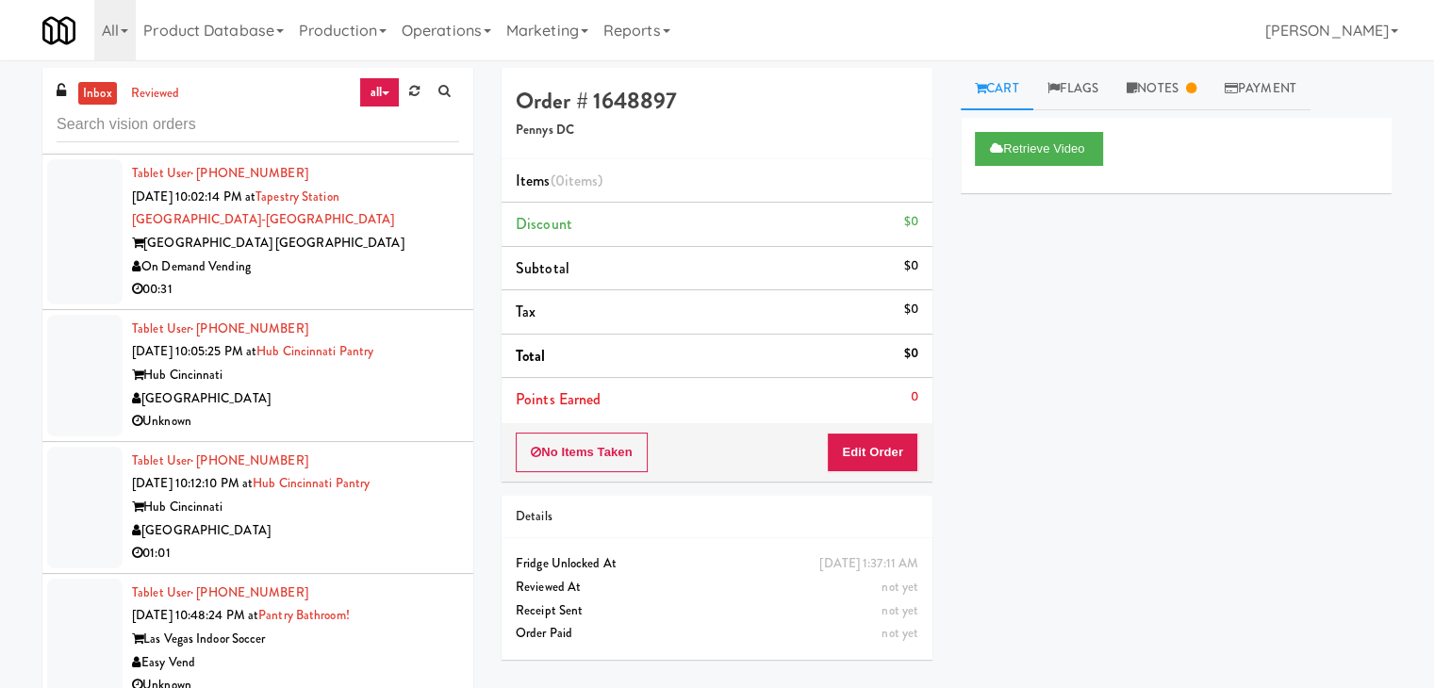
click at [386, 387] on div "[GEOGRAPHIC_DATA]" at bounding box center [295, 399] width 327 height 24
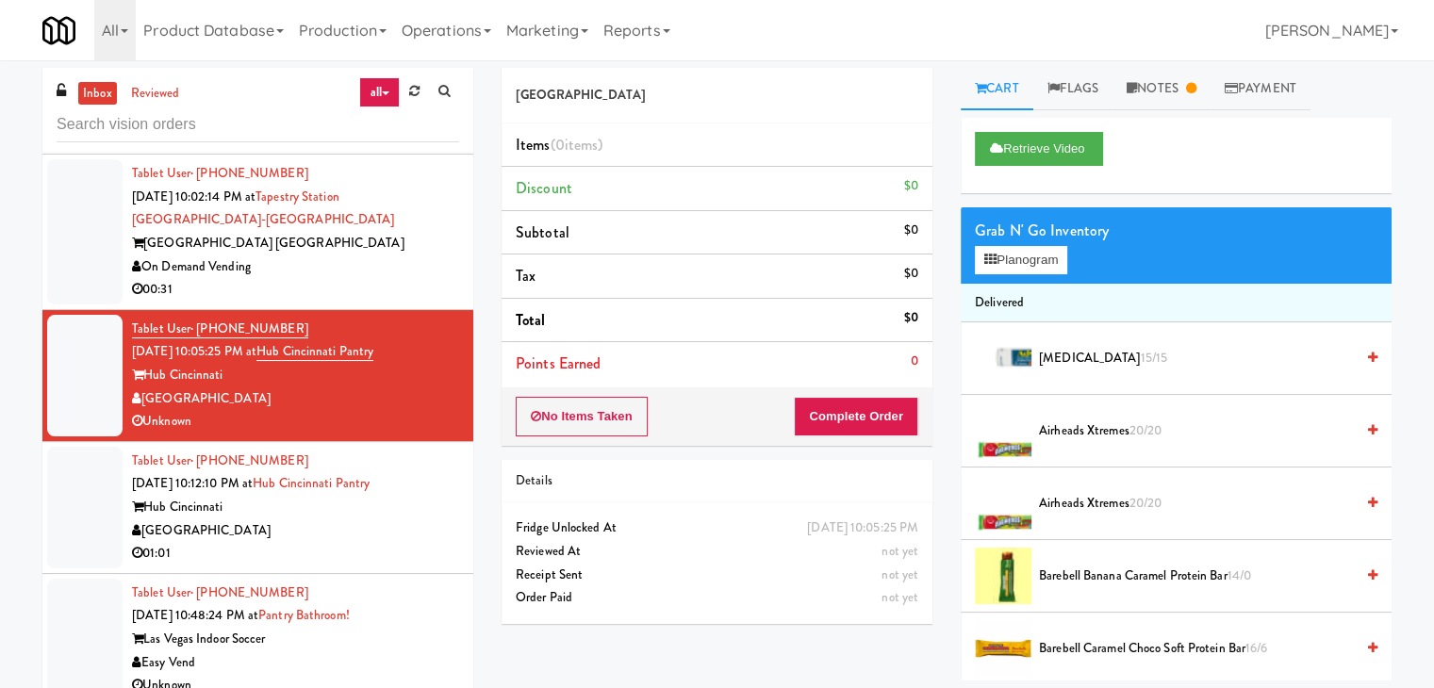
click at [389, 519] on div "[GEOGRAPHIC_DATA]" at bounding box center [295, 531] width 327 height 24
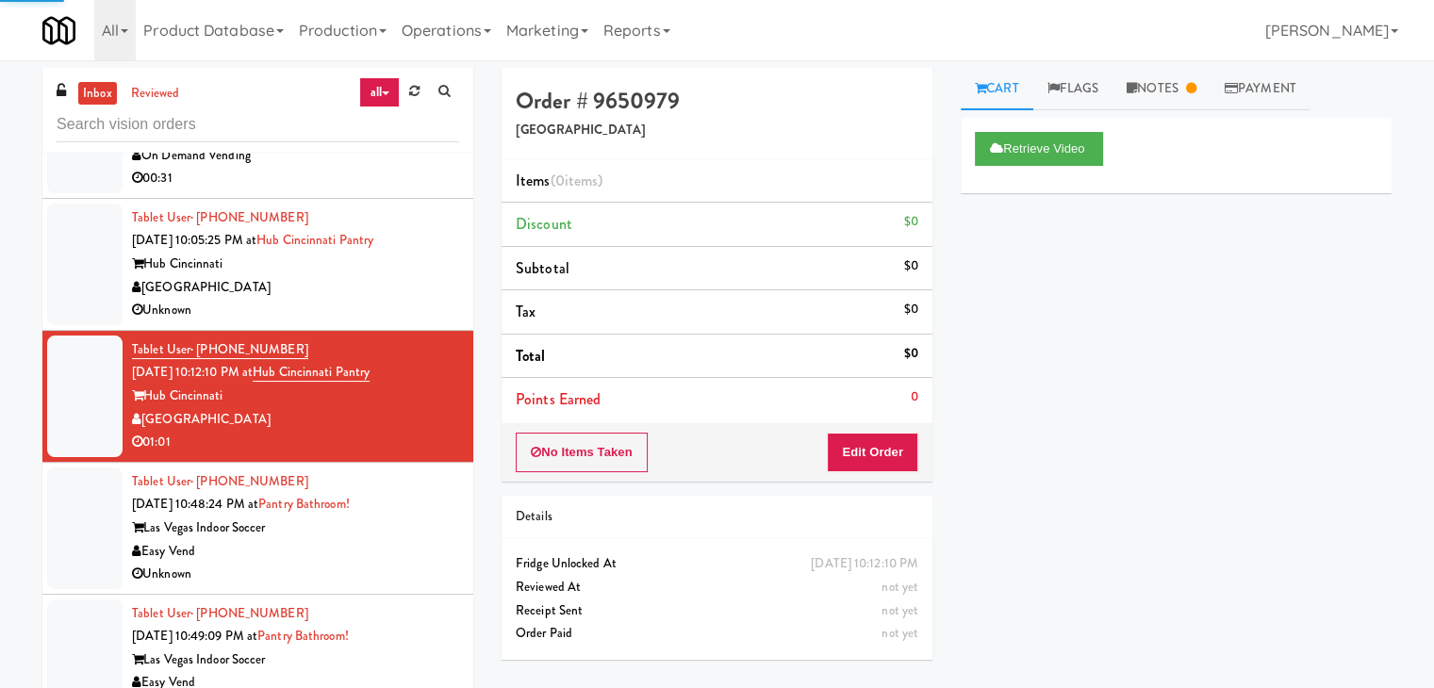
scroll to position [6742, 0]
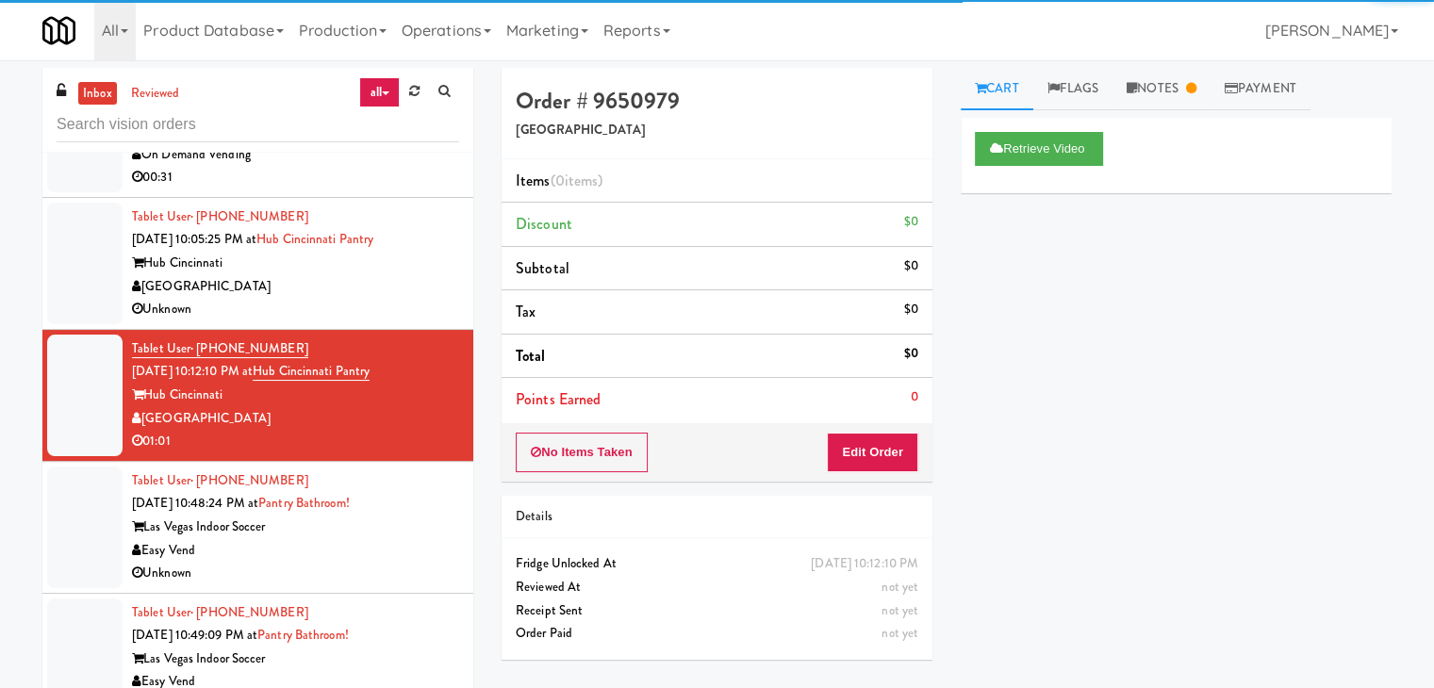
click at [393, 552] on div "Tablet User · (702) 626-9075 [DATE] 10:48:24 PM at [GEOGRAPHIC_DATA]! Las Vegas…" at bounding box center [295, 527] width 327 height 116
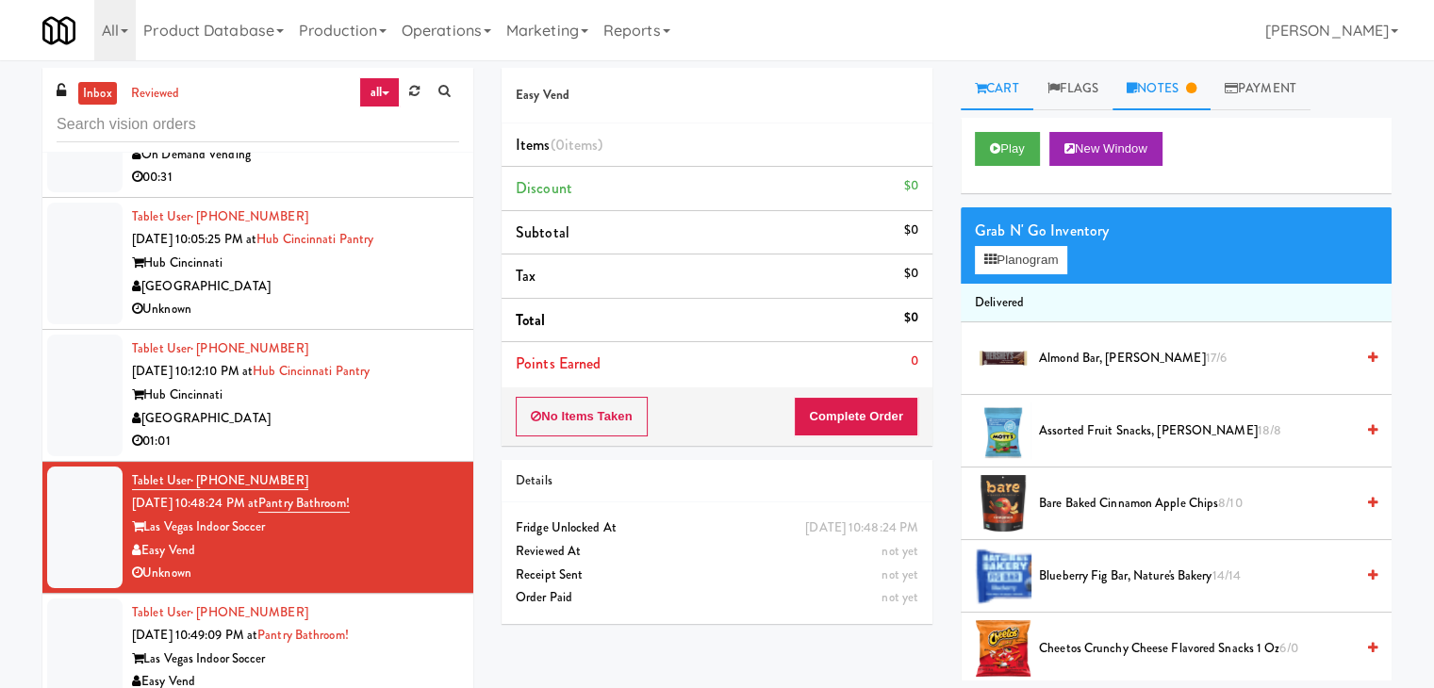
click at [1169, 90] on link "Notes" at bounding box center [1161, 89] width 98 height 42
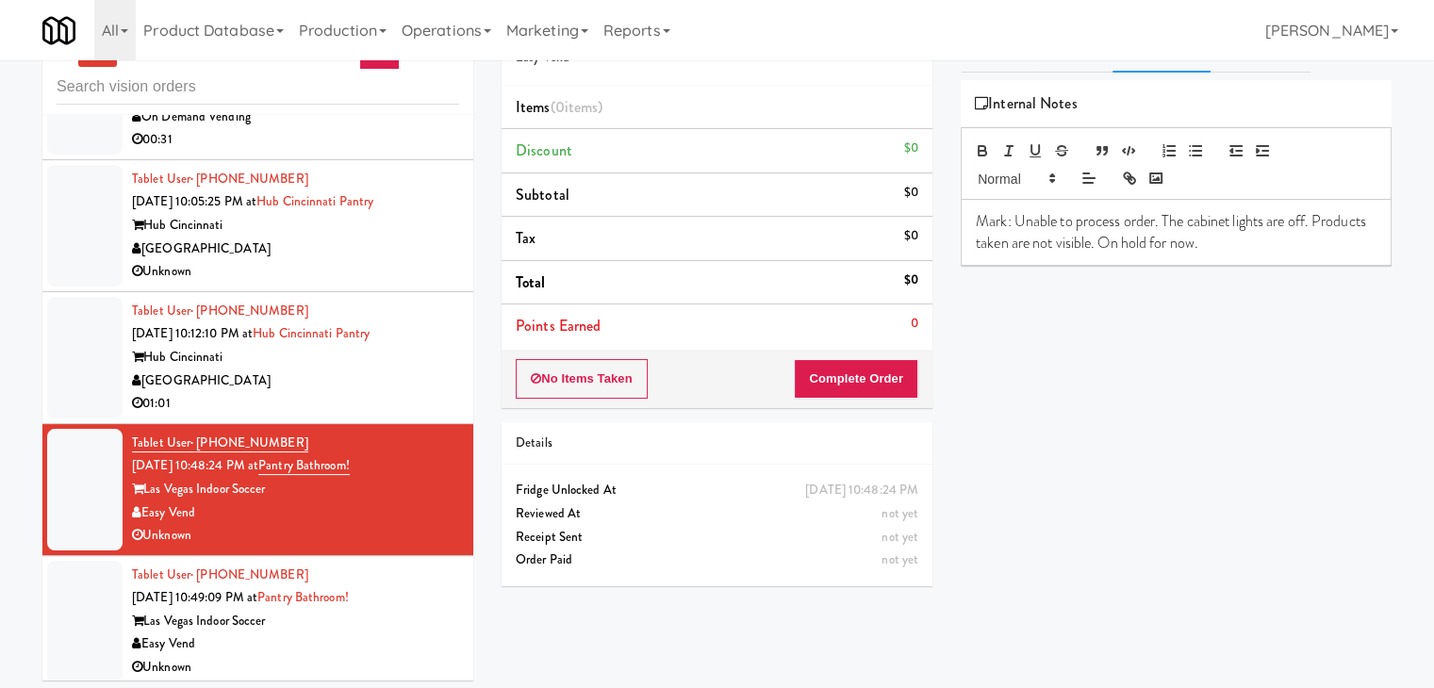
scroll to position [60, 0]
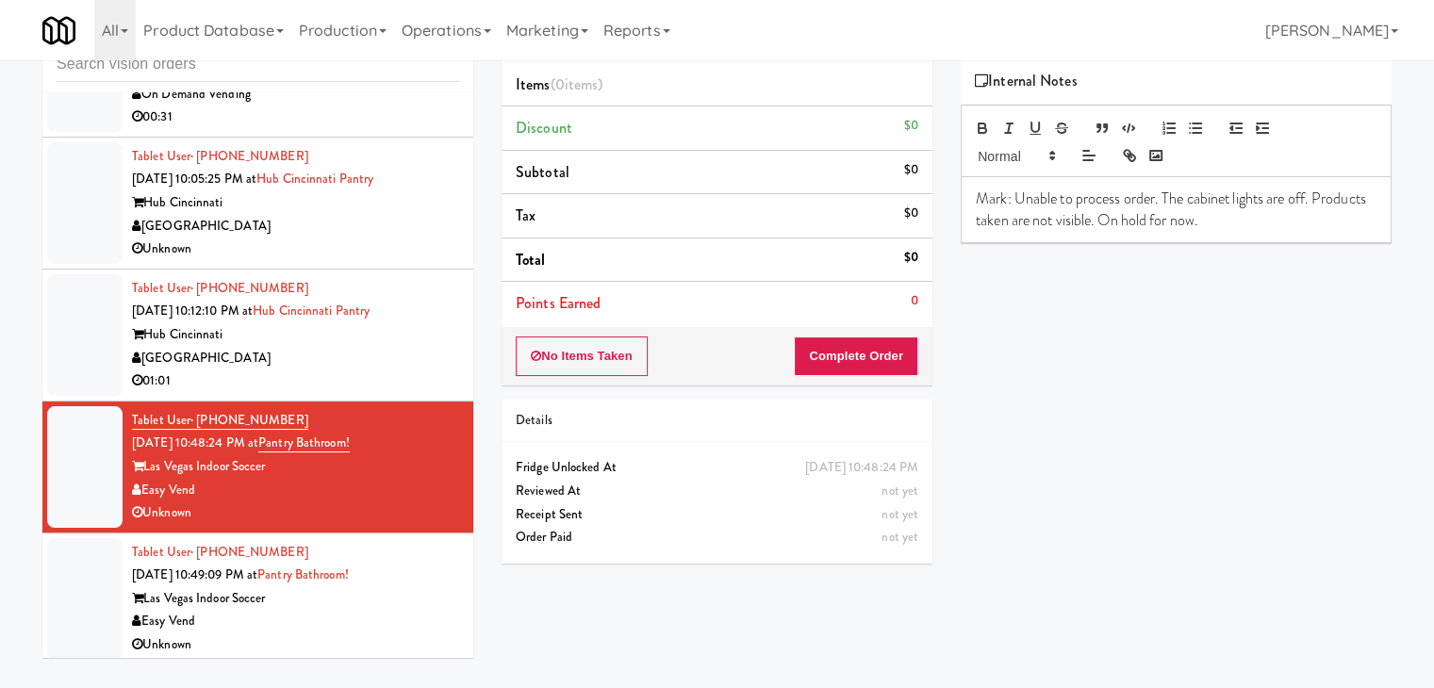
click at [377, 610] on div "Easy Vend" at bounding box center [295, 622] width 327 height 24
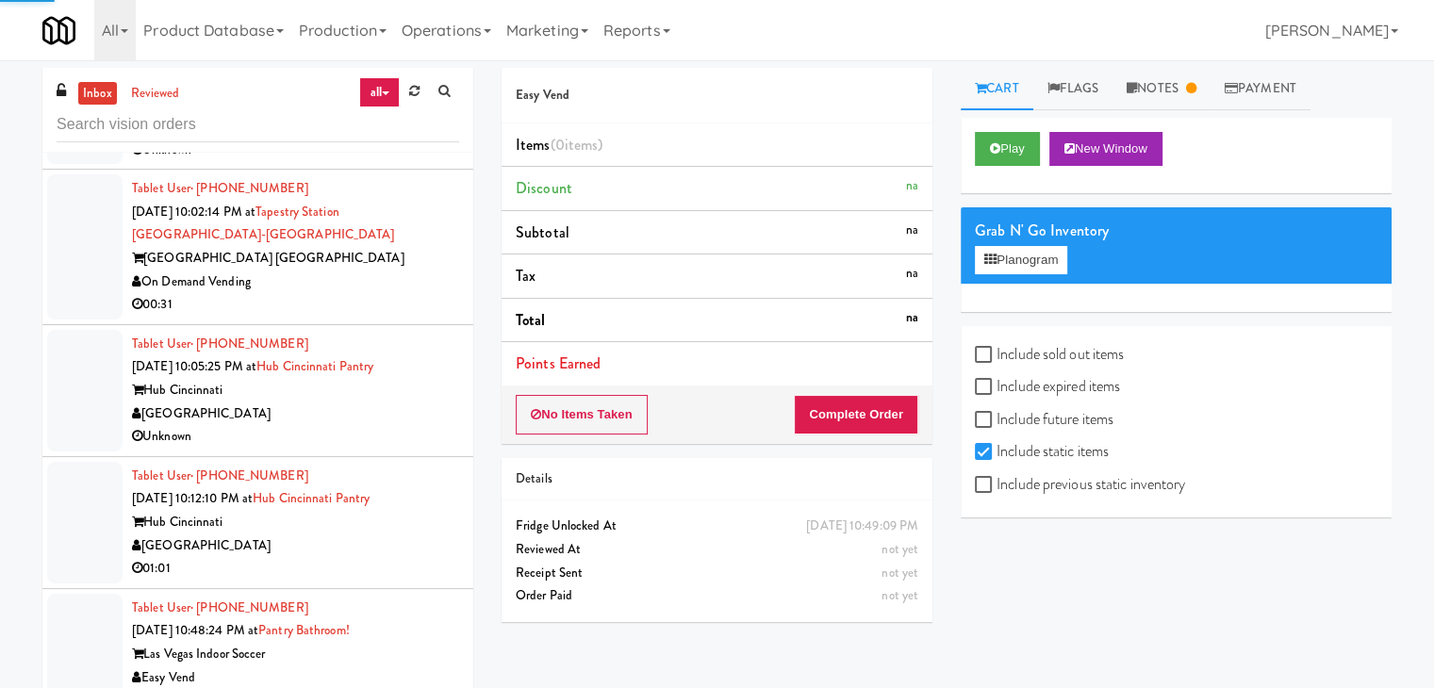
scroll to position [6459, 0]
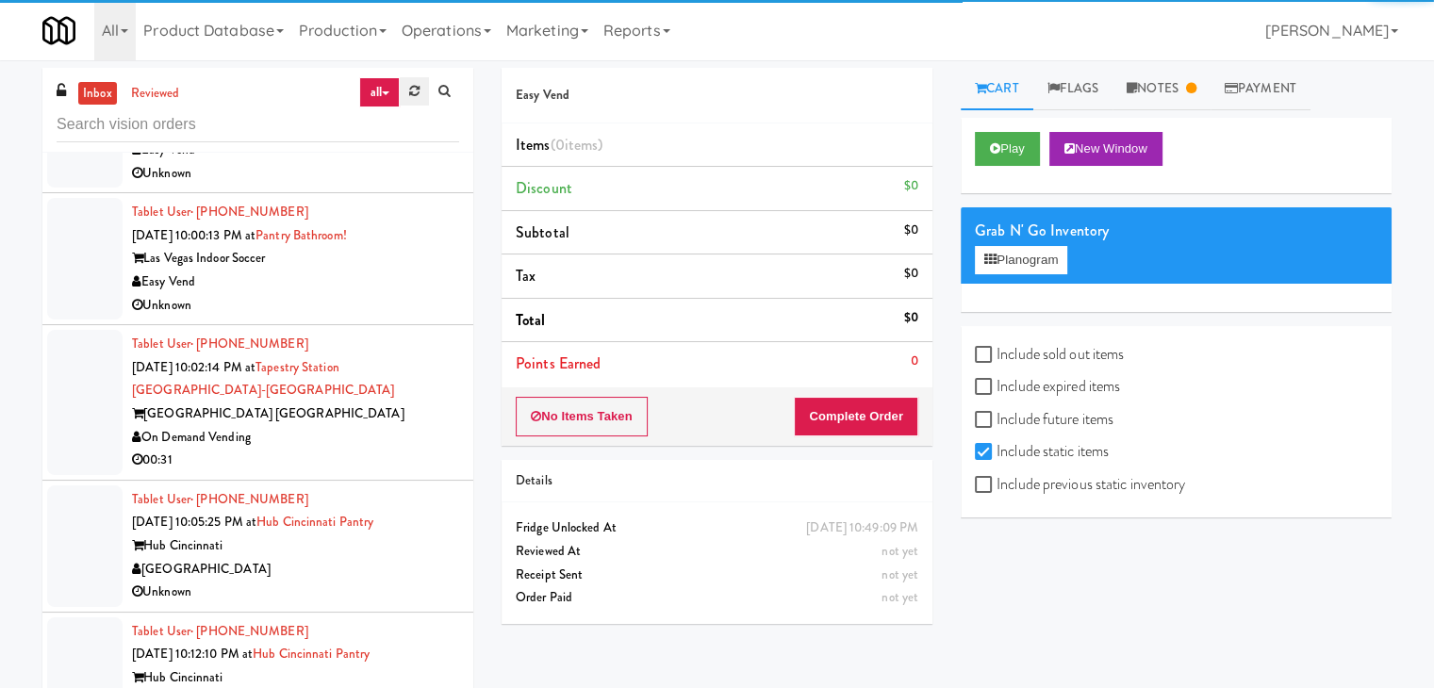
click at [419, 101] on link at bounding box center [414, 91] width 29 height 28
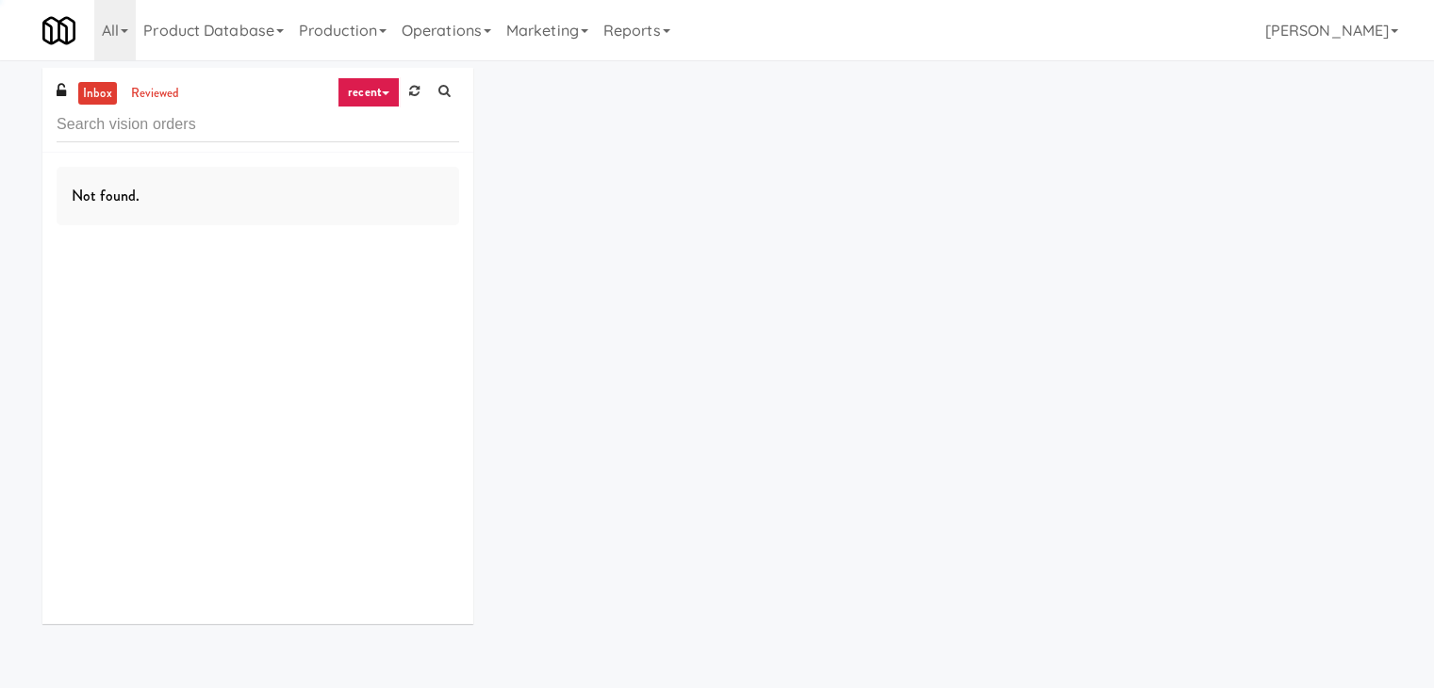
click at [382, 91] on icon at bounding box center [386, 93] width 8 height 4
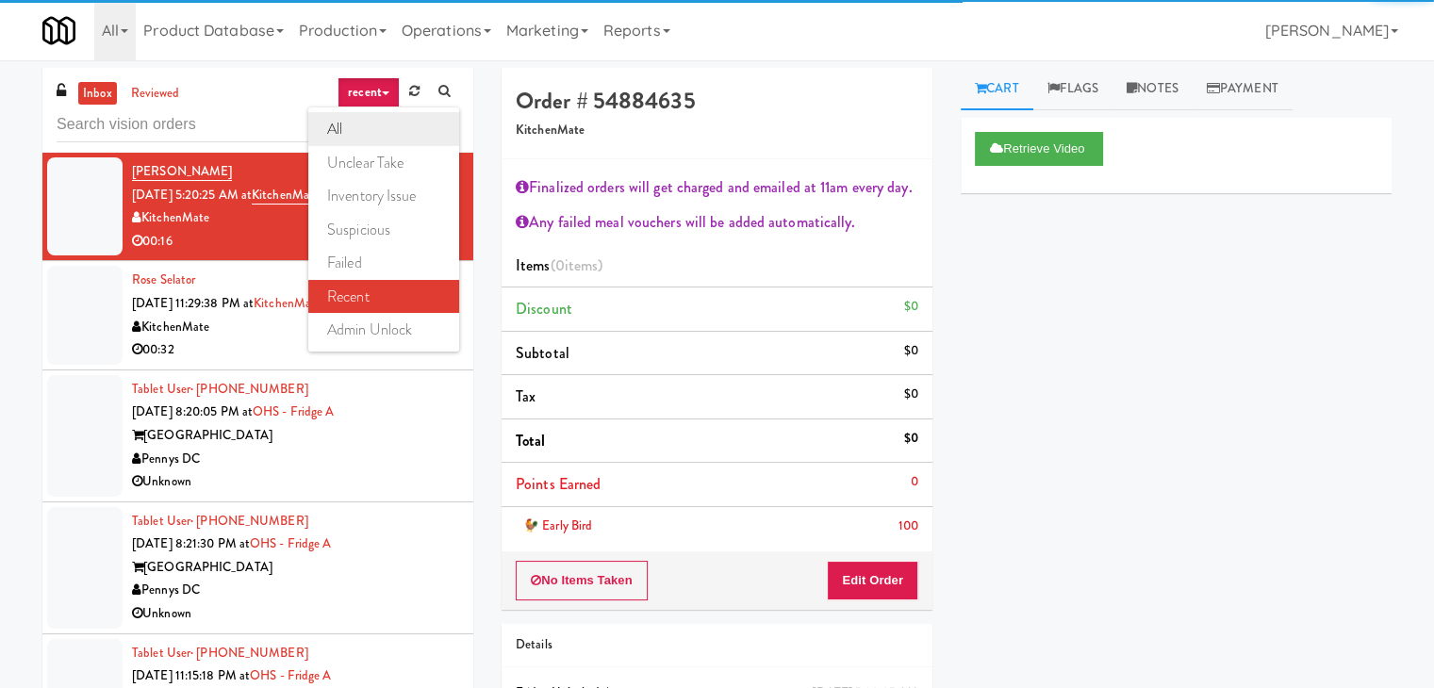
click at [358, 118] on link "all" at bounding box center [383, 129] width 151 height 34
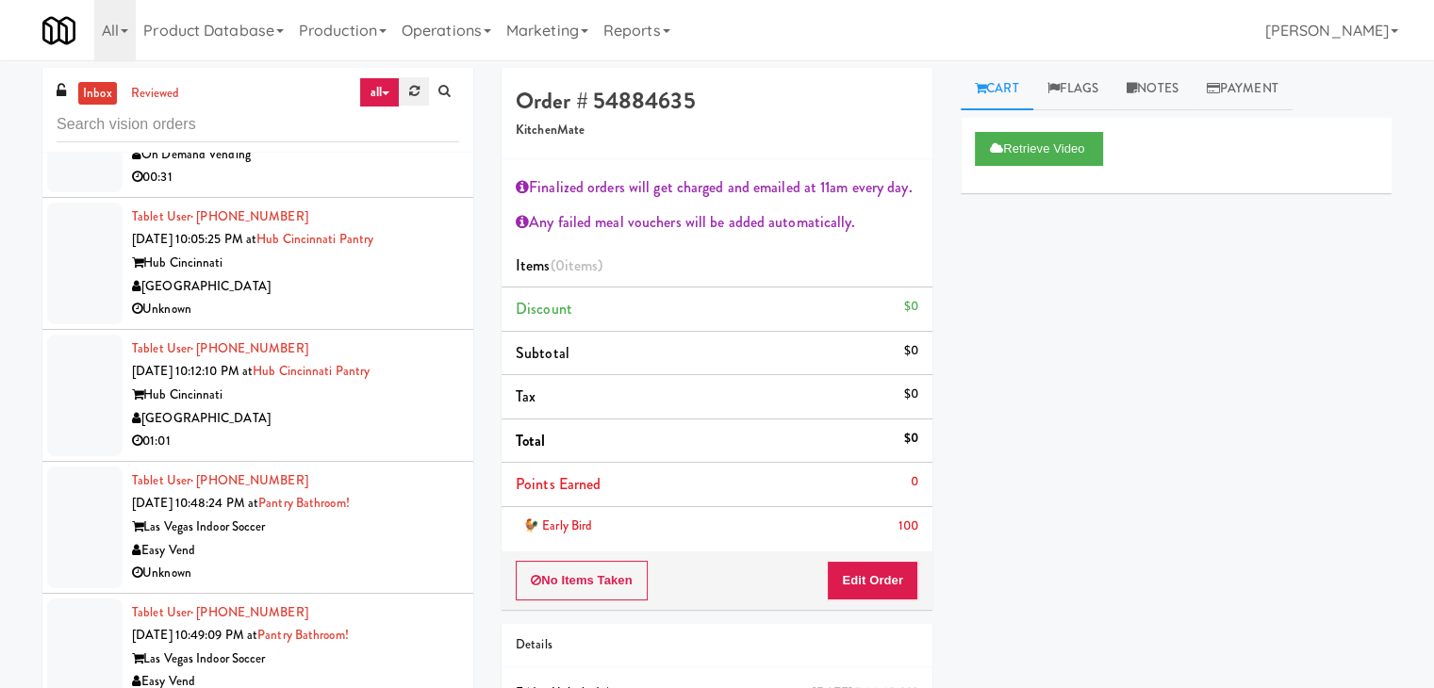
click at [417, 91] on icon at bounding box center [414, 91] width 10 height 12
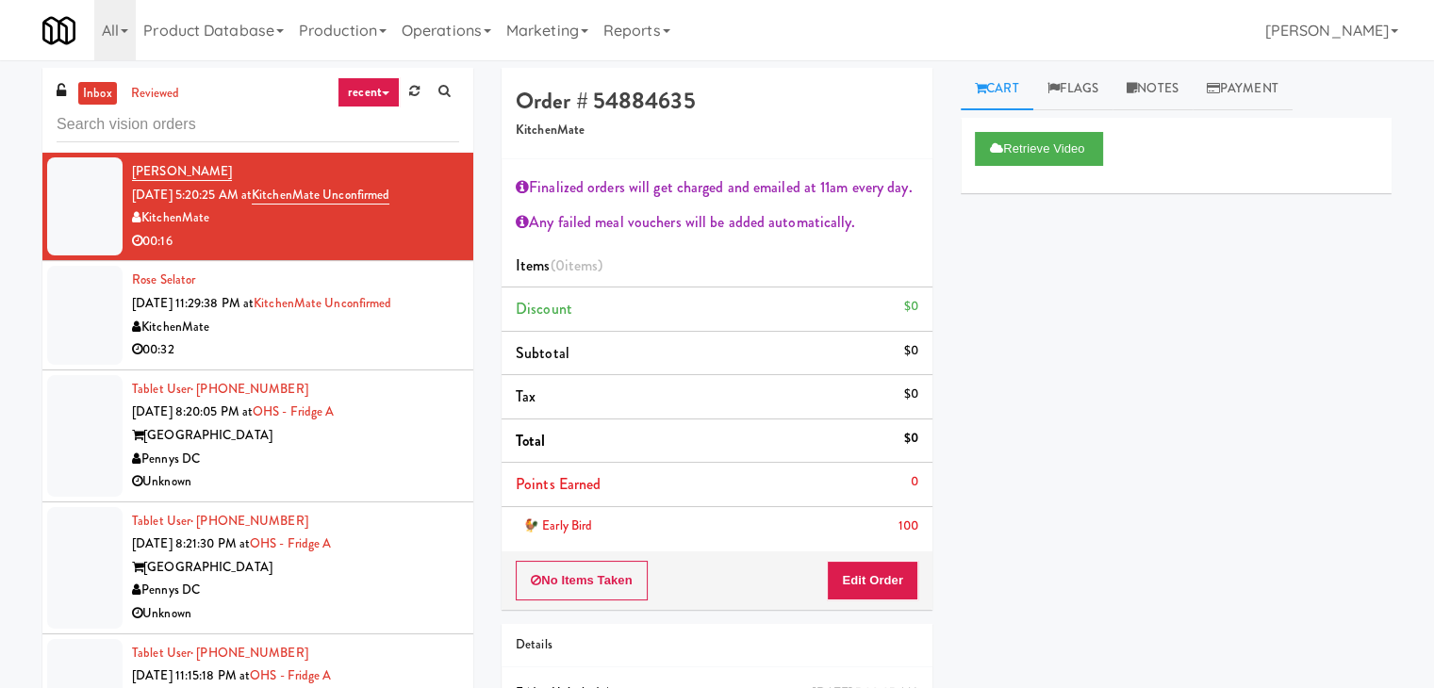
click at [377, 95] on link "recent" at bounding box center [369, 92] width 62 height 30
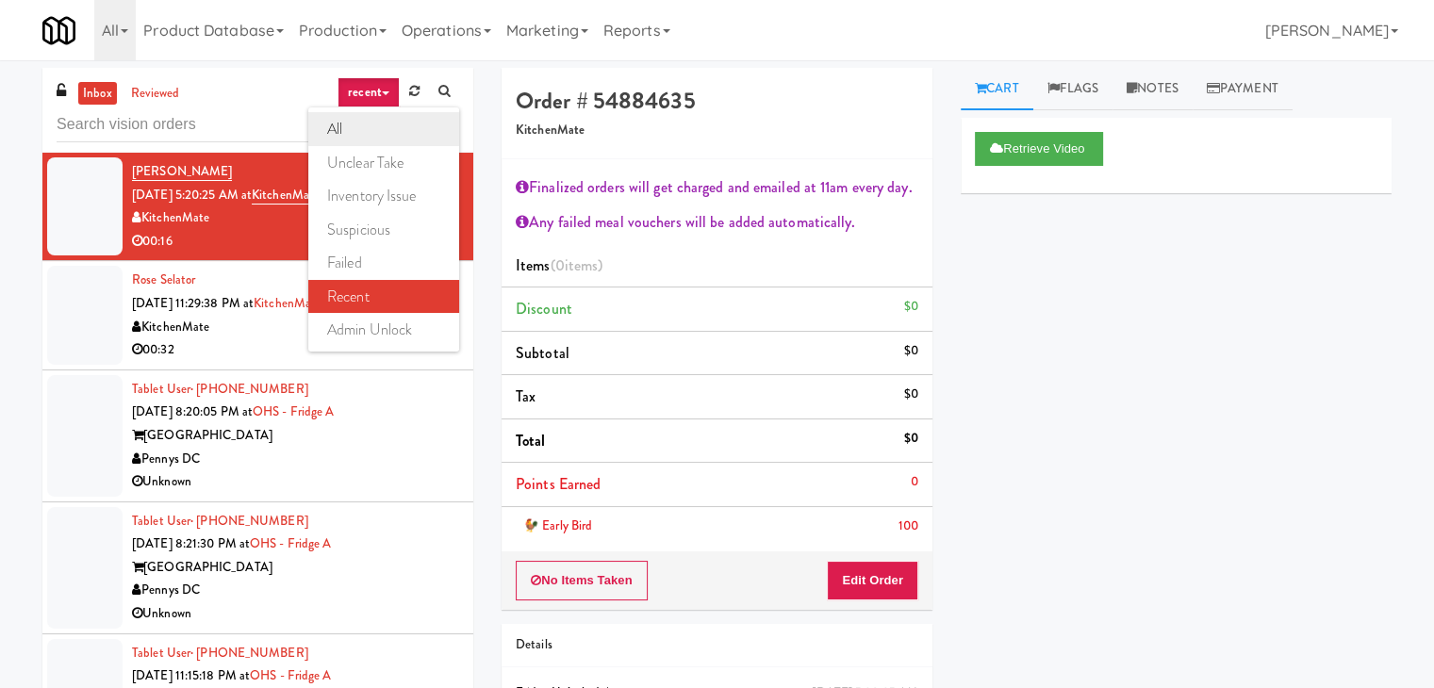
click at [371, 125] on link "all" at bounding box center [383, 129] width 151 height 34
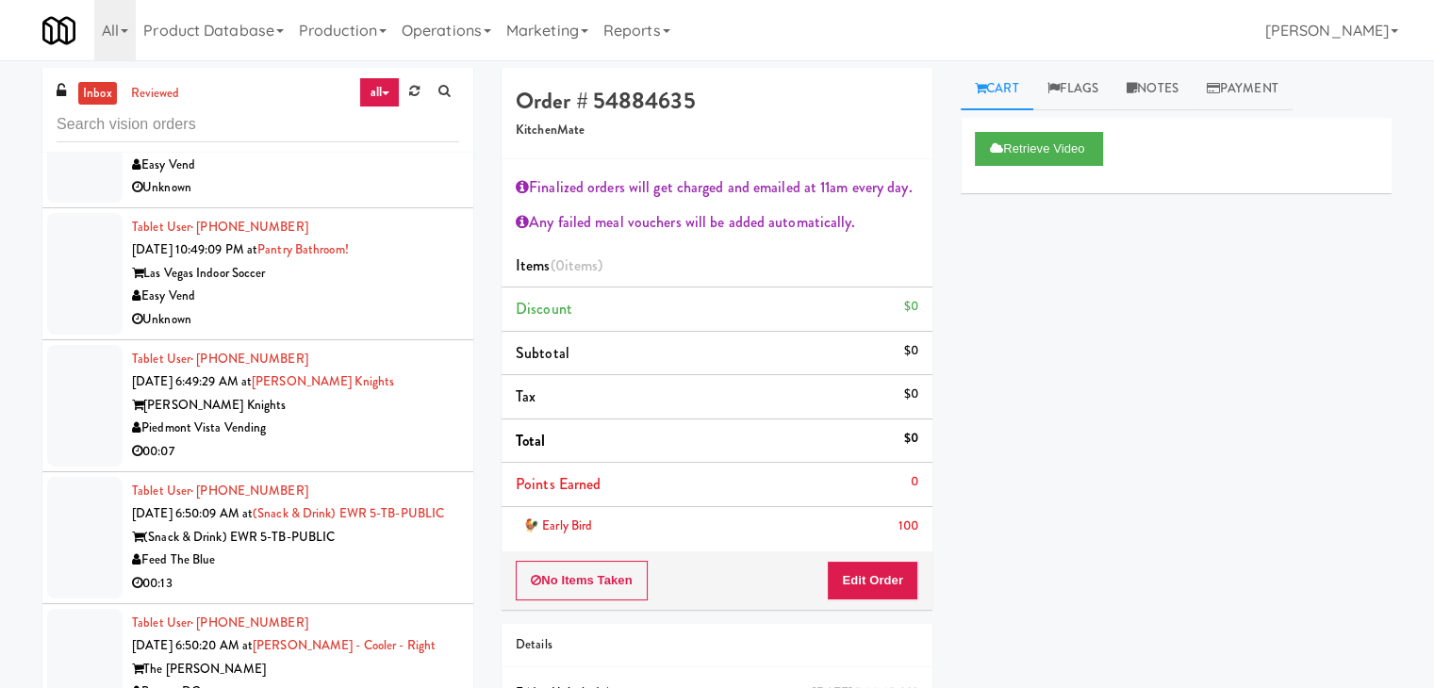
scroll to position [7160, 0]
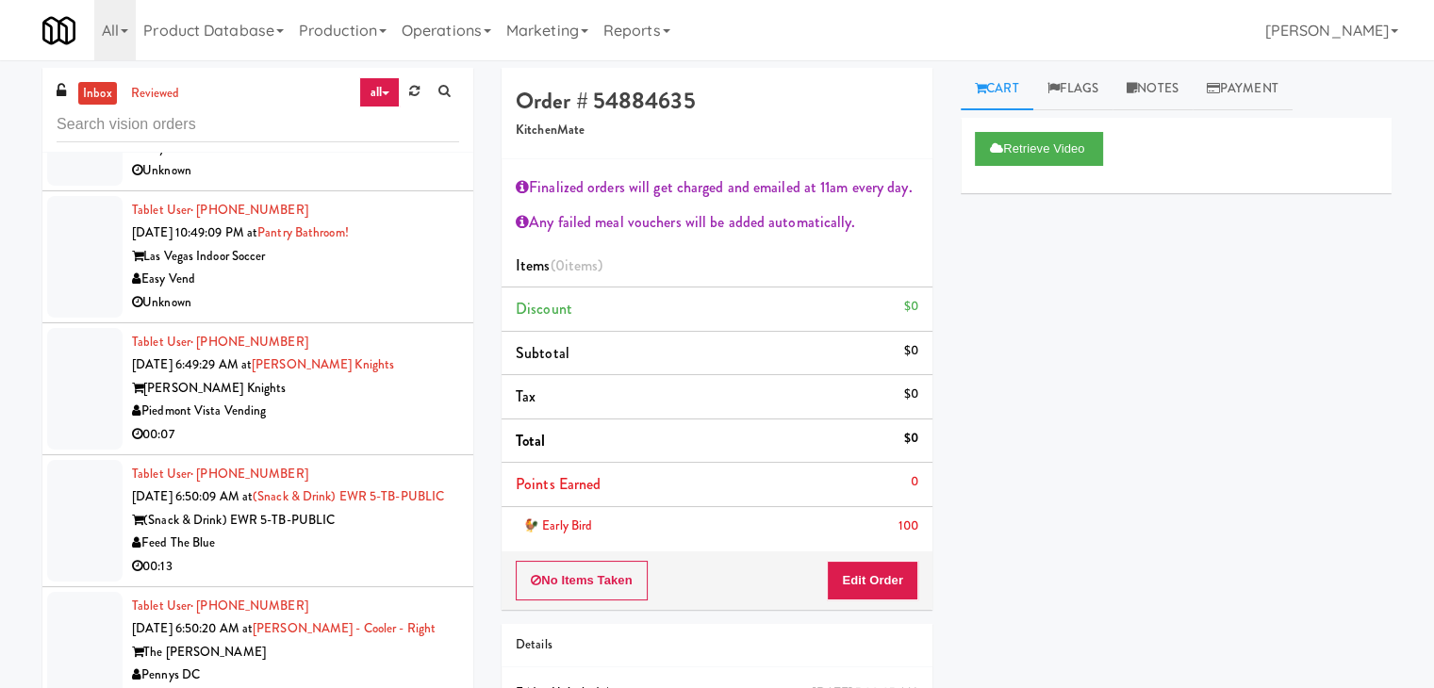
drag, startPoint x: 362, startPoint y: 393, endPoint x: 367, endPoint y: 404, distance: 12.3
click at [365, 400] on div "Piedmont Vista Vending" at bounding box center [295, 412] width 327 height 24
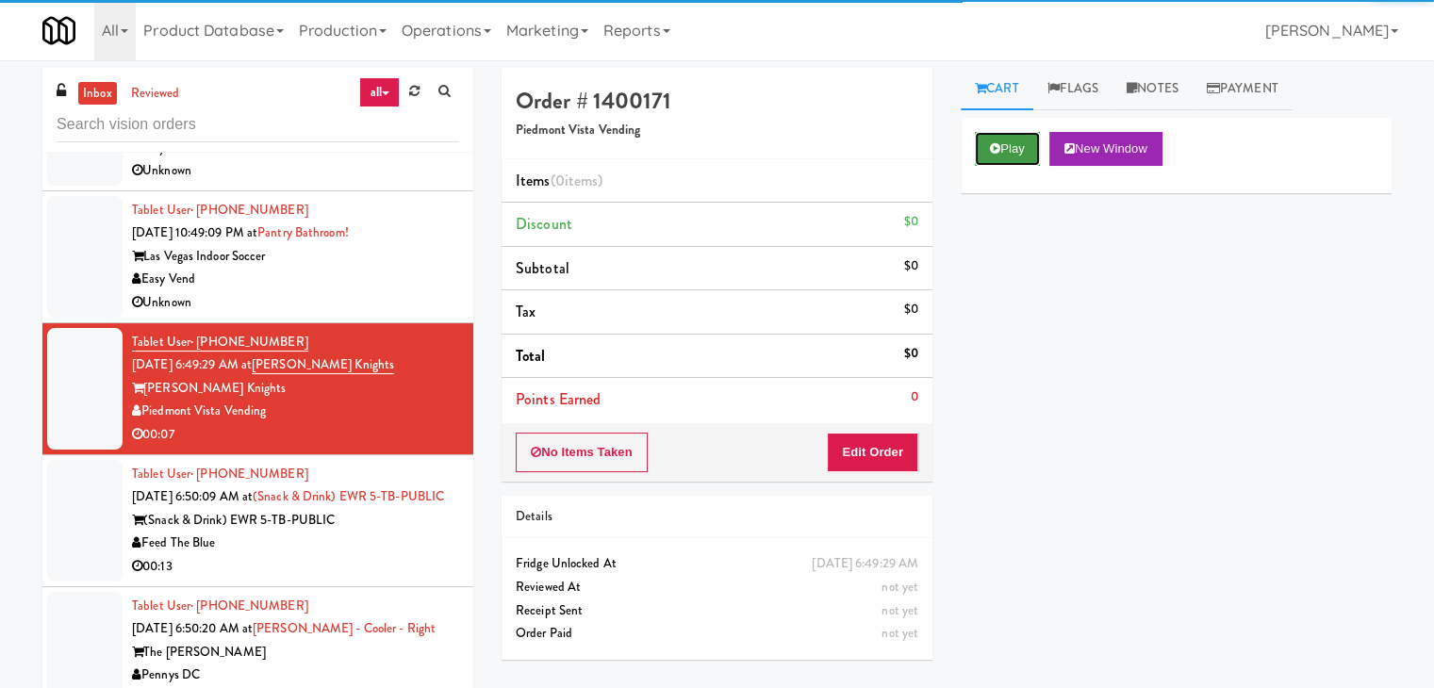
click at [999, 156] on button "Play" at bounding box center [1007, 149] width 65 height 34
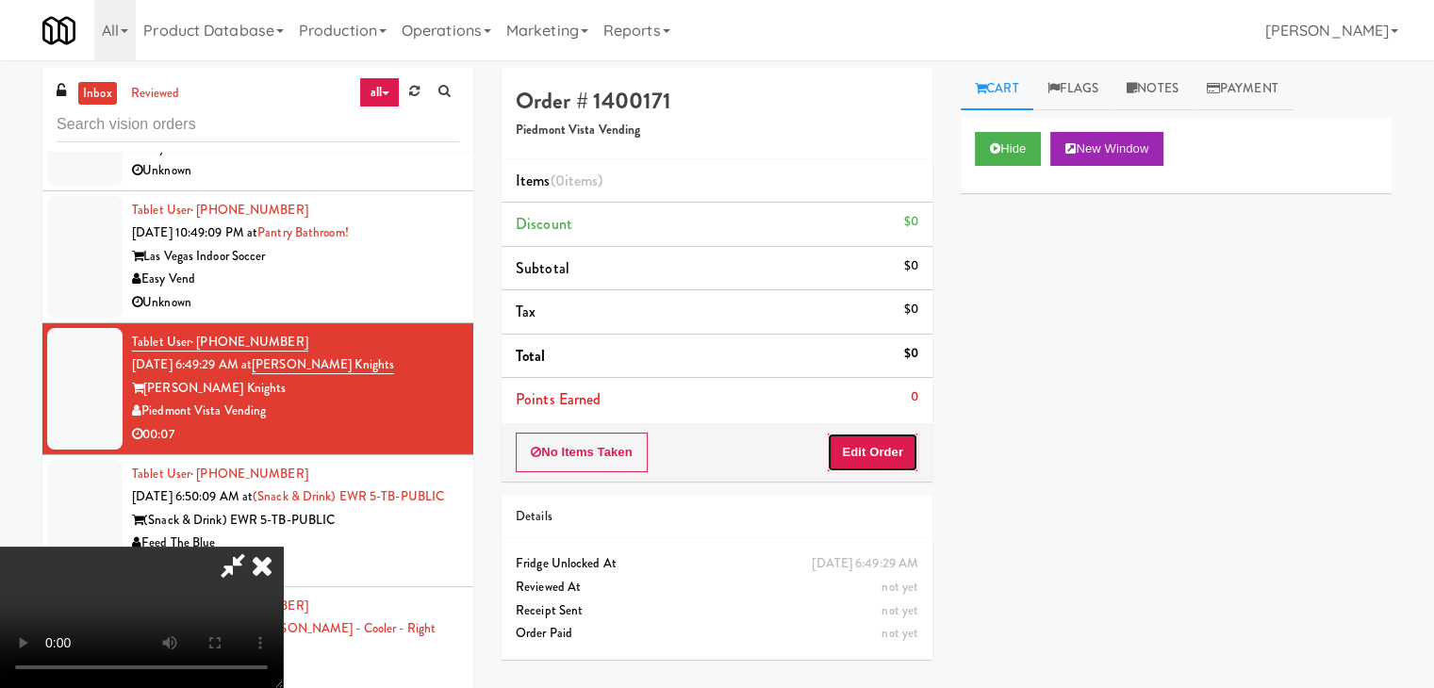
click at [885, 435] on button "Edit Order" at bounding box center [872, 453] width 91 height 40
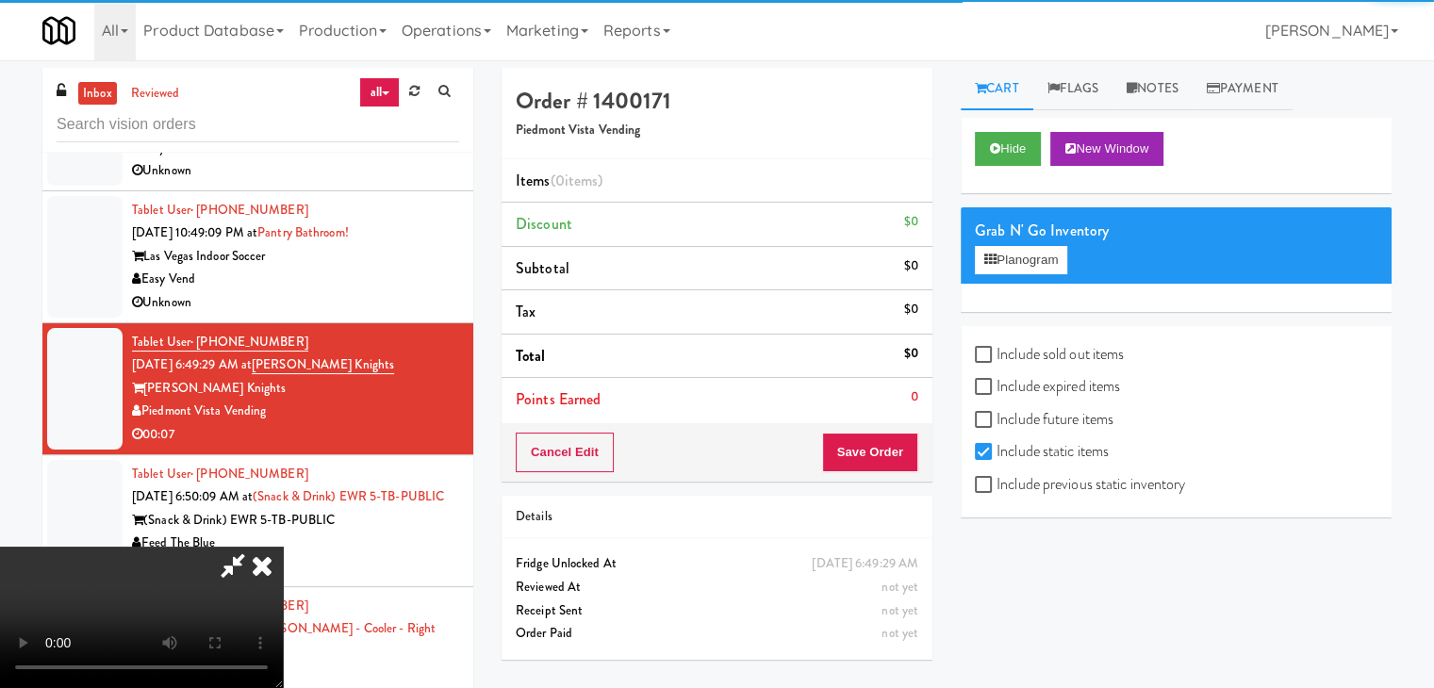
scroll to position [60, 0]
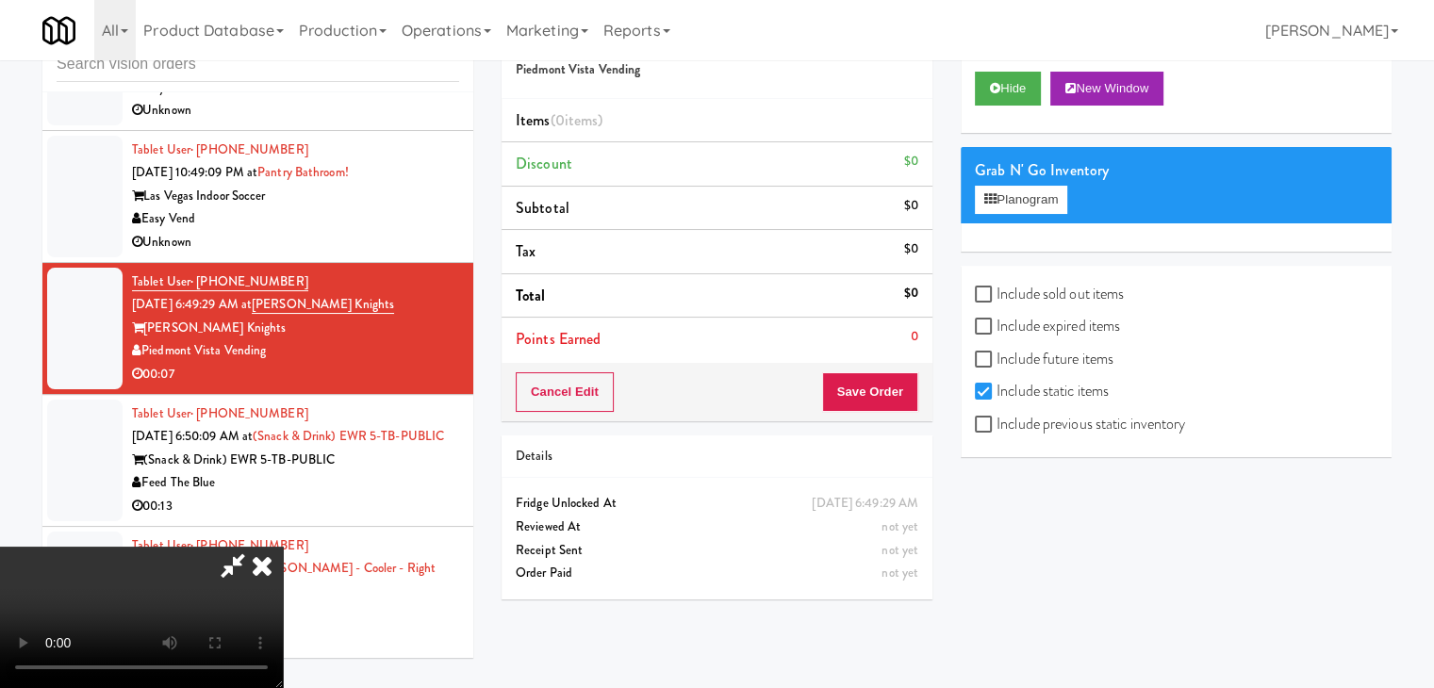
click at [1022, 424] on label "Include previous static inventory" at bounding box center [1080, 424] width 210 height 28
click at [997, 424] on input "Include previous static inventory" at bounding box center [986, 425] width 22 height 15
checkbox input "true"
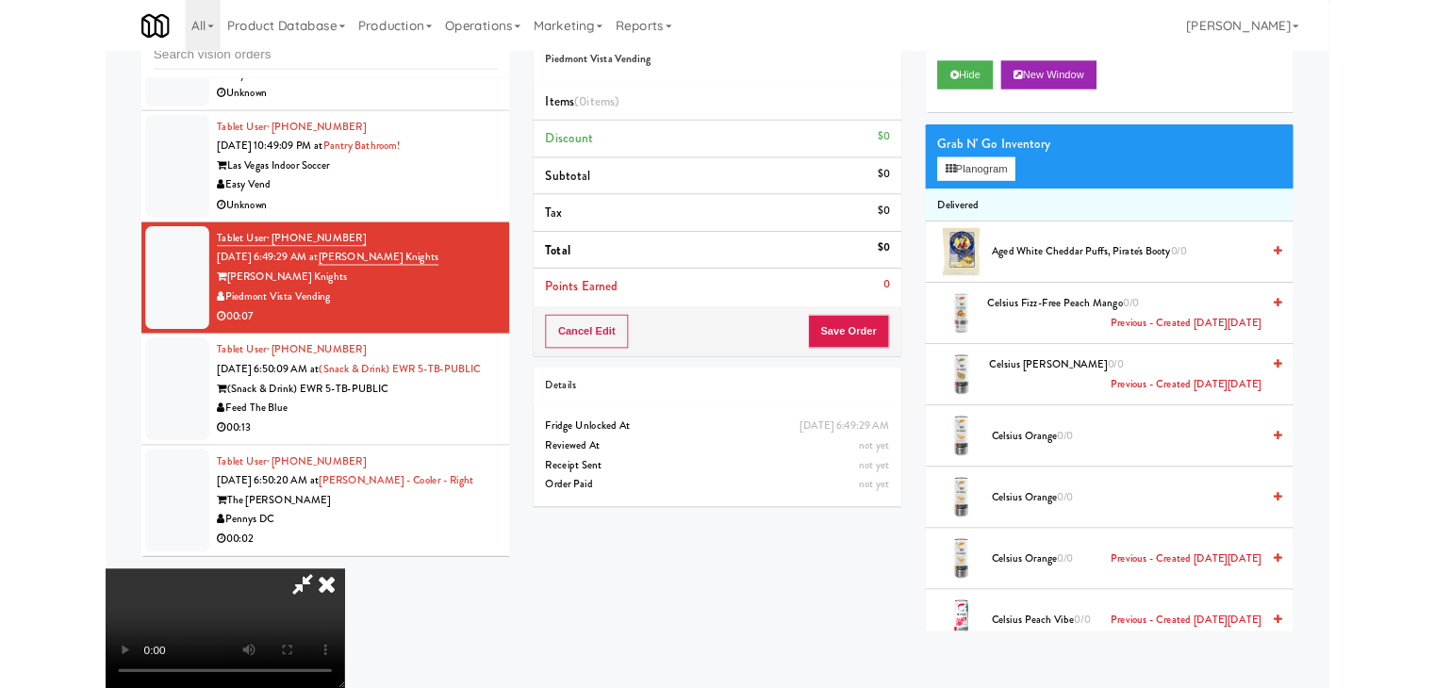
scroll to position [0, 0]
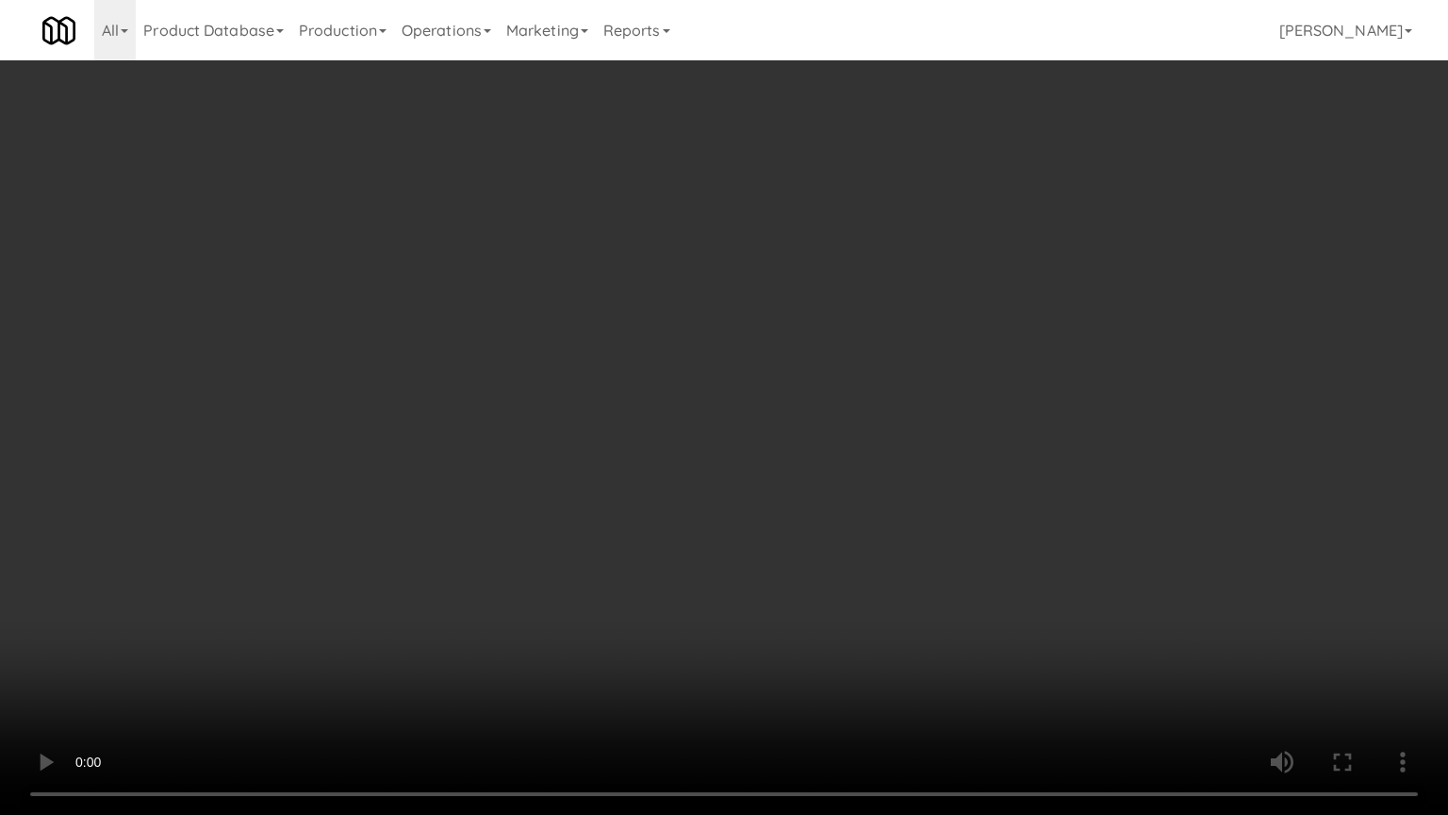
click at [841, 441] on video at bounding box center [724, 407] width 1448 height 815
drag, startPoint x: 841, startPoint y: 441, endPoint x: 803, endPoint y: 475, distance: 50.7
click at [839, 445] on video at bounding box center [724, 407] width 1448 height 815
click at [825, 467] on video at bounding box center [724, 407] width 1448 height 815
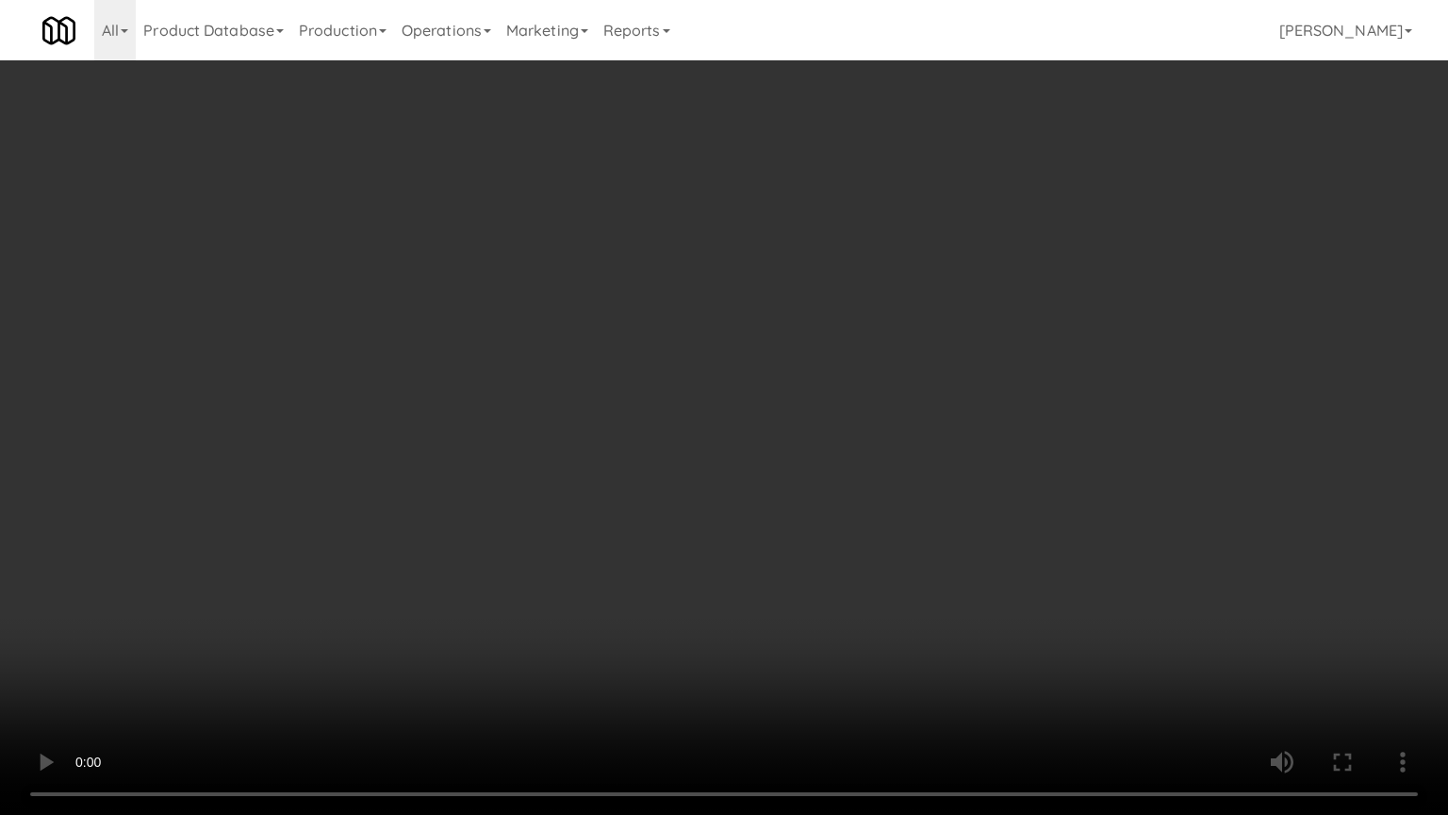
click at [844, 450] on video at bounding box center [724, 407] width 1448 height 815
click at [848, 442] on video at bounding box center [724, 407] width 1448 height 815
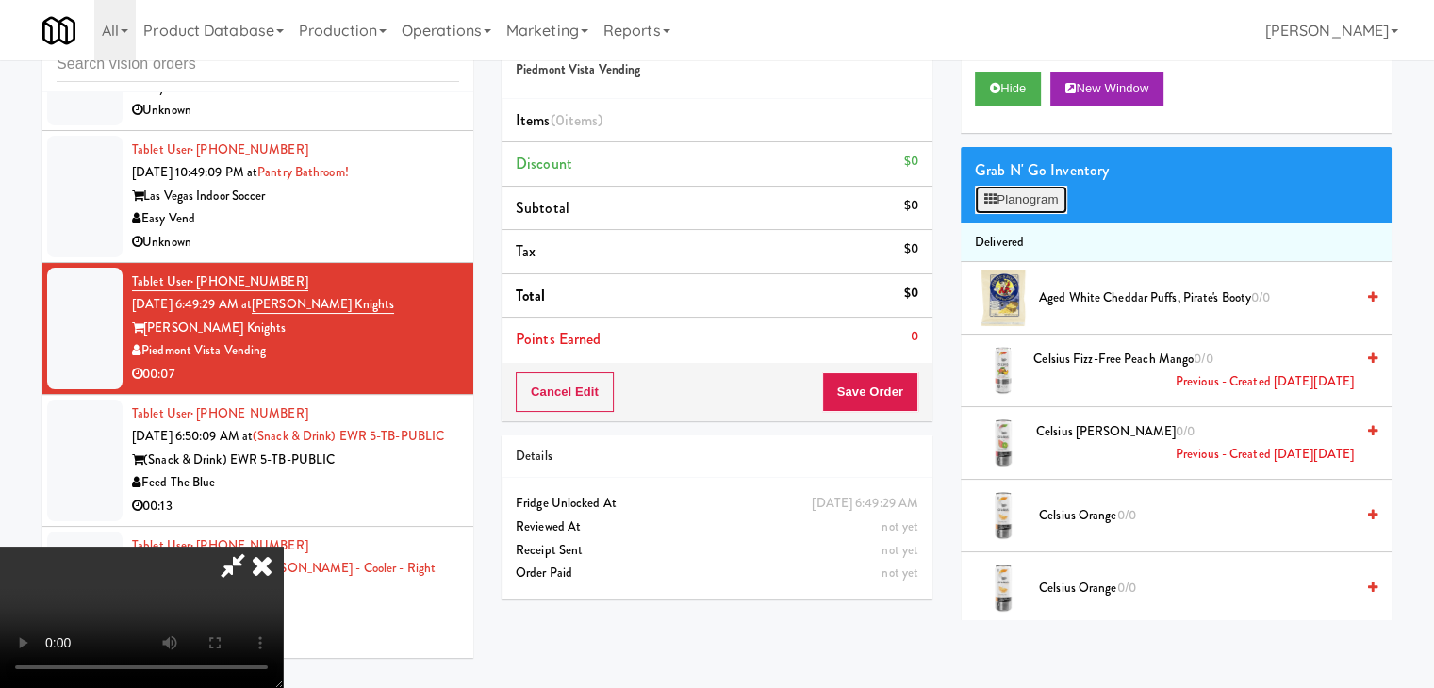
click at [1043, 195] on button "Planogram" at bounding box center [1021, 200] width 92 height 28
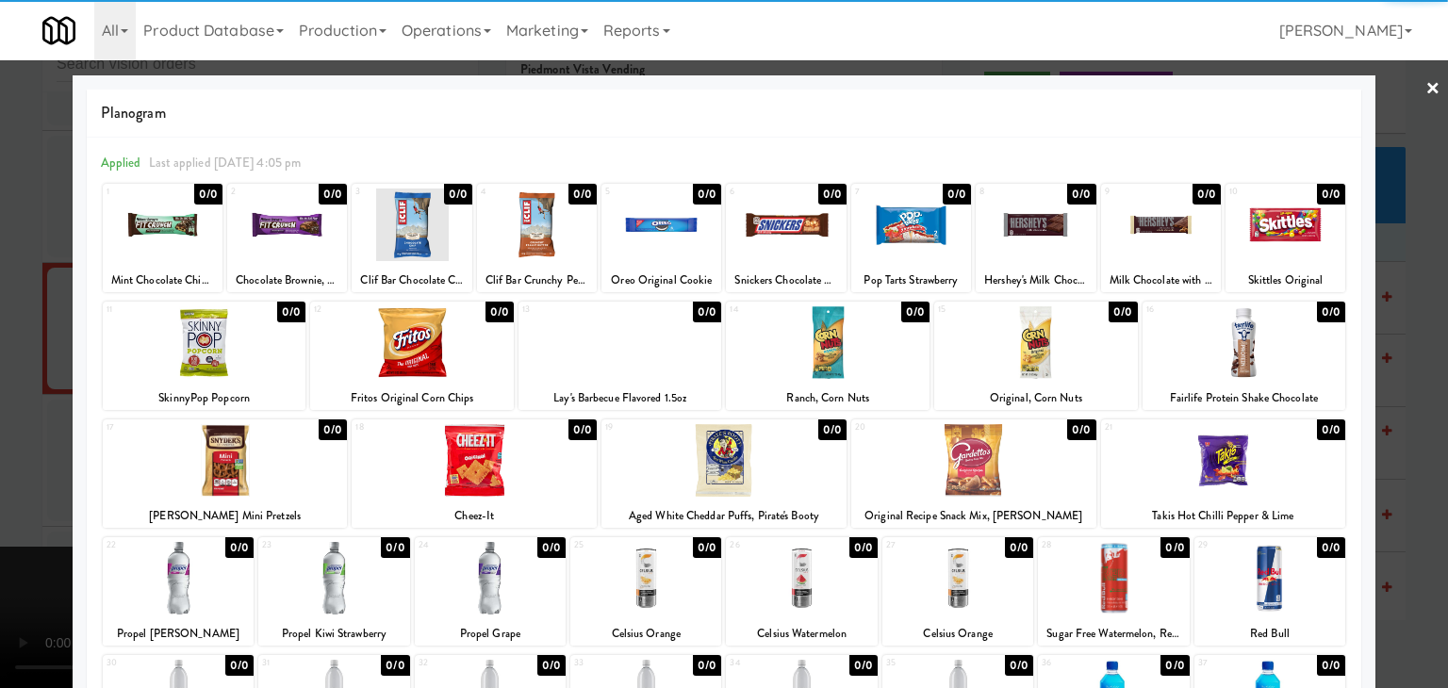
drag, startPoint x: 1282, startPoint y: 338, endPoint x: 1343, endPoint y: 363, distance: 65.5
click at [1283, 338] on div at bounding box center [1245, 342] width 204 height 73
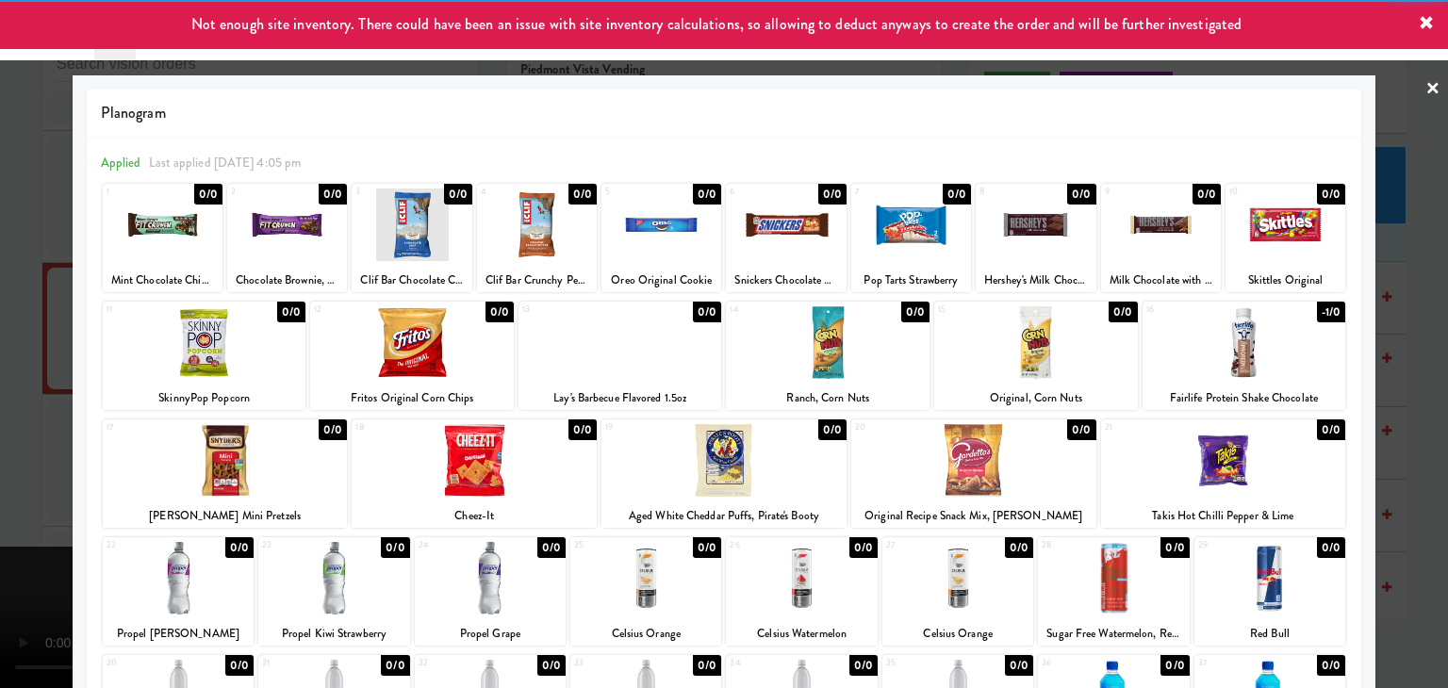
click at [1377, 481] on div at bounding box center [724, 344] width 1448 height 688
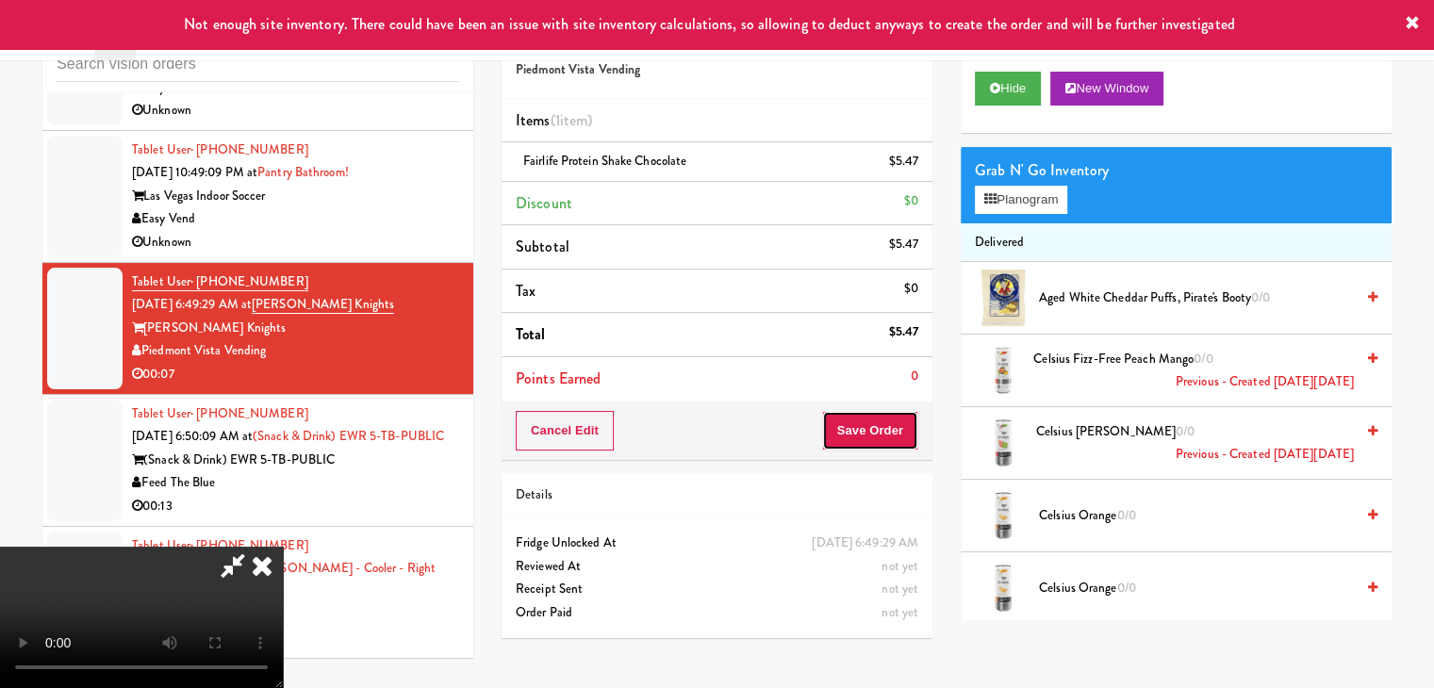
click at [894, 431] on button "Save Order" at bounding box center [870, 431] width 96 height 40
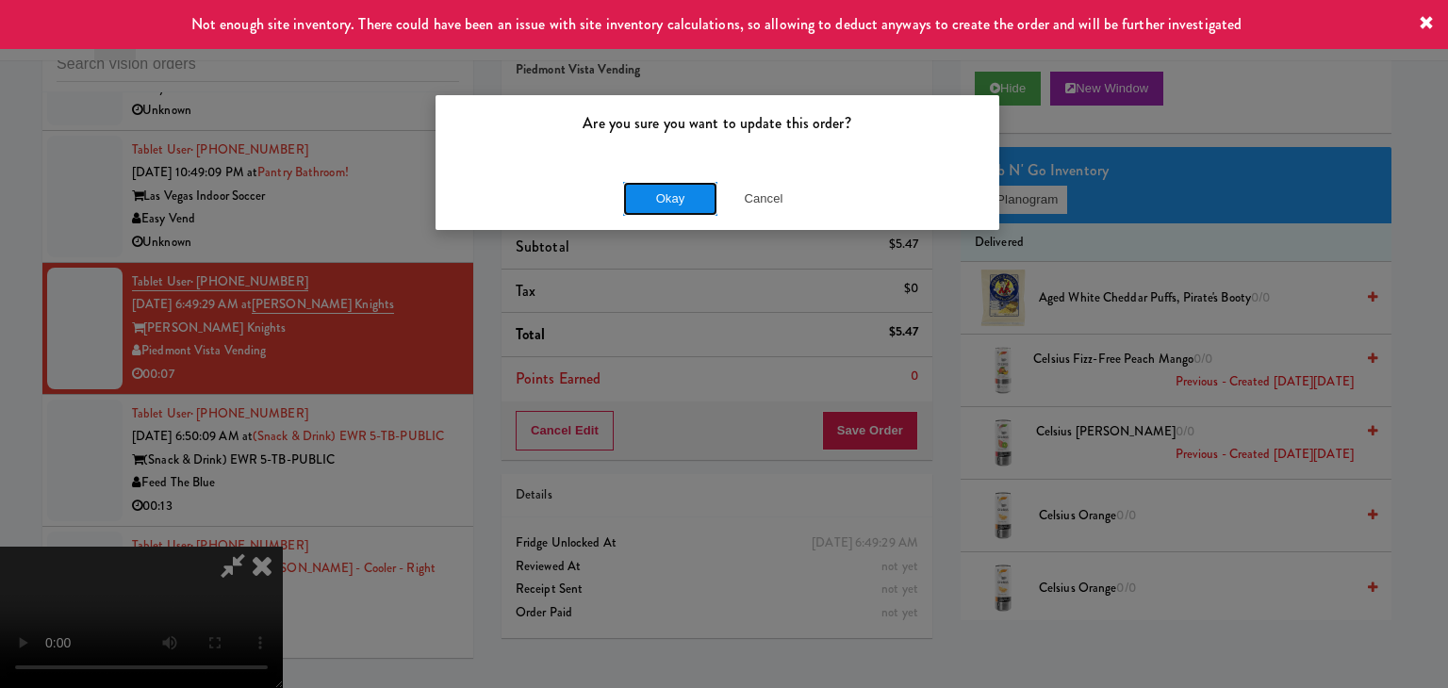
click at [668, 208] on button "Okay" at bounding box center [670, 199] width 94 height 34
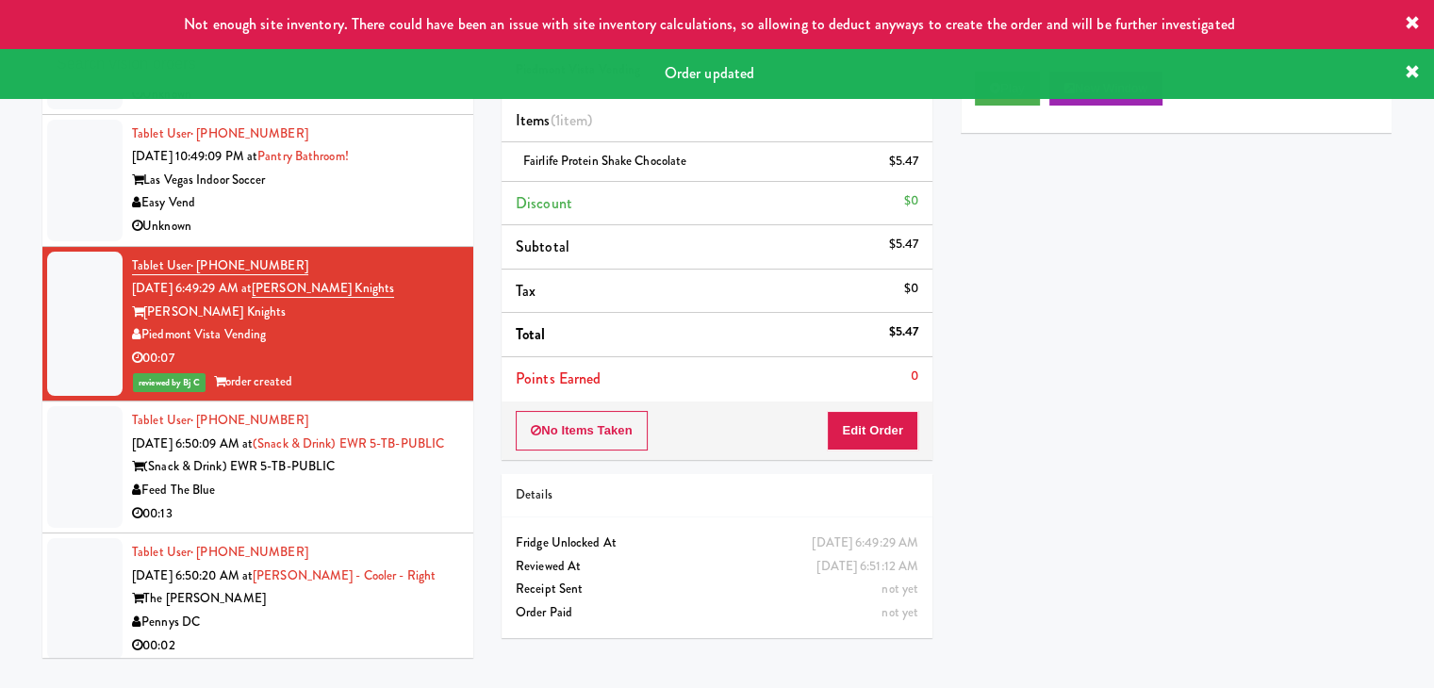
click at [404, 468] on div "Tablet User · (347) 675-0001 [DATE] 6:50:09 AM at (Snack & Drink) EWR 5-TB-PUBL…" at bounding box center [295, 467] width 327 height 116
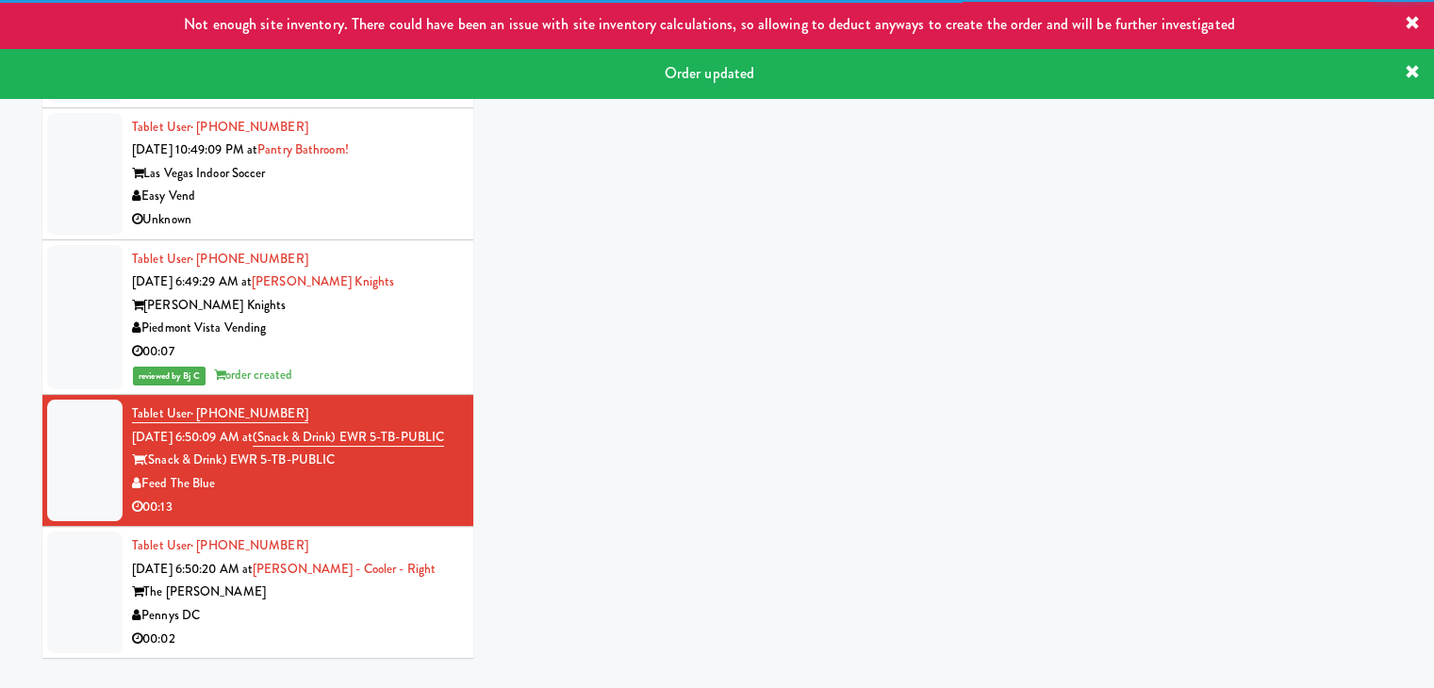
scroll to position [7184, 0]
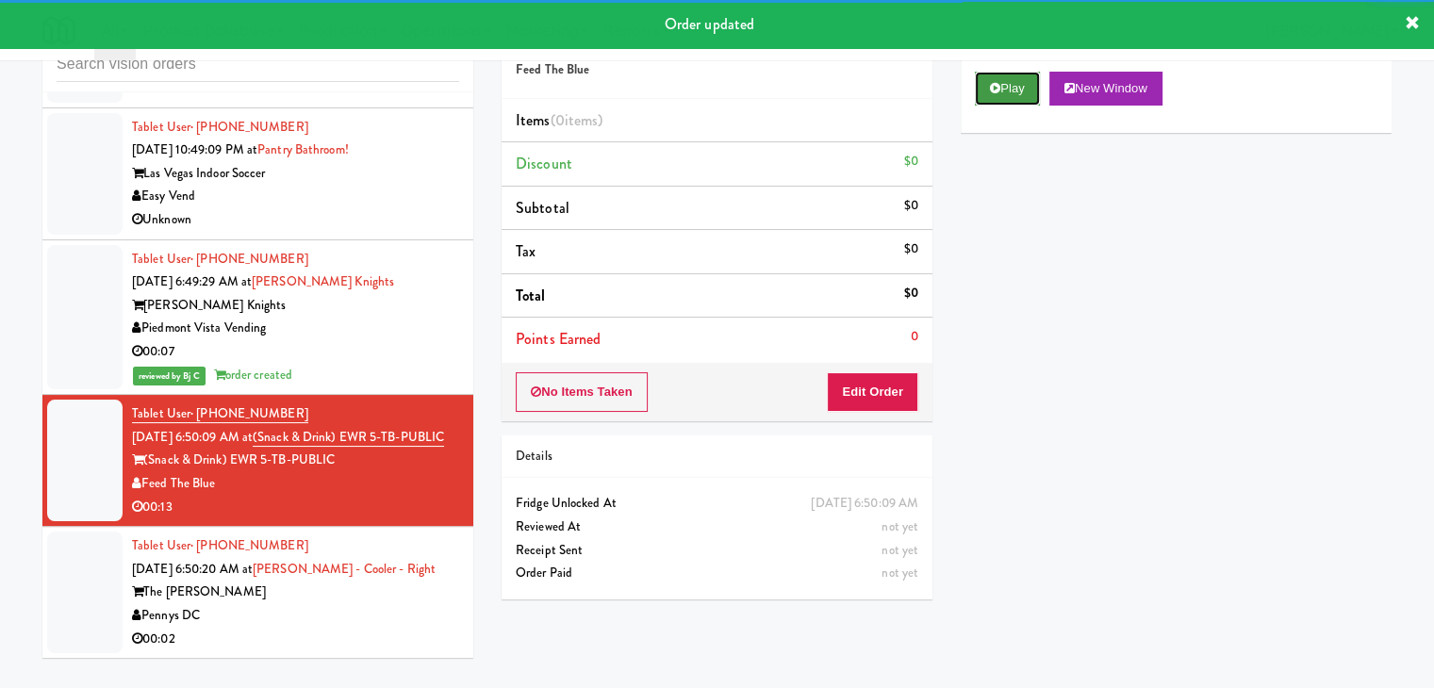
click at [1004, 102] on button "Play" at bounding box center [1007, 89] width 65 height 34
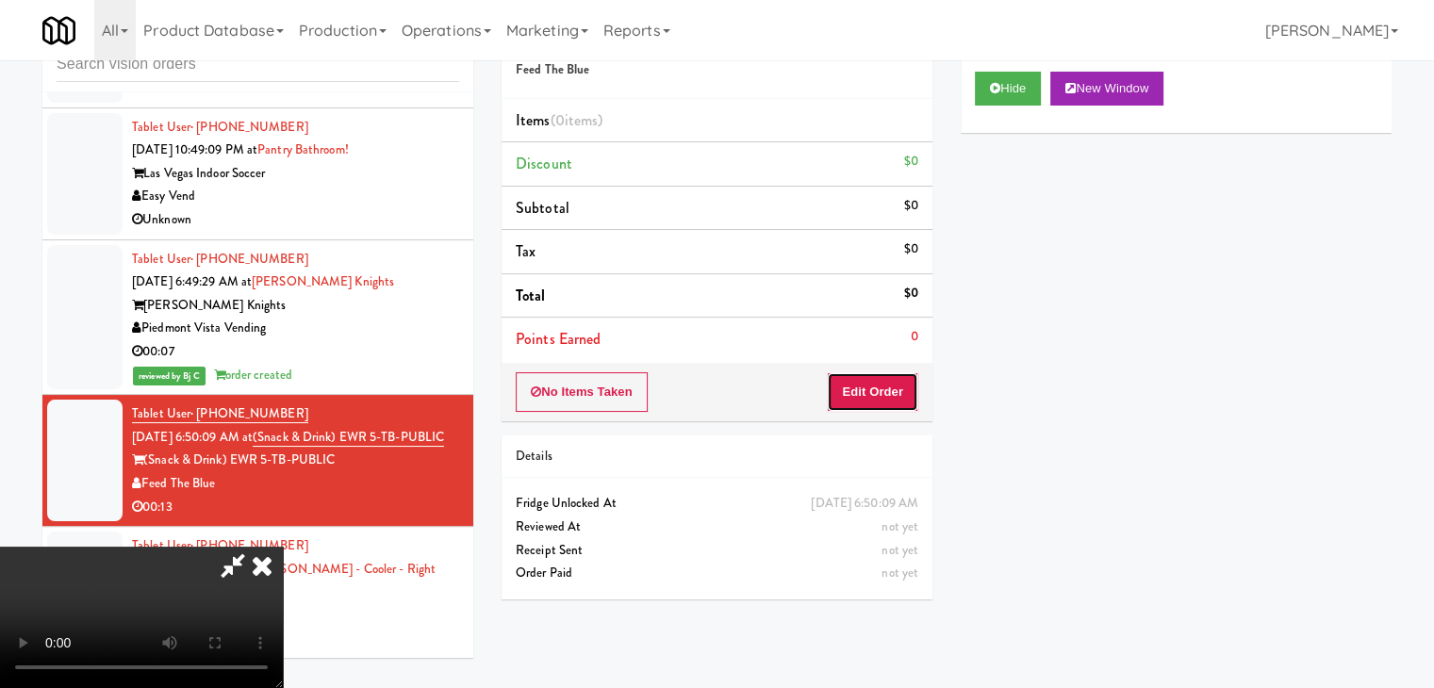
click at [855, 379] on button "Edit Order" at bounding box center [872, 392] width 91 height 40
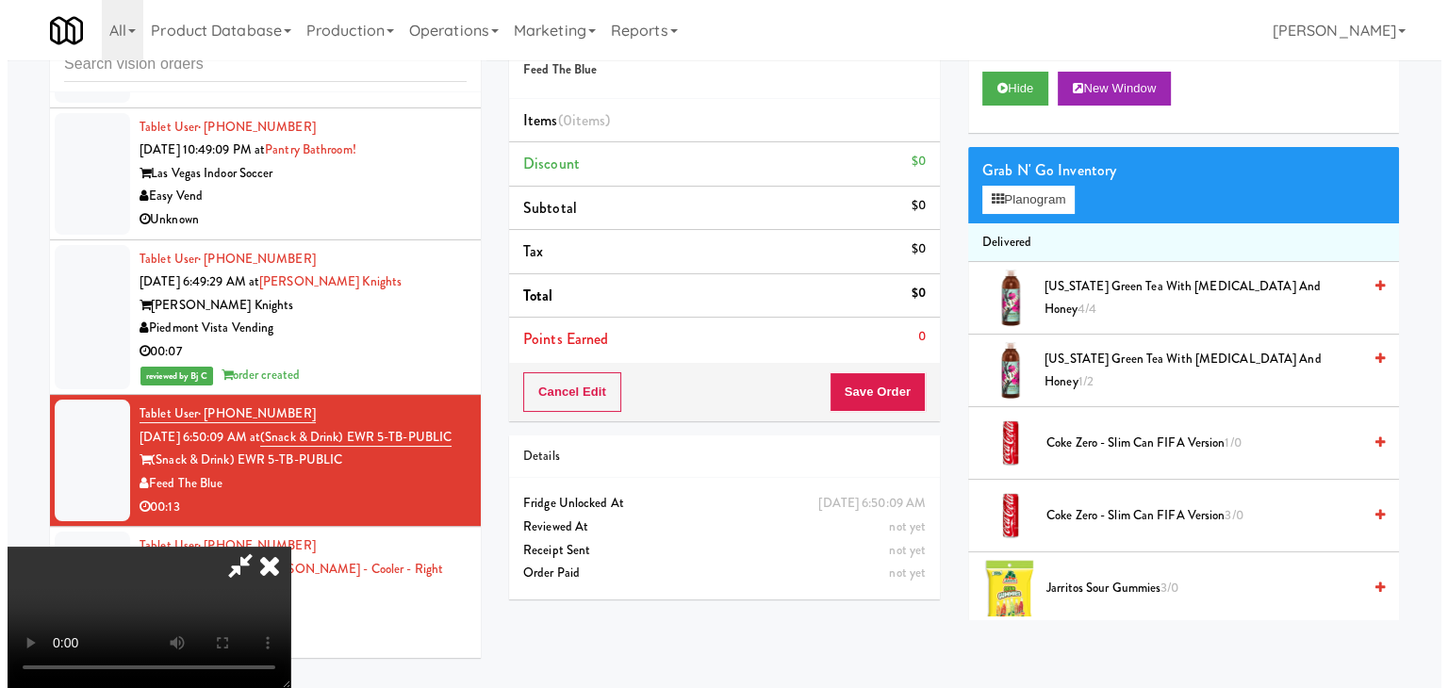
scroll to position [0, 0]
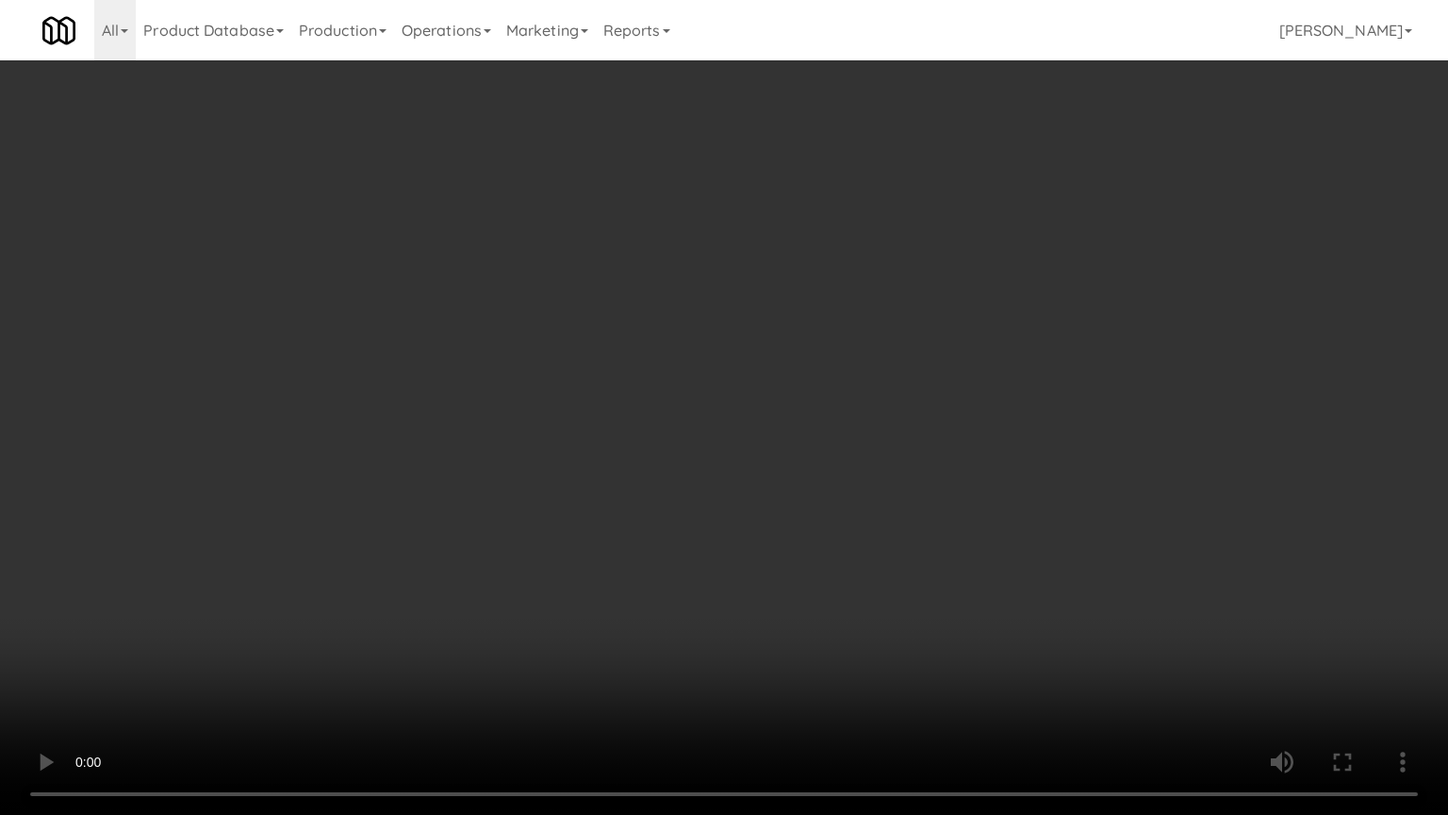
click at [713, 593] on video at bounding box center [724, 407] width 1448 height 815
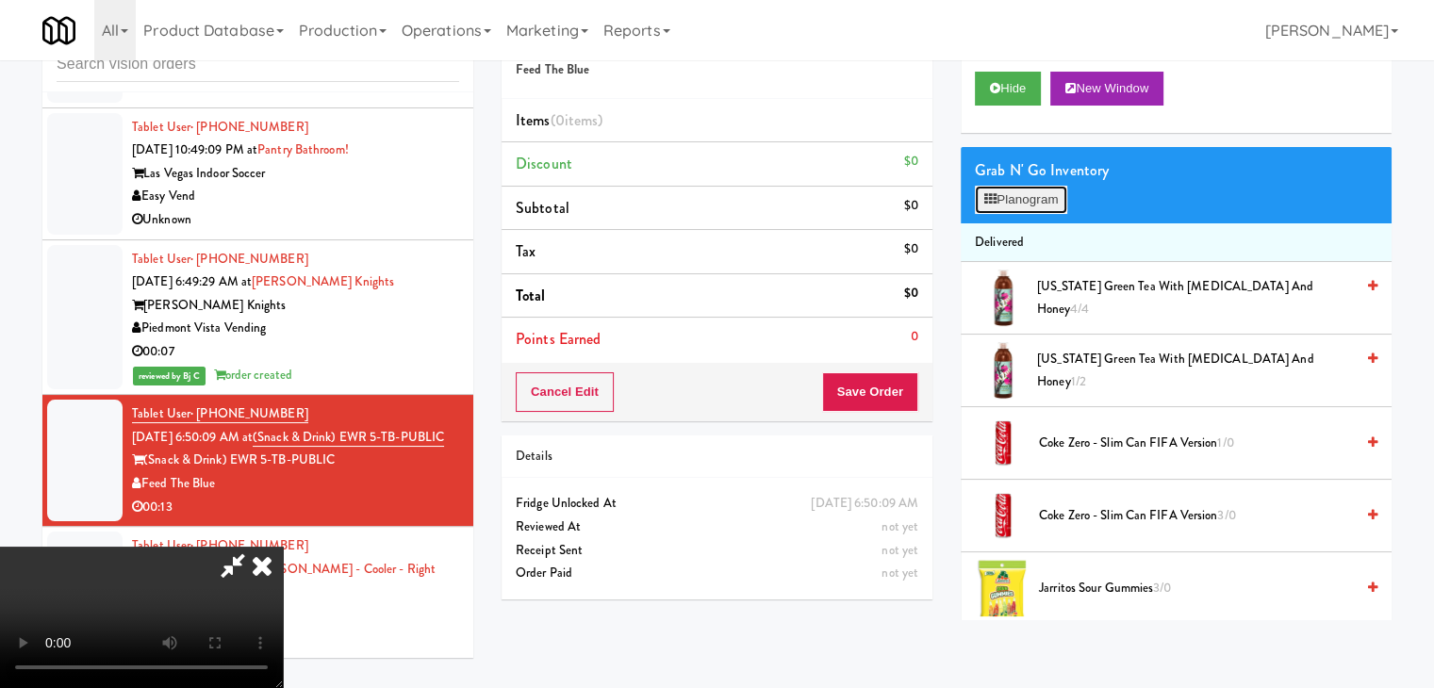
click at [1016, 206] on button "Planogram" at bounding box center [1021, 200] width 92 height 28
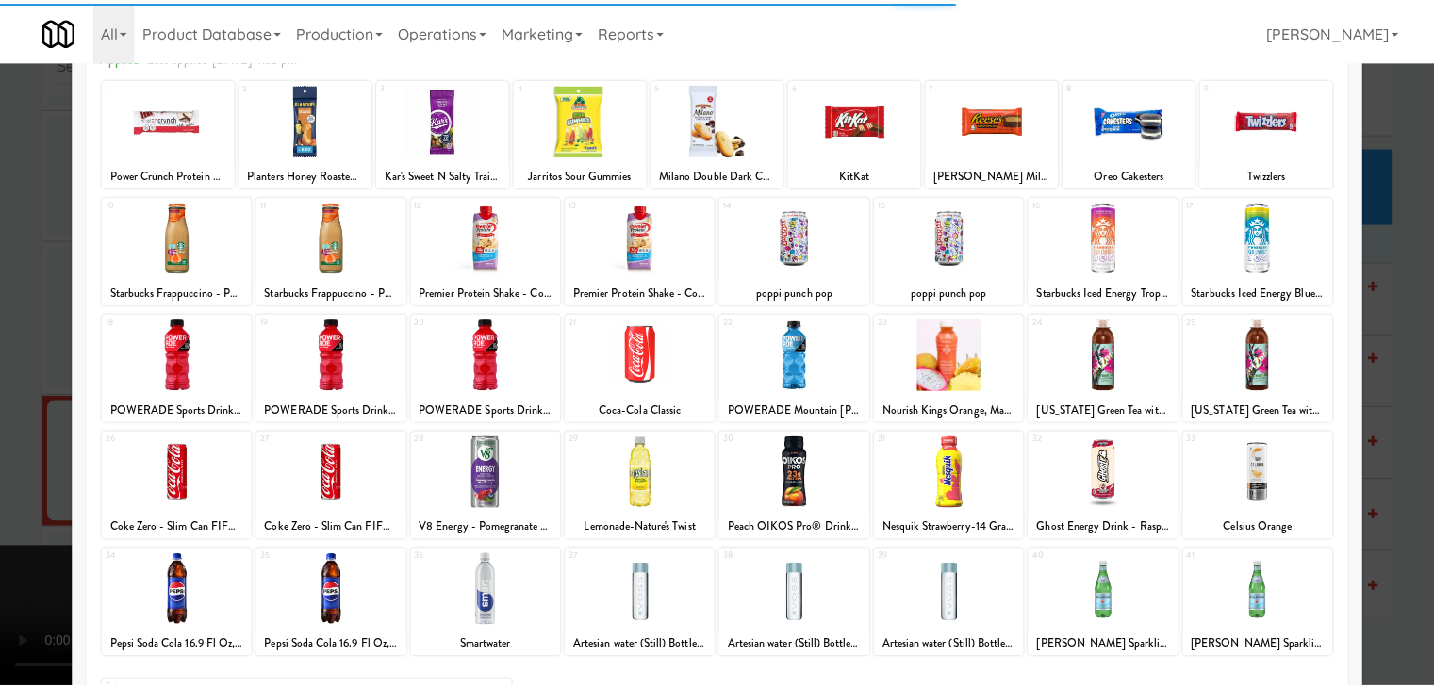
scroll to position [238, 0]
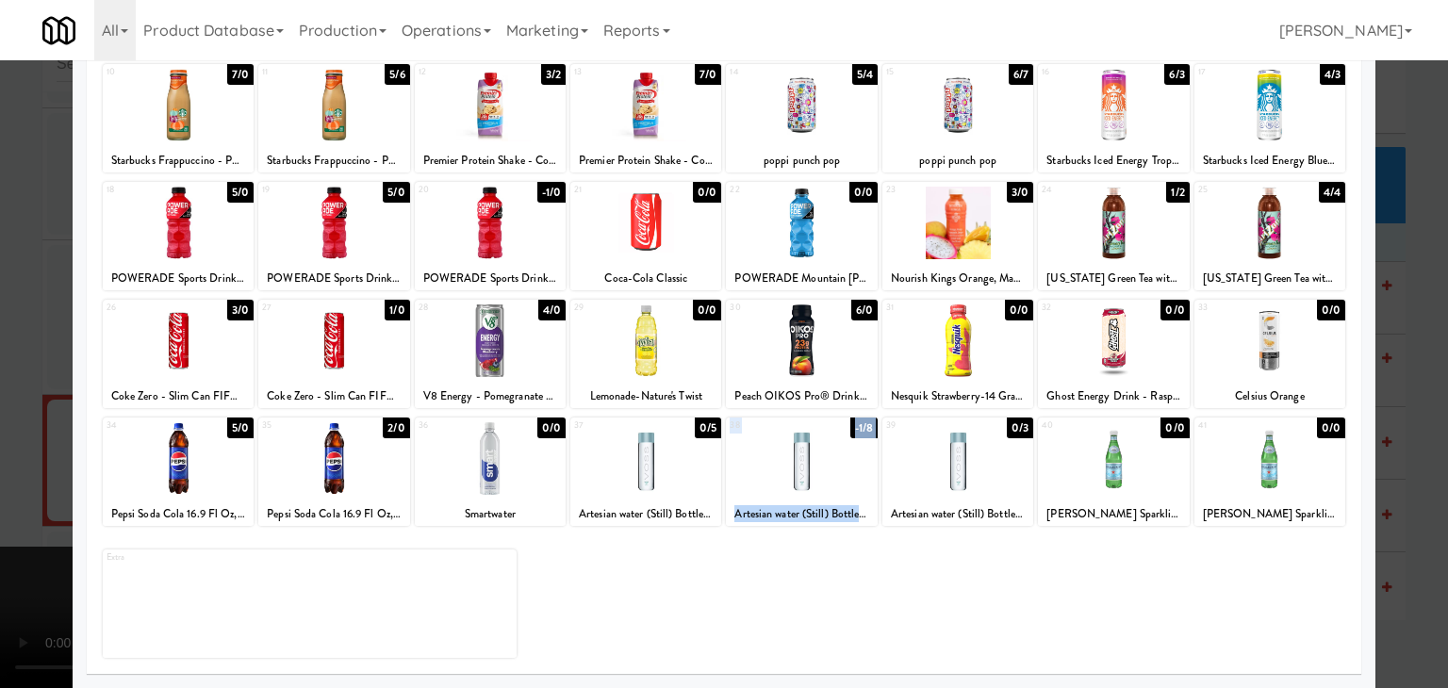
drag, startPoint x: 950, startPoint y: 470, endPoint x: 814, endPoint y: 473, distance: 136.7
click at [814, 473] on div "34 5/0 Pepsi Soda Cola 16.9 Fl Oz, 6 Count 35 2/0 Pepsi Soda Cola 16.9 Fl Oz, 6…" at bounding box center [724, 472] width 1243 height 108
click at [953, 473] on div at bounding box center [957, 458] width 151 height 73
click at [1393, 450] on div at bounding box center [724, 344] width 1448 height 688
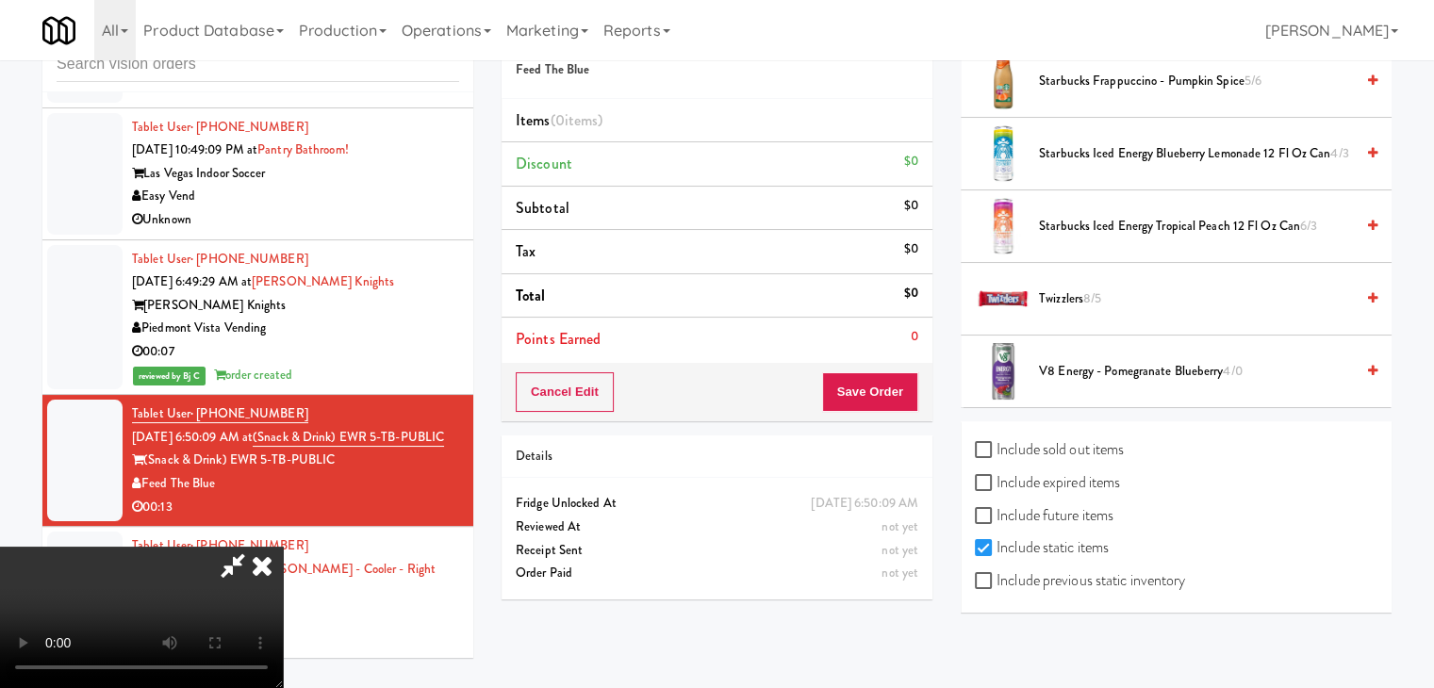
click at [1143, 585] on label "Include previous static inventory" at bounding box center [1080, 581] width 210 height 28
click at [1140, 578] on label "Include previous static inventory" at bounding box center [1080, 581] width 210 height 28
click at [997, 578] on input "Include previous static inventory" at bounding box center [986, 581] width 22 height 15
checkbox input "true"
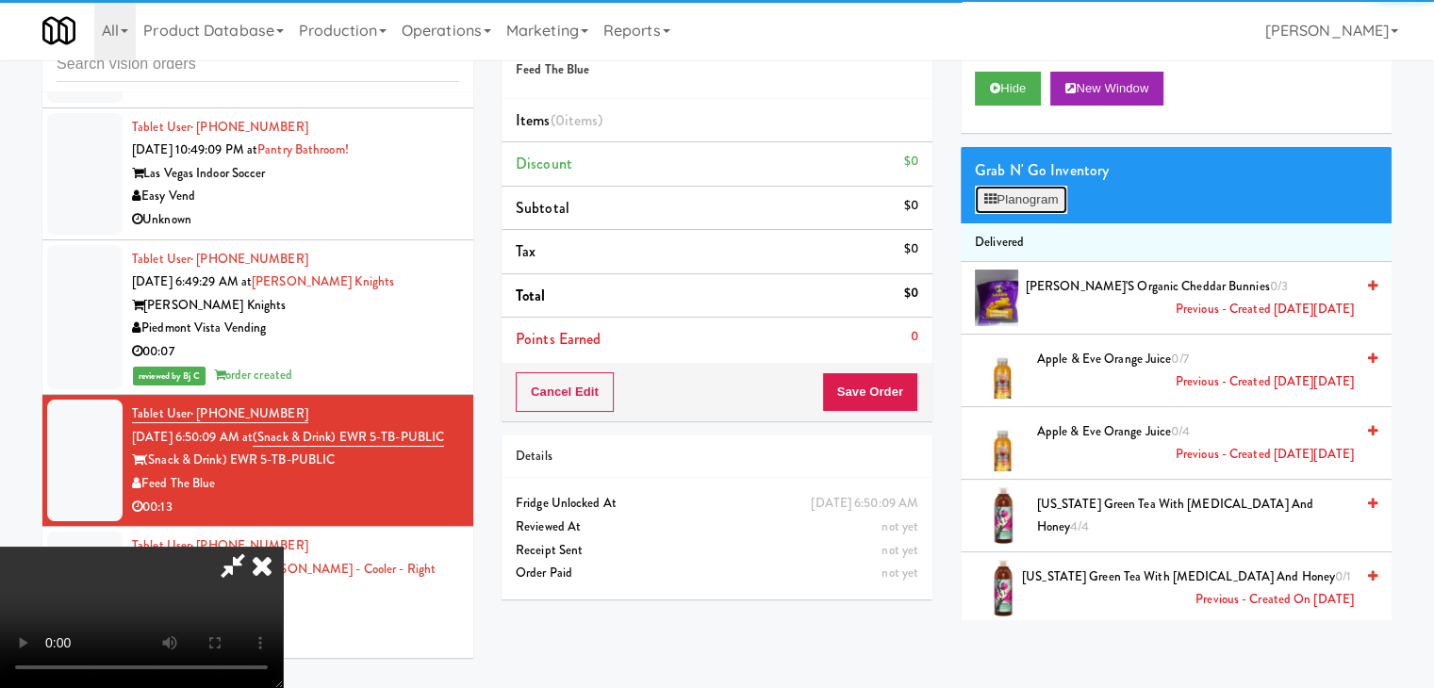
drag, startPoint x: 1052, startPoint y: 202, endPoint x: 1052, endPoint y: 220, distance: 17.9
click at [1052, 201] on button "Planogram" at bounding box center [1021, 200] width 92 height 28
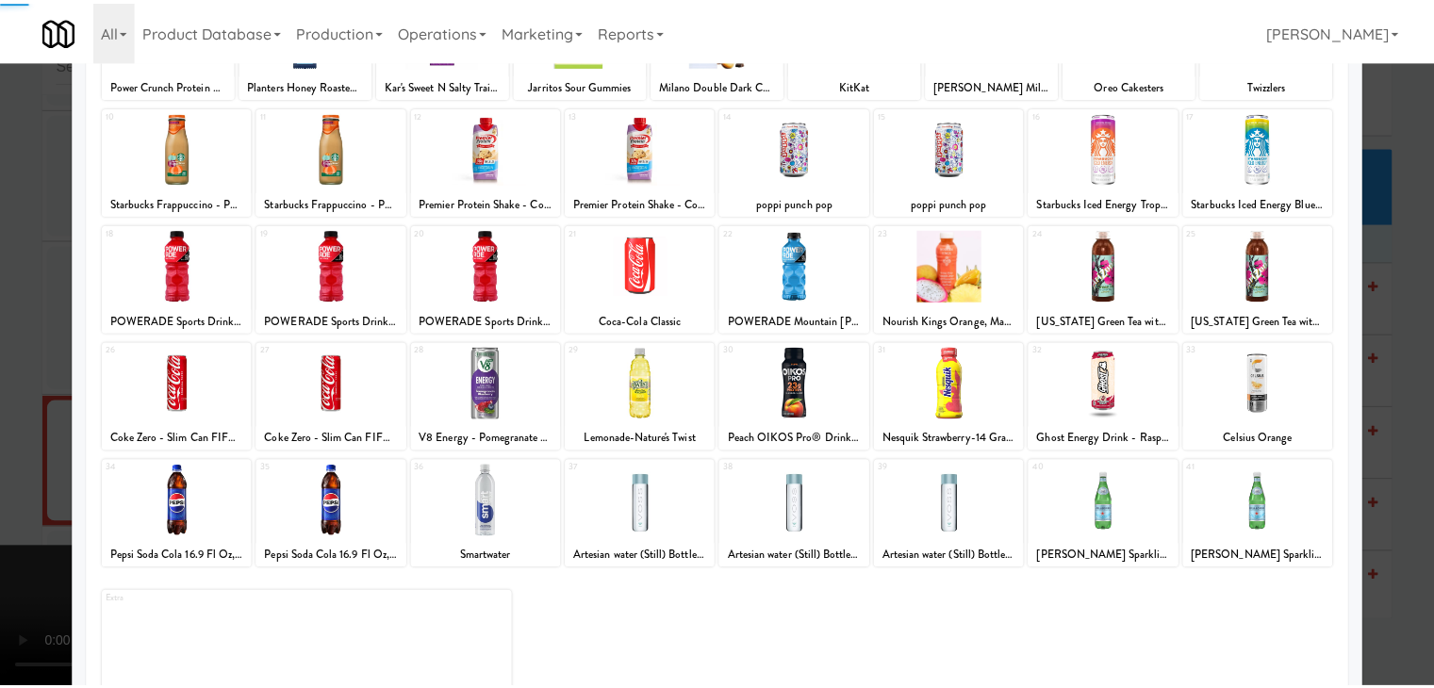
scroll to position [238, 0]
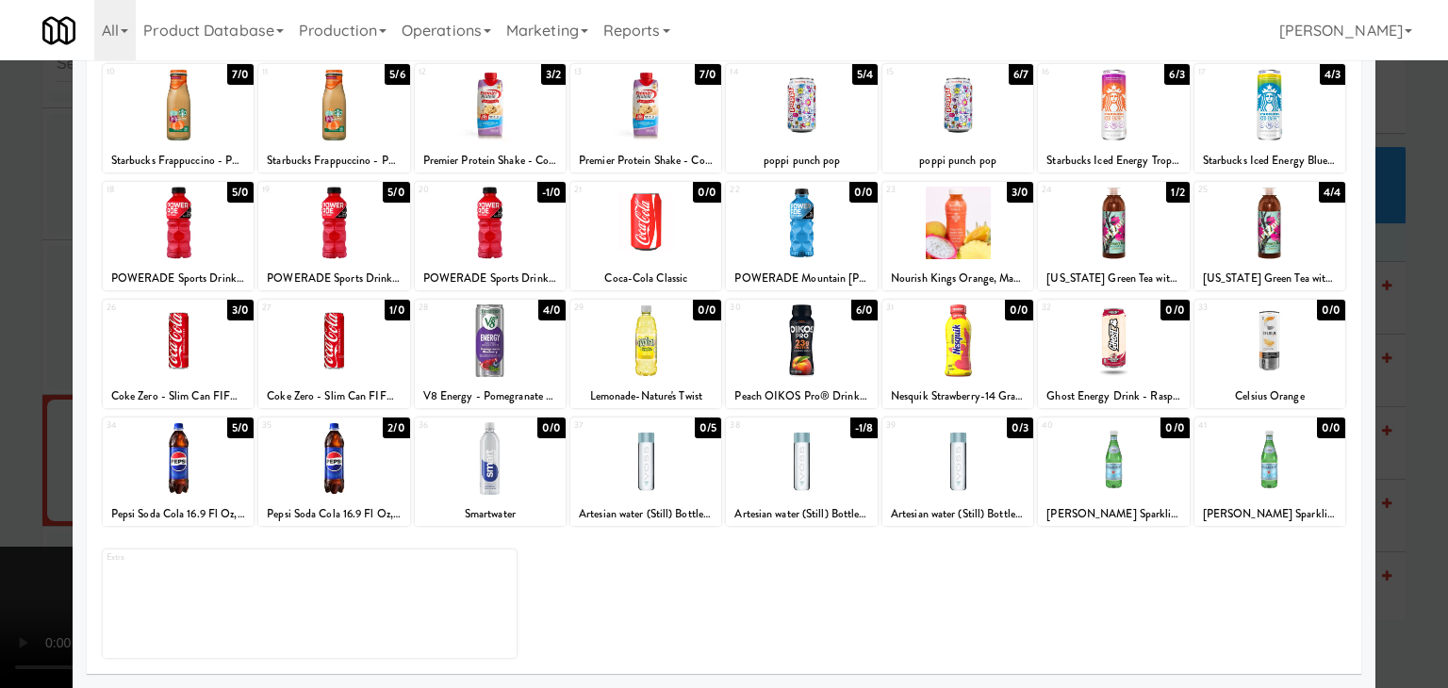
drag, startPoint x: 920, startPoint y: 486, endPoint x: 945, endPoint y: 502, distance: 29.8
click at [920, 485] on div at bounding box center [957, 458] width 151 height 73
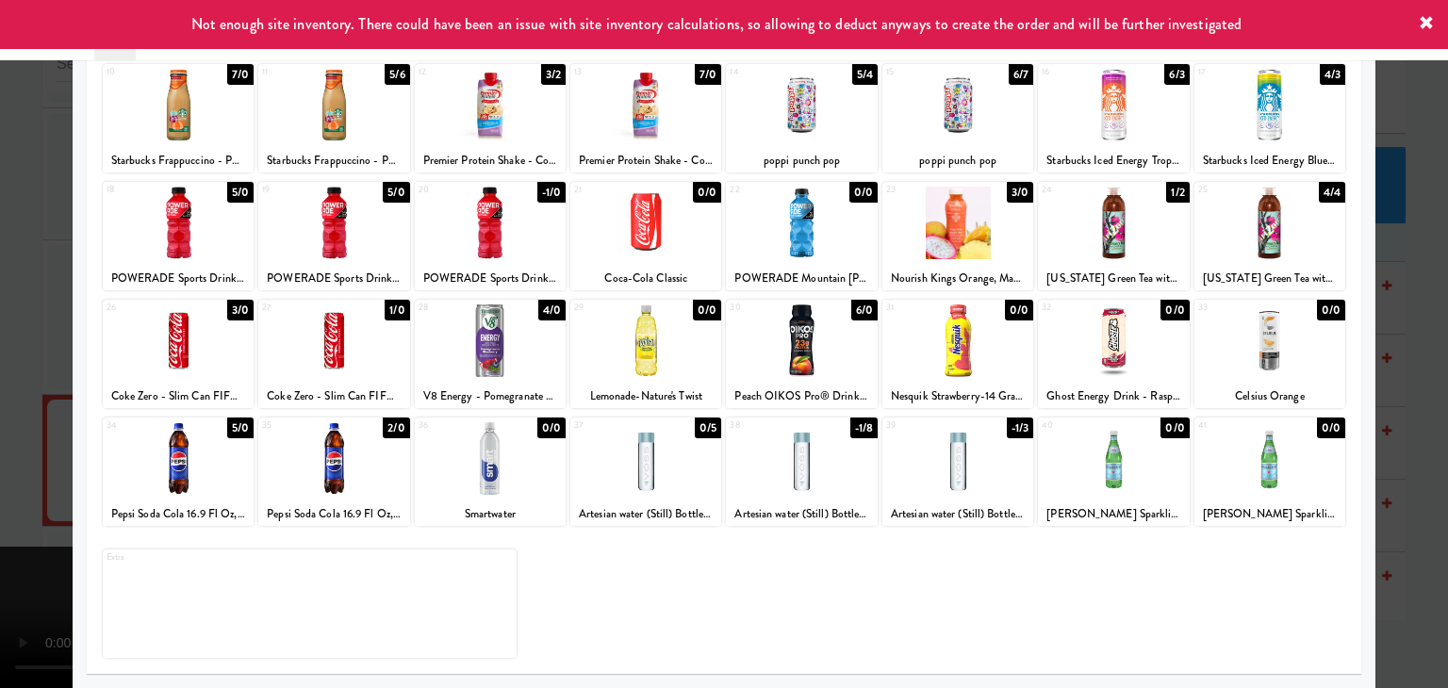
click at [1414, 485] on div at bounding box center [724, 344] width 1448 height 688
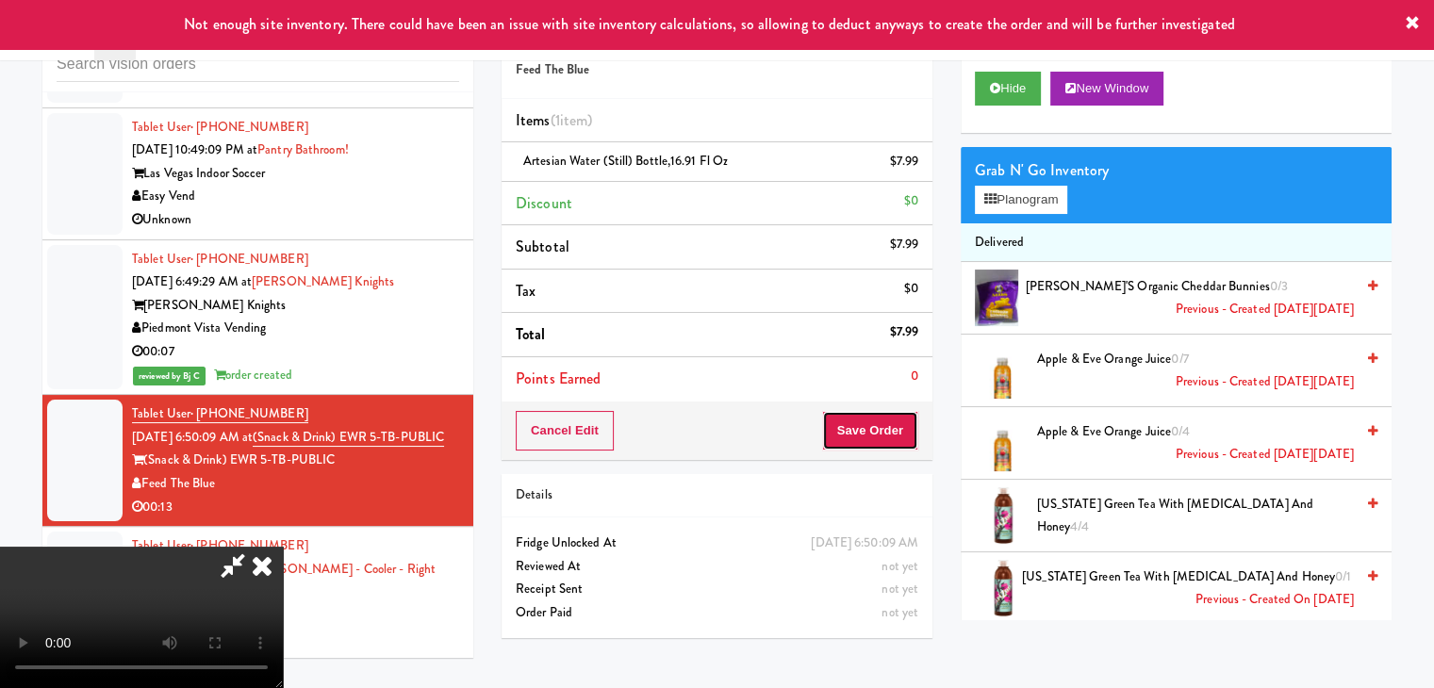
click at [881, 443] on button "Save Order" at bounding box center [870, 431] width 96 height 40
click at [881, 442] on button "Save Order" at bounding box center [870, 431] width 96 height 40
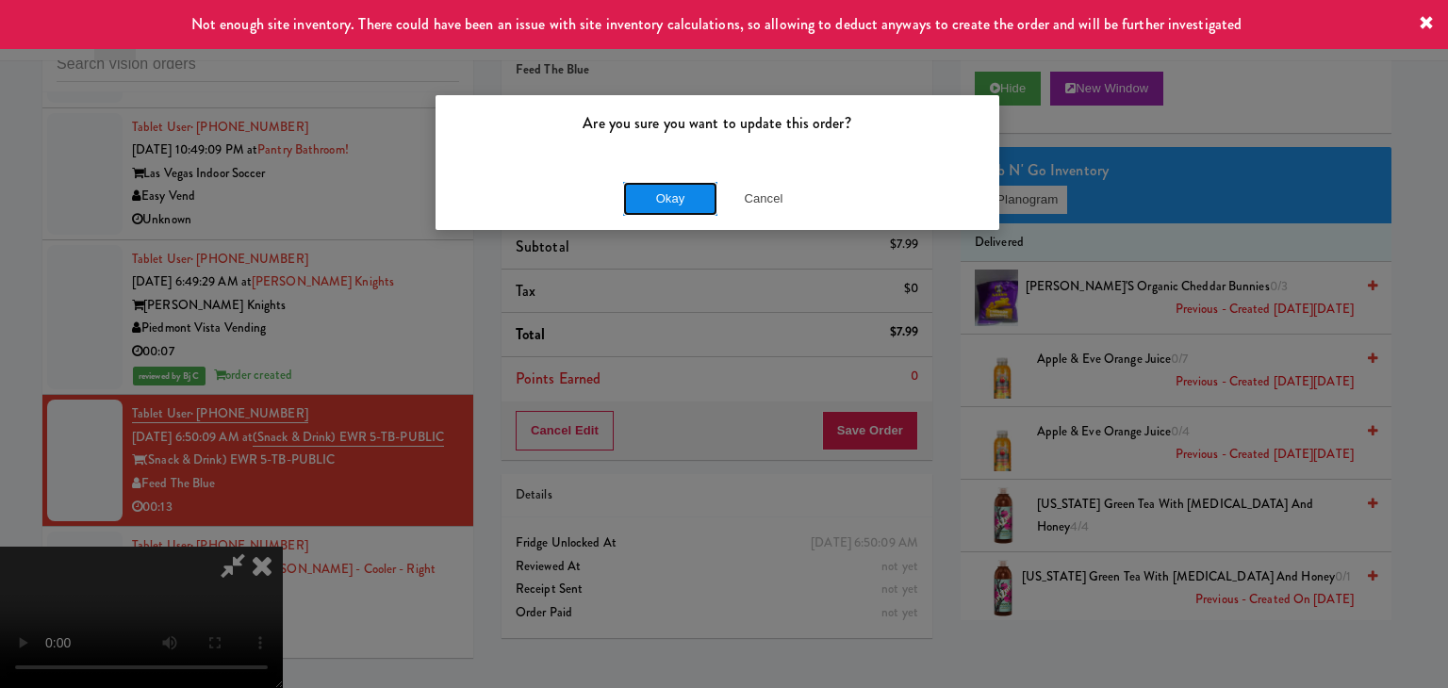
click at [700, 213] on button "Okay" at bounding box center [670, 199] width 94 height 34
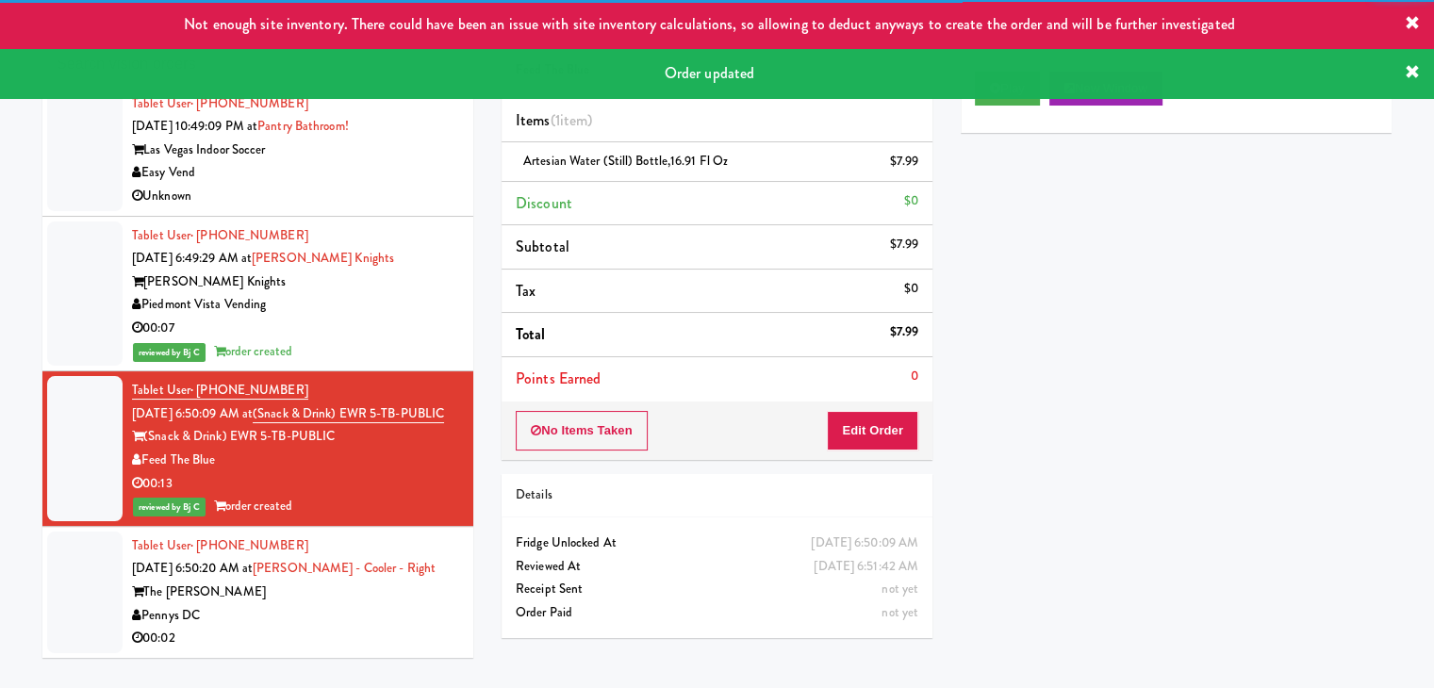
scroll to position [7207, 0]
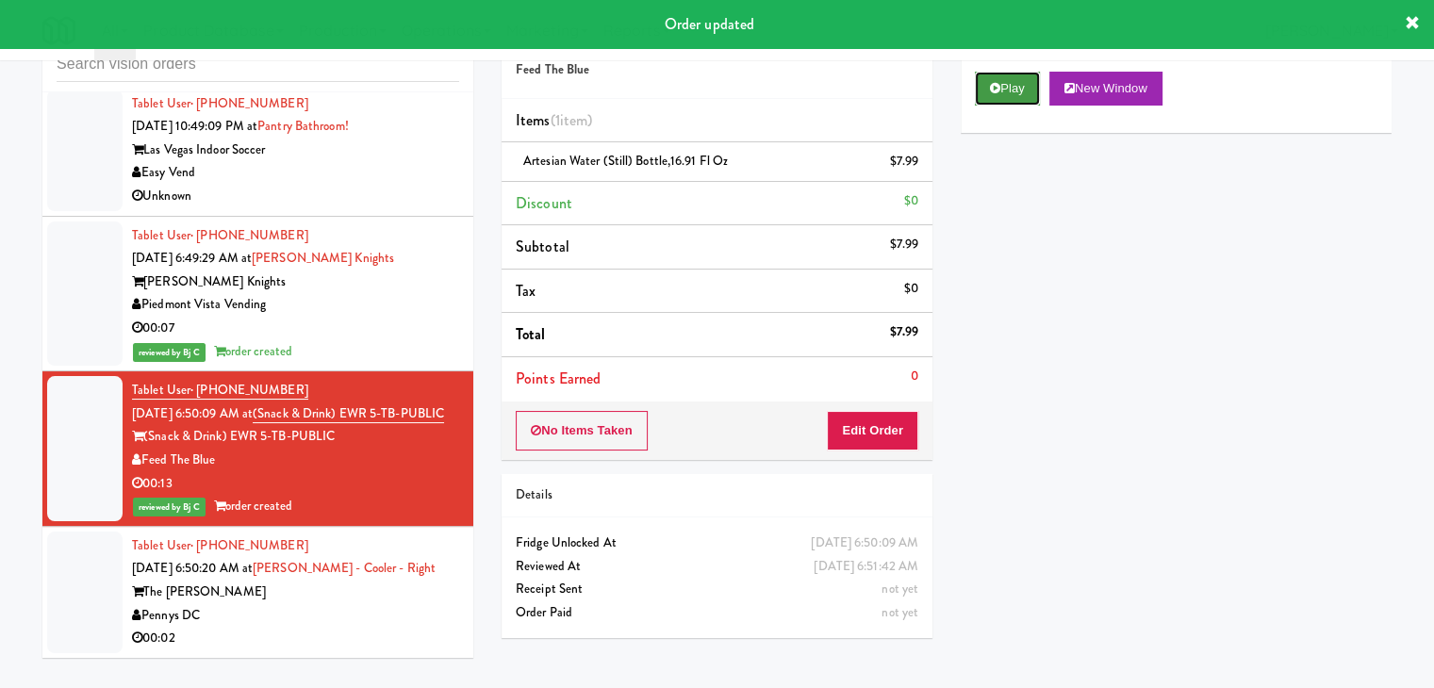
click at [1002, 92] on button "Play" at bounding box center [1007, 89] width 65 height 34
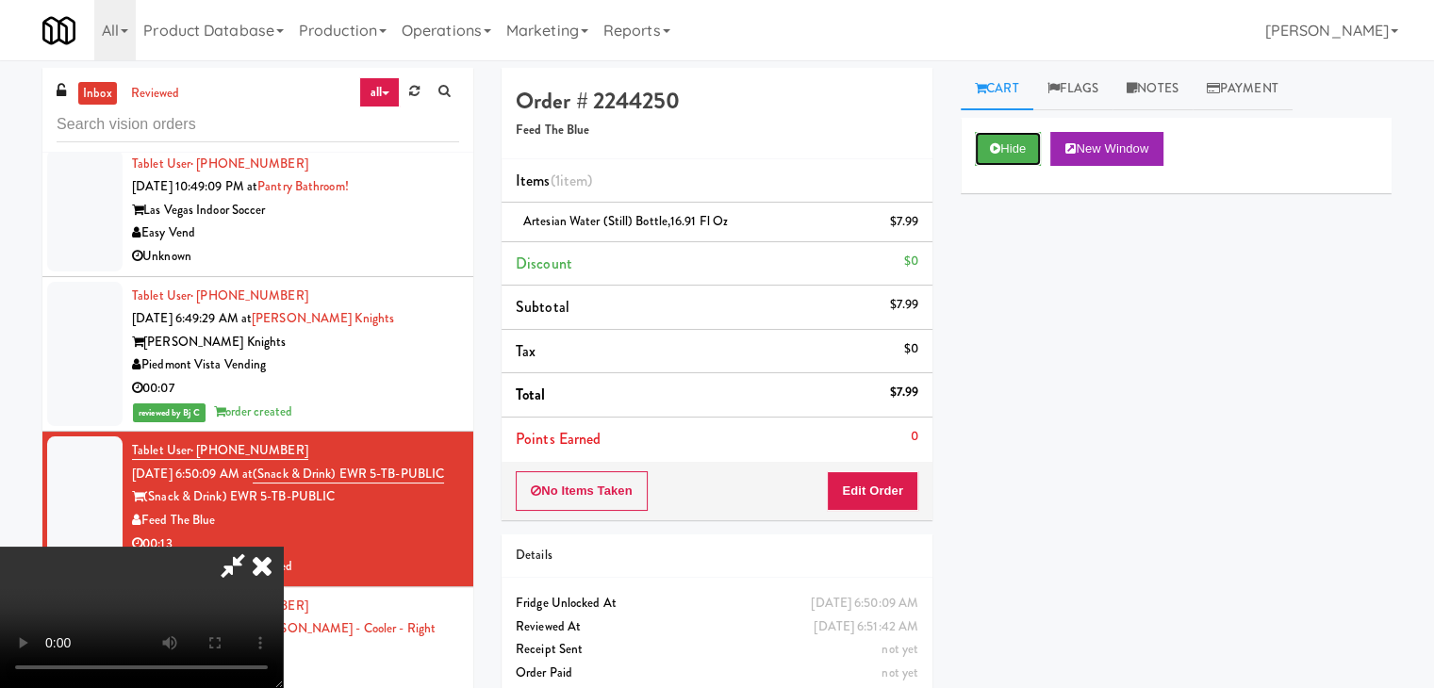
scroll to position [0, 0]
click at [283, 547] on icon at bounding box center [261, 566] width 41 height 38
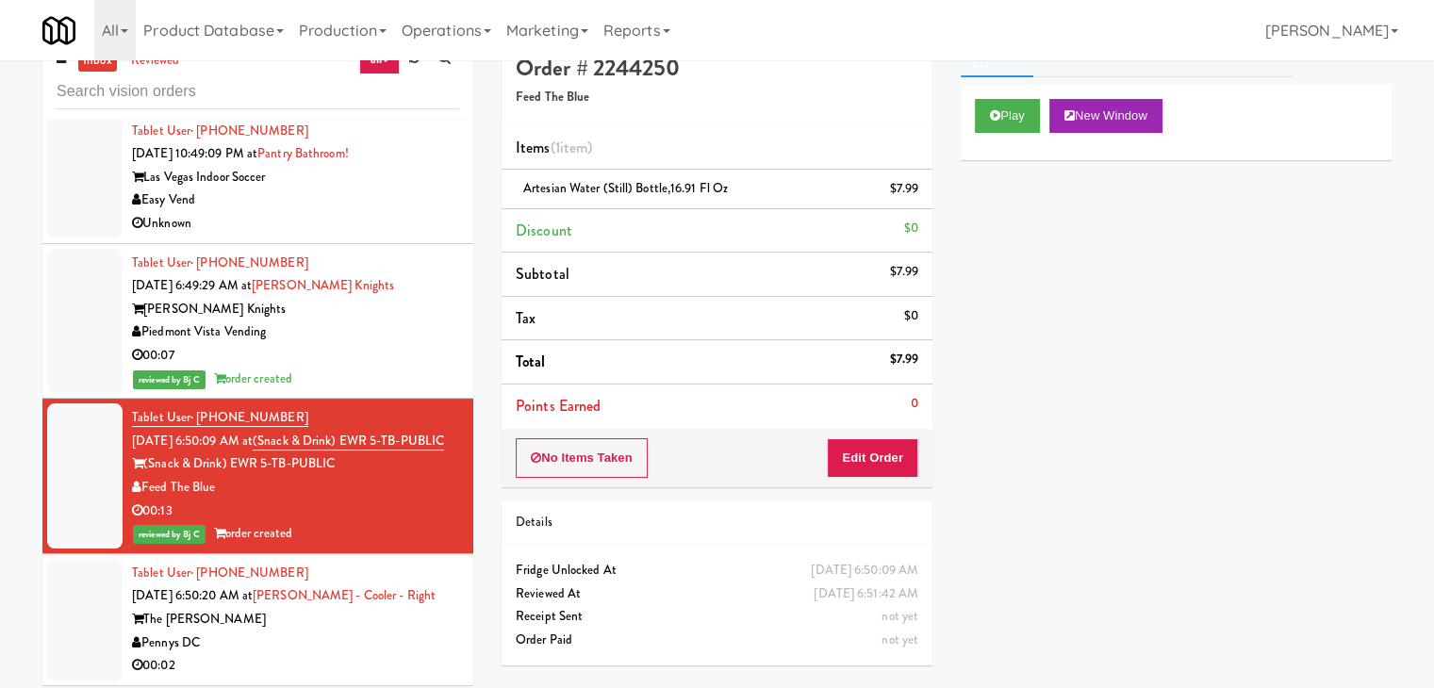
scroll to position [60, 0]
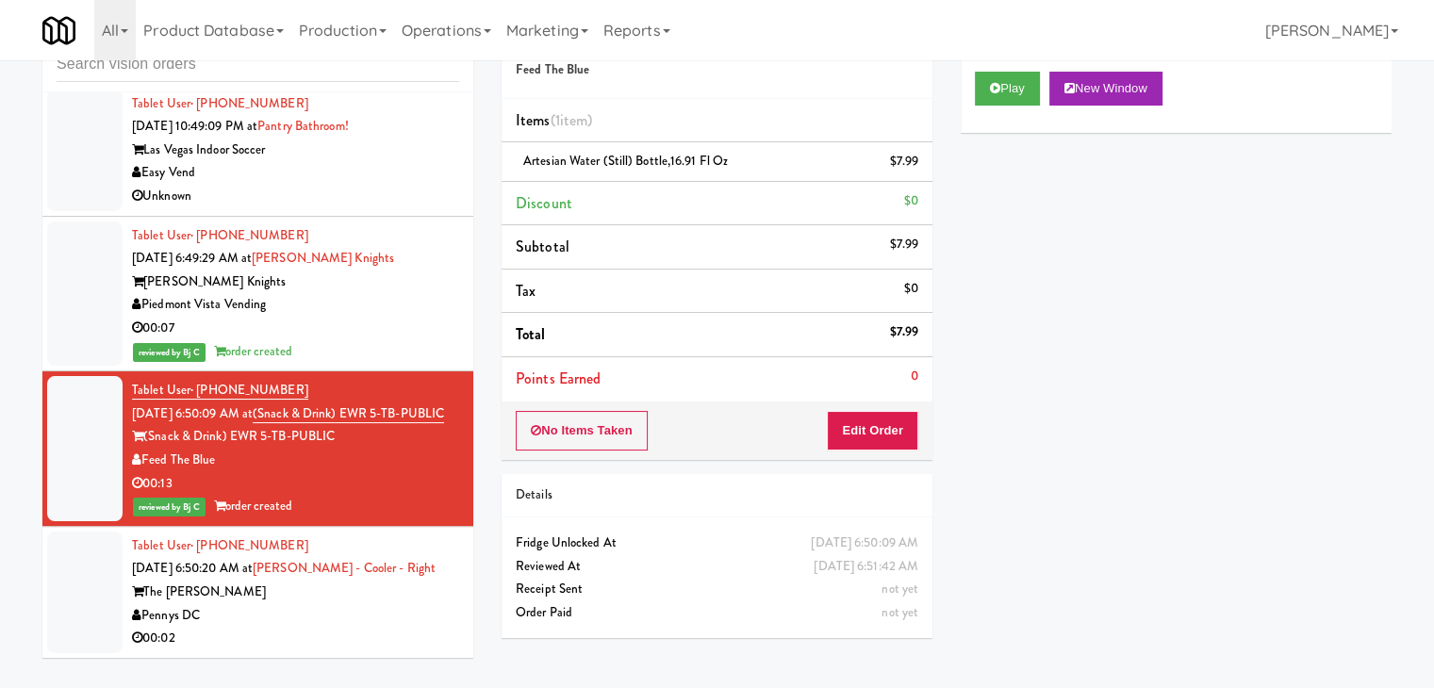
click at [301, 612] on div "Pennys DC" at bounding box center [295, 616] width 327 height 24
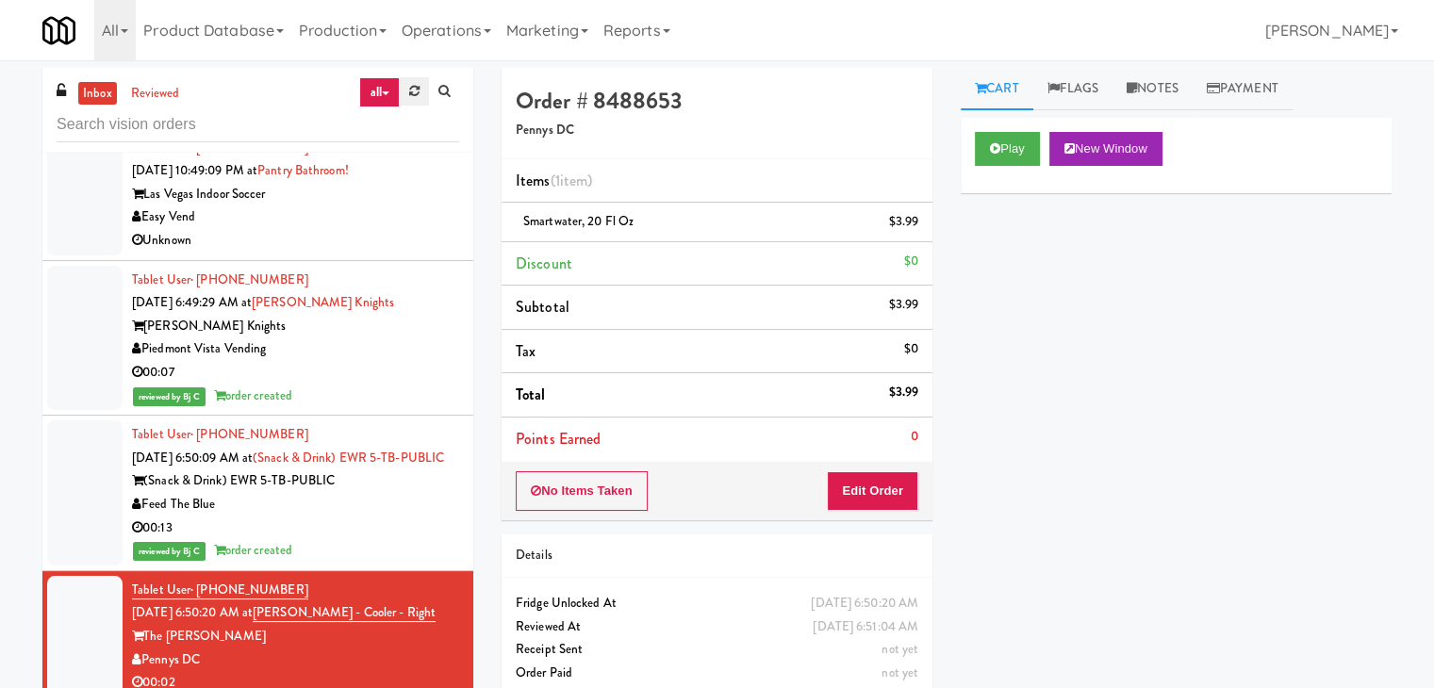
click at [418, 91] on icon at bounding box center [414, 91] width 10 height 12
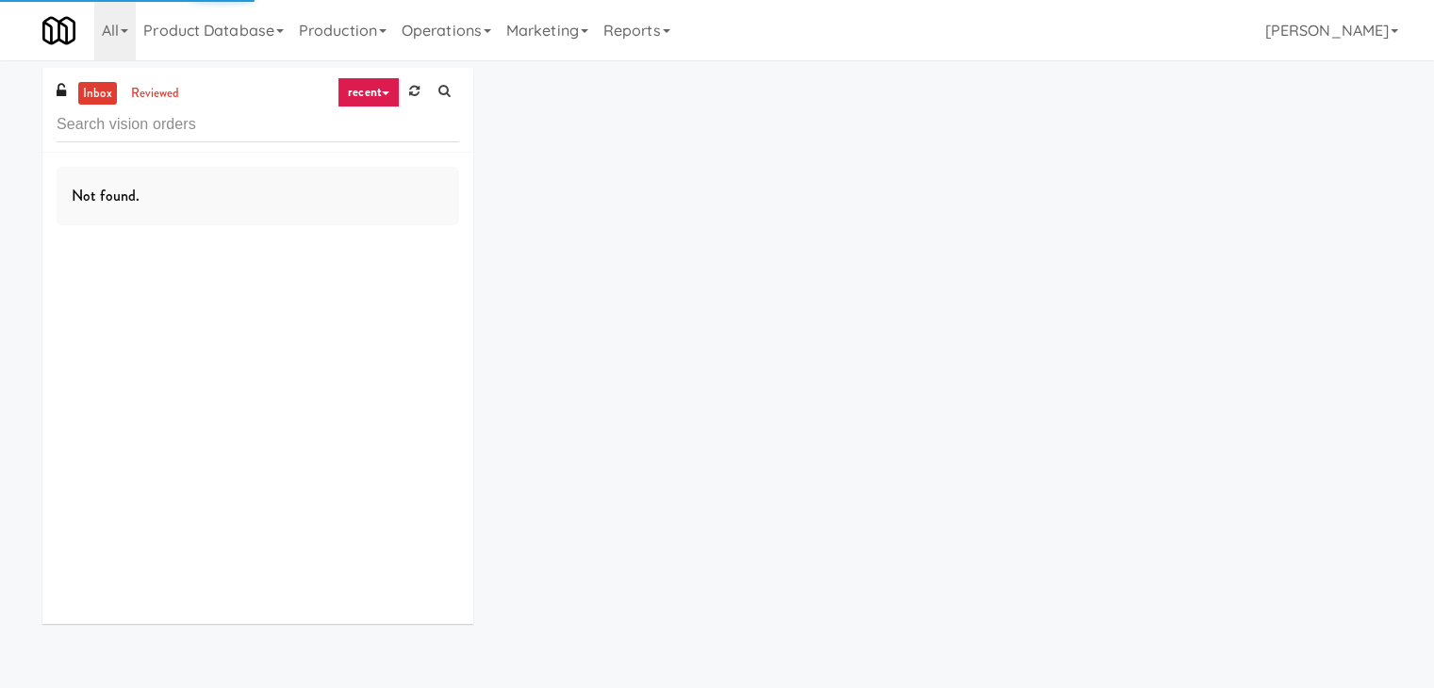
click at [387, 89] on link "recent" at bounding box center [369, 92] width 62 height 30
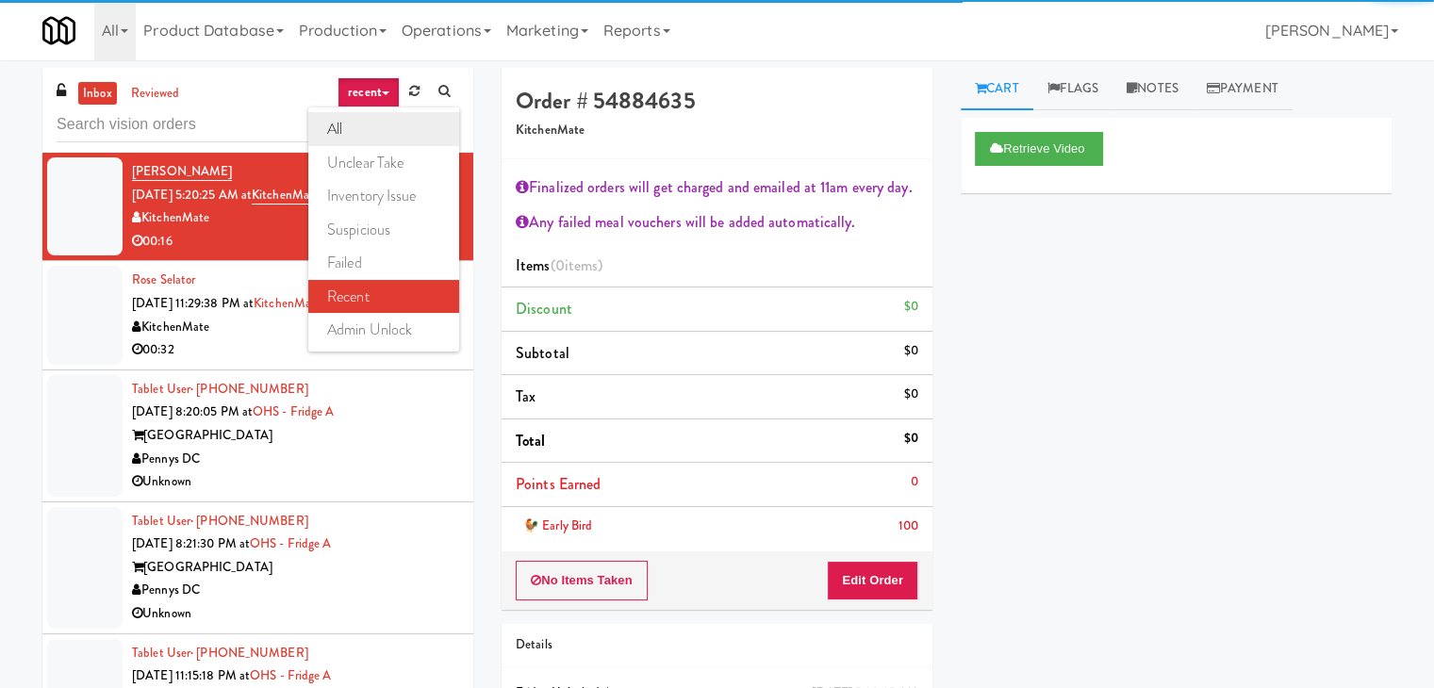
click at [372, 120] on link "all" at bounding box center [383, 129] width 151 height 34
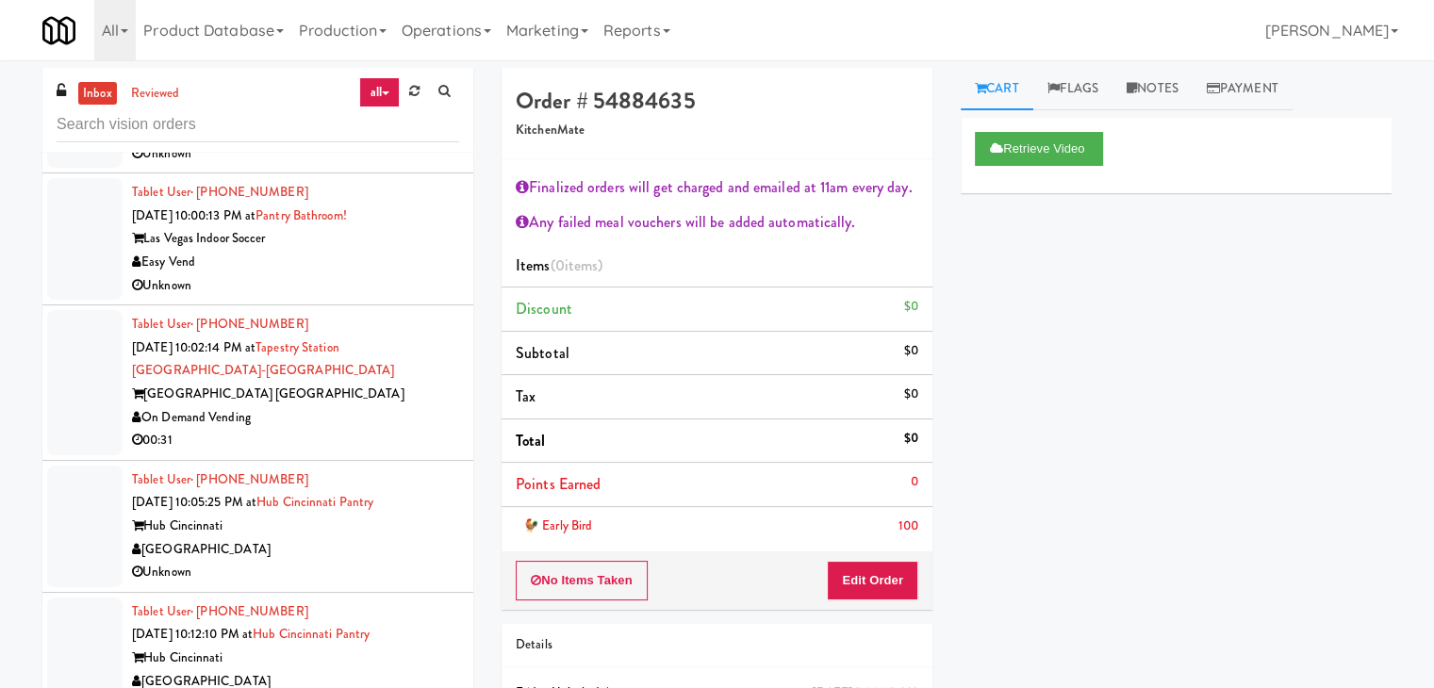
scroll to position [6365, 0]
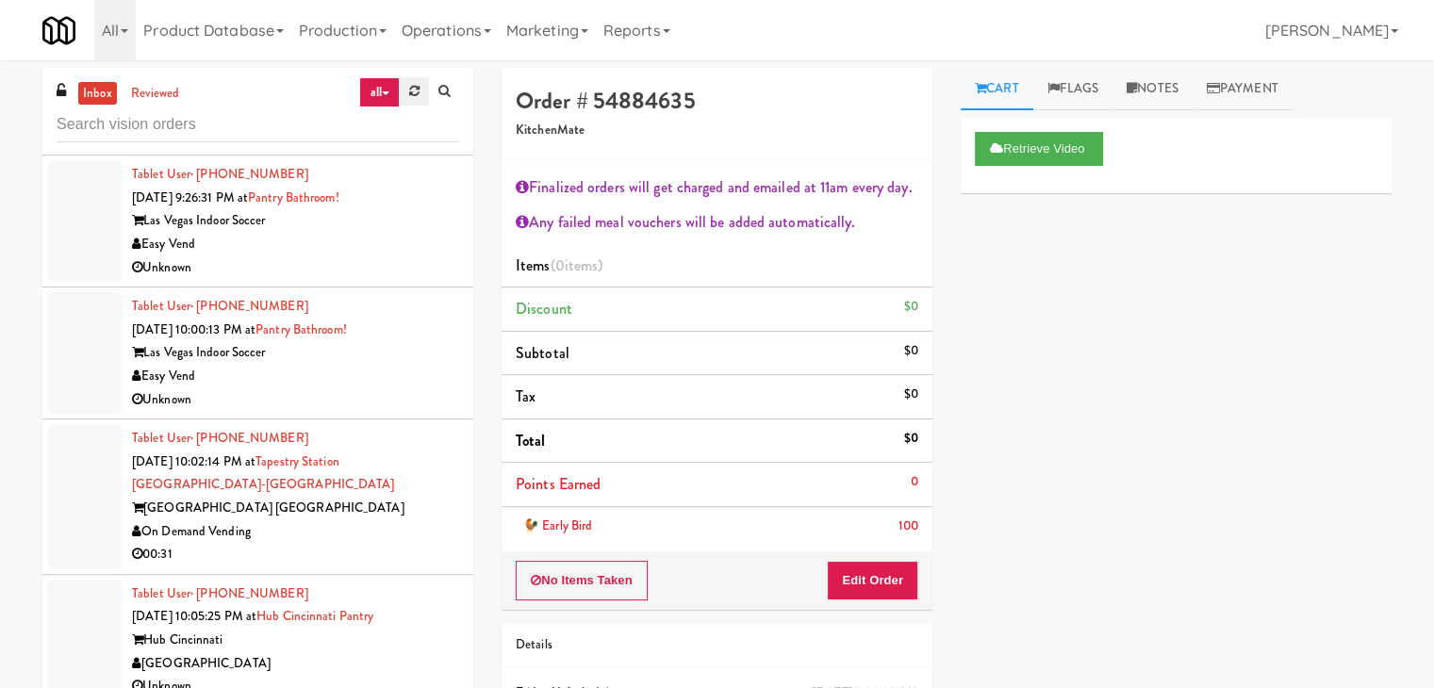
click at [409, 98] on link at bounding box center [414, 91] width 29 height 28
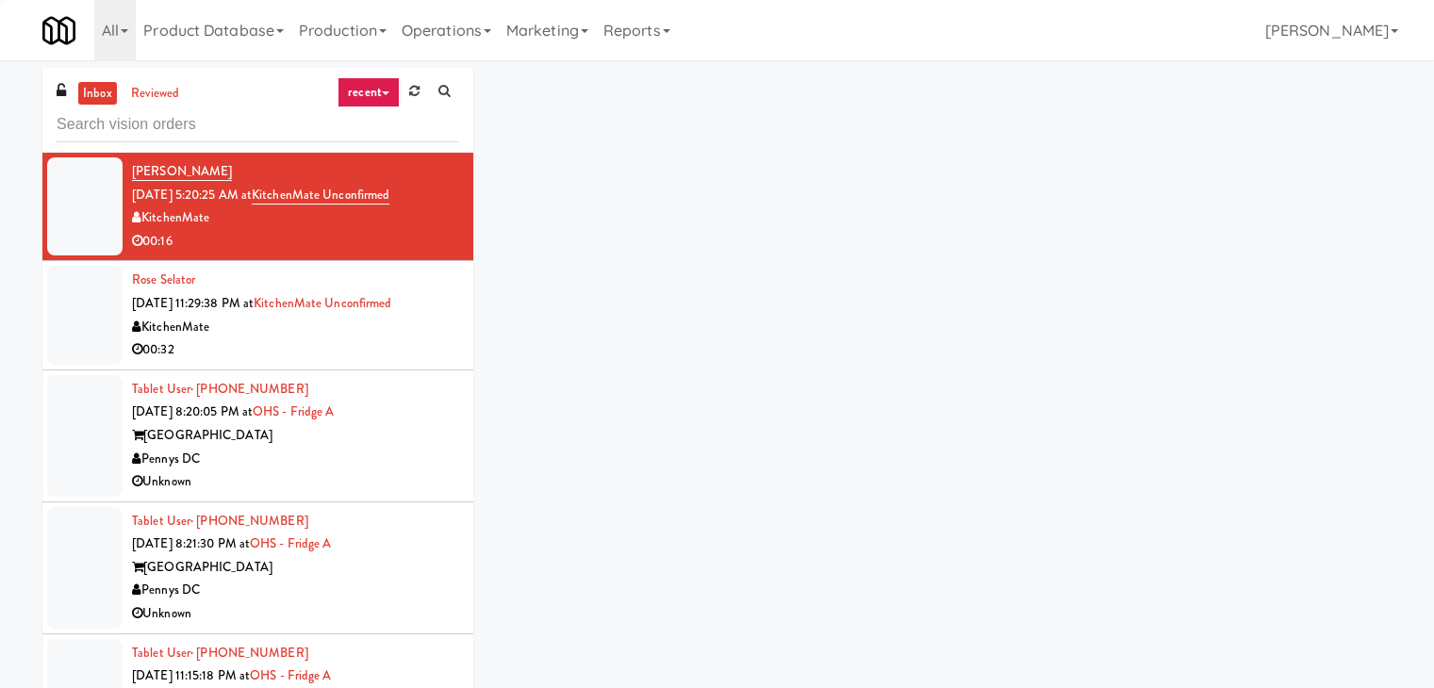
click at [371, 90] on link "recent" at bounding box center [369, 92] width 62 height 30
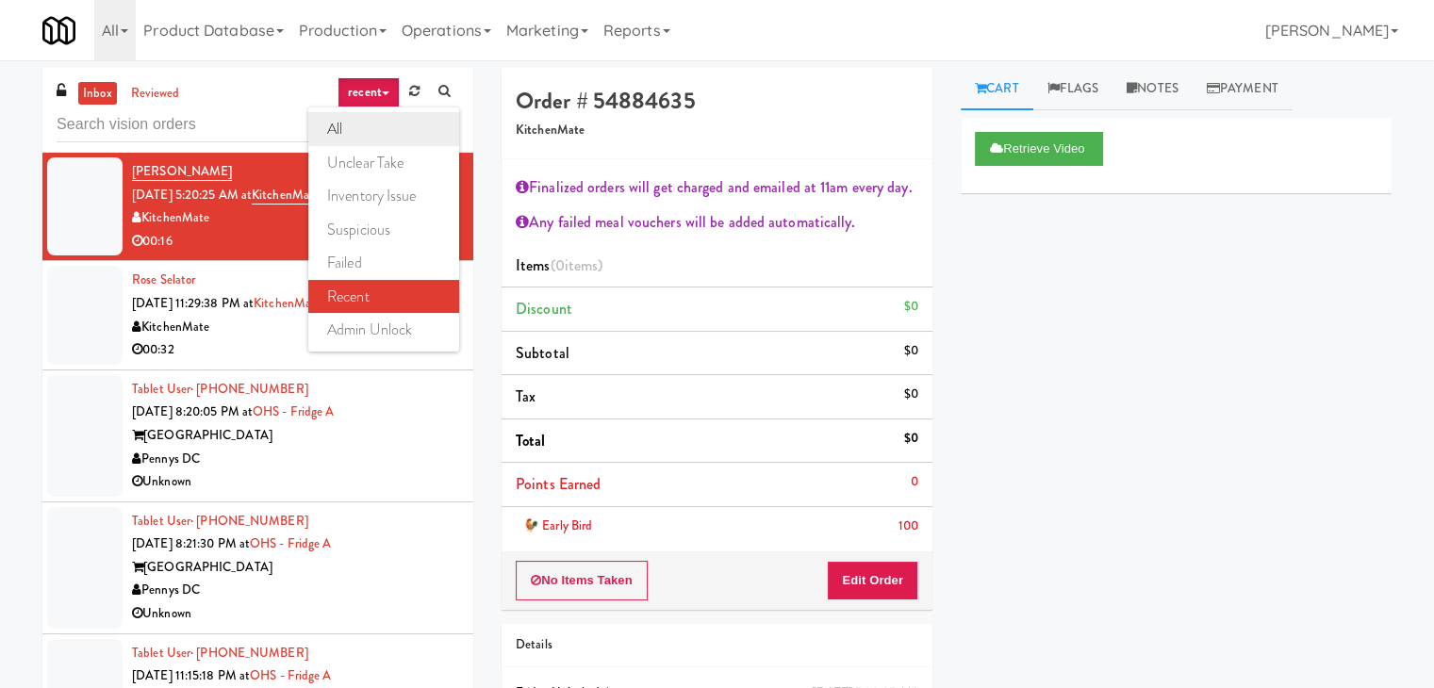
click at [382, 132] on link "all" at bounding box center [383, 129] width 151 height 34
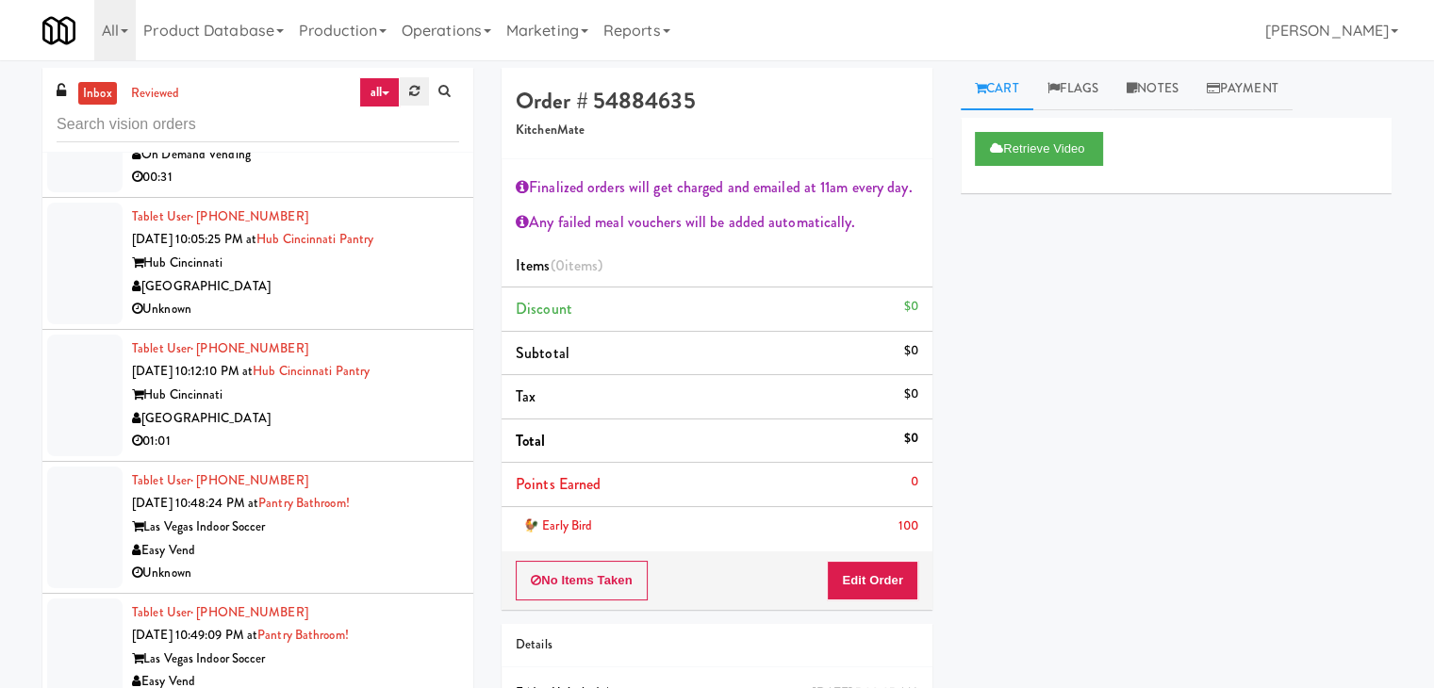
click at [411, 85] on icon at bounding box center [414, 91] width 10 height 12
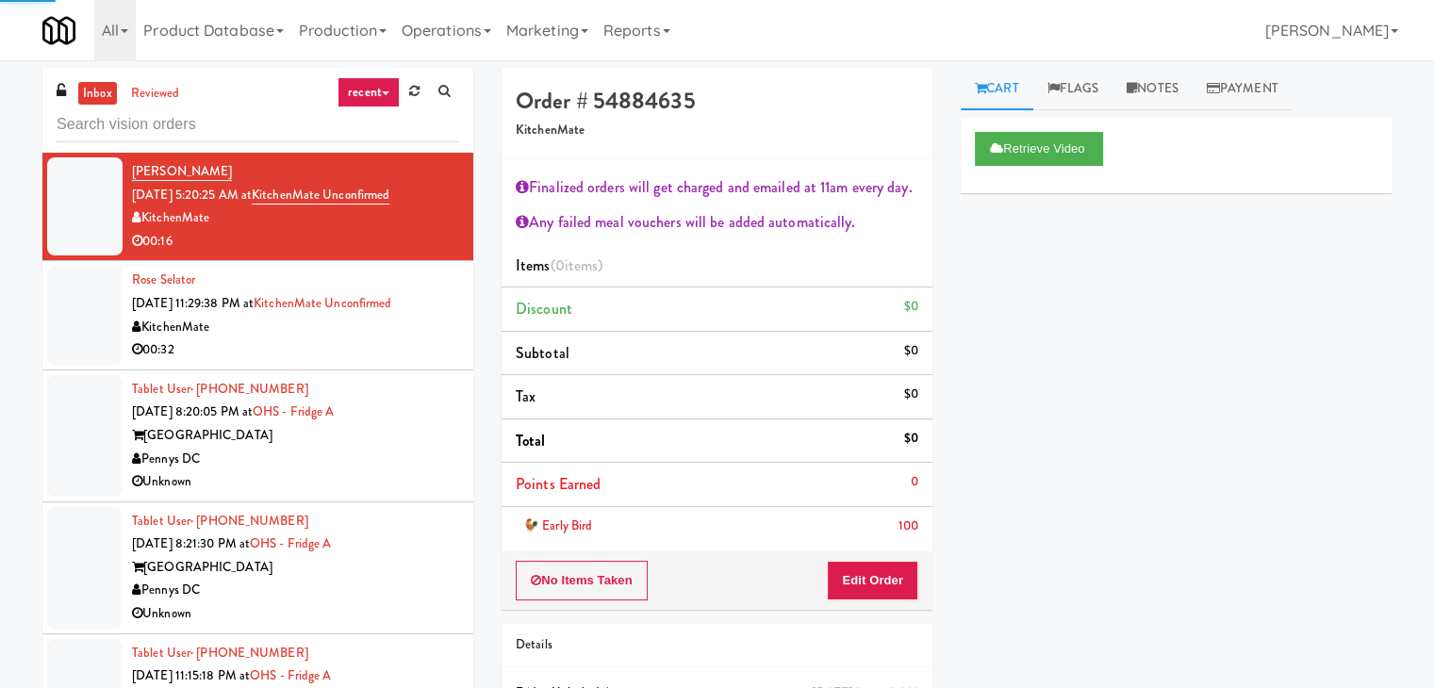
click at [376, 88] on link "recent" at bounding box center [369, 92] width 62 height 30
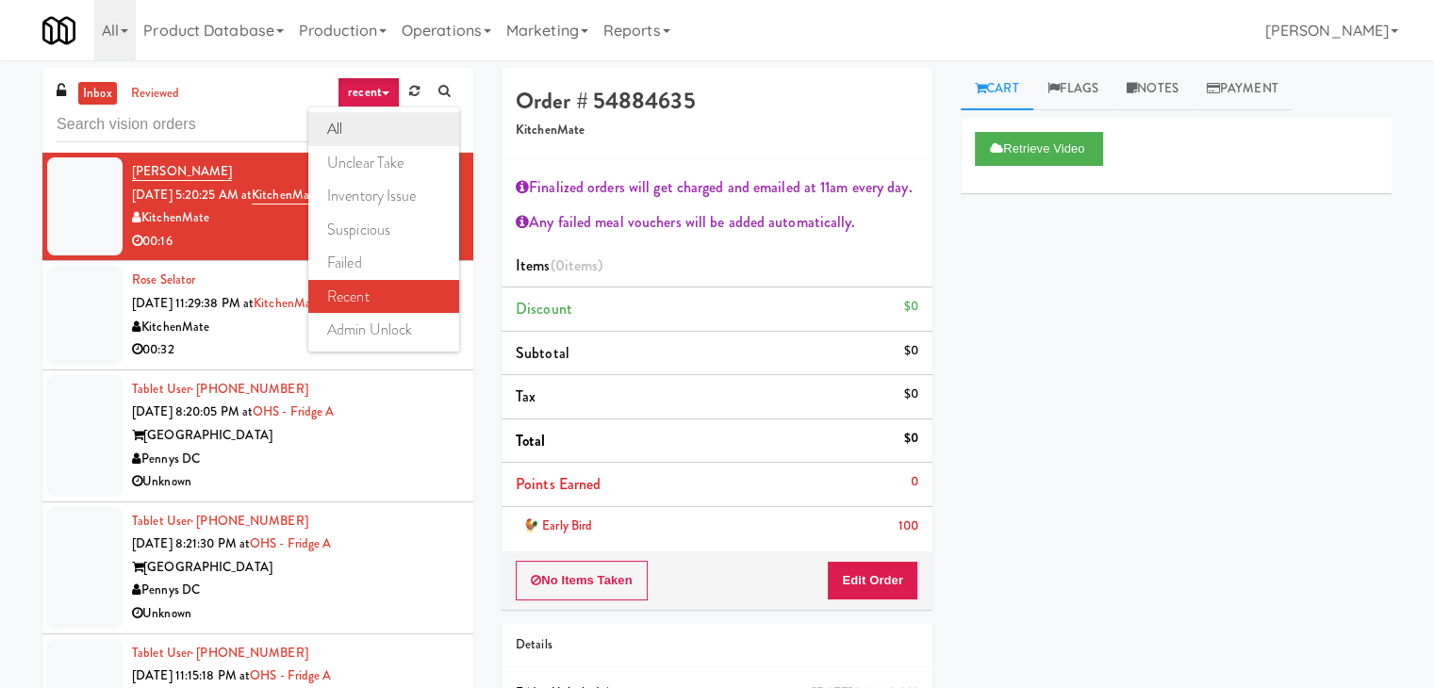
click at [361, 138] on link "all" at bounding box center [383, 129] width 151 height 34
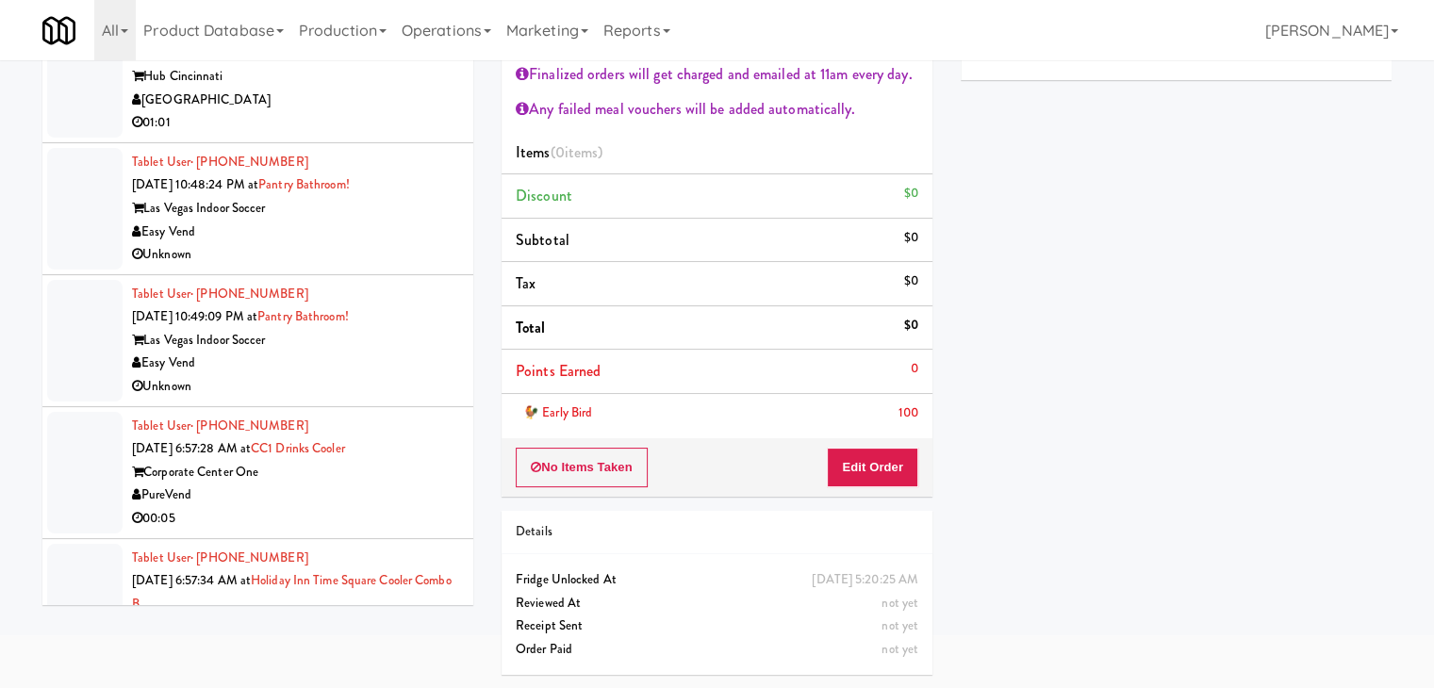
scroll to position [7028, 0]
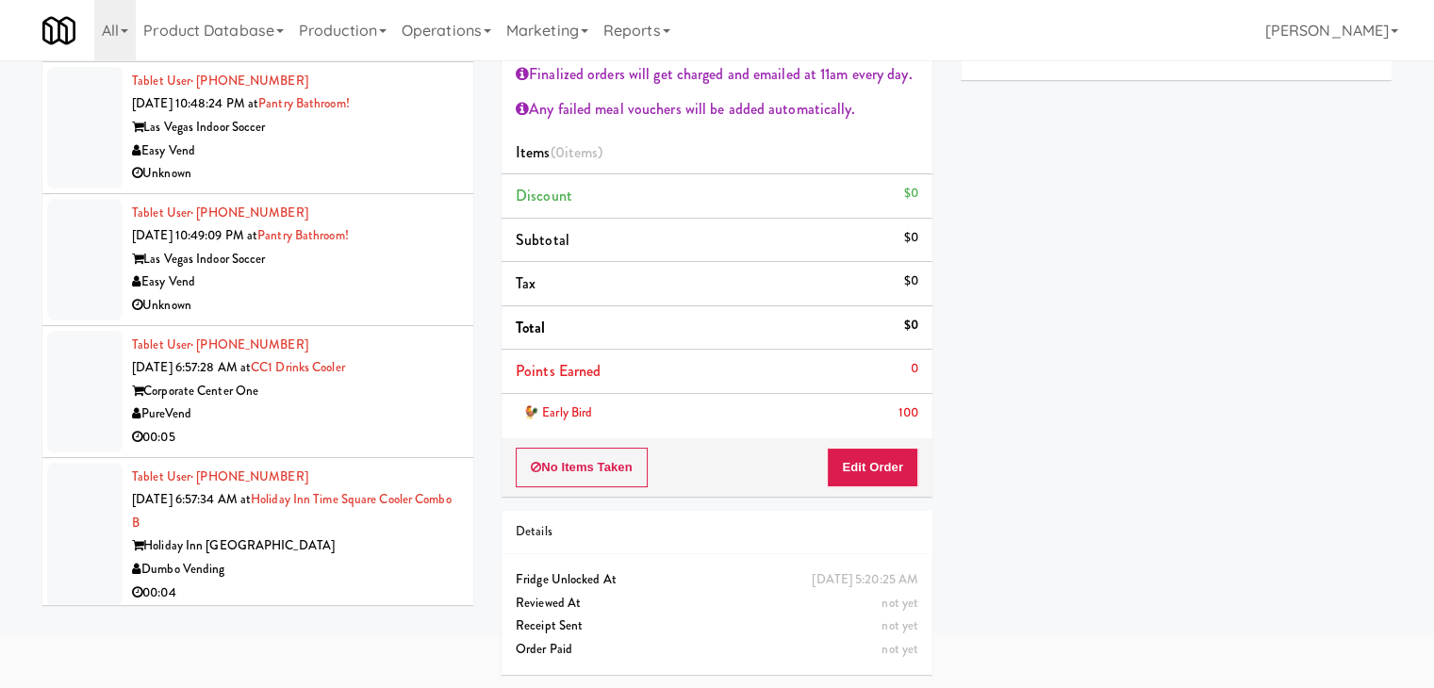
click at [368, 571] on div "Dumbo Vending" at bounding box center [295, 570] width 327 height 24
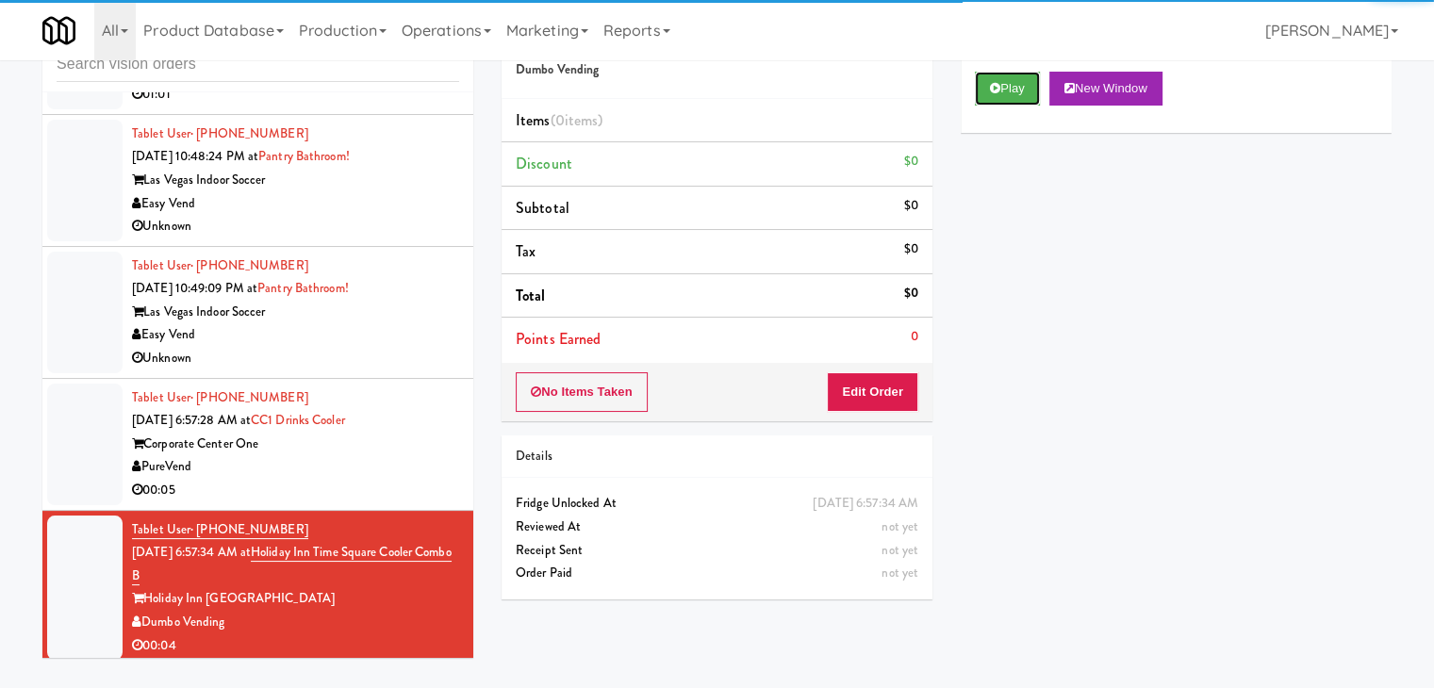
drag, startPoint x: 1003, startPoint y: 87, endPoint x: 966, endPoint y: 206, distance: 124.3
click at [1003, 88] on button "Play" at bounding box center [1007, 89] width 65 height 34
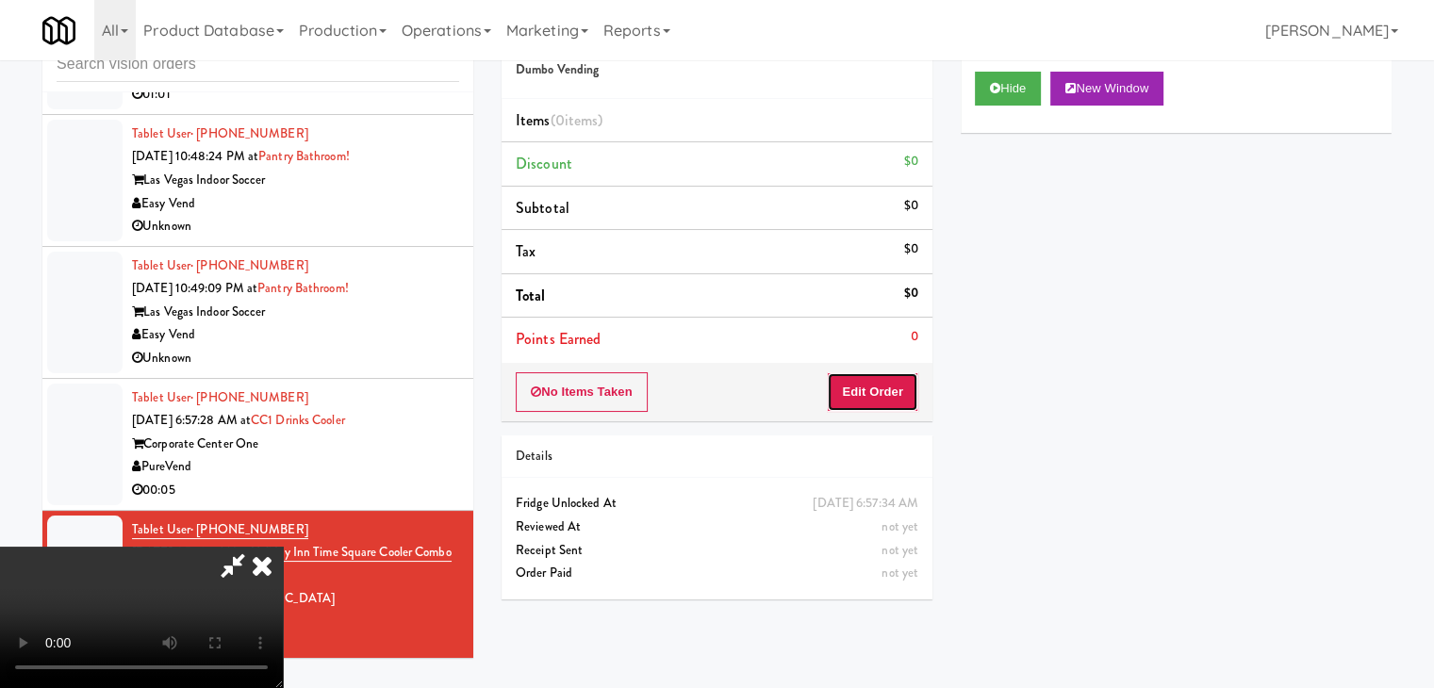
click at [875, 395] on button "Edit Order" at bounding box center [872, 392] width 91 height 40
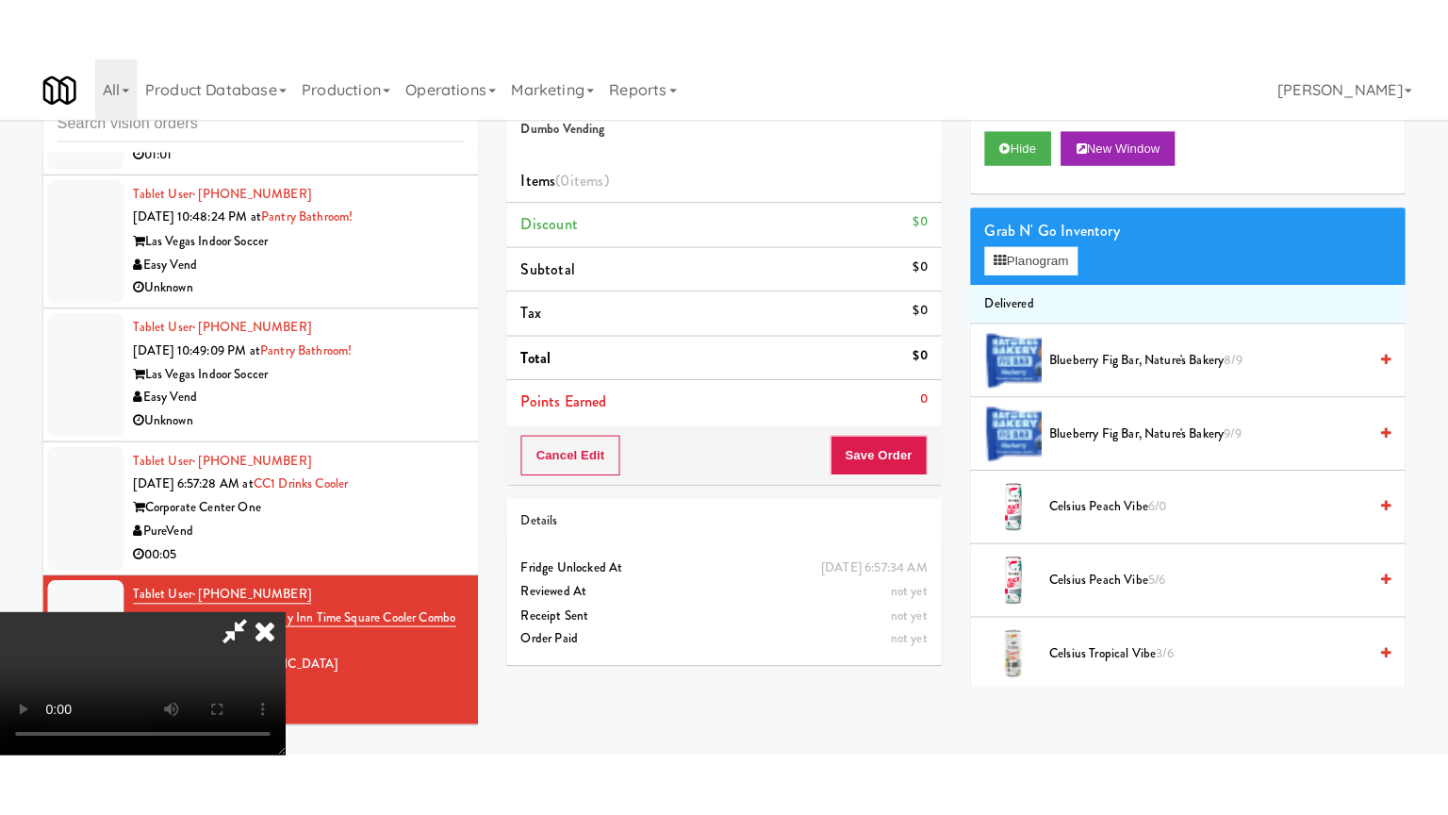
scroll to position [265, 0]
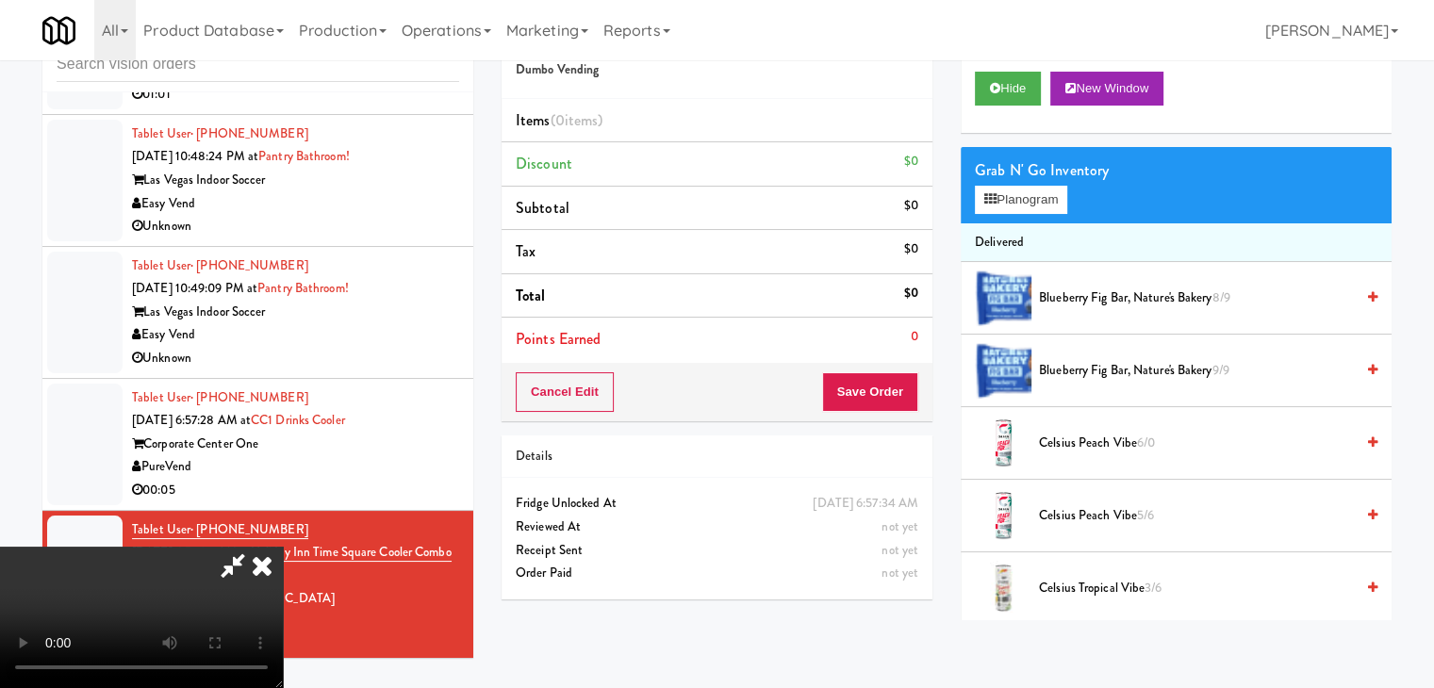
click at [283, 567] on video at bounding box center [141, 617] width 283 height 141
drag, startPoint x: 788, startPoint y: 567, endPoint x: 789, endPoint y: 640, distance: 73.5
click at [283, 563] on video at bounding box center [141, 617] width 283 height 141
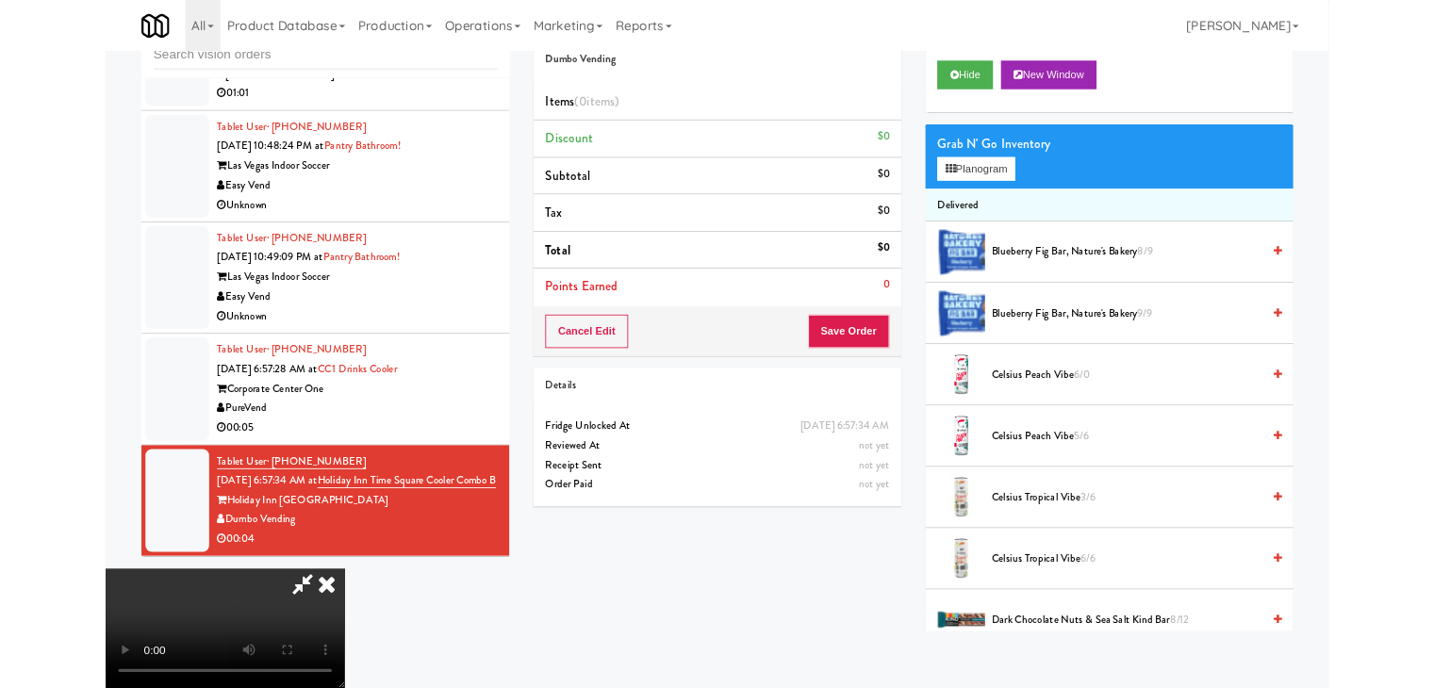
scroll to position [0, 0]
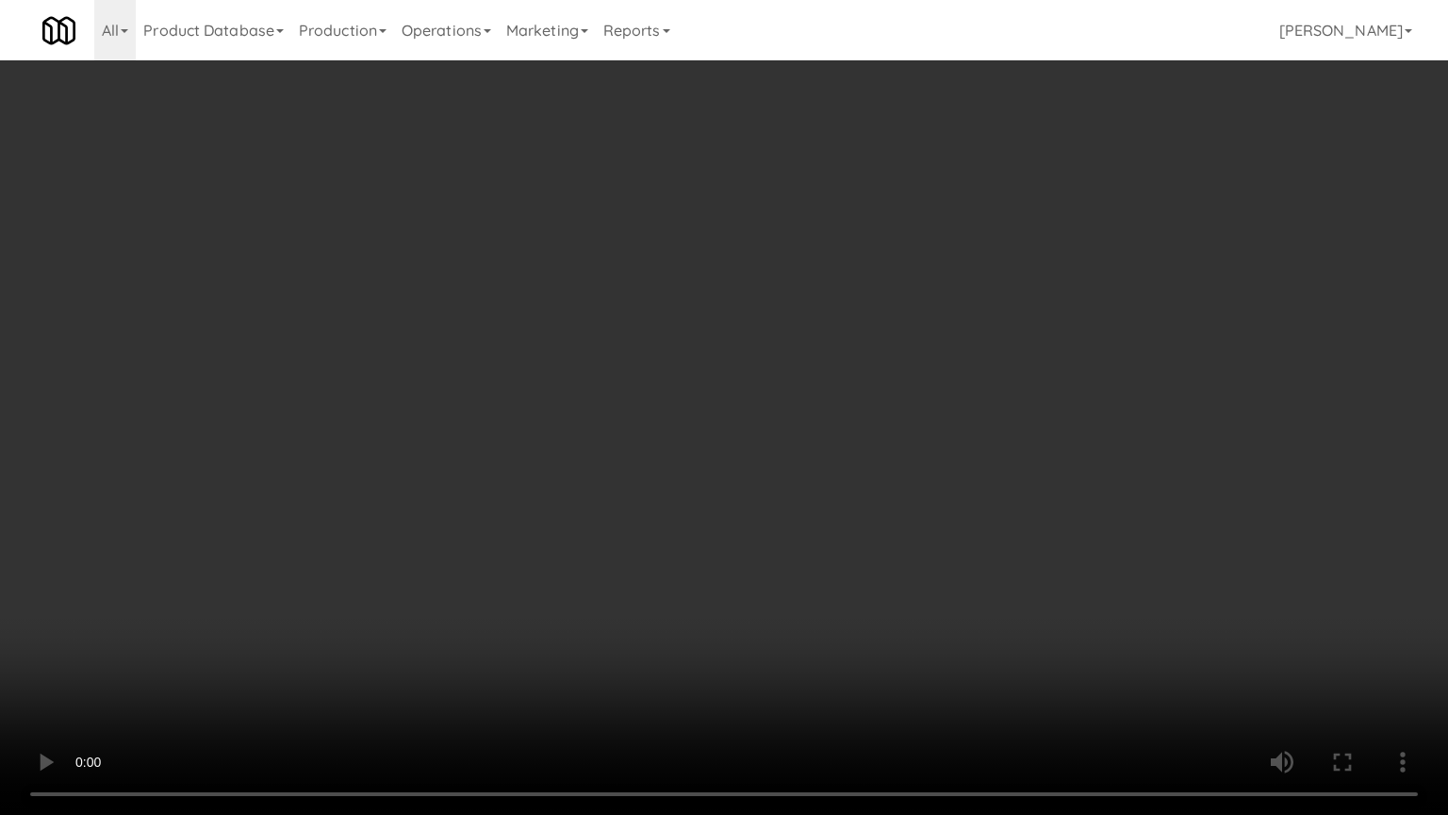
click at [848, 555] on video at bounding box center [724, 407] width 1448 height 815
drag, startPoint x: 848, startPoint y: 554, endPoint x: 847, endPoint y: 468, distance: 86.8
click at [848, 553] on video at bounding box center [724, 407] width 1448 height 815
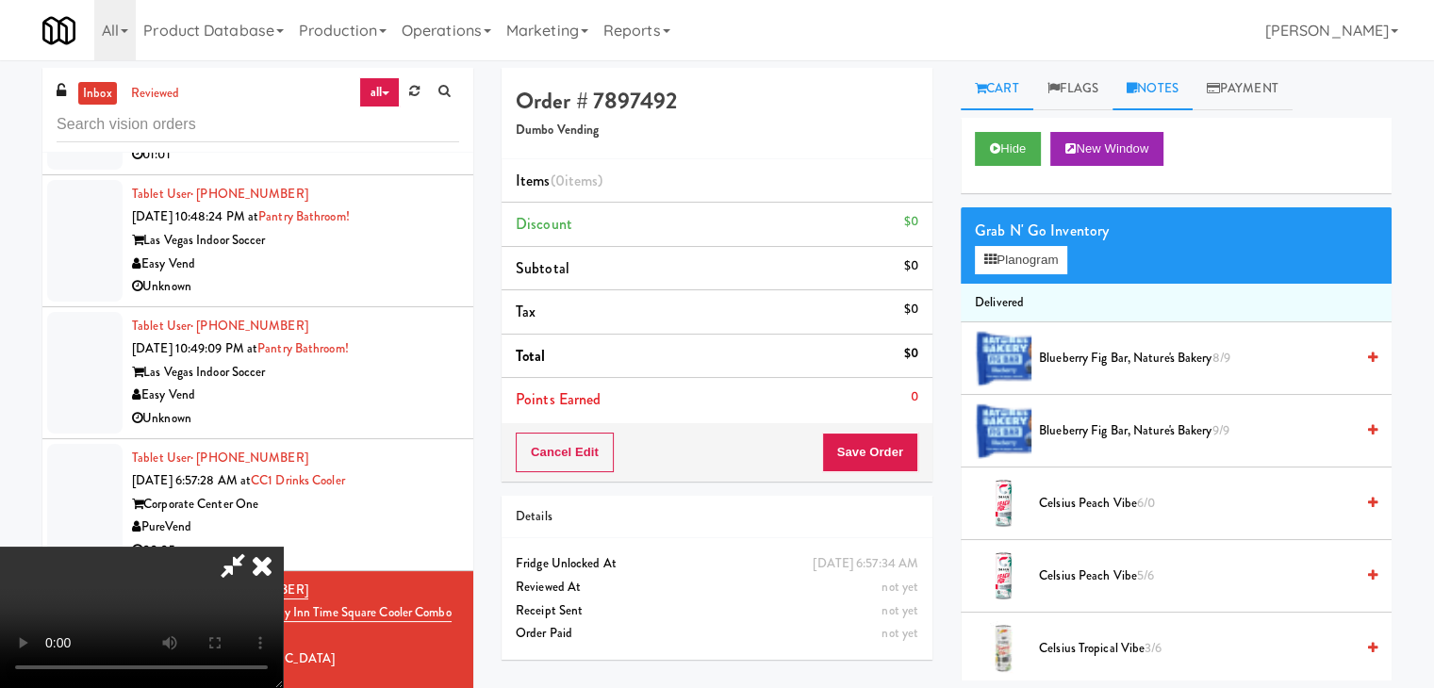
click at [1148, 90] on link "Notes" at bounding box center [1152, 89] width 80 height 42
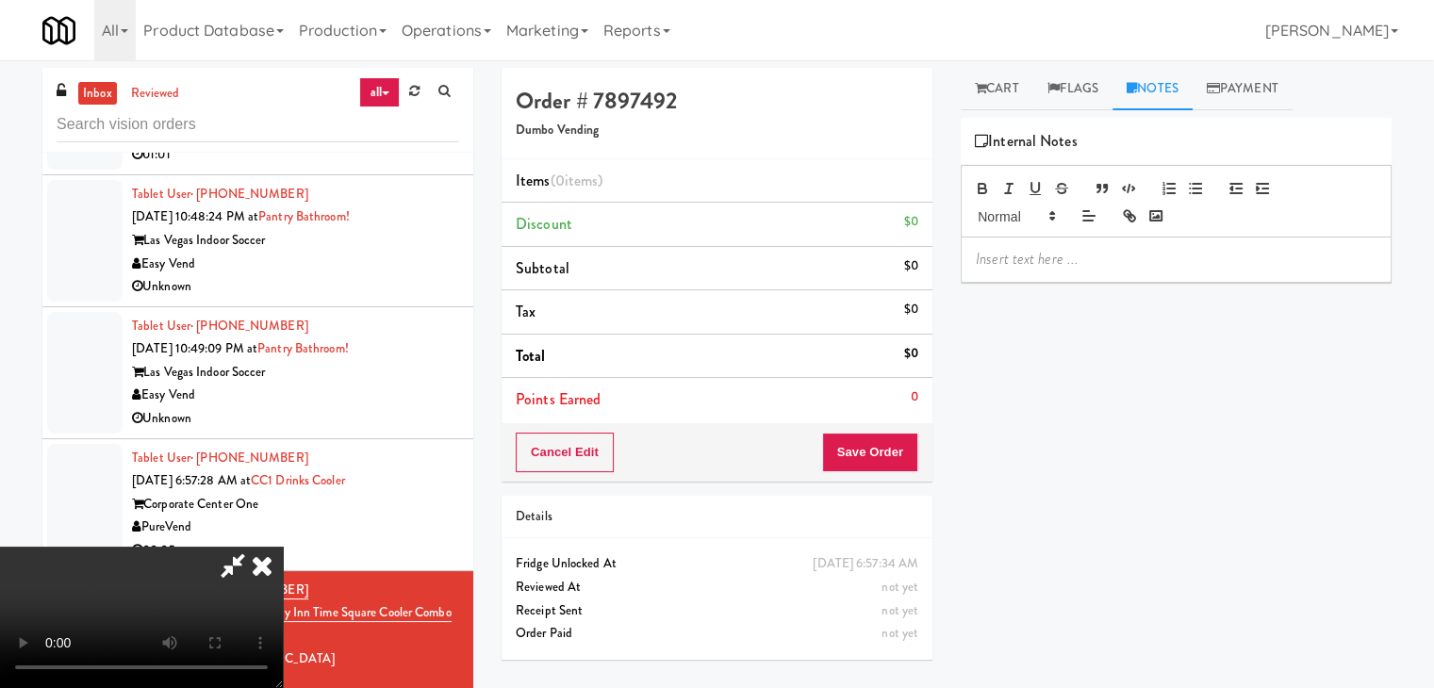
click at [1071, 257] on p at bounding box center [1176, 259] width 401 height 21
click at [283, 547] on icon at bounding box center [261, 566] width 41 height 38
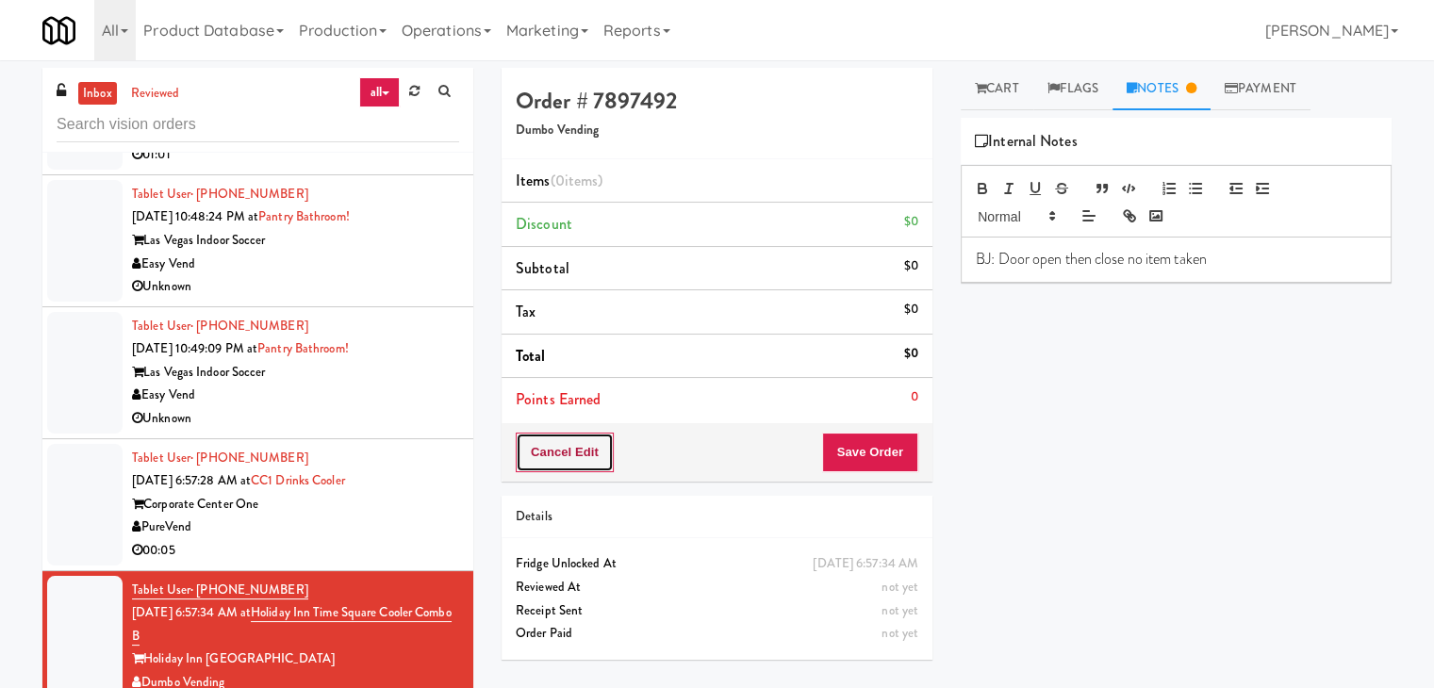
click at [569, 447] on button "Cancel Edit" at bounding box center [565, 453] width 98 height 40
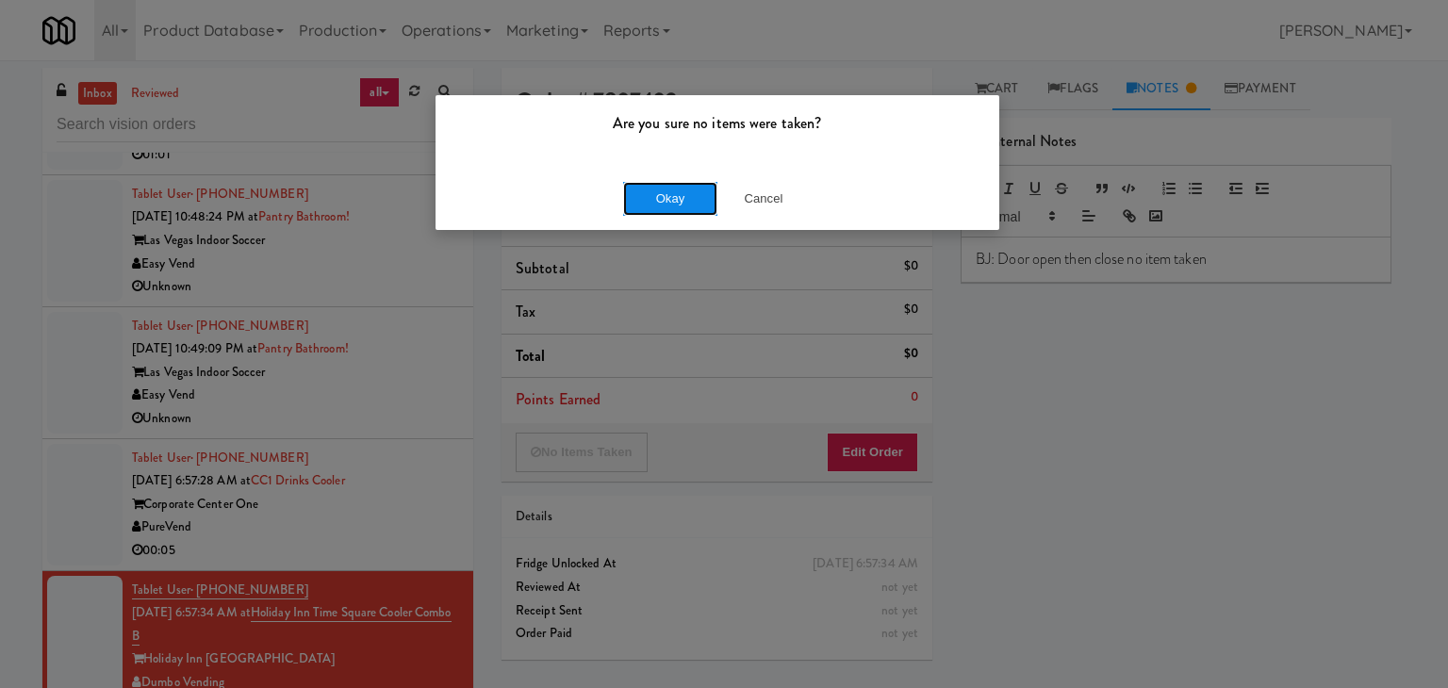
click at [710, 211] on button "Okay" at bounding box center [670, 199] width 94 height 34
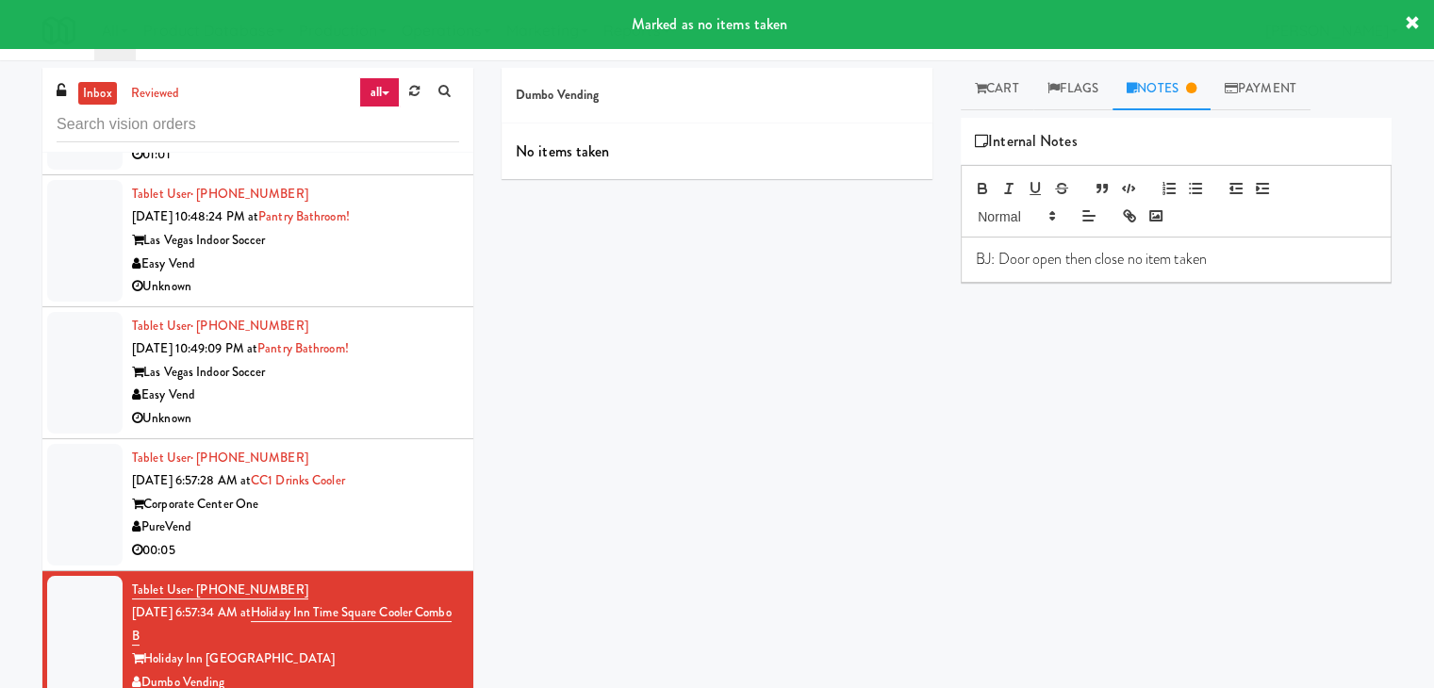
drag, startPoint x: 375, startPoint y: 533, endPoint x: 354, endPoint y: 541, distance: 22.4
click at [377, 531] on div "Tablet User · (941) 237-6610 [DATE] 6:57:28 AM at CC1 Drinks Cooler Corporate C…" at bounding box center [295, 505] width 327 height 116
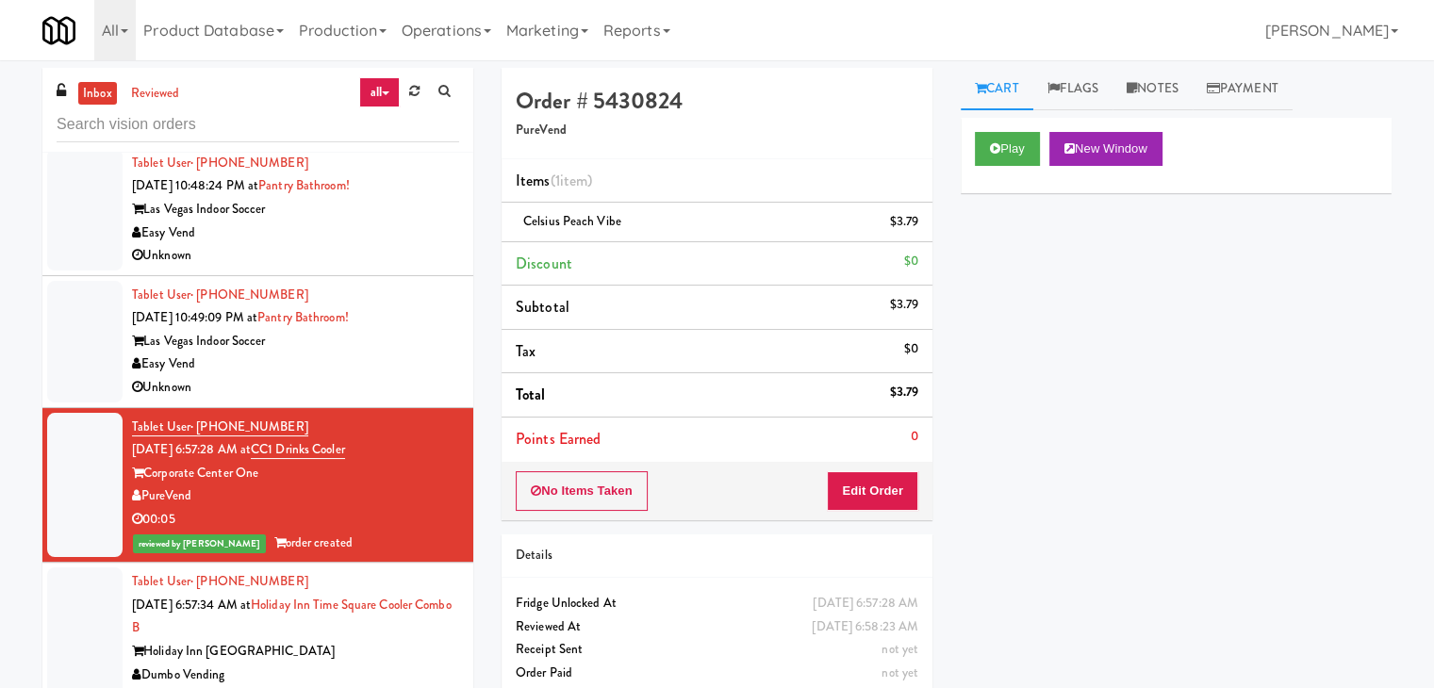
scroll to position [7075, 0]
